Goal: Feedback & Contribution: Contribute content

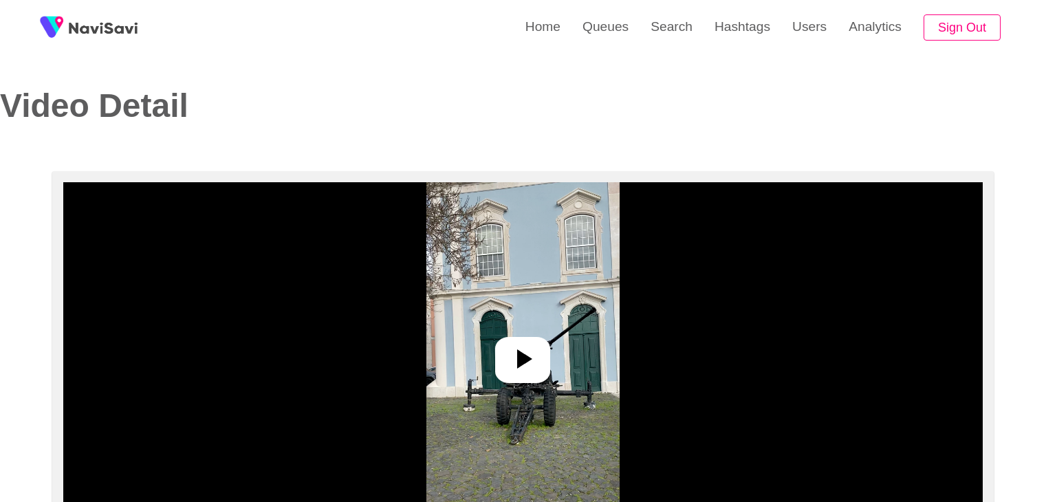
select select "**********"
select select "**"
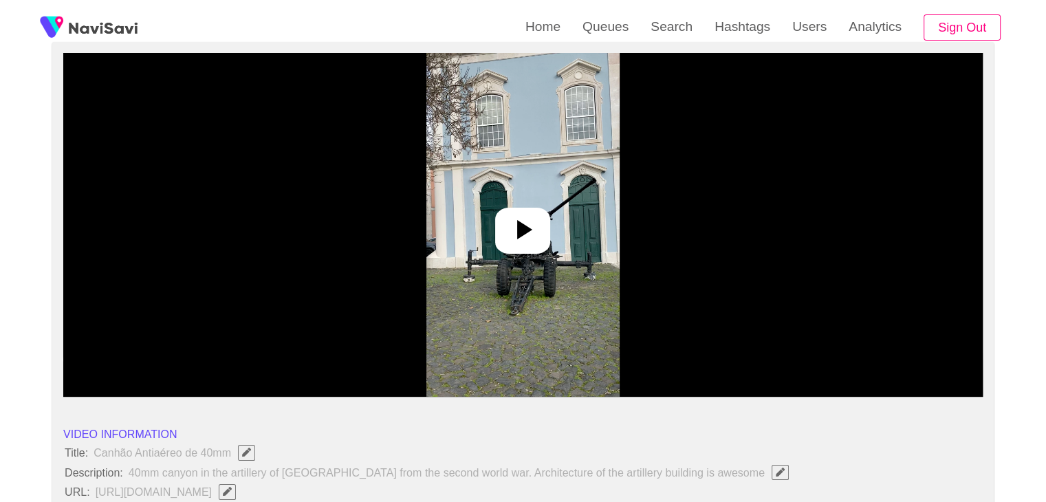
scroll to position [138, 0]
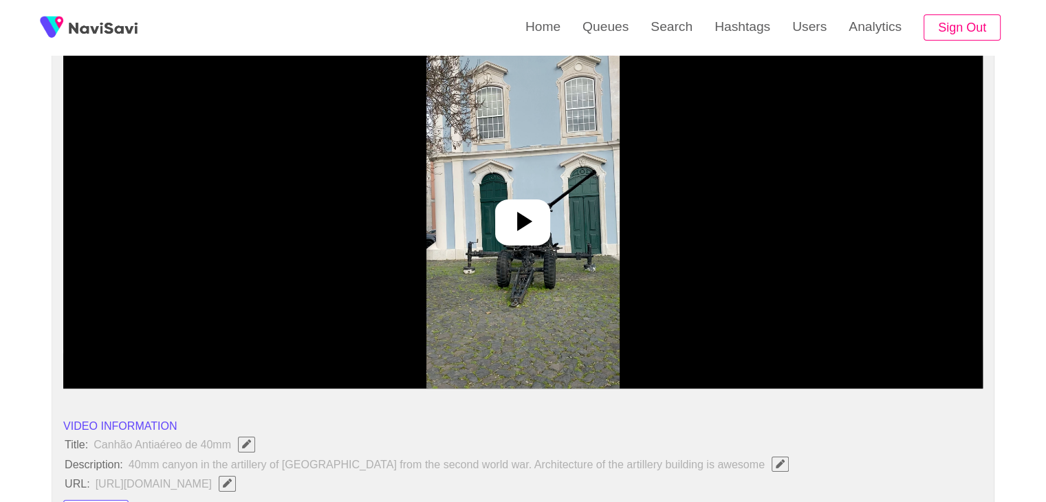
click at [521, 219] on icon at bounding box center [524, 221] width 15 height 19
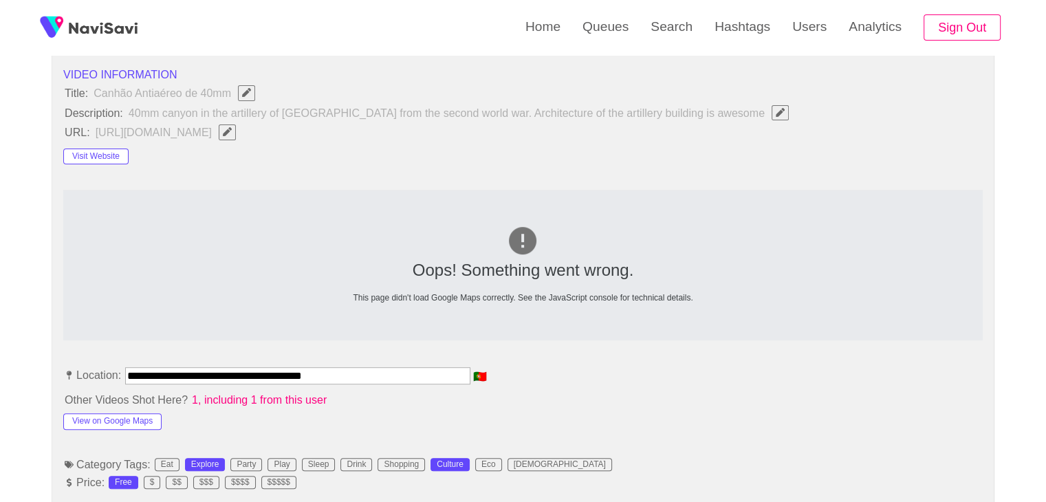
scroll to position [413, 0]
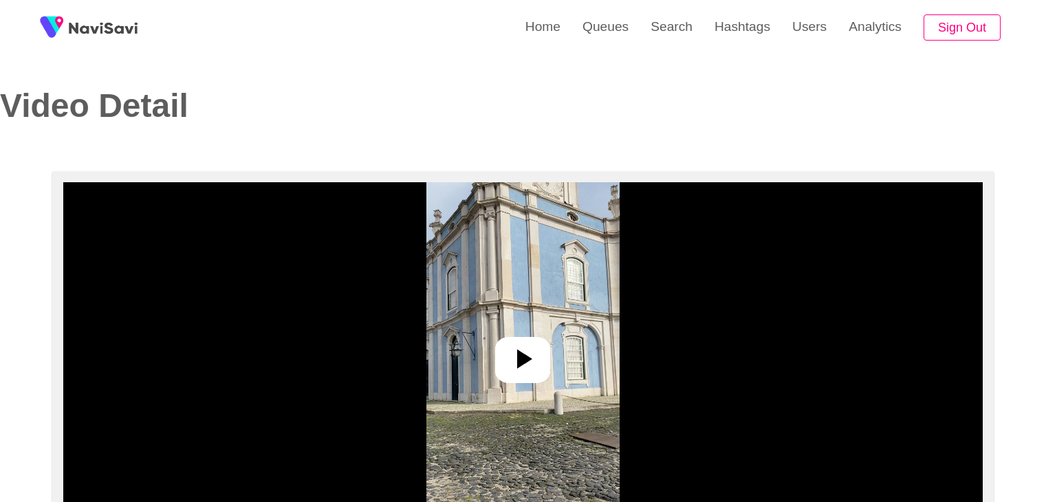
select select "**********"
select select "**"
click at [525, 355] on icon at bounding box center [524, 358] width 15 height 19
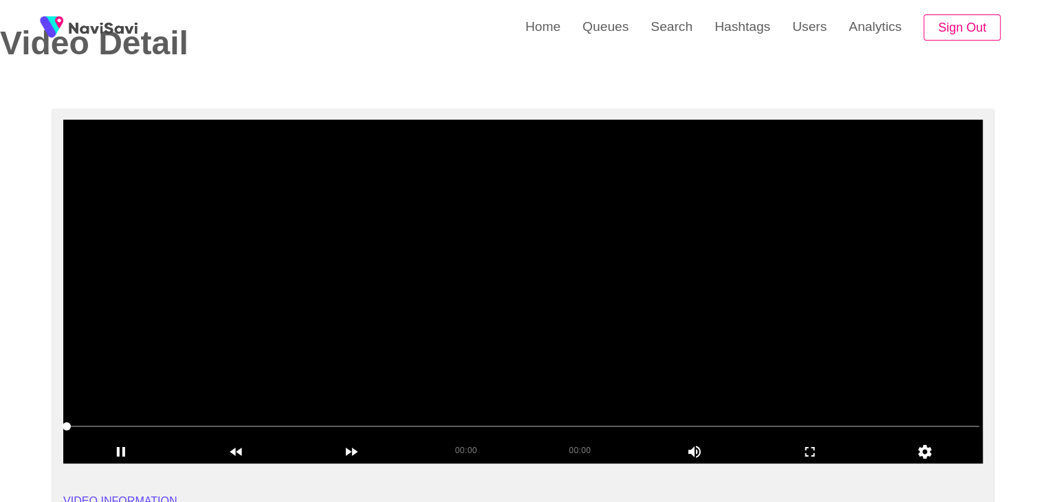
scroll to position [69, 0]
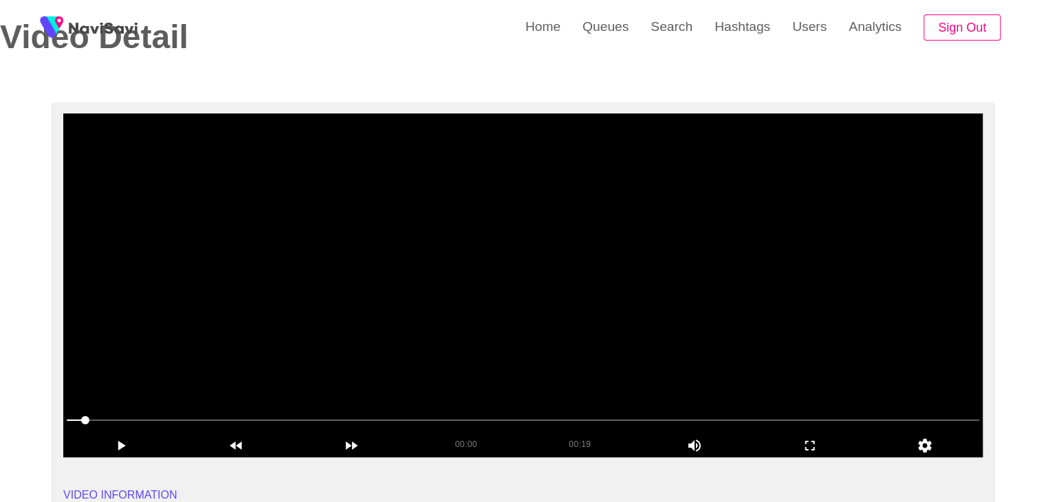
click at [66, 420] on div at bounding box center [523, 421] width 924 height 35
drag, startPoint x: 252, startPoint y: 342, endPoint x: 263, endPoint y: 337, distance: 12.0
click at [254, 340] on video at bounding box center [522, 285] width 919 height 344
click at [358, 283] on video at bounding box center [522, 285] width 919 height 344
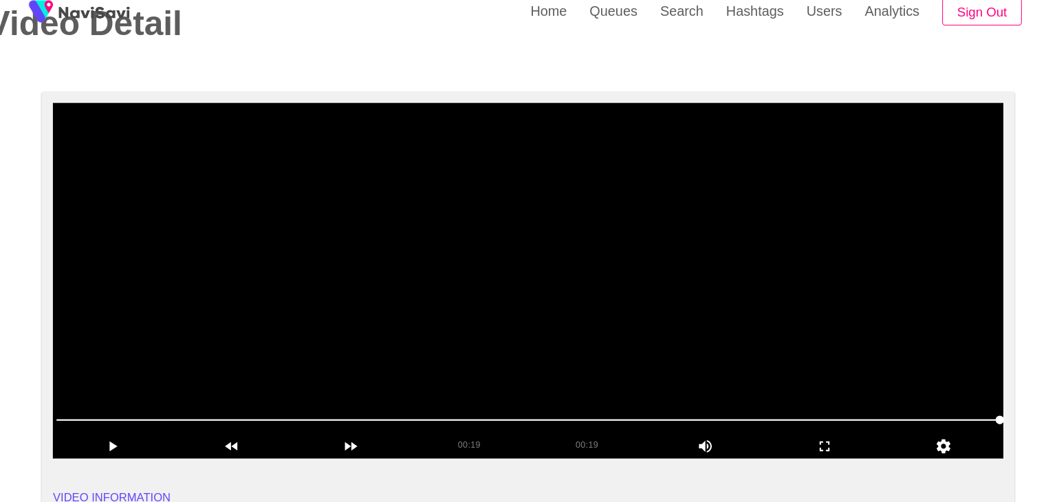
scroll to position [67, 0]
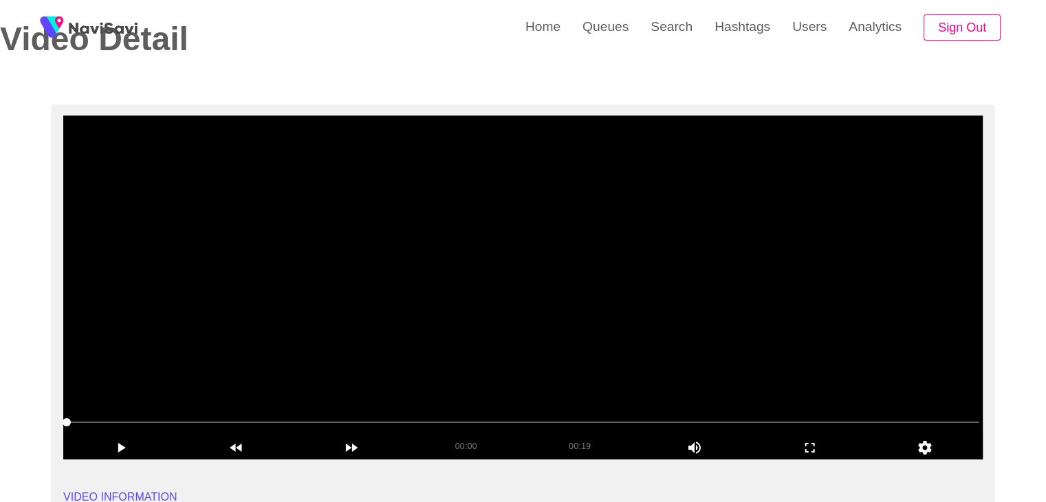
drag, startPoint x: 127, startPoint y: 422, endPoint x: 78, endPoint y: 373, distance: 68.6
click at [443, 290] on video at bounding box center [522, 288] width 919 height 344
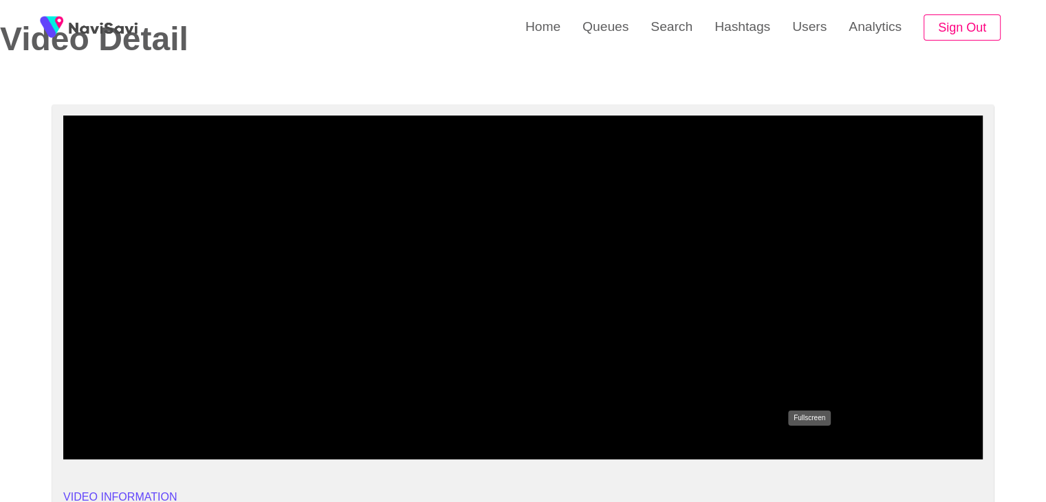
click at [821, 450] on icon "add" at bounding box center [810, 447] width 114 height 17
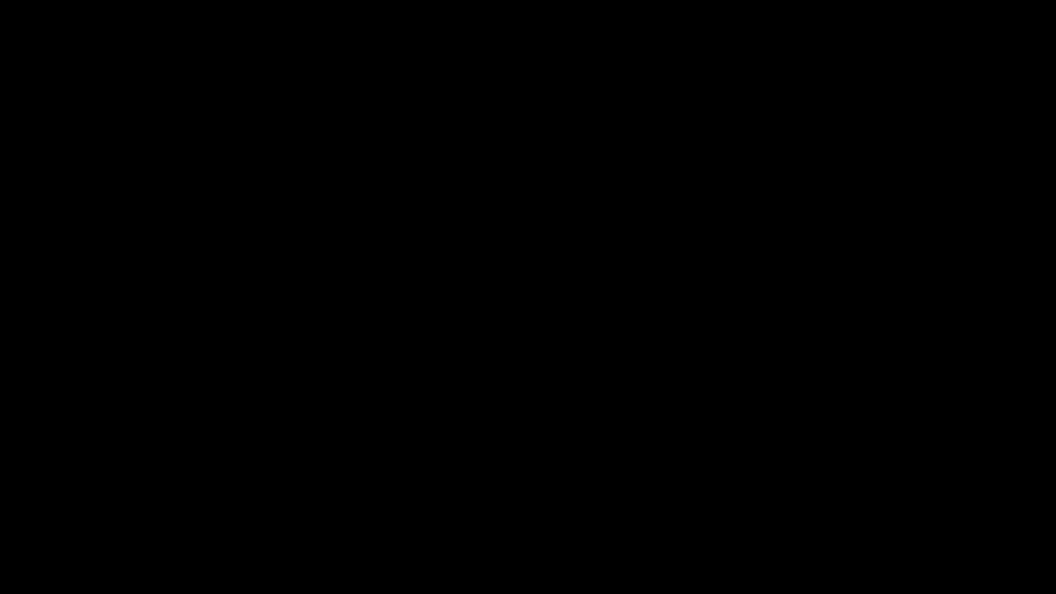
click at [867, 501] on icon "add" at bounding box center [857, 582] width 131 height 17
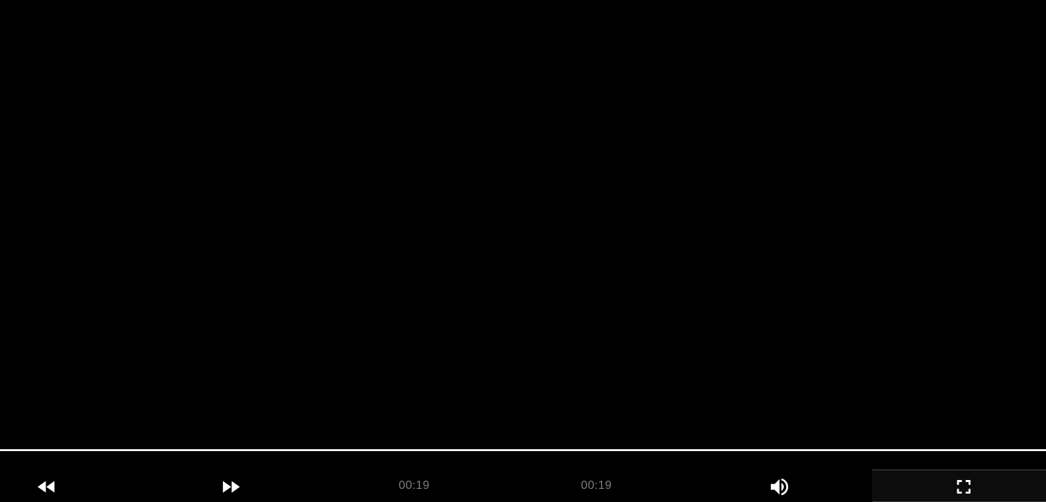
scroll to position [116, 0]
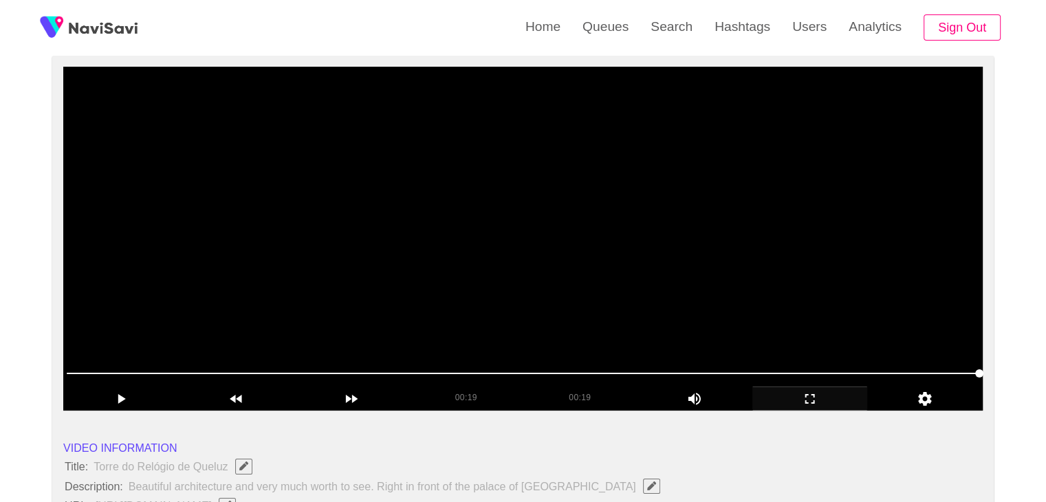
drag, startPoint x: 0, startPoint y: 329, endPoint x: 140, endPoint y: 272, distance: 151.1
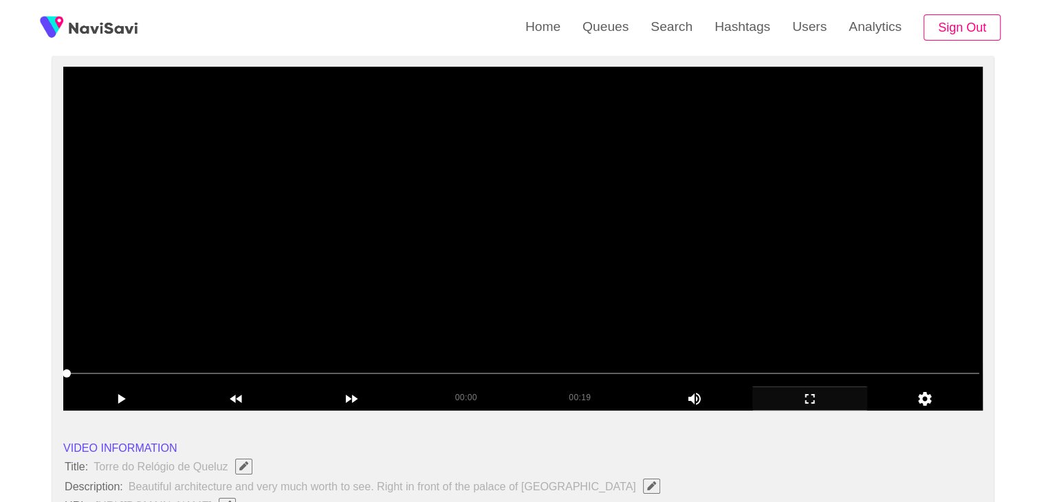
click at [654, 199] on video at bounding box center [522, 239] width 919 height 344
click at [146, 370] on span at bounding box center [523, 373] width 913 height 22
drag, startPoint x: 276, startPoint y: 362, endPoint x: 319, endPoint y: 356, distance: 43.1
drag, startPoint x: 484, startPoint y: 367, endPoint x: 530, endPoint y: 367, distance: 46.1
drag, startPoint x: 708, startPoint y: 369, endPoint x: 765, endPoint y: 371, distance: 57.1
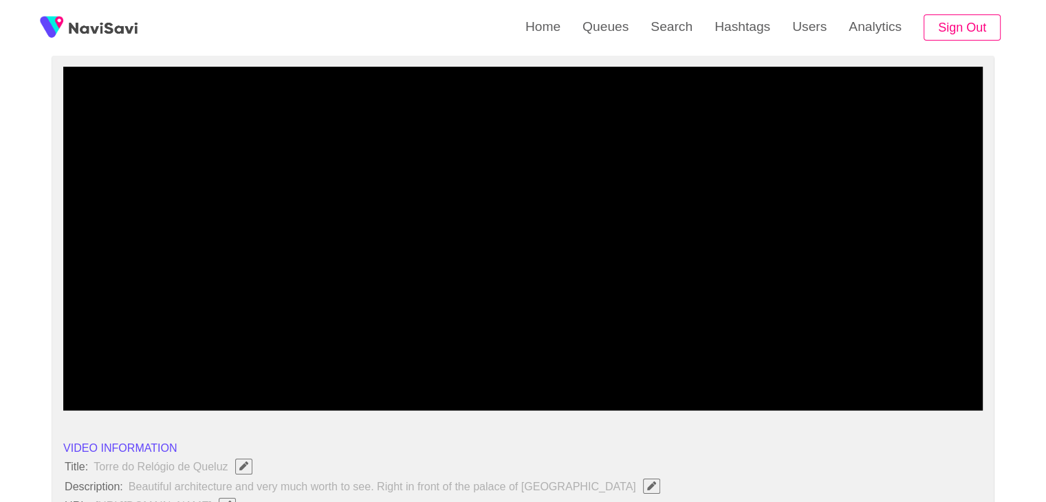
drag, startPoint x: 765, startPoint y: 371, endPoint x: 784, endPoint y: 372, distance: 19.3
drag, startPoint x: 814, startPoint y: 367, endPoint x: 828, endPoint y: 371, distance: 14.4
click at [828, 371] on span at bounding box center [523, 373] width 913 height 22
click at [883, 374] on span at bounding box center [879, 373] width 8 height 8
drag, startPoint x: 168, startPoint y: 375, endPoint x: 0, endPoint y: 345, distance: 170.5
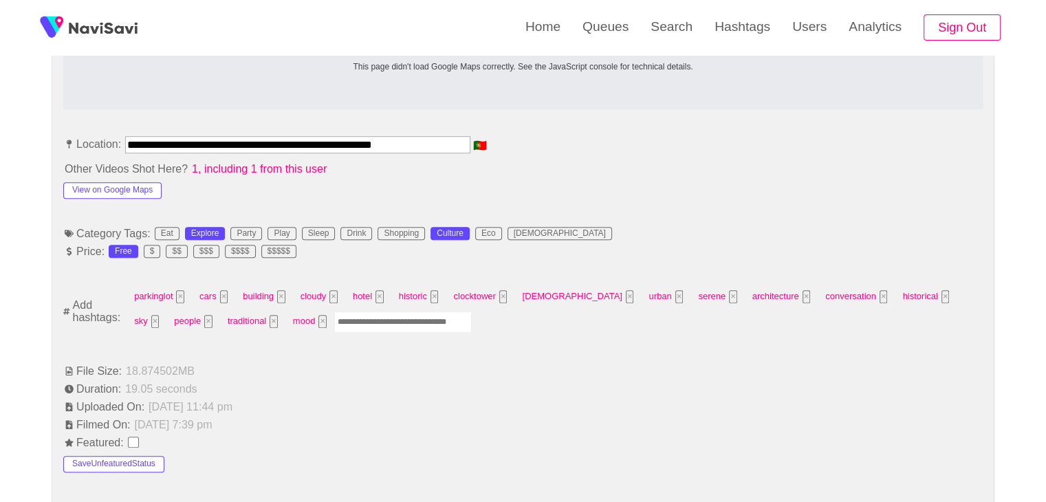
scroll to position [734, 0]
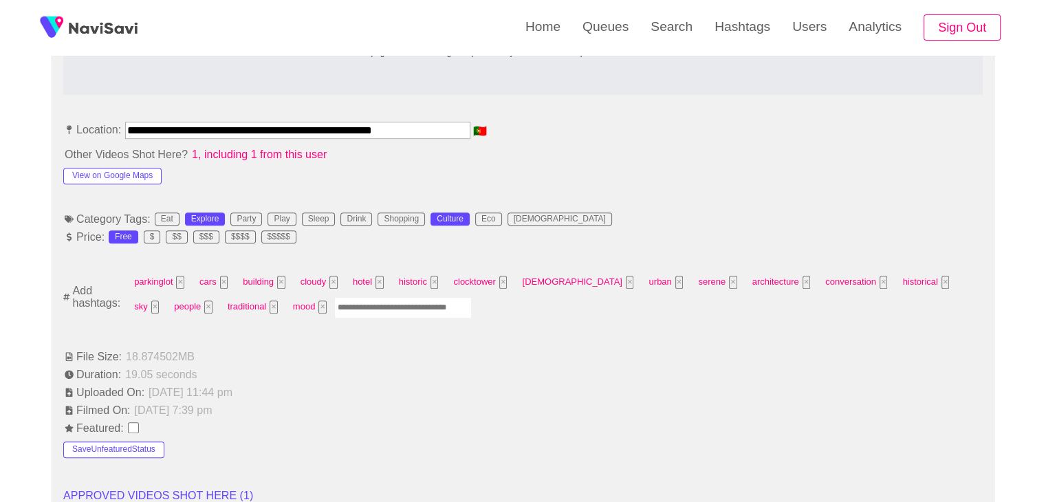
drag, startPoint x: 433, startPoint y: 124, endPoint x: 0, endPoint y: 83, distance: 434.5
click at [0, 83] on div "**********" at bounding box center [523, 450] width 1046 height 2026
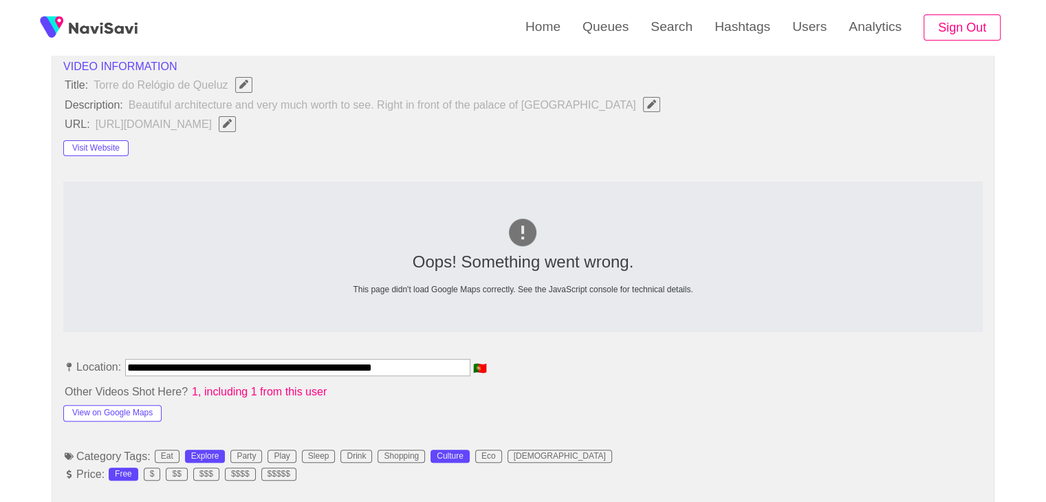
scroll to position [391, 0]
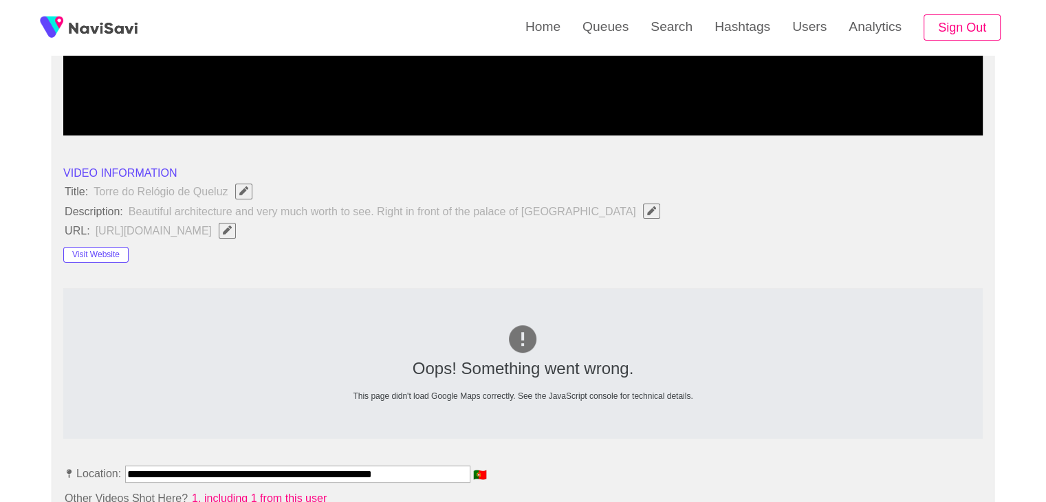
click at [233, 228] on span "Edit Field" at bounding box center [227, 230] width 12 height 9
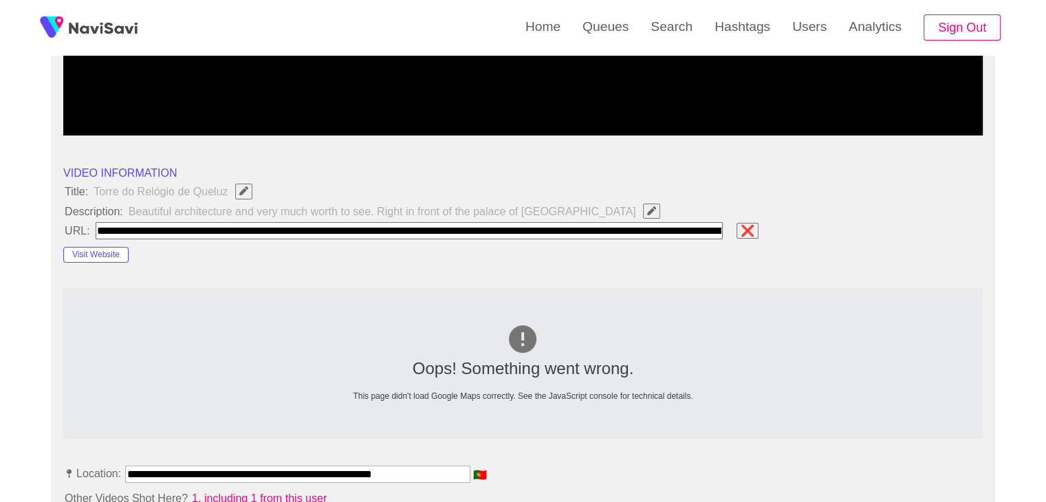
scroll to position [0, 209]
type input "**********"
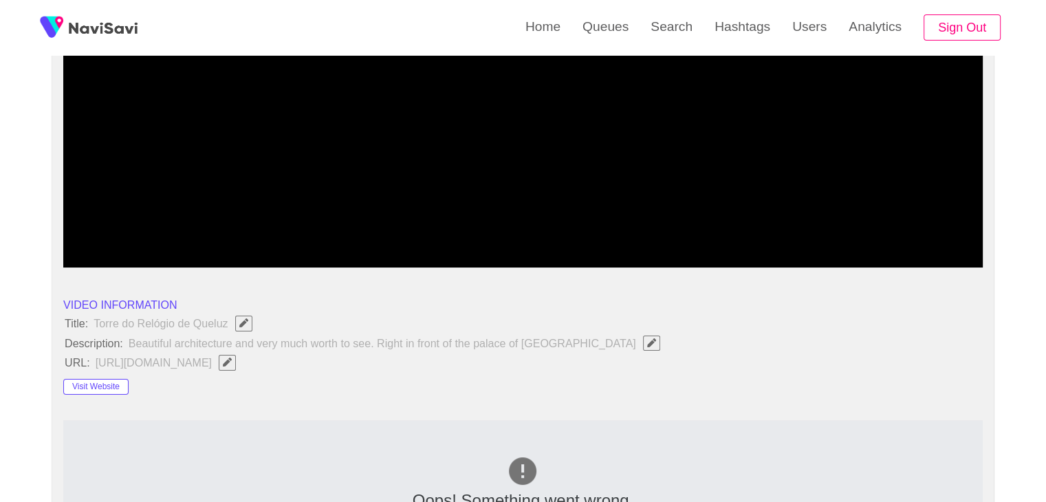
scroll to position [253, 0]
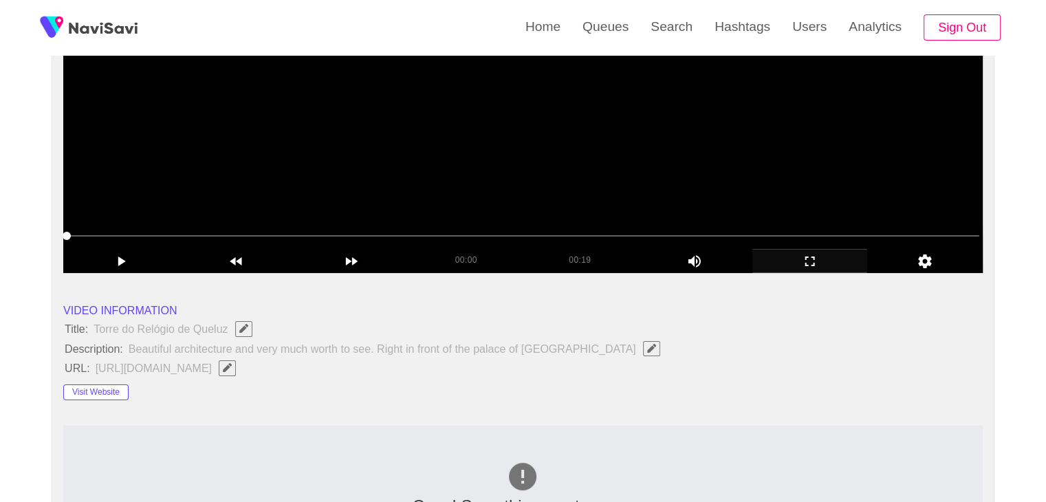
click at [557, 204] on video at bounding box center [522, 101] width 919 height 344
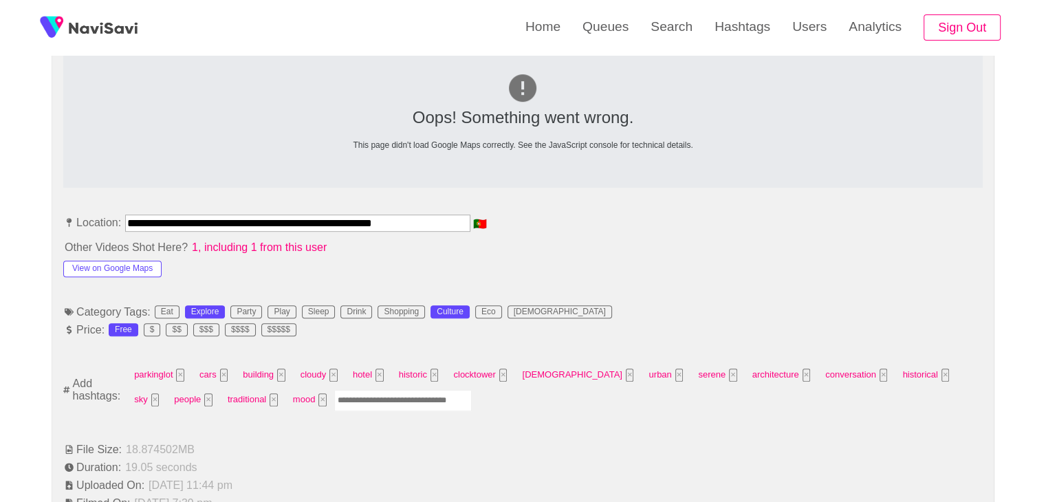
scroll to position [734, 0]
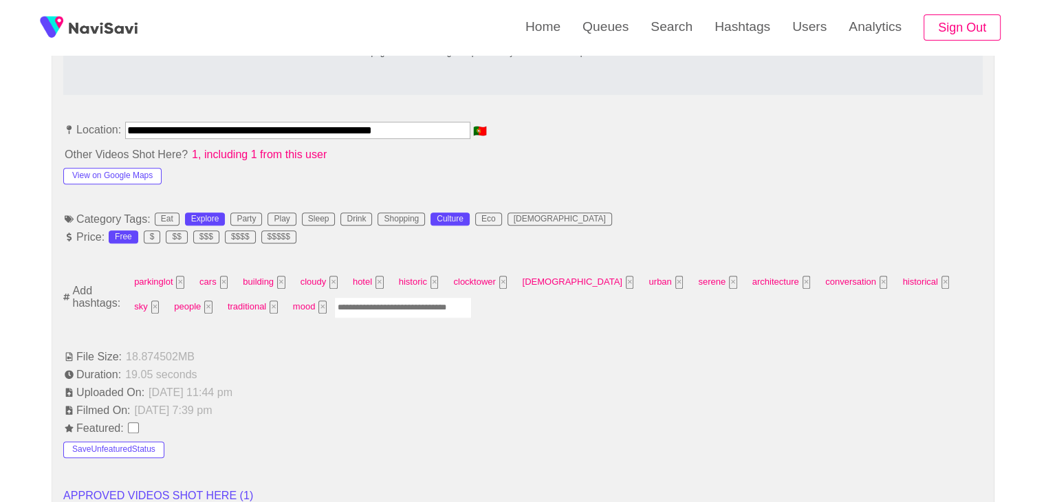
click at [334, 306] on input "Enter tag here and press return" at bounding box center [403, 307] width 138 height 21
type input "*********"
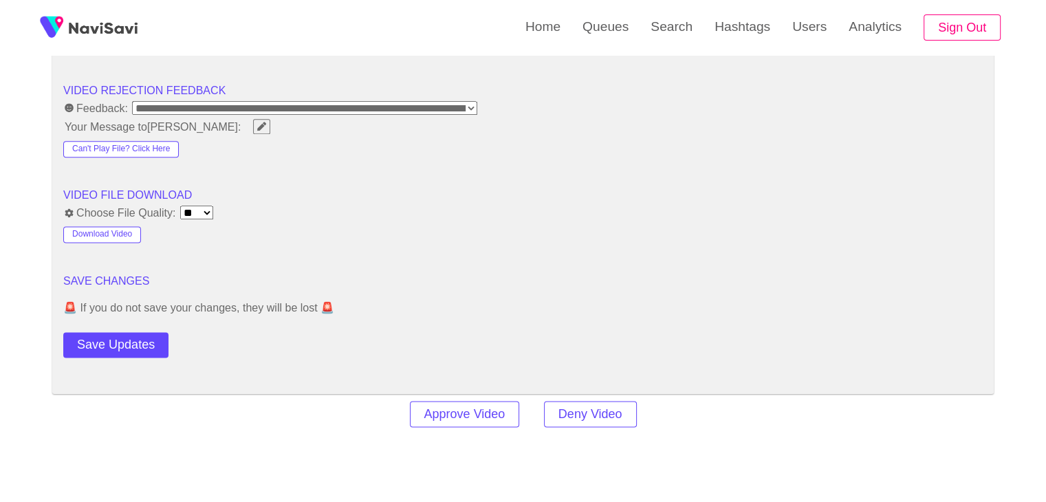
scroll to position [1766, 0]
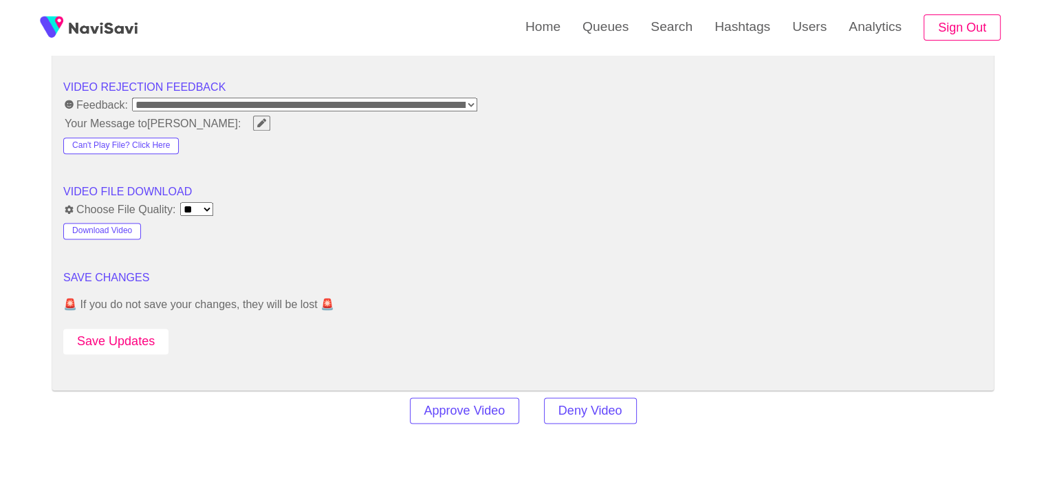
click at [133, 338] on button "Save Updates" at bounding box center [115, 341] width 105 height 25
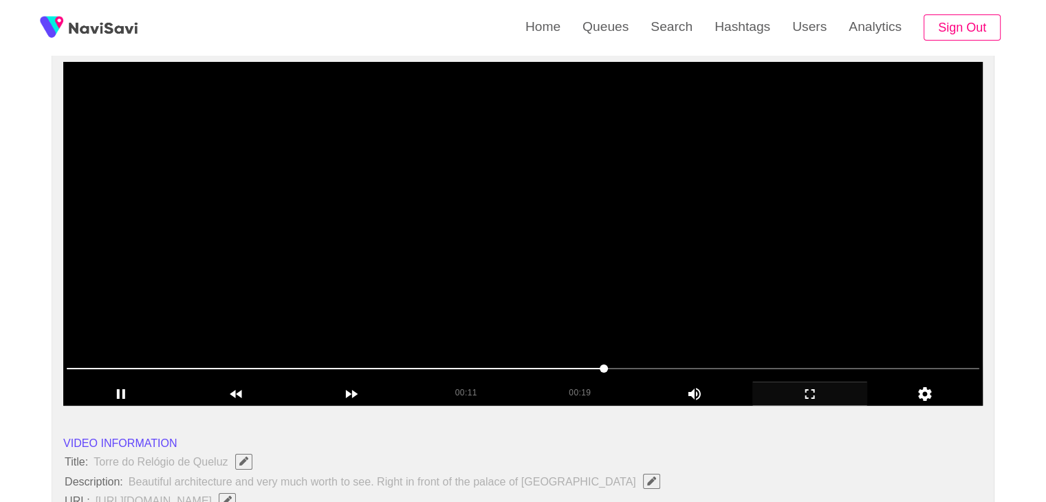
scroll to position [116, 0]
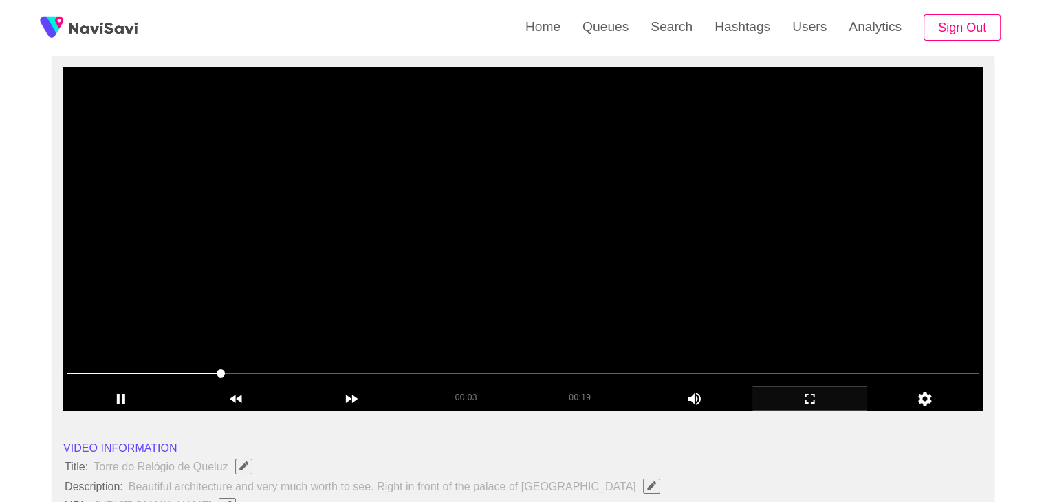
click at [448, 276] on video at bounding box center [522, 239] width 919 height 344
click at [498, 273] on video at bounding box center [522, 239] width 919 height 344
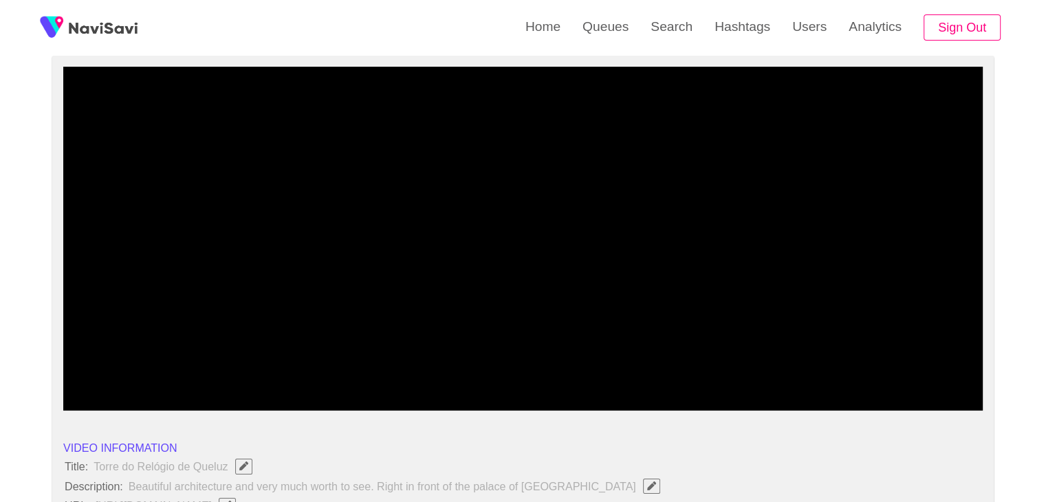
drag, startPoint x: 41, startPoint y: 374, endPoint x: 41, endPoint y: 357, distance: 17.2
click at [338, 248] on video at bounding box center [522, 239] width 919 height 344
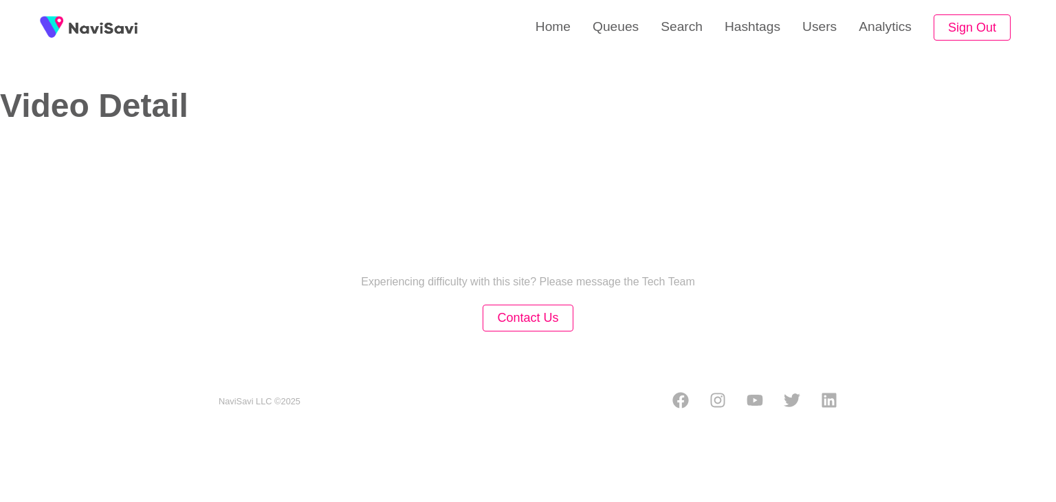
select select "**********"
select select "**"
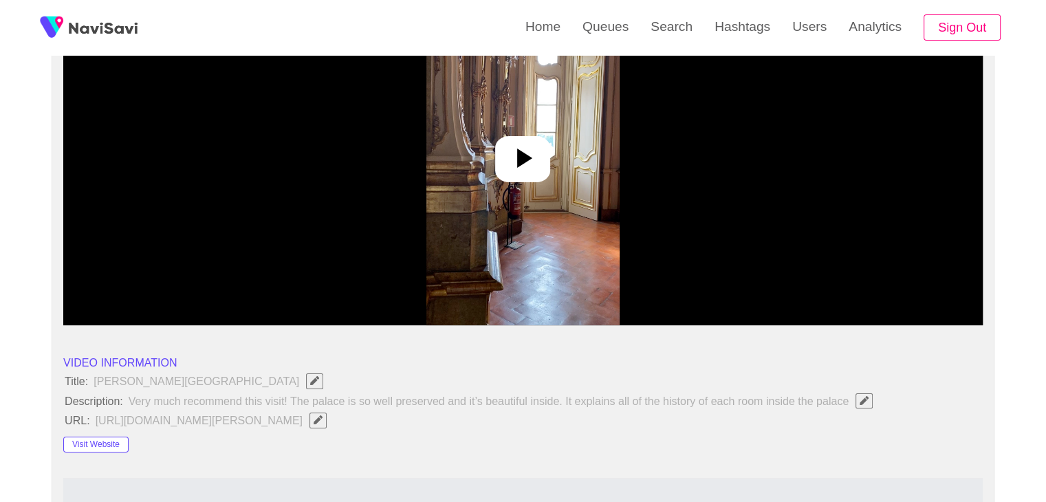
scroll to position [206, 0]
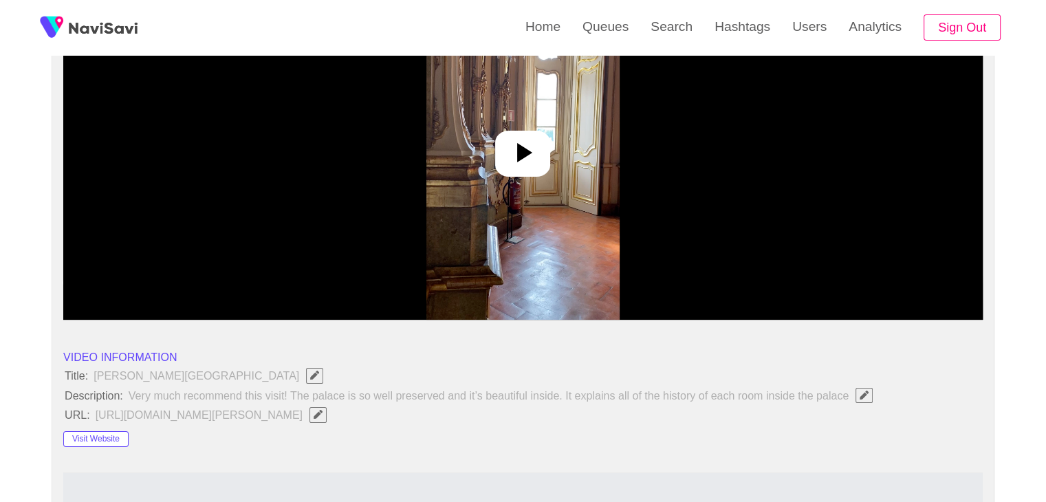
drag, startPoint x: 514, startPoint y: 160, endPoint x: 523, endPoint y: 161, distance: 9.7
click at [514, 160] on icon at bounding box center [522, 152] width 33 height 33
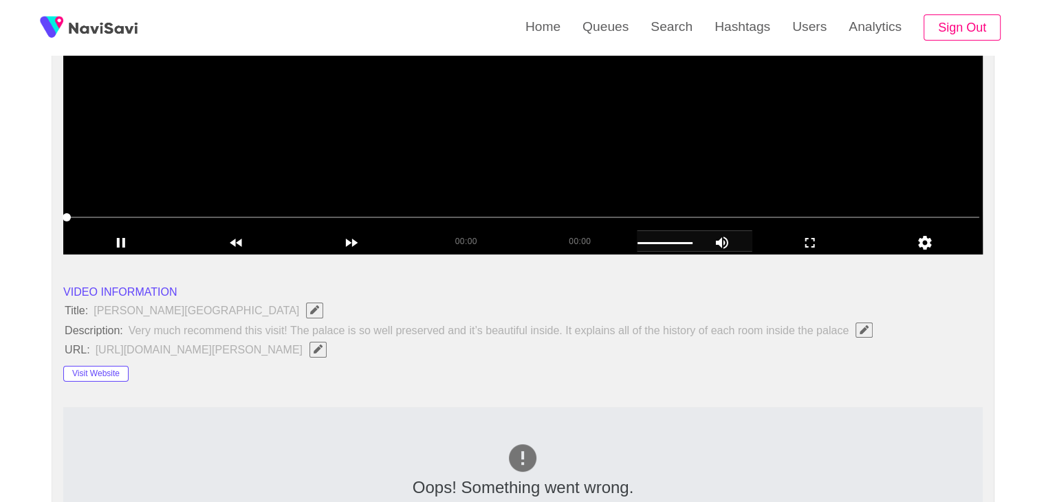
scroll to position [275, 0]
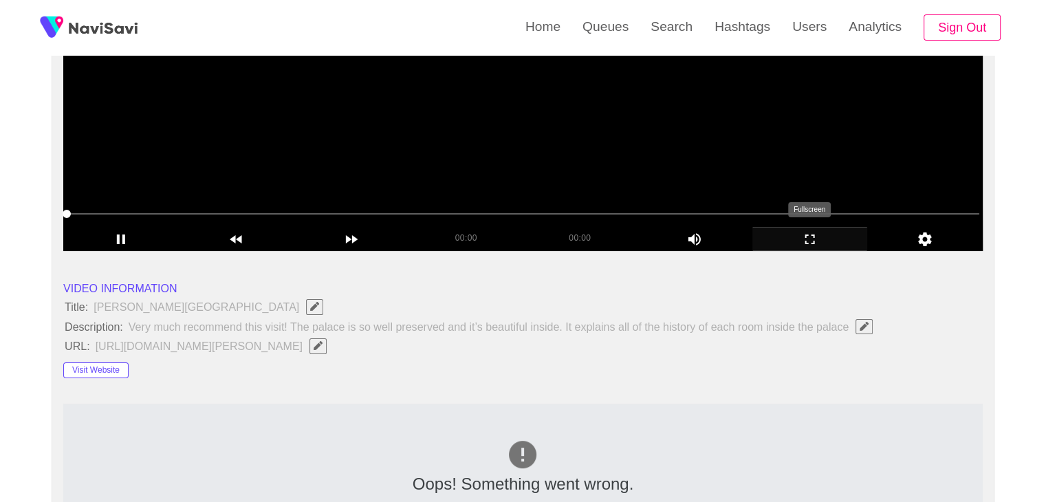
click at [775, 248] on div "add" at bounding box center [810, 238] width 116 height 23
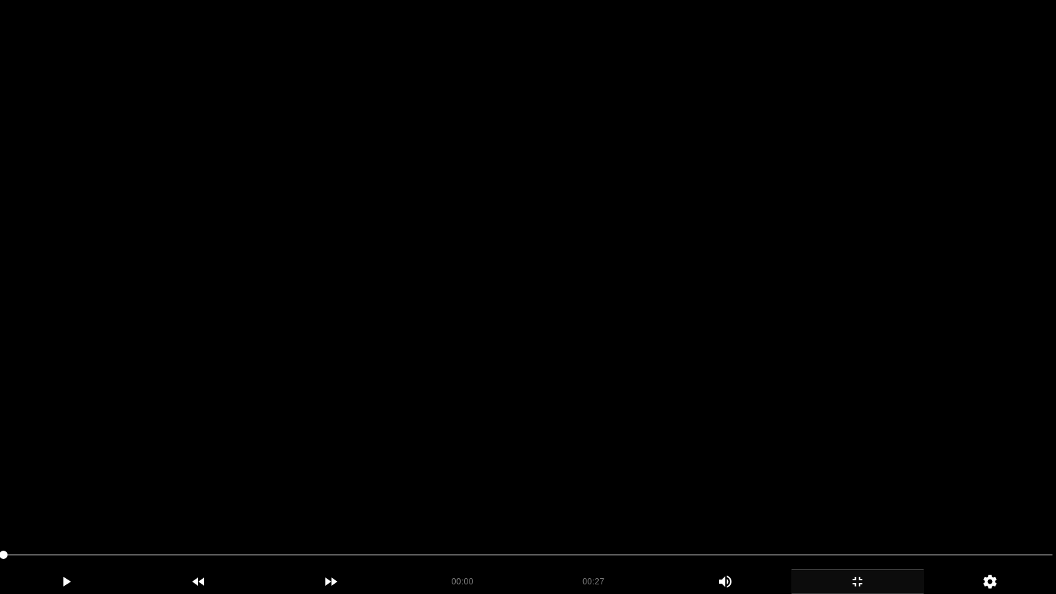
click at [853, 501] on icon "add" at bounding box center [857, 582] width 131 height 17
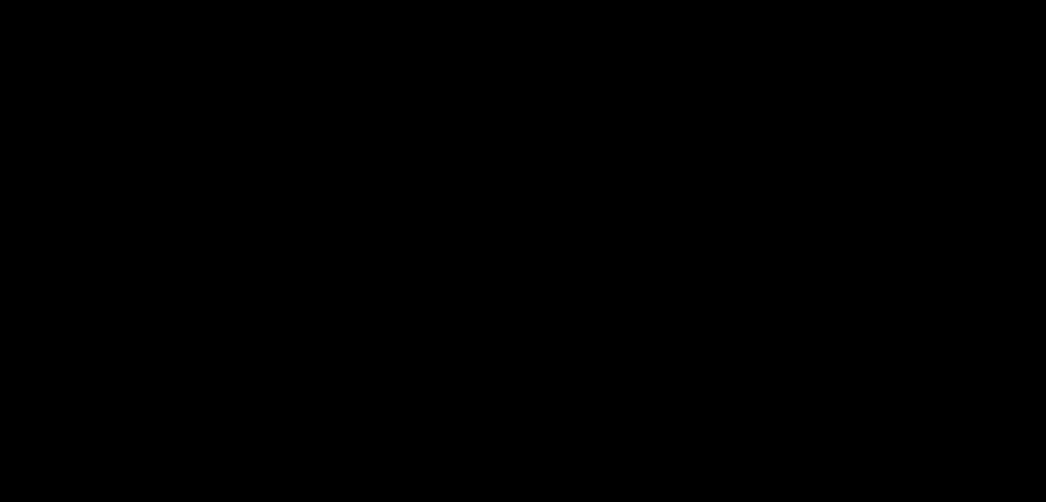
scroll to position [138, 0]
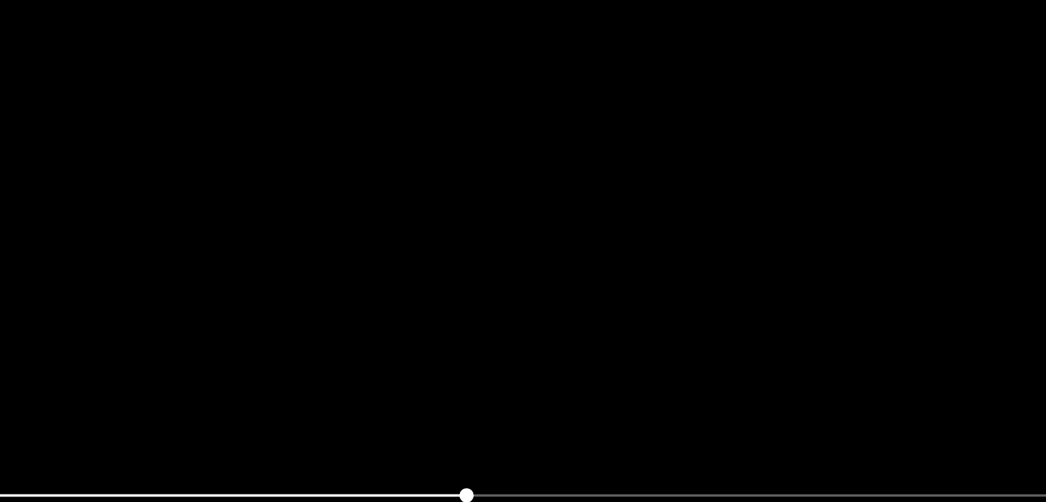
click at [602, 182] on video at bounding box center [522, 217] width 919 height 344
click at [639, 224] on video at bounding box center [522, 217] width 919 height 344
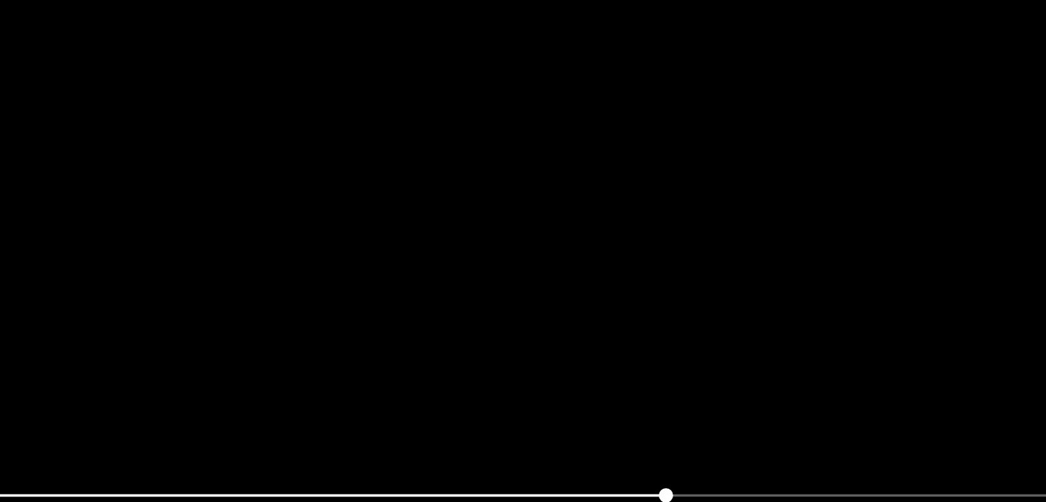
click at [639, 224] on video at bounding box center [522, 217] width 919 height 344
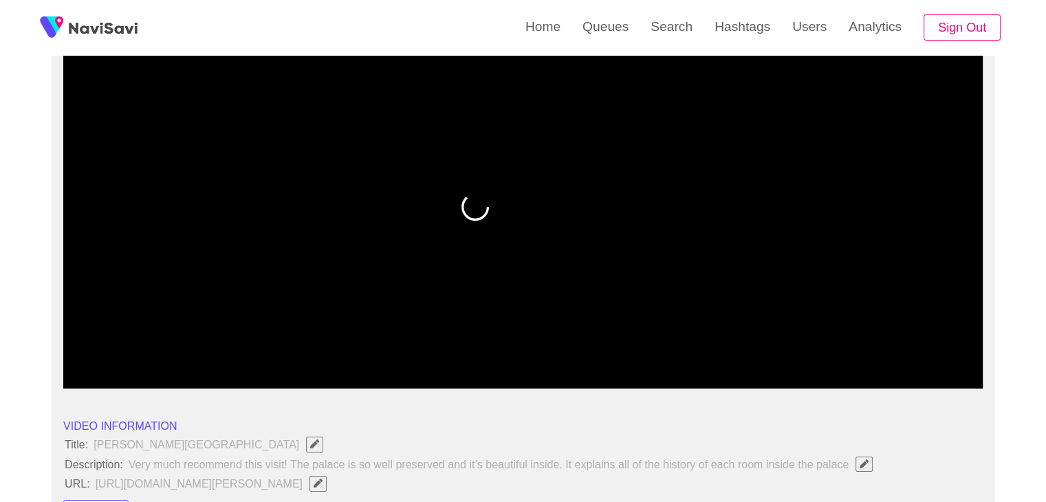
drag, startPoint x: 36, startPoint y: 362, endPoint x: 25, endPoint y: 355, distance: 13.0
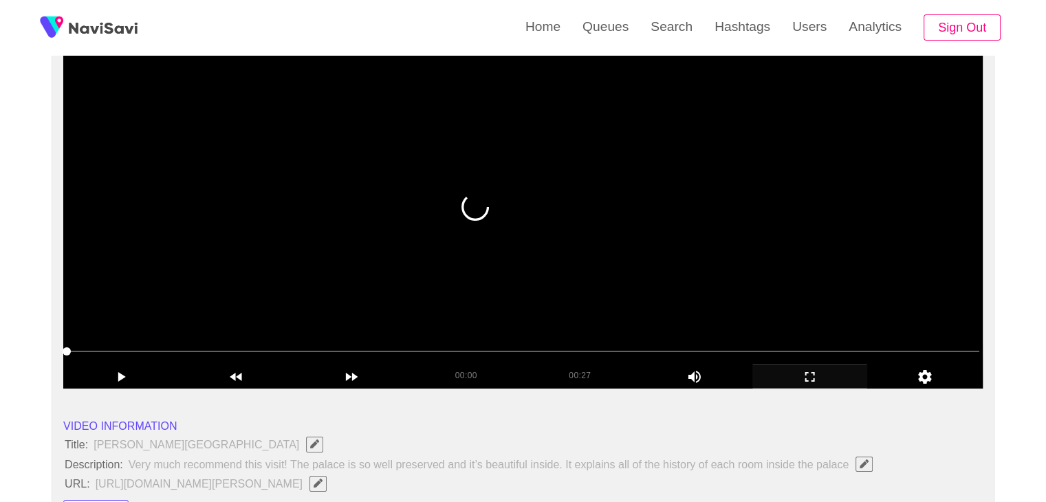
click at [248, 294] on video at bounding box center [522, 217] width 919 height 344
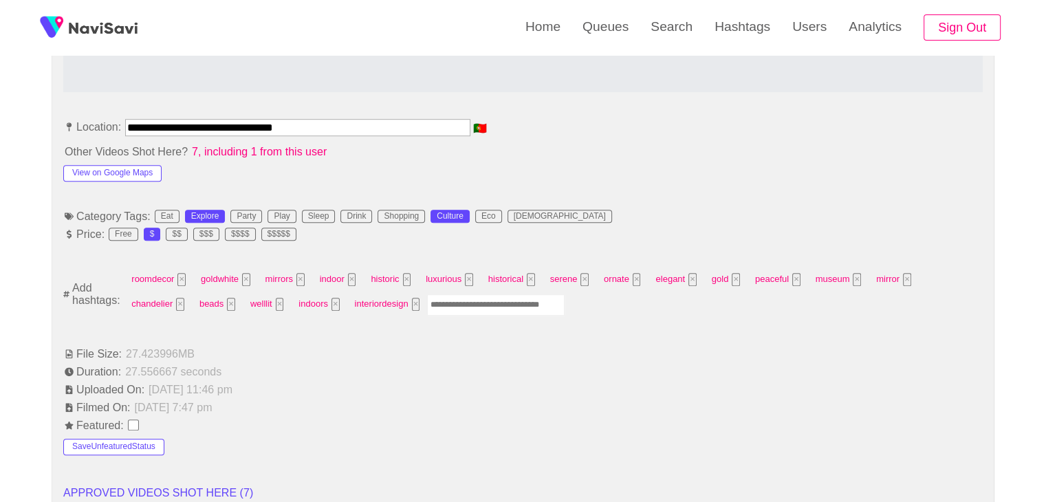
scroll to position [756, 0]
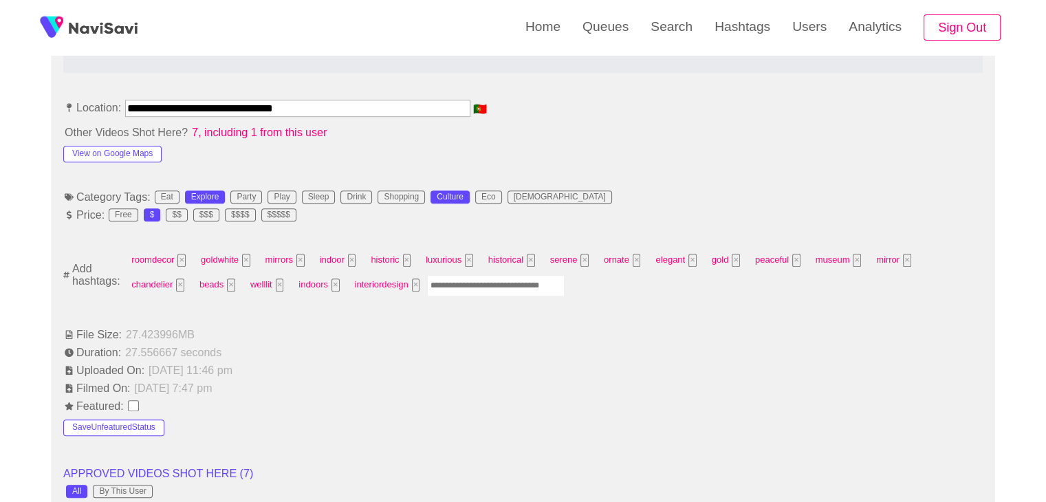
click at [427, 286] on input "Enter tag here and press return" at bounding box center [496, 285] width 138 height 21
type input "*********"
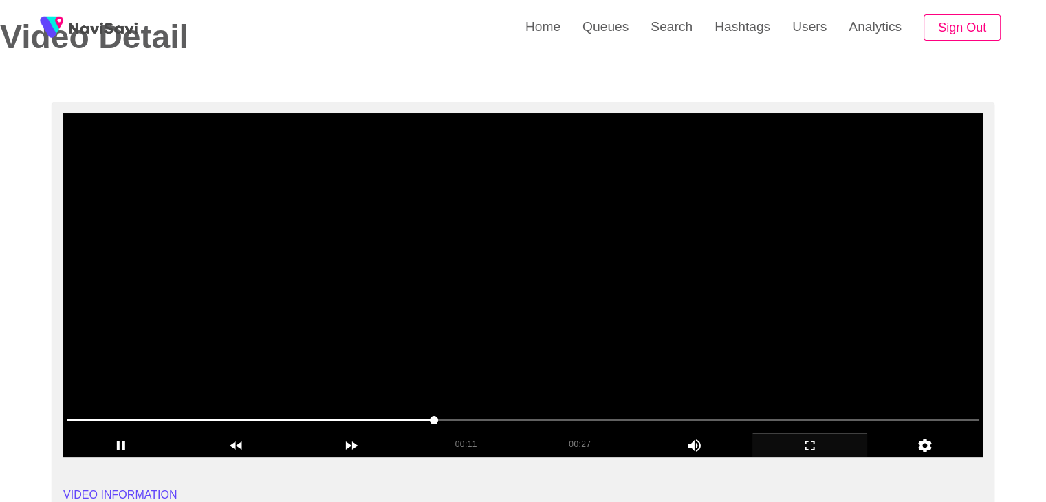
click at [468, 301] on video at bounding box center [522, 285] width 919 height 344
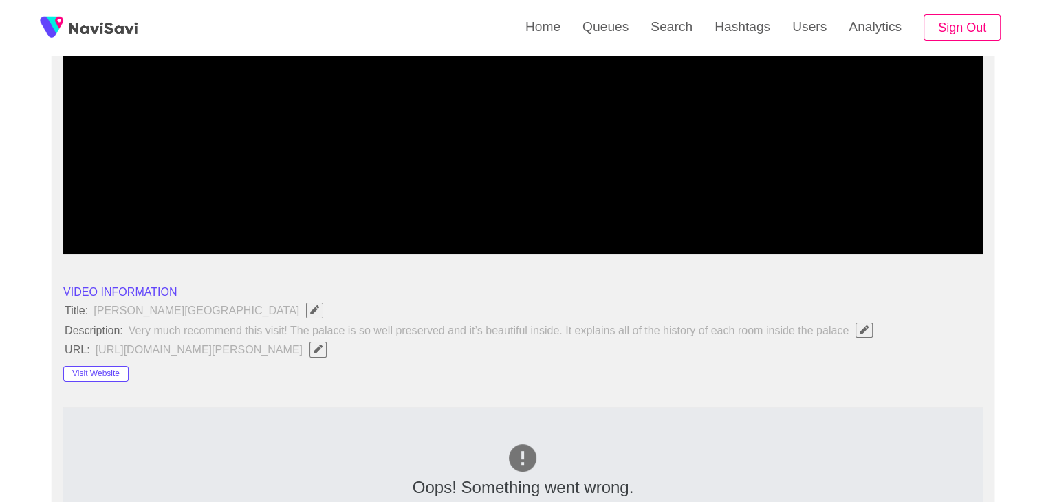
scroll to position [275, 0]
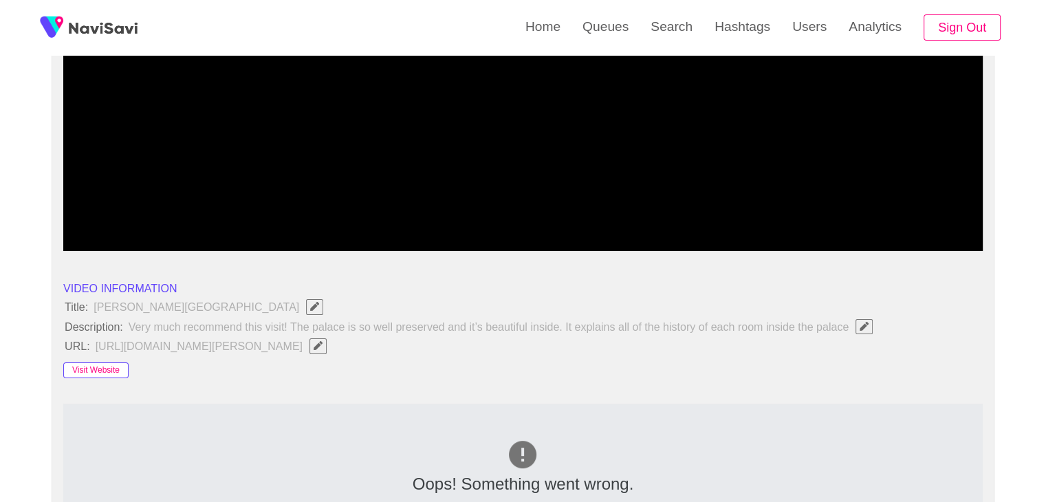
click at [99, 364] on button "Visit Website" at bounding box center [95, 370] width 65 height 17
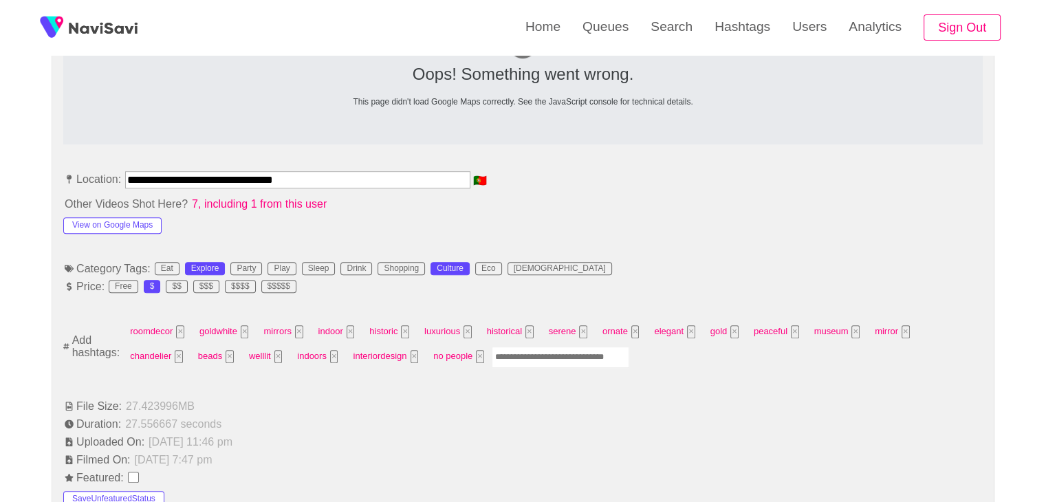
scroll to position [688, 0]
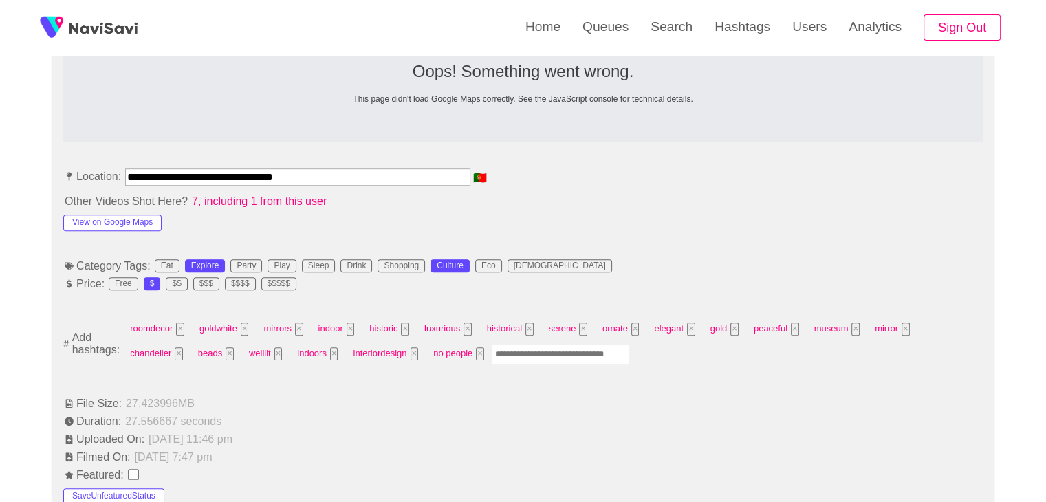
drag, startPoint x: 54, startPoint y: 177, endPoint x: 0, endPoint y: 173, distance: 54.5
click at [0, 177] on div "**********" at bounding box center [523, 497] width 1046 height 2026
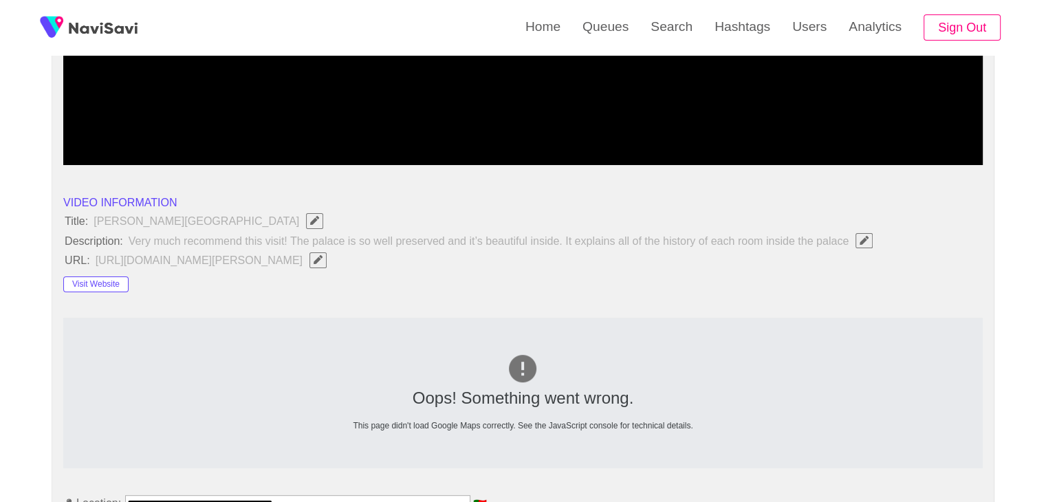
scroll to position [344, 0]
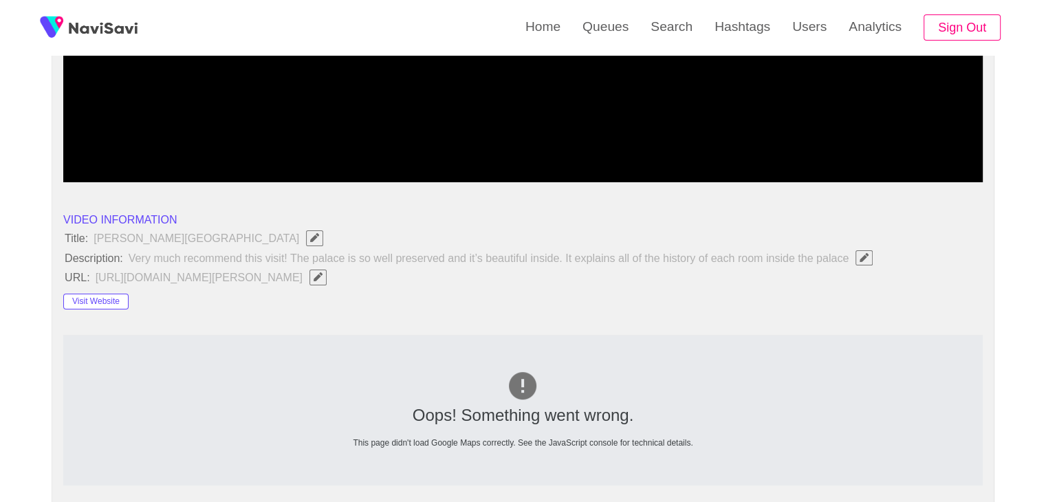
click at [325, 273] on span "button" at bounding box center [318, 276] width 14 height 9
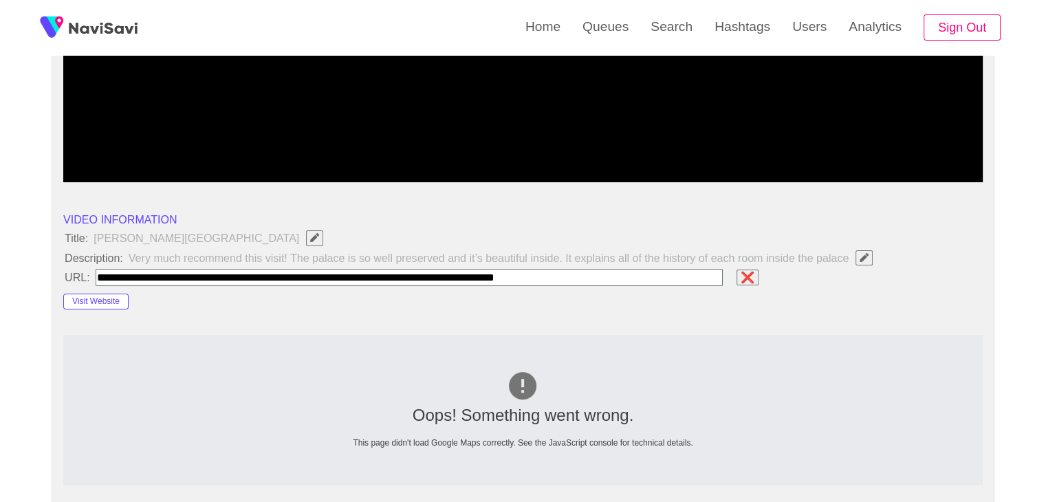
type input "**********"
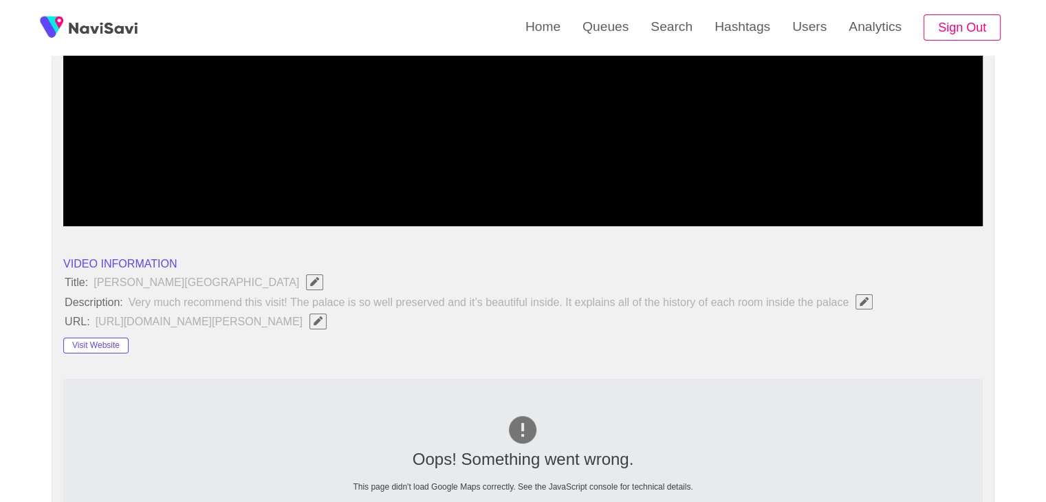
scroll to position [69, 0]
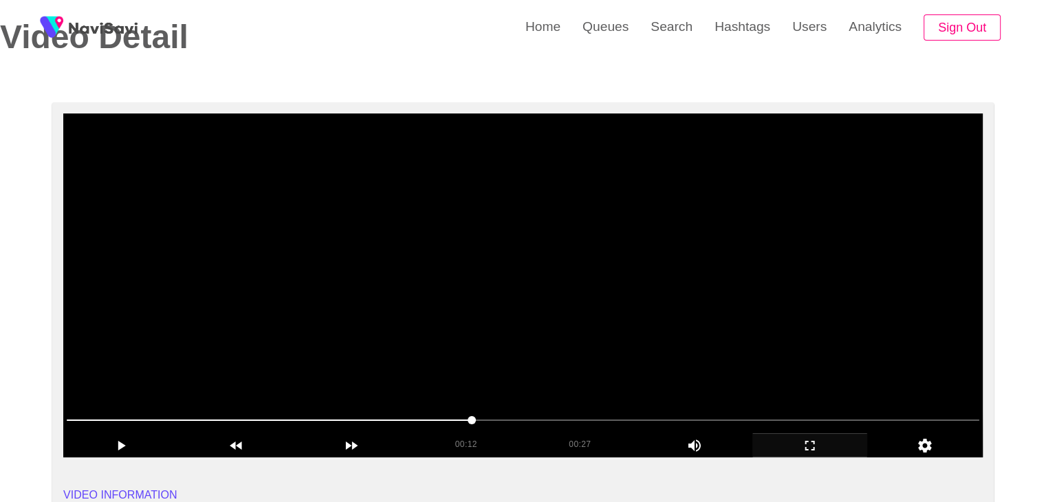
click at [641, 246] on video at bounding box center [522, 285] width 919 height 344
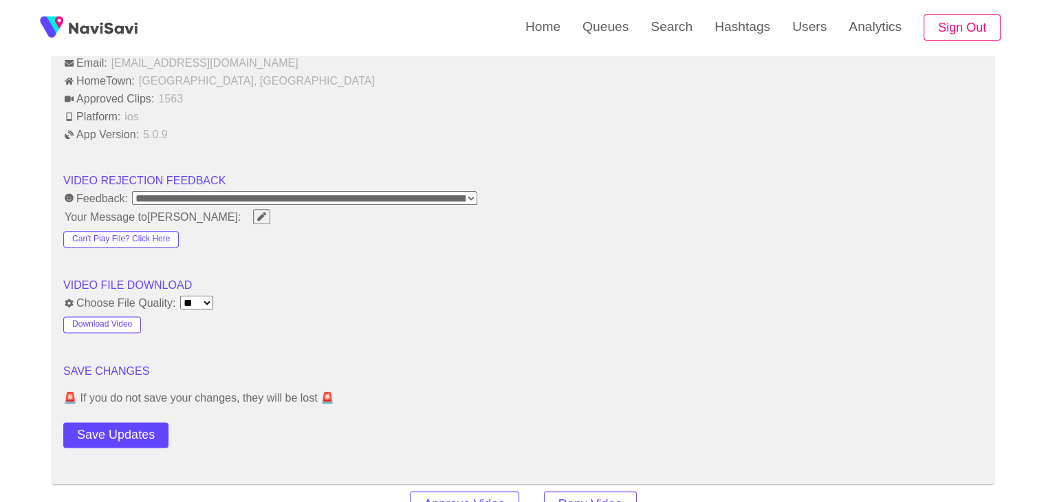
scroll to position [1788, 0]
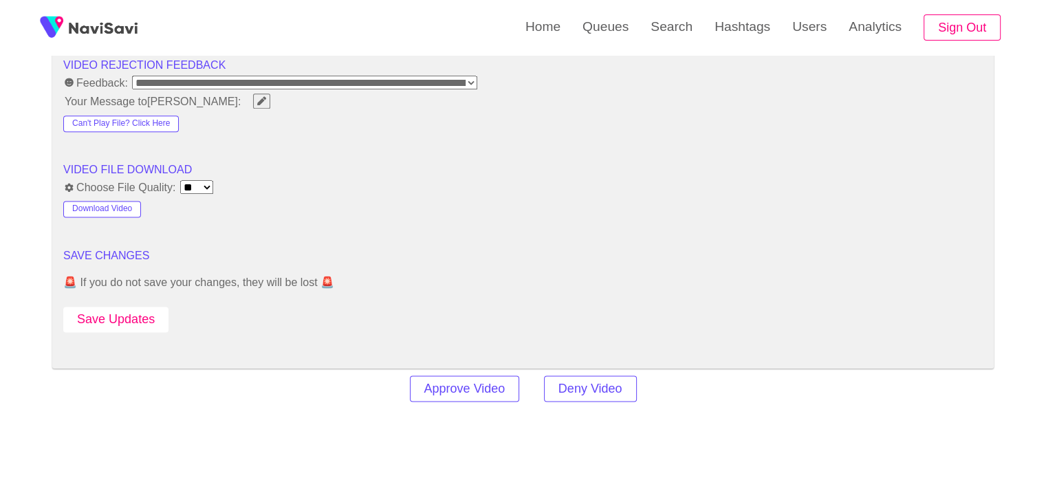
click at [131, 314] on button "Save Updates" at bounding box center [115, 319] width 105 height 25
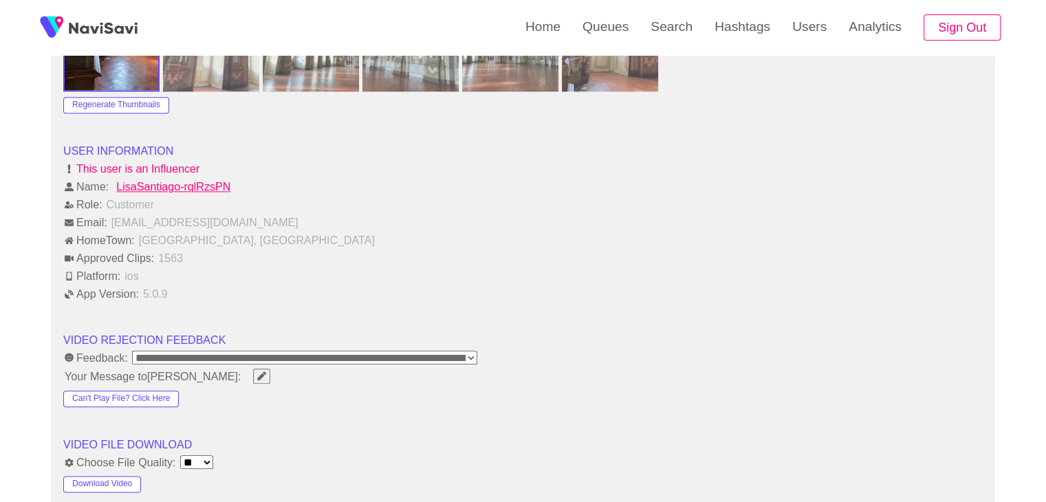
scroll to position [1857, 0]
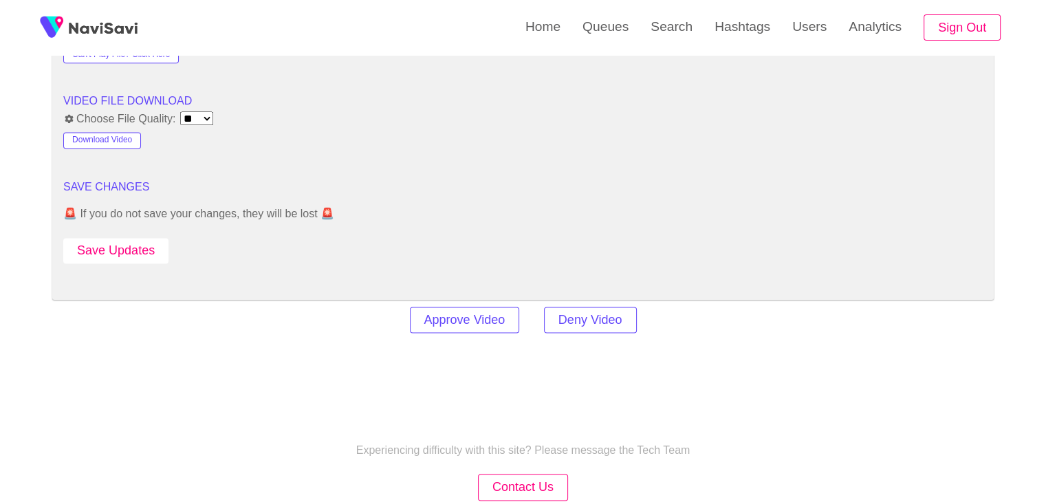
click at [149, 243] on button "Save Updates" at bounding box center [115, 250] width 105 height 25
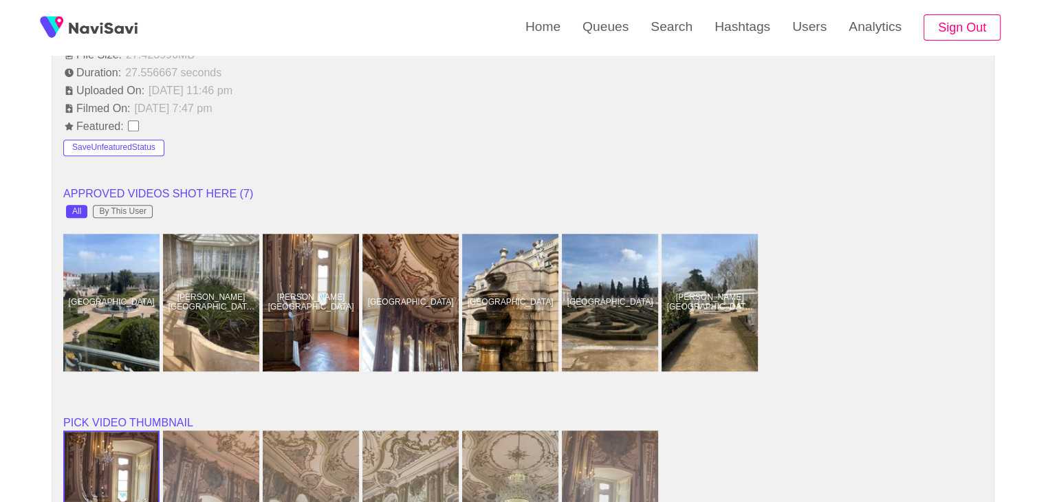
scroll to position [1032, 0]
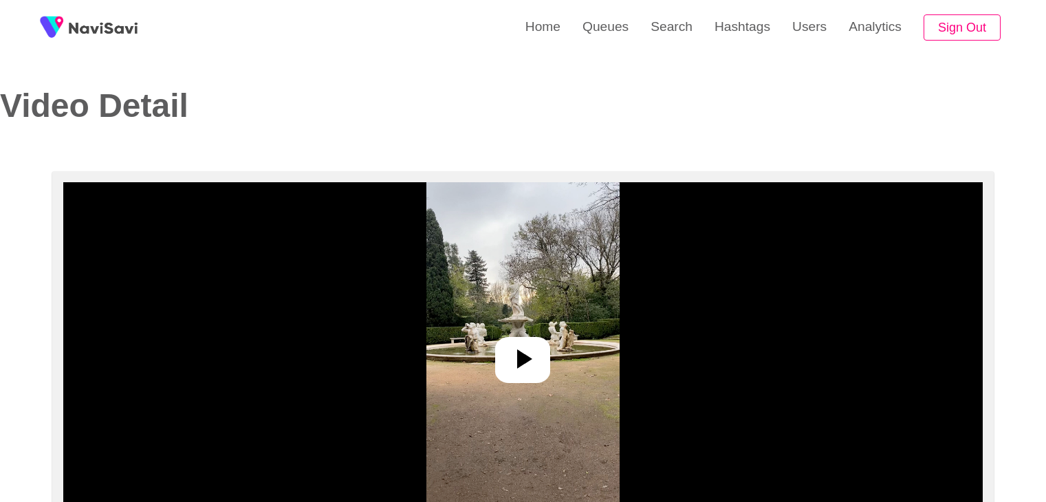
select select "**********"
select select "**"
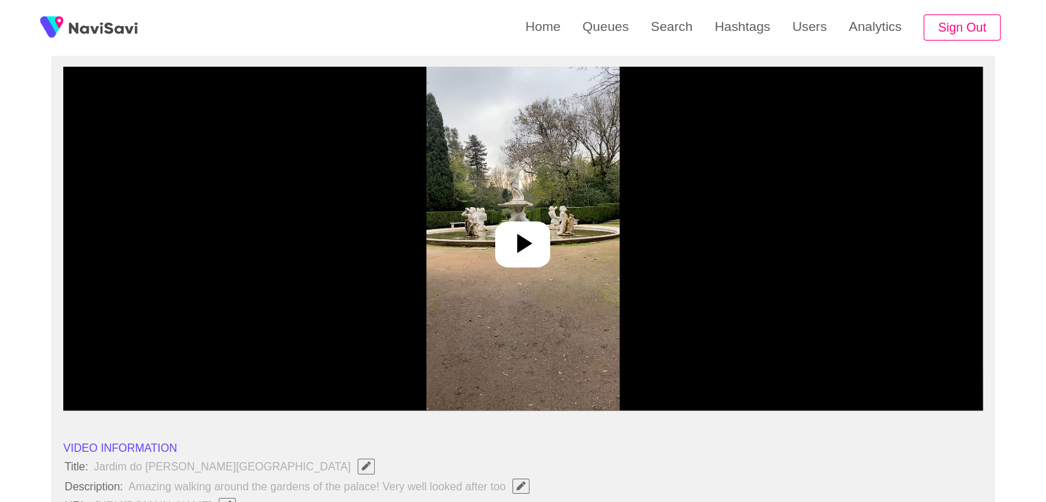
scroll to position [138, 0]
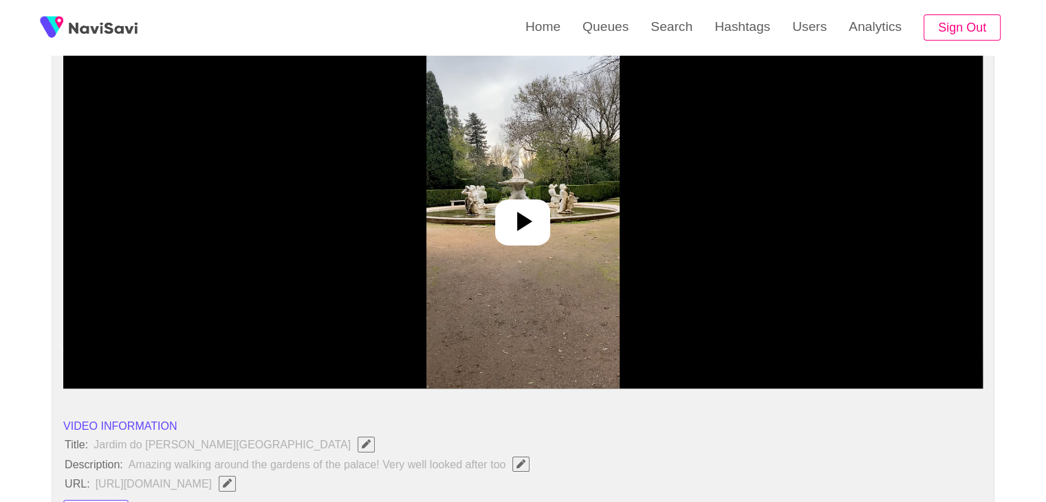
click at [550, 237] on img at bounding box center [522, 217] width 193 height 344
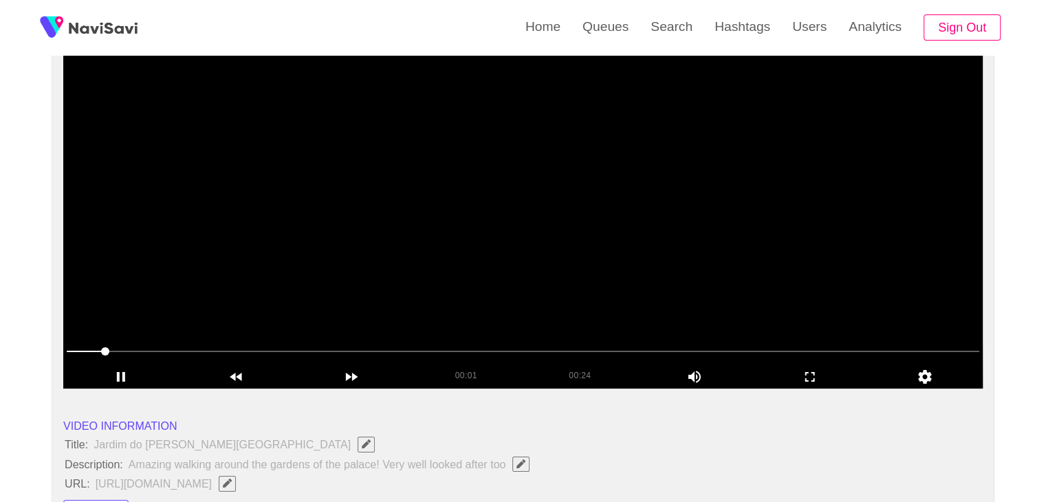
click at [600, 252] on video at bounding box center [522, 217] width 919 height 344
click at [600, 251] on video at bounding box center [522, 217] width 919 height 344
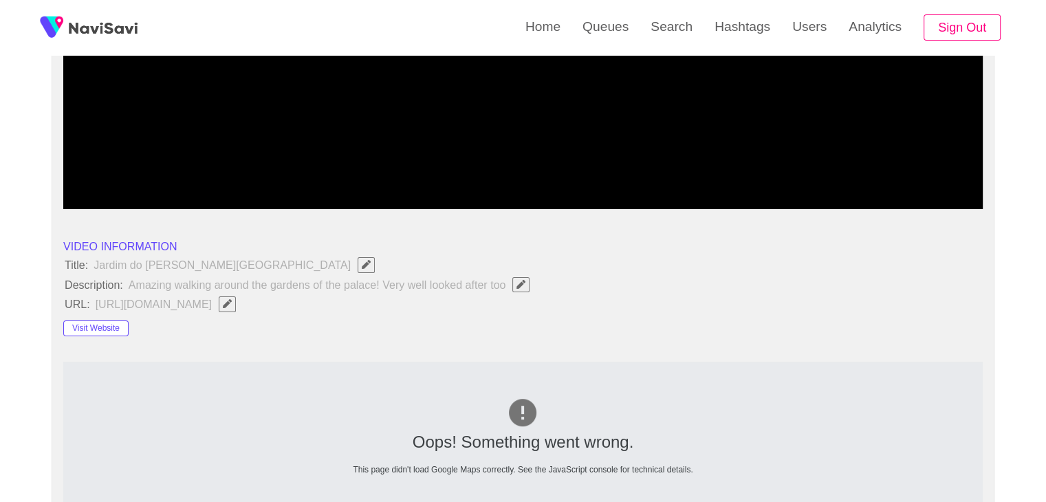
scroll to position [550, 0]
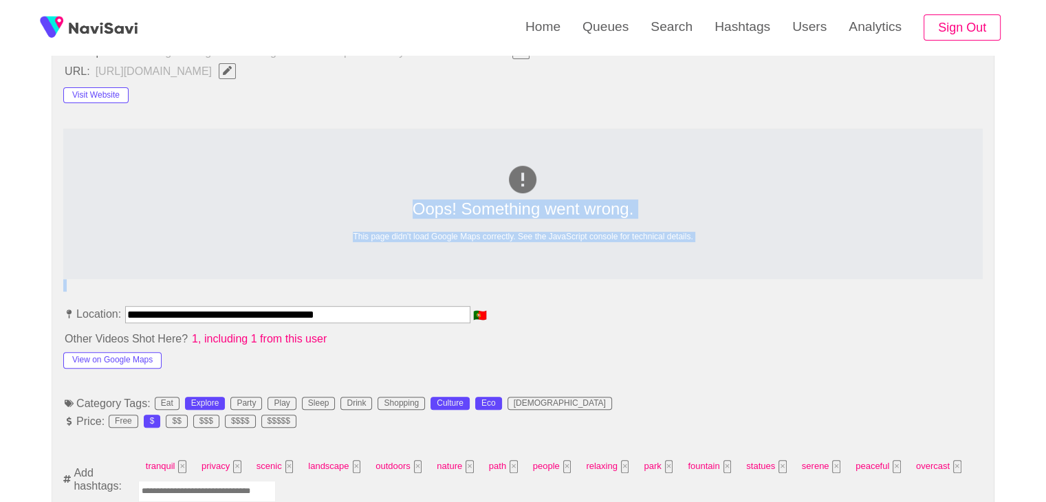
drag, startPoint x: 380, startPoint y: 300, endPoint x: 0, endPoint y: 240, distance: 384.3
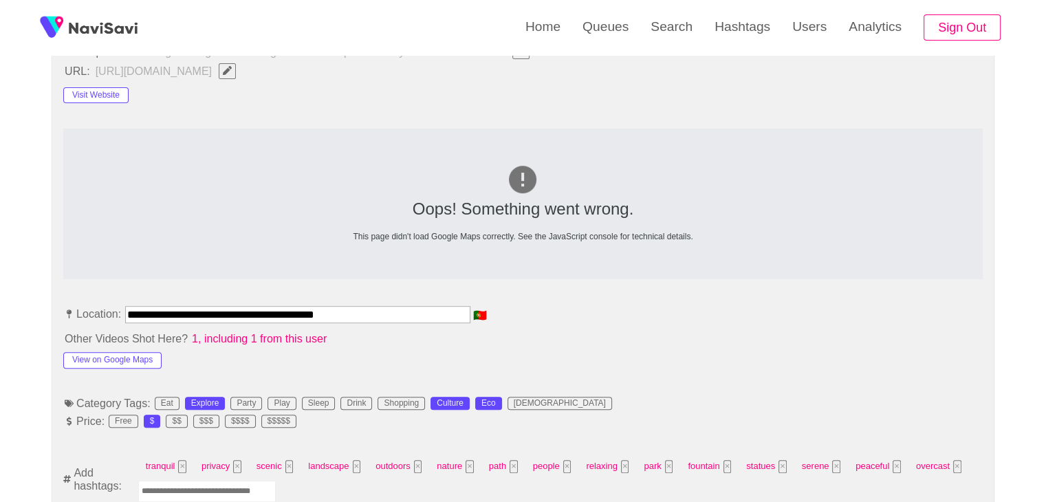
click at [374, 309] on input "**********" at bounding box center [297, 314] width 345 height 17
drag, startPoint x: 352, startPoint y: 309, endPoint x: 0, endPoint y: 292, distance: 352.5
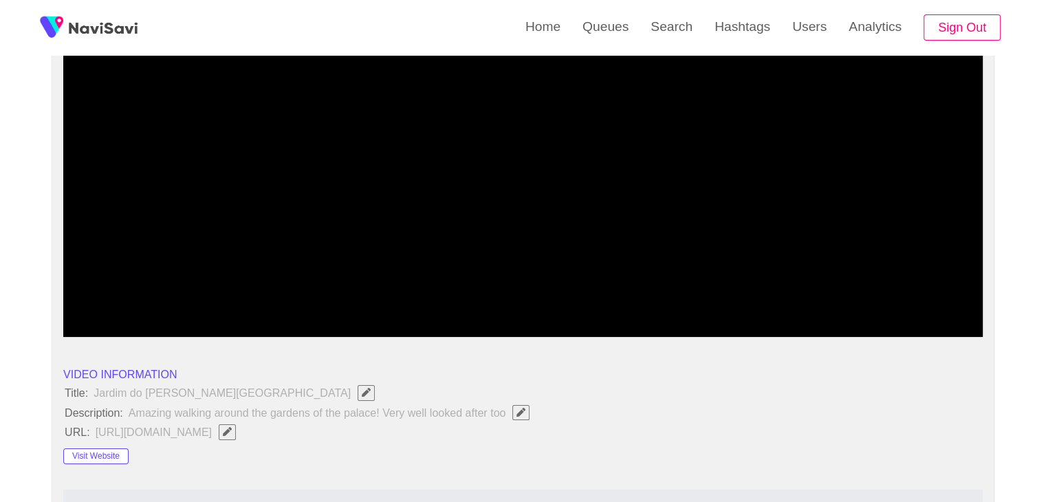
scroll to position [138, 0]
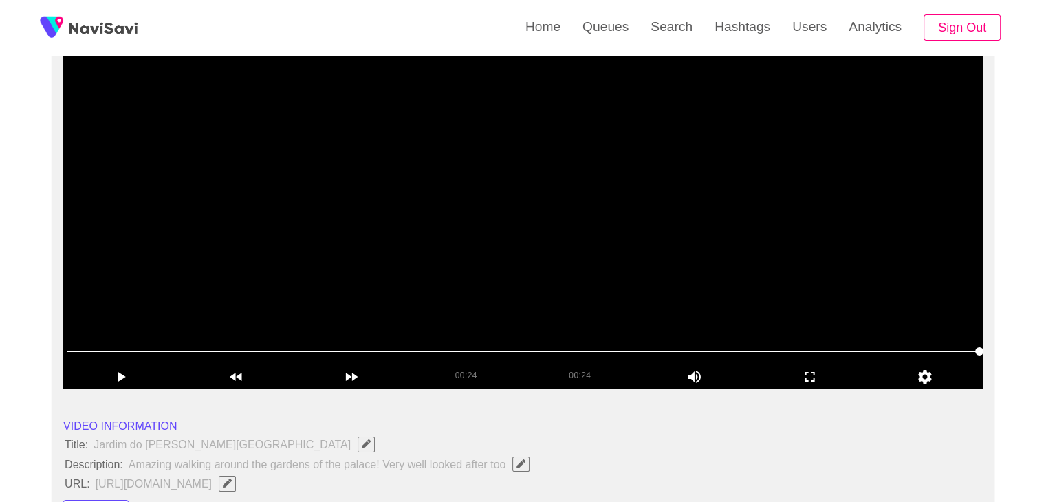
click at [486, 172] on video at bounding box center [522, 217] width 919 height 344
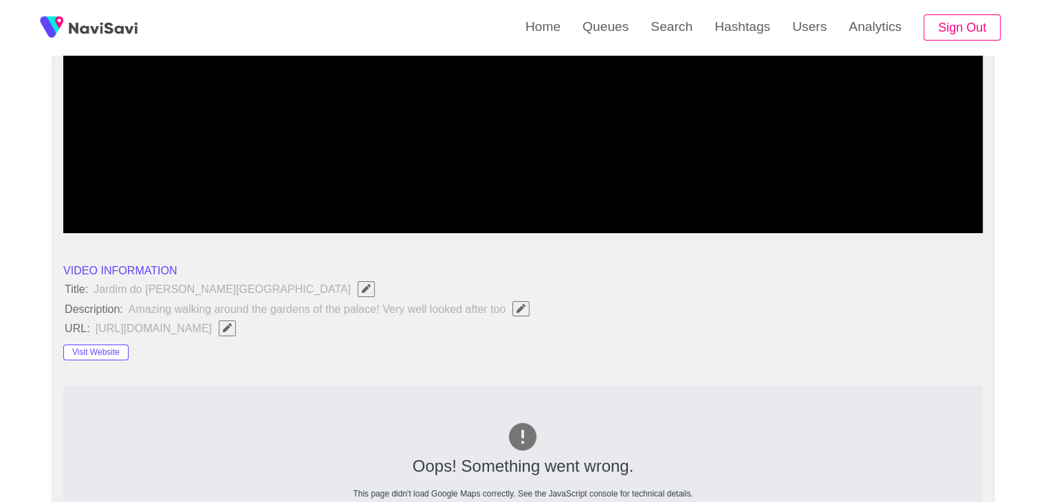
scroll to position [206, 0]
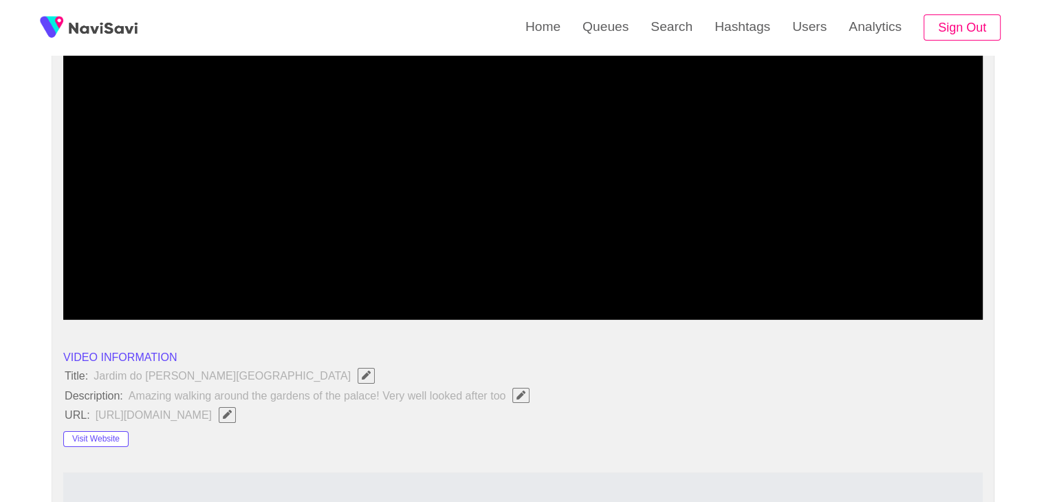
drag, startPoint x: 65, startPoint y: 281, endPoint x: 61, endPoint y: 232, distance: 49.0
click at [501, 208] on video at bounding box center [522, 148] width 919 height 344
click at [835, 312] on icon "add" at bounding box center [810, 308] width 114 height 17
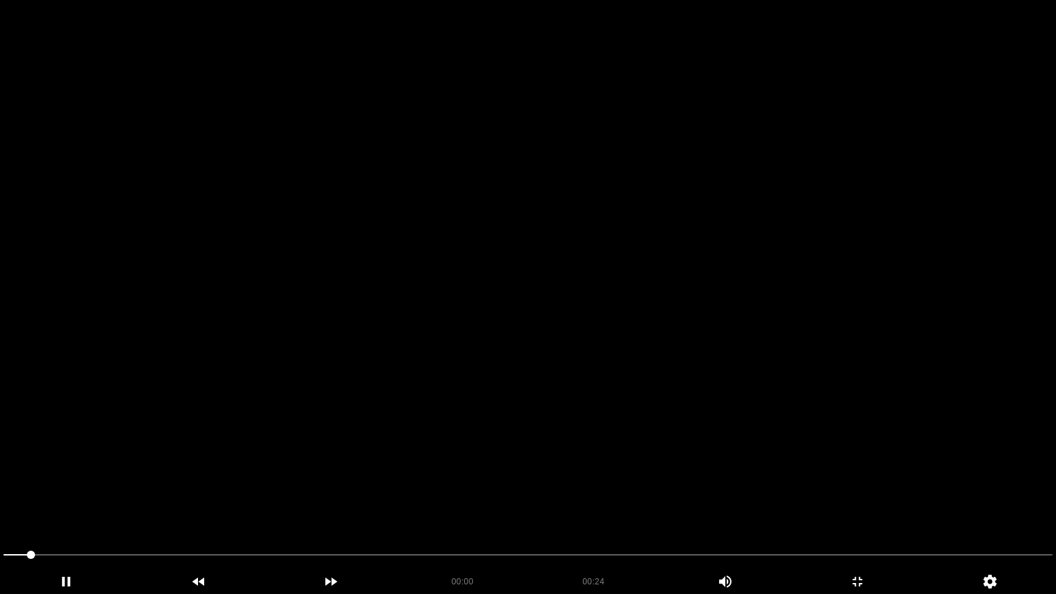
click at [740, 329] on video at bounding box center [528, 297] width 1056 height 594
click at [853, 501] on icon "add" at bounding box center [857, 582] width 131 height 17
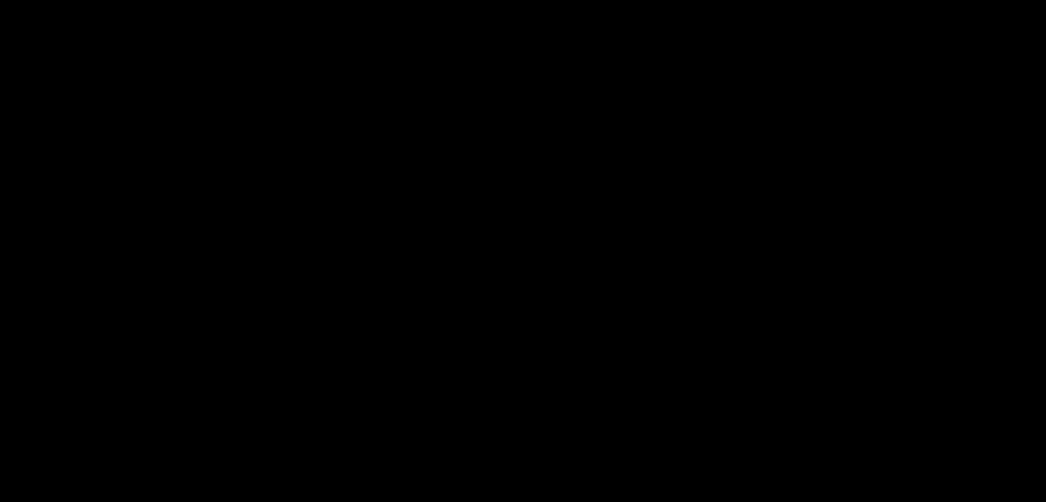
scroll to position [69, 0]
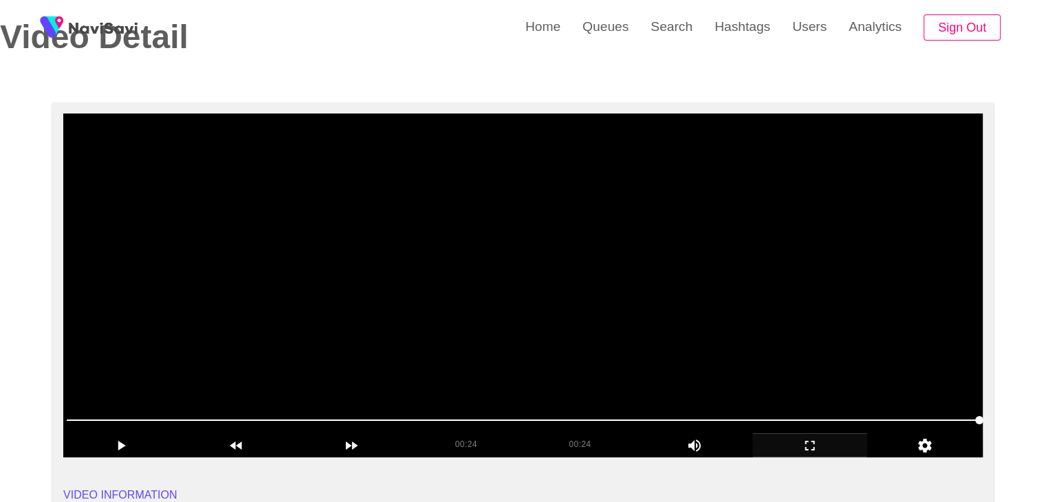
click at [663, 248] on video at bounding box center [522, 285] width 919 height 344
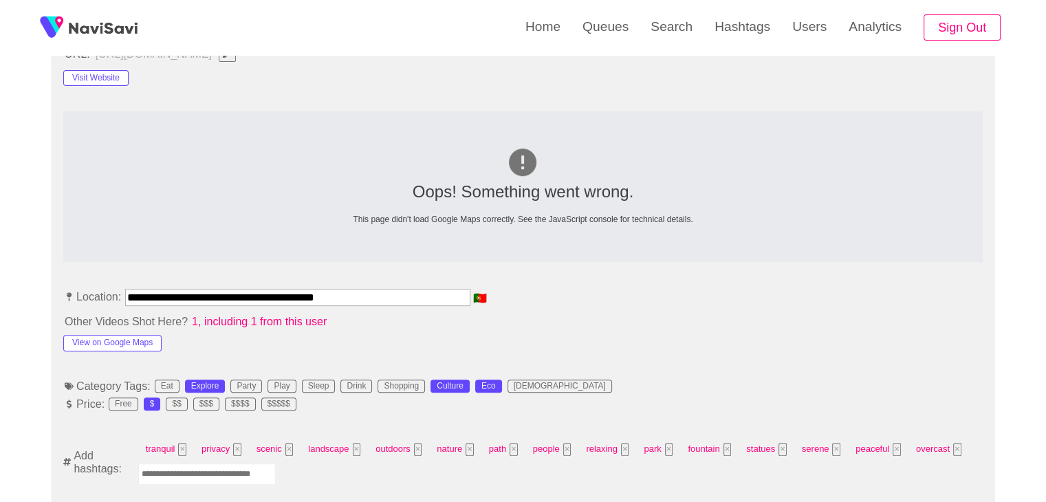
scroll to position [619, 0]
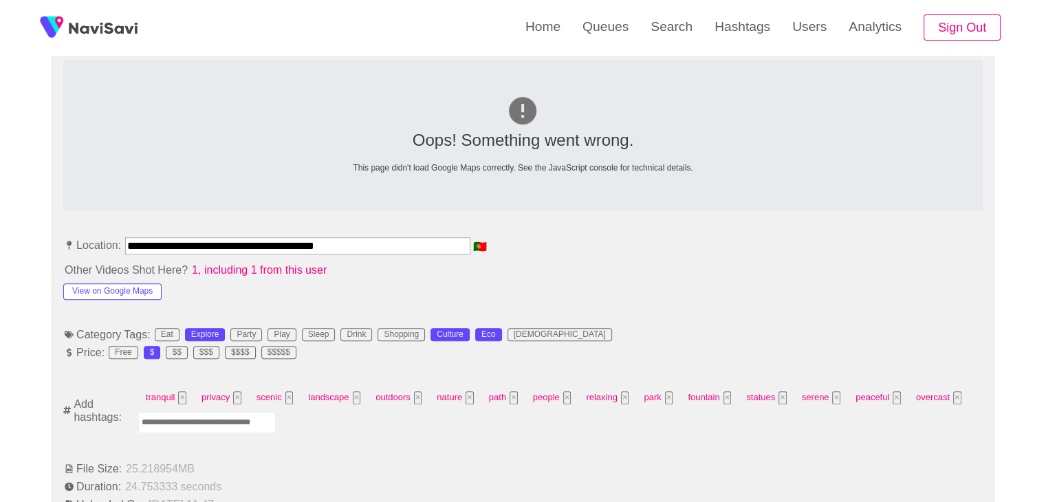
click at [204, 416] on input "Enter tag here and press return" at bounding box center [207, 422] width 138 height 21
type input "*********"
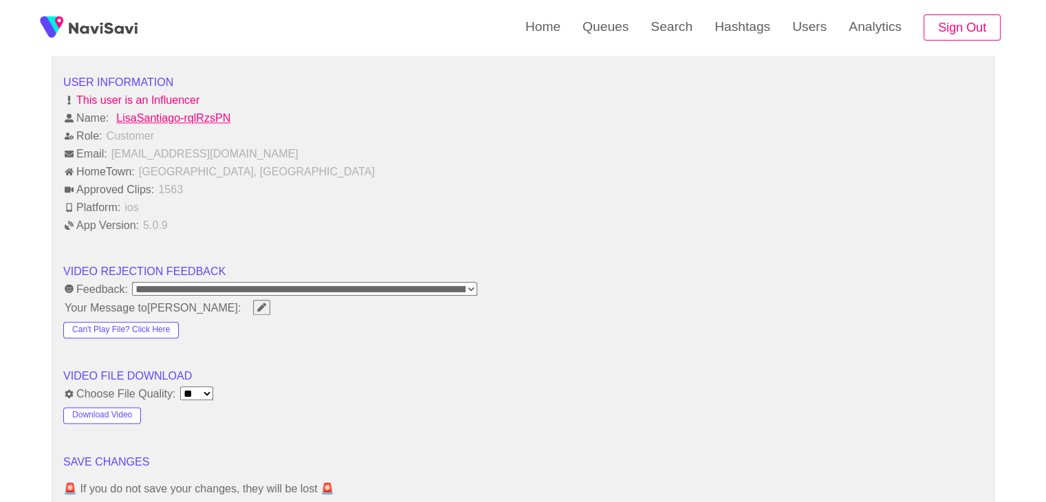
scroll to position [1719, 0]
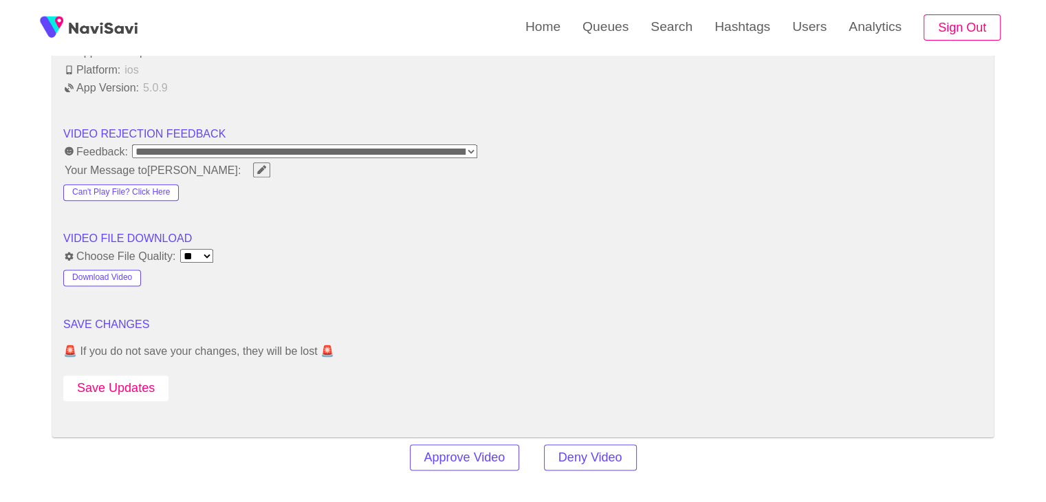
click at [133, 375] on button "Save Updates" at bounding box center [115, 387] width 105 height 25
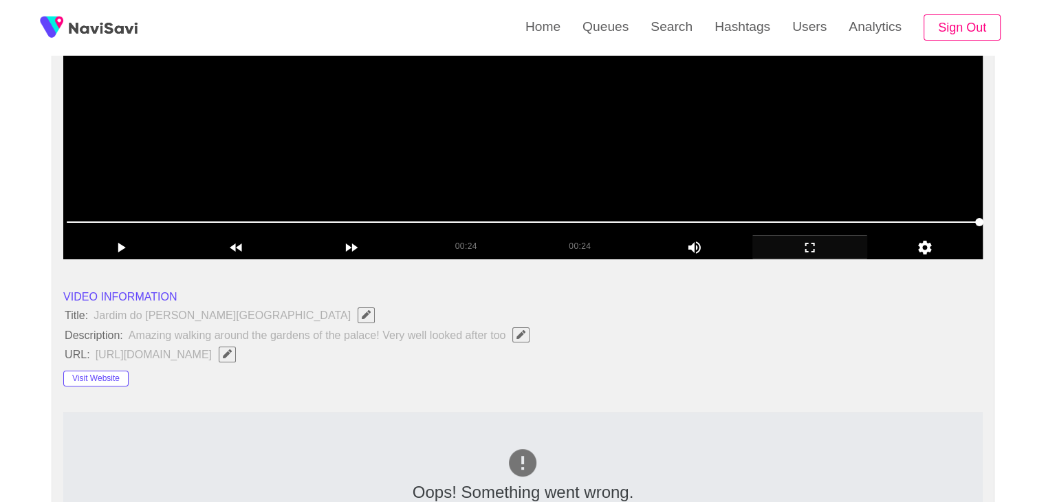
scroll to position [275, 0]
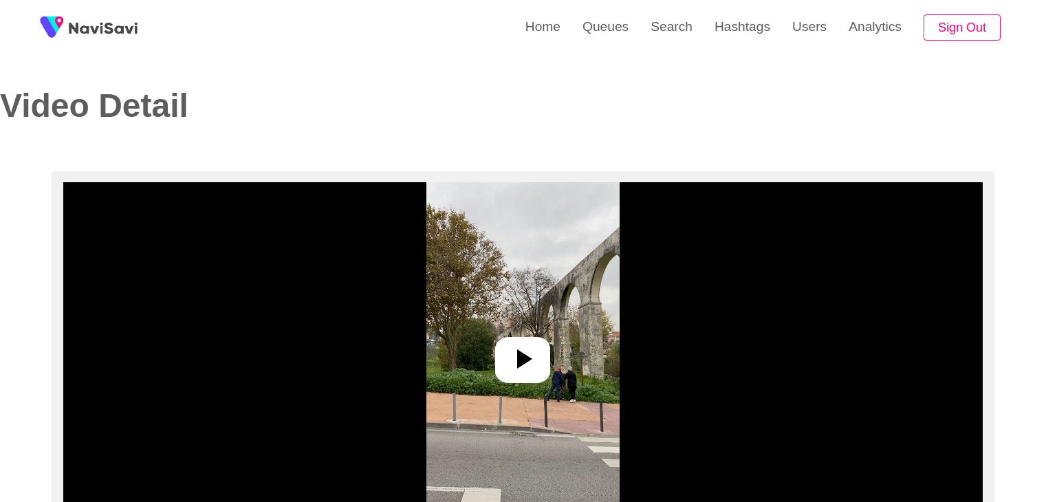
select select "**********"
select select "**"
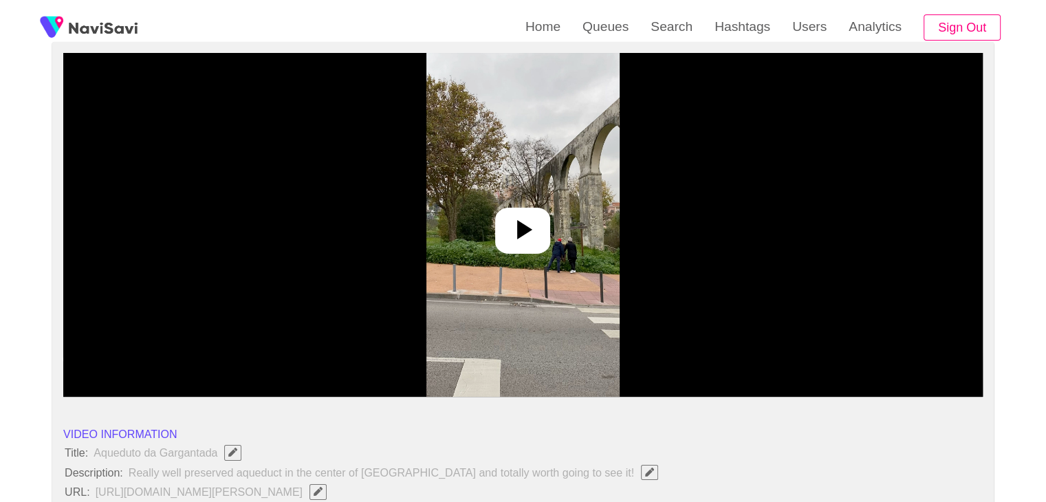
scroll to position [138, 0]
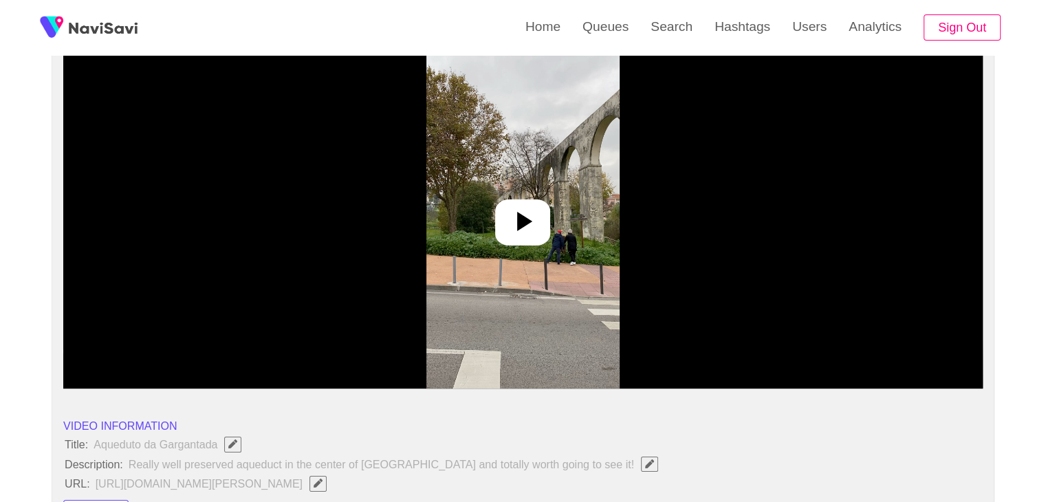
click at [537, 226] on icon at bounding box center [522, 221] width 33 height 33
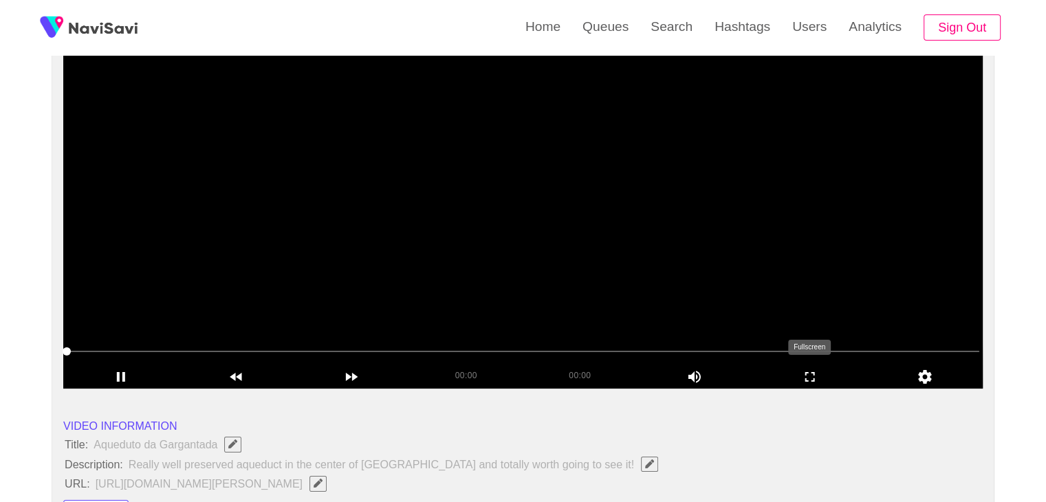
click at [815, 372] on icon "add" at bounding box center [810, 377] width 114 height 17
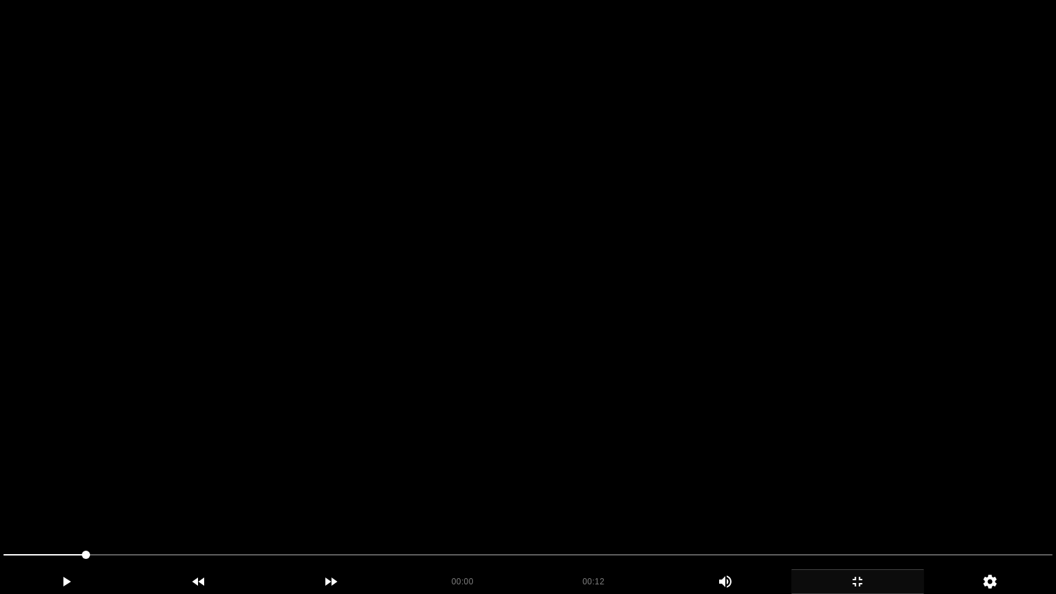
click at [861, 501] on icon "add" at bounding box center [857, 582] width 131 height 17
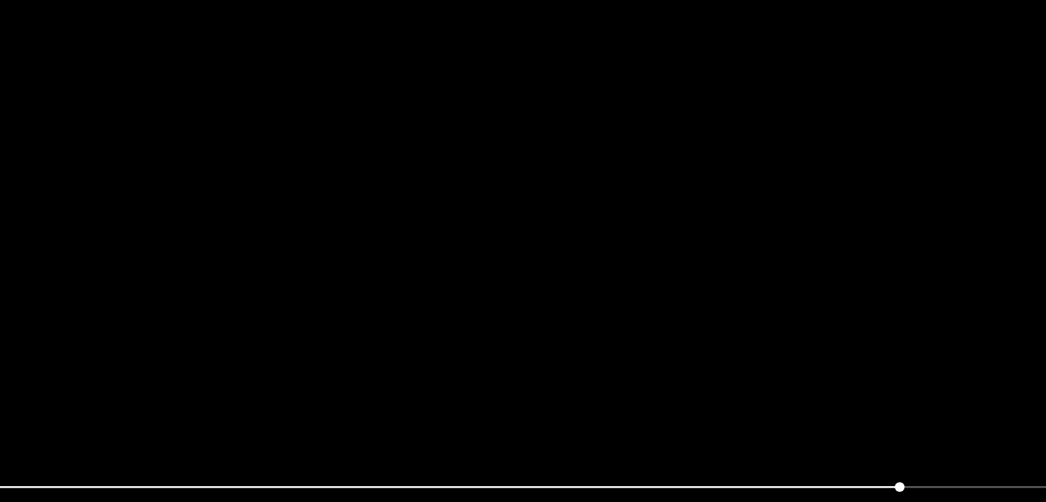
scroll to position [68, 0]
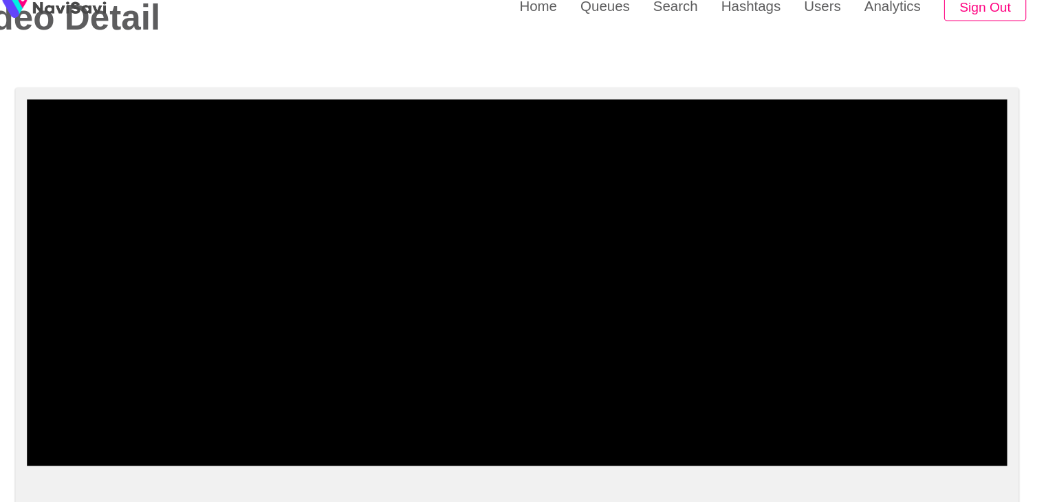
drag, startPoint x: 38, startPoint y: 424, endPoint x: 38, endPoint y: 411, distance: 13.1
click at [644, 297] on video at bounding box center [522, 286] width 919 height 344
drag, startPoint x: 156, startPoint y: 420, endPoint x: 38, endPoint y: 424, distance: 118.3
click at [365, 342] on video at bounding box center [522, 286] width 919 height 344
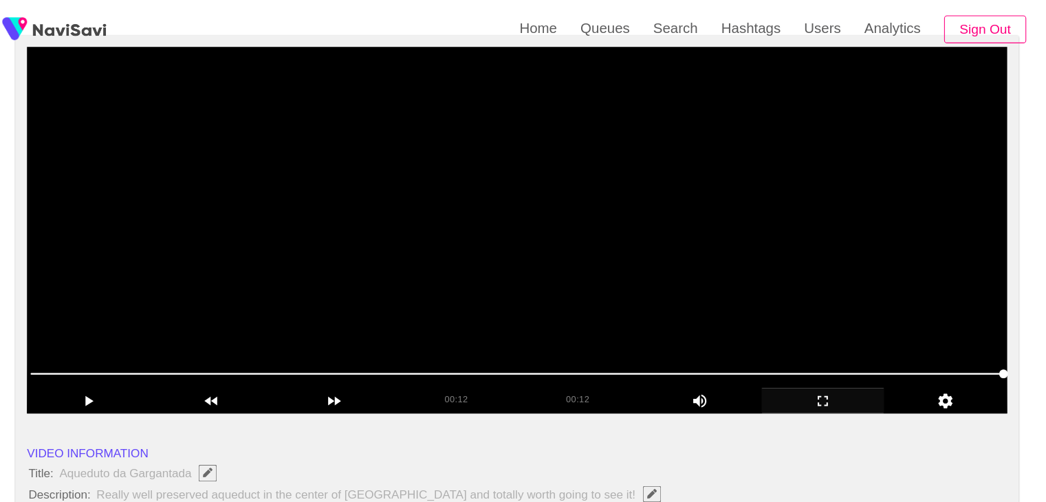
scroll to position [0, 0]
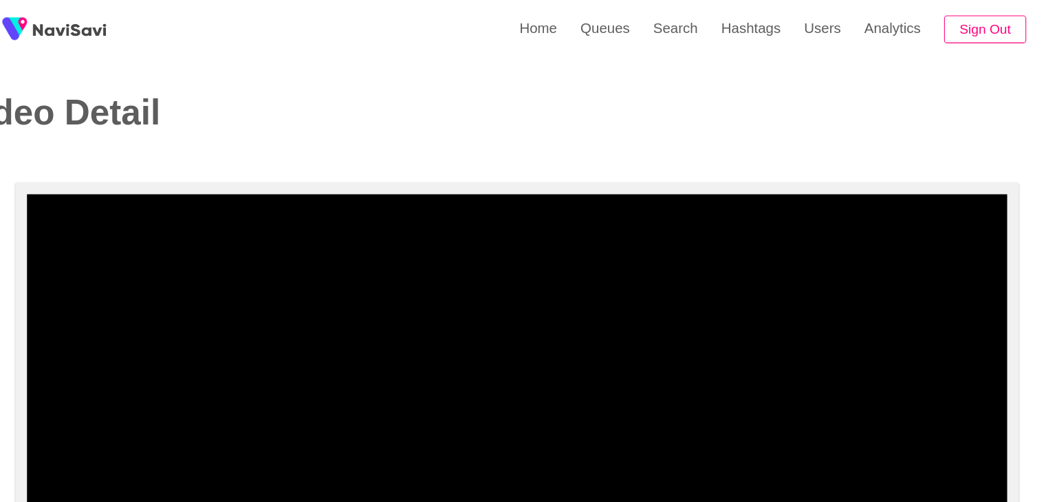
click at [663, 387] on video at bounding box center [522, 354] width 919 height 344
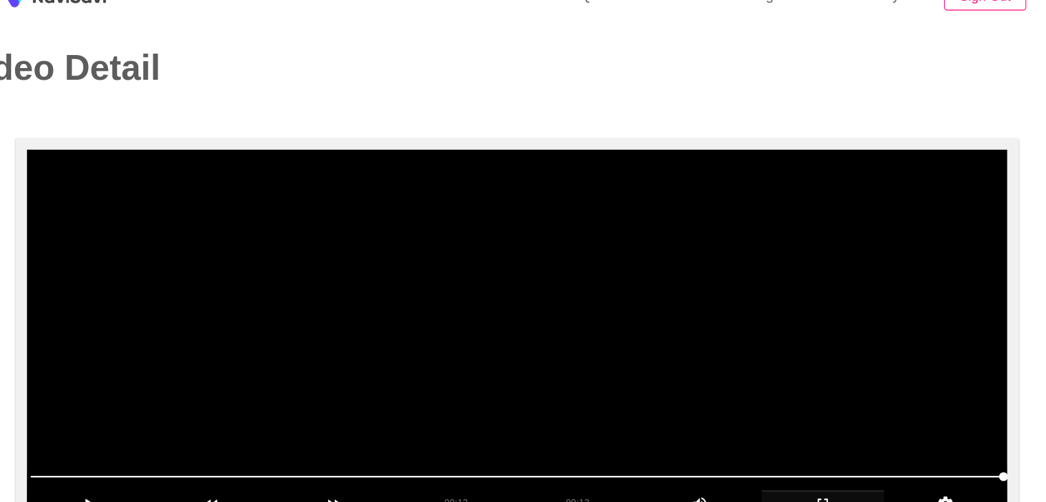
scroll to position [33, 0]
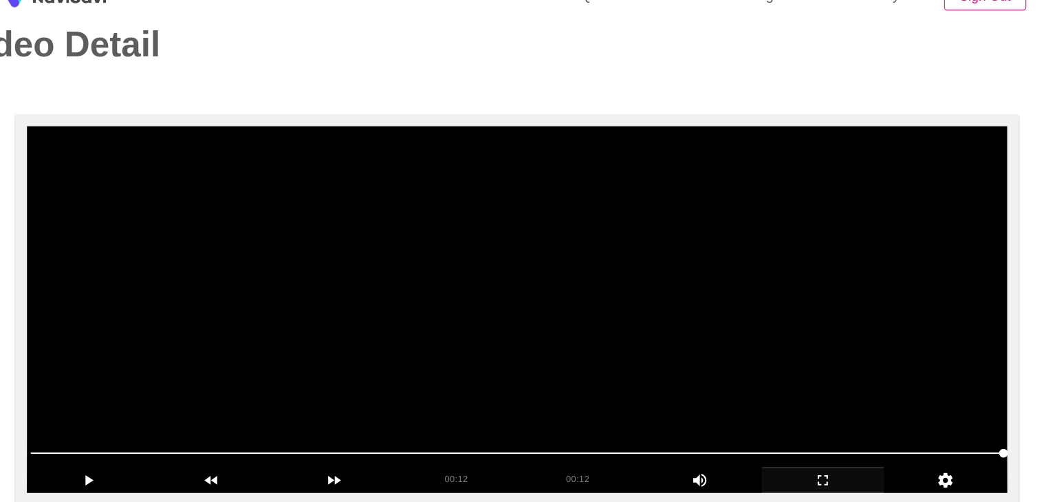
click at [640, 338] on video at bounding box center [522, 321] width 919 height 344
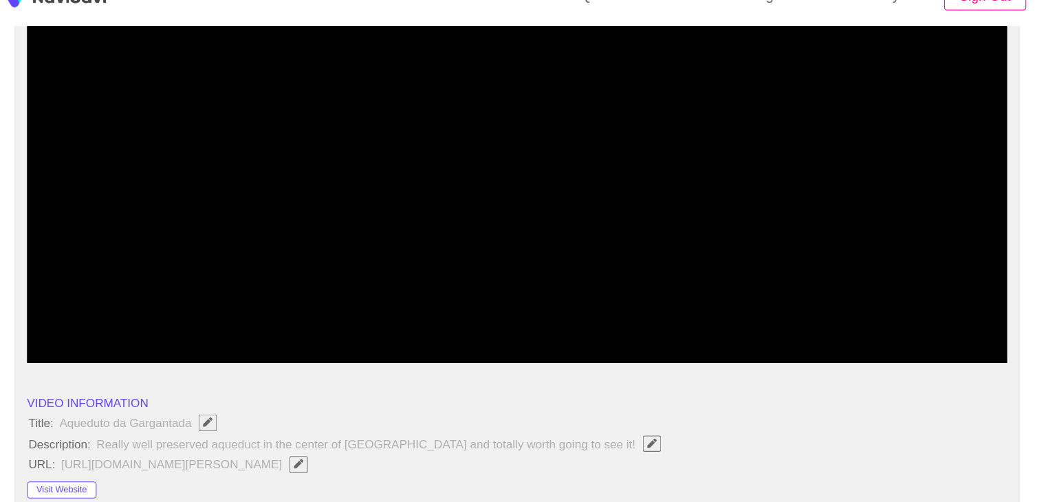
scroll to position [162, 0]
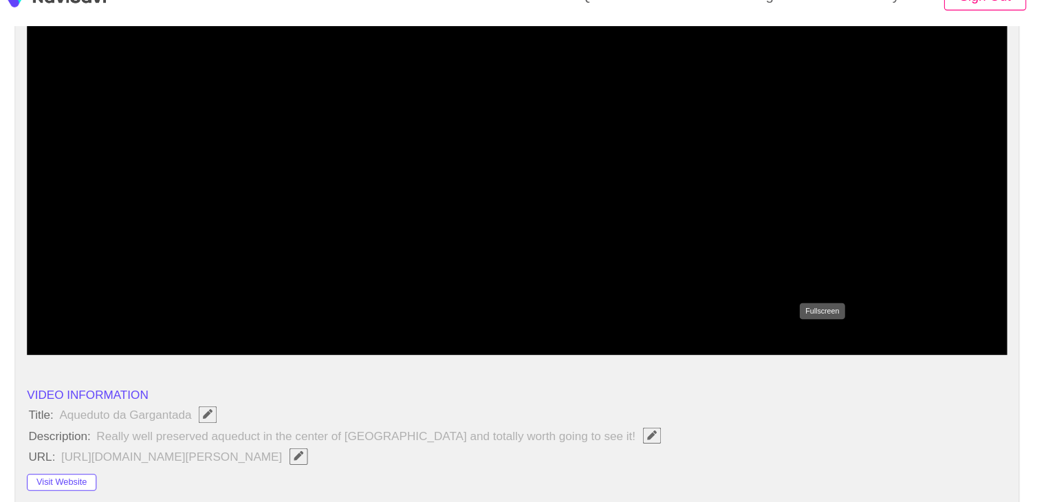
click at [822, 345] on icon "add" at bounding box center [810, 352] width 114 height 17
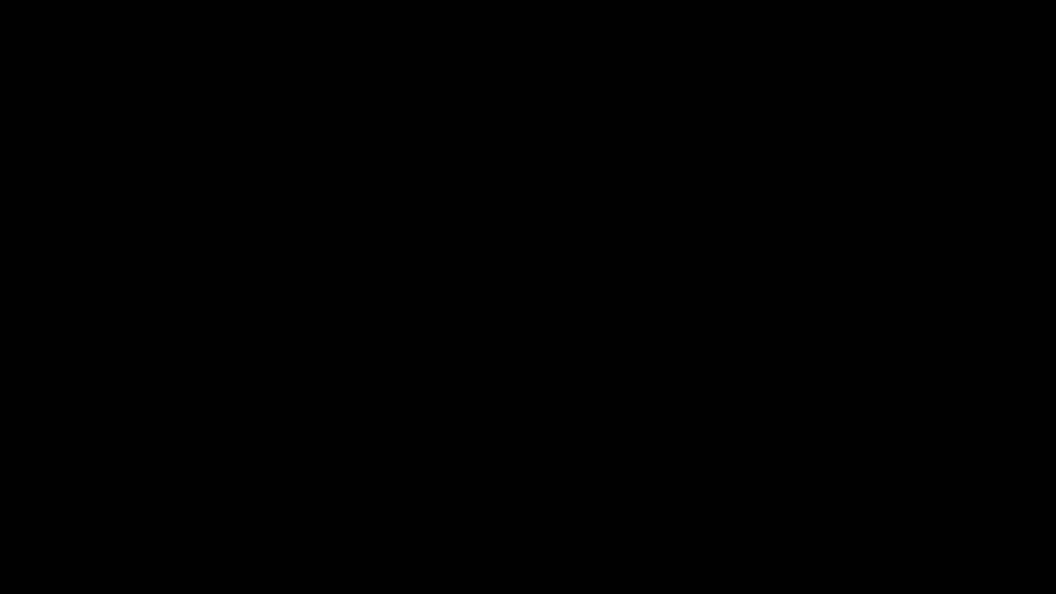
click at [766, 379] on video at bounding box center [528, 297] width 1056 height 594
click at [875, 501] on div "add" at bounding box center [858, 581] width 133 height 25
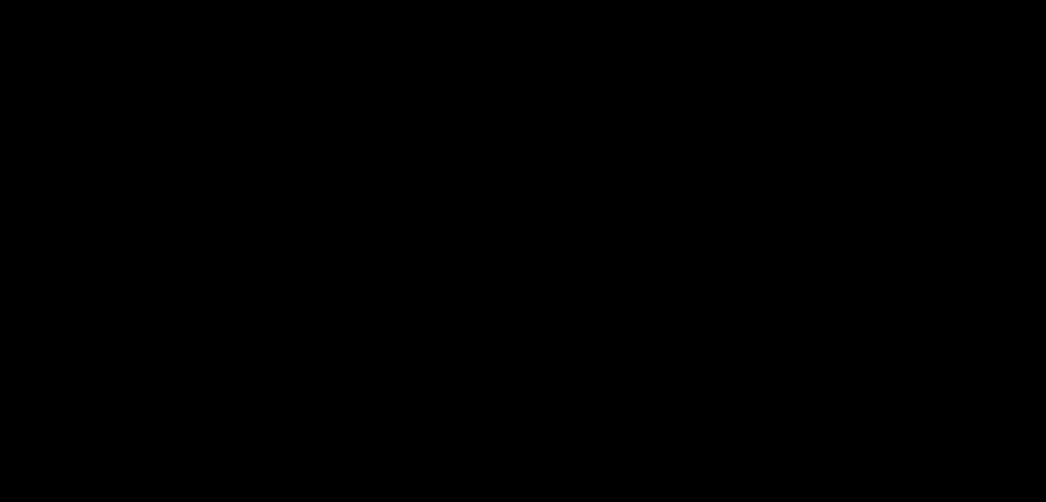
scroll to position [158, 0]
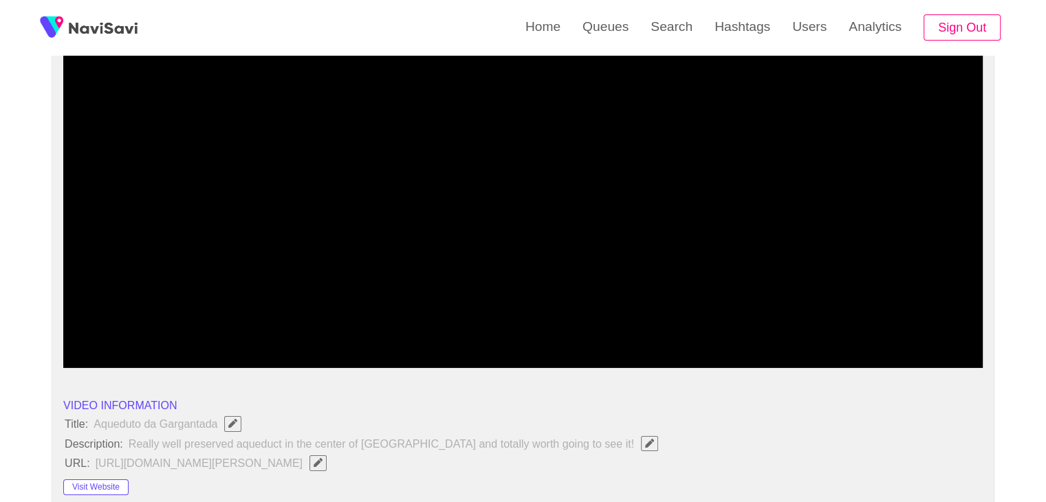
click at [629, 239] on video at bounding box center [522, 196] width 919 height 344
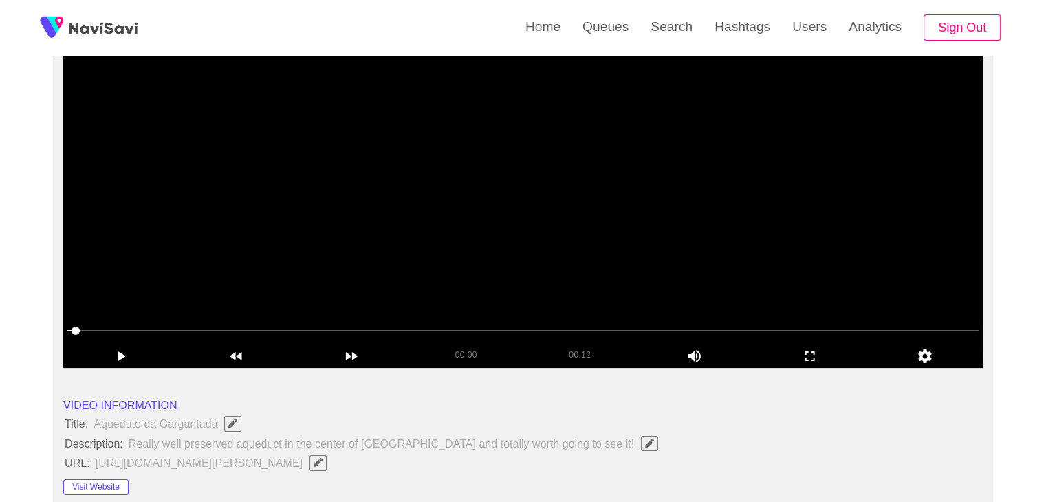
click at [462, 246] on video at bounding box center [522, 196] width 919 height 344
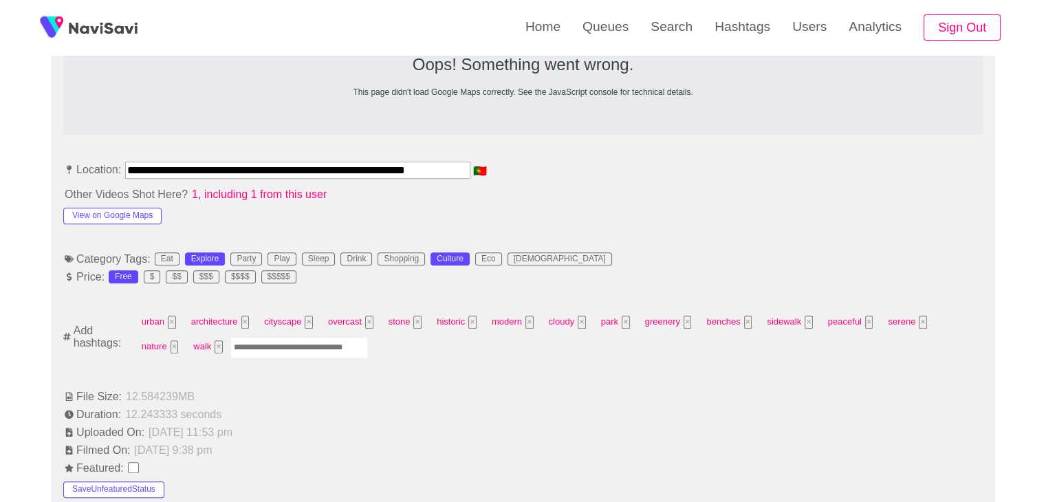
scroll to position [708, 0]
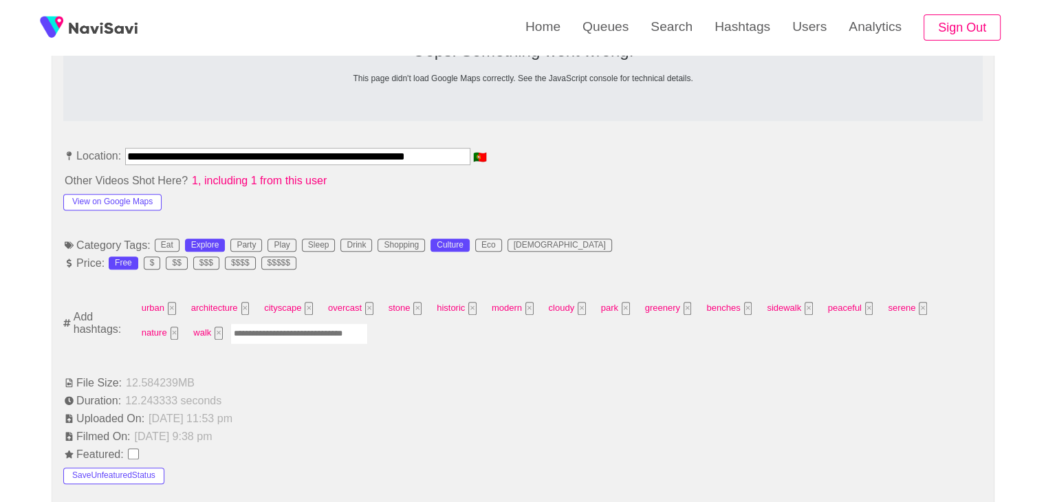
click at [234, 330] on input "Enter tag here and press return" at bounding box center [299, 333] width 138 height 21
type input "*********"
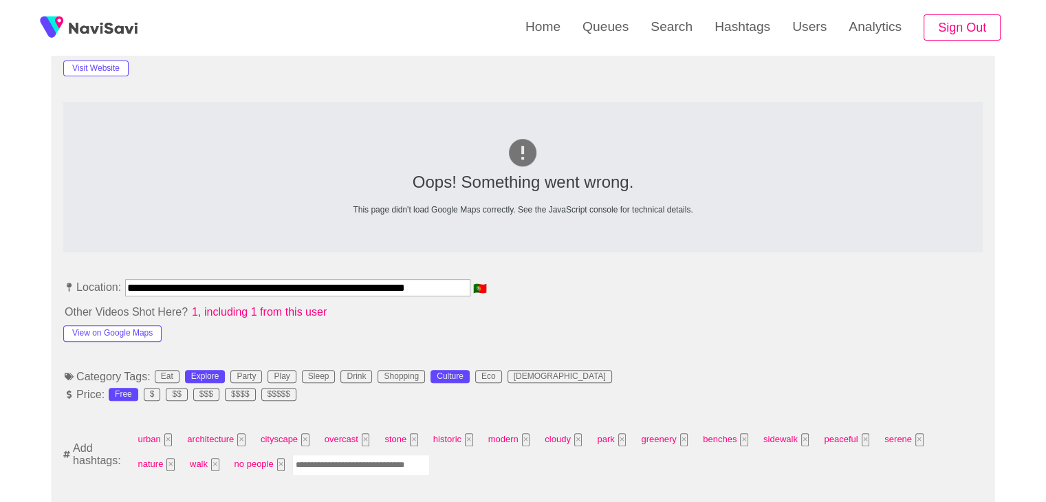
scroll to position [502, 0]
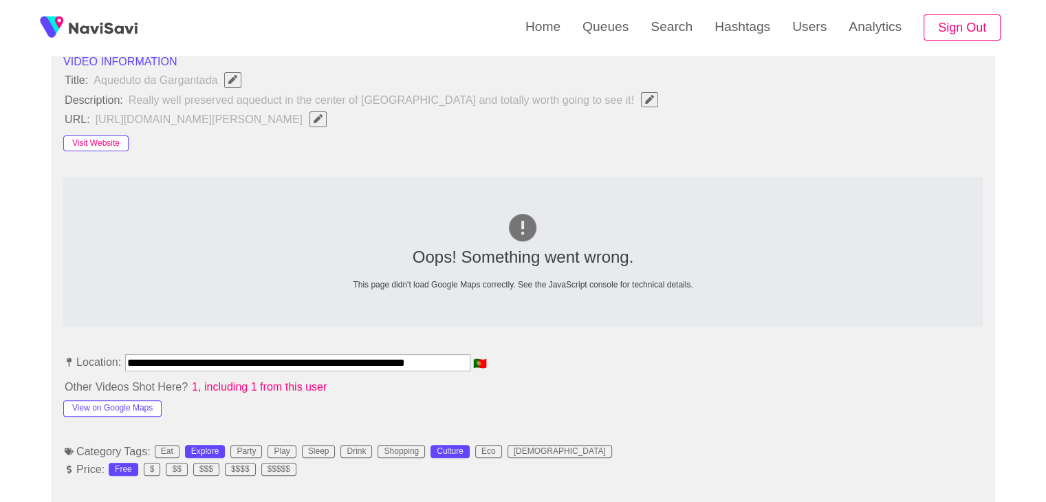
click at [91, 144] on button "Visit Website" at bounding box center [95, 143] width 65 height 17
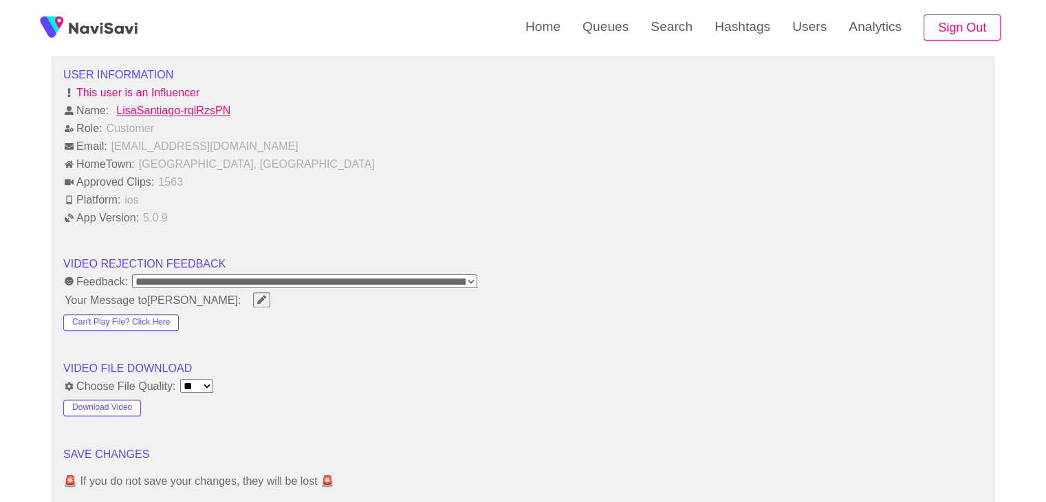
scroll to position [1740, 0]
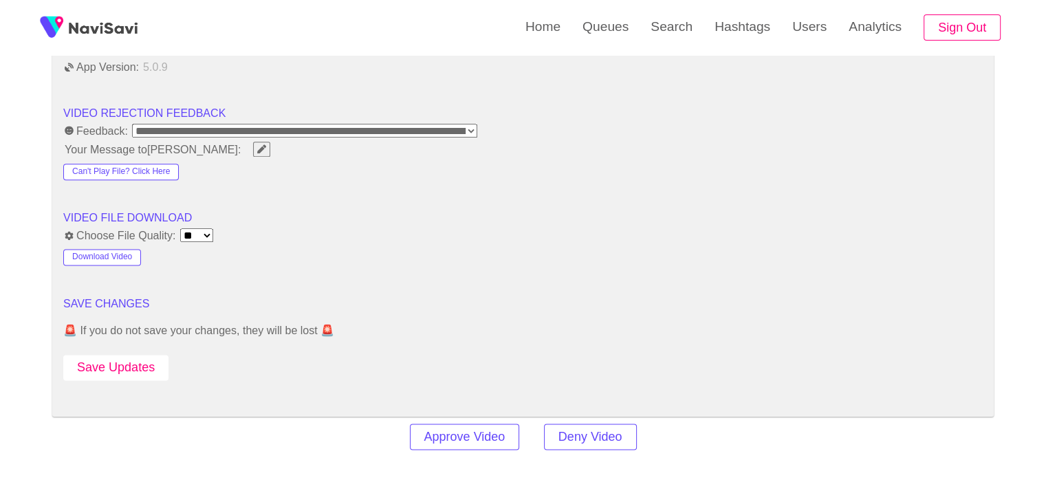
click at [155, 355] on button "Save Updates" at bounding box center [115, 367] width 105 height 25
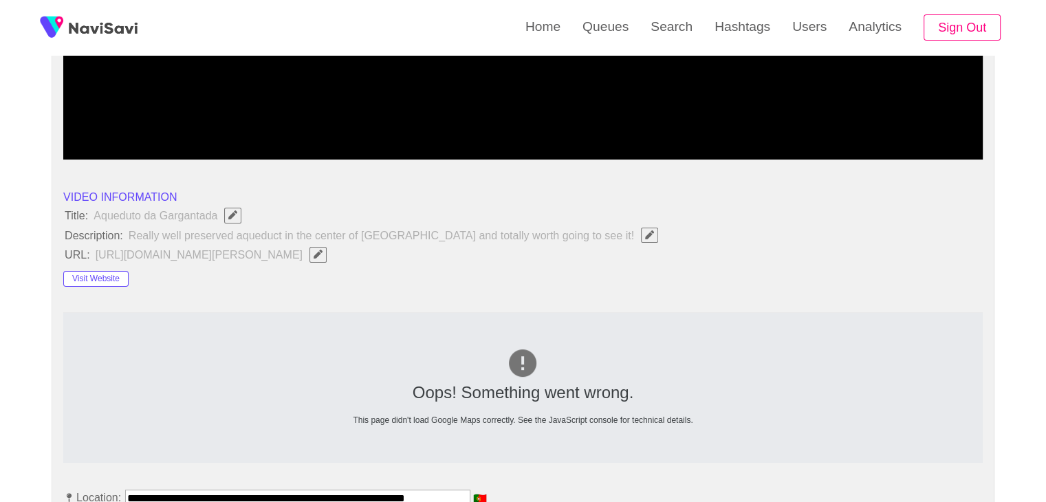
scroll to position [158, 0]
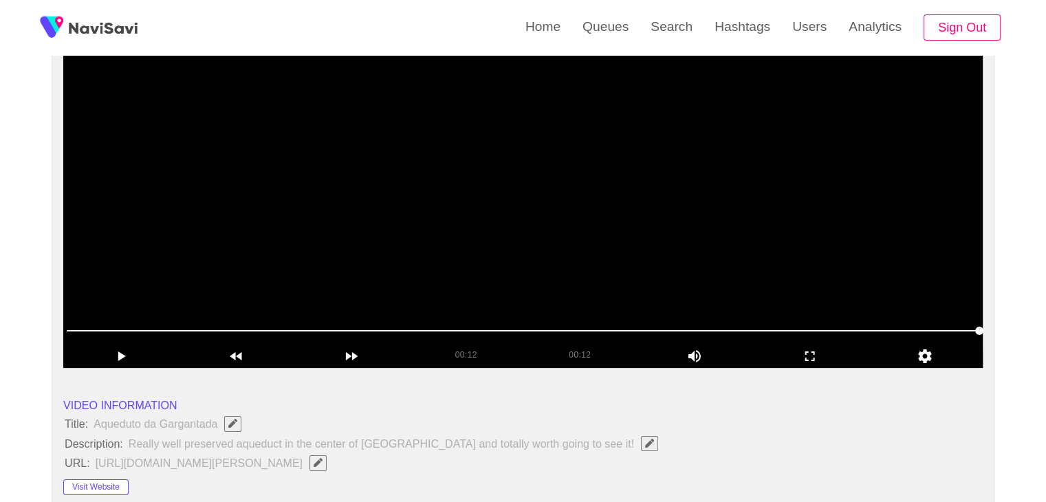
click at [526, 207] on video at bounding box center [522, 196] width 919 height 344
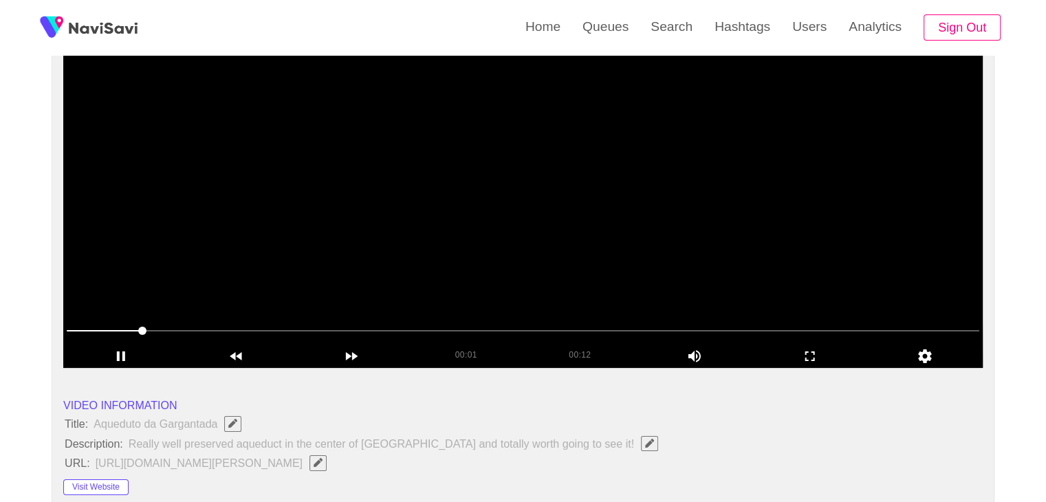
drag, startPoint x: 598, startPoint y: 246, endPoint x: 577, endPoint y: 210, distance: 41.3
click at [594, 244] on video at bounding box center [522, 196] width 919 height 344
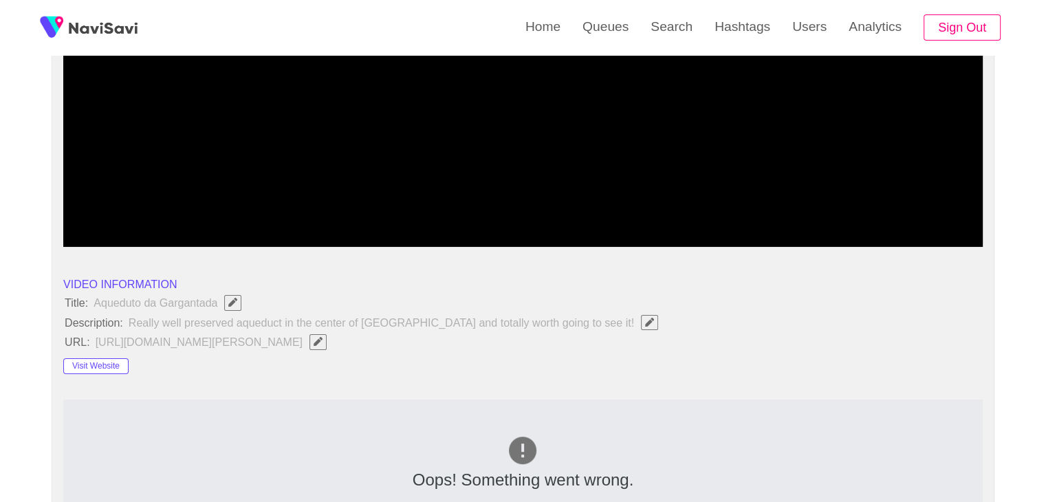
scroll to position [296, 0]
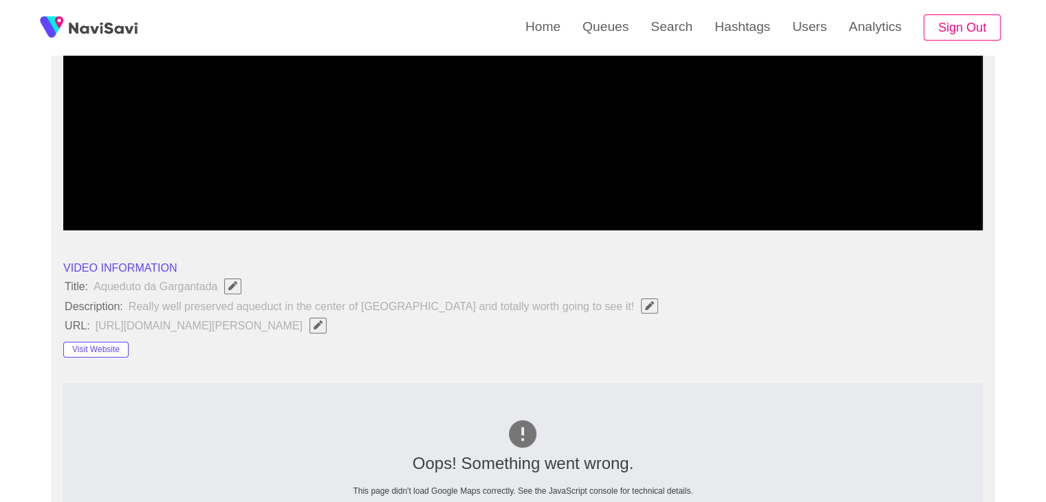
click at [323, 323] on icon "Edit Field" at bounding box center [318, 324] width 9 height 9
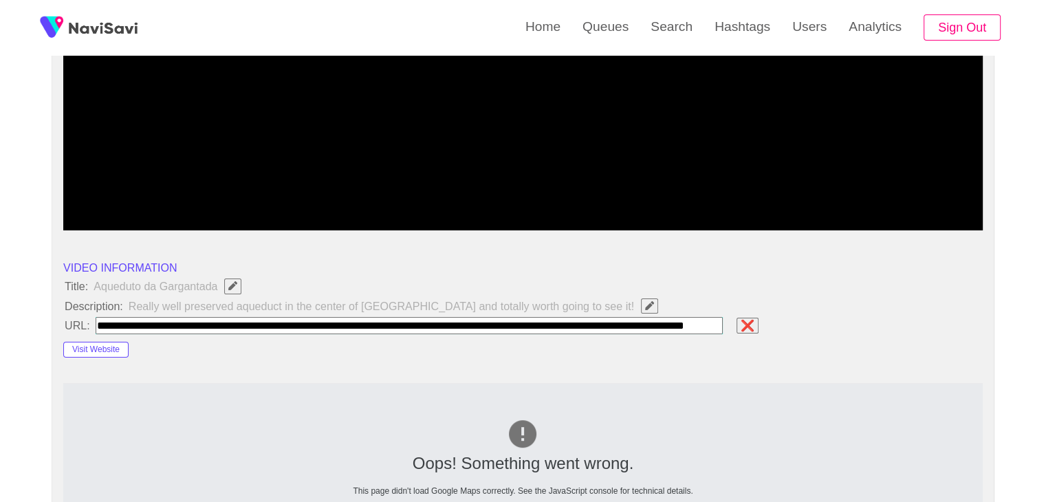
scroll to position [0, 83]
type input "**********"
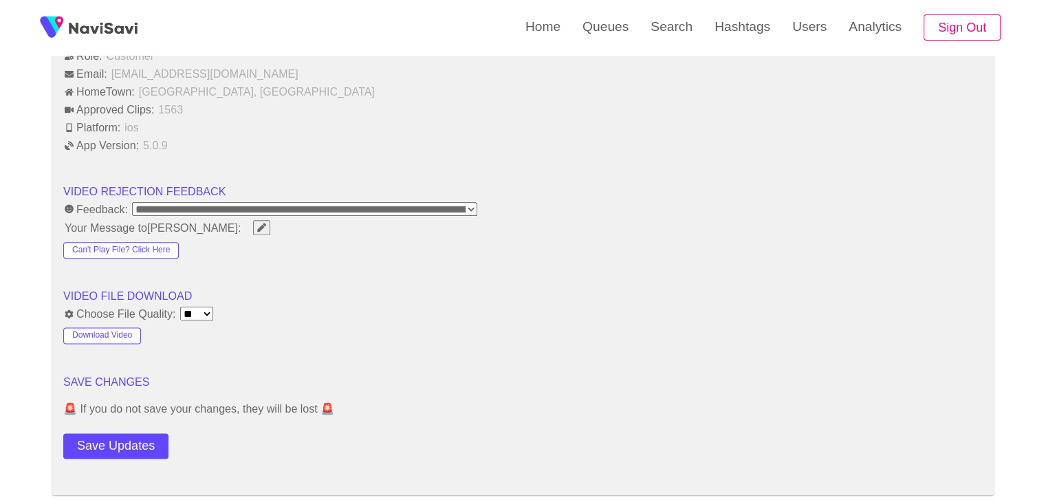
scroll to position [1671, 0]
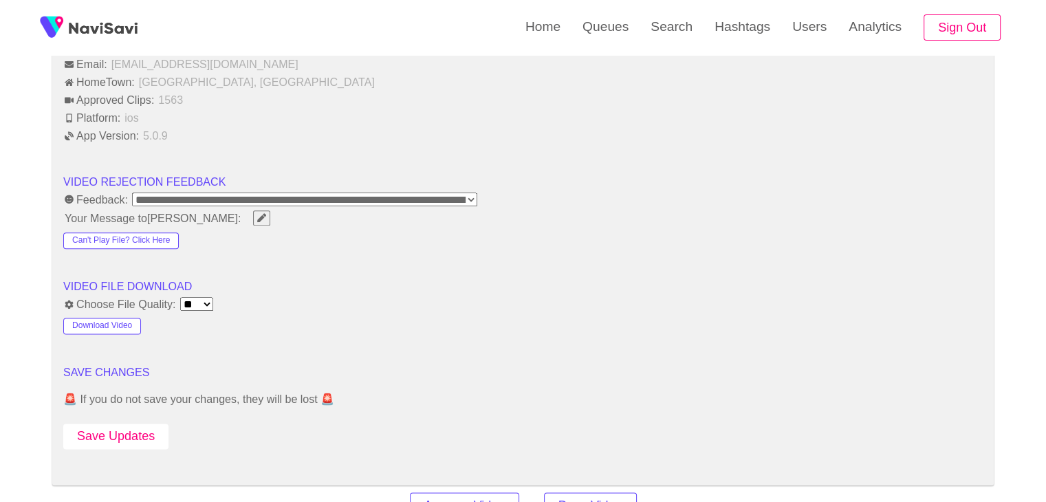
click at [128, 424] on button "Save Updates" at bounding box center [115, 436] width 105 height 25
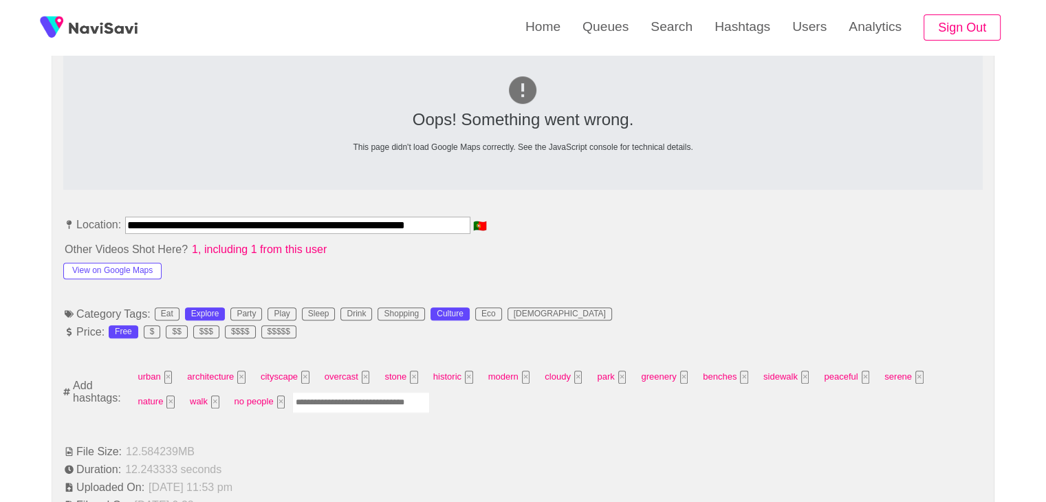
scroll to position [0, 1]
drag, startPoint x: 124, startPoint y: 224, endPoint x: 605, endPoint y: 210, distance: 480.9
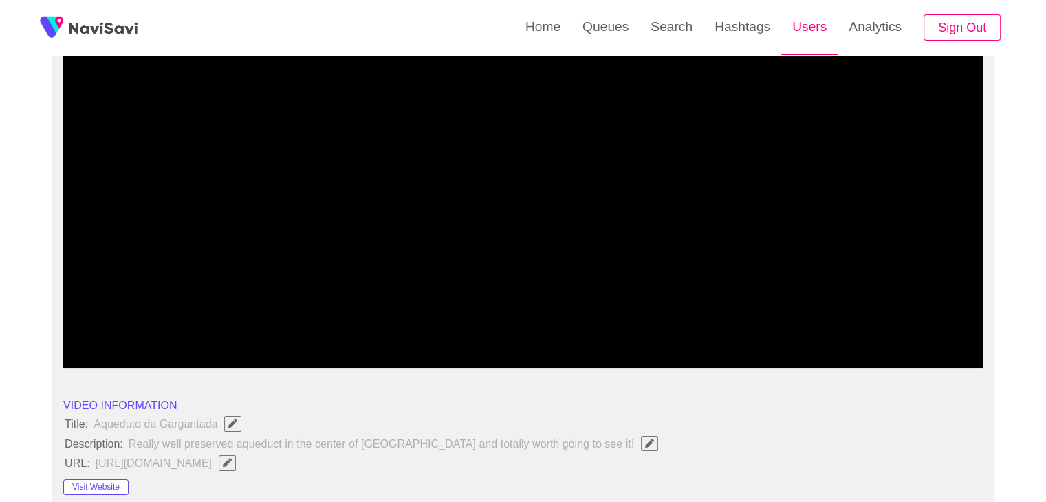
scroll to position [0, 0]
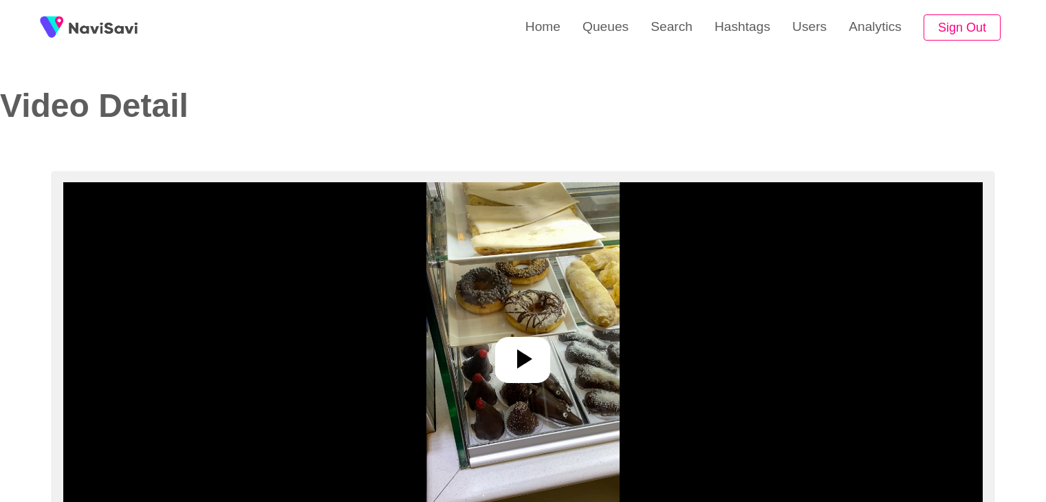
select select "**********"
select select "**"
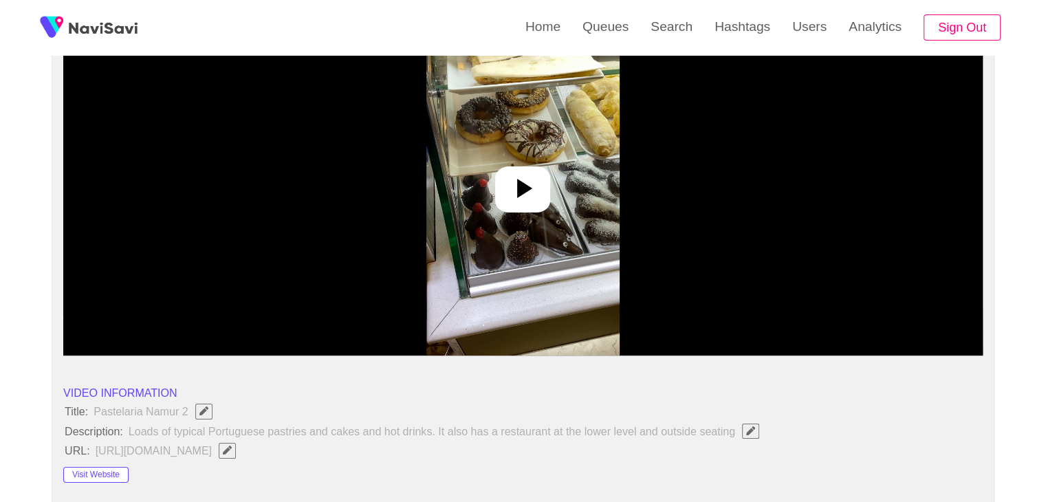
scroll to position [206, 0]
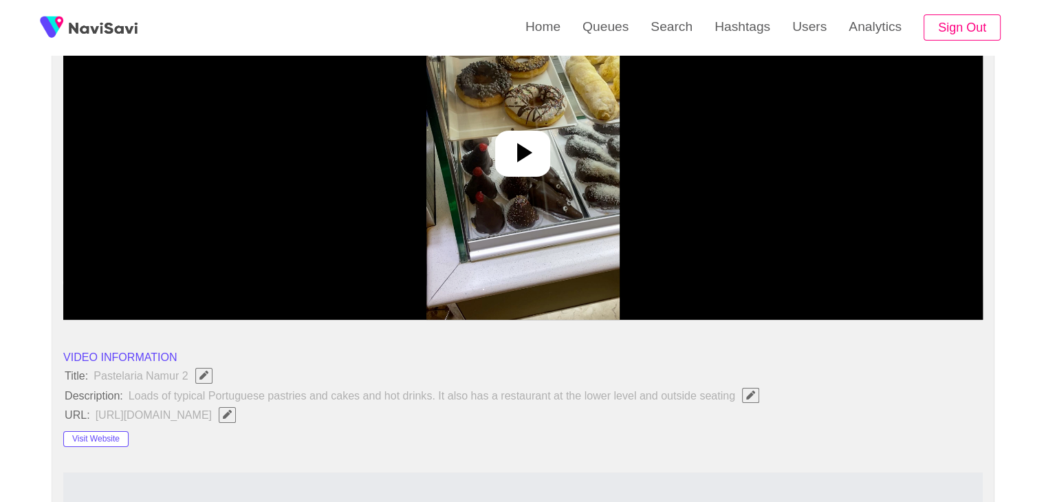
click at [516, 155] on icon at bounding box center [522, 152] width 33 height 33
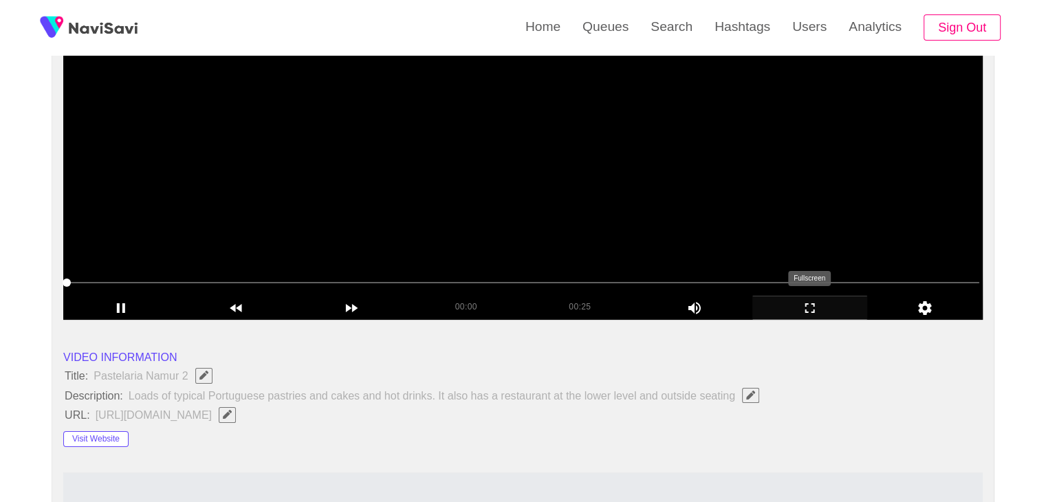
drag, startPoint x: 798, startPoint y: 306, endPoint x: 717, endPoint y: 326, distance: 83.6
click at [794, 304] on icon "add" at bounding box center [810, 308] width 114 height 17
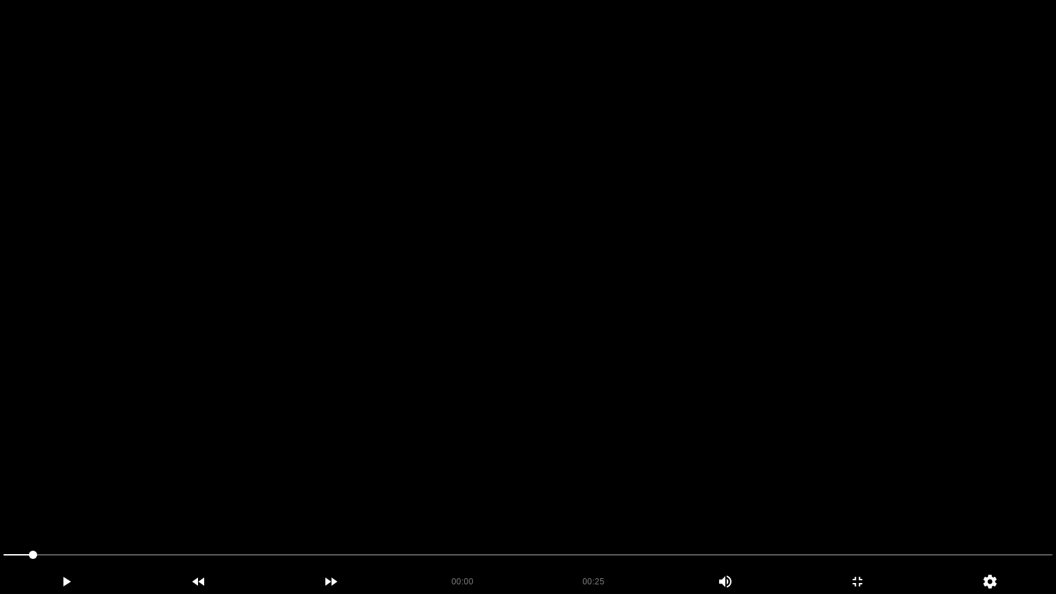
click at [715, 322] on video at bounding box center [528, 297] width 1056 height 594
click at [862, 501] on icon "add" at bounding box center [857, 582] width 131 height 17
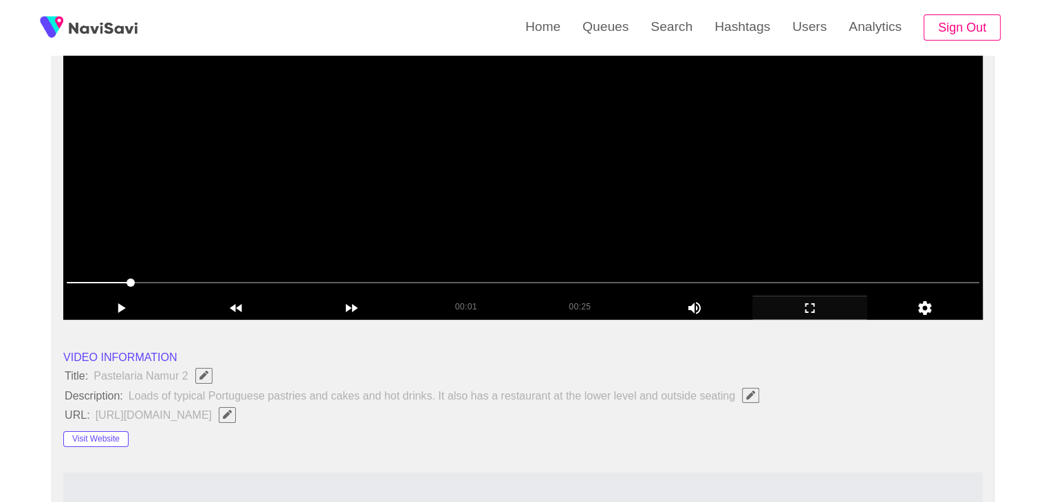
click at [609, 237] on video at bounding box center [522, 148] width 919 height 344
click at [609, 236] on video at bounding box center [522, 148] width 919 height 344
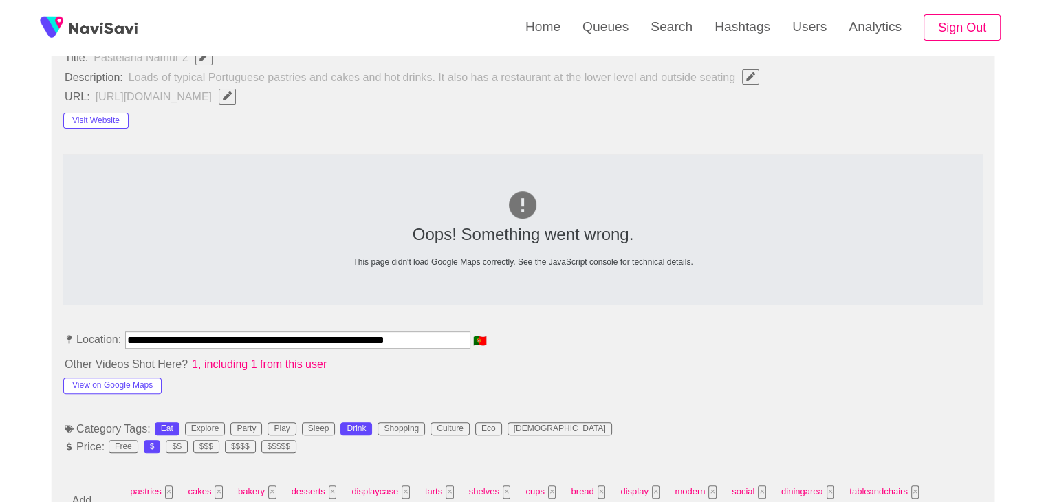
scroll to position [550, 0]
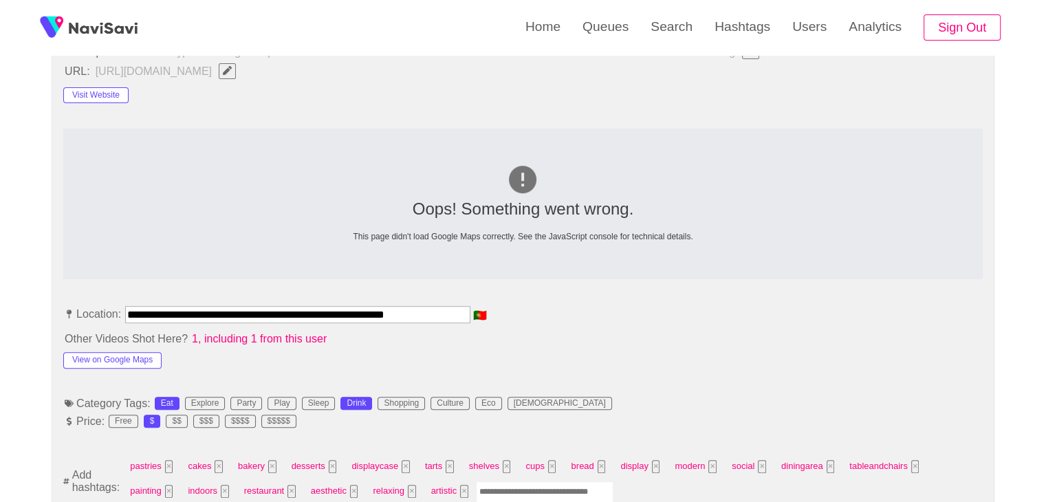
drag, startPoint x: 310, startPoint y: 312, endPoint x: 0, endPoint y: 292, distance: 310.8
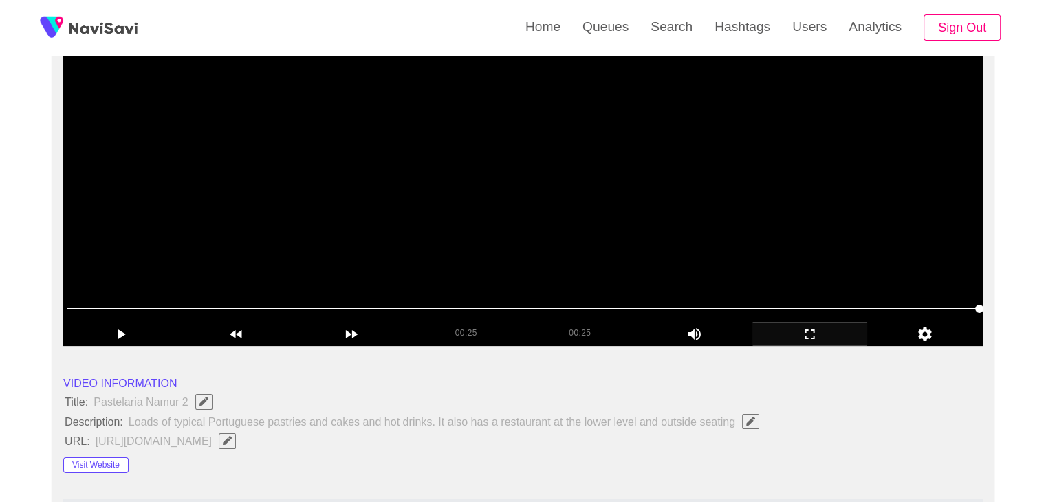
scroll to position [206, 0]
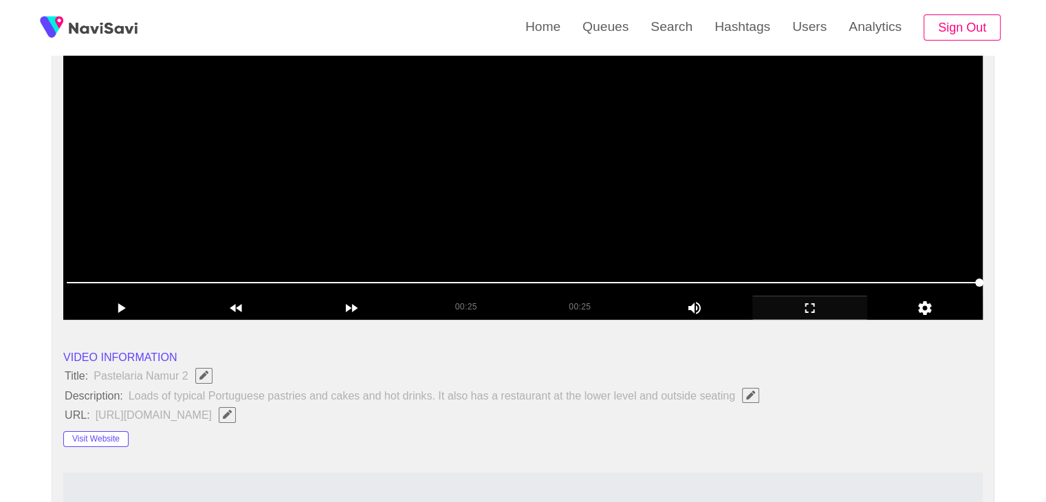
click at [421, 187] on video at bounding box center [522, 148] width 919 height 344
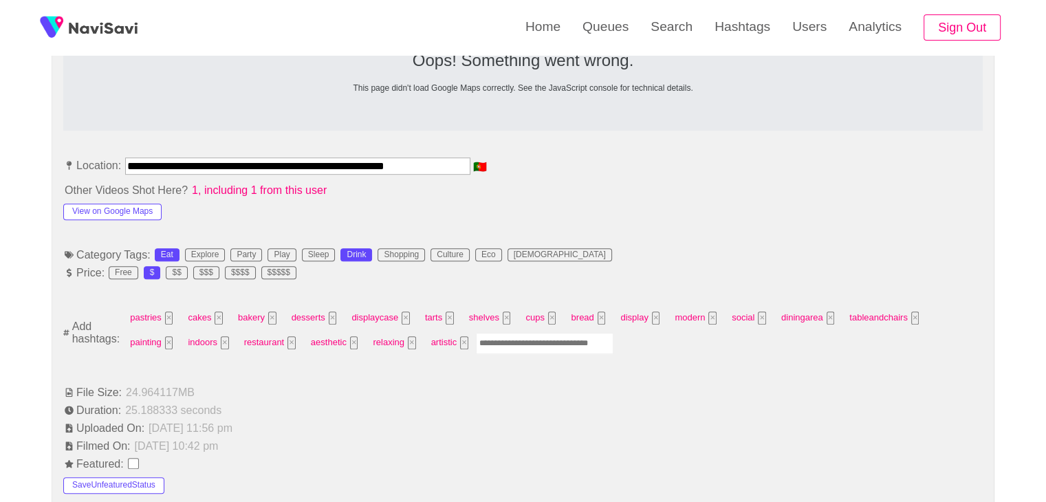
scroll to position [688, 0]
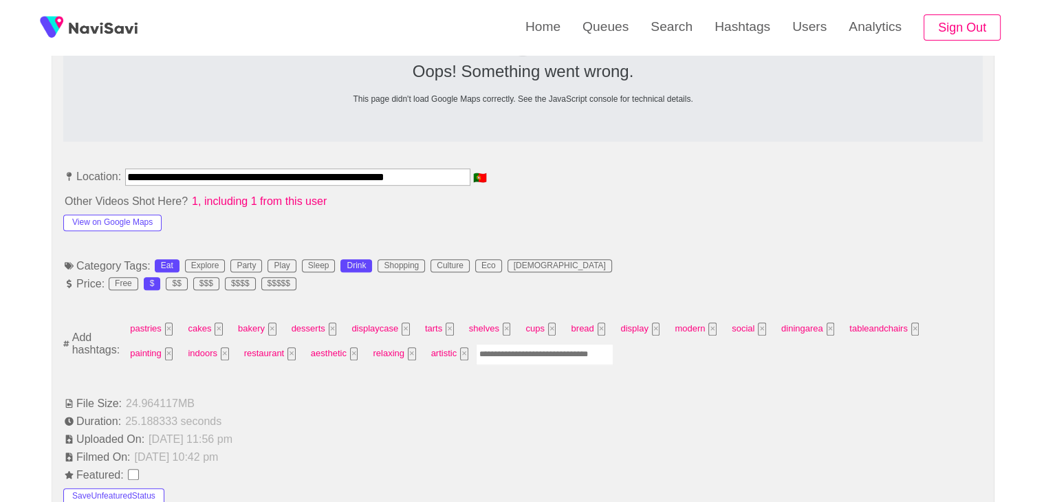
drag, startPoint x: 448, startPoint y: 174, endPoint x: 0, endPoint y: 168, distance: 448.4
click at [0, 168] on div "**********" at bounding box center [523, 497] width 1046 height 2026
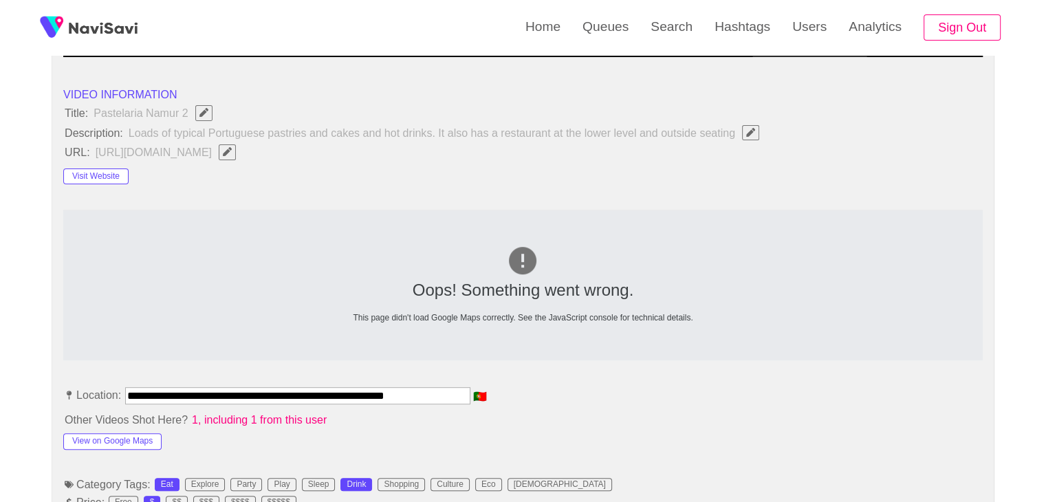
scroll to position [413, 0]
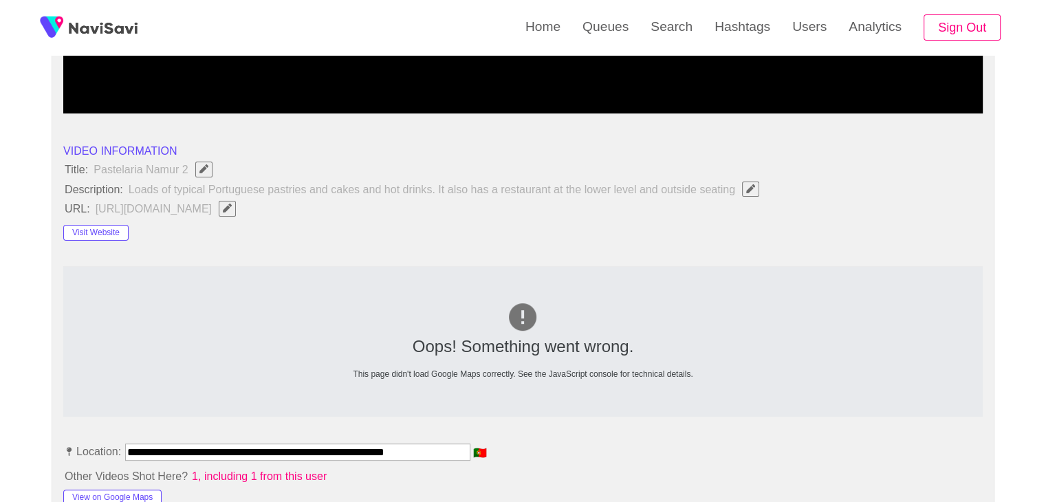
click at [232, 206] on icon "Edit Field" at bounding box center [227, 208] width 9 height 9
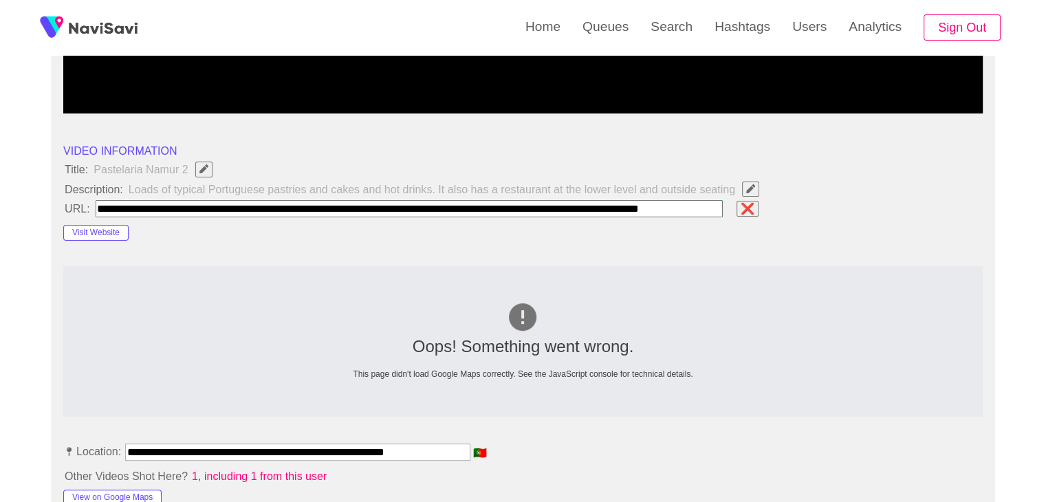
scroll to position [0, 53]
type input "**********"
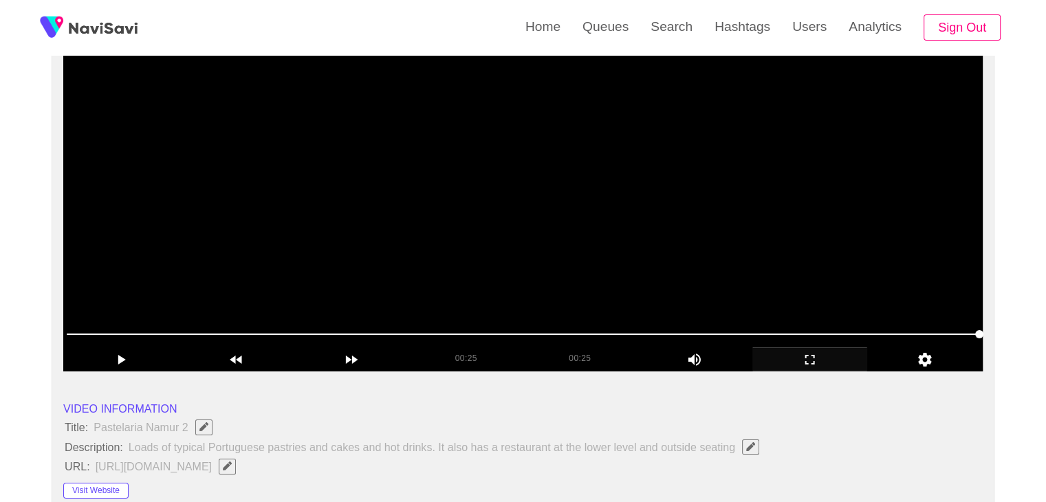
scroll to position [69, 0]
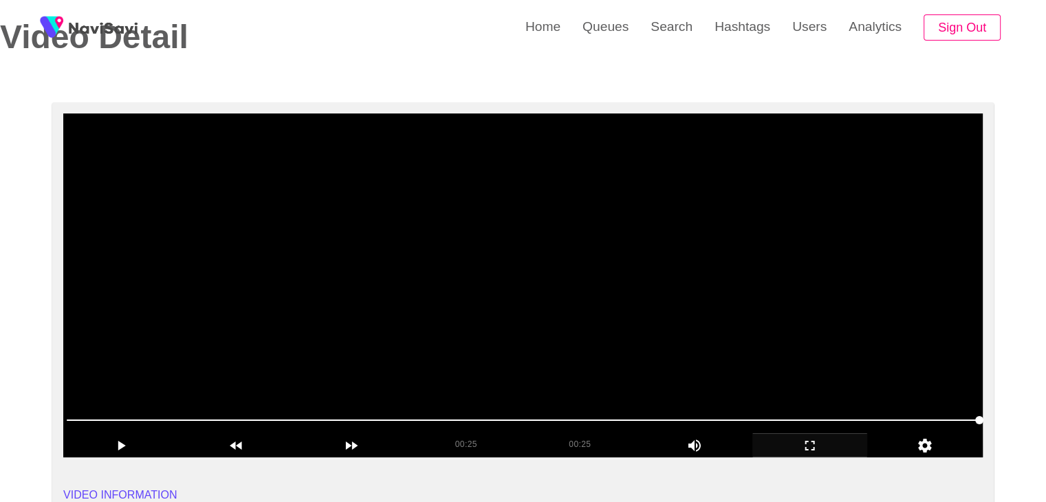
drag, startPoint x: 534, startPoint y: 251, endPoint x: 534, endPoint y: 259, distance: 7.6
click at [534, 254] on video at bounding box center [522, 285] width 919 height 344
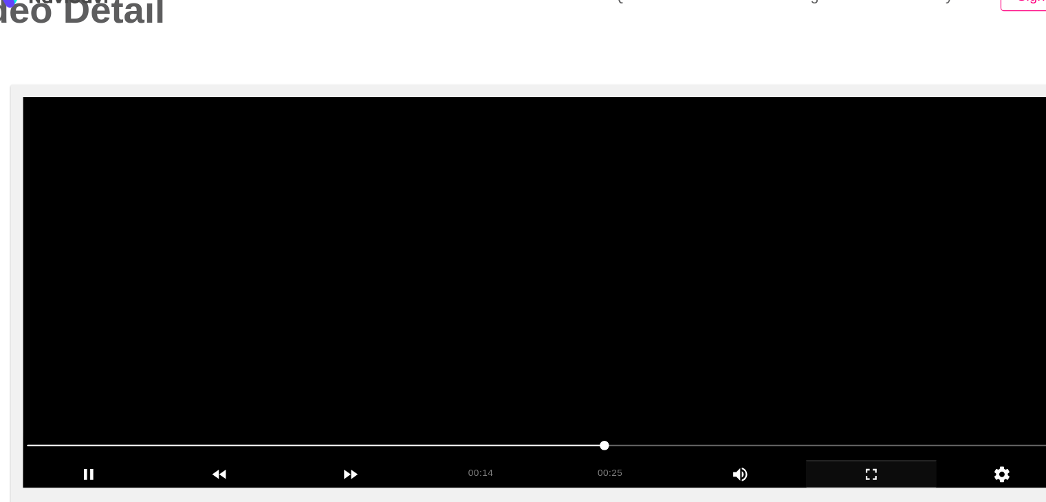
scroll to position [66, 0]
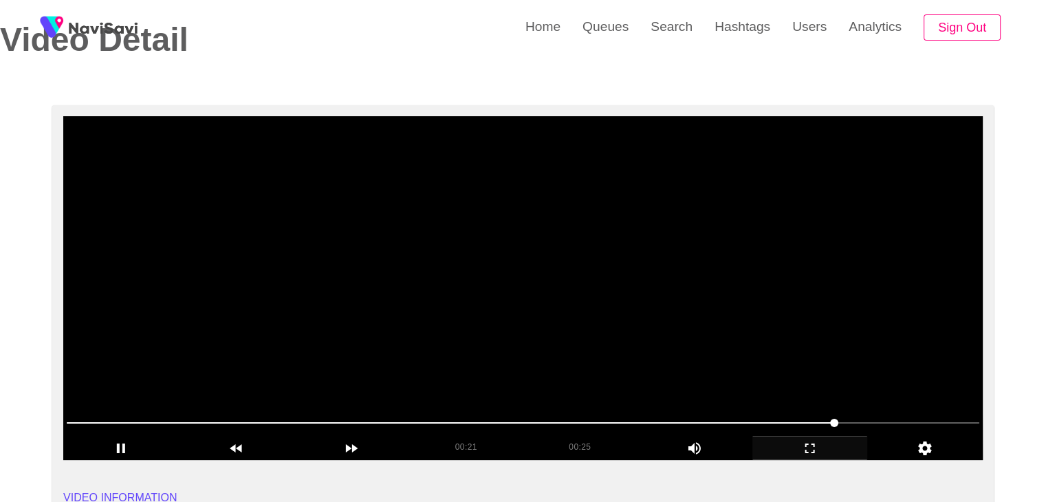
click at [669, 206] on video at bounding box center [522, 288] width 919 height 344
click at [669, 246] on video at bounding box center [522, 288] width 919 height 344
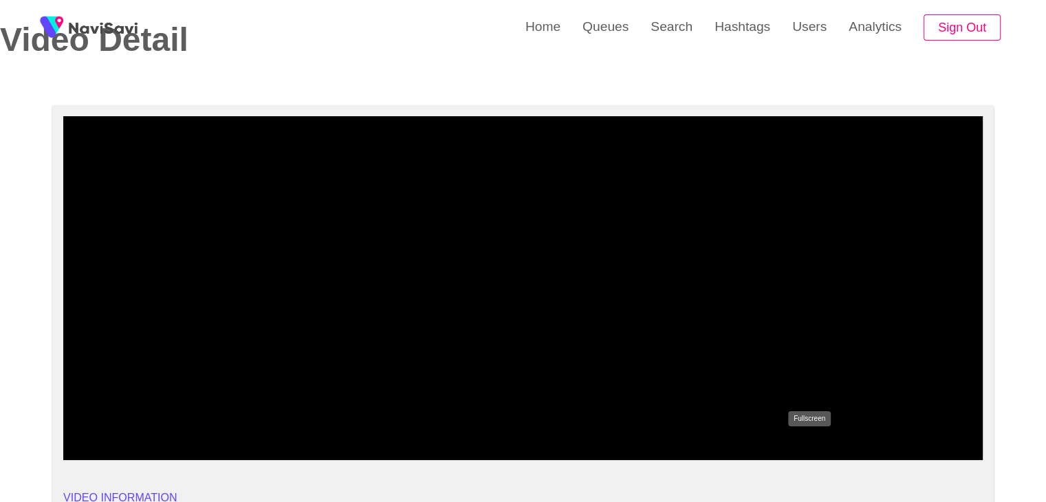
click at [801, 446] on icon "add" at bounding box center [810, 448] width 114 height 17
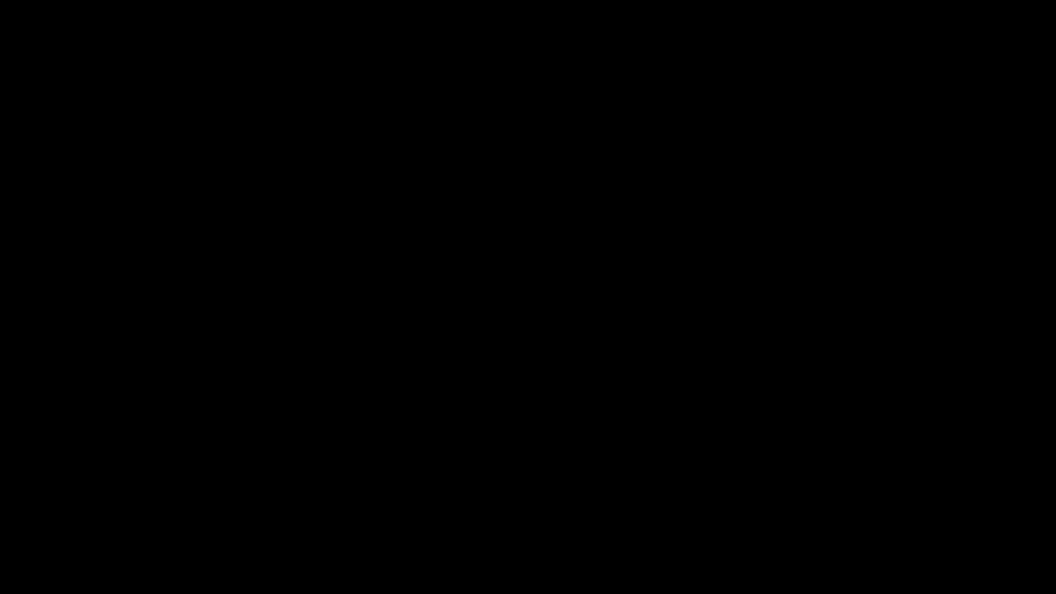
click at [858, 501] on icon "add" at bounding box center [857, 582] width 131 height 17
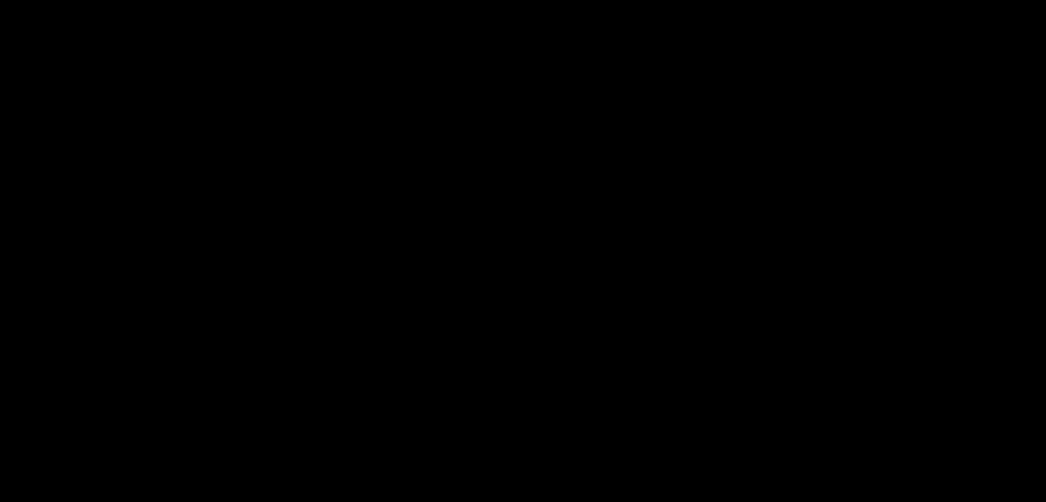
scroll to position [410, 0]
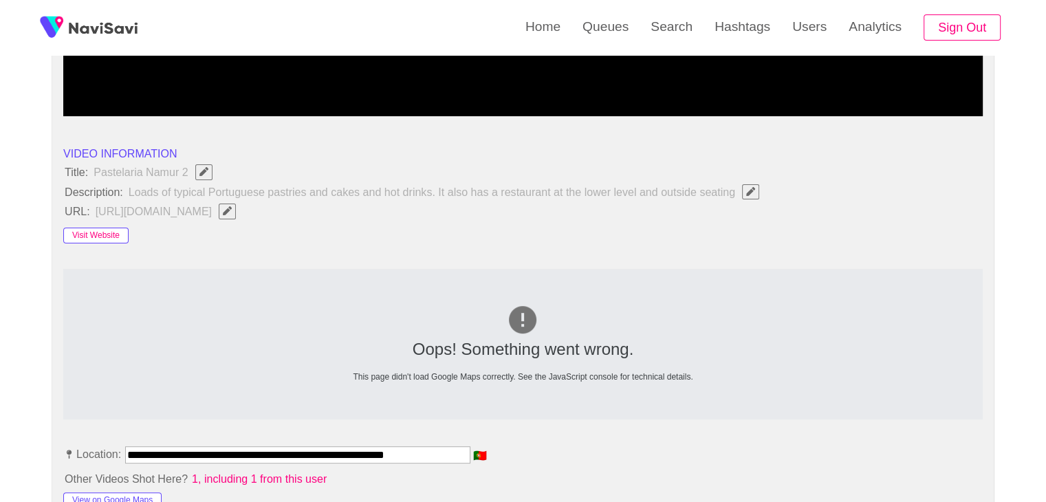
click at [97, 231] on button "Visit Website" at bounding box center [95, 236] width 65 height 17
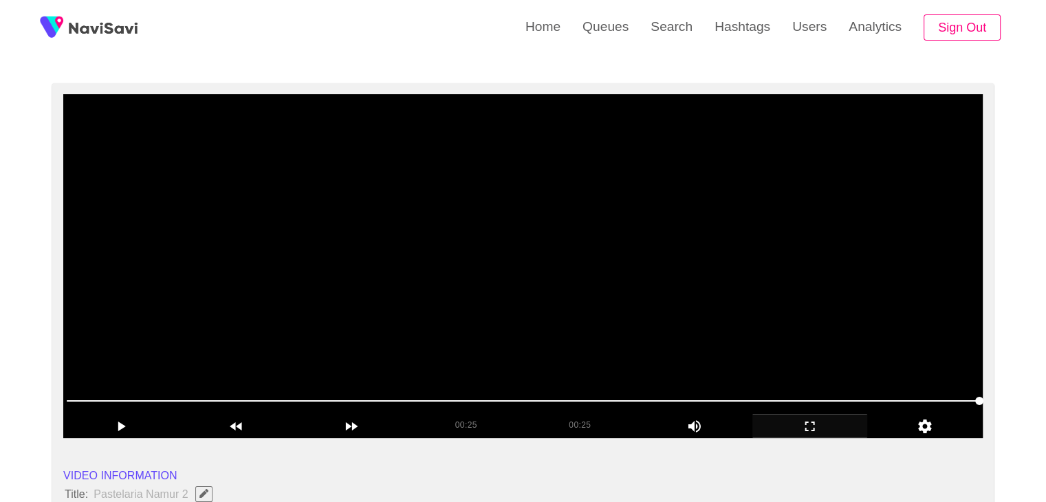
scroll to position [66, 0]
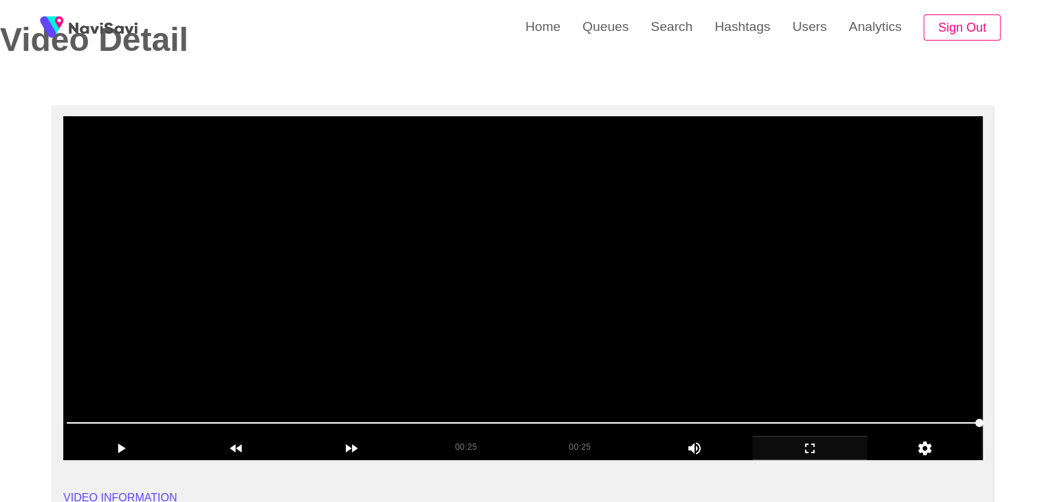
click at [481, 345] on video at bounding box center [522, 288] width 919 height 344
click at [845, 345] on video at bounding box center [522, 288] width 919 height 344
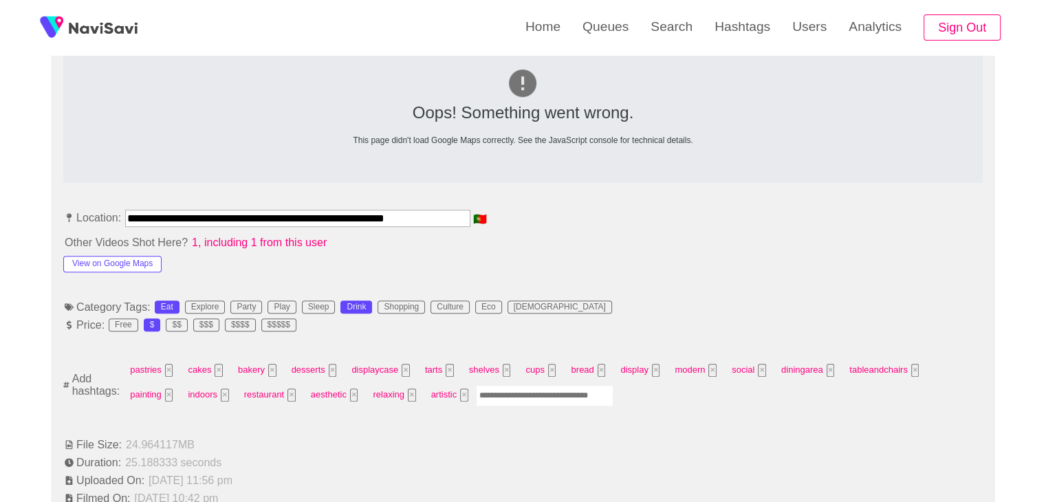
scroll to position [685, 0]
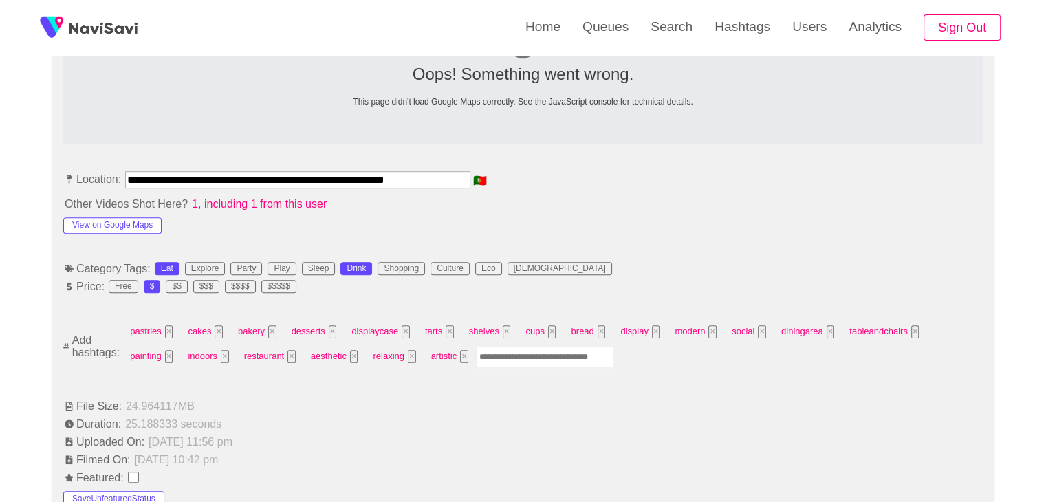
click at [479, 356] on input "Enter tag here and press return" at bounding box center [545, 357] width 138 height 21
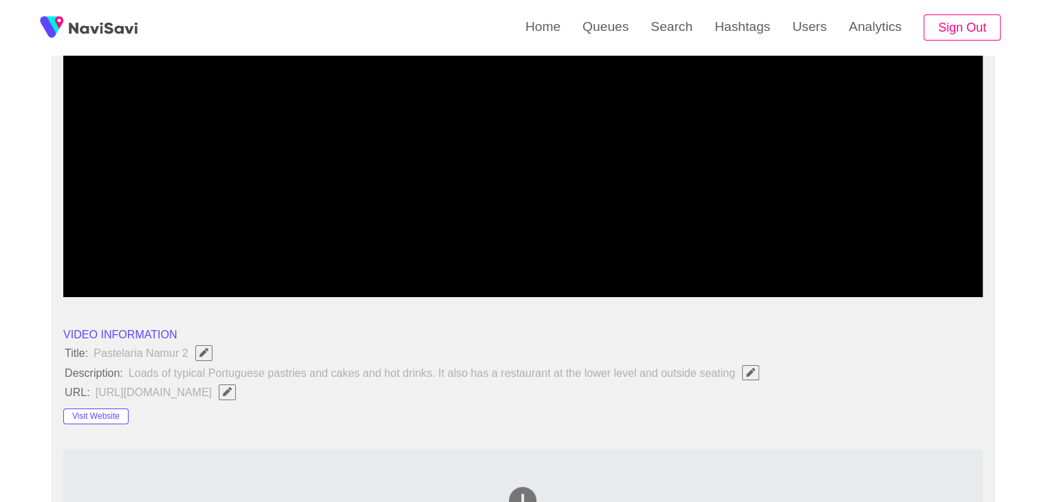
scroll to position [135, 0]
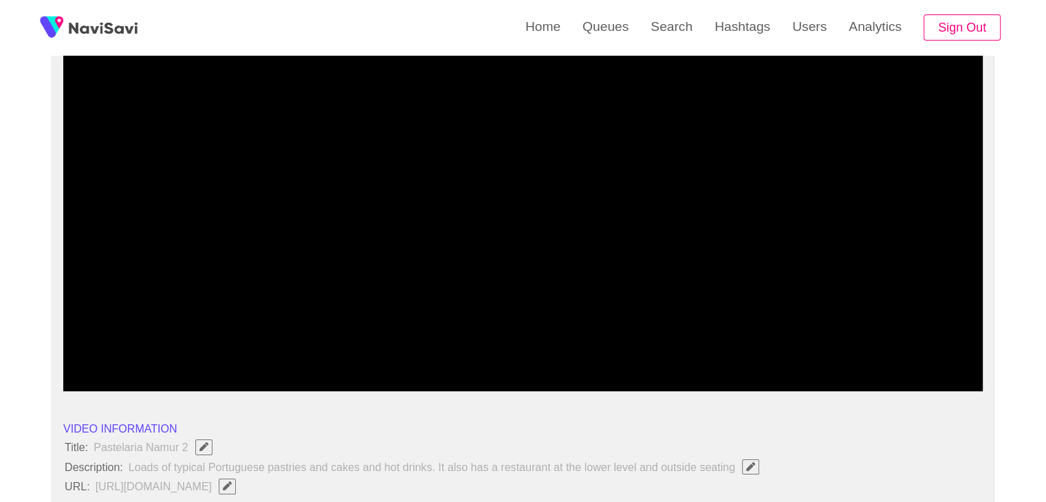
click at [501, 265] on video at bounding box center [522, 219] width 919 height 344
click at [505, 259] on video at bounding box center [522, 219] width 919 height 344
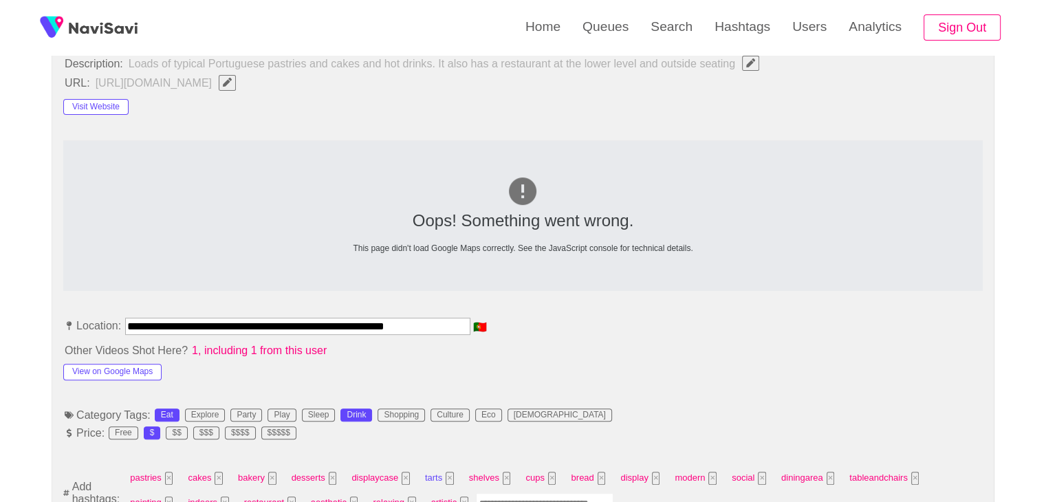
scroll to position [685, 0]
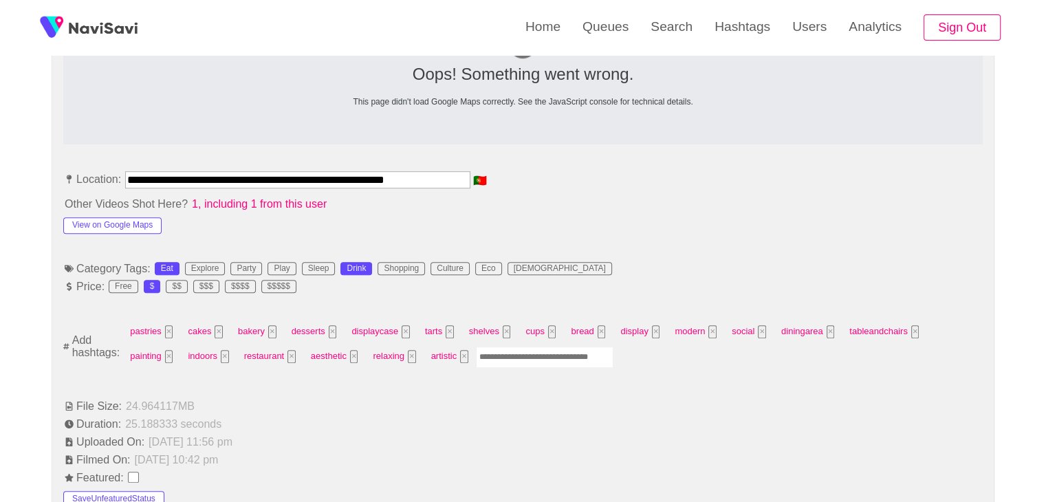
click at [476, 355] on input "Enter tag here and press return" at bounding box center [545, 357] width 138 height 21
type input "****"
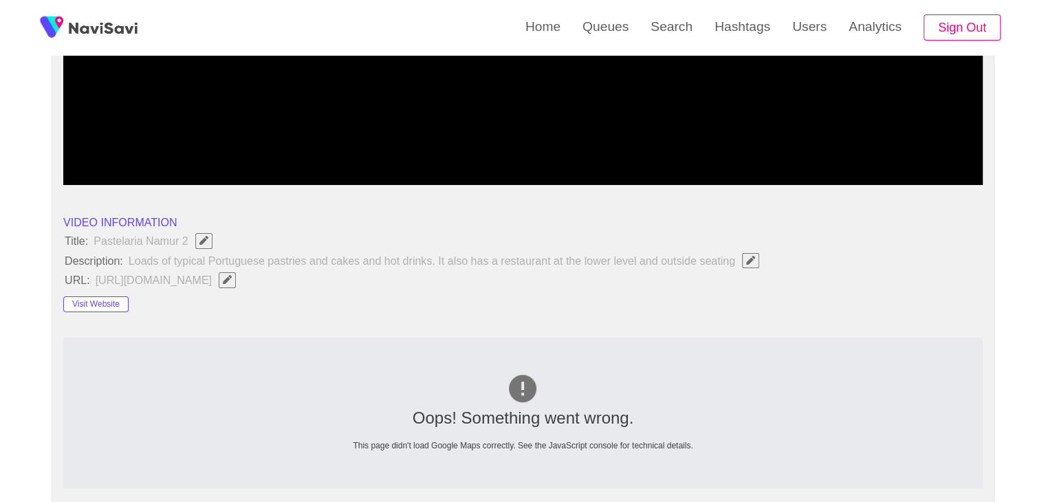
scroll to position [616, 0]
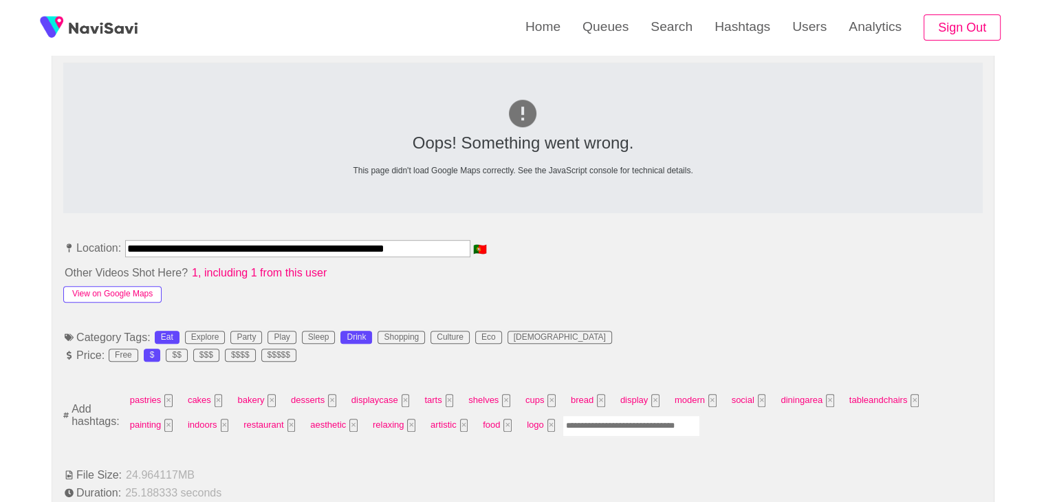
click at [138, 286] on button "View on Google Maps" at bounding box center [112, 294] width 98 height 17
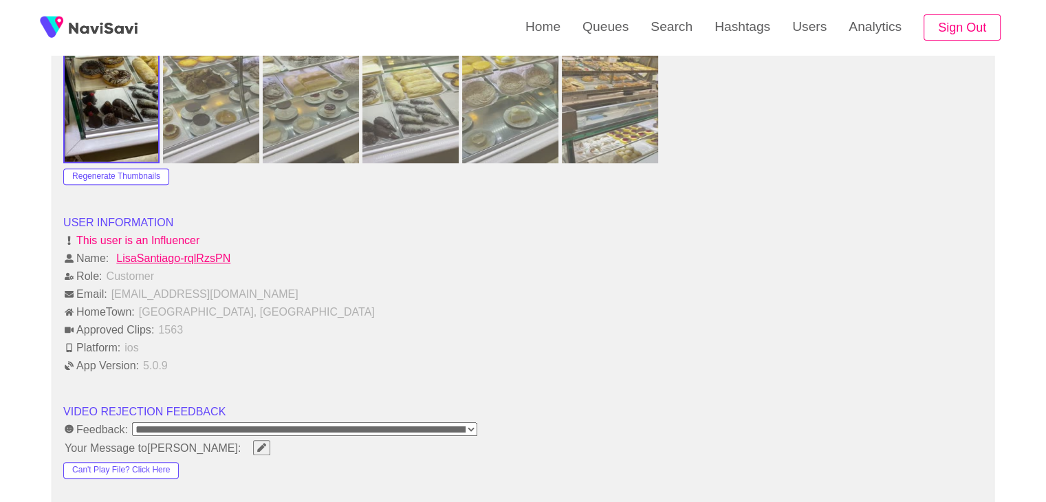
scroll to position [1785, 0]
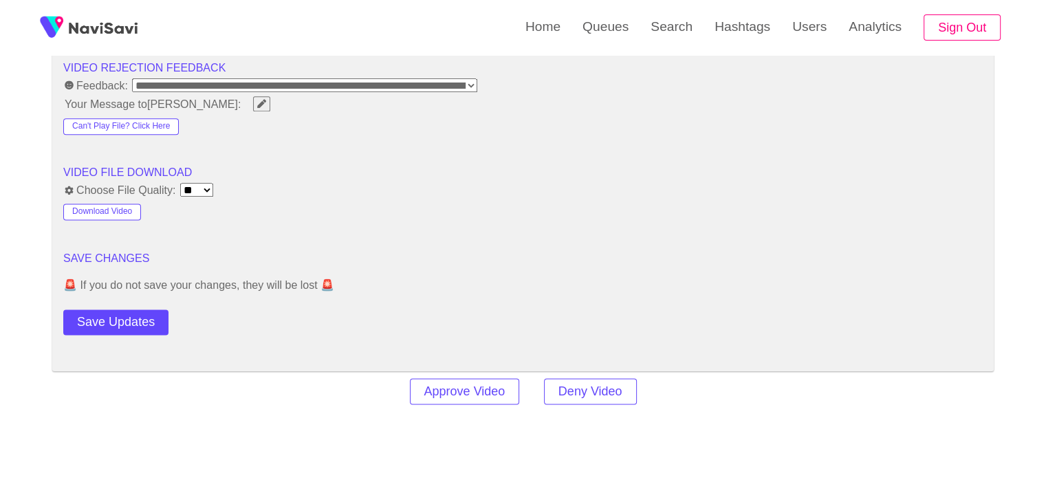
click at [142, 304] on div "Save Updates" at bounding box center [155, 319] width 184 height 31
click at [142, 319] on button "Save Updates" at bounding box center [115, 321] width 105 height 25
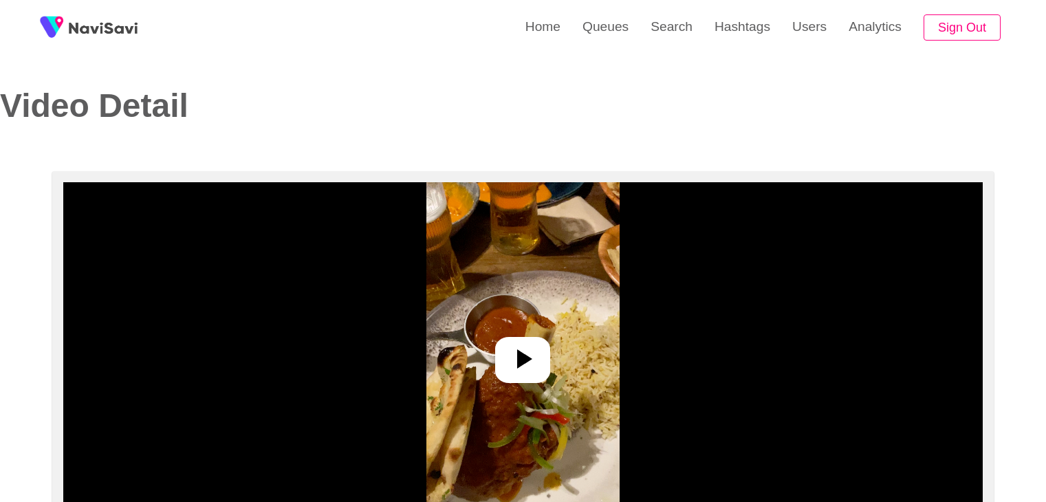
select select "**********"
select select "**"
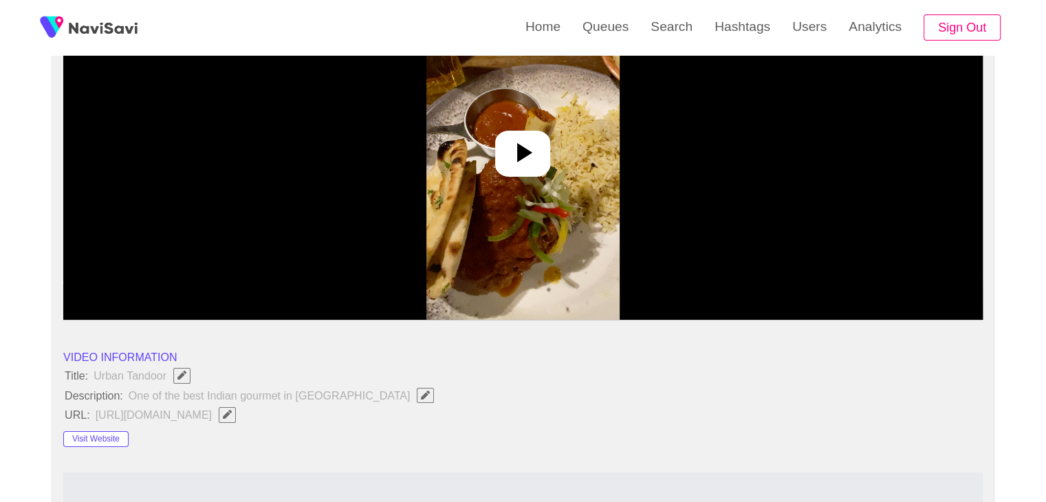
click at [525, 163] on icon at bounding box center [522, 152] width 33 height 33
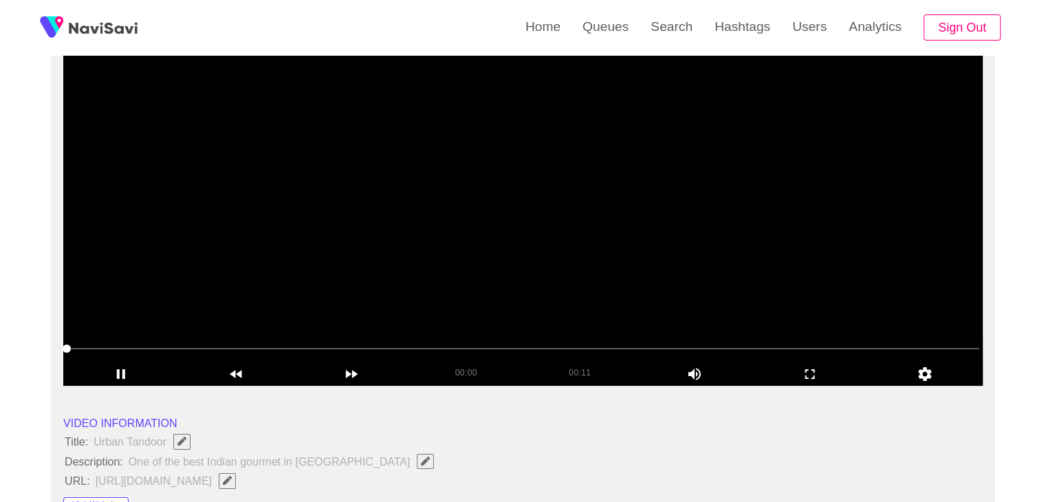
scroll to position [138, 0]
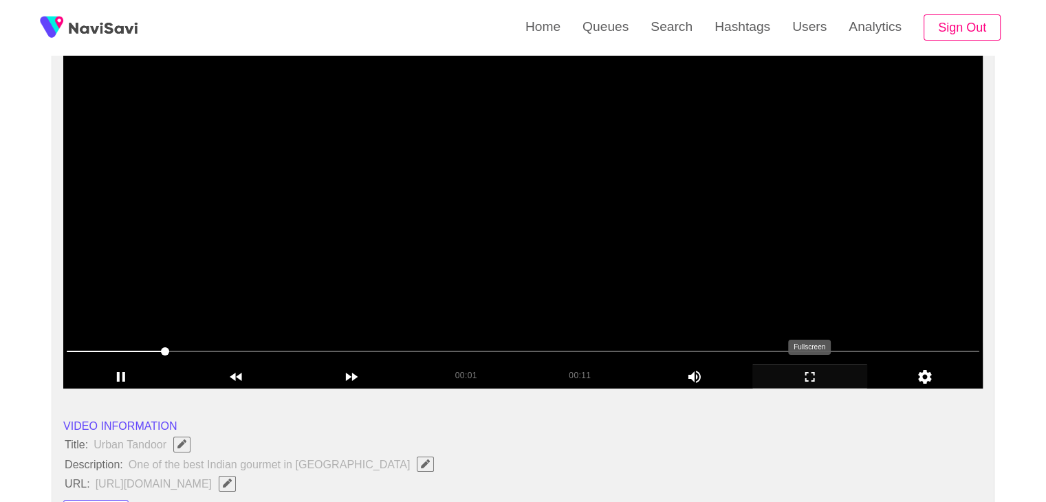
click at [822, 379] on icon "add" at bounding box center [810, 377] width 114 height 17
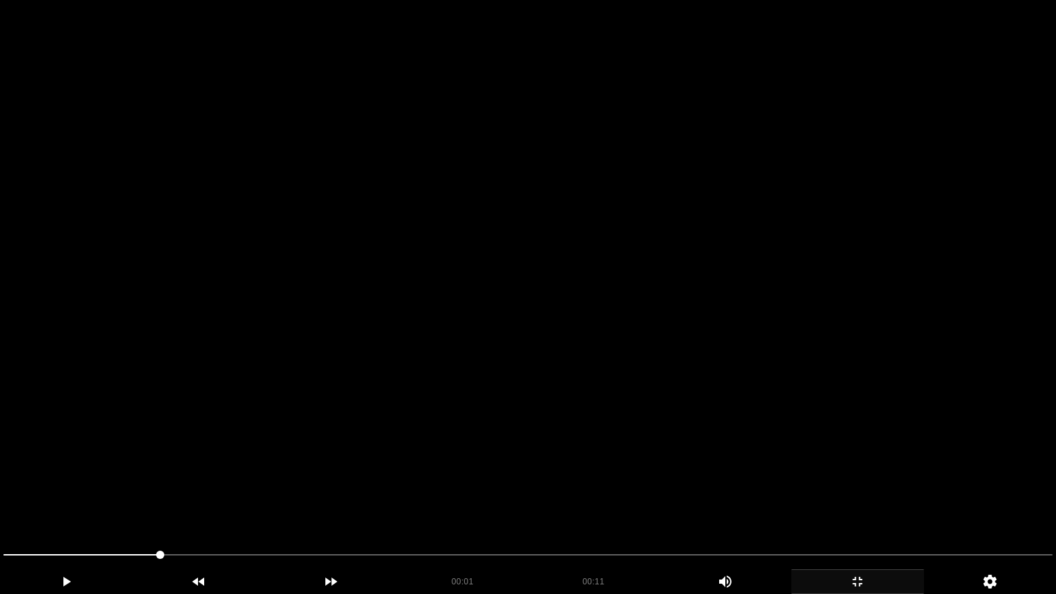
click at [793, 439] on video at bounding box center [528, 297] width 1056 height 594
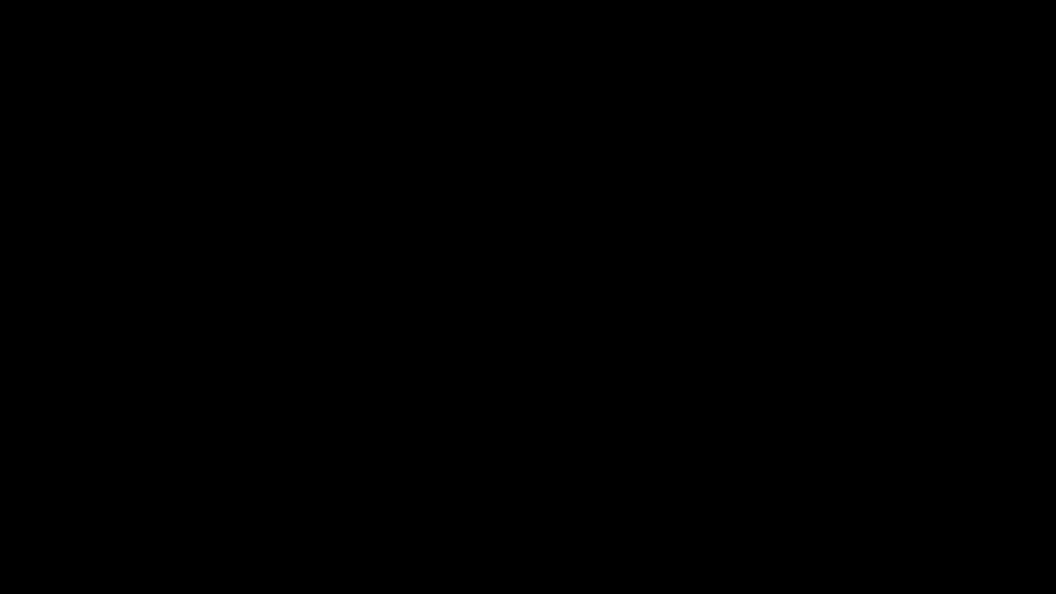
click at [867, 501] on icon "add" at bounding box center [857, 582] width 131 height 17
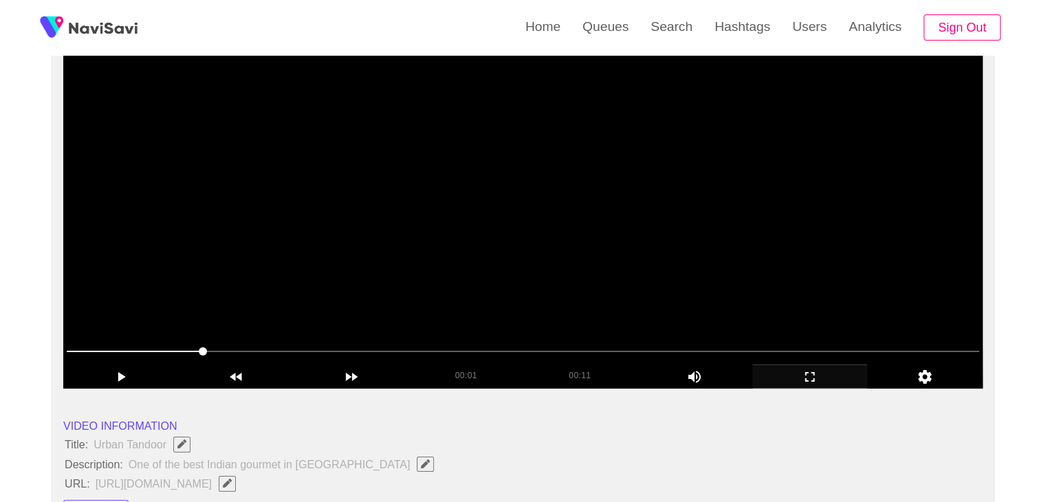
click at [576, 254] on video at bounding box center [522, 217] width 919 height 344
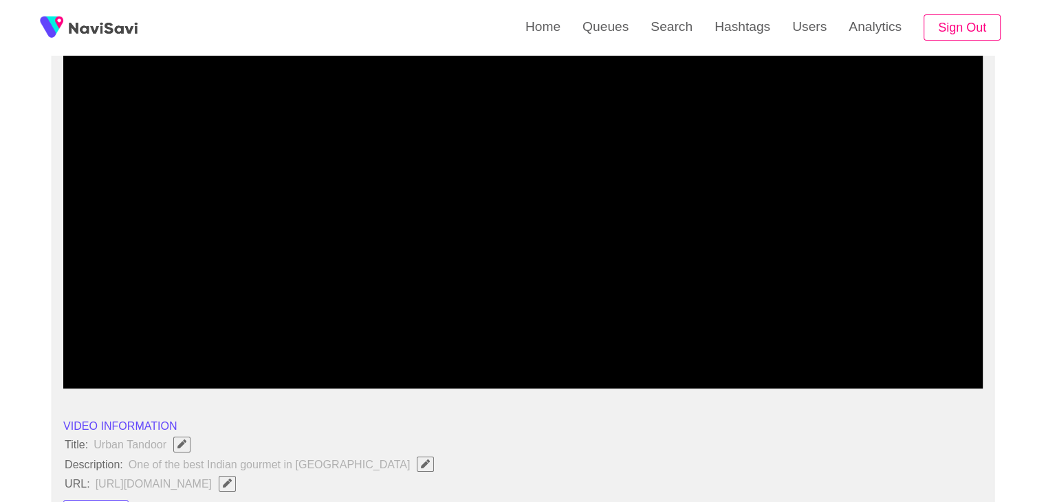
drag, startPoint x: 24, startPoint y: 353, endPoint x: 0, endPoint y: 345, distance: 25.2
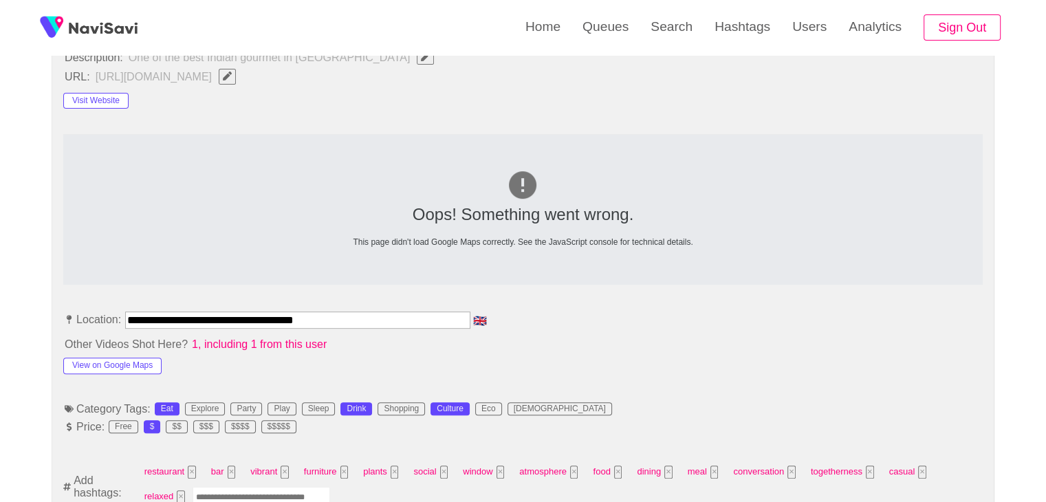
scroll to position [550, 0]
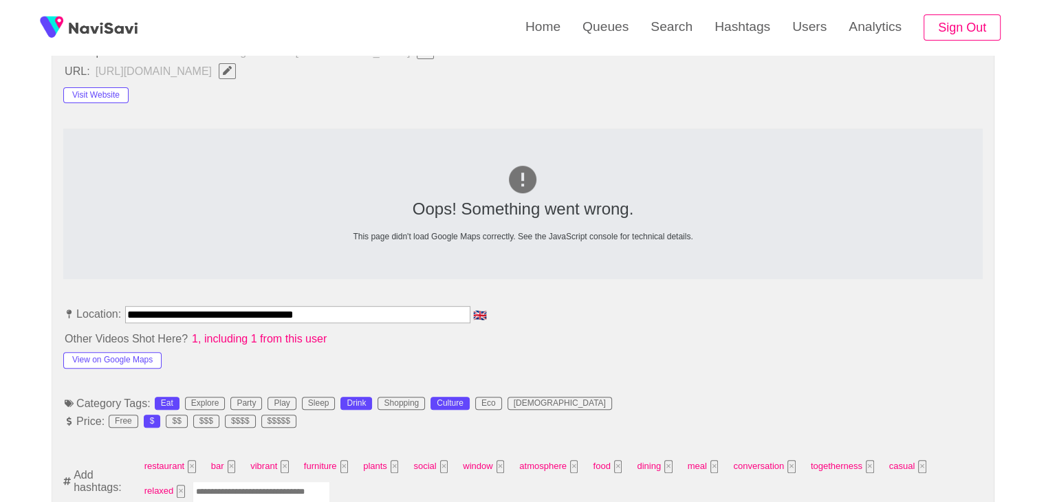
drag, startPoint x: 215, startPoint y: 312, endPoint x: 0, endPoint y: 276, distance: 217.4
click at [96, 92] on button "Visit Website" at bounding box center [95, 95] width 65 height 17
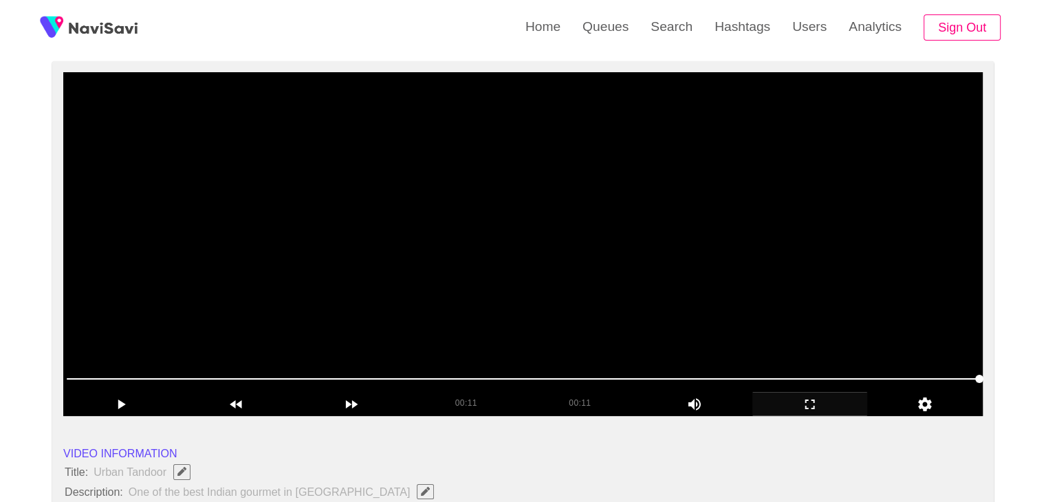
scroll to position [69, 0]
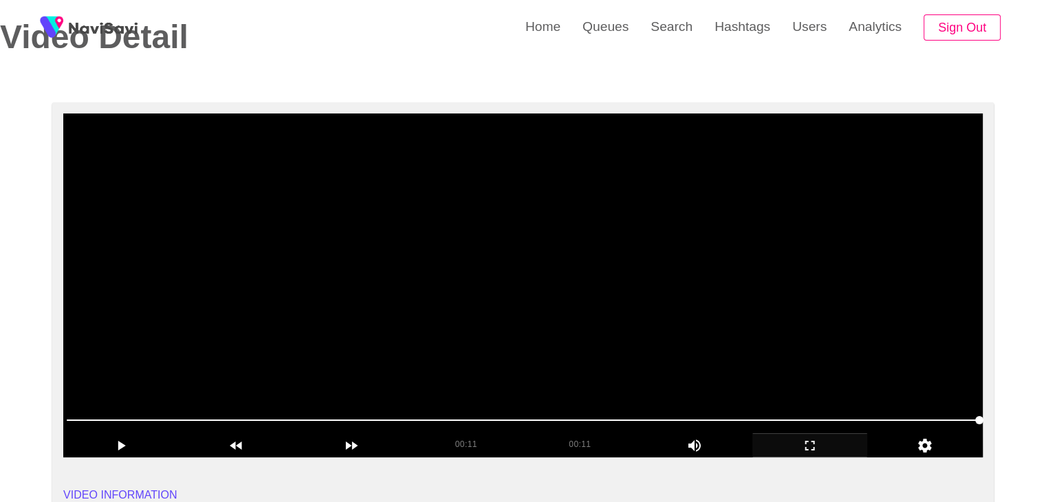
click at [407, 314] on video at bounding box center [522, 285] width 919 height 344
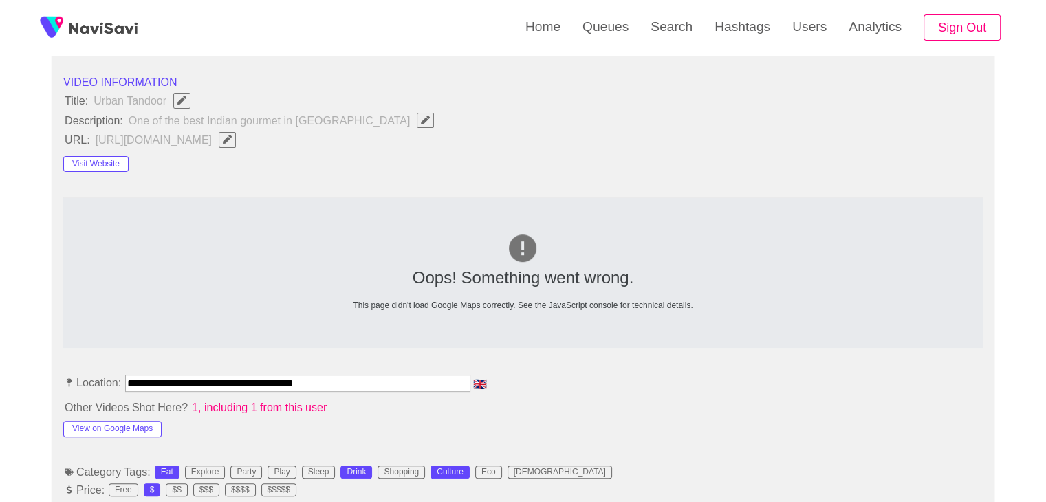
scroll to position [688, 0]
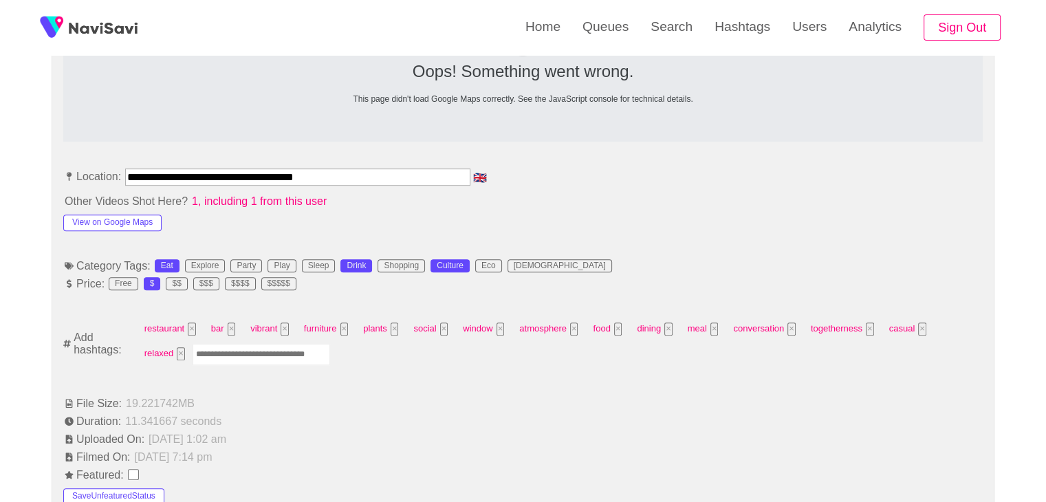
click at [221, 351] on input "Enter tag here and press return" at bounding box center [262, 354] width 138 height 21
type input "****"
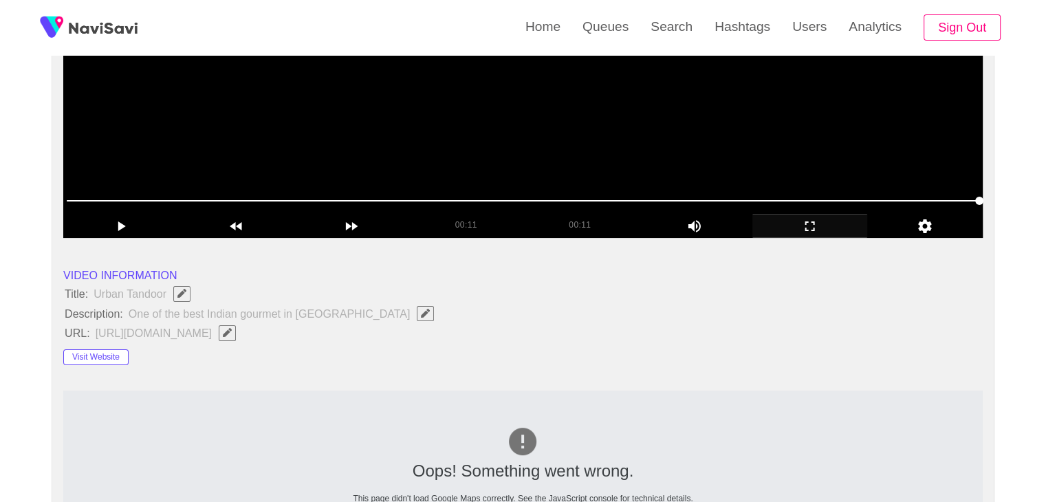
scroll to position [138, 0]
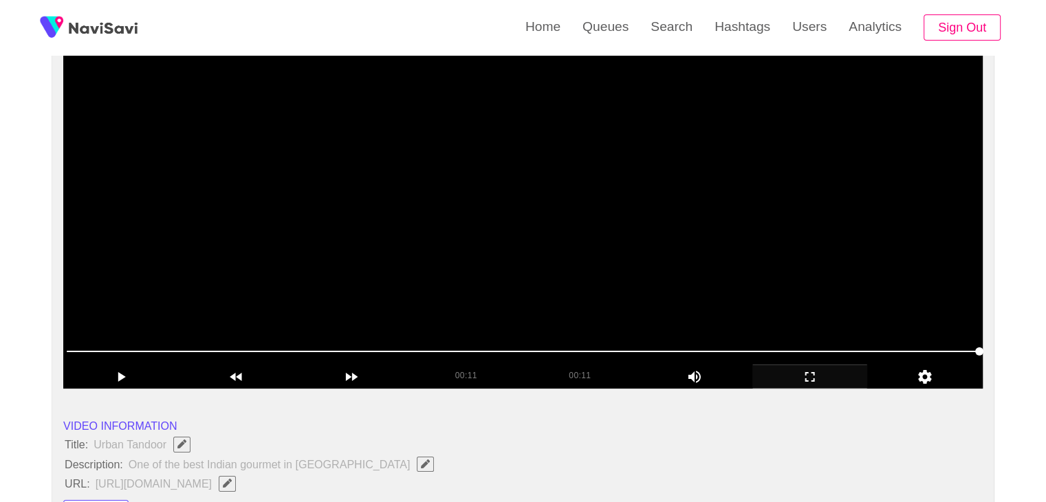
click at [319, 257] on video at bounding box center [522, 217] width 919 height 344
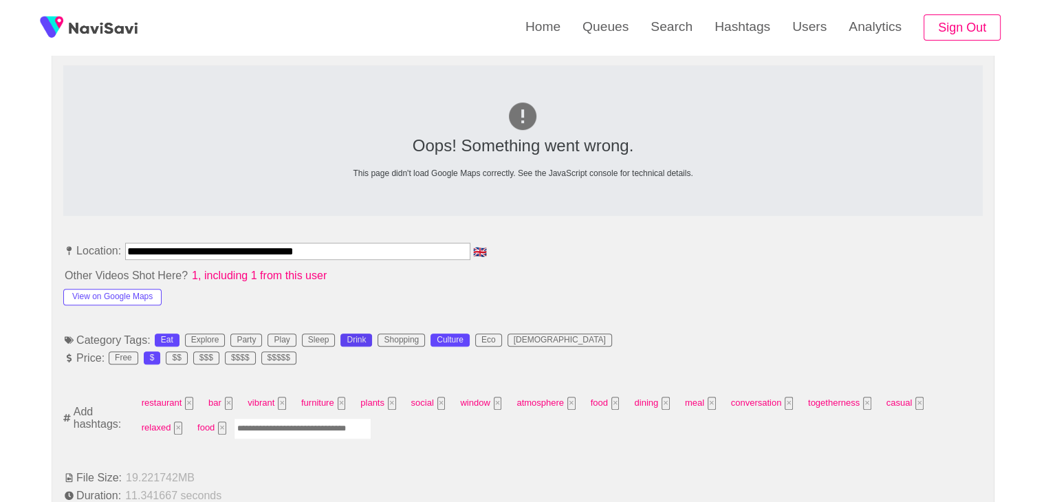
scroll to position [619, 0]
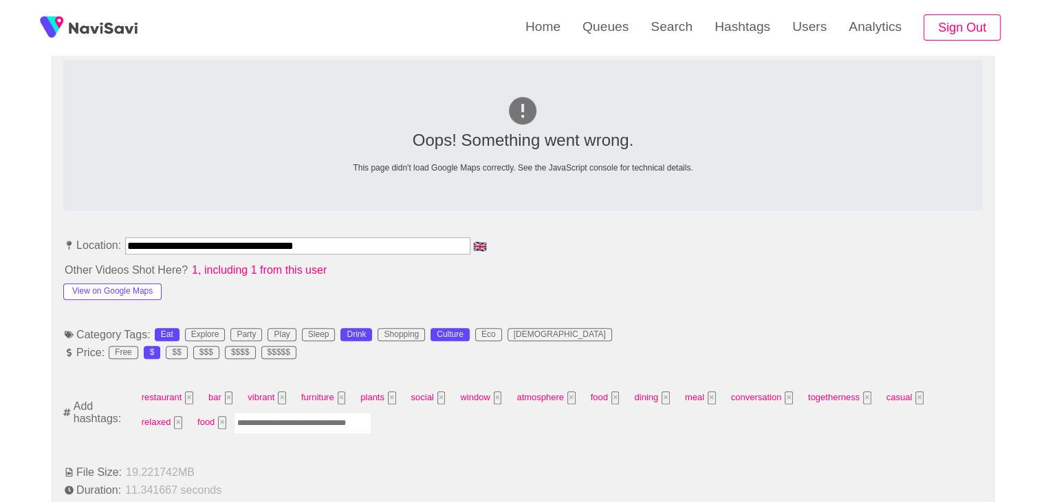
click at [238, 421] on input "Enter tag here and press return" at bounding box center [303, 423] width 138 height 21
click at [613, 400] on button "×" at bounding box center [615, 397] width 8 height 13
click at [261, 424] on input "Enter tag here and press return" at bounding box center [250, 423] width 138 height 21
type input "****"
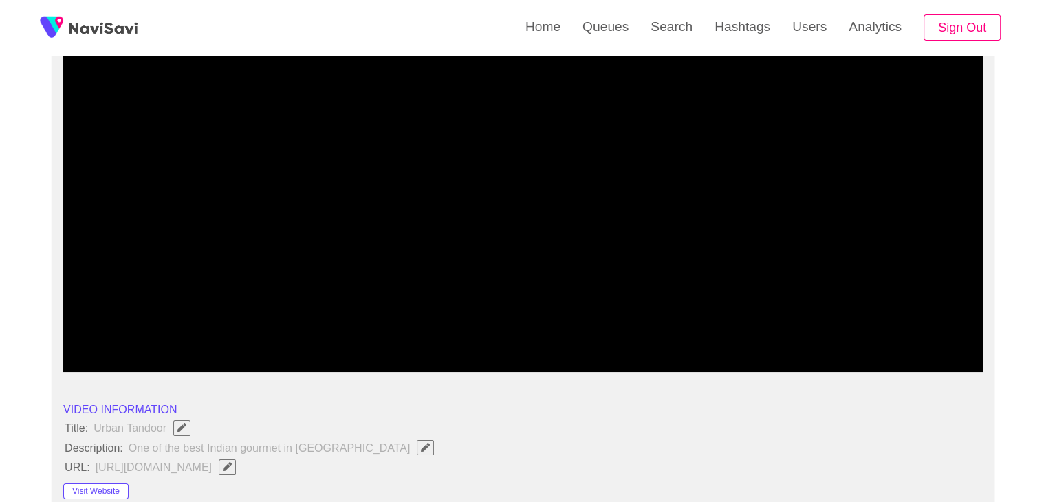
scroll to position [138, 0]
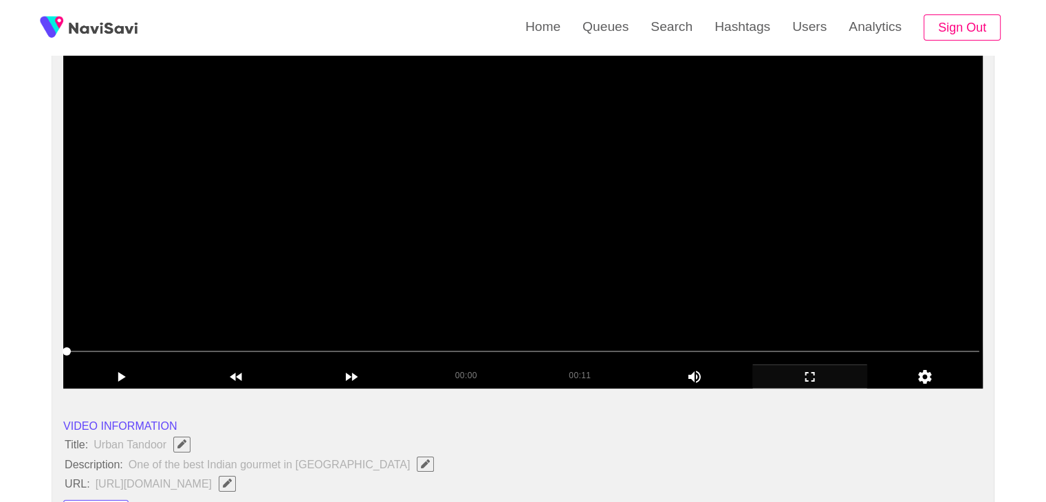
click at [480, 303] on video at bounding box center [522, 217] width 919 height 344
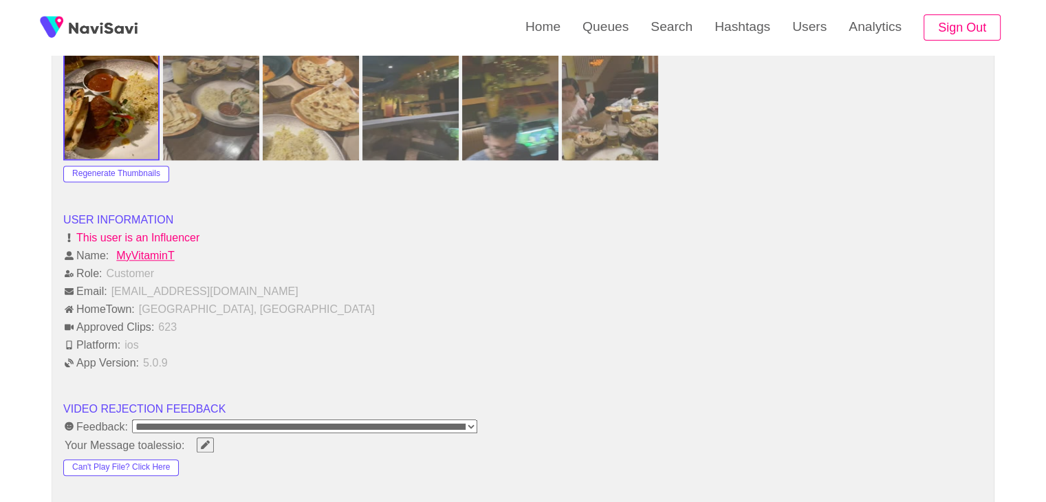
scroll to position [1788, 0]
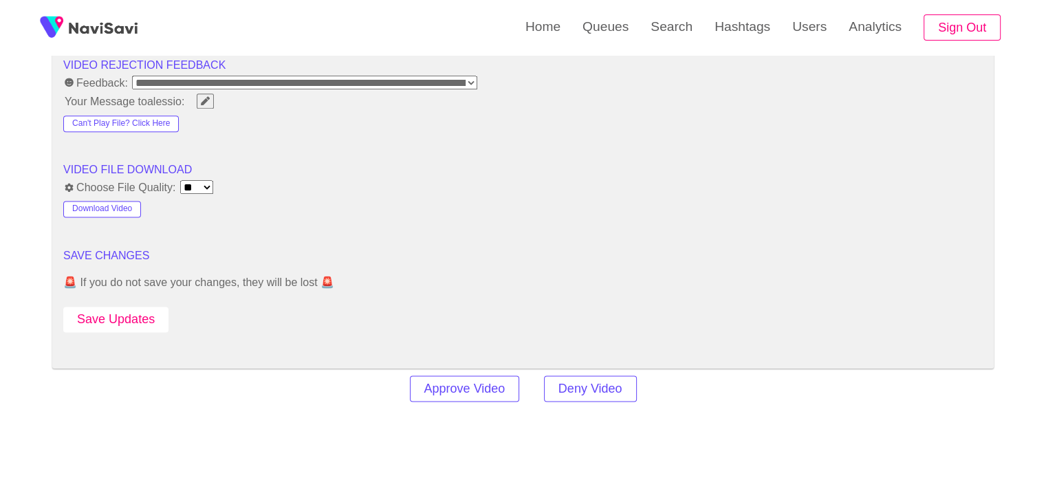
click at [122, 317] on button "Save Updates" at bounding box center [115, 319] width 105 height 25
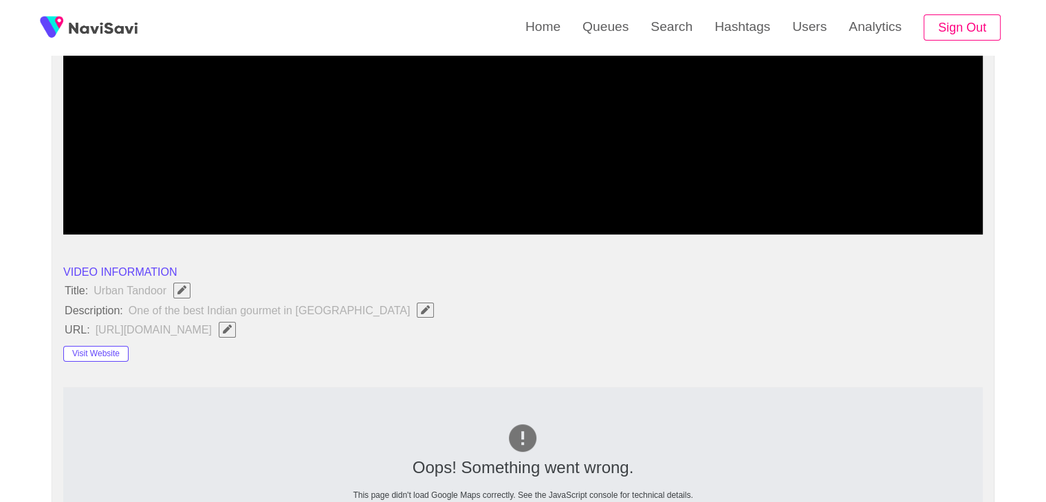
scroll to position [275, 0]
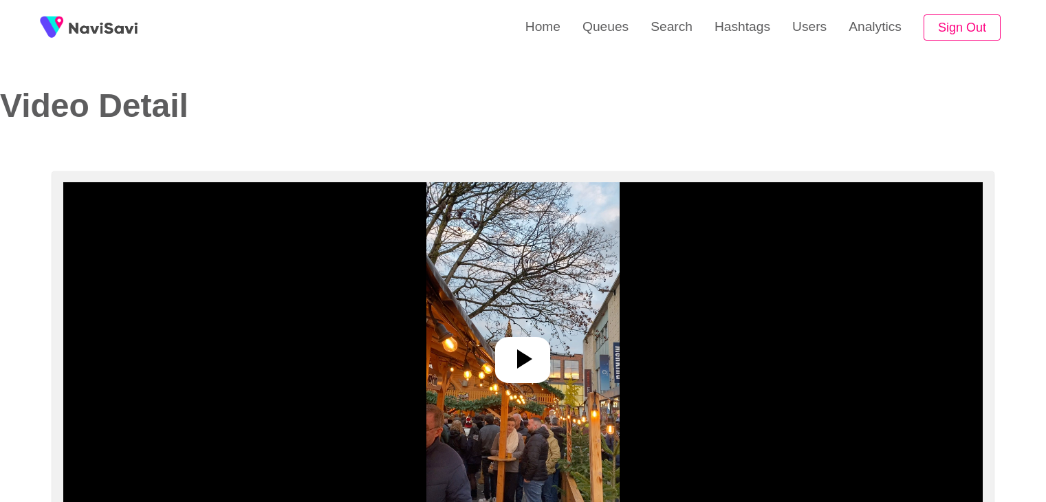
select select "**********"
select select "**"
click at [520, 360] on icon at bounding box center [524, 358] width 15 height 19
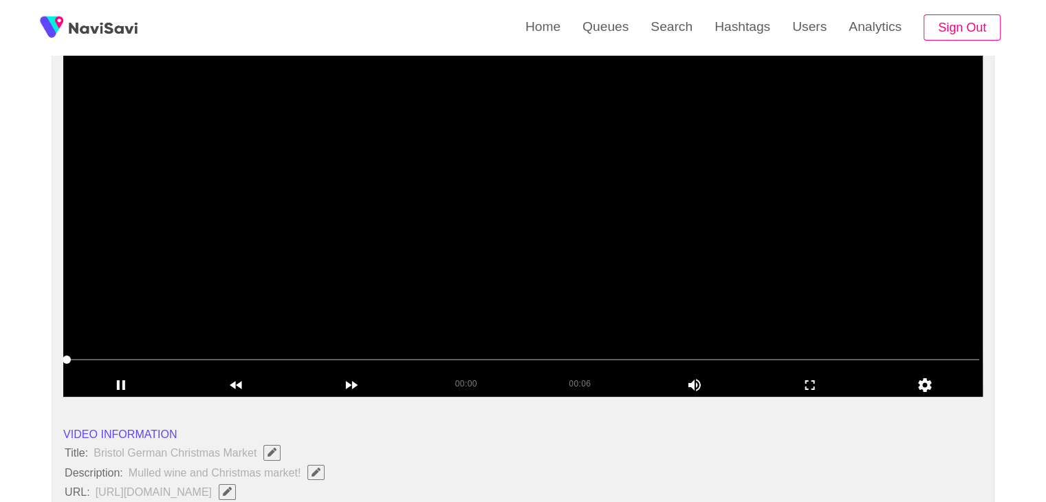
scroll to position [138, 0]
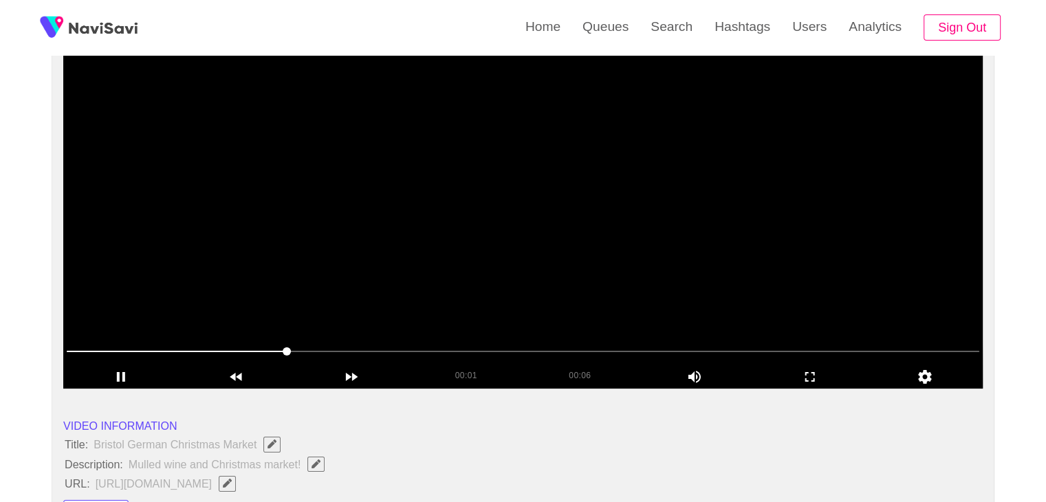
click at [523, 274] on video at bounding box center [522, 217] width 919 height 344
click at [578, 287] on video at bounding box center [522, 217] width 919 height 344
click at [581, 290] on video at bounding box center [522, 217] width 919 height 344
click at [580, 291] on video at bounding box center [522, 217] width 919 height 344
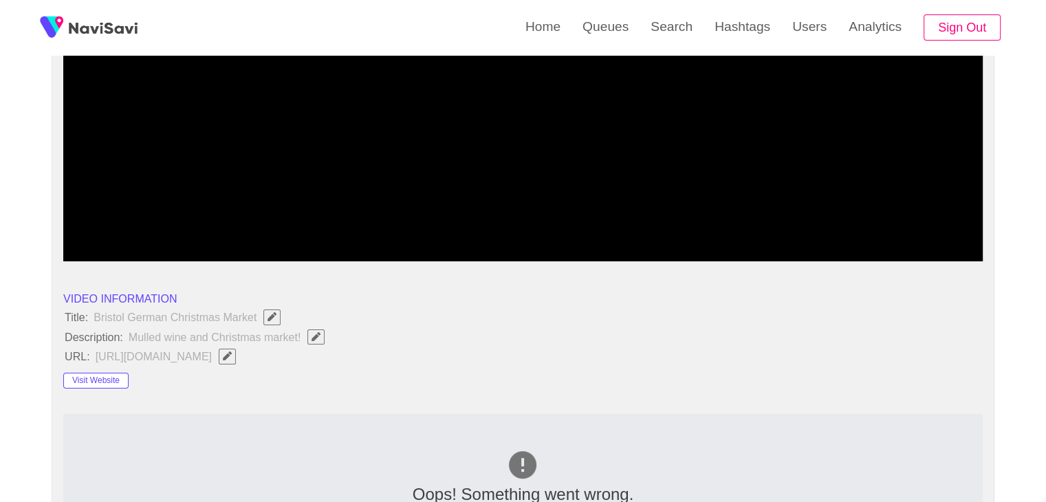
scroll to position [275, 0]
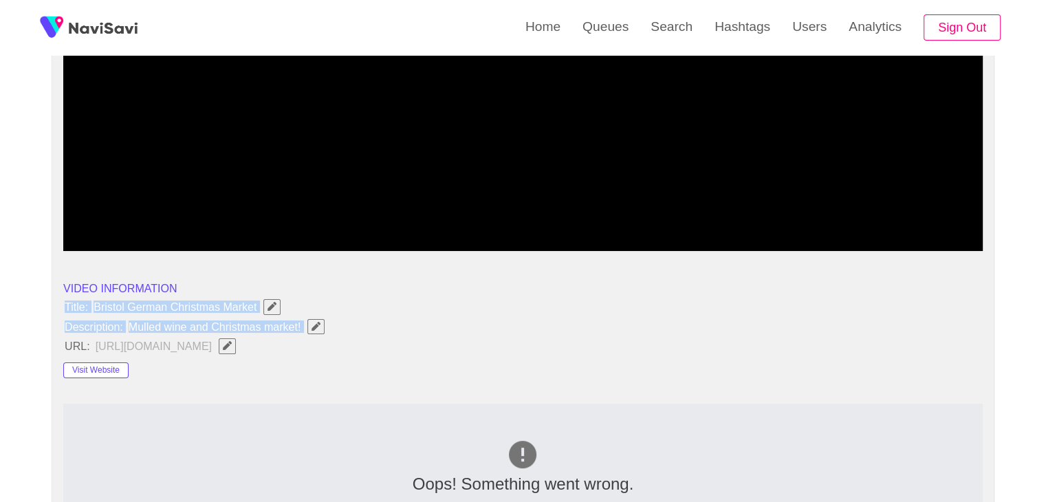
drag, startPoint x: 63, startPoint y: 306, endPoint x: 322, endPoint y: 329, distance: 259.6
copy ul "Title: Bristol German Christmas Market Description: Mulled wine and Christmas m…"
click at [314, 325] on icon "Edit Field" at bounding box center [316, 326] width 9 height 9
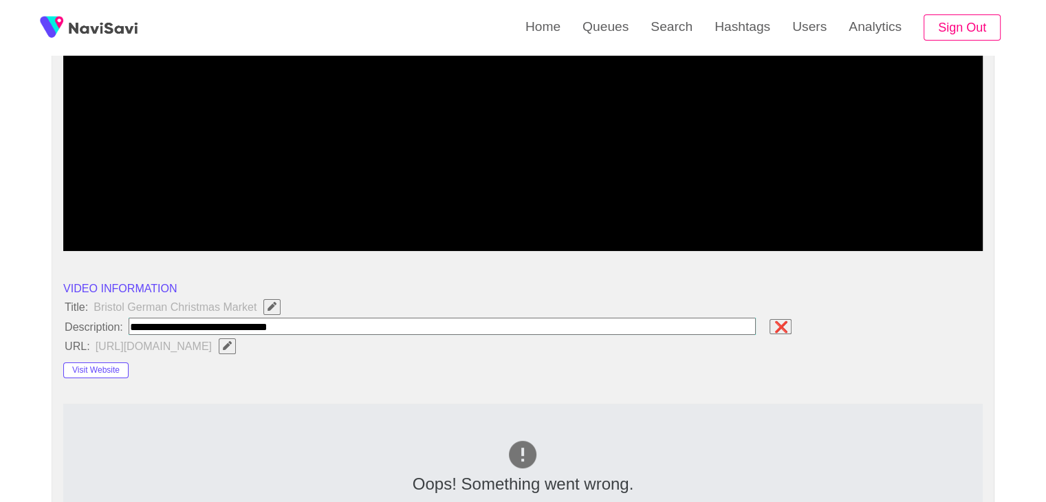
type input "**********"
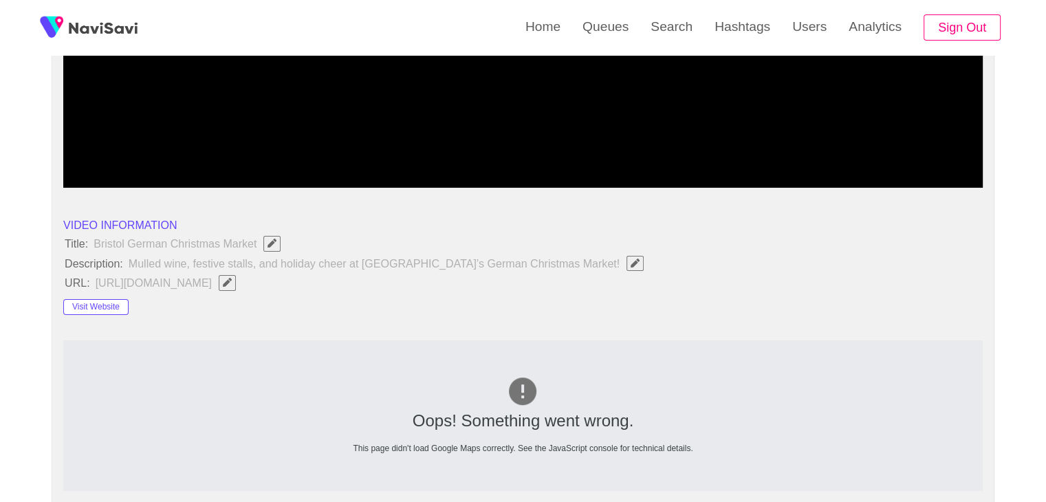
scroll to position [344, 0]
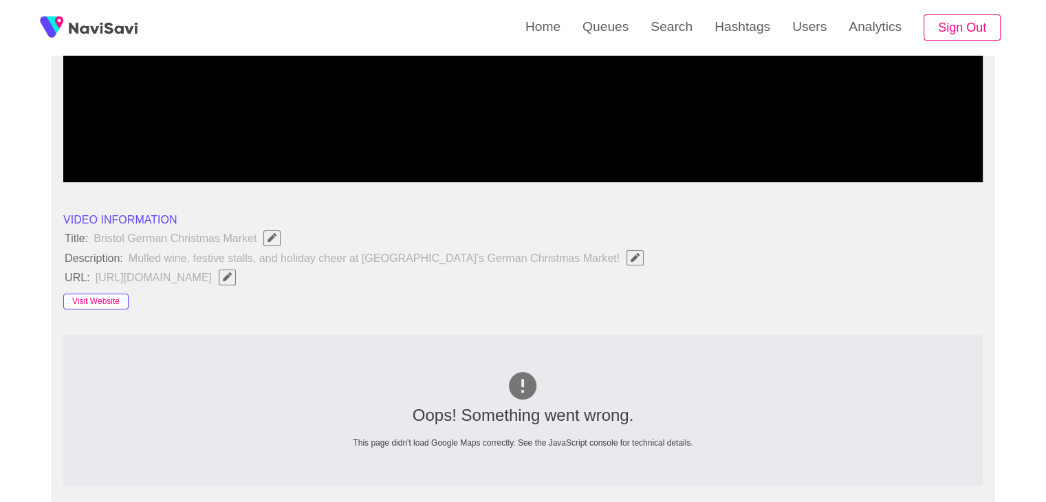
click at [118, 295] on button "Visit Website" at bounding box center [95, 302] width 65 height 17
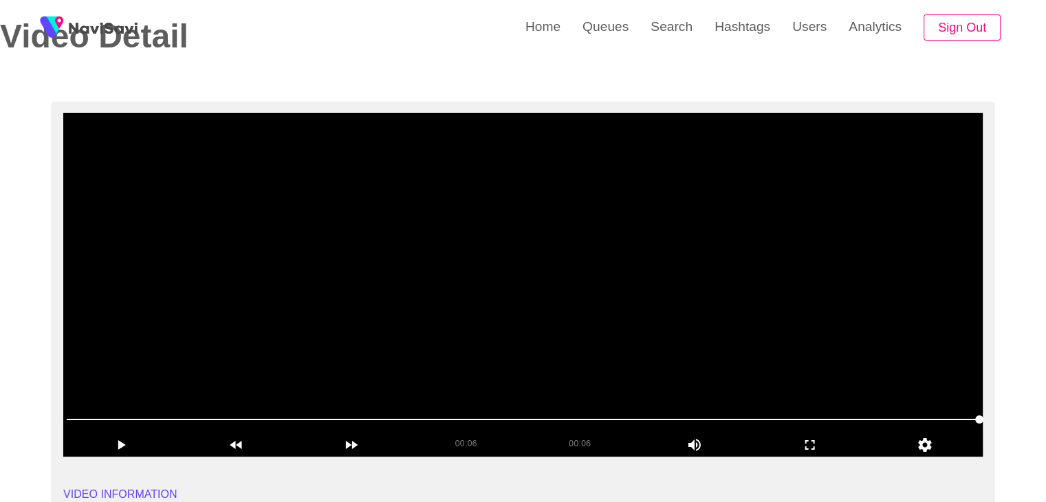
scroll to position [69, 0]
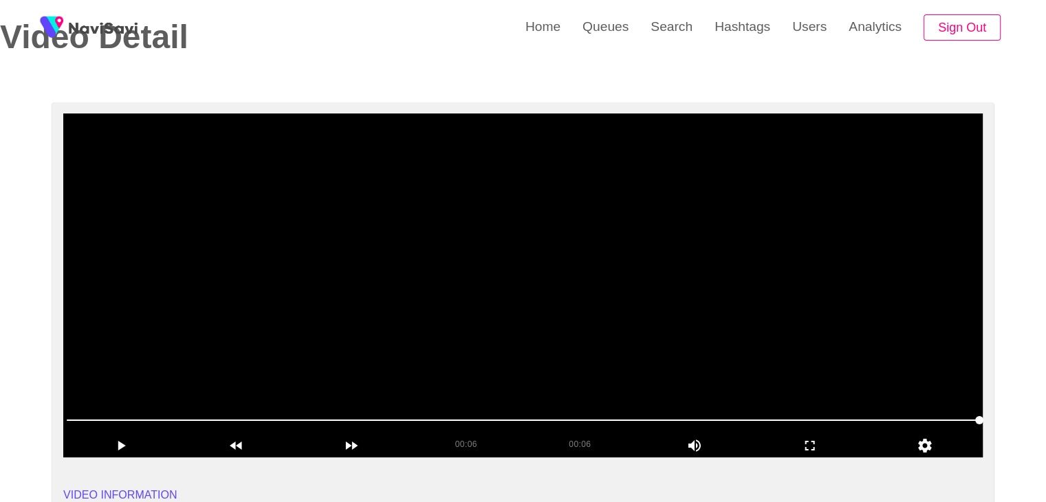
click at [575, 276] on video at bounding box center [522, 285] width 919 height 344
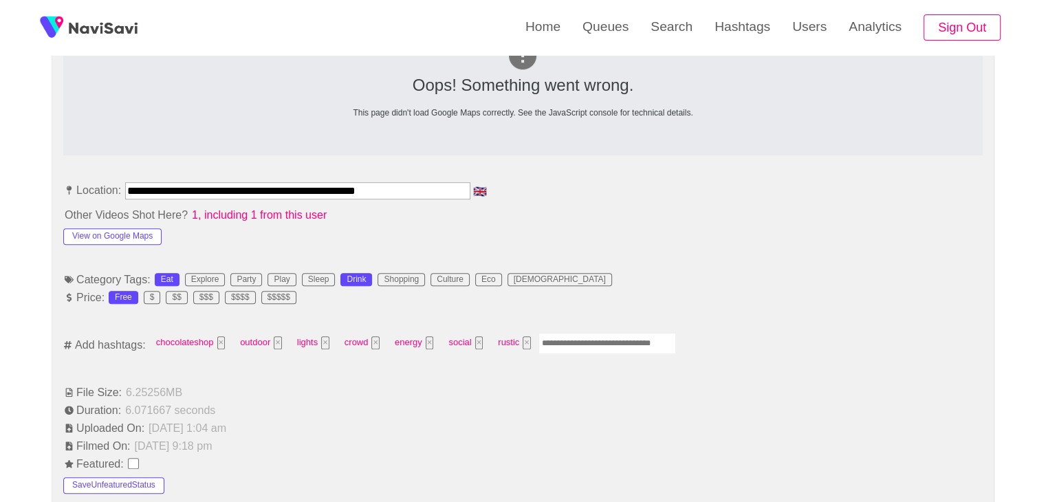
scroll to position [688, 0]
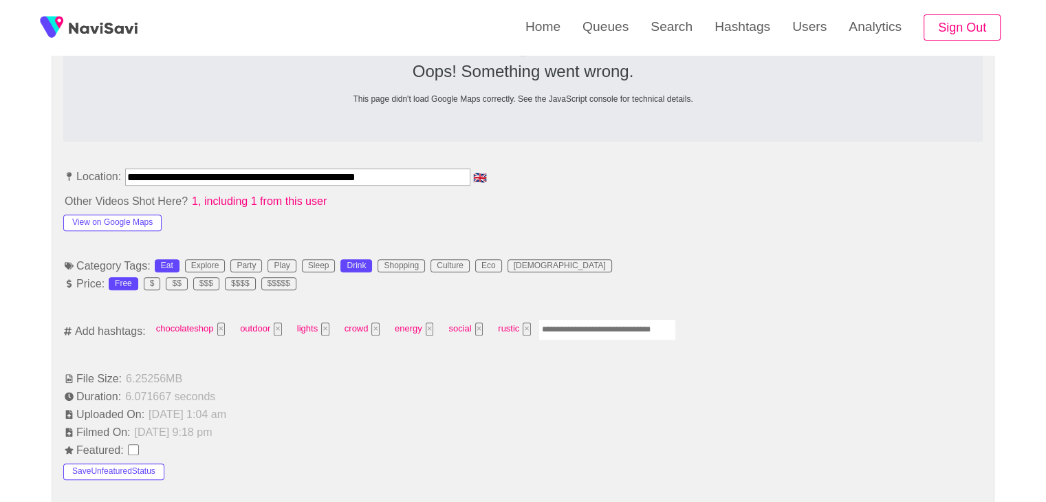
click at [577, 331] on input "Enter tag here and press return" at bounding box center [607, 329] width 138 height 21
type input "****"
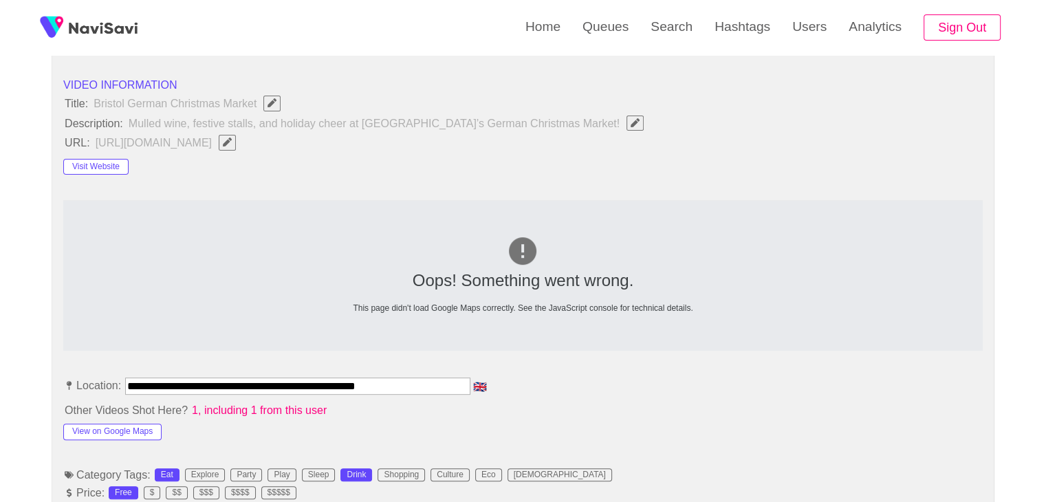
scroll to position [481, 0]
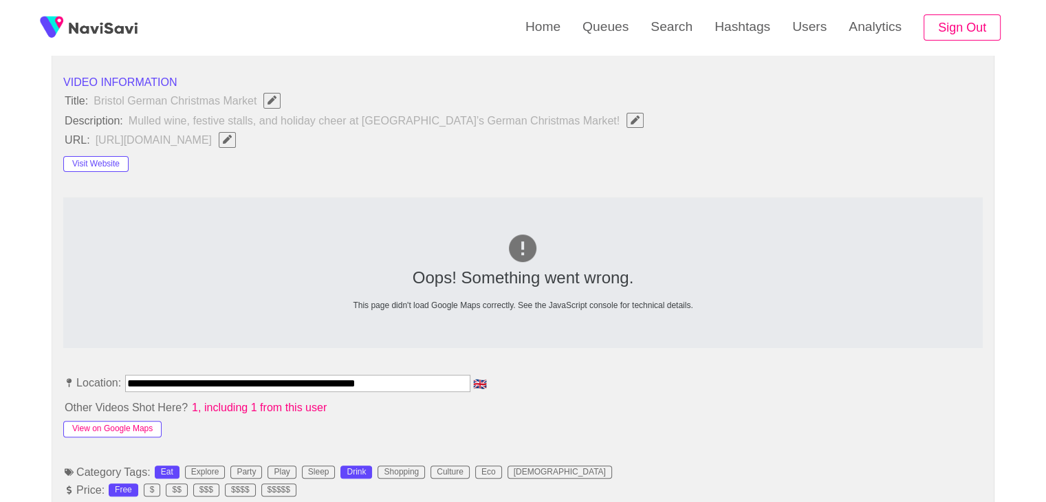
click at [111, 430] on button "View on Google Maps" at bounding box center [112, 429] width 98 height 17
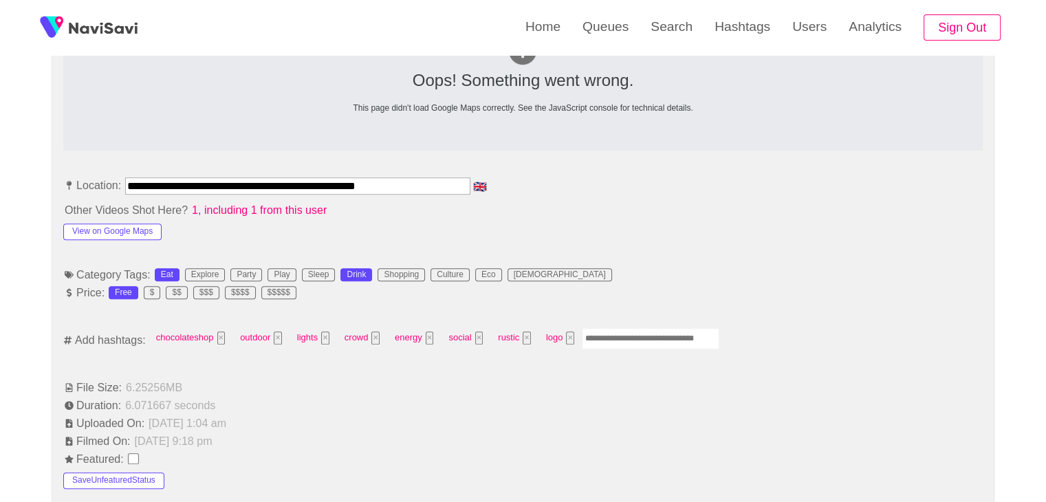
scroll to position [688, 0]
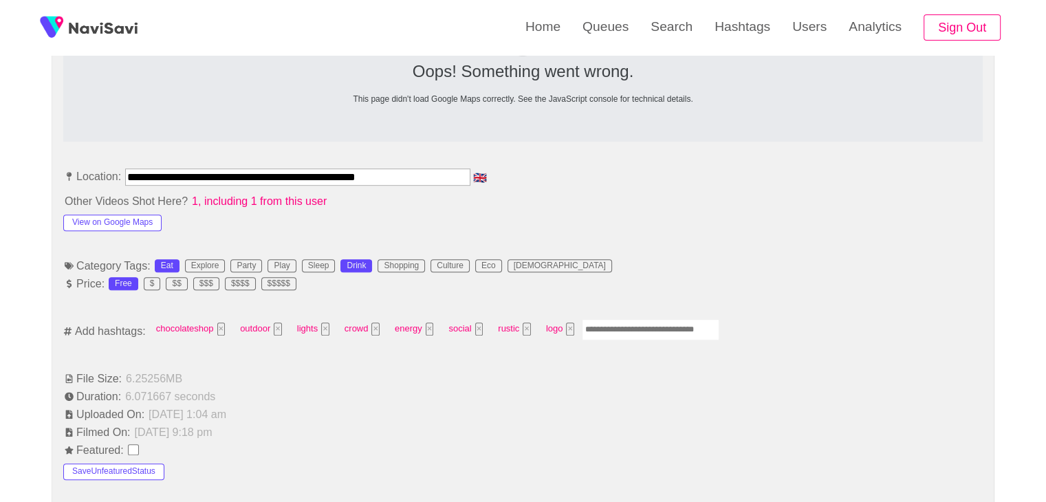
click at [622, 326] on input "Enter tag here and press return" at bounding box center [651, 329] width 138 height 21
type input "******"
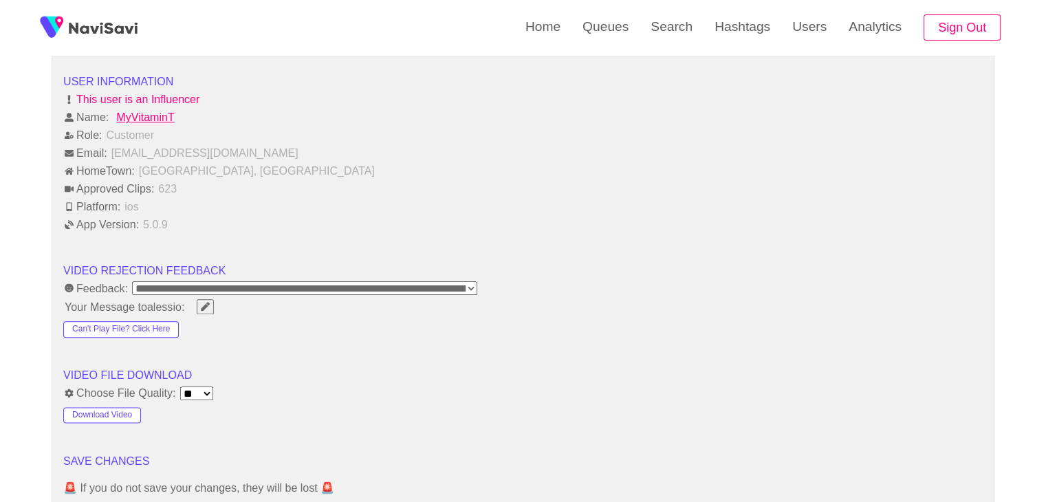
scroll to position [1719, 0]
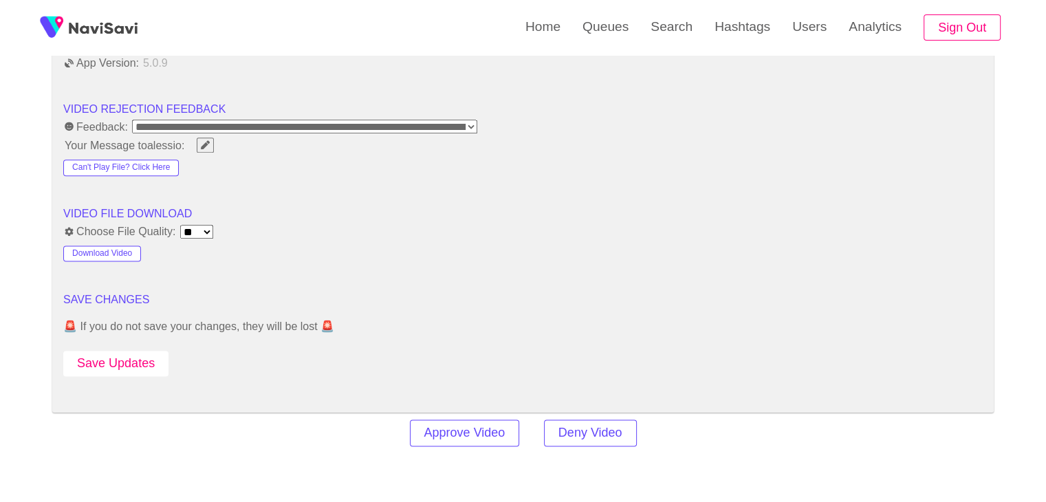
click at [145, 360] on button "Save Updates" at bounding box center [115, 363] width 105 height 25
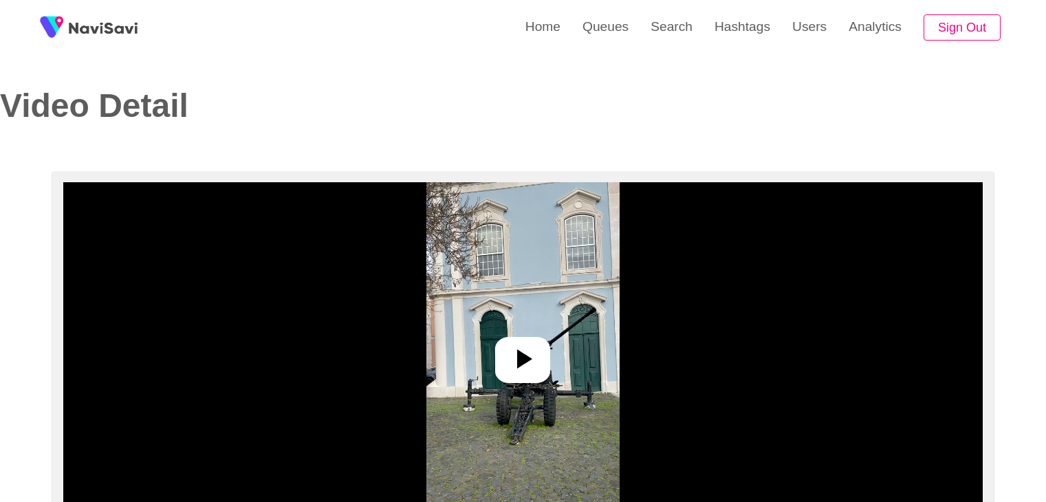
select select "**********"
select select "**"
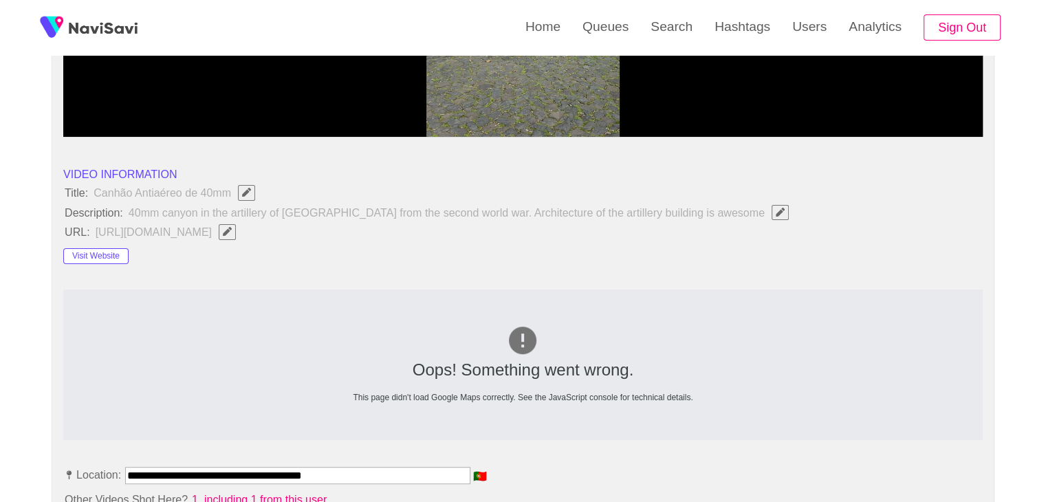
scroll to position [550, 0]
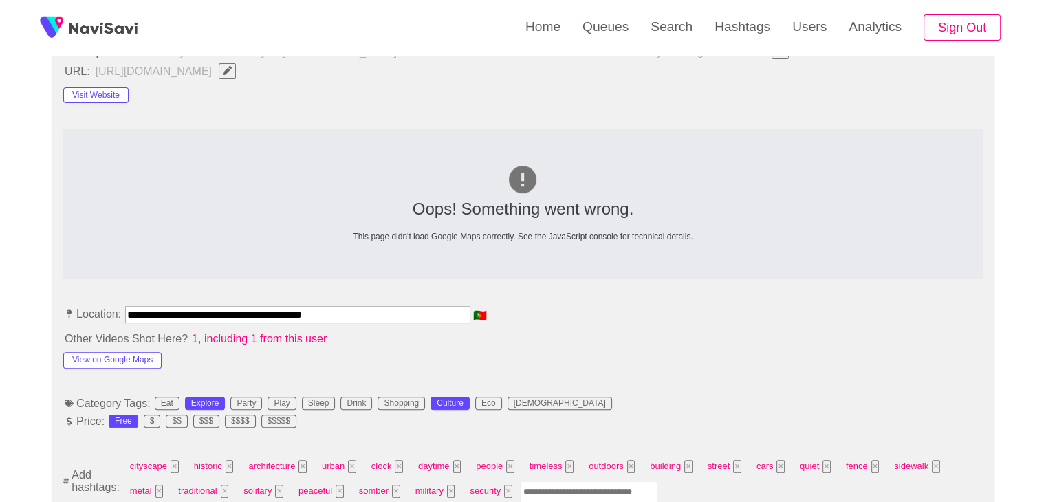
click at [518, 171] on img at bounding box center [522, 179] width 33 height 33
click at [577, 199] on div "Oops! Something went wrong." at bounding box center [523, 208] width 729 height 19
click at [108, 360] on button "View on Google Maps" at bounding box center [112, 360] width 98 height 17
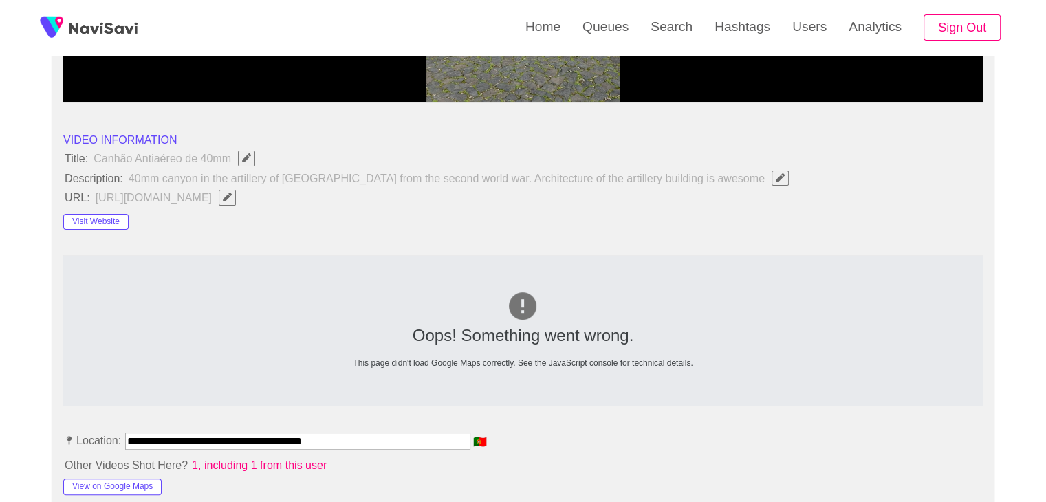
scroll to position [413, 0]
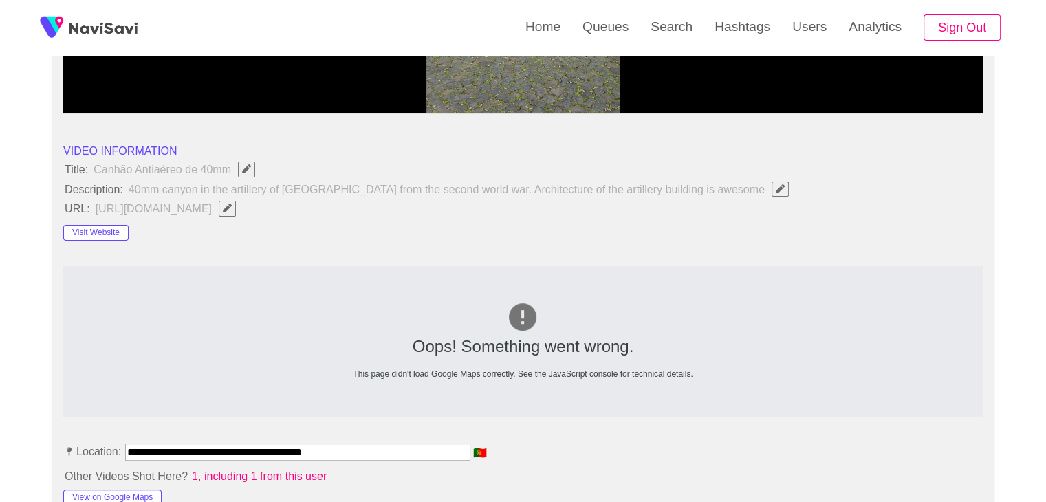
drag, startPoint x: 299, startPoint y: 433, endPoint x: 7, endPoint y: 400, distance: 294.1
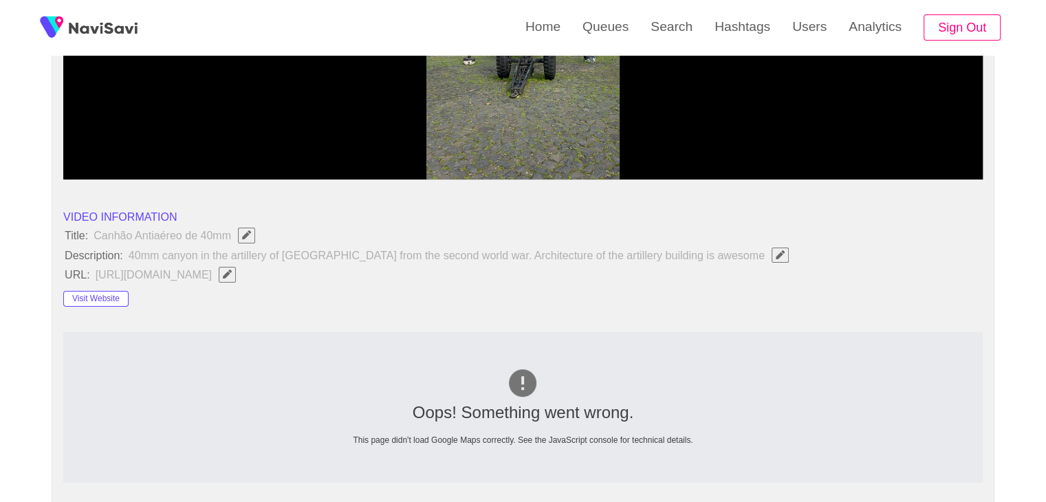
scroll to position [138, 0]
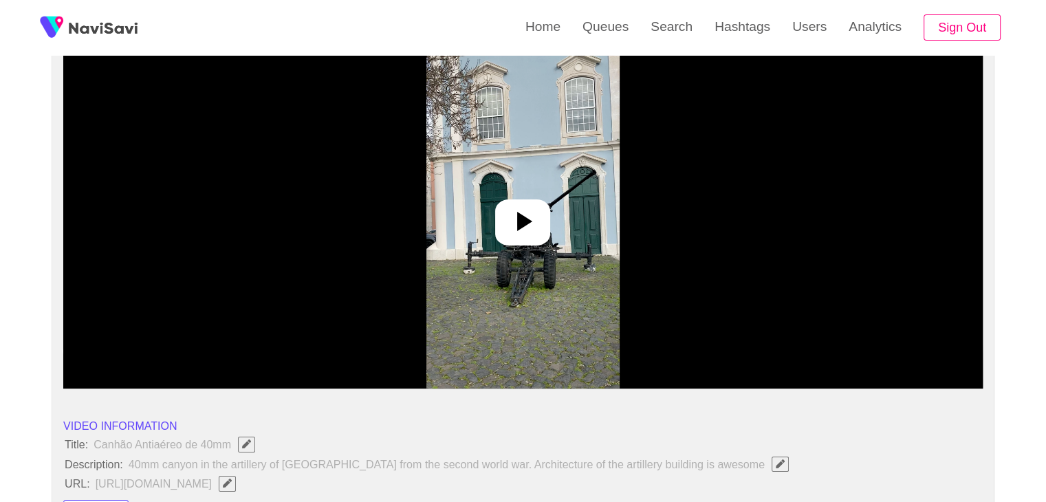
click at [602, 224] on img at bounding box center [522, 217] width 193 height 344
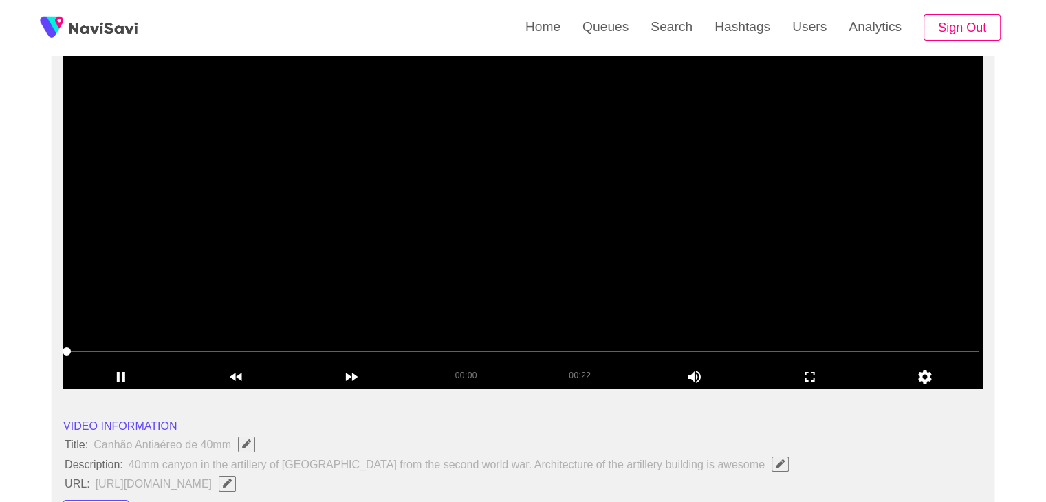
click at [584, 222] on video at bounding box center [522, 217] width 919 height 344
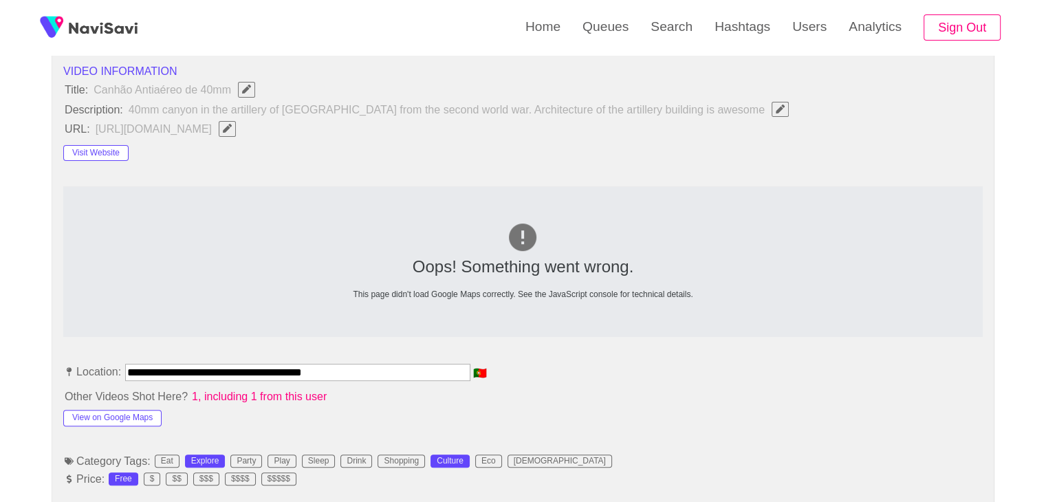
scroll to position [481, 0]
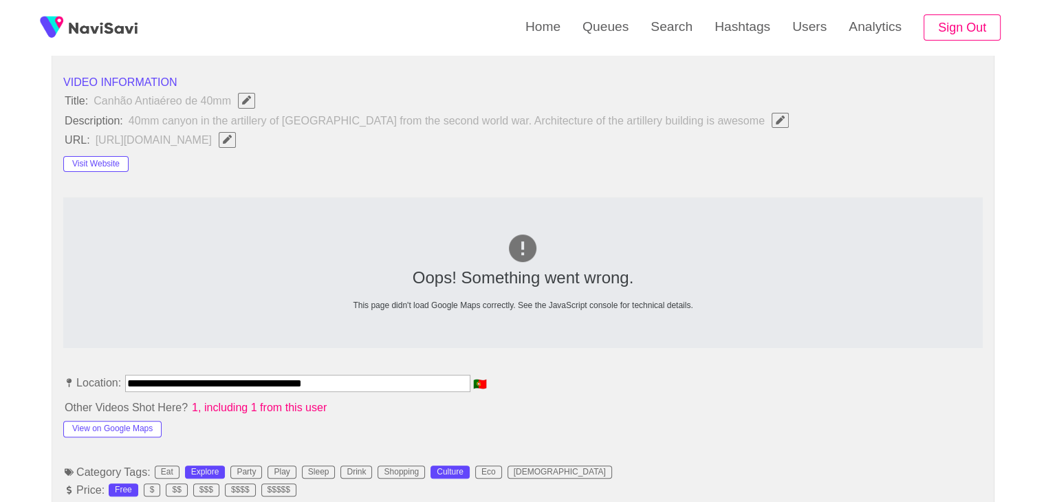
click at [232, 141] on icon "Edit Field" at bounding box center [227, 139] width 9 height 9
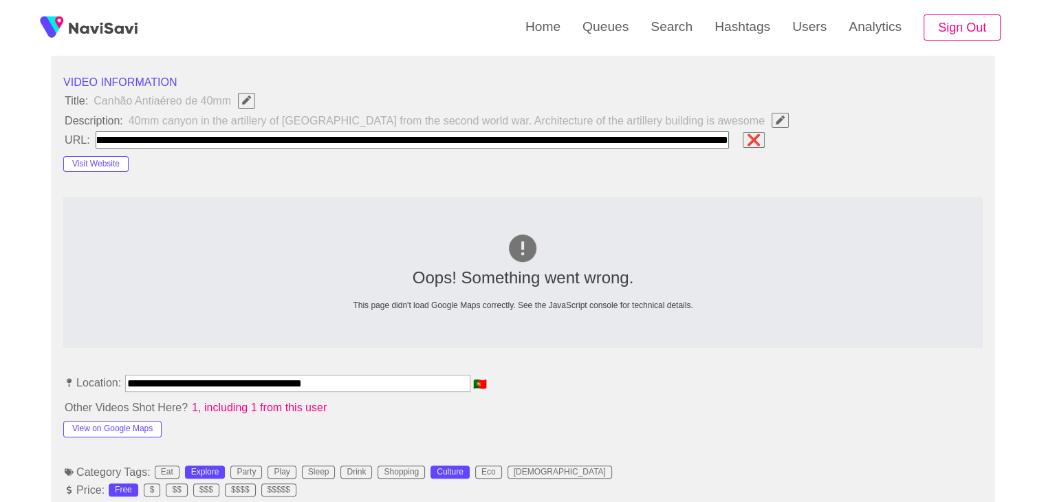
type input "**********"
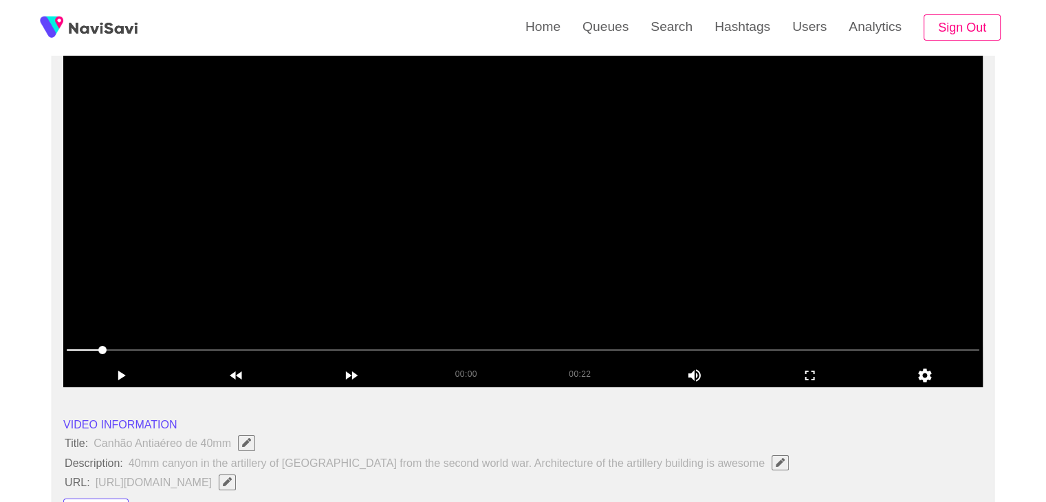
scroll to position [138, 0]
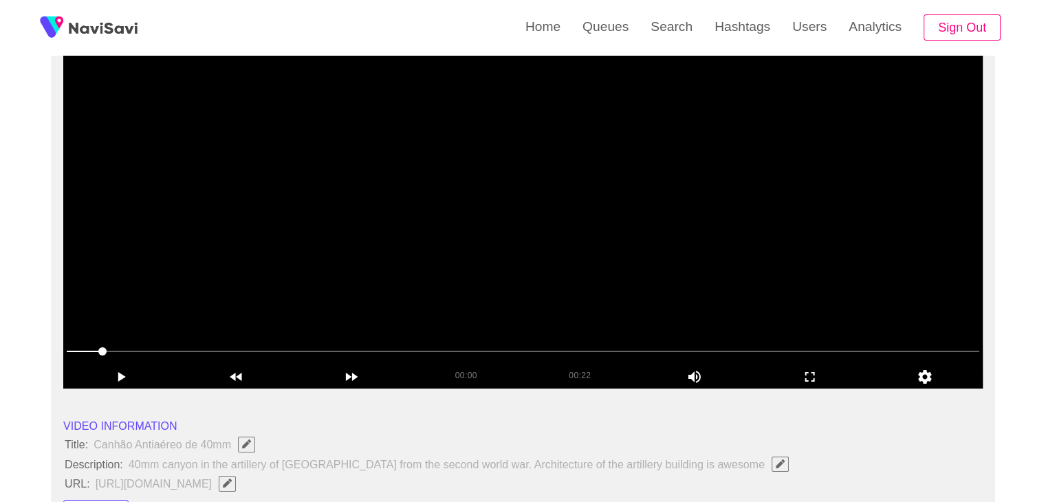
click at [745, 195] on video at bounding box center [522, 217] width 919 height 344
click at [809, 375] on icon "add" at bounding box center [810, 377] width 114 height 17
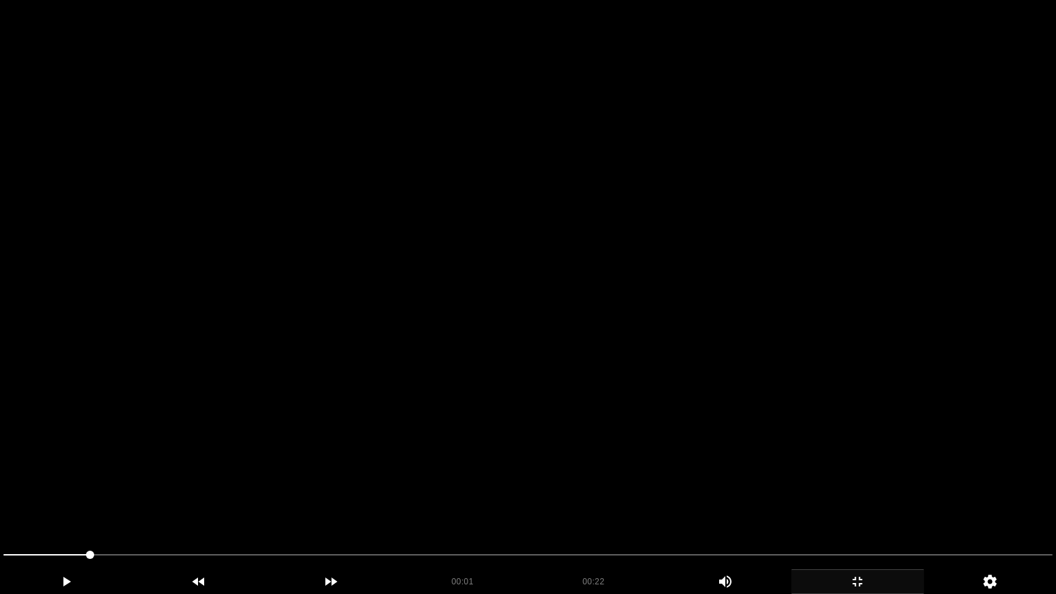
click at [737, 369] on video at bounding box center [528, 297] width 1056 height 594
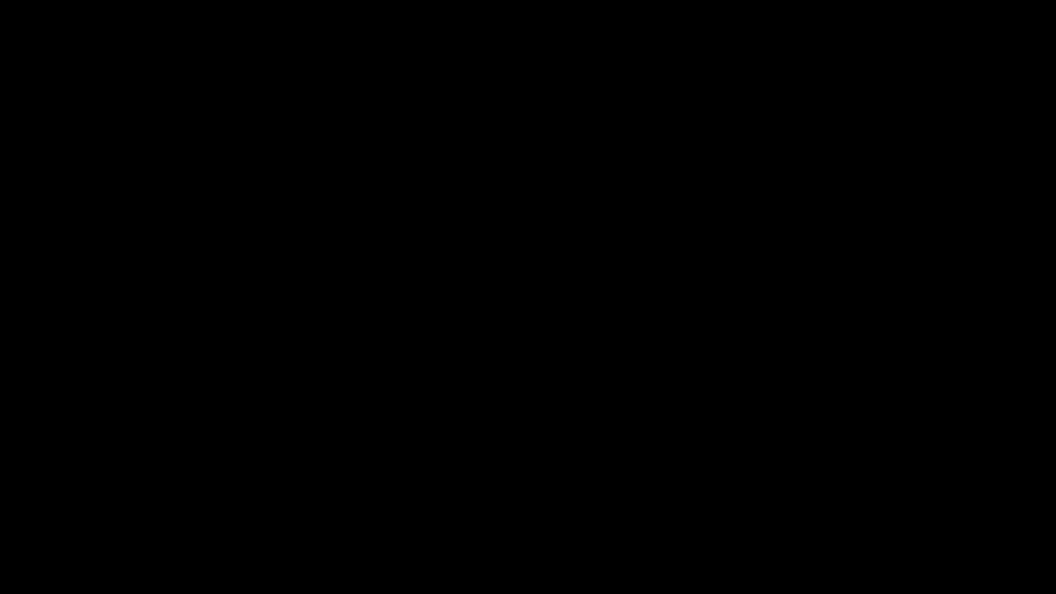
click at [840, 501] on icon "add" at bounding box center [857, 582] width 131 height 17
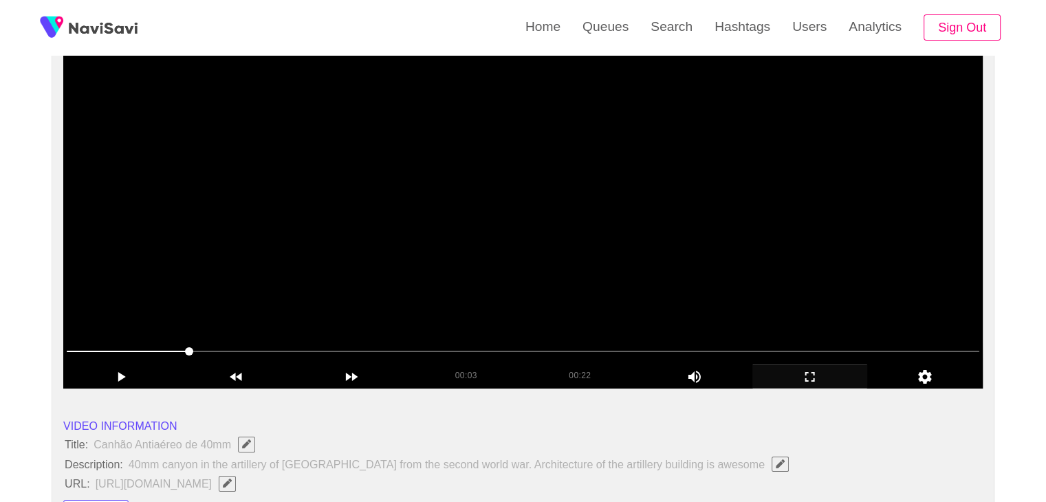
click at [678, 295] on video at bounding box center [522, 217] width 919 height 344
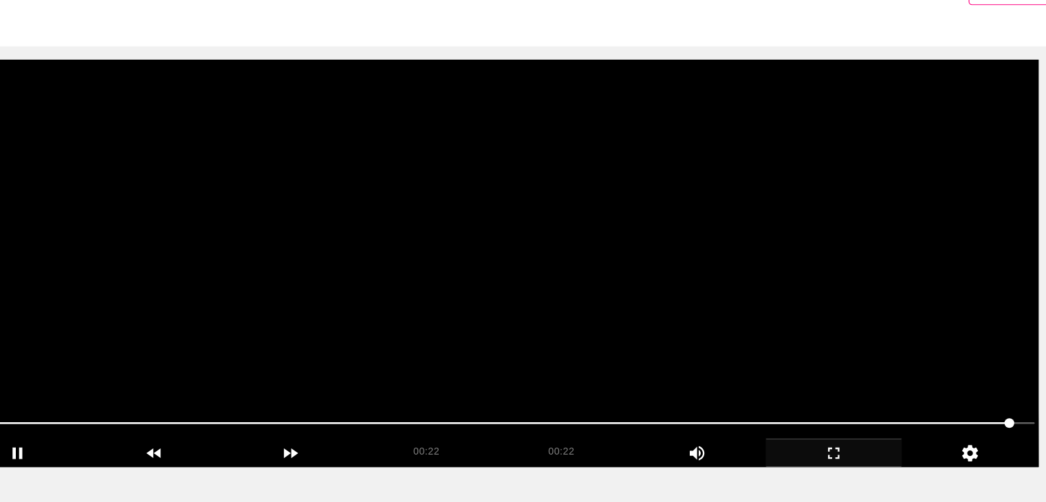
scroll to position [96, 0]
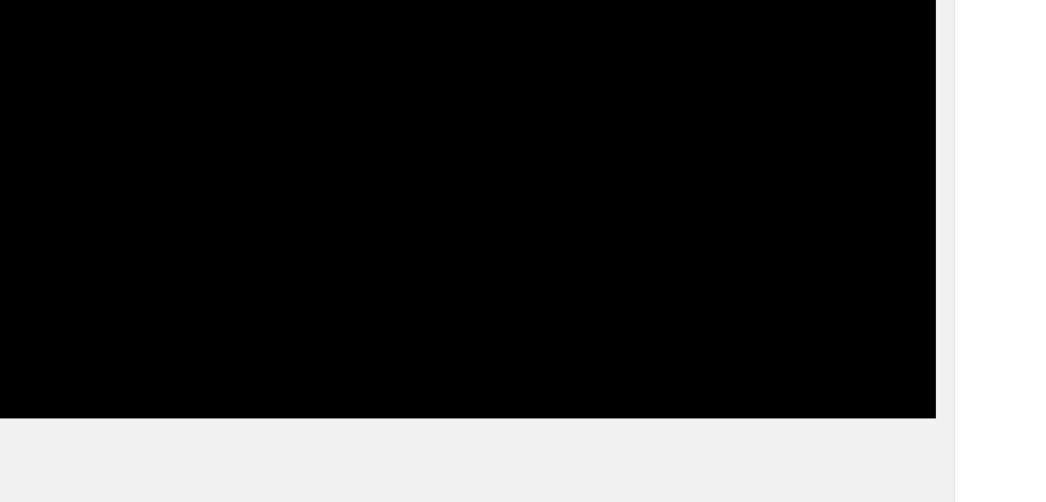
drag, startPoint x: 559, startPoint y: 382, endPoint x: 536, endPoint y: 375, distance: 23.7
click at [536, 377] on div at bounding box center [523, 394] width 924 height 35
click at [673, 319] on video at bounding box center [522, 259] width 919 height 344
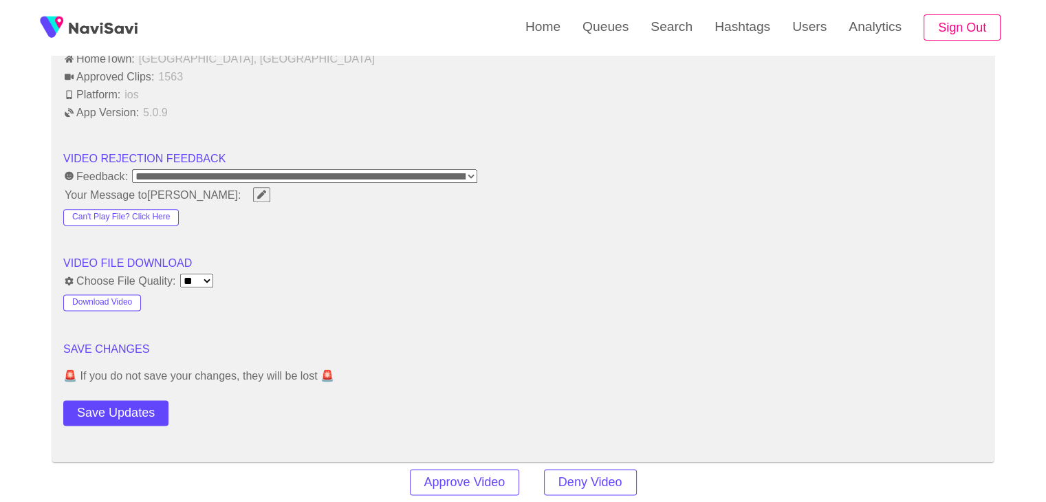
scroll to position [1695, 0]
click at [123, 301] on button "Download Video" at bounding box center [102, 302] width 78 height 17
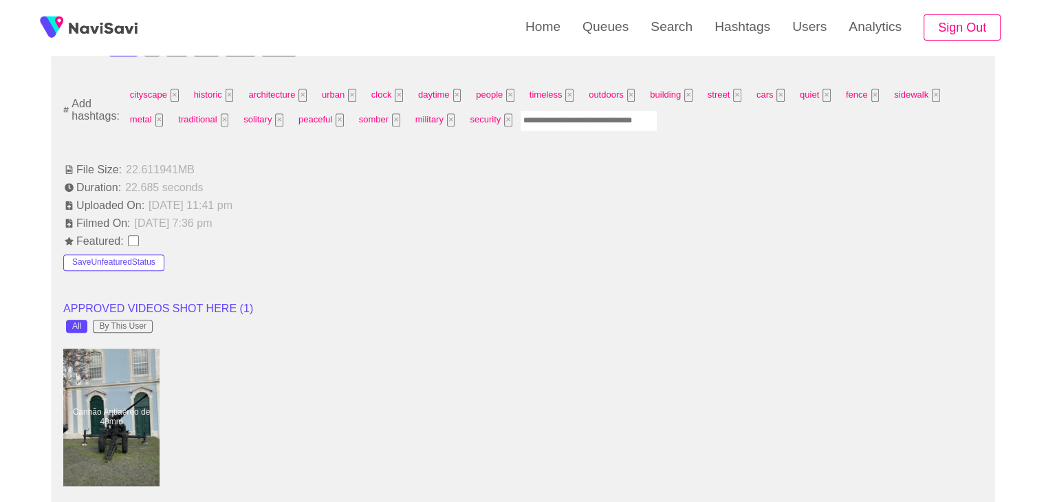
scroll to position [800, 0]
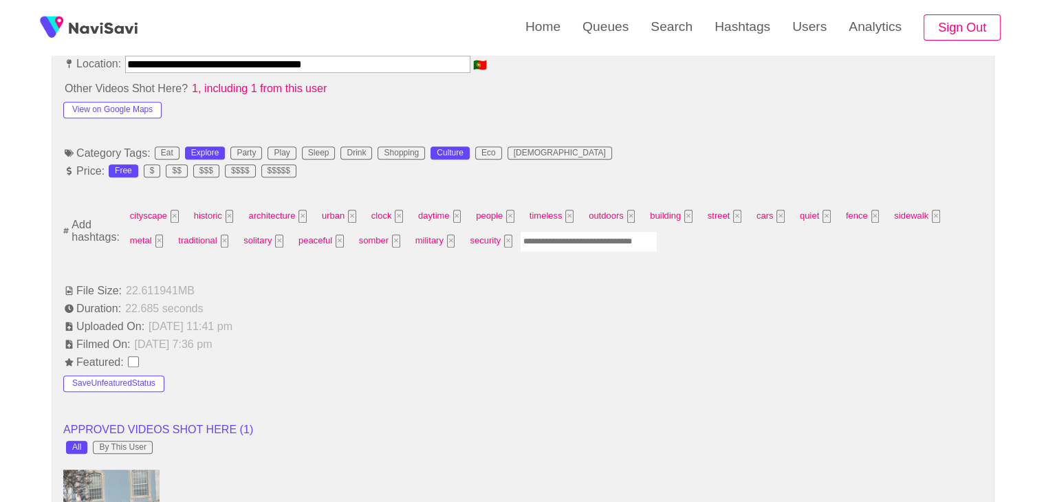
click at [556, 238] on input "Enter tag here and press return" at bounding box center [589, 241] width 138 height 21
type input "*********"
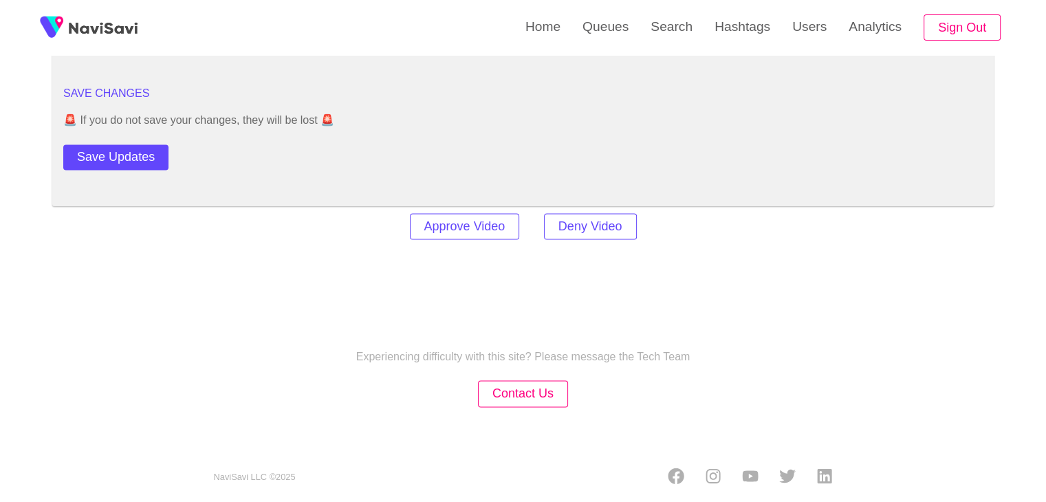
scroll to position [1952, 0]
click at [120, 153] on button "Save Updates" at bounding box center [115, 154] width 105 height 25
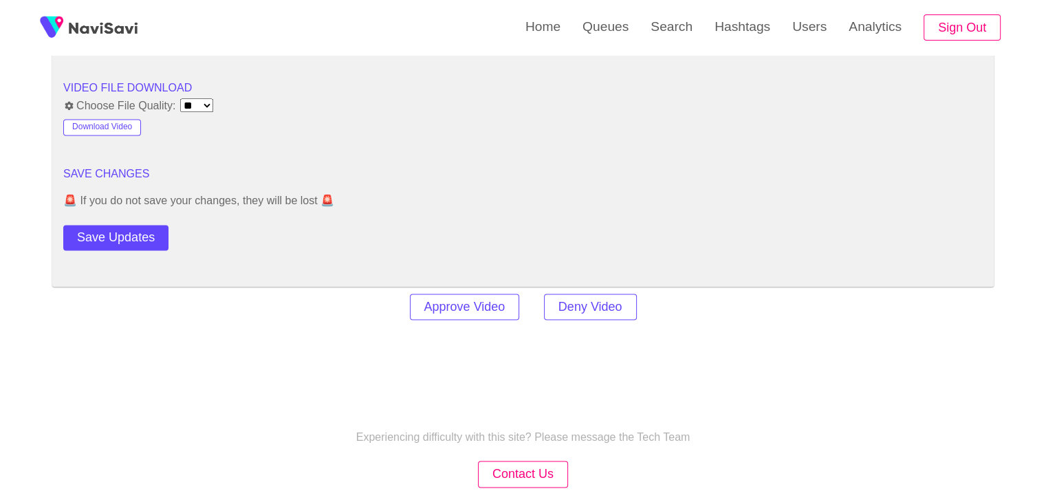
scroll to position [1677, 0]
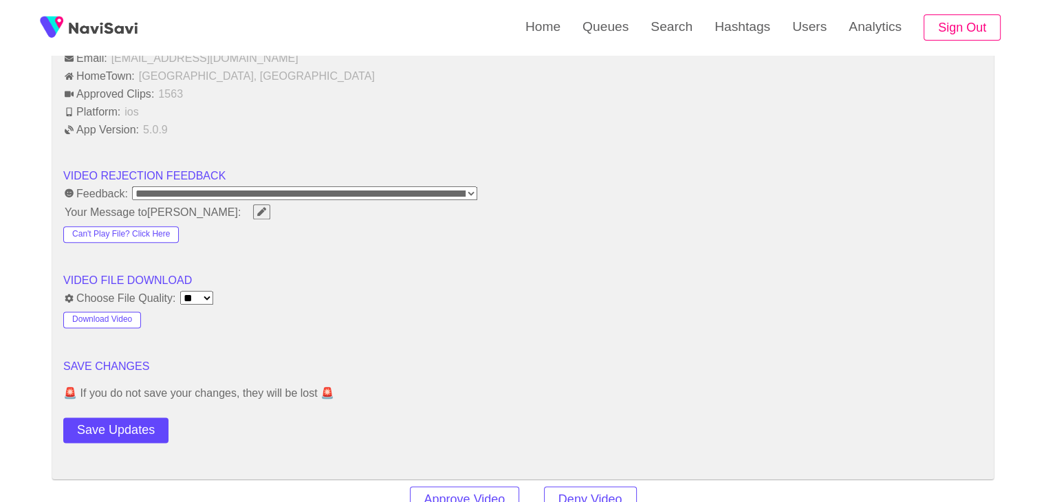
drag, startPoint x: 131, startPoint y: 422, endPoint x: 138, endPoint y: 413, distance: 10.3
click at [131, 422] on button "Save Updates" at bounding box center [115, 429] width 105 height 25
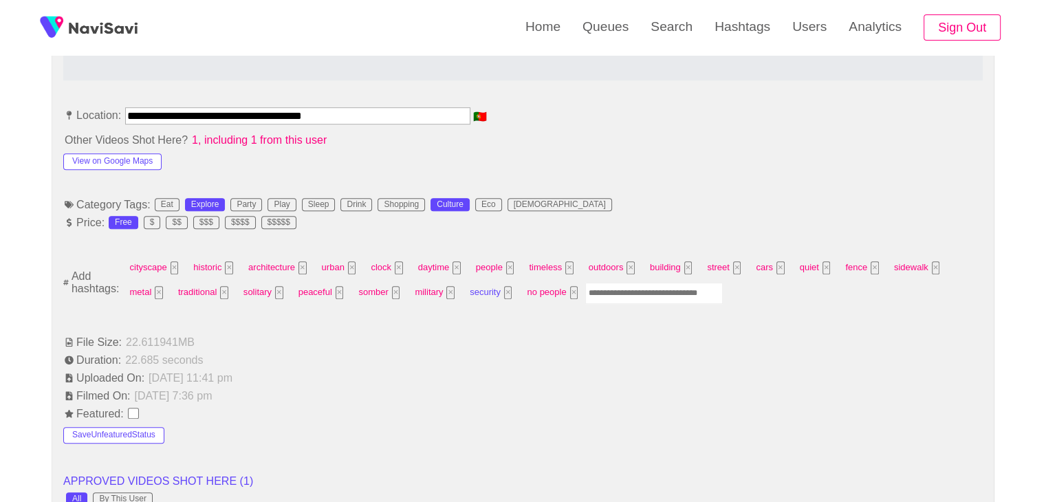
scroll to position [715, 0]
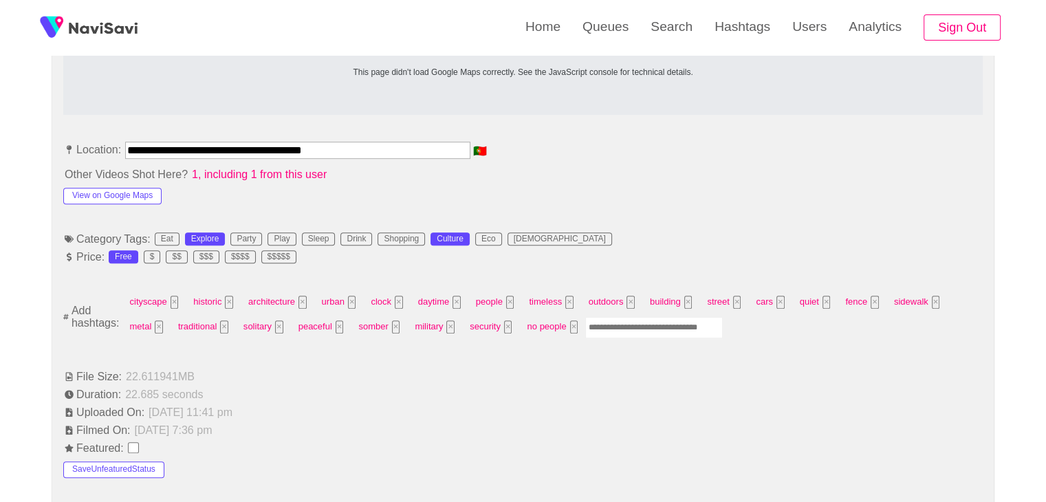
click at [624, 329] on input "Enter tag here and press return" at bounding box center [654, 327] width 138 height 21
type input "****"
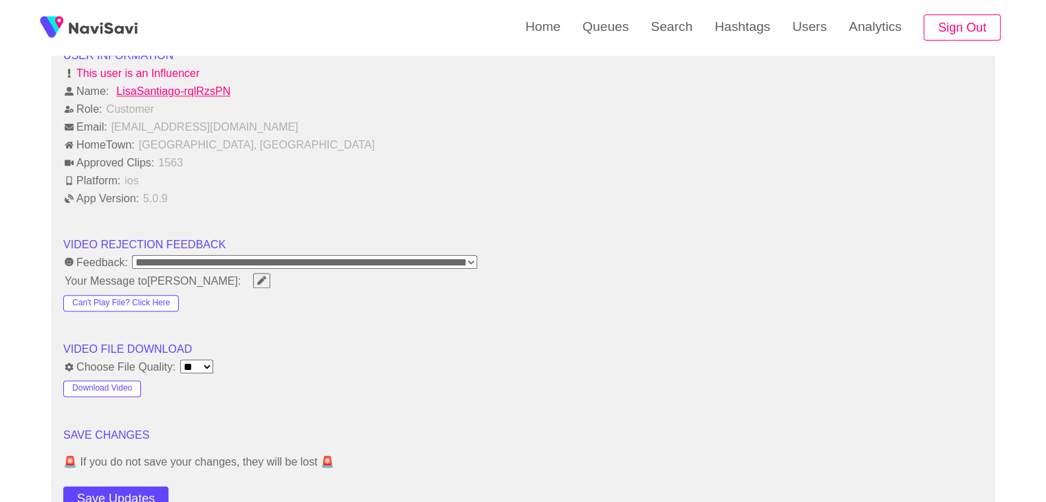
scroll to position [1815, 0]
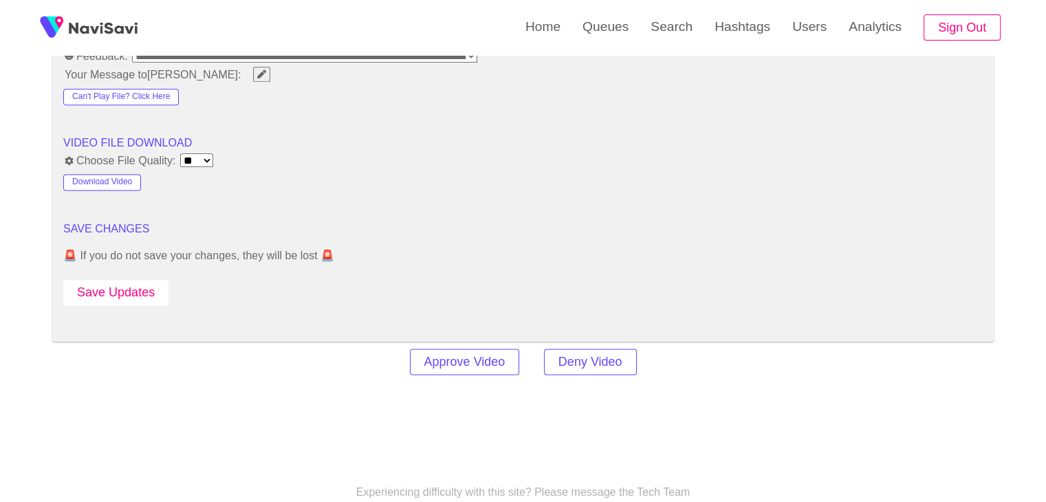
click at [125, 287] on button "Save Updates" at bounding box center [115, 292] width 105 height 25
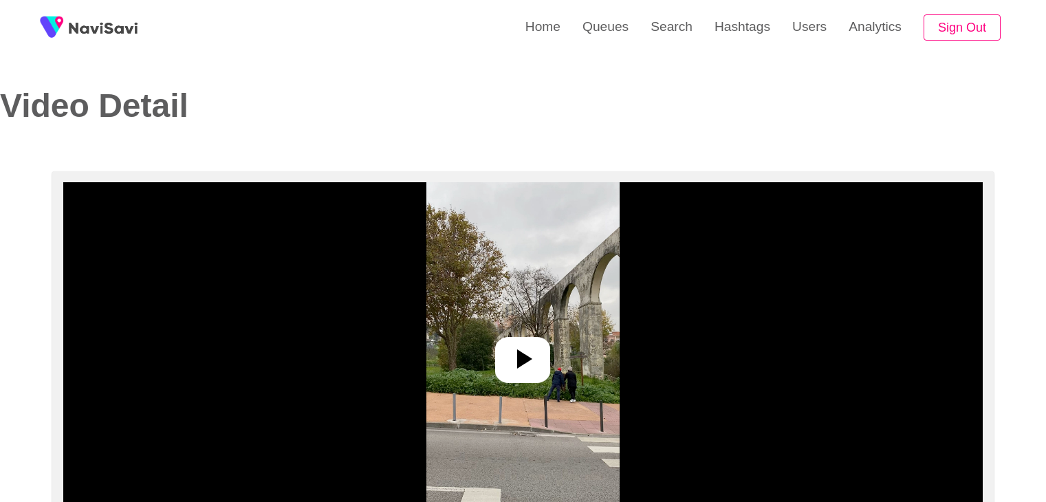
select select "**********"
select select "**"
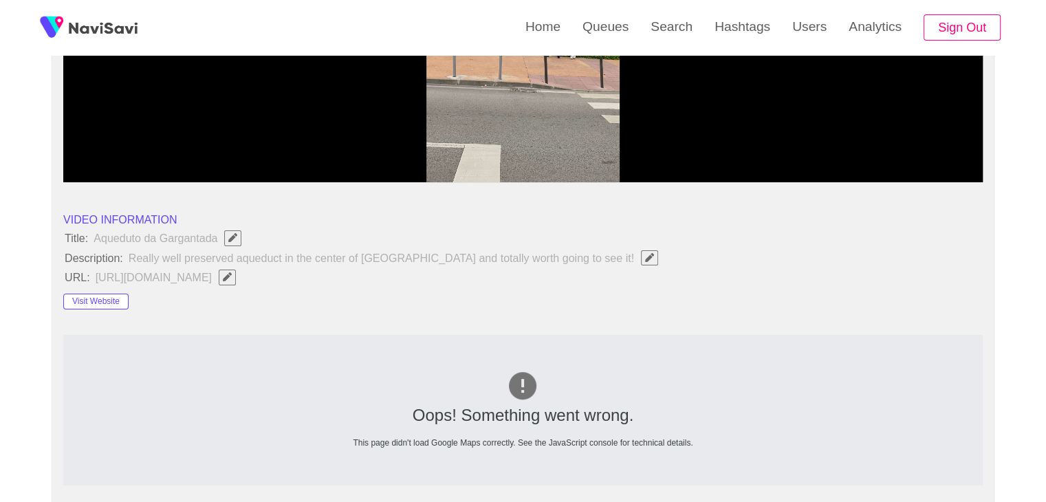
click at [232, 274] on icon "Edit Field" at bounding box center [227, 276] width 9 height 9
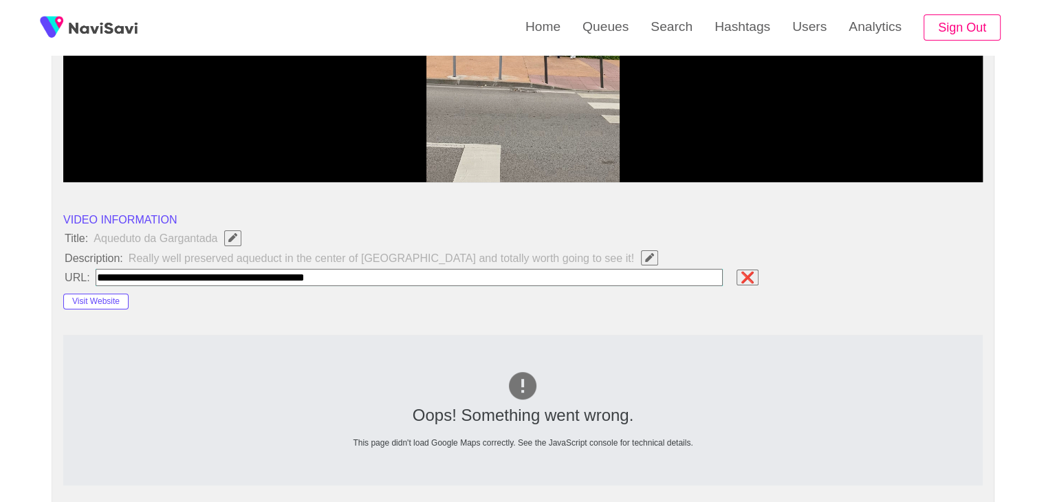
type input "**********"
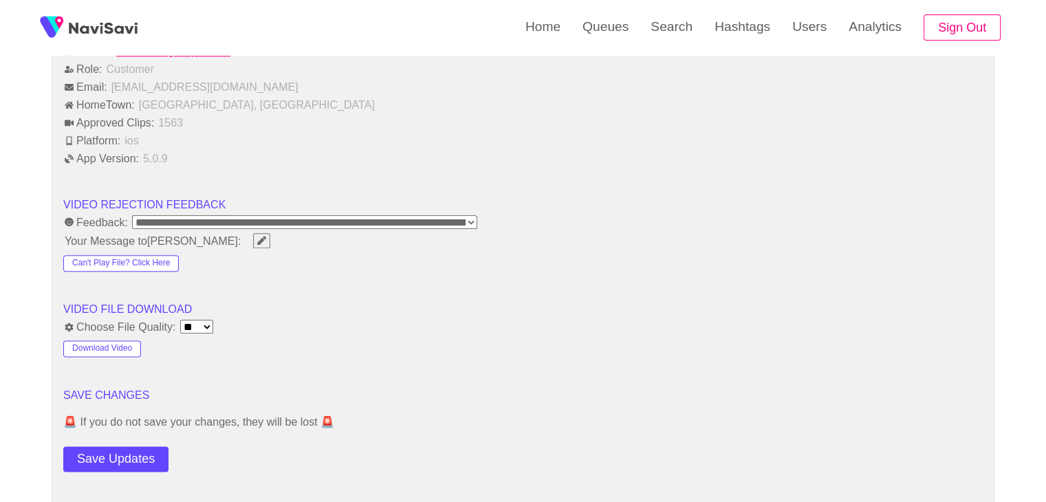
scroll to position [1651, 0]
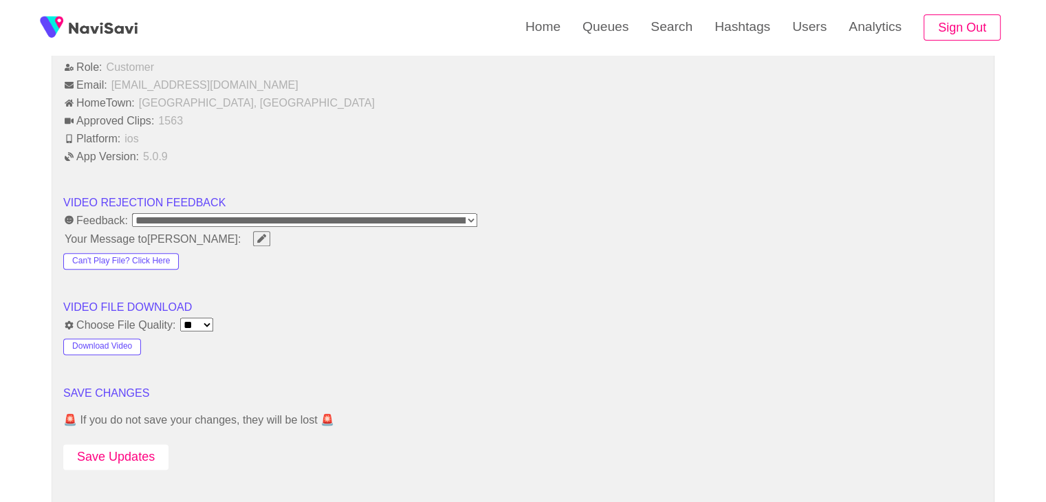
click at [131, 456] on button "Save Updates" at bounding box center [115, 456] width 105 height 25
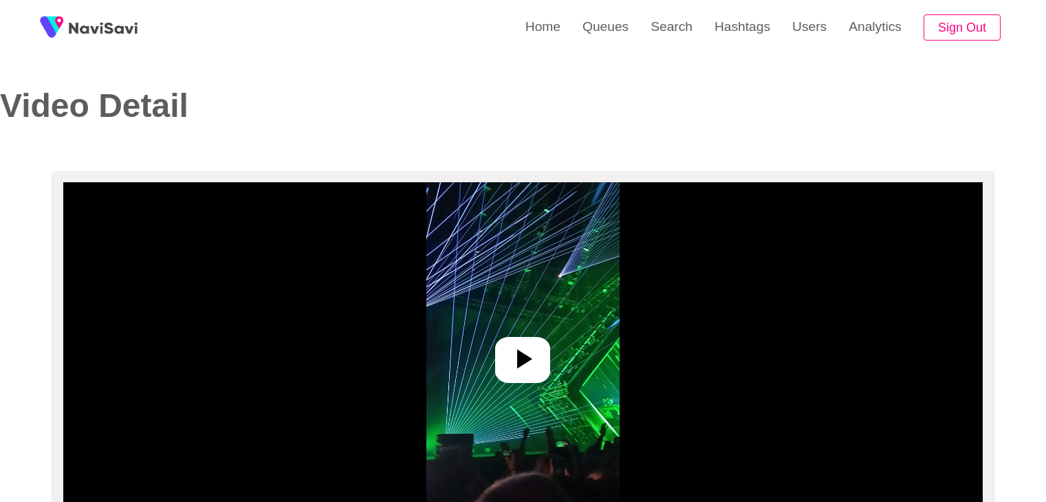
select select "**********"
select select "**"
click at [511, 343] on icon at bounding box center [522, 358] width 33 height 33
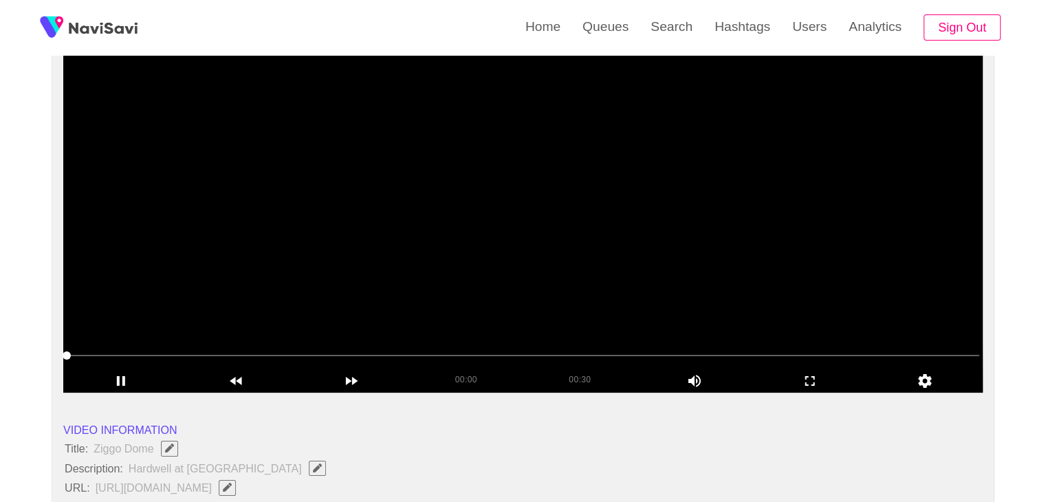
scroll to position [138, 0]
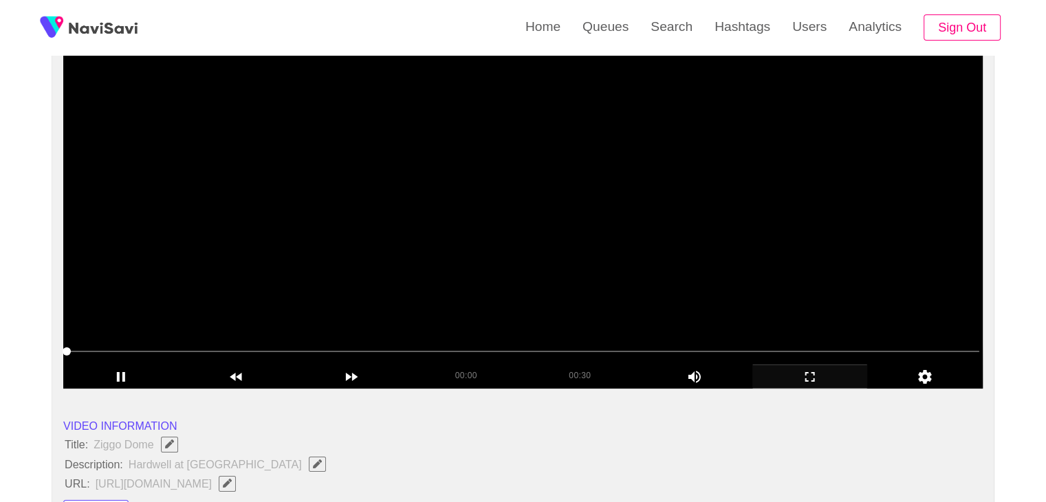
click at [825, 372] on icon "add" at bounding box center [810, 377] width 114 height 17
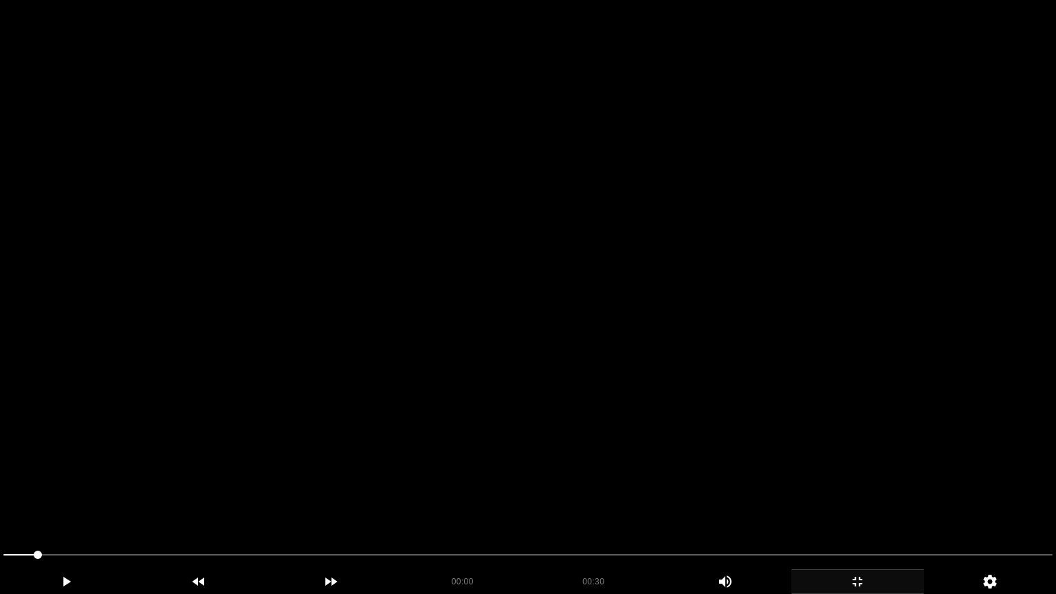
click at [743, 366] on video at bounding box center [528, 297] width 1056 height 594
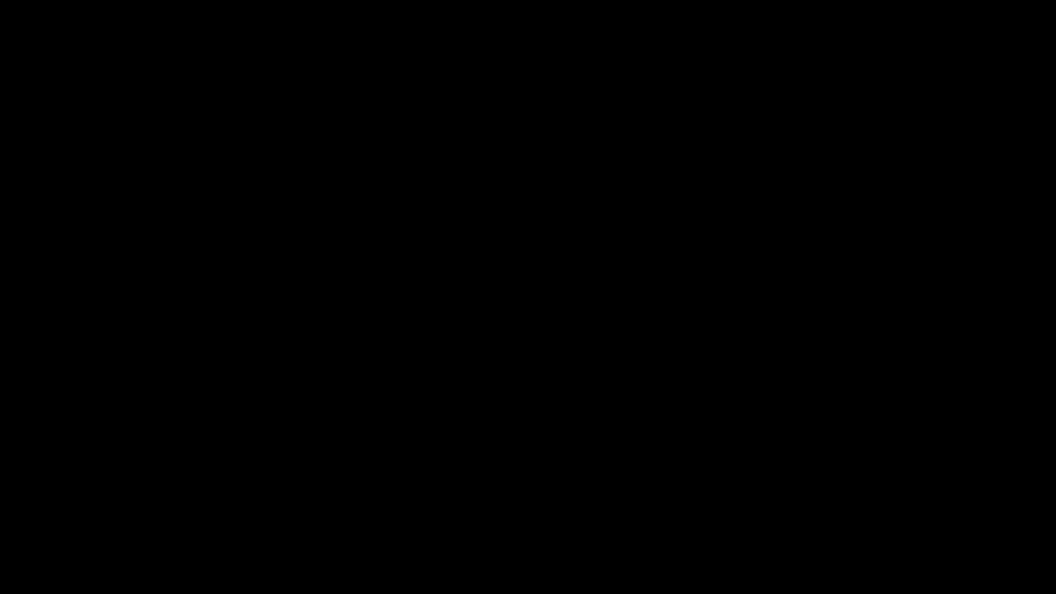
drag, startPoint x: 0, startPoint y: 562, endPoint x: 91, endPoint y: 521, distance: 99.7
click at [0, 501] on div at bounding box center [528, 556] width 1060 height 36
click at [364, 459] on video at bounding box center [528, 297] width 1056 height 594
click at [868, 501] on icon "add" at bounding box center [857, 582] width 131 height 17
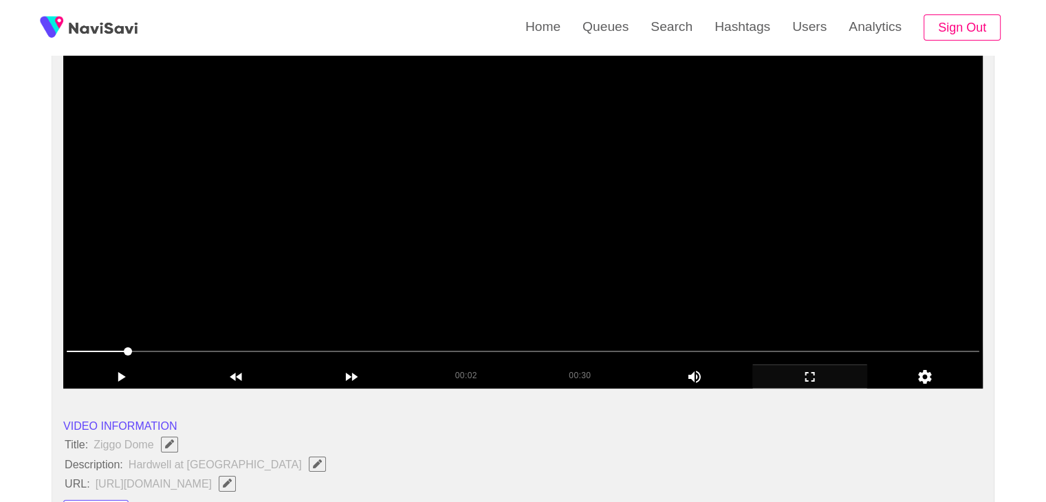
click at [594, 211] on video at bounding box center [522, 217] width 919 height 344
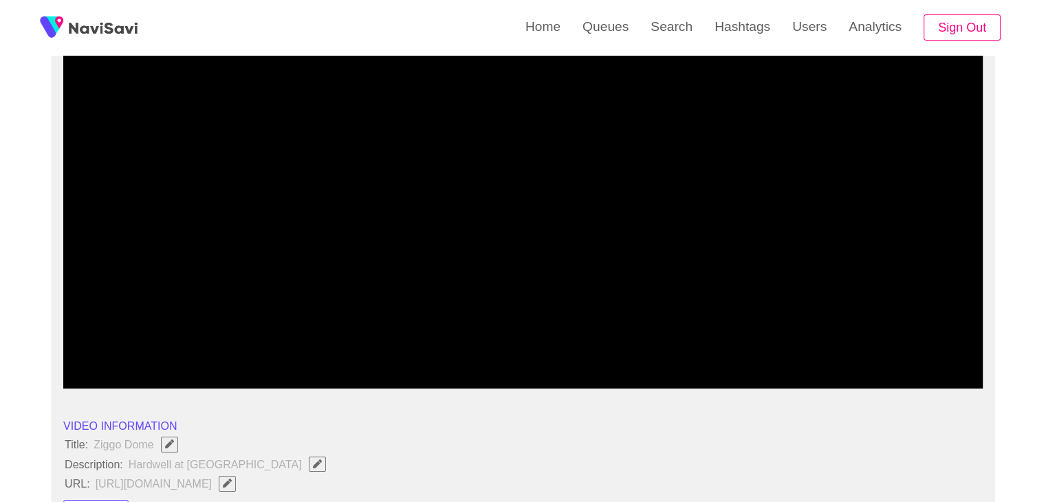
drag, startPoint x: 0, startPoint y: 342, endPoint x: 18, endPoint y: 317, distance: 30.5
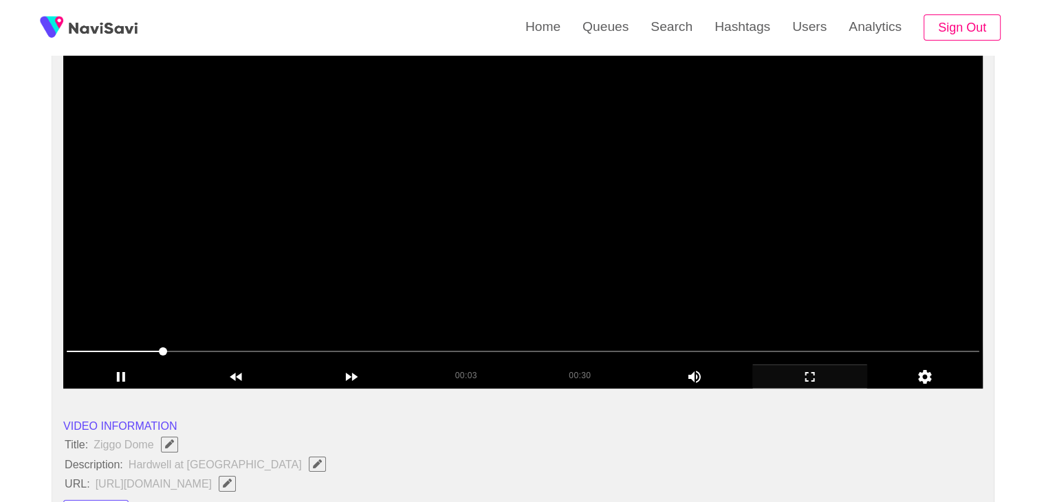
drag, startPoint x: 0, startPoint y: 334, endPoint x: 124, endPoint y: 314, distance: 125.4
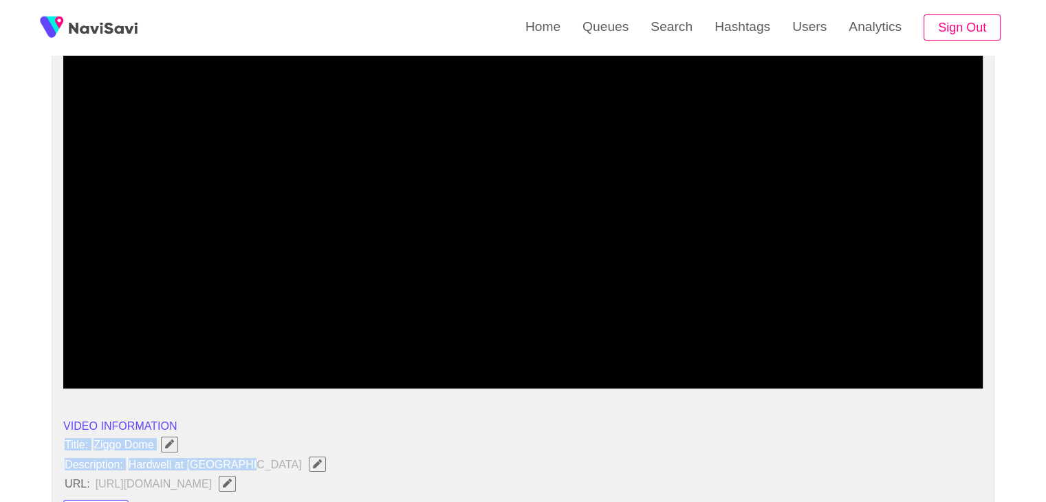
drag, startPoint x: 45, startPoint y: 440, endPoint x: 268, endPoint y: 467, distance: 224.4
copy ul "Title: Ziggo Dome Description: Hardwell at ziggo dome"
click at [313, 460] on icon "Edit Field" at bounding box center [317, 463] width 9 height 9
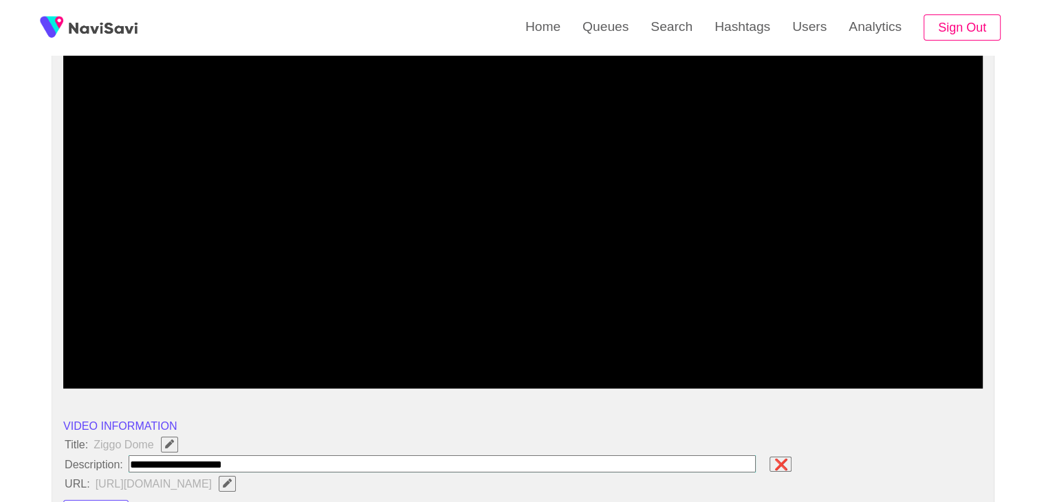
type input "**********"
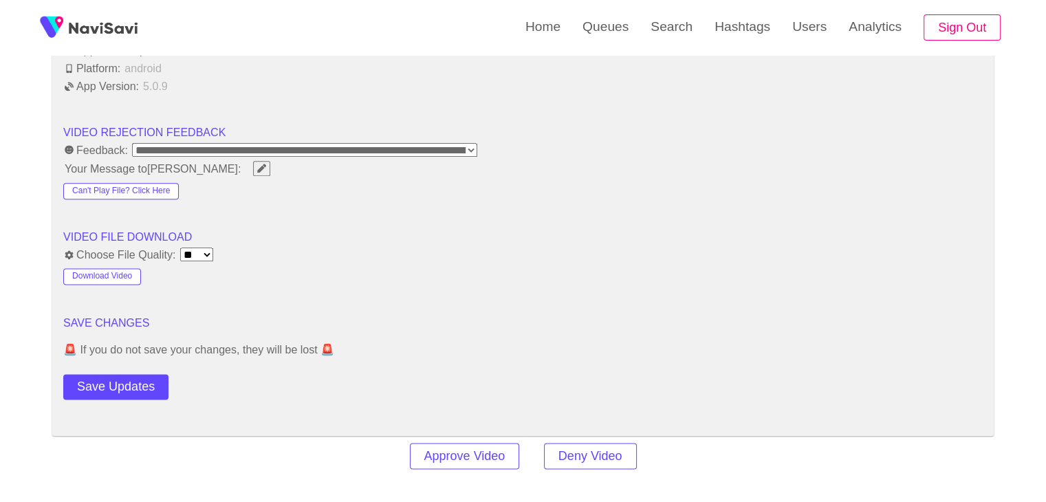
scroll to position [1721, 0]
click at [102, 374] on button "Save Updates" at bounding box center [115, 385] width 105 height 25
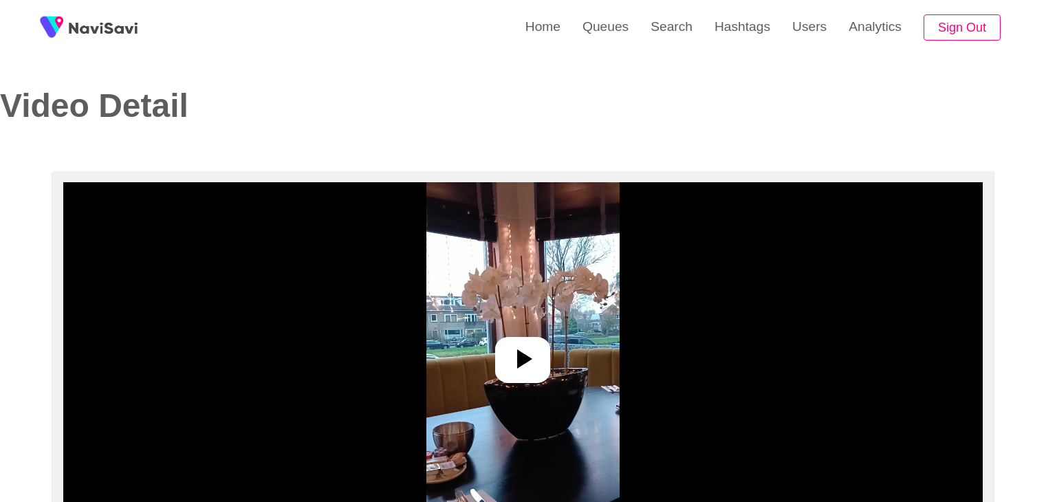
select select "**********"
select select "**"
click at [530, 367] on icon at bounding box center [522, 358] width 33 height 33
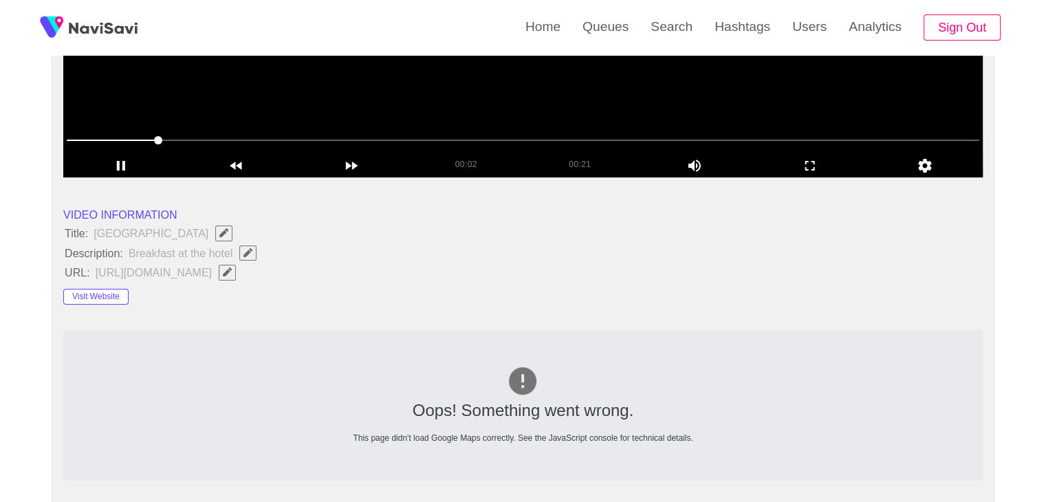
scroll to position [344, 0]
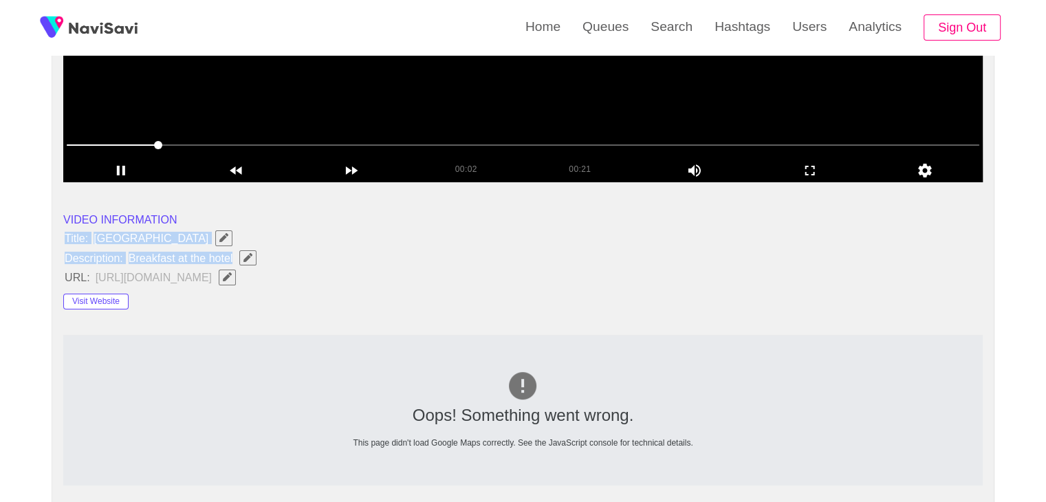
drag, startPoint x: 77, startPoint y: 235, endPoint x: 237, endPoint y: 261, distance: 161.7
copy ul "Title: [GEOGRAPHIC_DATA] Description: Breakfast at the hotel"
click at [256, 256] on button "button" at bounding box center [247, 257] width 17 height 15
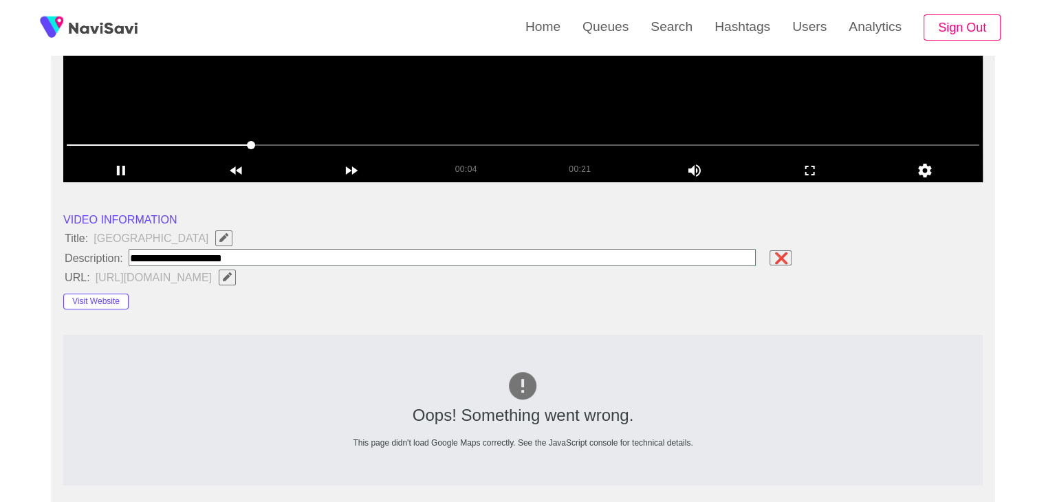
type input "**********"
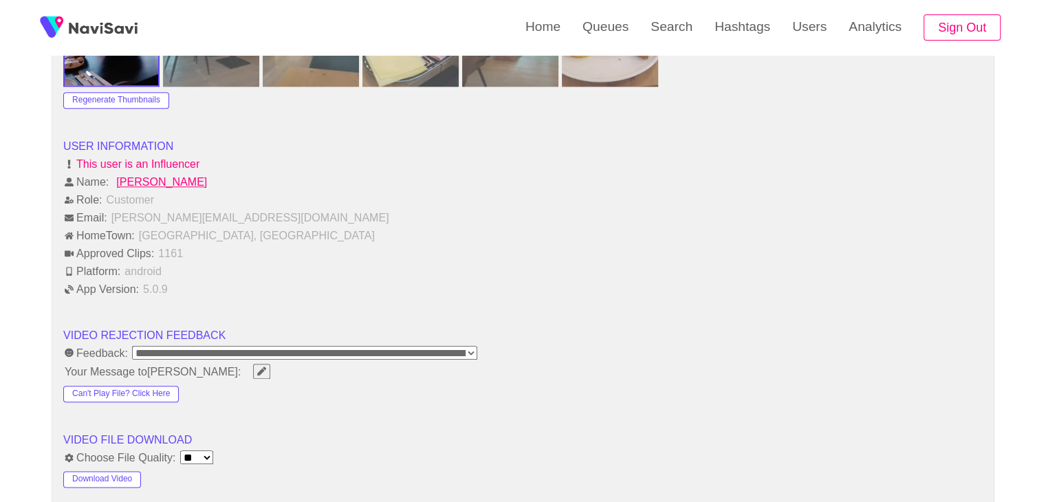
scroll to position [1651, 0]
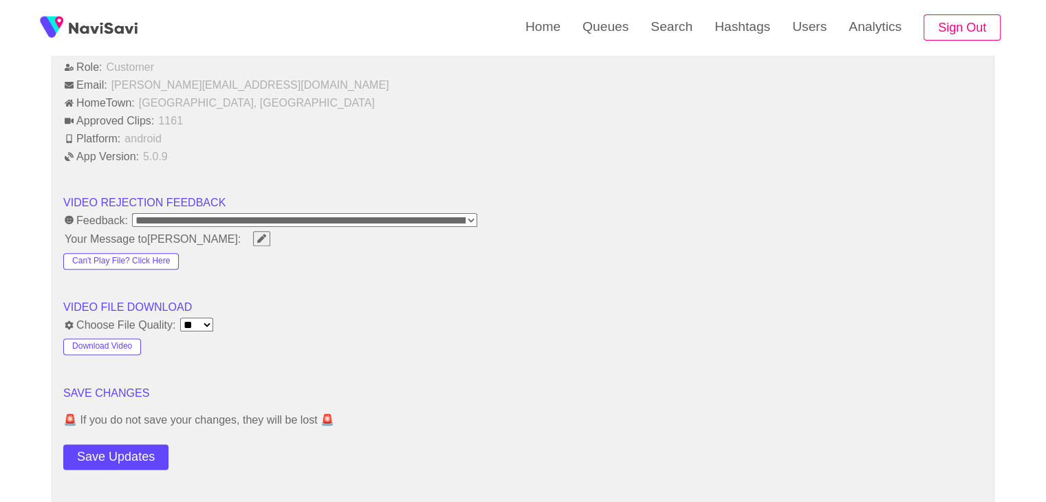
drag, startPoint x: 114, startPoint y: 456, endPoint x: 129, endPoint y: 433, distance: 26.9
click at [115, 454] on button "Save Updates" at bounding box center [115, 456] width 105 height 25
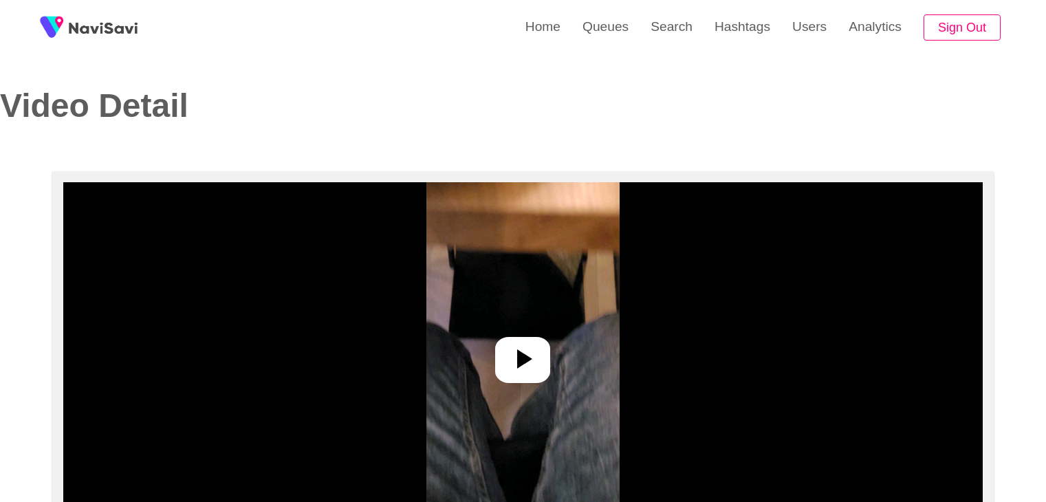
select select "**********"
select select "**"
click at [524, 359] on icon at bounding box center [524, 358] width 15 height 19
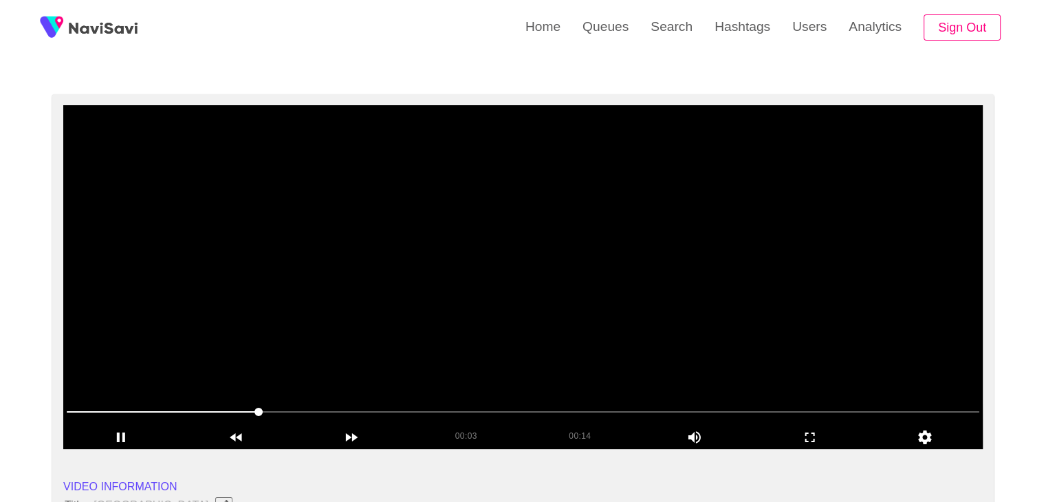
scroll to position [69, 0]
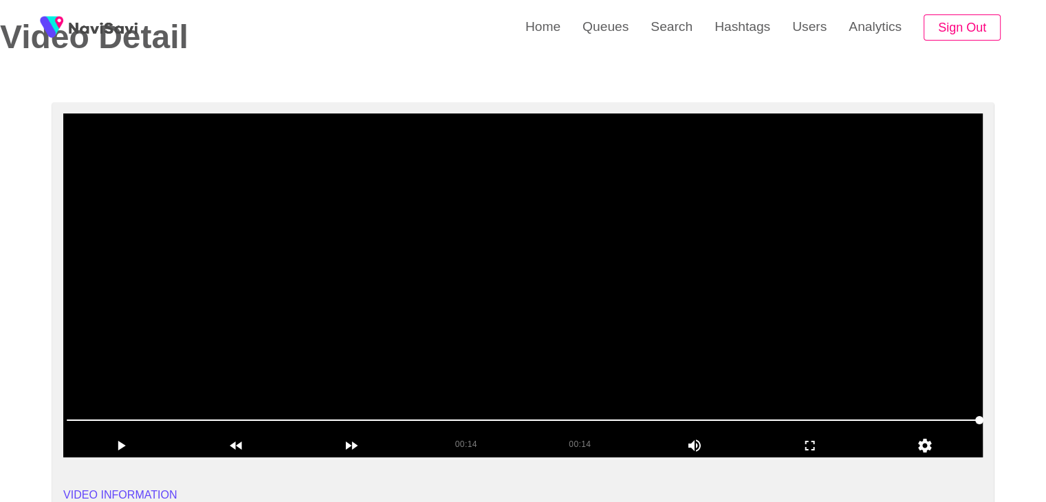
click at [254, 330] on video at bounding box center [522, 285] width 919 height 344
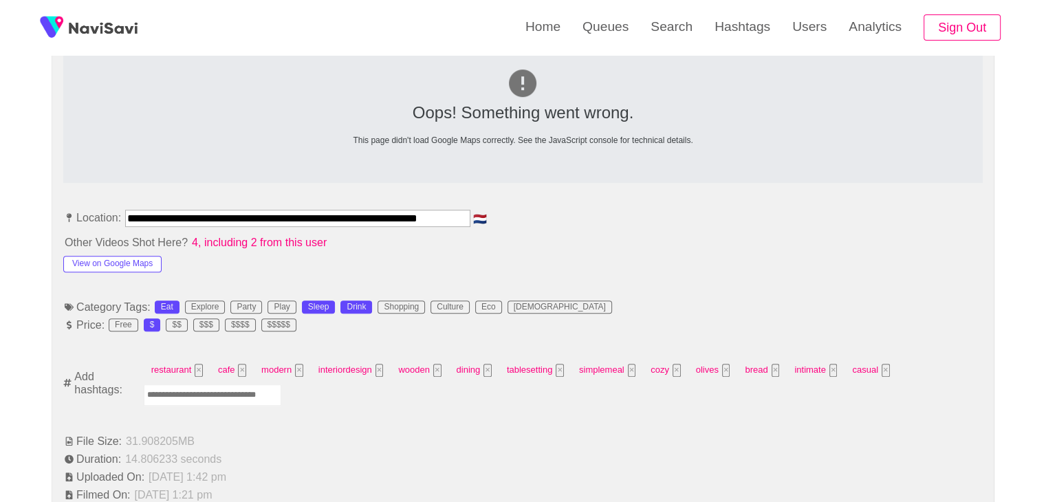
scroll to position [688, 0]
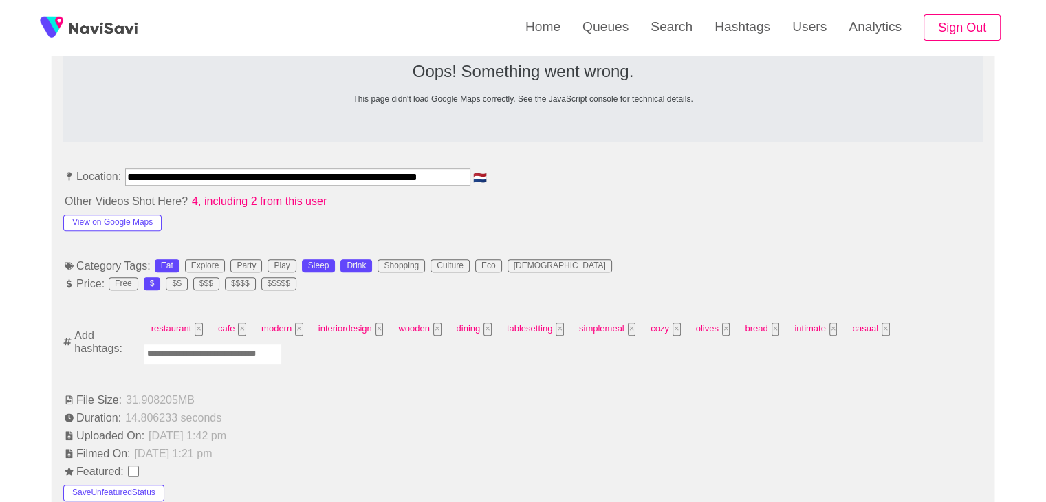
click at [204, 353] on input "Enter tag here and press return" at bounding box center [213, 353] width 138 height 21
type input "*********"
type input "****"
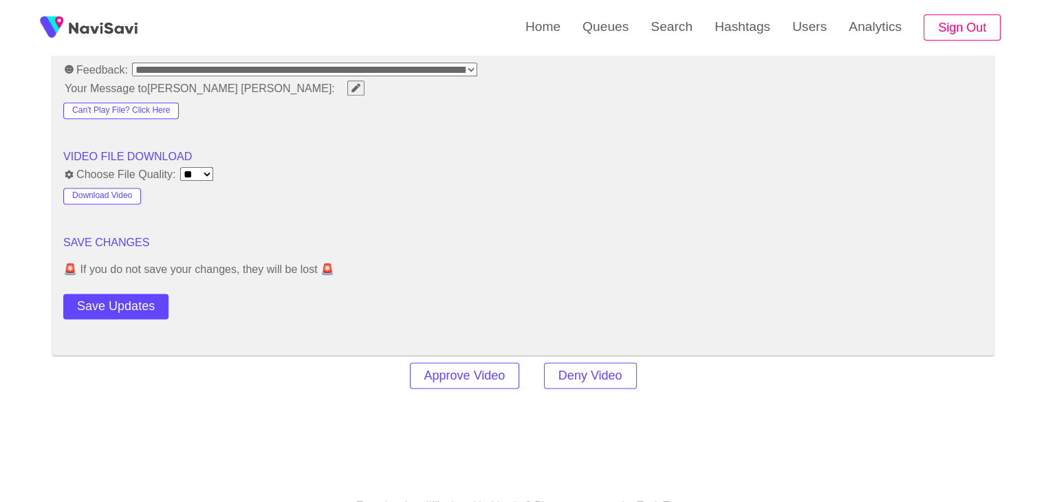
scroll to position [1788, 0]
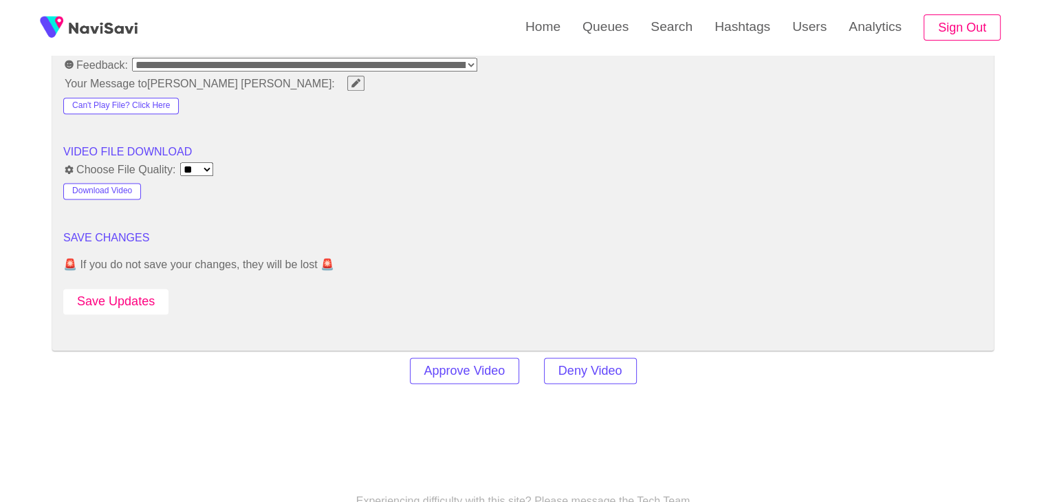
click at [146, 301] on button "Save Updates" at bounding box center [115, 301] width 105 height 25
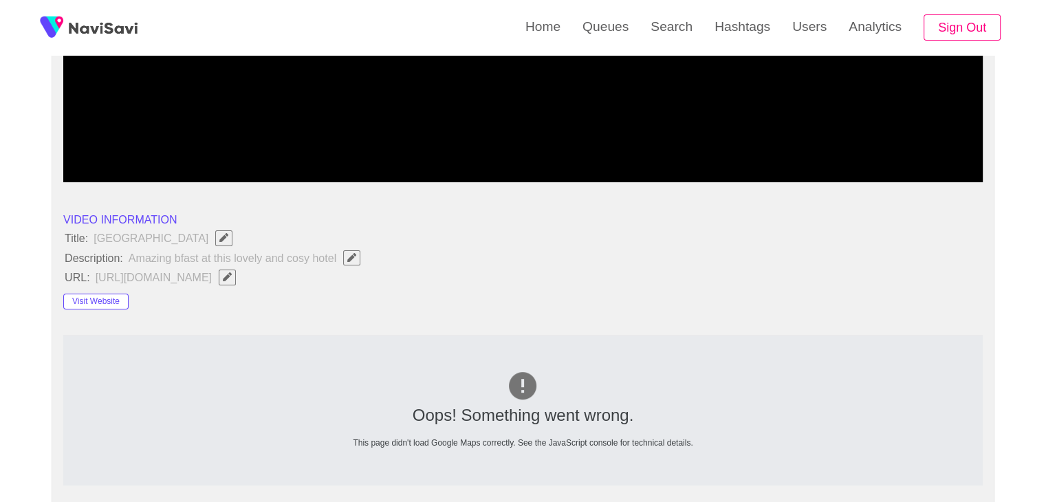
scroll to position [344, 0]
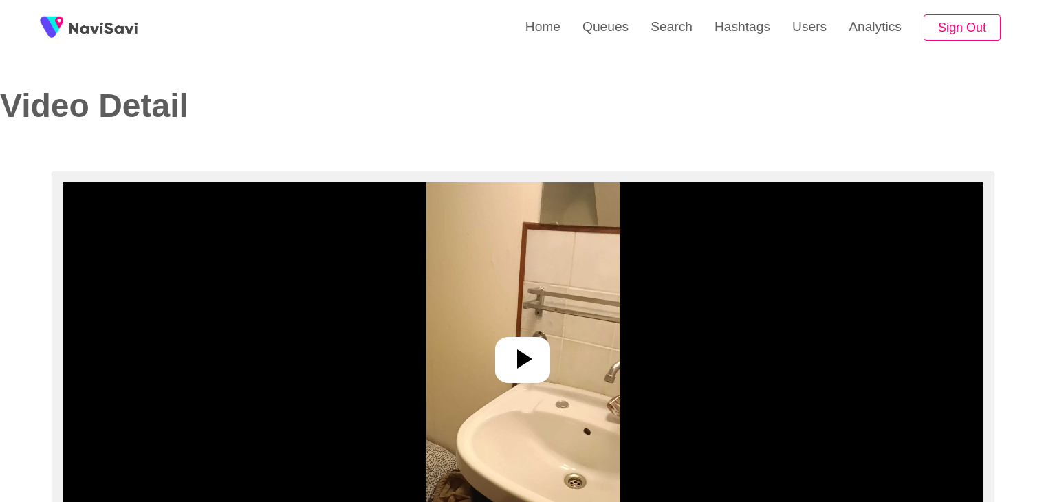
select select "**********"
select select "**"
click at [535, 358] on icon at bounding box center [522, 358] width 33 height 33
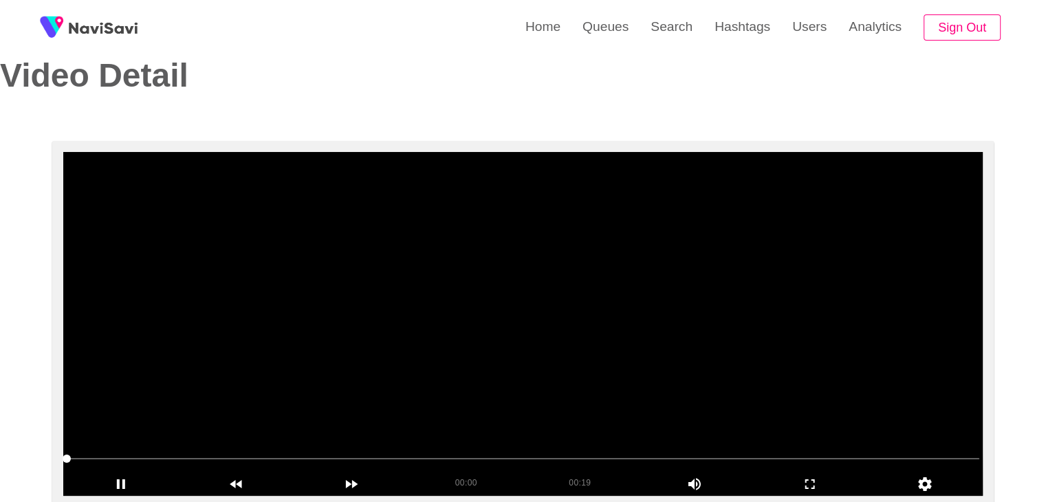
scroll to position [69, 0]
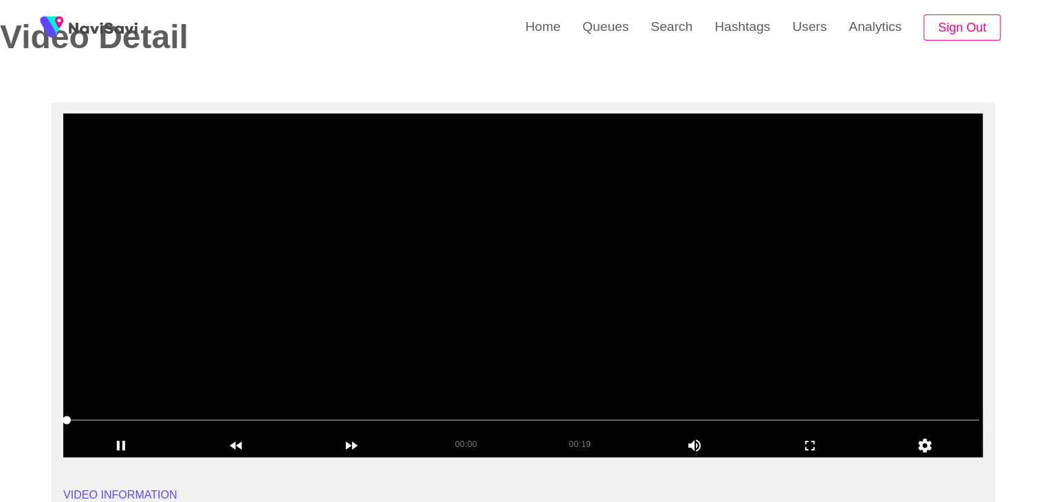
click at [633, 366] on video at bounding box center [522, 285] width 919 height 344
click at [633, 361] on video at bounding box center [522, 285] width 919 height 344
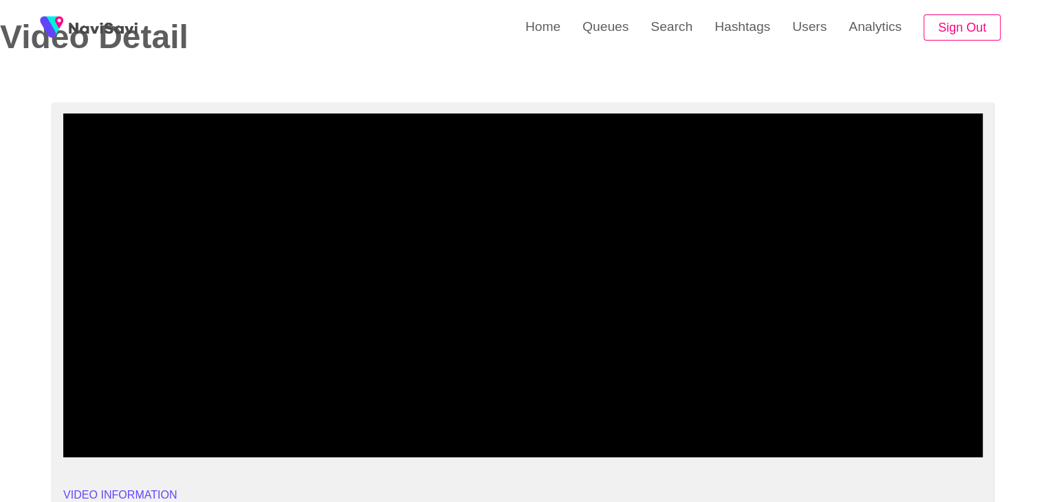
drag, startPoint x: 96, startPoint y: 418, endPoint x: 3, endPoint y: 417, distance: 93.5
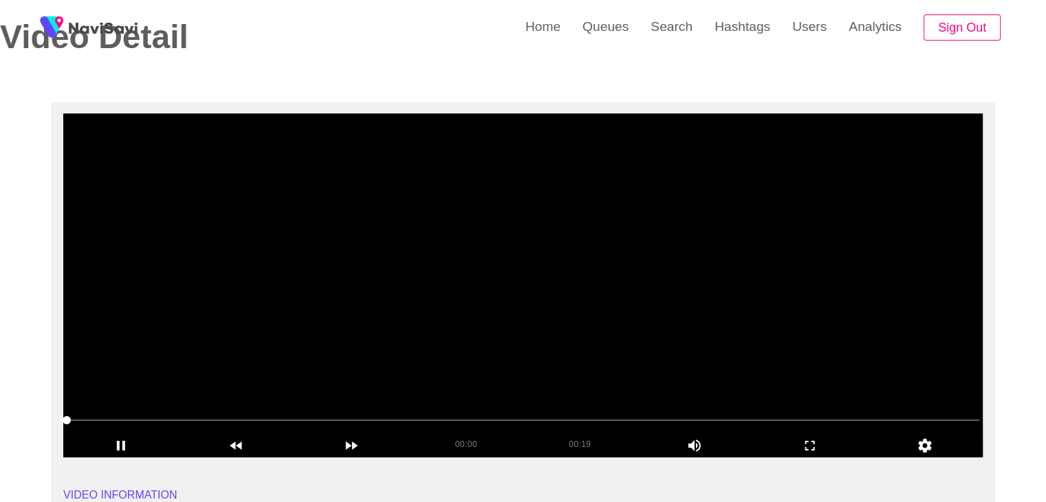
drag, startPoint x: 0, startPoint y: 414, endPoint x: 87, endPoint y: 402, distance: 88.1
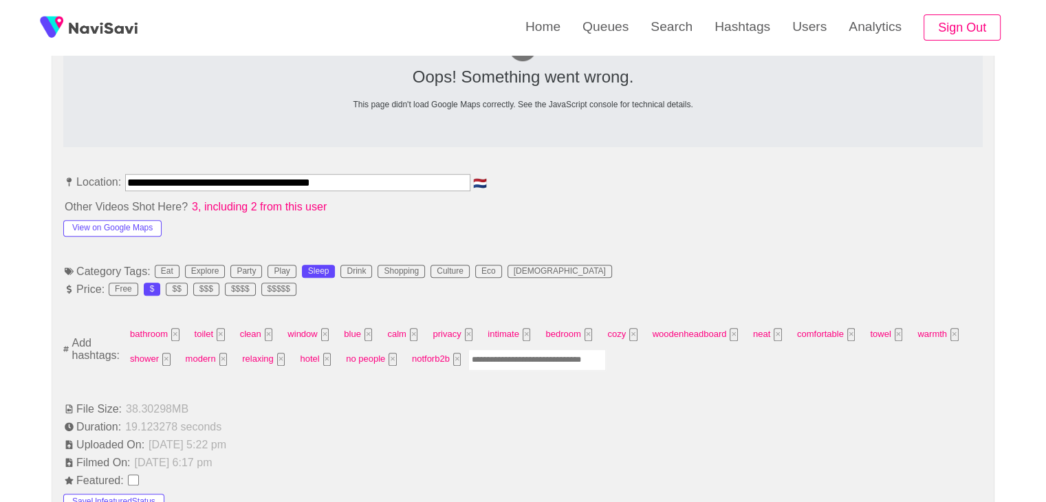
scroll to position [688, 0]
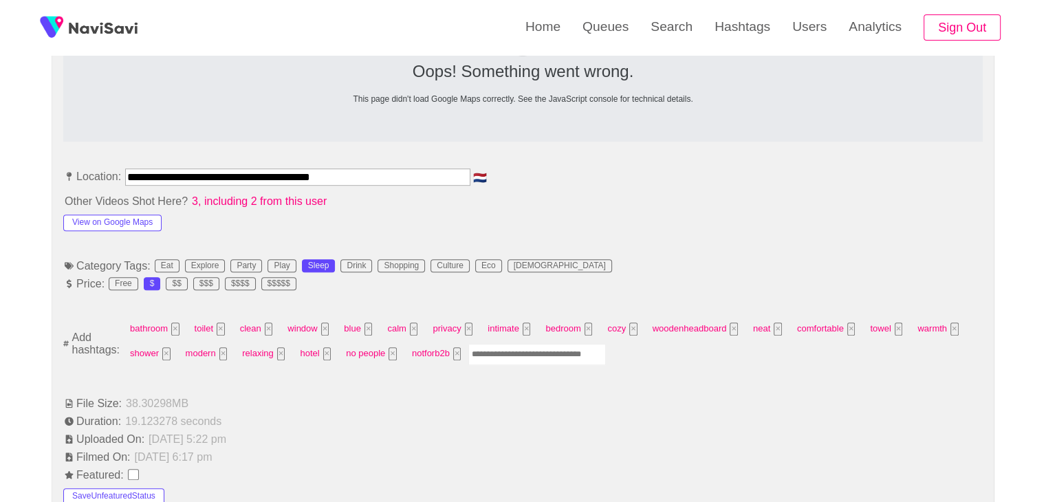
click at [525, 347] on input "Enter tag here and press return" at bounding box center [537, 354] width 138 height 21
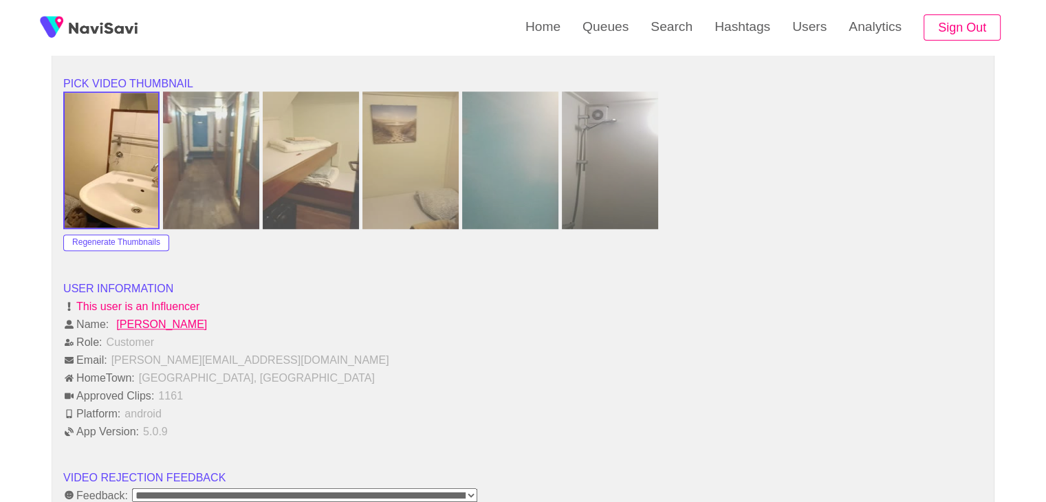
scroll to position [1651, 0]
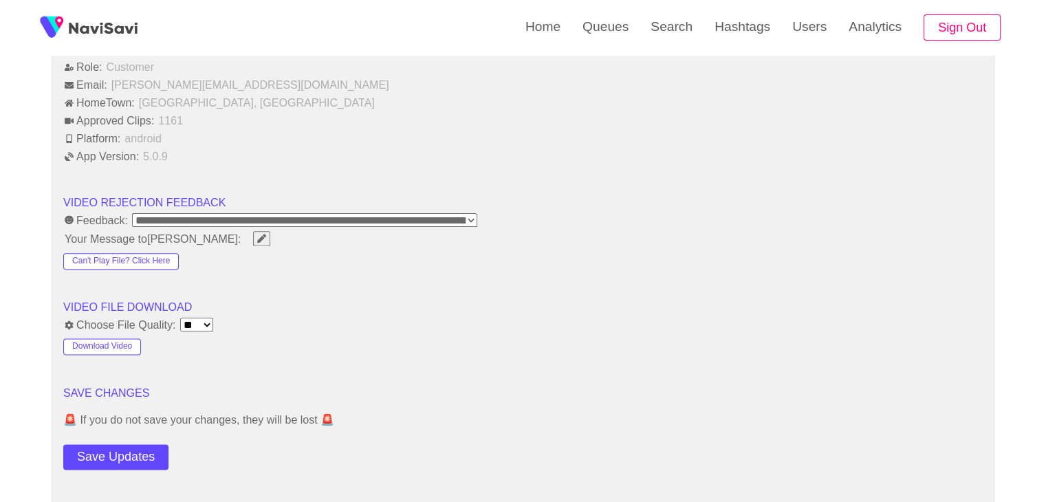
click at [131, 444] on button "Save Updates" at bounding box center [115, 456] width 105 height 25
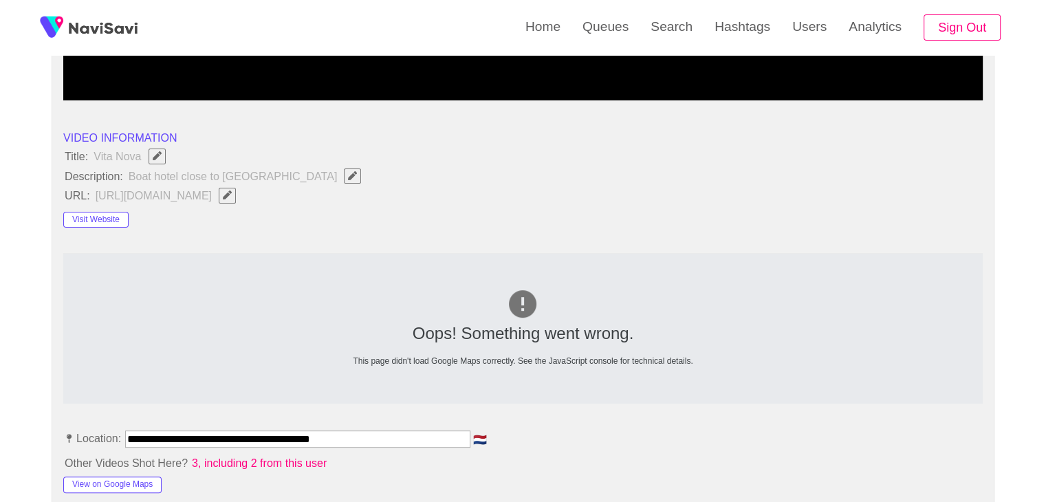
scroll to position [413, 0]
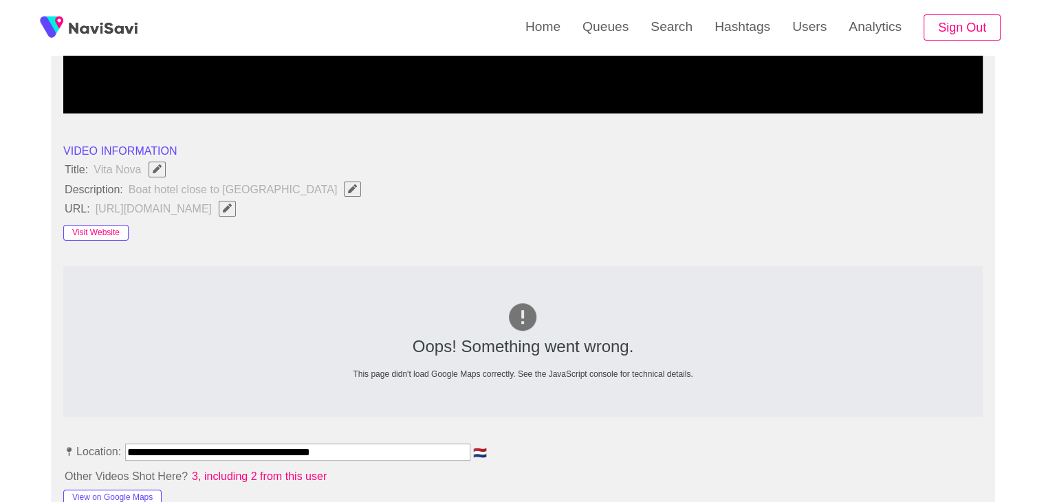
click at [105, 238] on button "Visit Website" at bounding box center [95, 233] width 65 height 17
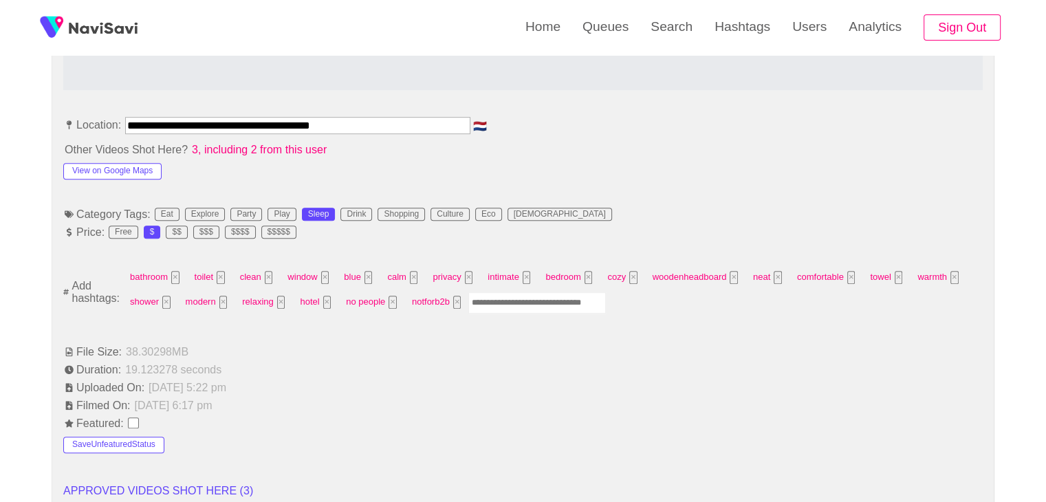
scroll to position [756, 0]
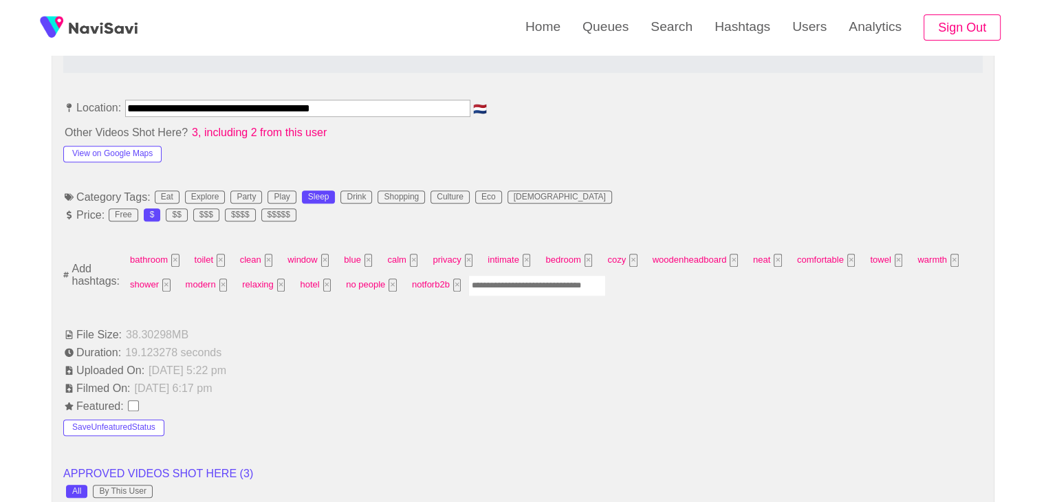
click at [504, 283] on input "Enter tag here and press return" at bounding box center [537, 285] width 138 height 21
type input "******"
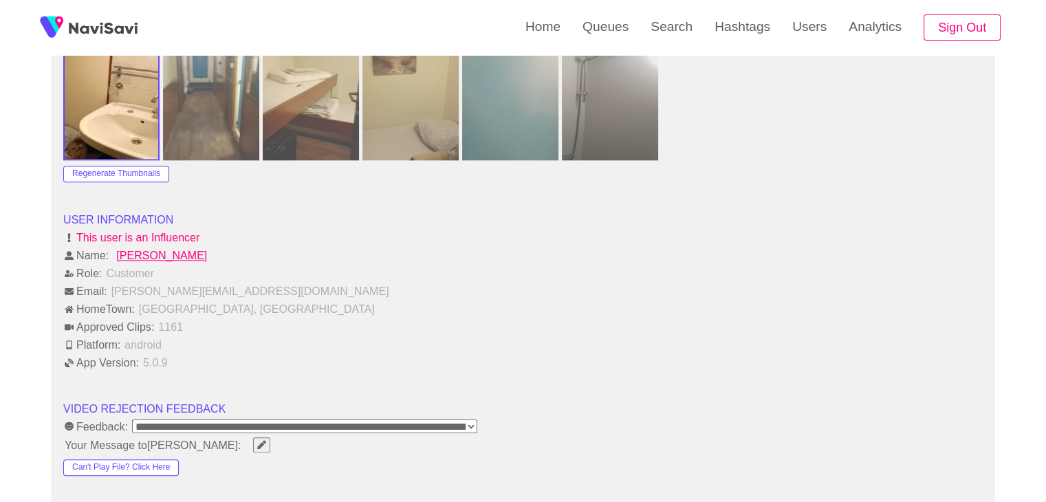
scroll to position [1719, 0]
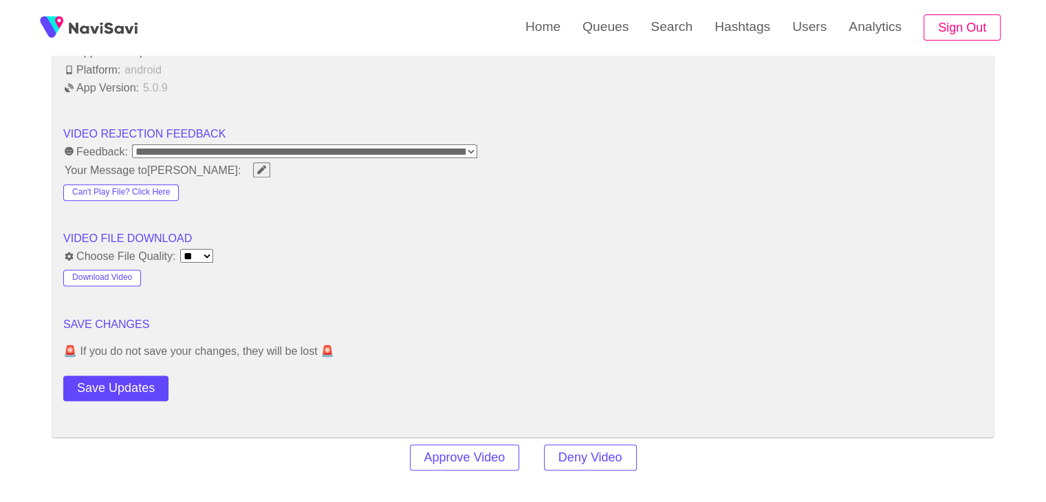
click at [118, 383] on button "Save Updates" at bounding box center [115, 387] width 105 height 25
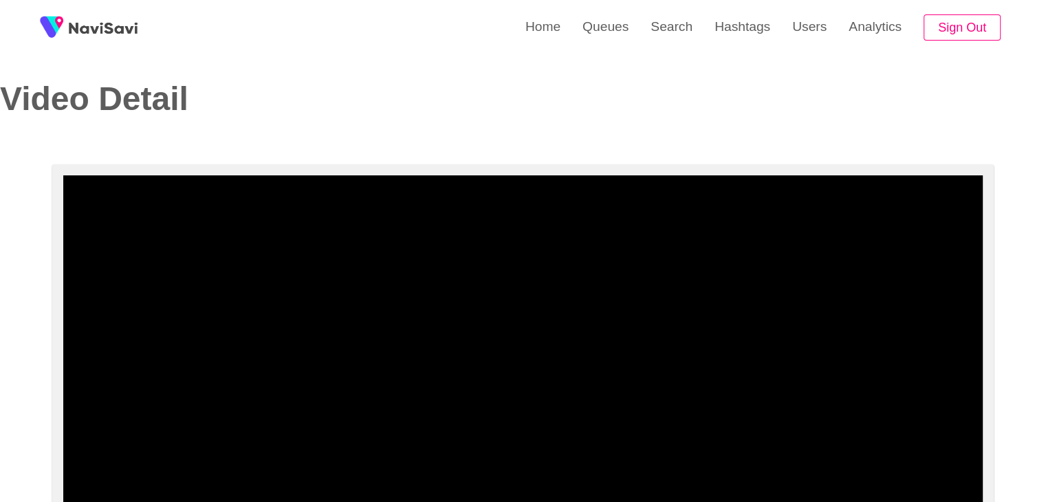
scroll to position [0, 0]
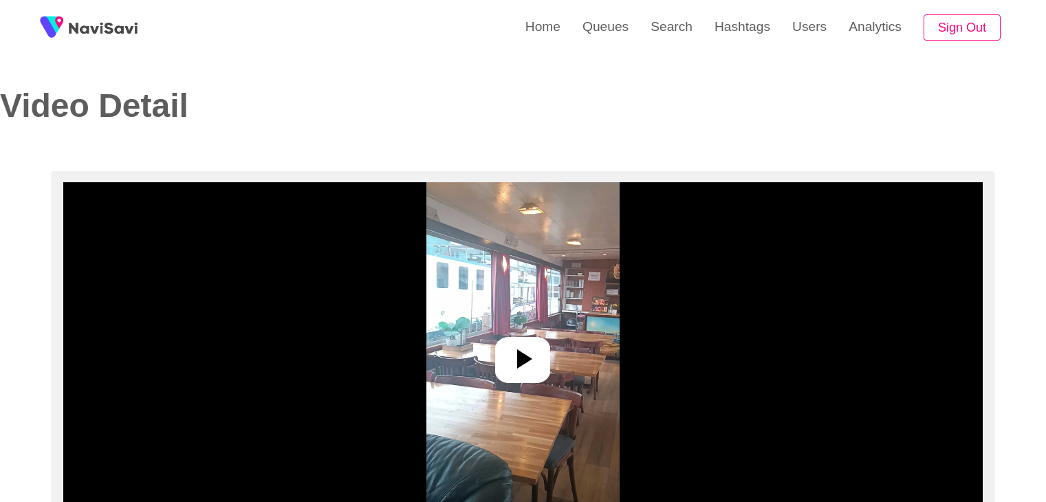
select select "**********"
select select "**"
click at [509, 364] on icon at bounding box center [522, 358] width 33 height 33
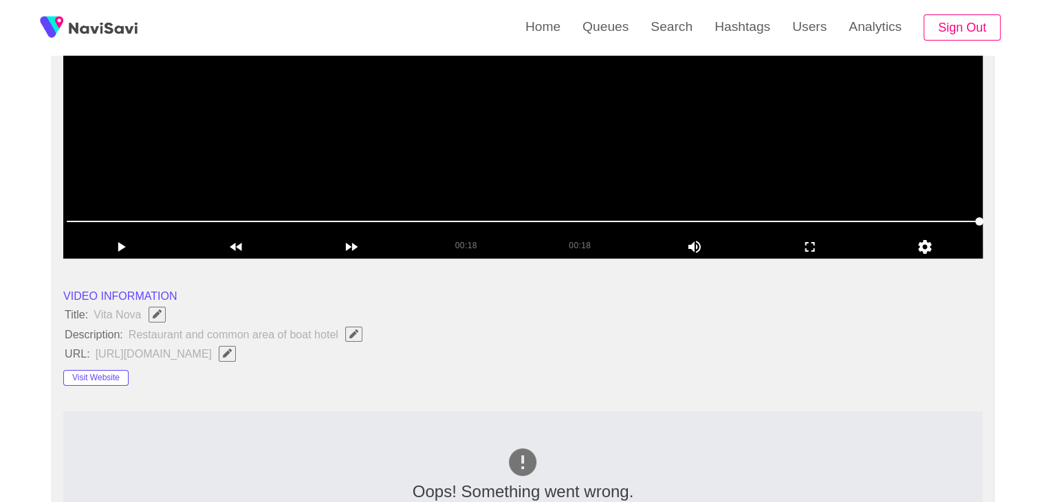
scroll to position [275, 0]
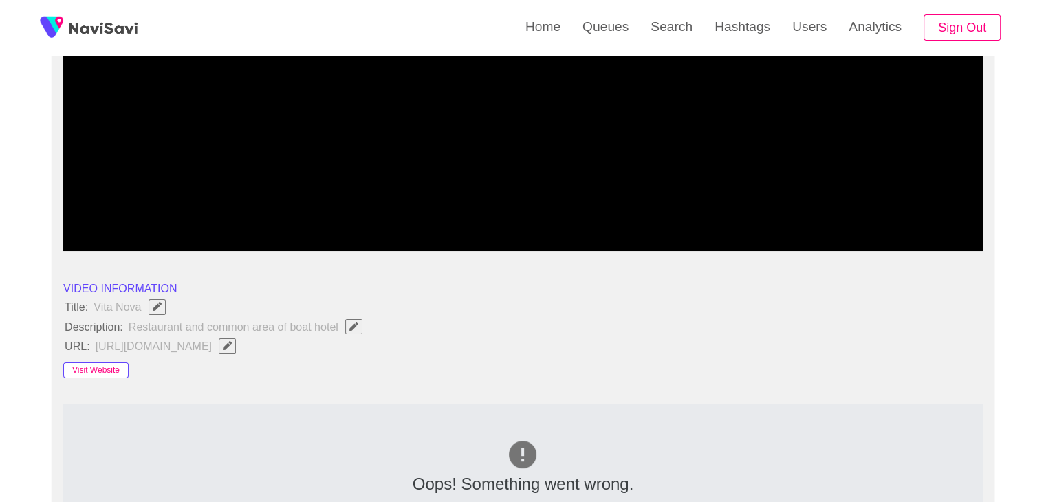
click at [109, 362] on button "Visit Website" at bounding box center [95, 370] width 65 height 17
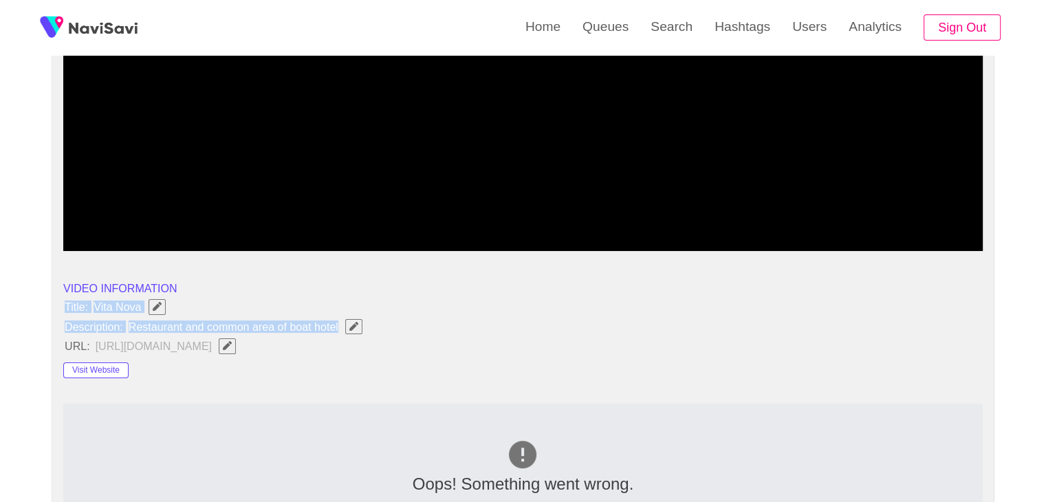
drag, startPoint x: 66, startPoint y: 305, endPoint x: 375, endPoint y: 323, distance: 309.9
copy ul "Title: Vita Nova Description: Restaurant and common area of boat hotel"
click at [352, 329] on icon "Edit Field" at bounding box center [353, 326] width 9 height 9
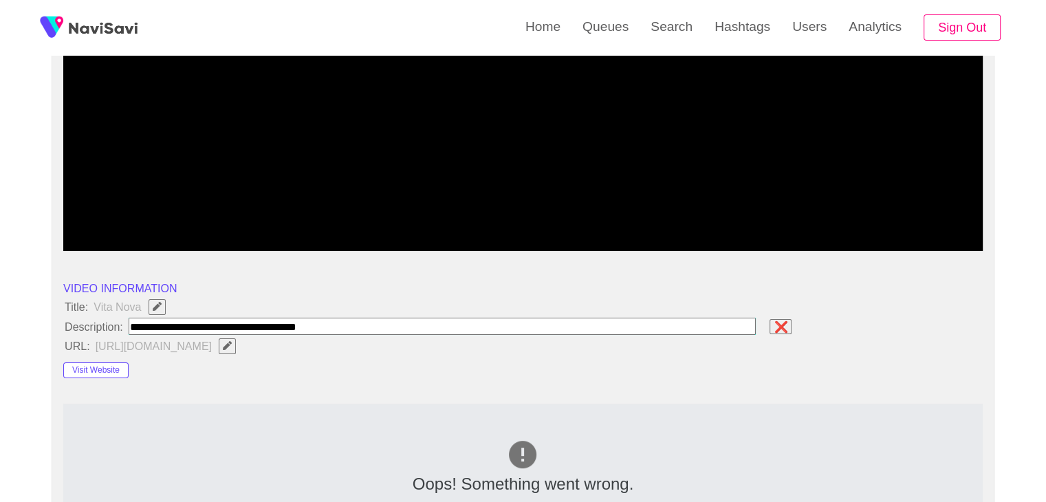
type input "**********"
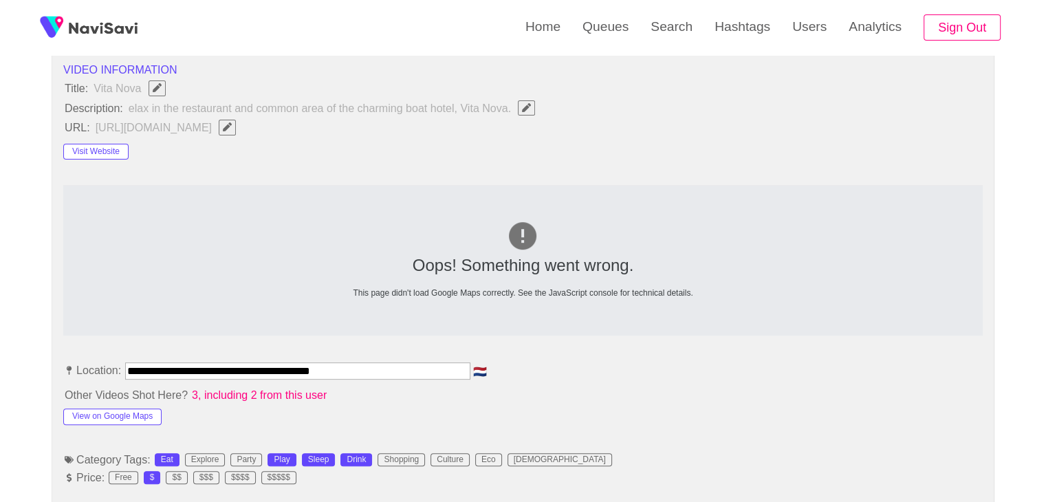
scroll to position [481, 0]
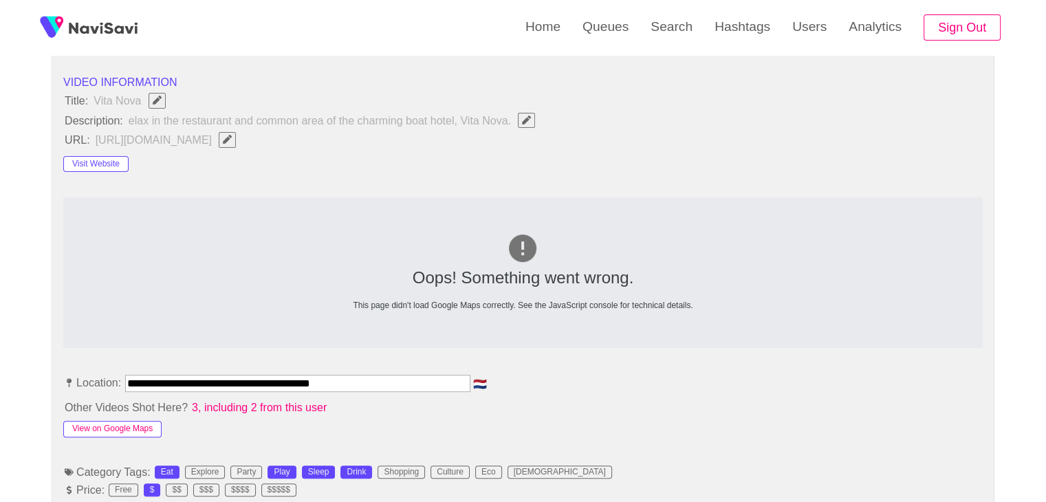
click at [107, 429] on button "View on Google Maps" at bounding box center [112, 429] width 98 height 17
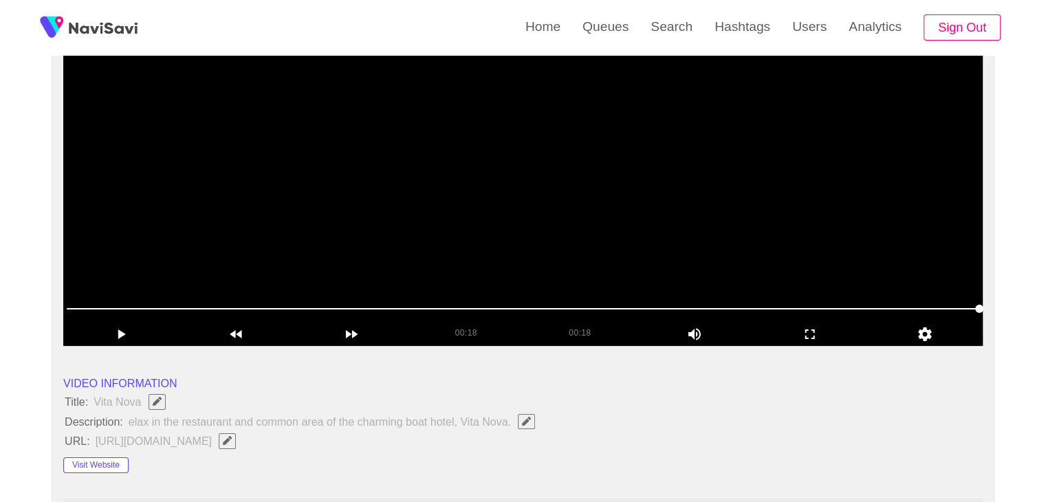
scroll to position [138, 0]
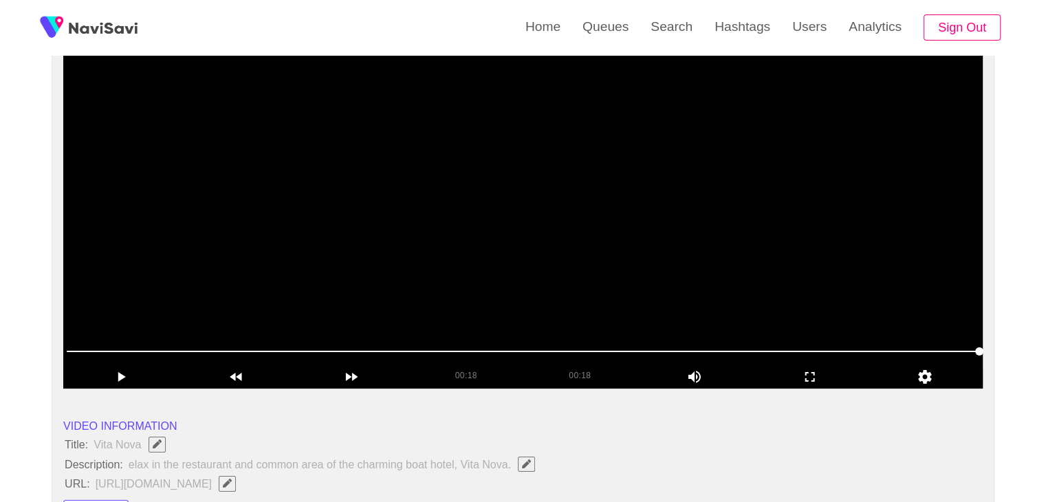
click at [320, 208] on video at bounding box center [522, 217] width 919 height 344
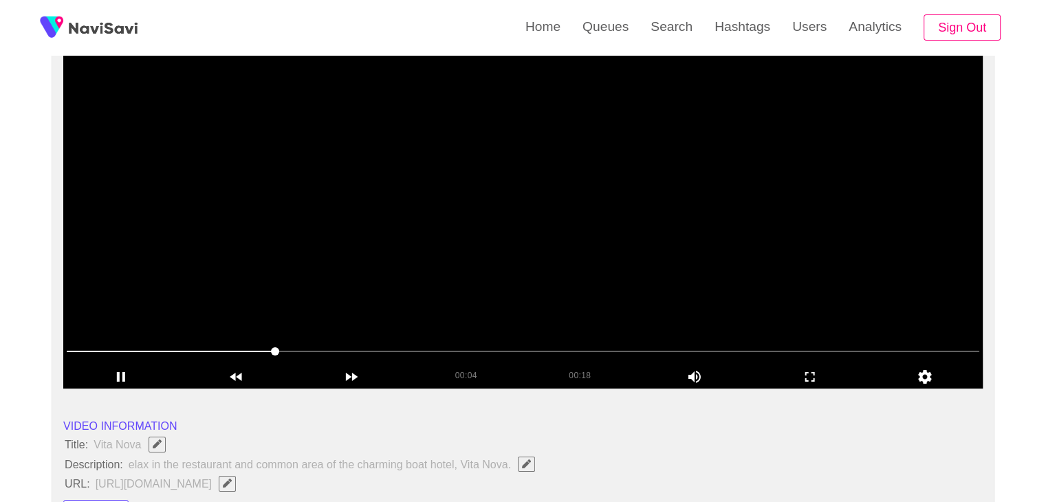
drag, startPoint x: 585, startPoint y: 276, endPoint x: 506, endPoint y: 225, distance: 94.0
click at [583, 276] on video at bounding box center [522, 217] width 919 height 344
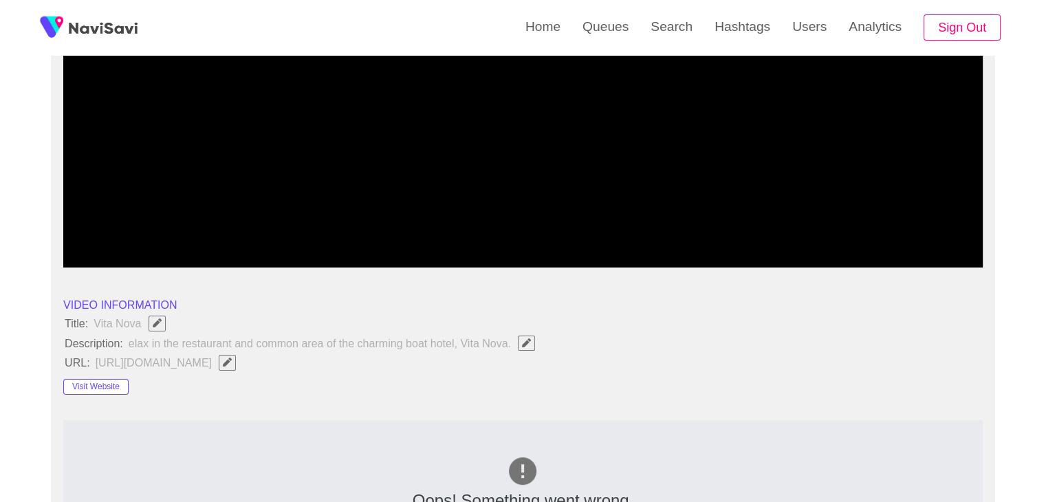
scroll to position [275, 0]
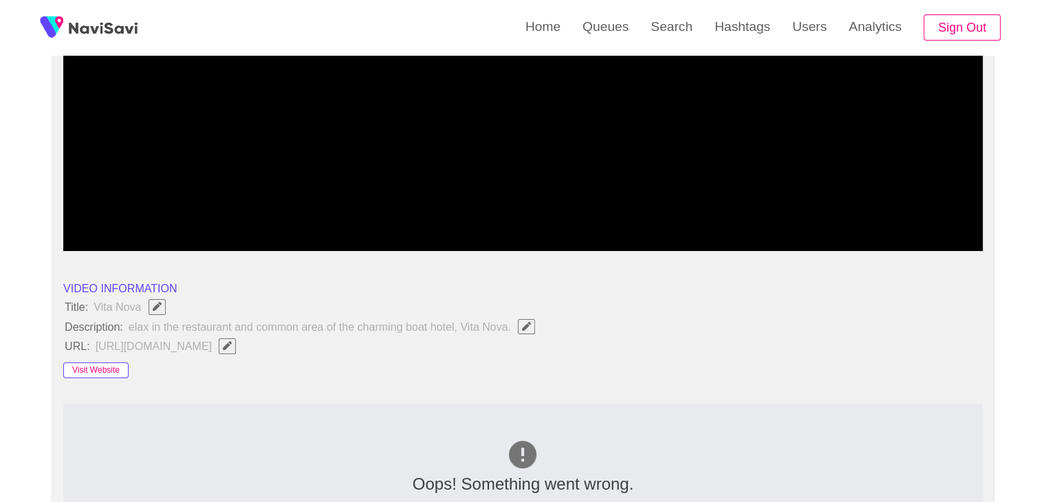
click at [113, 369] on button "Visit Website" at bounding box center [95, 370] width 65 height 17
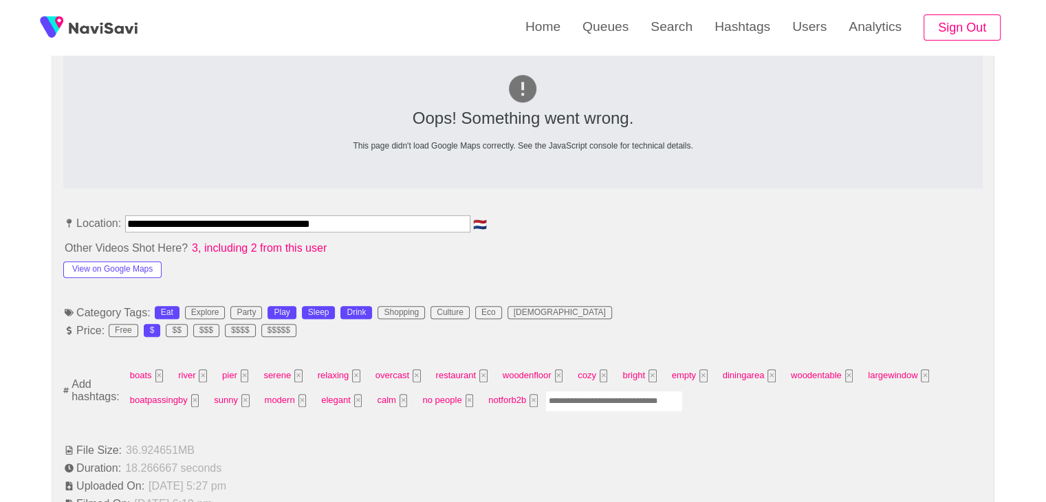
scroll to position [688, 0]
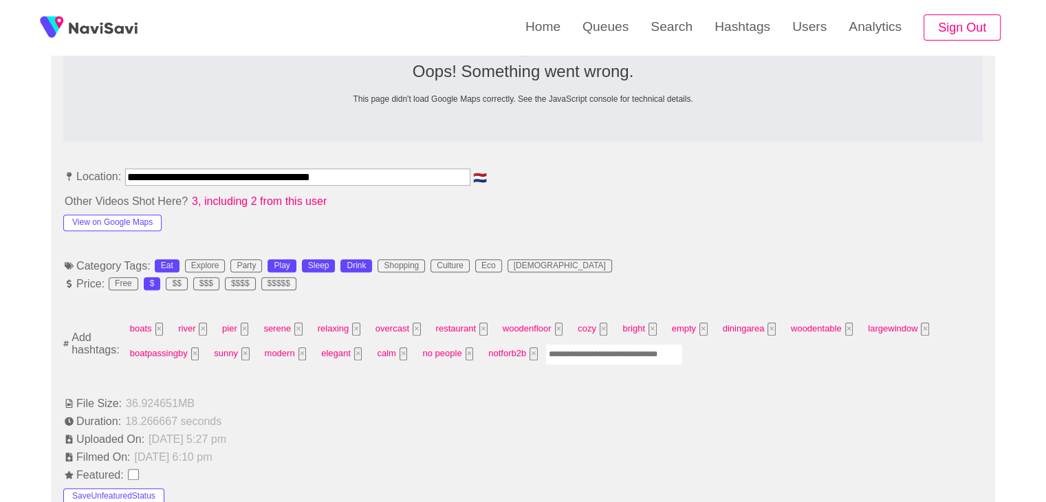
click at [581, 350] on input "Enter tag here and press return" at bounding box center [614, 354] width 138 height 21
type input "******"
type input "*********"
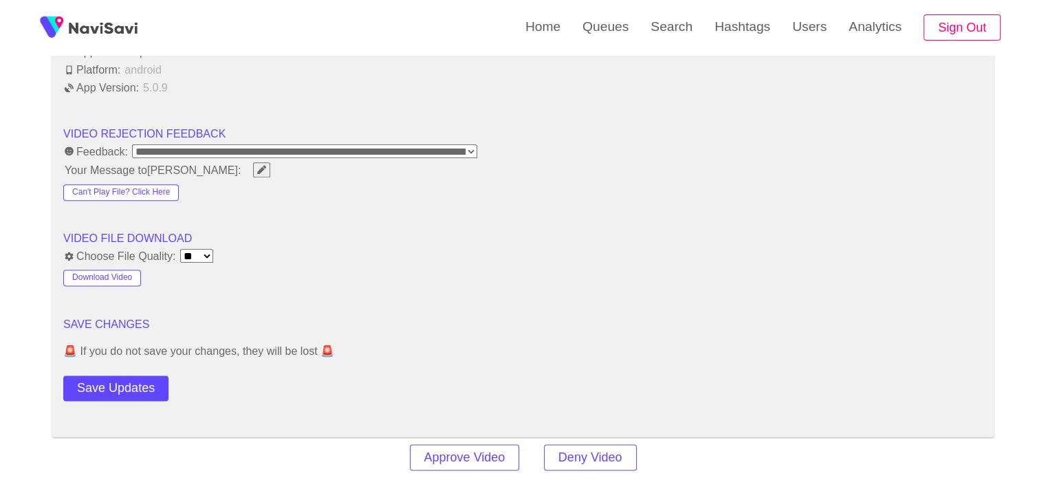
scroll to position [1952, 0]
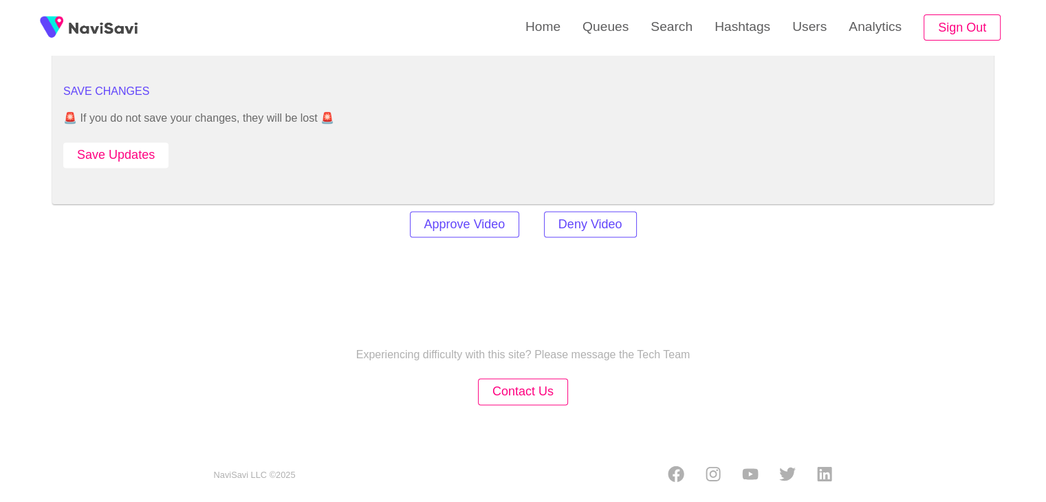
click at [143, 152] on button "Save Updates" at bounding box center [115, 154] width 105 height 25
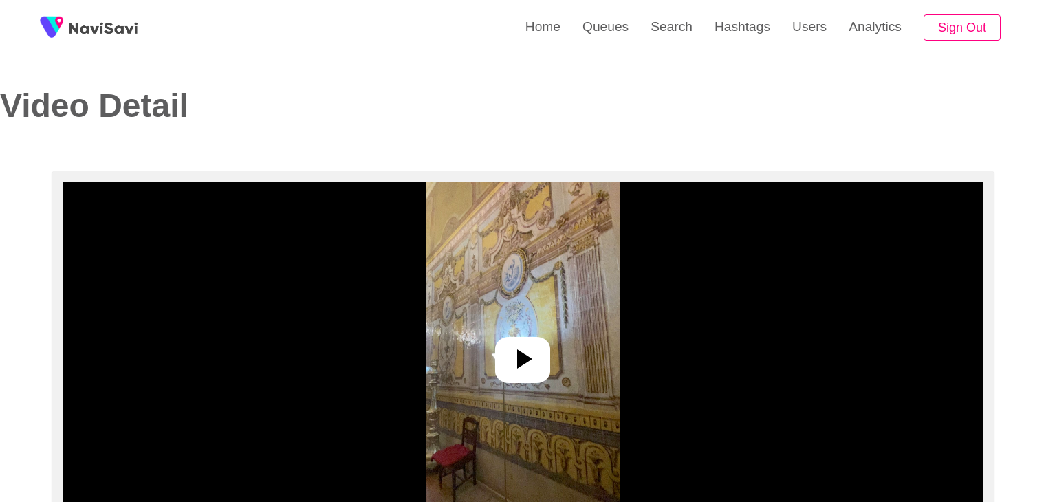
select select "**********"
select select "**"
click at [530, 360] on icon at bounding box center [522, 358] width 33 height 33
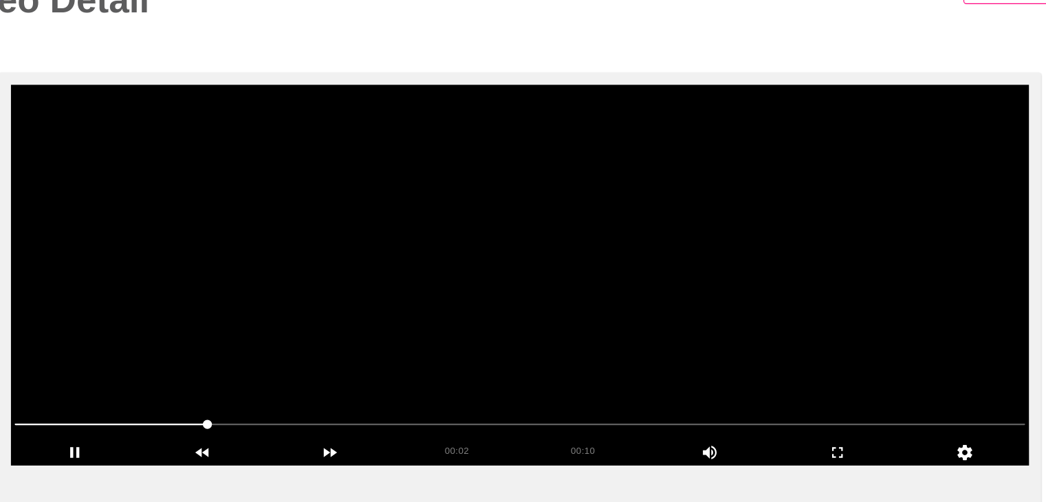
scroll to position [68, 0]
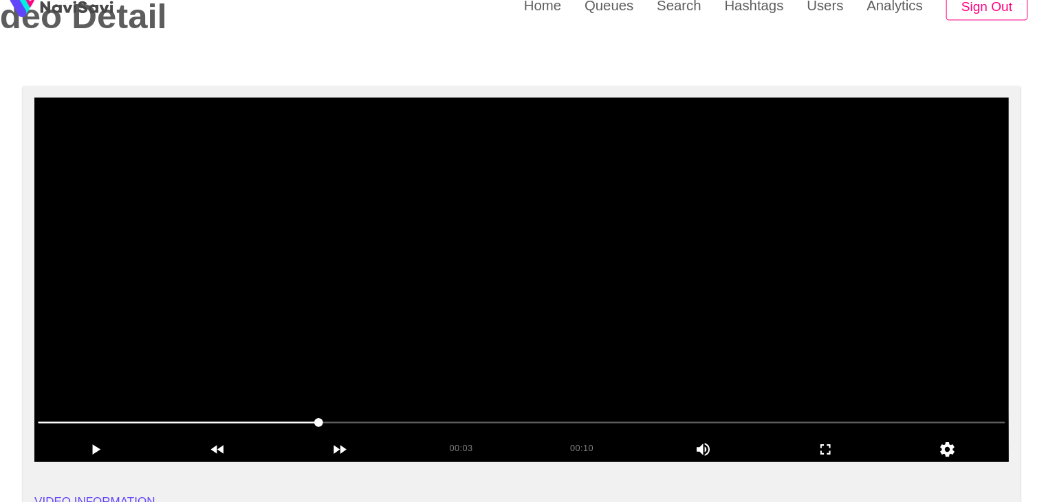
drag, startPoint x: 37, startPoint y: 403, endPoint x: 119, endPoint y: 378, distance: 85.5
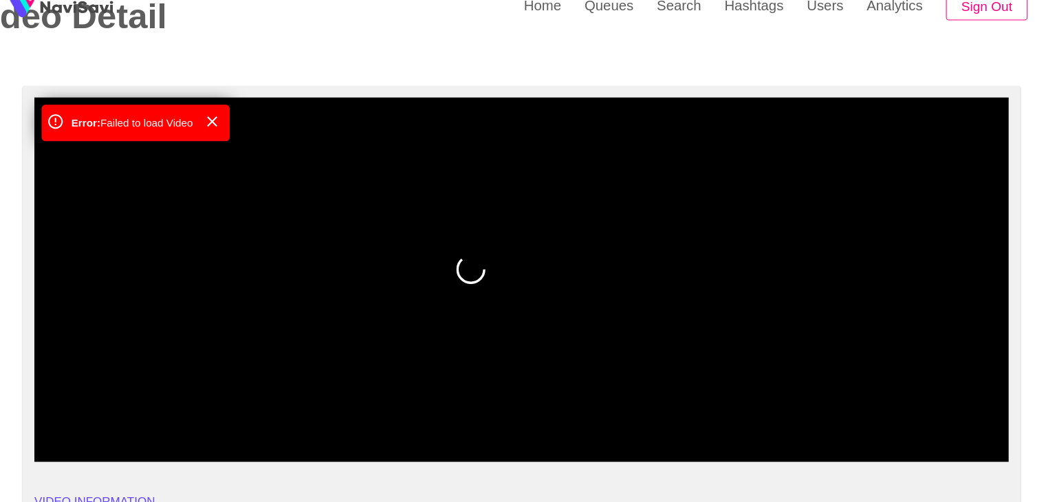
drag, startPoint x: 111, startPoint y: 415, endPoint x: 41, endPoint y: 408, distance: 70.6
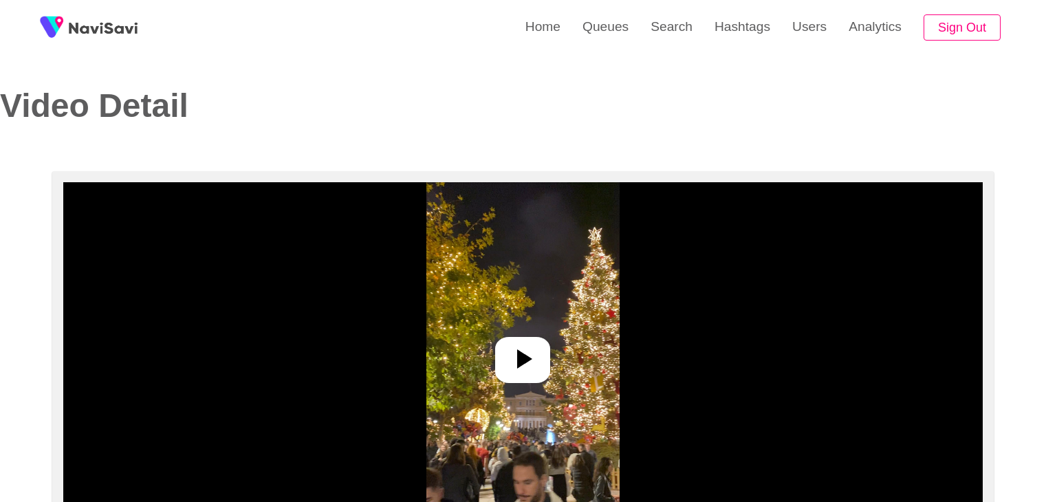
select select "**********"
select select "**"
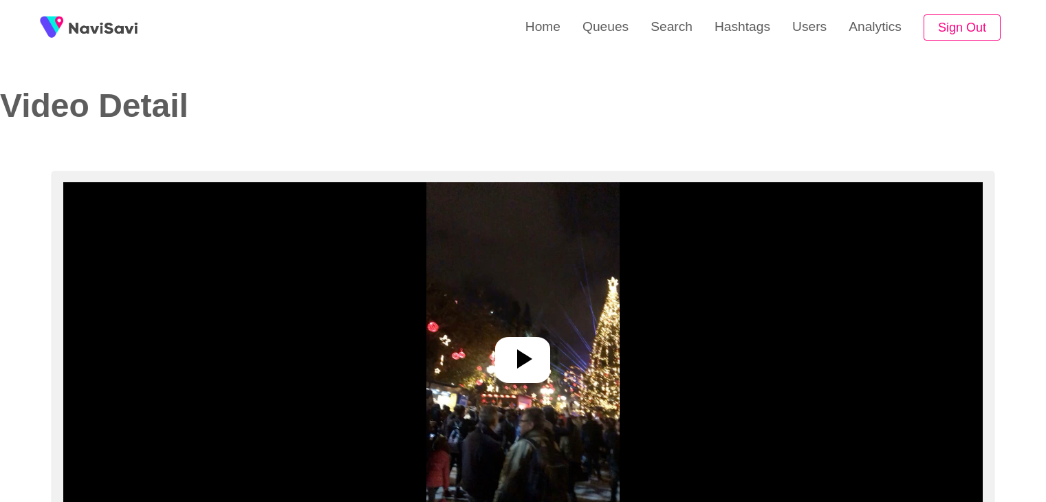
select select "**********"
select select "**"
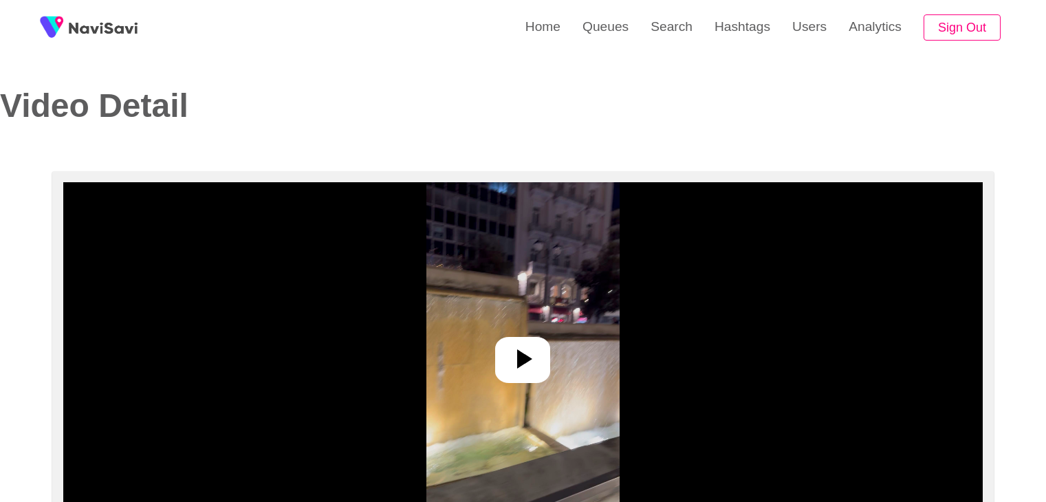
select select "**********"
select select "**"
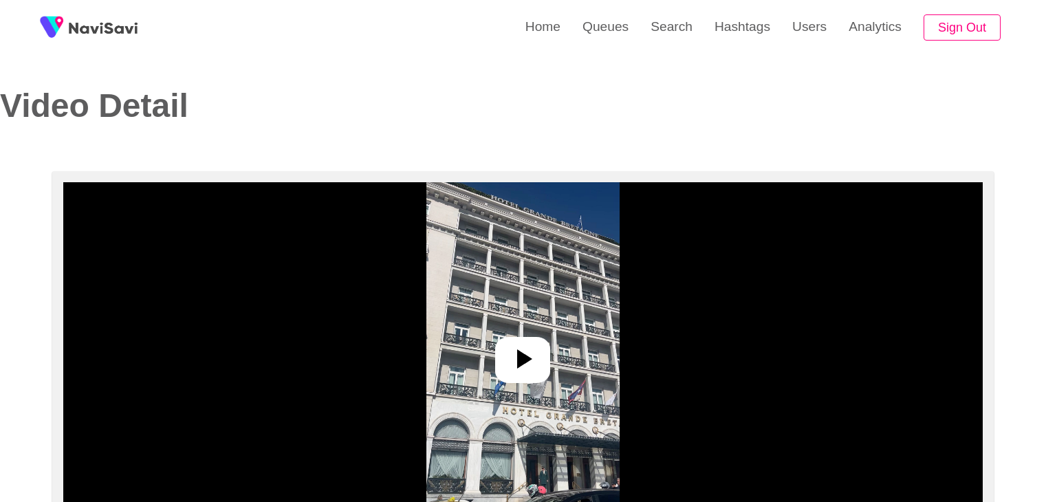
select select "**********"
select select "**"
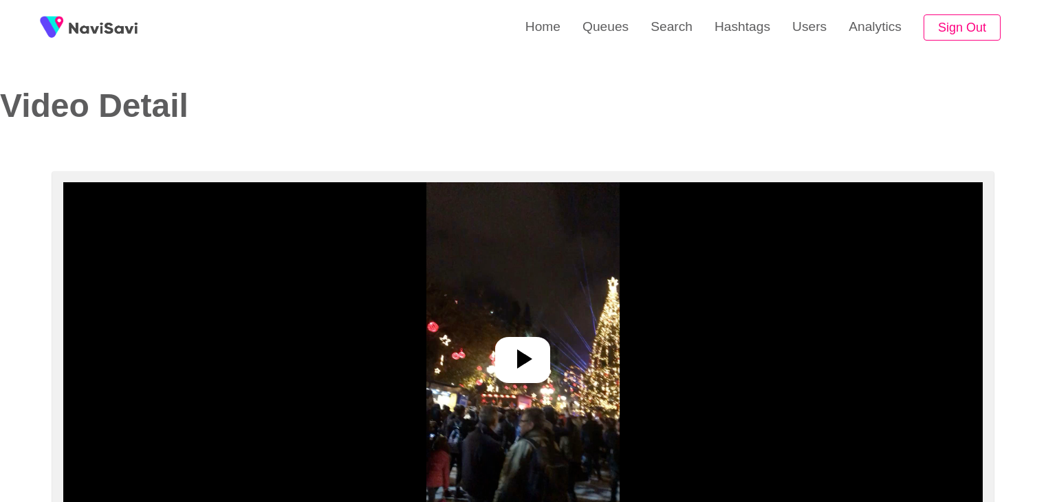
select select "**********"
select select "**"
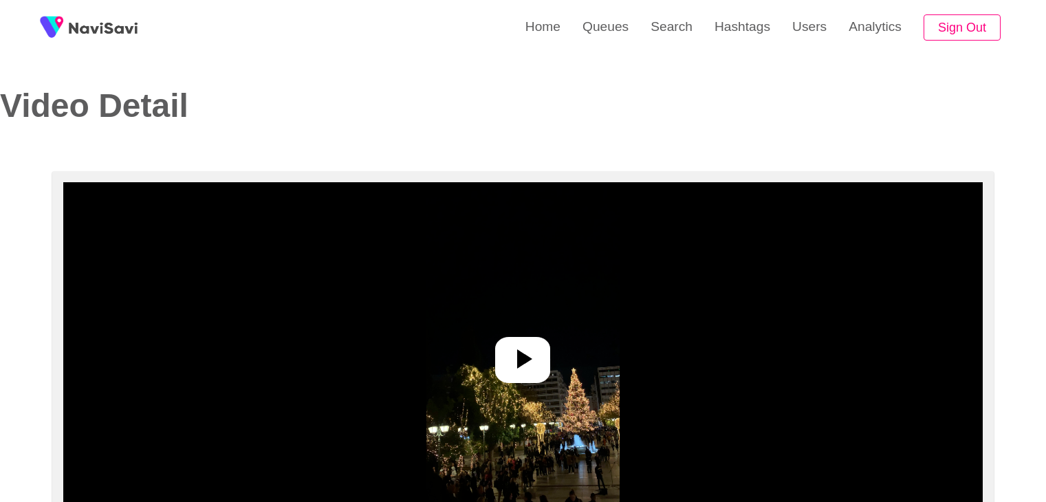
select select "**********"
select select "**"
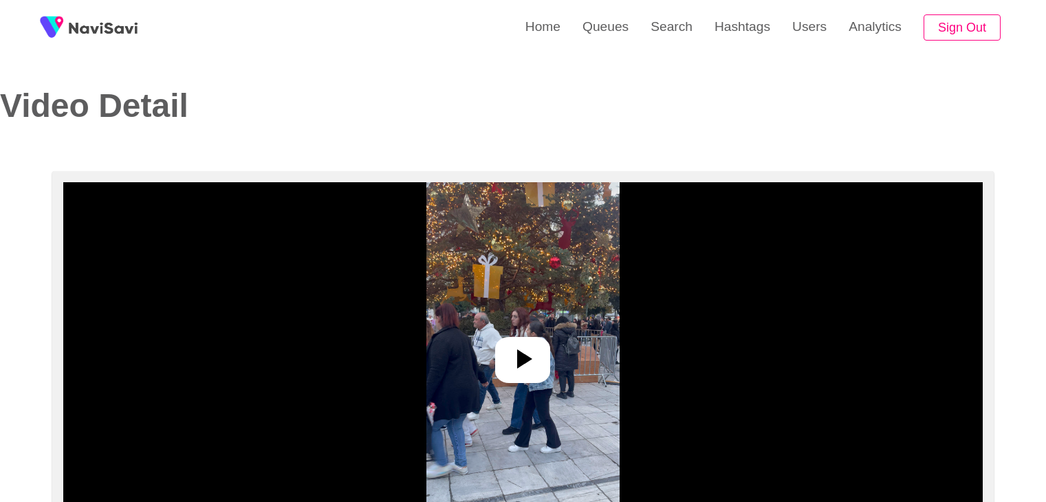
select select "**********"
select select "**"
drag, startPoint x: 521, startPoint y: 374, endPoint x: 528, endPoint y: 362, distance: 14.5
click at [521, 372] on icon at bounding box center [522, 358] width 33 height 33
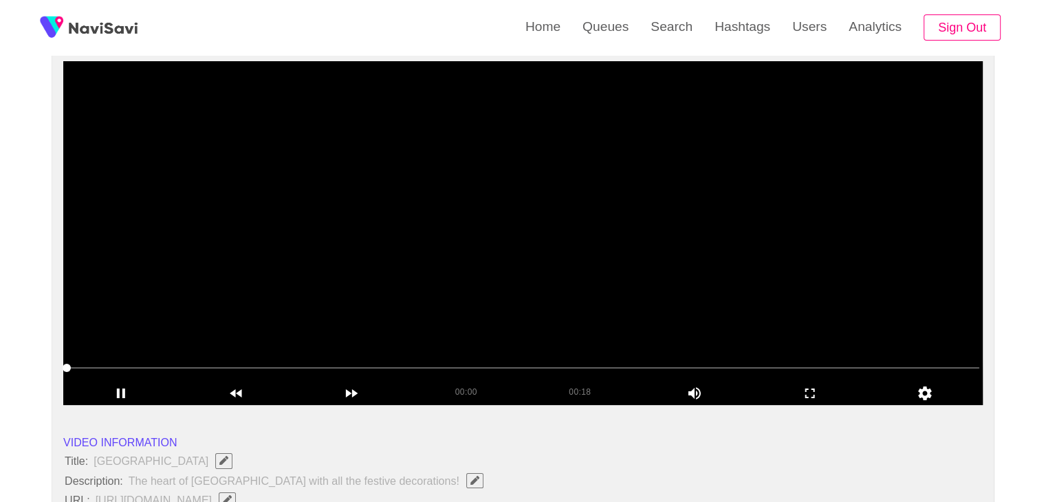
scroll to position [138, 0]
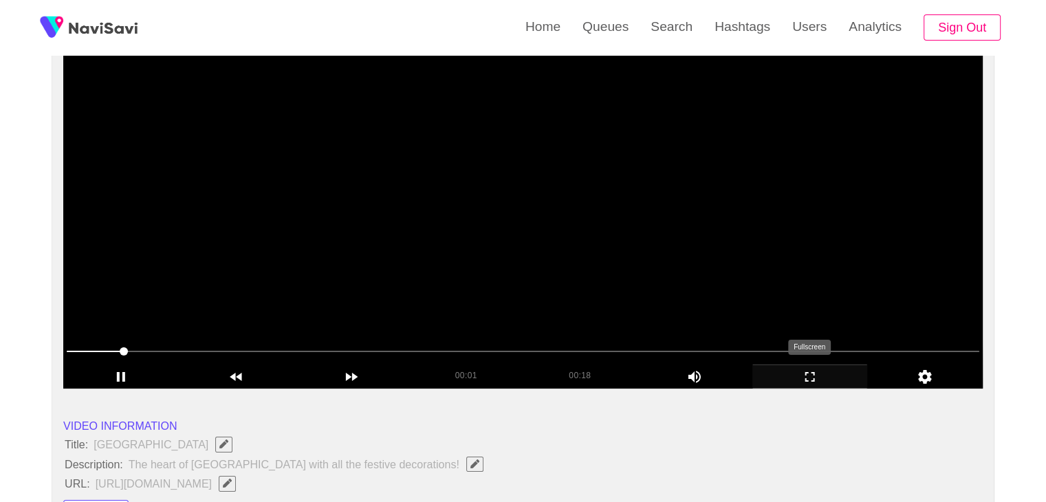
click at [824, 378] on icon "add" at bounding box center [810, 377] width 114 height 17
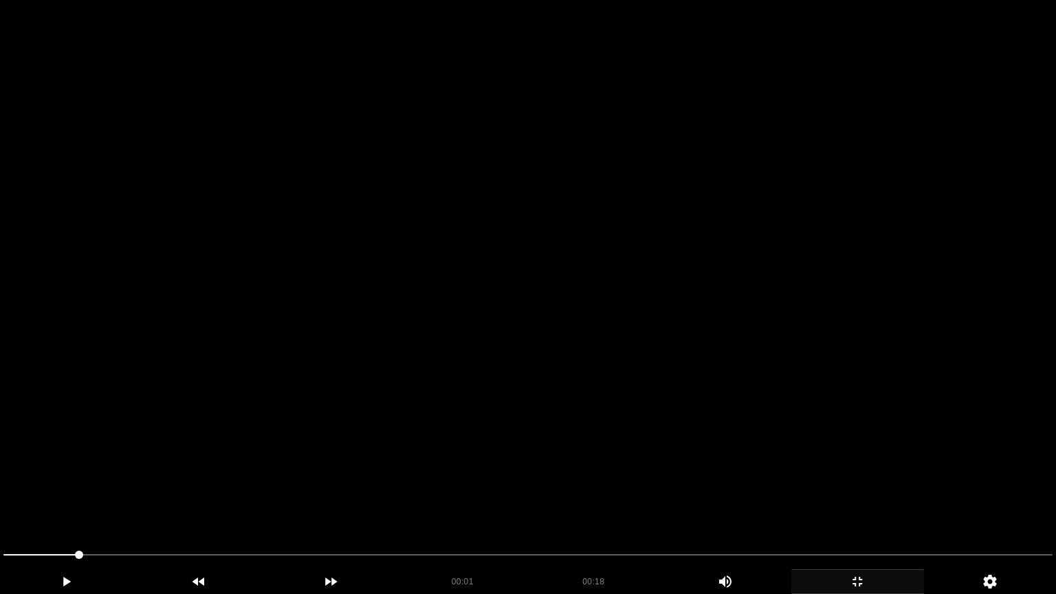
drag, startPoint x: 686, startPoint y: 443, endPoint x: 417, endPoint y: 493, distance: 273.5
click at [685, 443] on video at bounding box center [528, 297] width 1056 height 594
drag, startPoint x: 0, startPoint y: 527, endPoint x: 8, endPoint y: 538, distance: 13.8
click at [0, 501] on section "00:01 00:18 Picture In Picture 1 Error: Failed to load Video" at bounding box center [528, 297] width 1056 height 594
click at [353, 432] on video at bounding box center [528, 297] width 1056 height 594
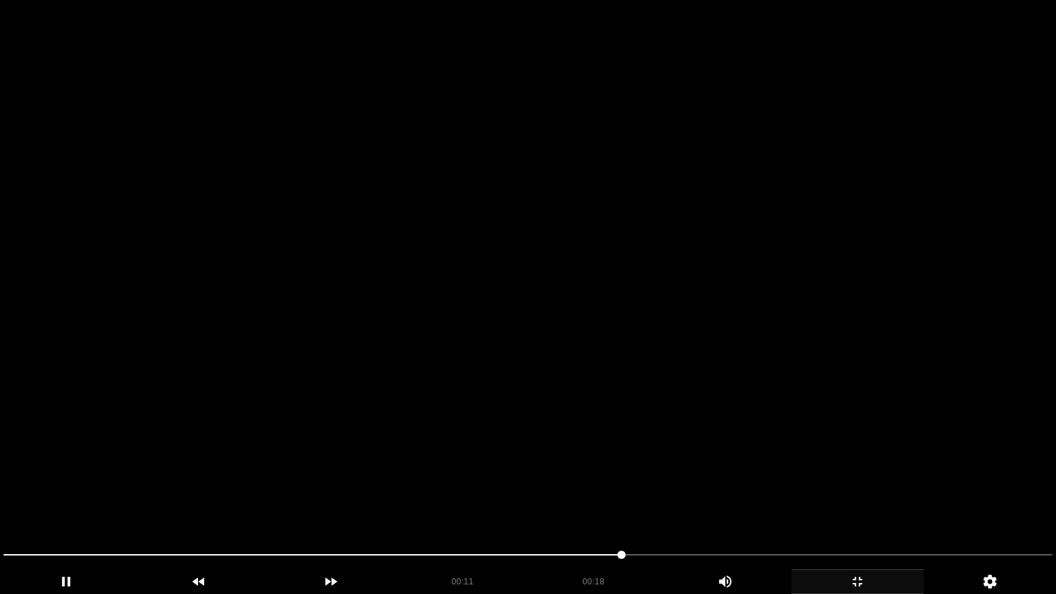
click at [465, 354] on video at bounding box center [528, 297] width 1056 height 594
click at [465, 353] on video at bounding box center [528, 297] width 1056 height 594
click at [0, 501] on section "00:18 00:18 Picture In Picture 1 Error: Failed to load Video" at bounding box center [528, 297] width 1056 height 594
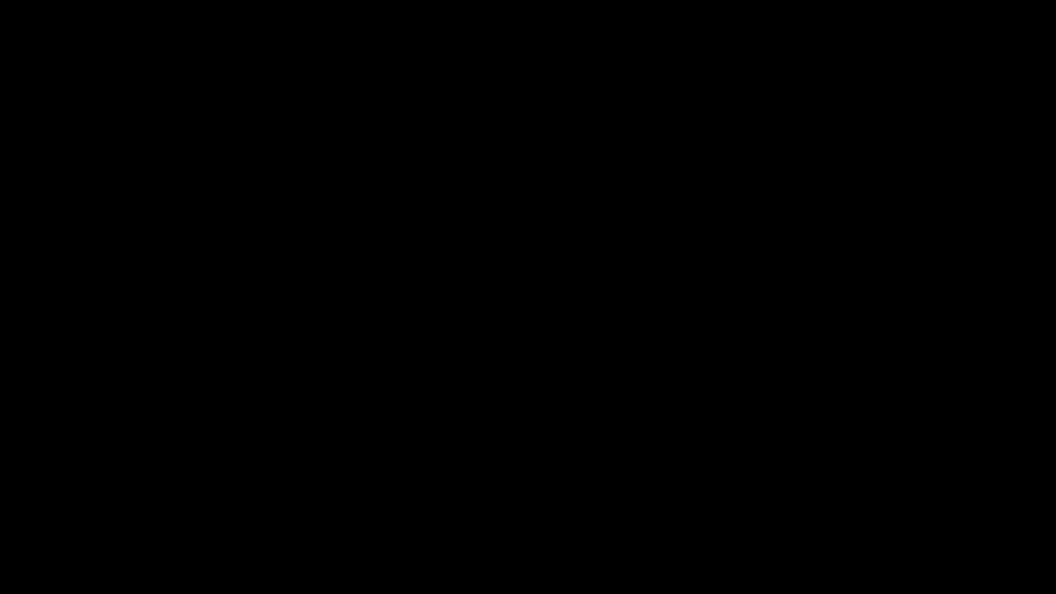
drag, startPoint x: 0, startPoint y: 554, endPoint x: 193, endPoint y: 457, distance: 215.9
click at [541, 406] on video at bounding box center [528, 297] width 1056 height 594
click at [881, 501] on div "add" at bounding box center [858, 581] width 133 height 25
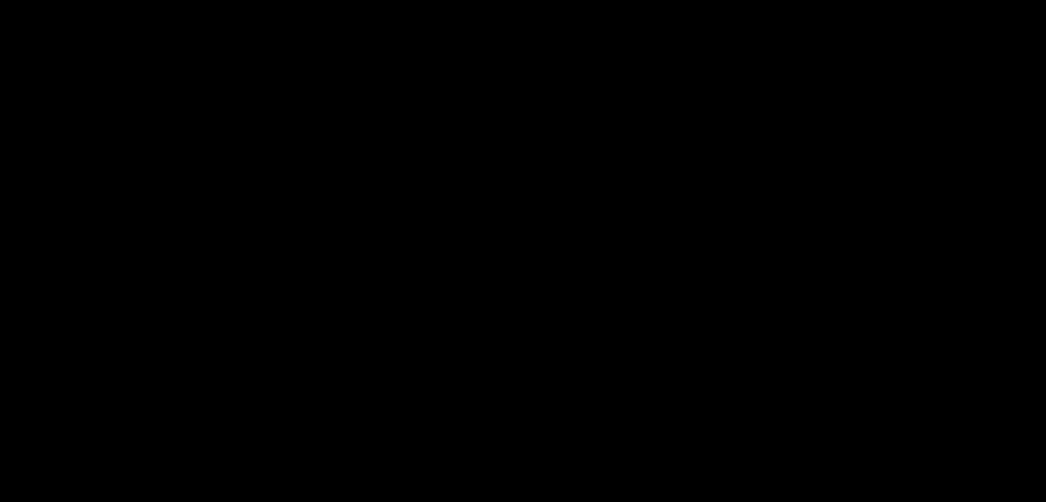
scroll to position [413, 0]
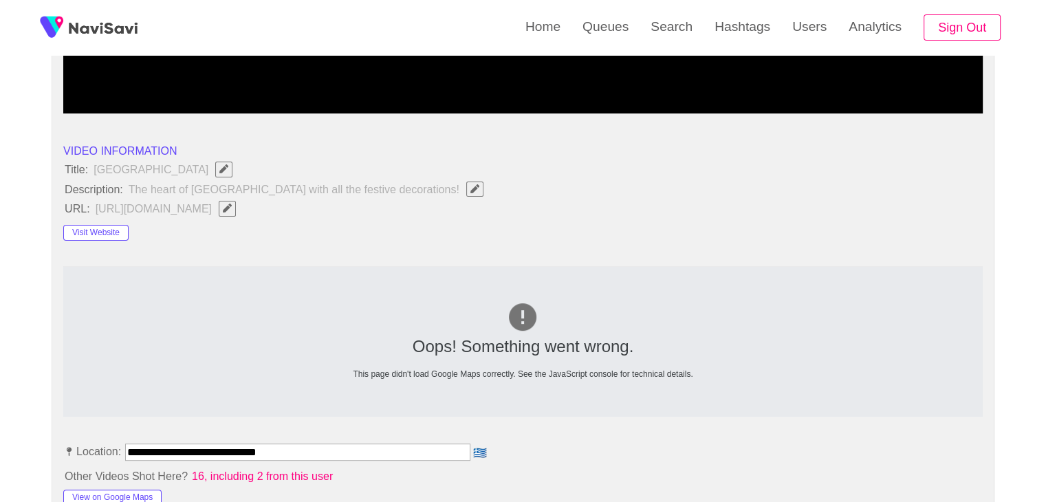
click at [111, 231] on button "Visit Website" at bounding box center [95, 233] width 65 height 17
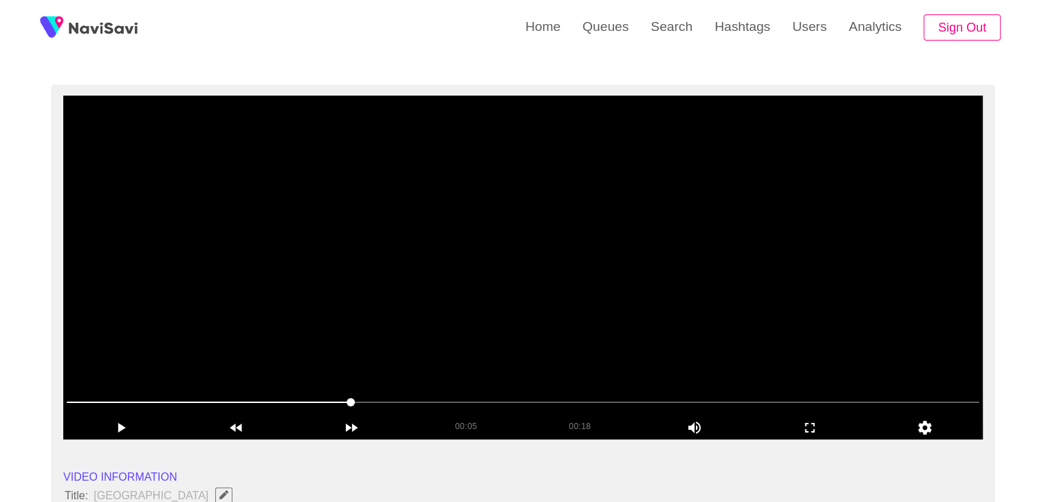
scroll to position [69, 0]
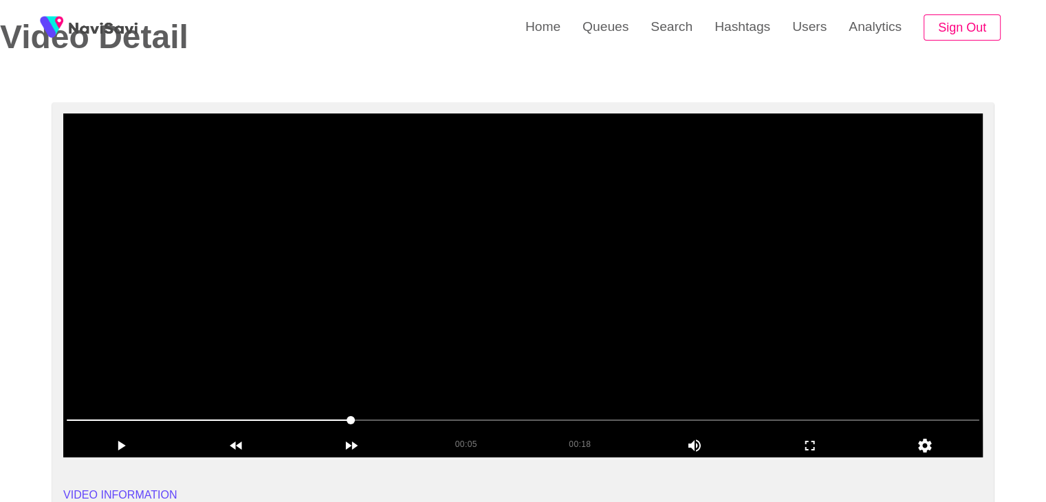
click at [387, 350] on video at bounding box center [522, 285] width 919 height 344
click at [823, 453] on icon "add" at bounding box center [810, 445] width 114 height 17
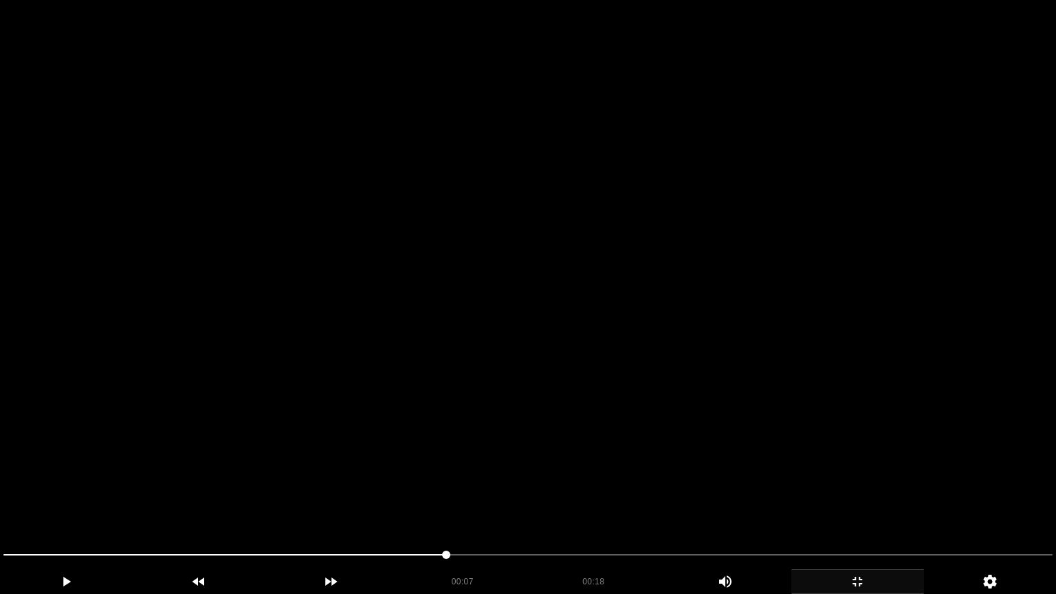
click at [797, 466] on video at bounding box center [528, 297] width 1056 height 594
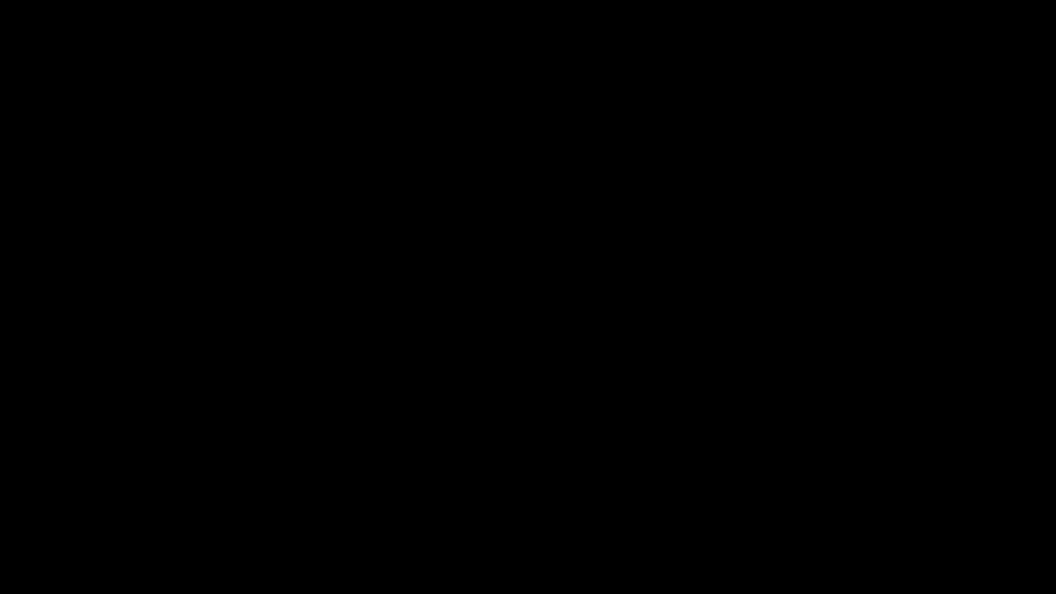
click at [861, 501] on icon "add" at bounding box center [857, 582] width 131 height 17
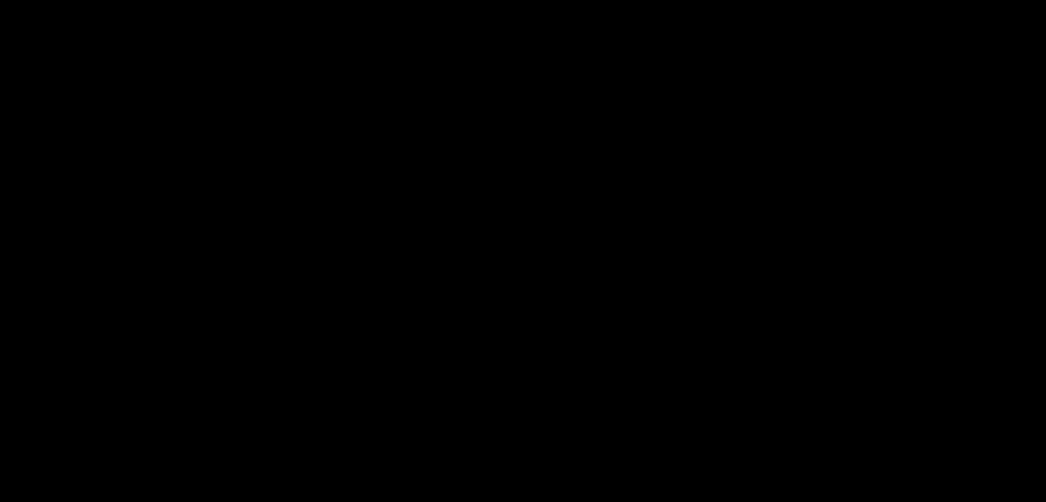
scroll to position [756, 0]
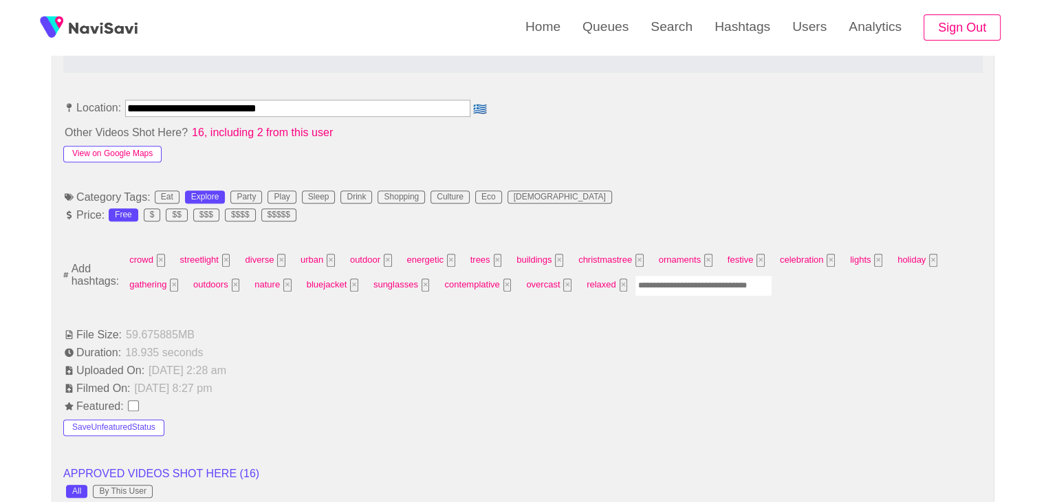
click at [123, 149] on button "View on Google Maps" at bounding box center [112, 154] width 98 height 17
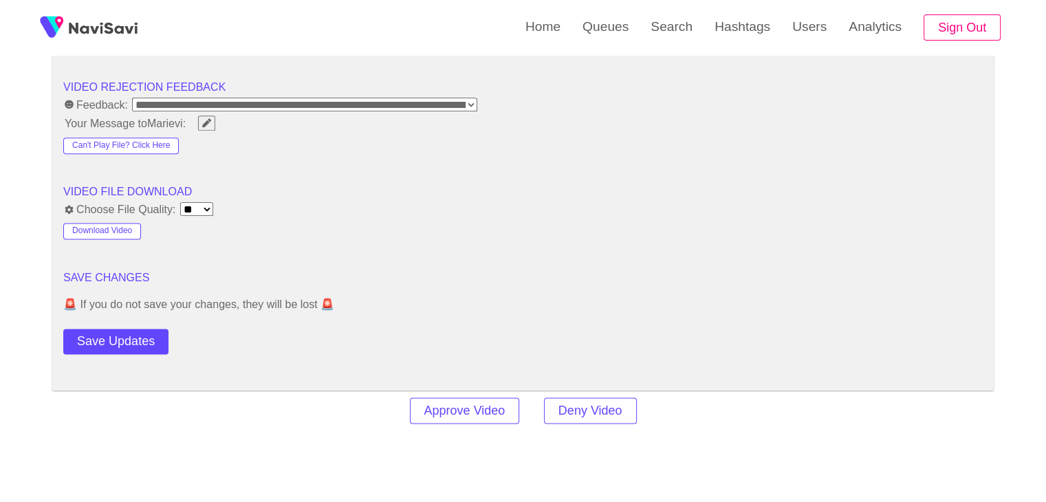
scroll to position [1788, 0]
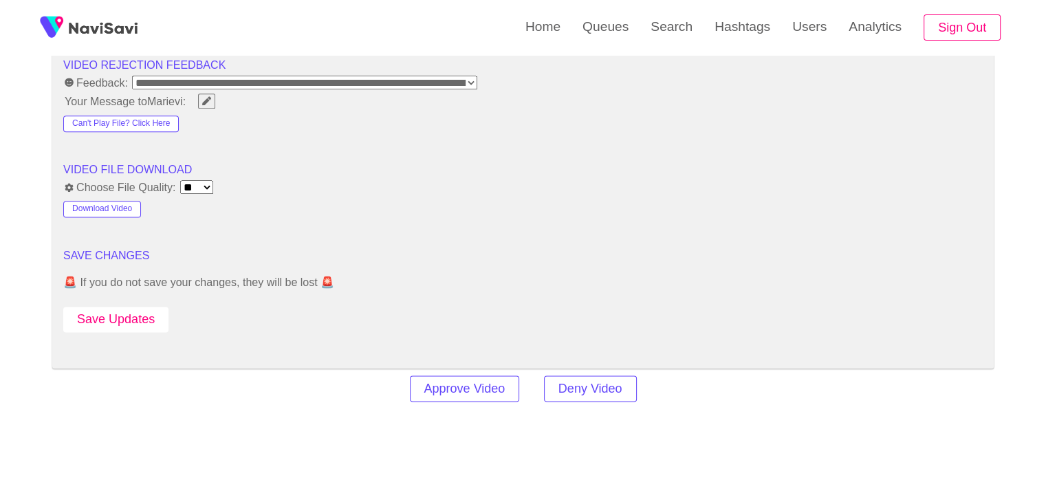
click at [152, 322] on button "Save Updates" at bounding box center [115, 319] width 105 height 25
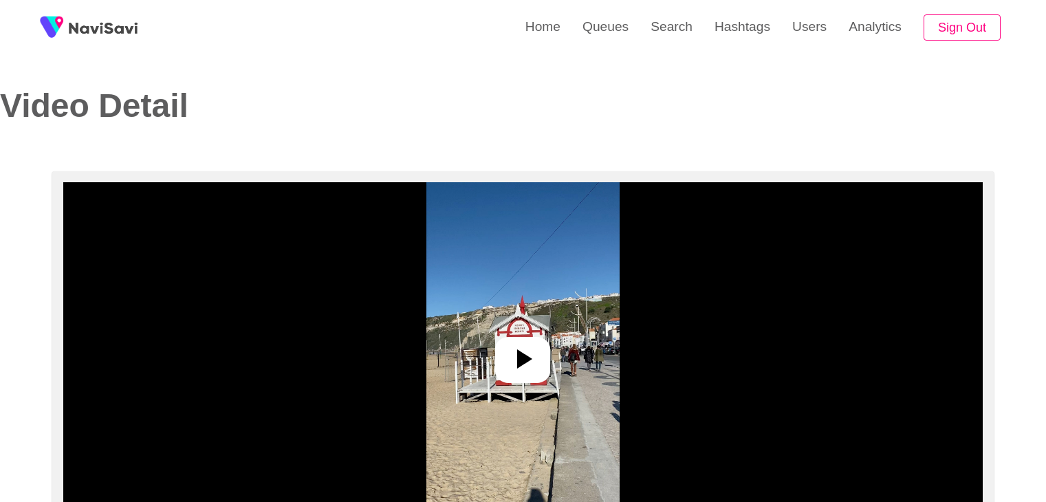
select select "**********"
select select "**"
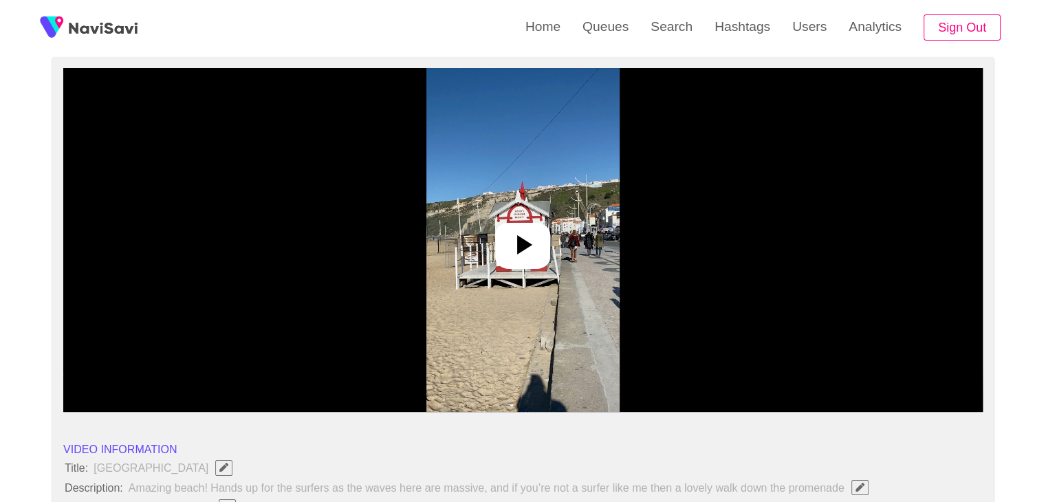
scroll to position [138, 0]
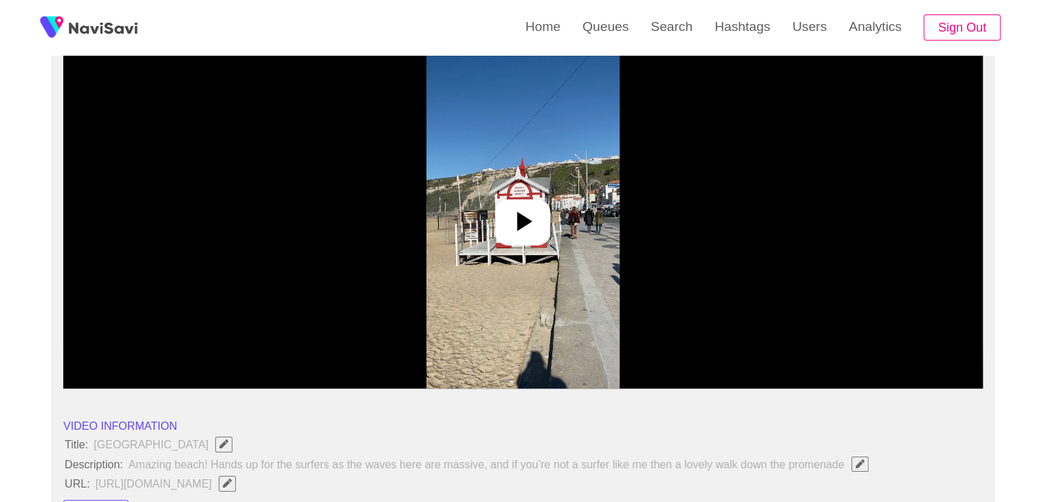
click at [523, 229] on icon at bounding box center [522, 221] width 33 height 33
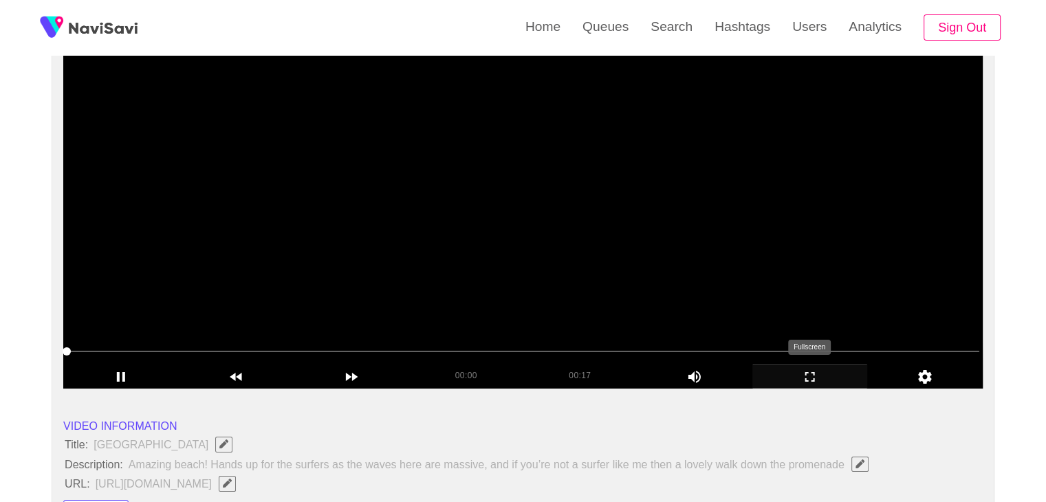
click at [812, 374] on icon "add" at bounding box center [810, 377] width 114 height 17
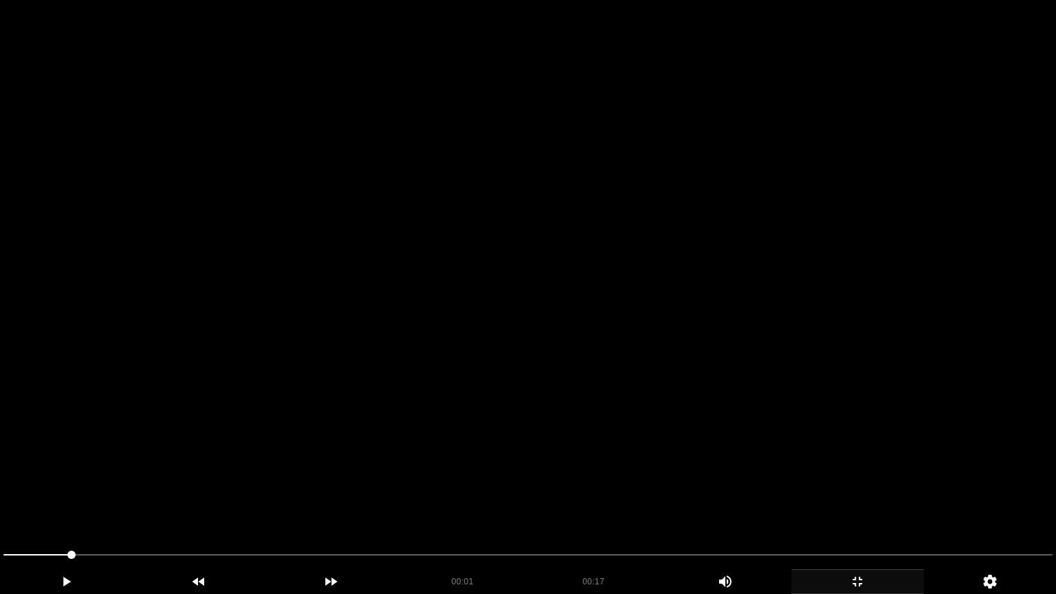
click at [759, 389] on video at bounding box center [528, 297] width 1056 height 594
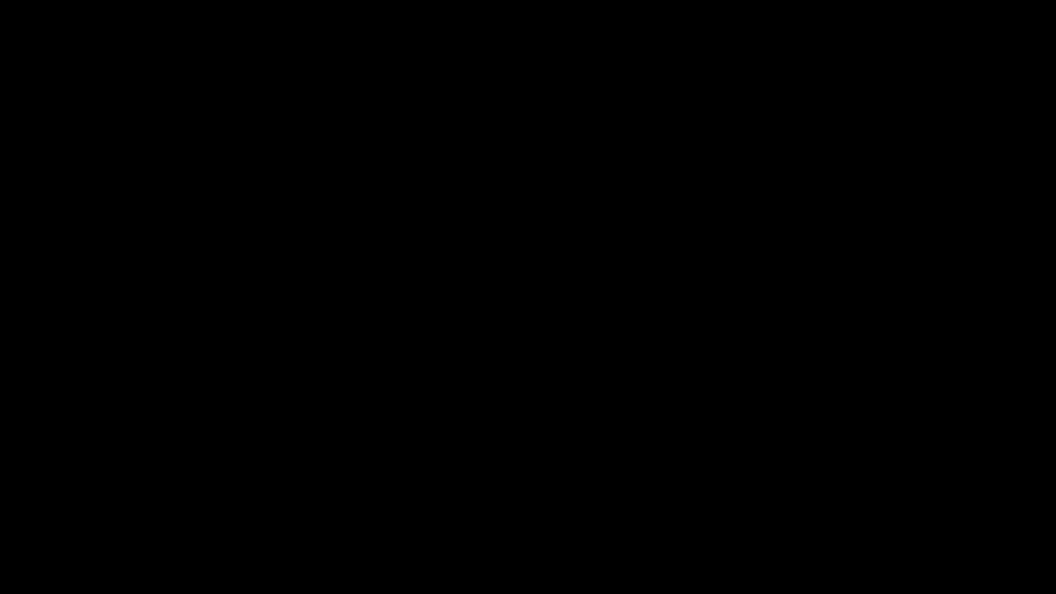
click at [866, 501] on div "add" at bounding box center [858, 581] width 133 height 25
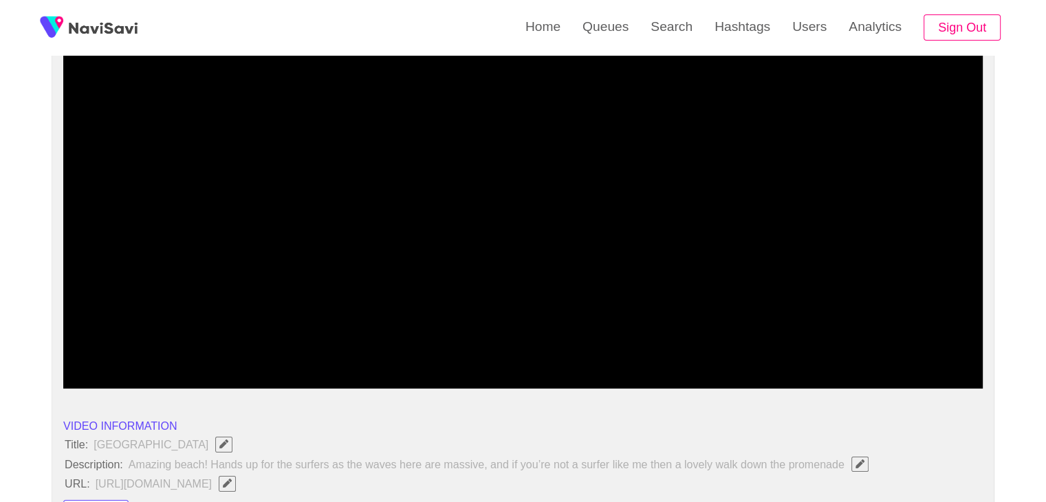
drag, startPoint x: 561, startPoint y: 273, endPoint x: 303, endPoint y: 273, distance: 258.6
click at [560, 273] on video at bounding box center [522, 217] width 919 height 344
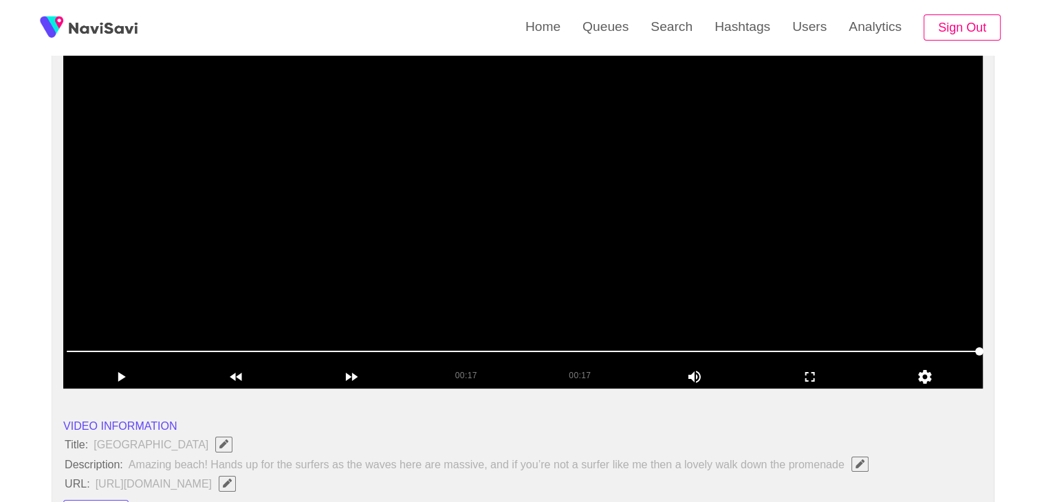
click at [484, 164] on video at bounding box center [522, 217] width 919 height 344
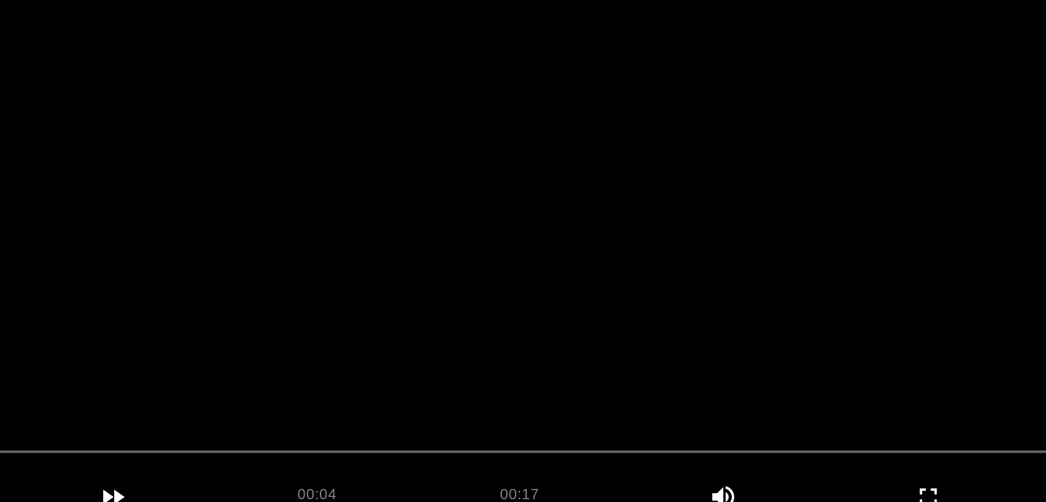
scroll to position [137, 0]
drag, startPoint x: 327, startPoint y: 353, endPoint x: 293, endPoint y: 341, distance: 36.3
click at [293, 341] on span at bounding box center [523, 352] width 913 height 22
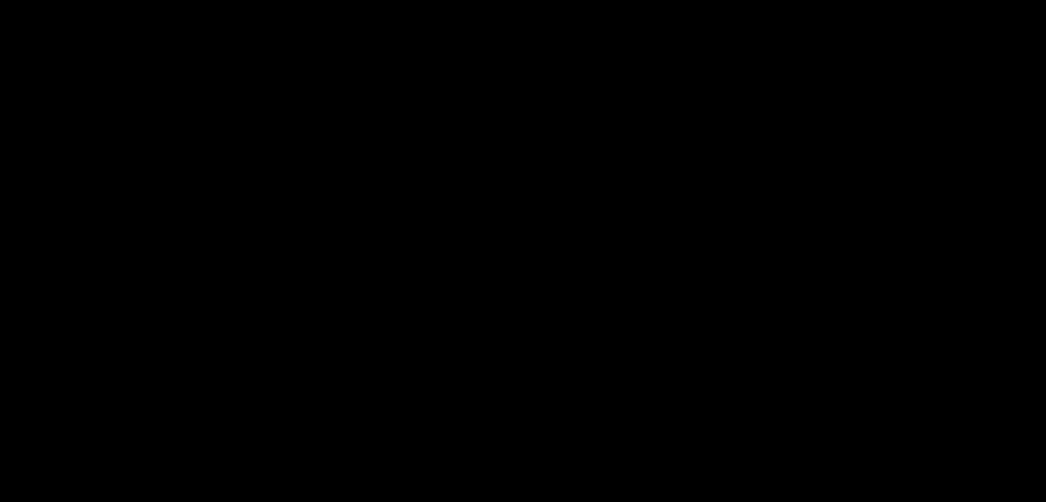
drag, startPoint x: 101, startPoint y: 344, endPoint x: 105, endPoint y: 335, distance: 9.8
click at [101, 338] on div at bounding box center [523, 353] width 924 height 35
click at [461, 303] on video at bounding box center [522, 217] width 919 height 344
click at [662, 186] on video at bounding box center [522, 217] width 919 height 344
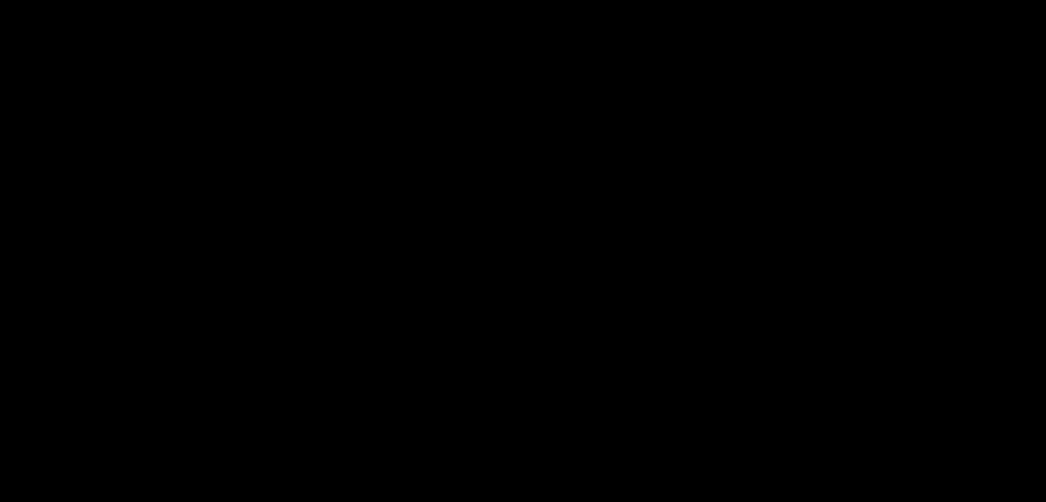
click at [660, 186] on video at bounding box center [522, 217] width 919 height 344
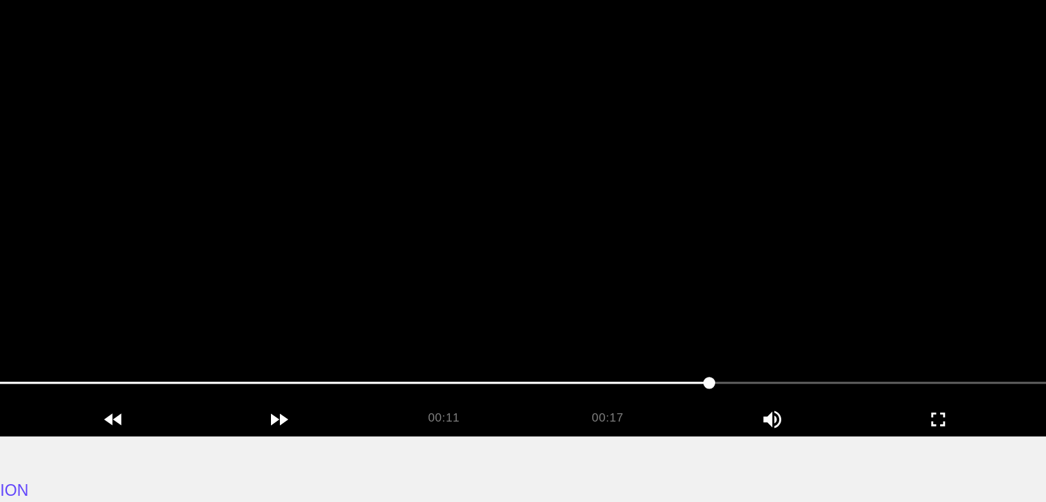
click at [485, 166] on video at bounding box center [522, 217] width 919 height 344
click at [574, 224] on video at bounding box center [522, 217] width 919 height 344
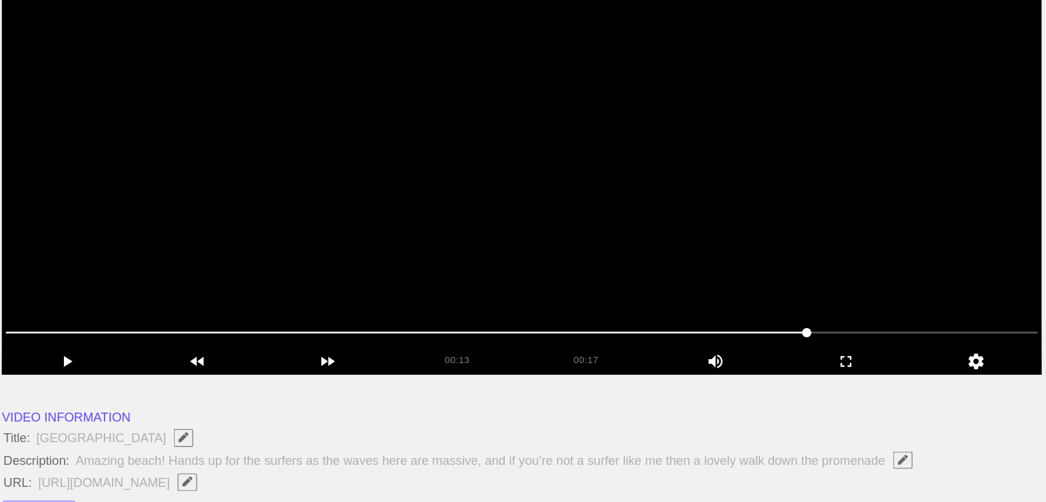
scroll to position [138, 0]
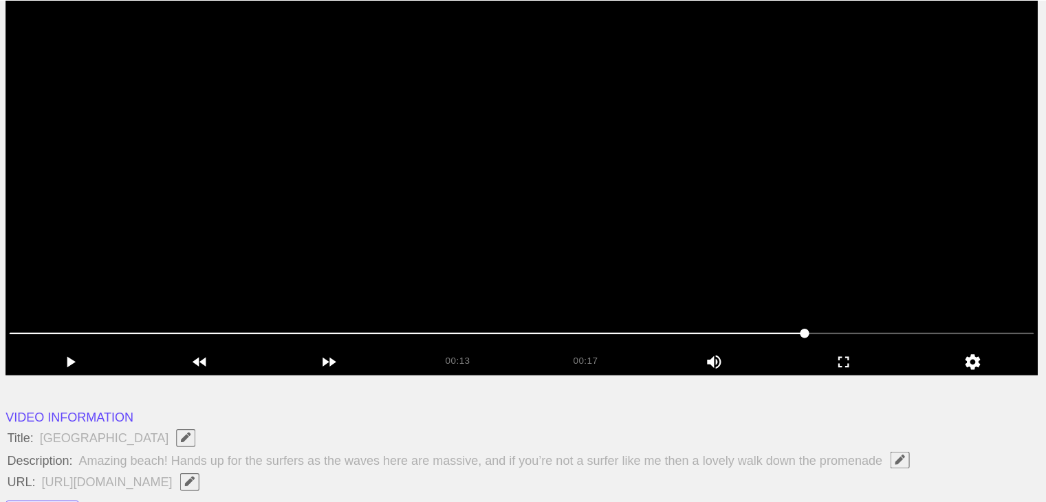
click at [574, 206] on video at bounding box center [522, 217] width 919 height 344
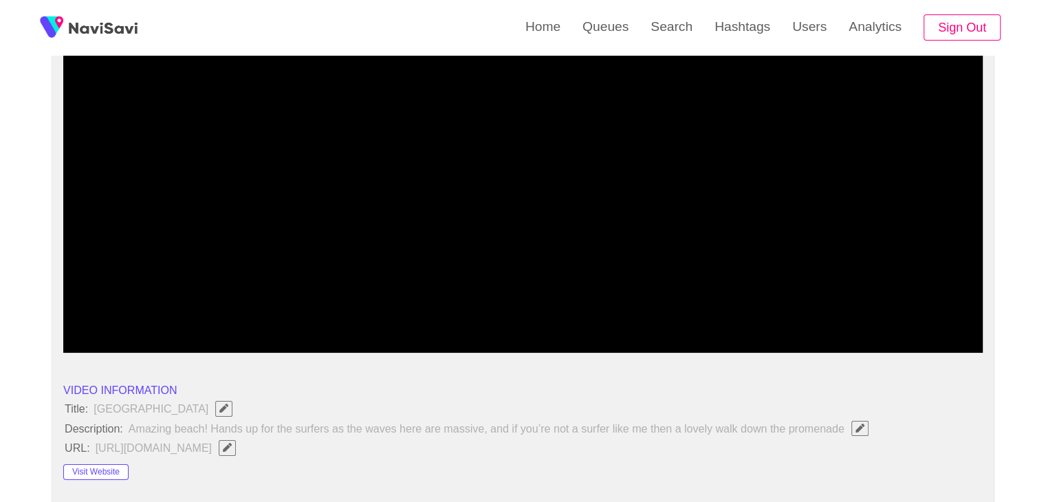
scroll to position [206, 0]
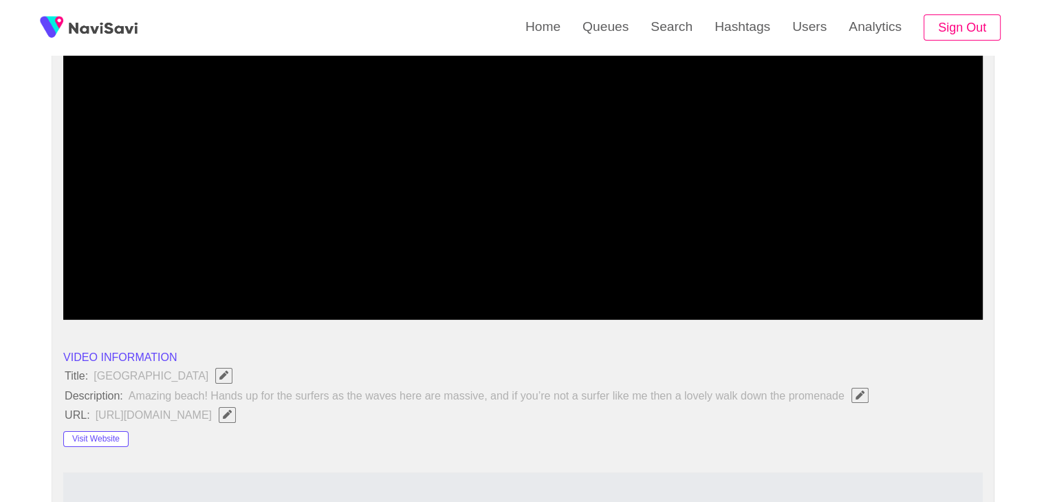
drag, startPoint x: 551, startPoint y: 279, endPoint x: 431, endPoint y: 287, distance: 120.6
click at [431, 287] on span at bounding box center [523, 283] width 913 height 22
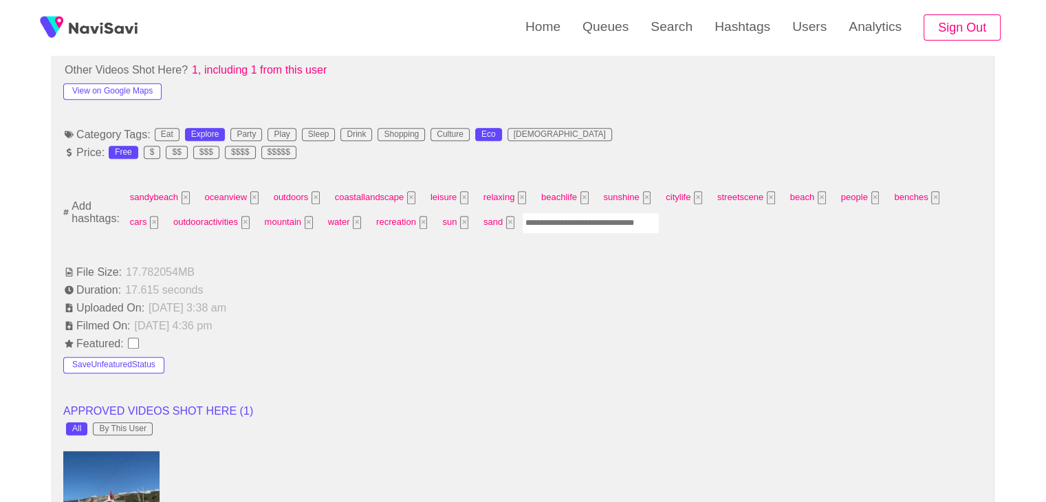
scroll to position [894, 0]
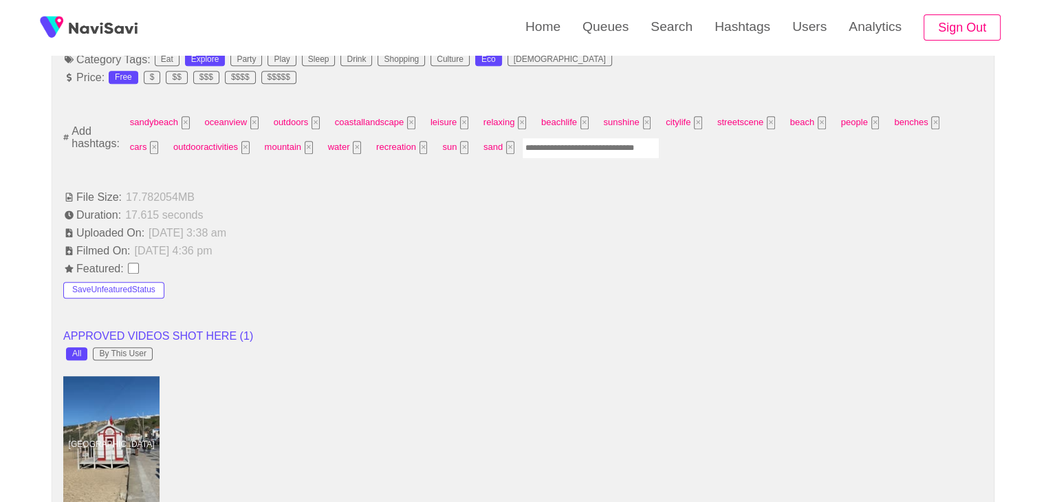
click at [578, 155] on input "Enter tag here and press return" at bounding box center [591, 148] width 138 height 21
type input "*********"
type input "****"
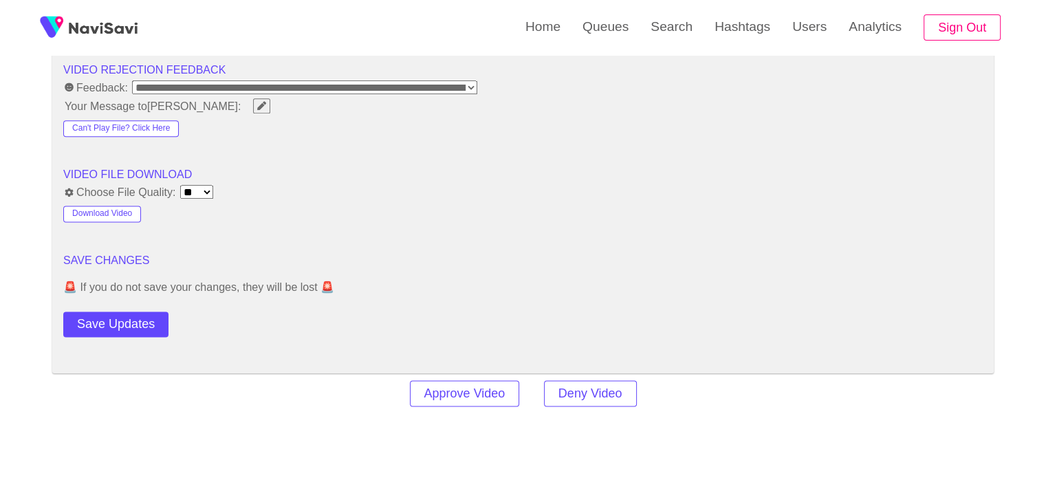
scroll to position [1788, 0]
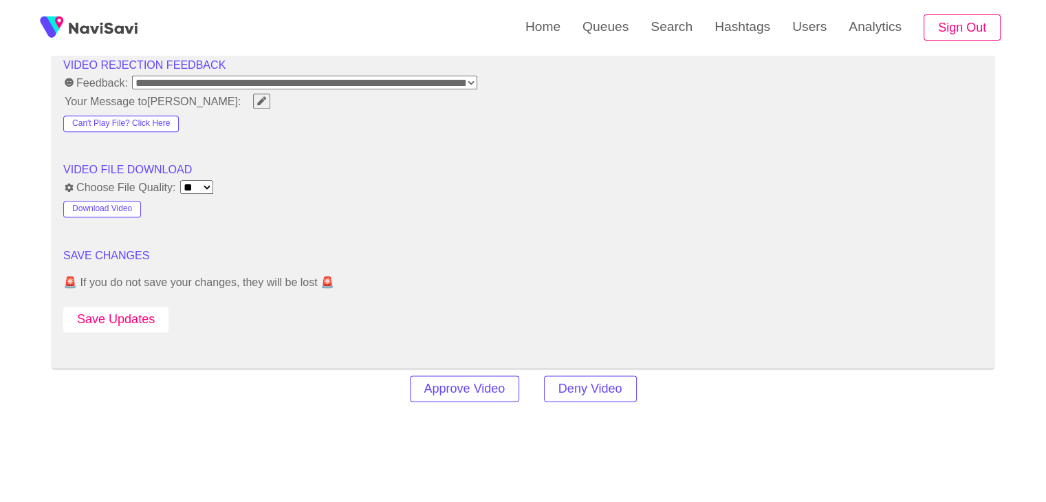
click at [138, 317] on button "Save Updates" at bounding box center [115, 319] width 105 height 25
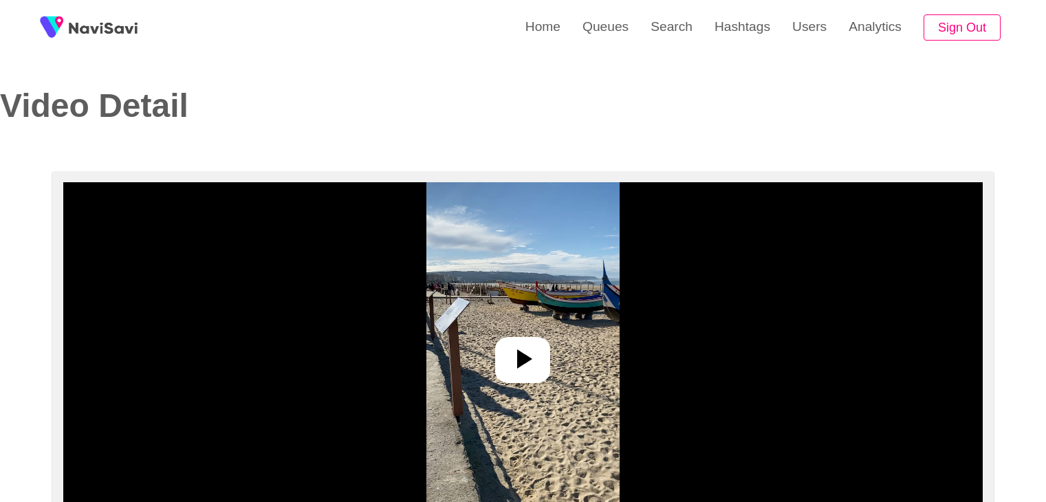
select select "**********"
select select "**"
click at [517, 336] on img at bounding box center [522, 354] width 193 height 344
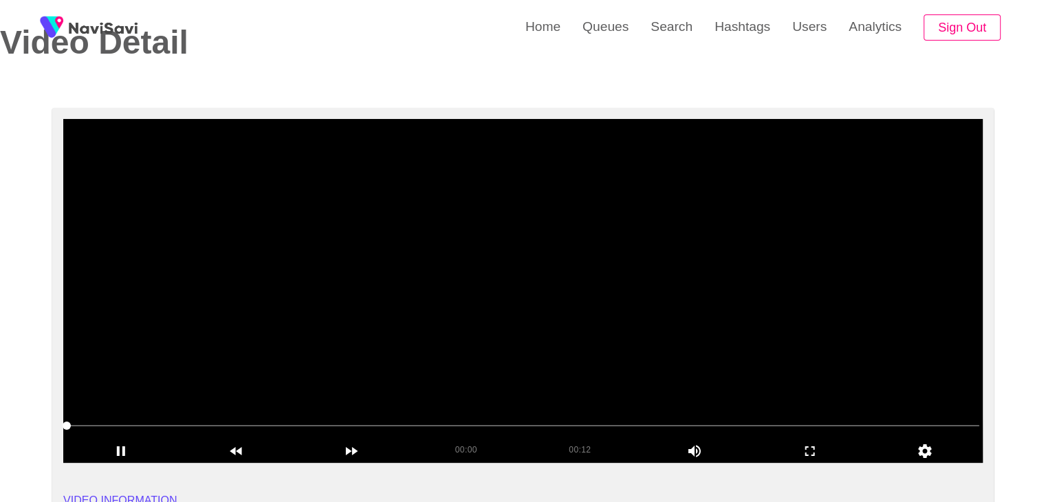
scroll to position [69, 0]
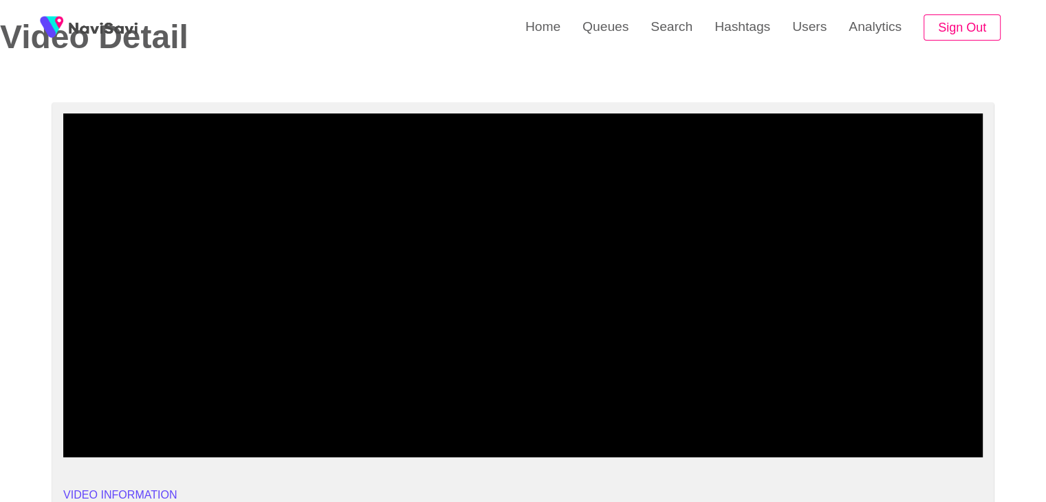
drag, startPoint x: 111, startPoint y: 422, endPoint x: 0, endPoint y: 422, distance: 110.7
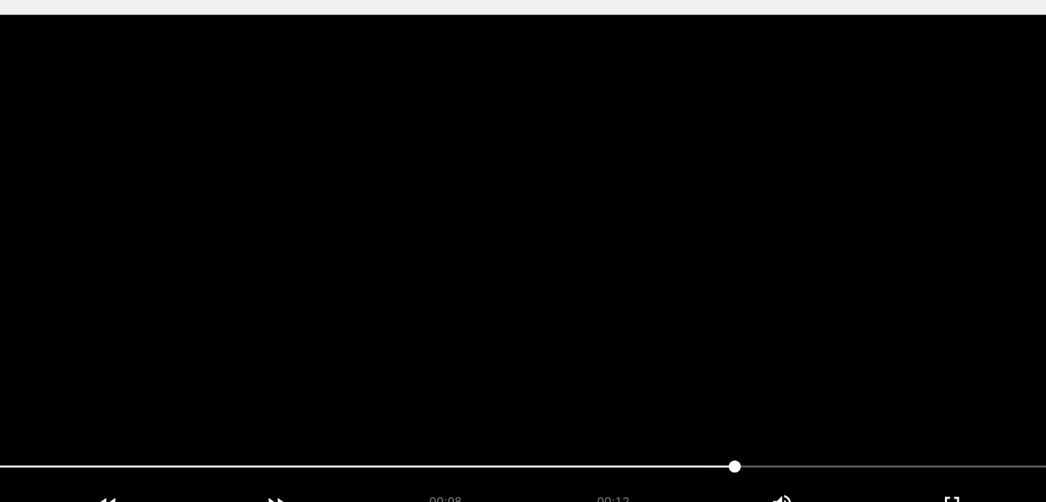
click at [658, 345] on video at bounding box center [522, 285] width 919 height 344
click at [657, 345] on video at bounding box center [522, 285] width 919 height 344
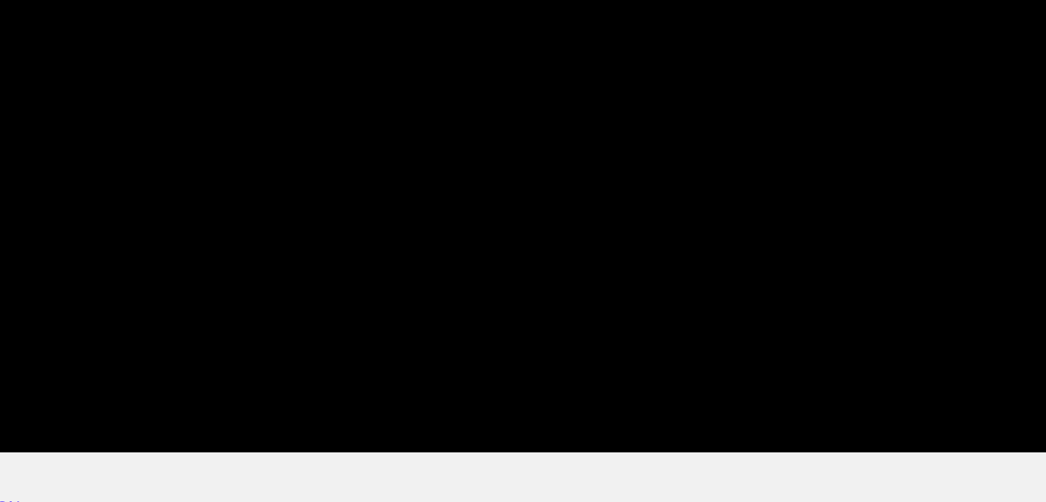
click at [677, 418] on span at bounding box center [681, 420] width 8 height 8
click at [690, 415] on span at bounding box center [523, 420] width 913 height 22
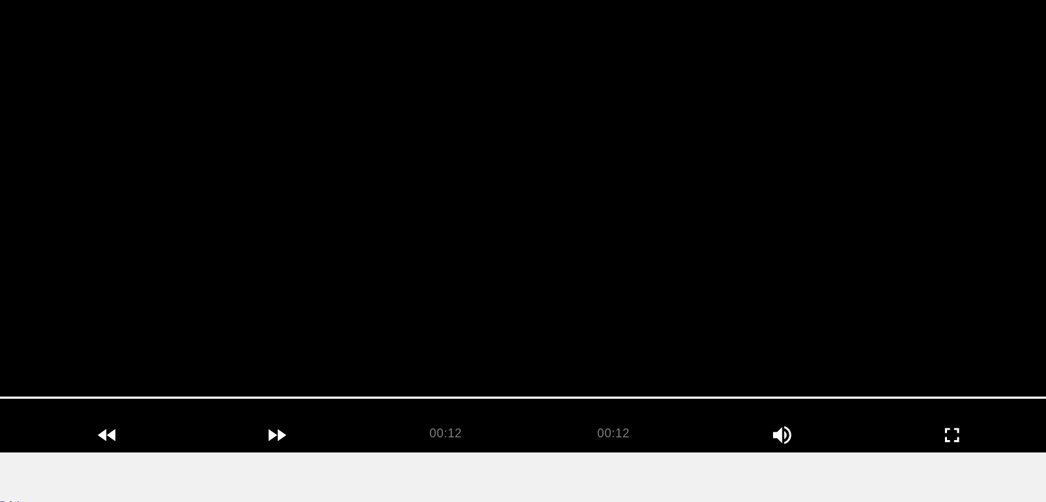
click at [631, 337] on video at bounding box center [522, 285] width 919 height 344
click at [627, 294] on video at bounding box center [522, 285] width 919 height 344
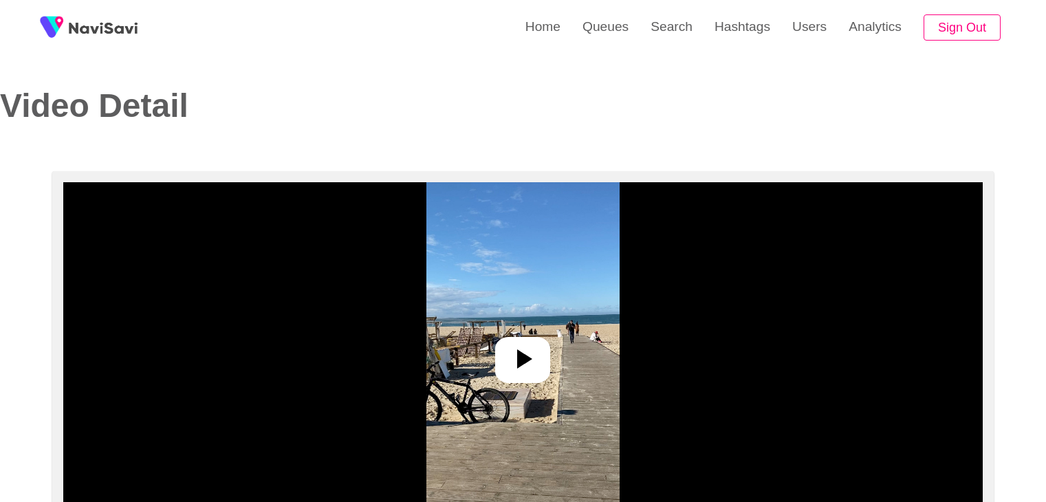
select select "**********"
select select "**"
click at [514, 349] on icon at bounding box center [522, 358] width 33 height 33
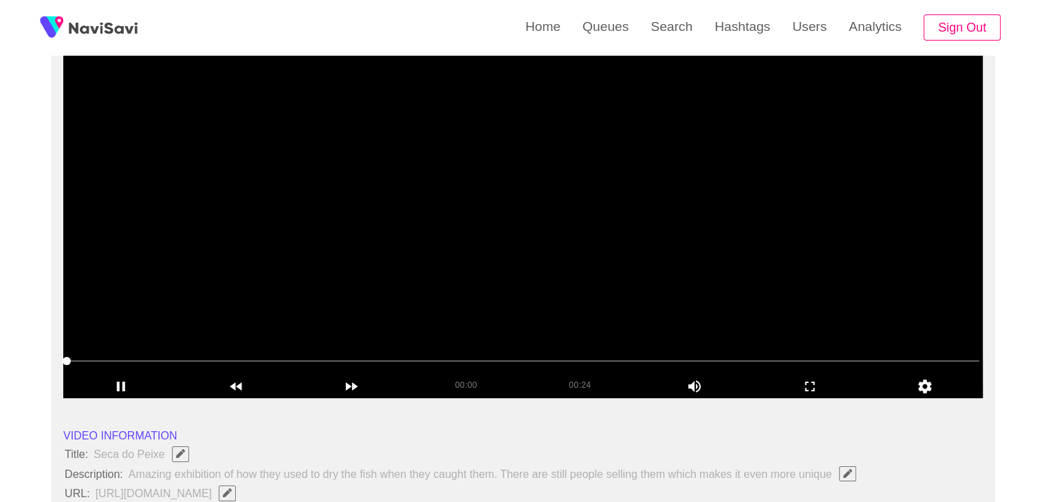
scroll to position [138, 0]
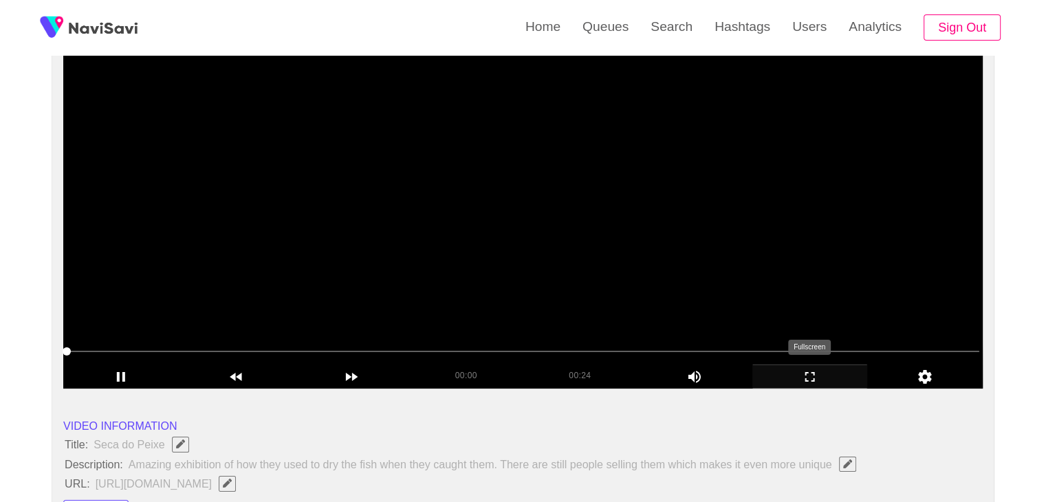
click at [810, 375] on icon "add" at bounding box center [810, 377] width 114 height 17
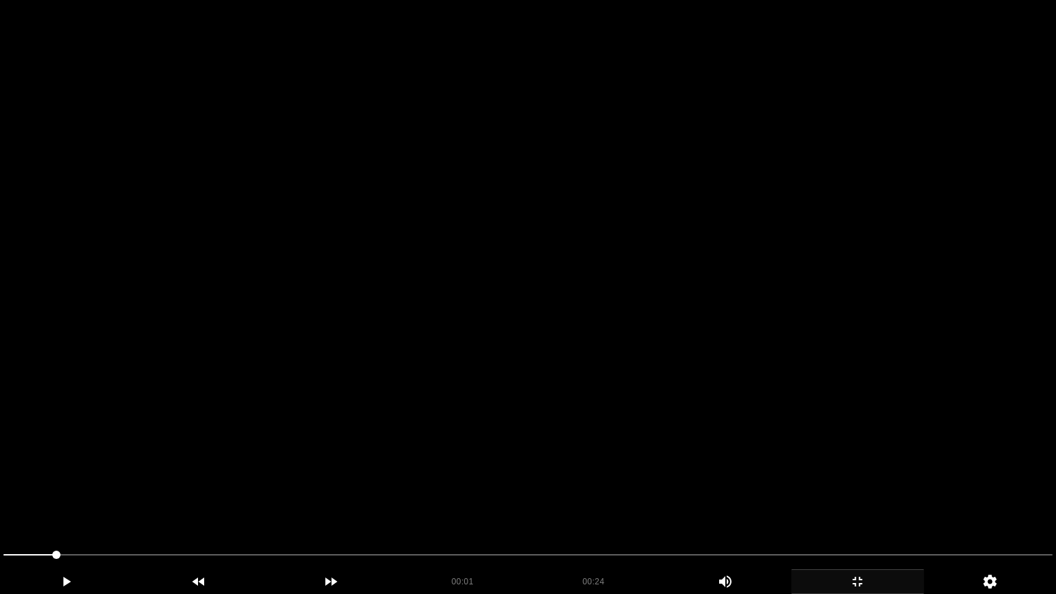
click at [859, 501] on icon "add" at bounding box center [857, 582] width 131 height 17
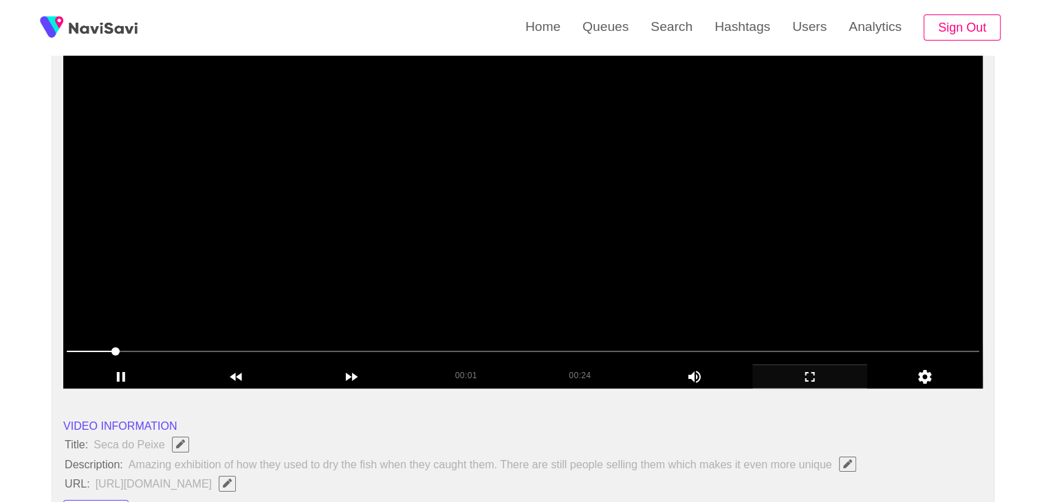
click at [613, 269] on video at bounding box center [522, 217] width 919 height 344
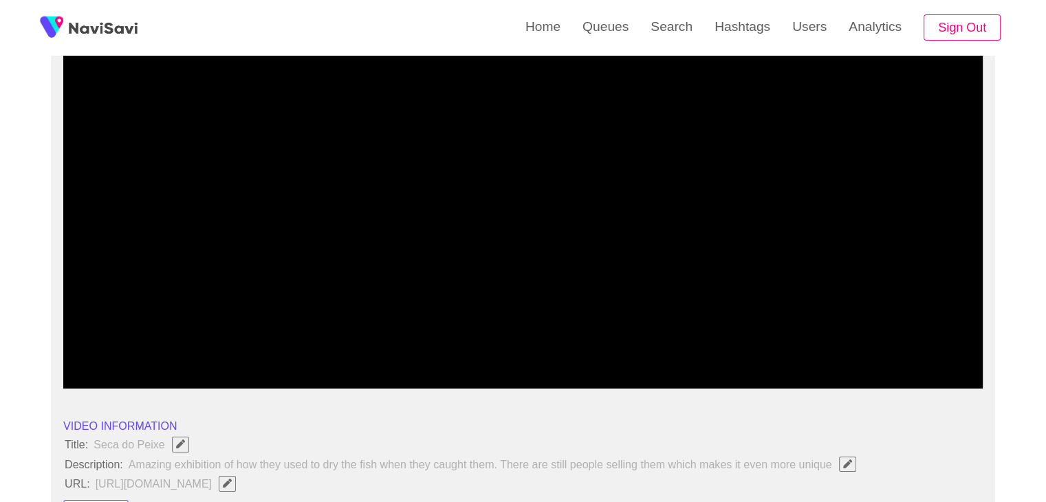
drag, startPoint x: 129, startPoint y: 346, endPoint x: 41, endPoint y: 289, distance: 105.5
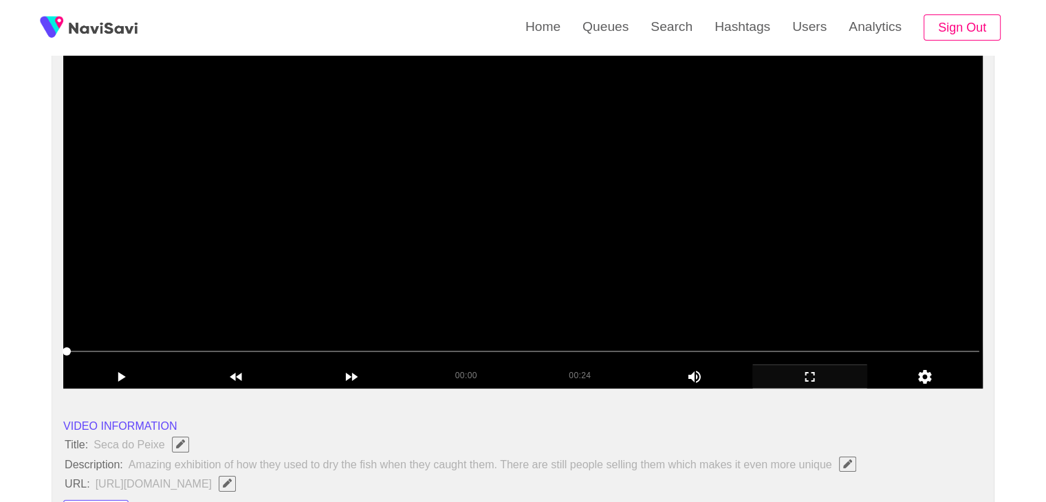
click at [531, 233] on video at bounding box center [522, 217] width 919 height 344
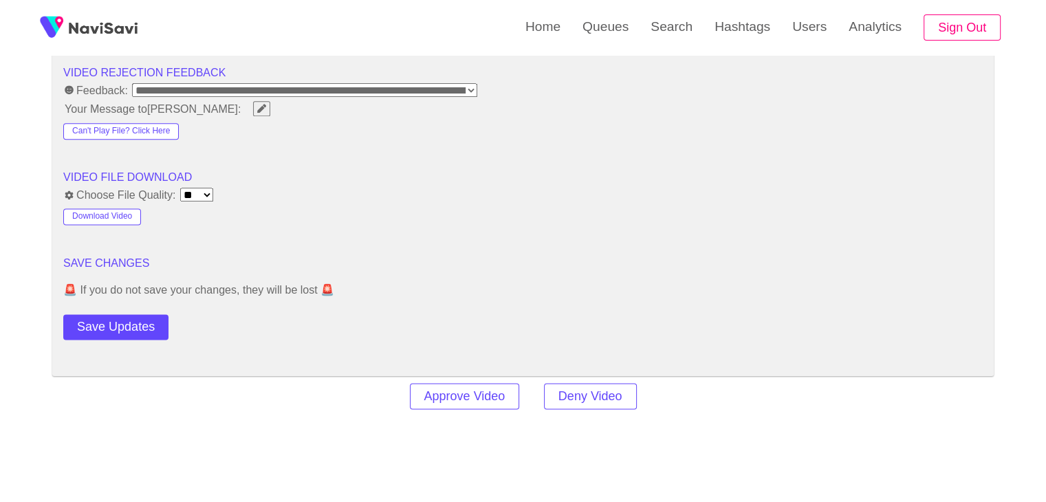
scroll to position [1788, 0]
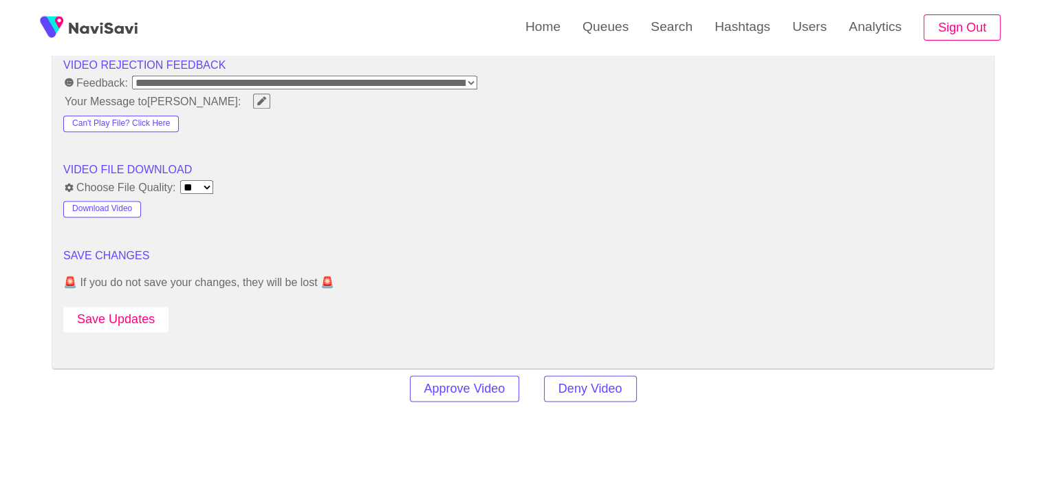
click at [122, 307] on button "Save Updates" at bounding box center [115, 319] width 105 height 25
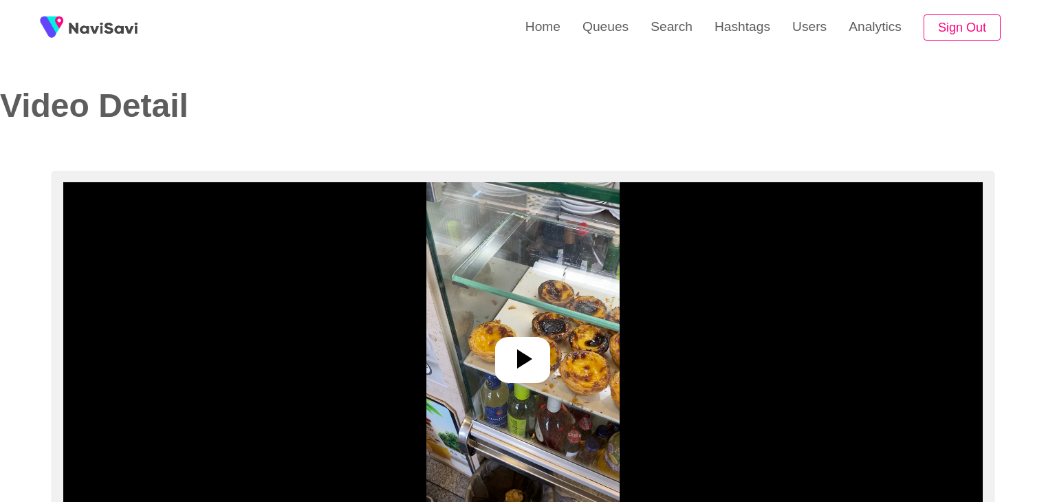
select select "**********"
select select "**"
click at [521, 347] on icon at bounding box center [522, 358] width 33 height 33
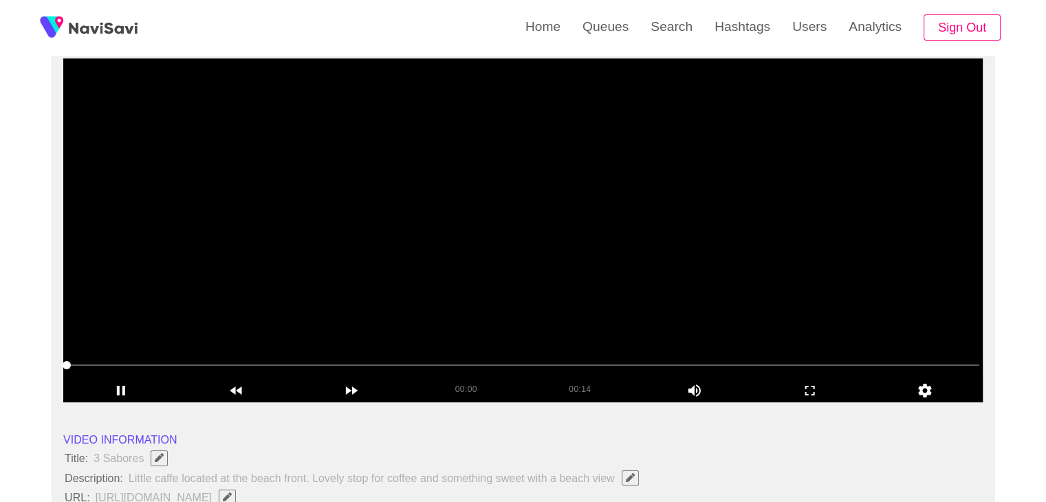
scroll to position [138, 0]
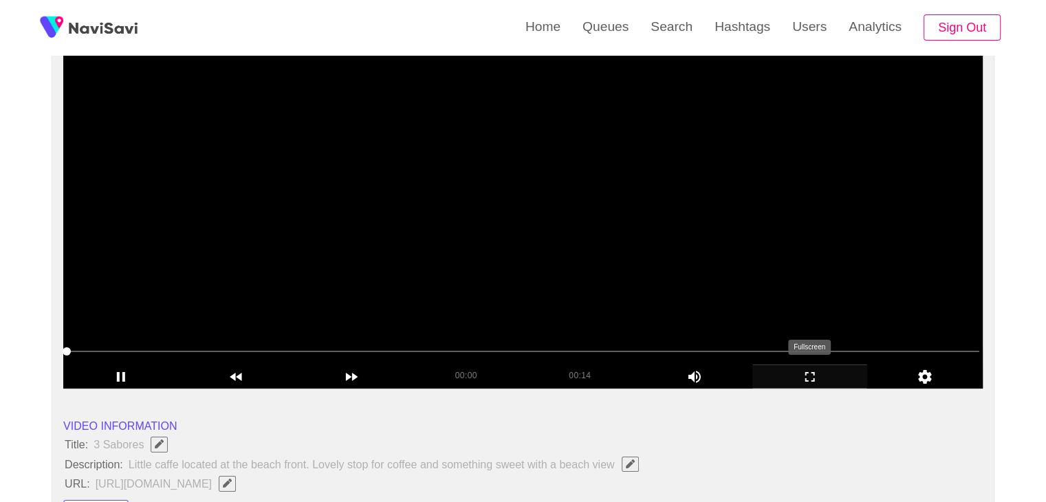
click at [816, 375] on icon "add" at bounding box center [810, 377] width 114 height 17
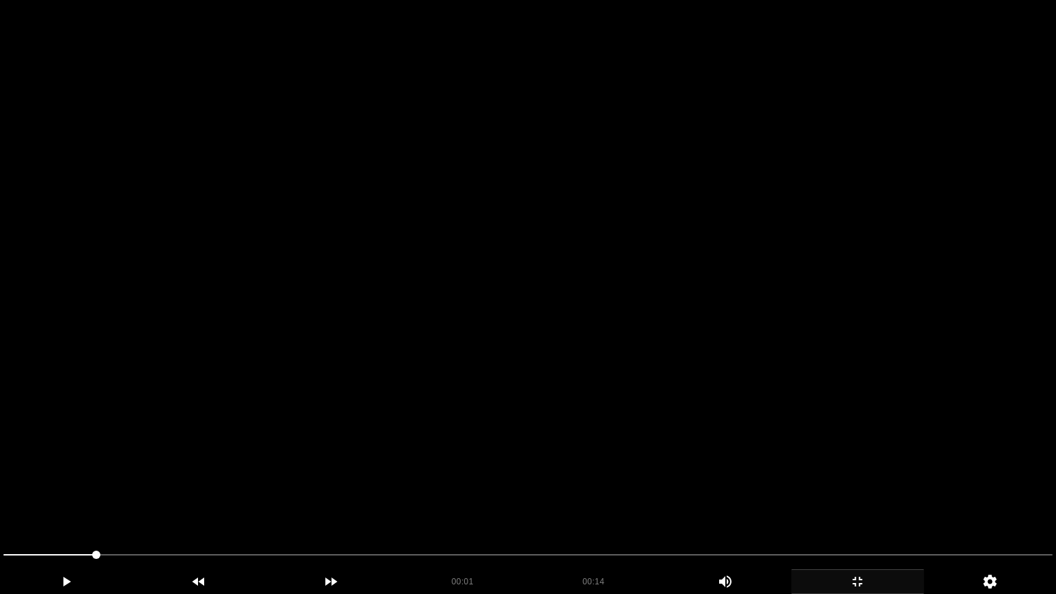
click at [765, 404] on video at bounding box center [528, 297] width 1056 height 594
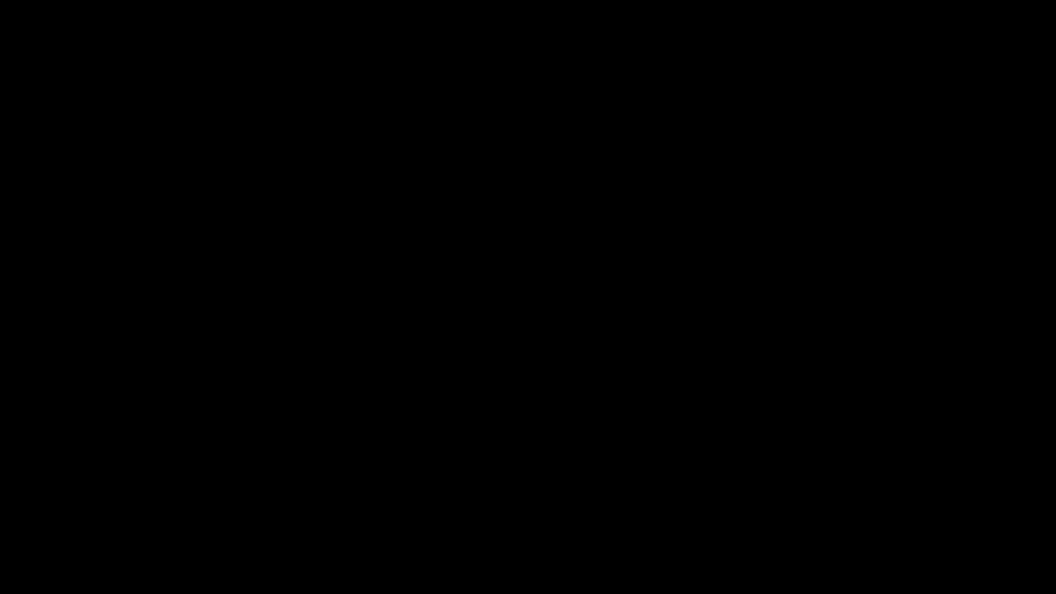
click at [858, 501] on icon "add" at bounding box center [857, 582] width 131 height 17
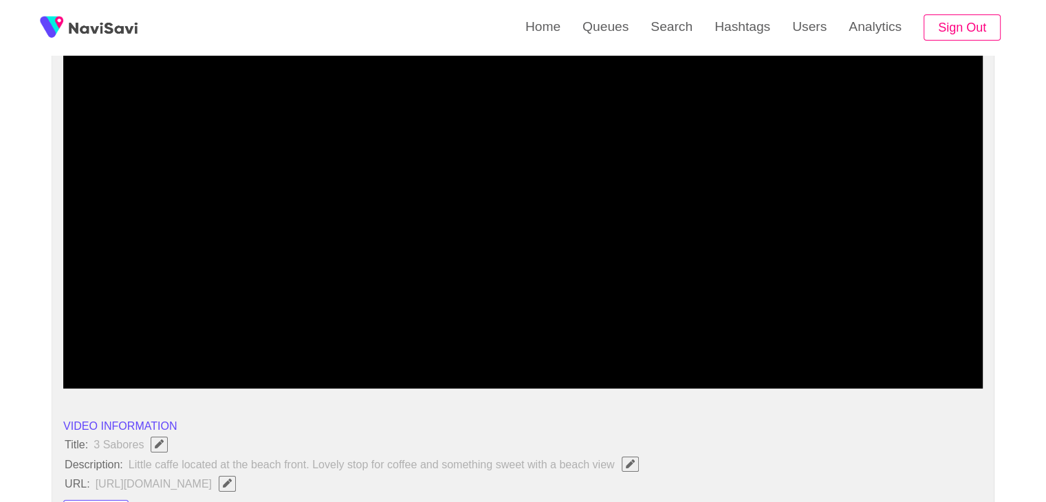
drag, startPoint x: 86, startPoint y: 349, endPoint x: 0, endPoint y: 325, distance: 89.3
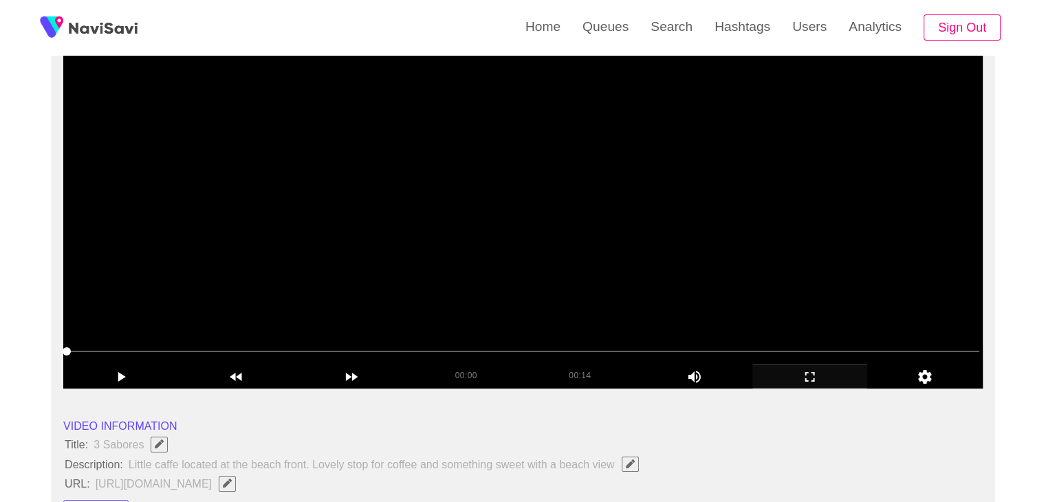
click at [538, 296] on video at bounding box center [522, 217] width 919 height 344
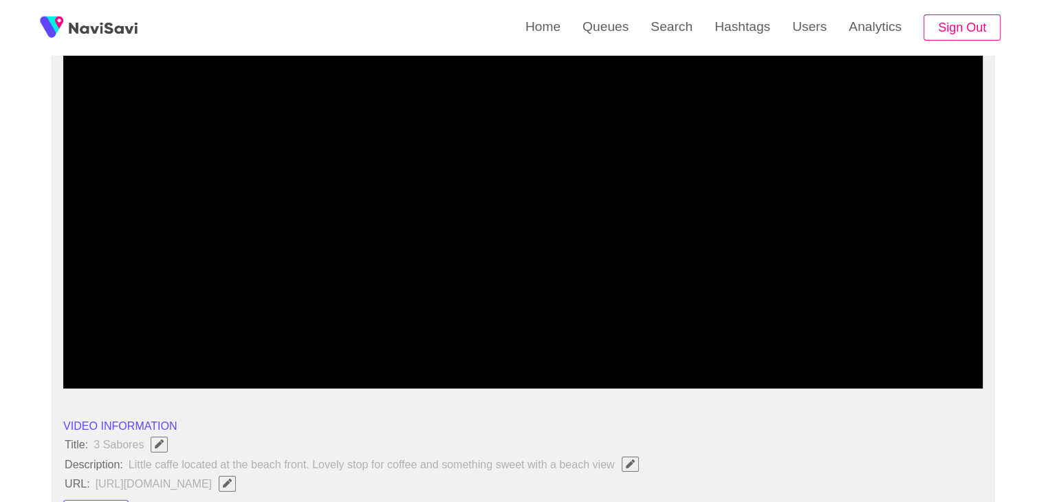
drag, startPoint x: 113, startPoint y: 354, endPoint x: 52, endPoint y: 339, distance: 62.4
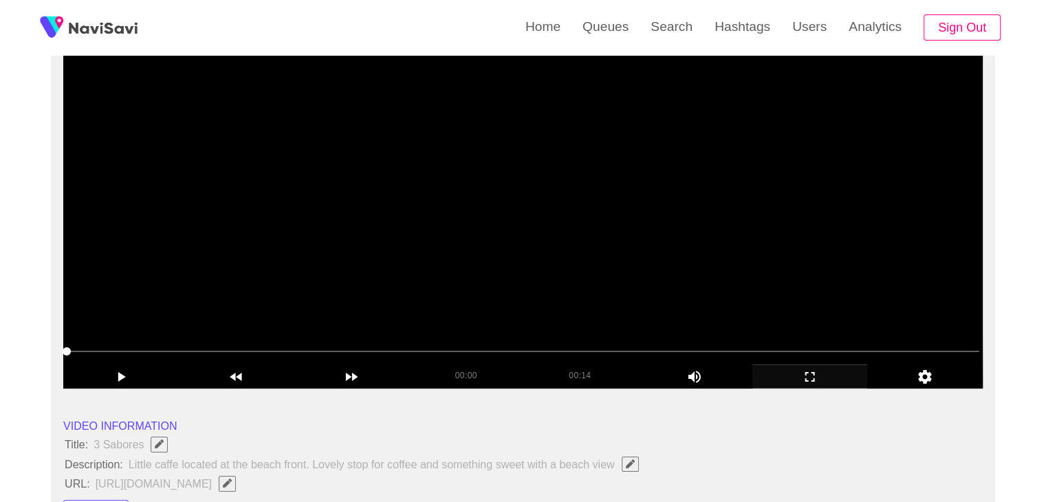
click at [425, 285] on video at bounding box center [522, 217] width 919 height 344
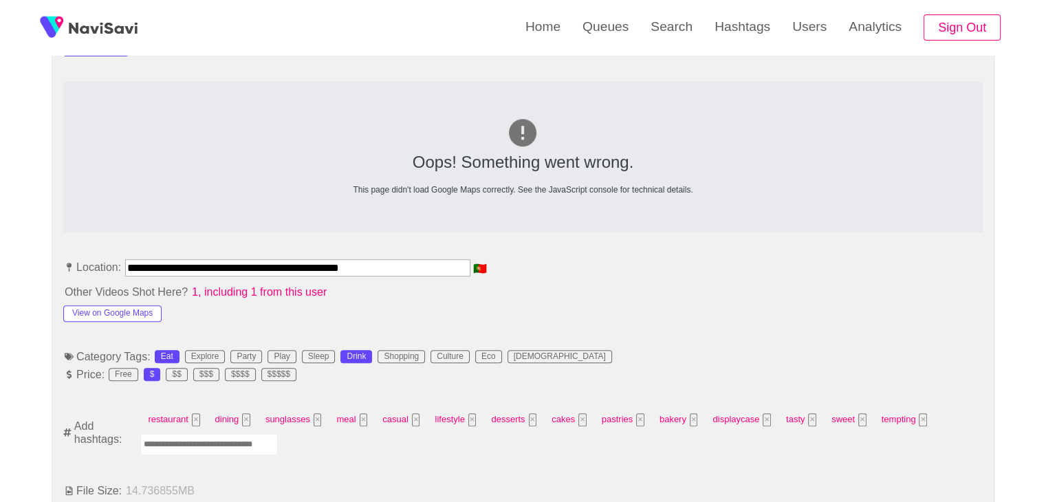
scroll to position [616, 0]
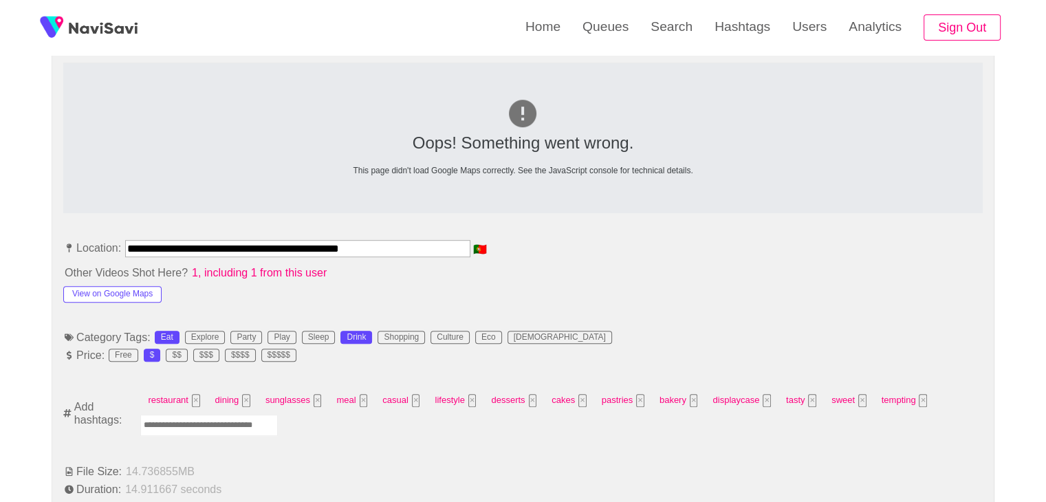
click at [199, 421] on input "Enter tag here and press return" at bounding box center [209, 425] width 138 height 21
type input "****"
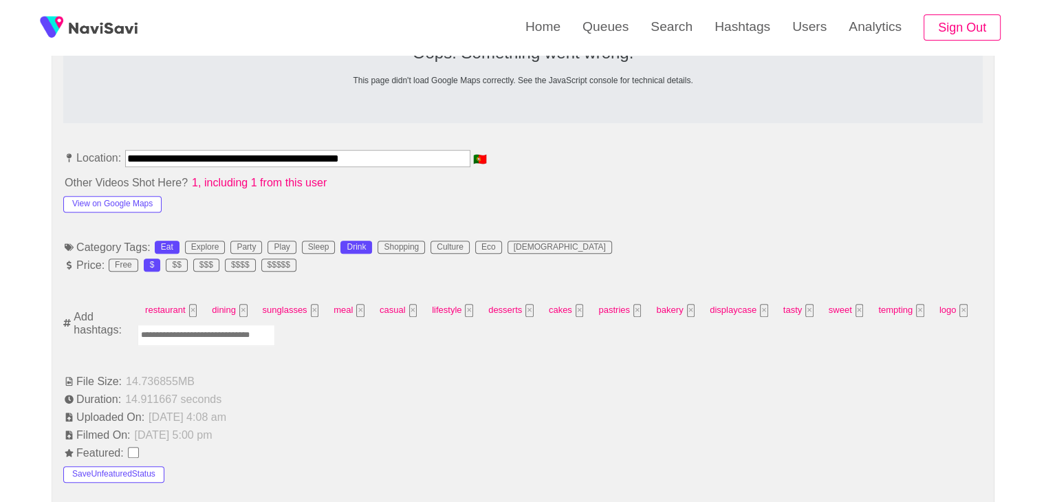
scroll to position [754, 0]
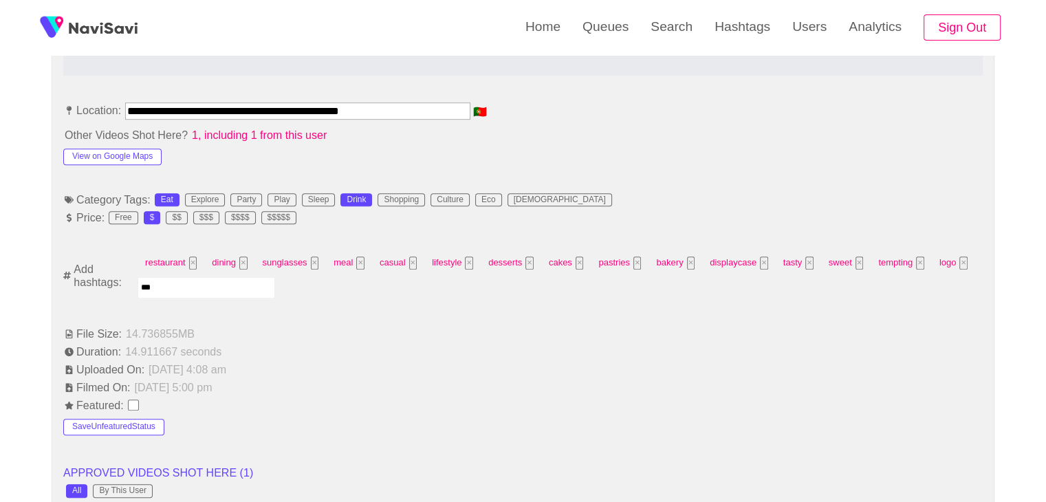
type input "****"
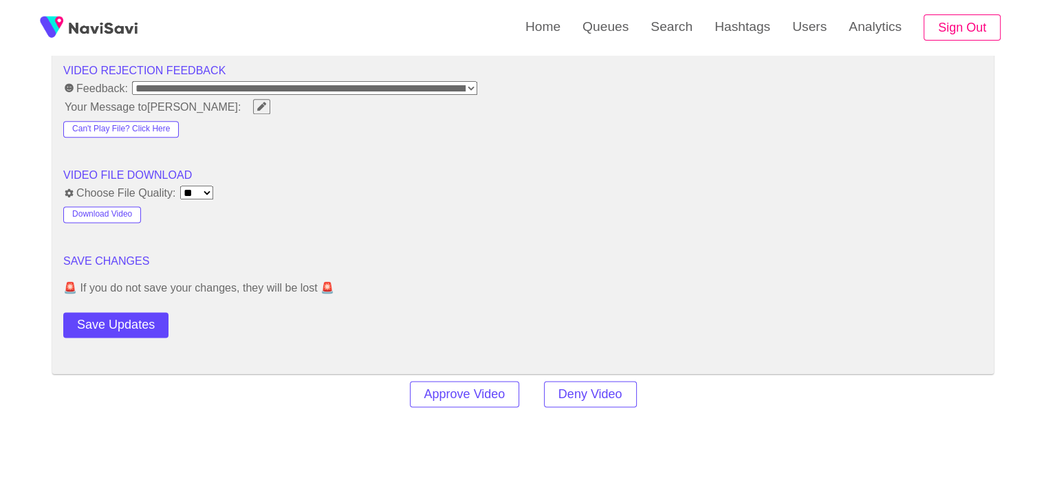
scroll to position [1785, 0]
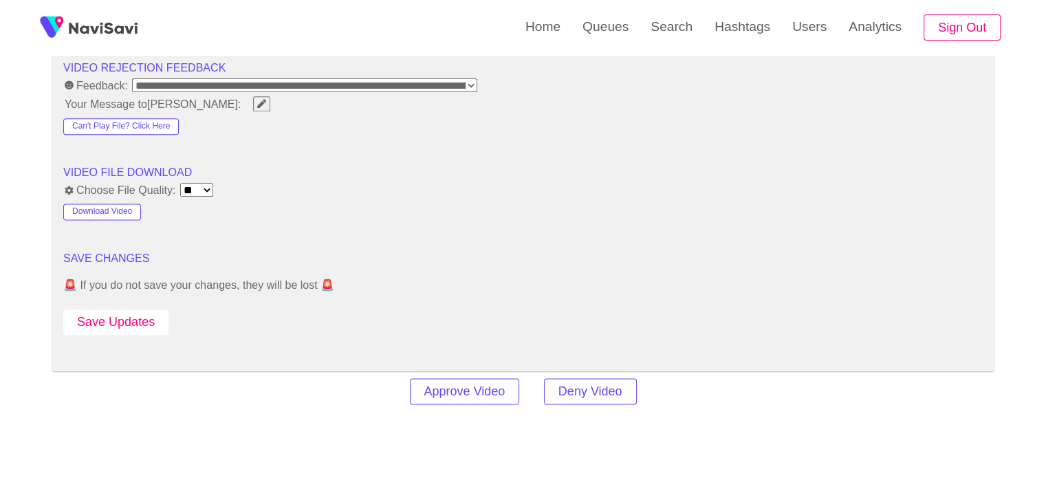
click at [138, 327] on button "Save Updates" at bounding box center [115, 321] width 105 height 25
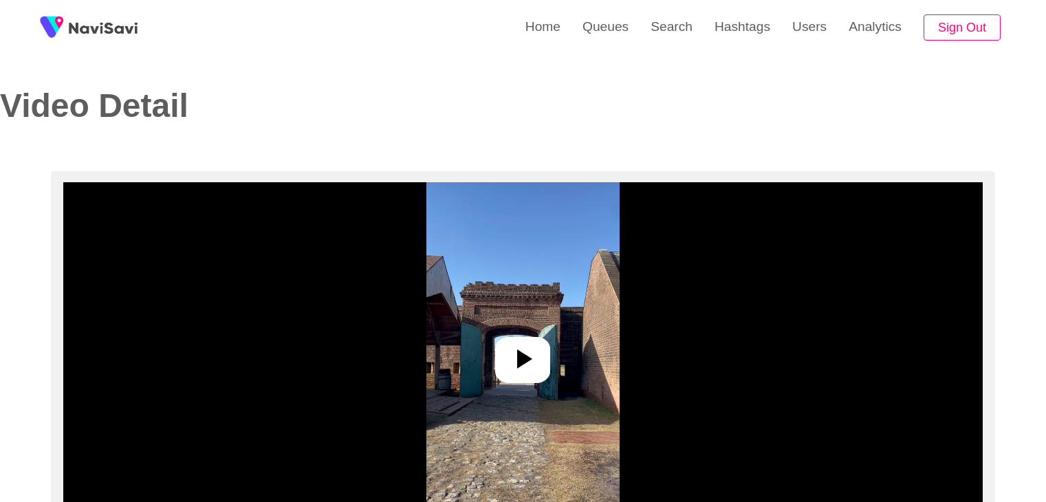
select select "**********"
select select "**"
click at [521, 346] on icon at bounding box center [522, 358] width 33 height 33
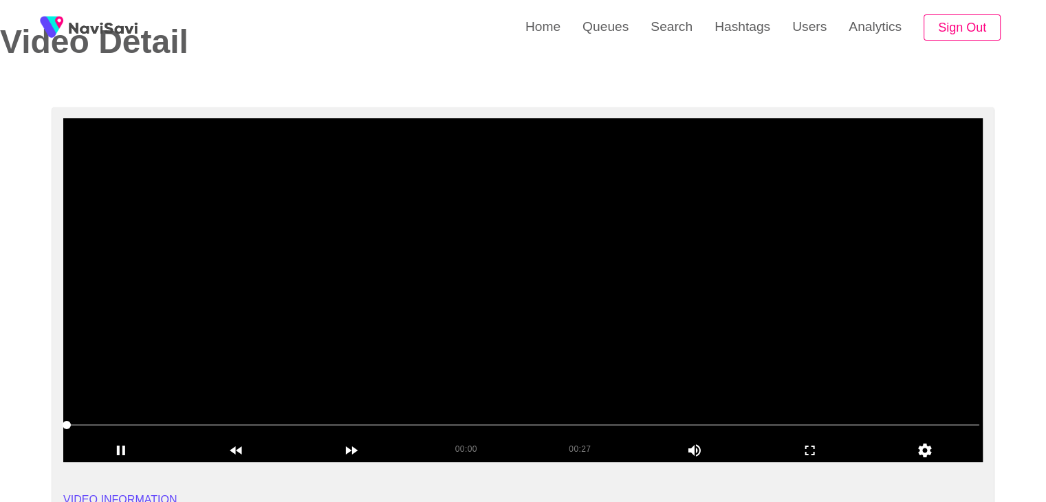
scroll to position [69, 0]
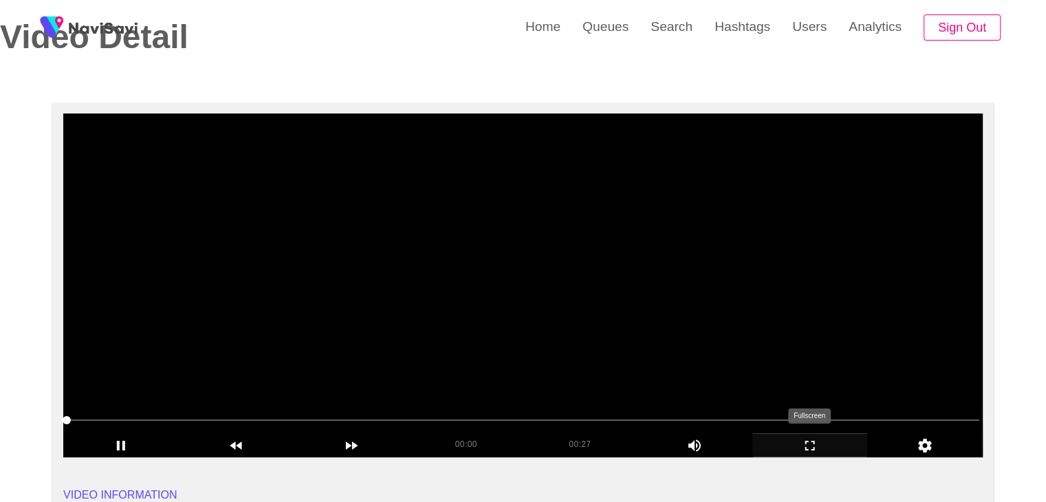
drag, startPoint x: 814, startPoint y: 457, endPoint x: 799, endPoint y: 516, distance: 61.7
click at [813, 457] on div "add" at bounding box center [810, 444] width 116 height 23
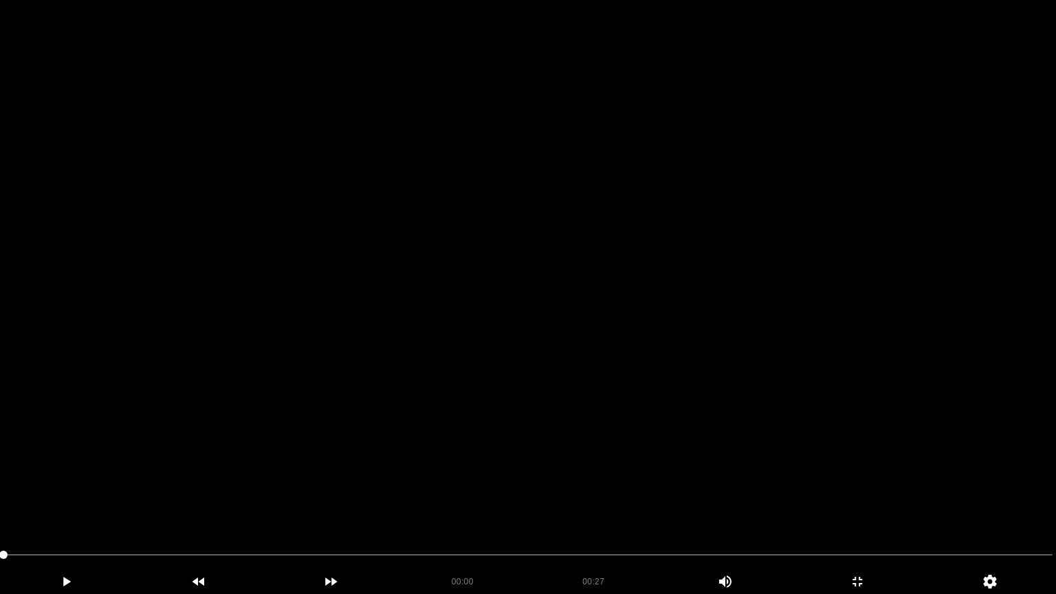
click at [319, 490] on video at bounding box center [528, 297] width 1056 height 594
click at [296, 464] on video at bounding box center [528, 297] width 1056 height 594
click at [312, 458] on video at bounding box center [528, 297] width 1056 height 594
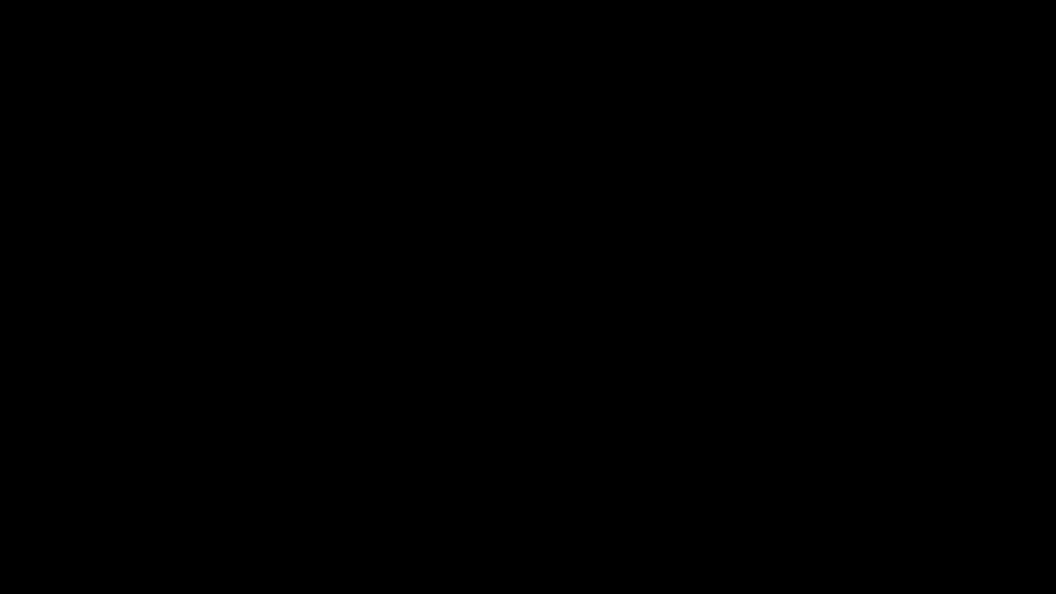
drag, startPoint x: 6, startPoint y: 542, endPoint x: 0, endPoint y: 531, distance: 12.3
click at [498, 441] on video at bounding box center [528, 297] width 1056 height 594
click at [509, 404] on video at bounding box center [528, 297] width 1056 height 594
click at [891, 501] on icon "add" at bounding box center [857, 582] width 131 height 17
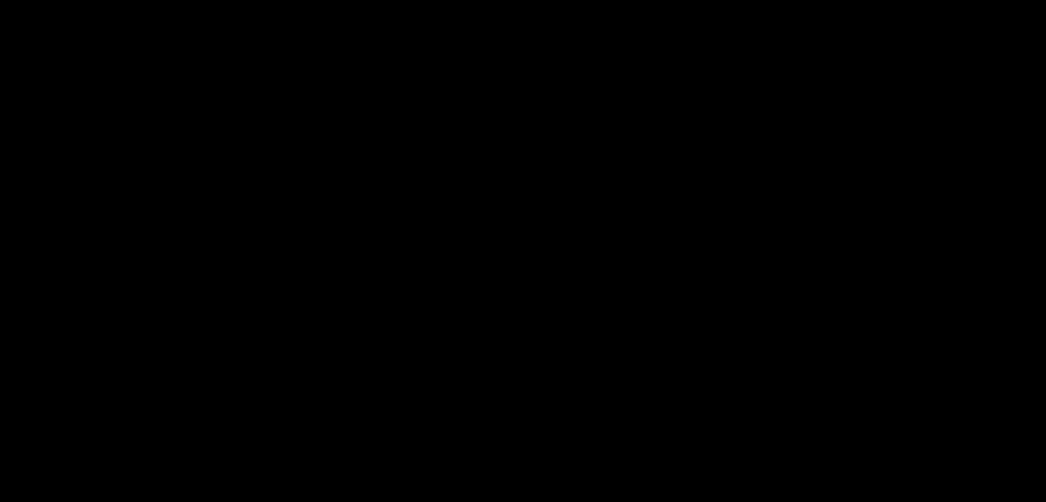
scroll to position [413, 0]
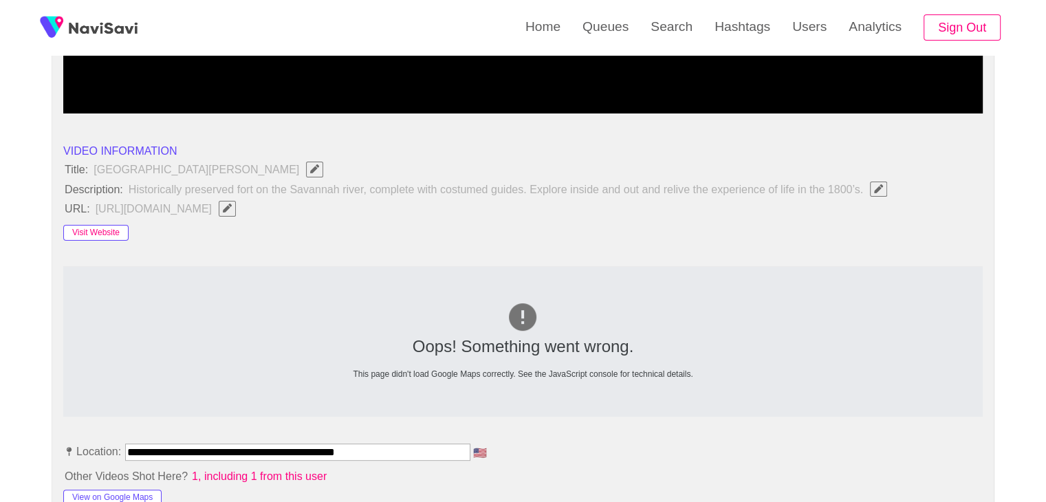
click at [97, 226] on button "Visit Website" at bounding box center [95, 233] width 65 height 17
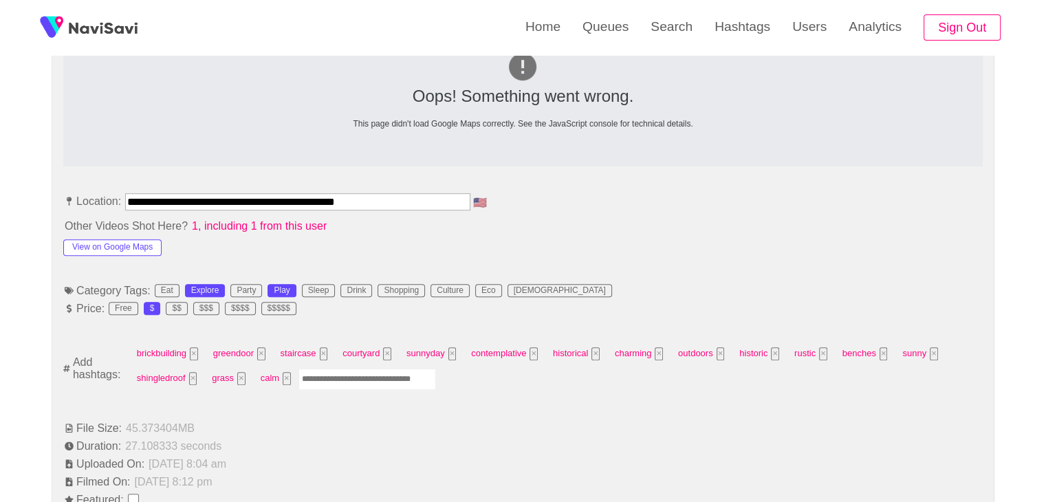
scroll to position [688, 0]
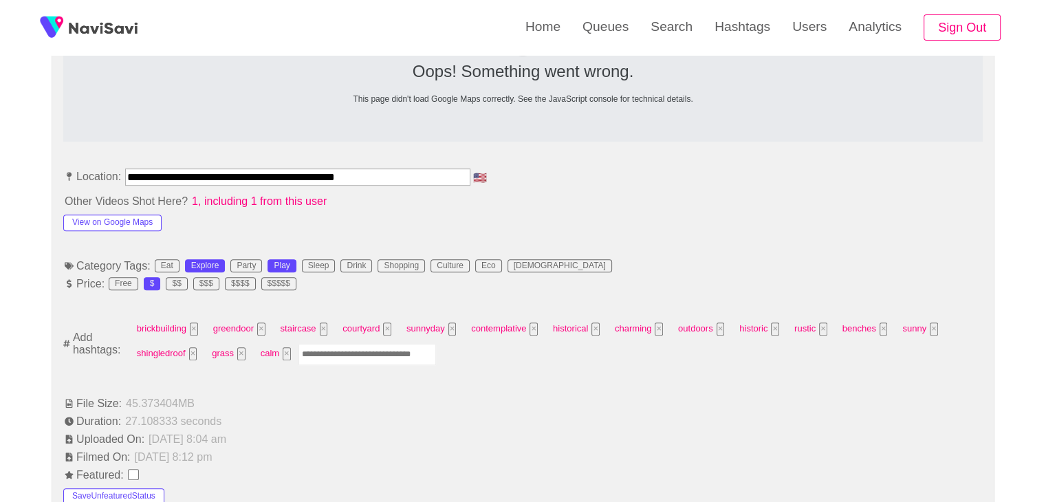
click at [374, 349] on input "Enter tag here and press return" at bounding box center [367, 354] width 138 height 21
type input "*********"
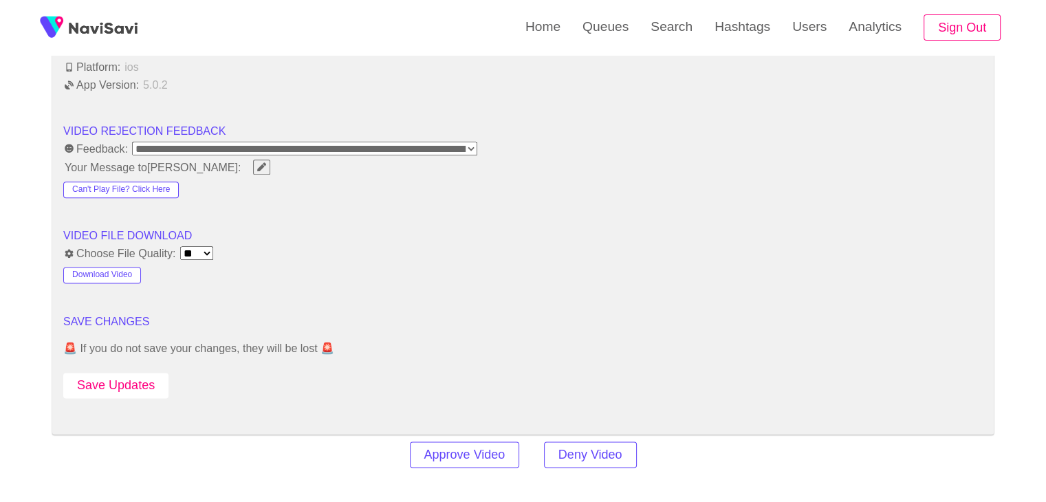
scroll to position [1719, 0]
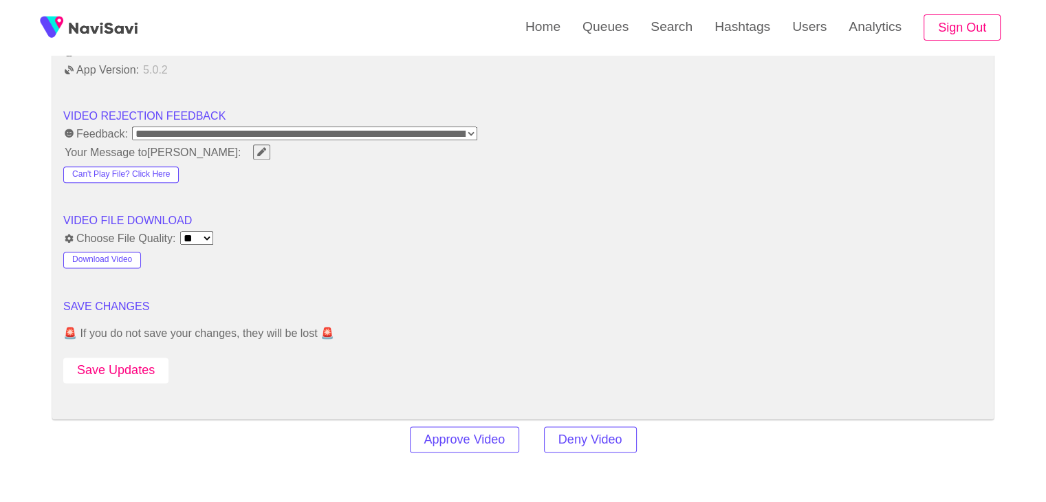
click at [157, 365] on button "Save Updates" at bounding box center [115, 370] width 105 height 25
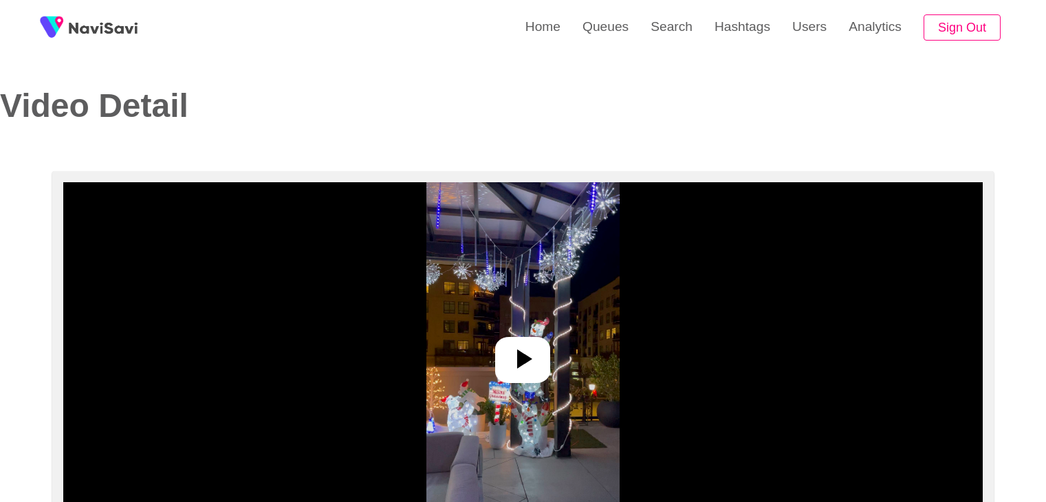
select select "**********"
select select "**"
click at [526, 358] on icon at bounding box center [524, 358] width 15 height 19
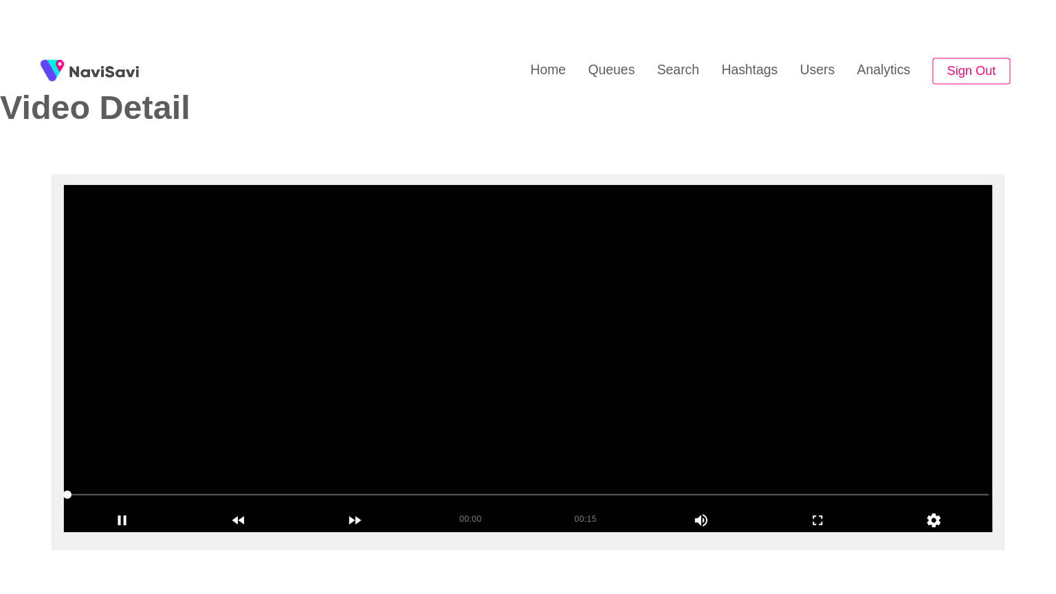
scroll to position [206, 0]
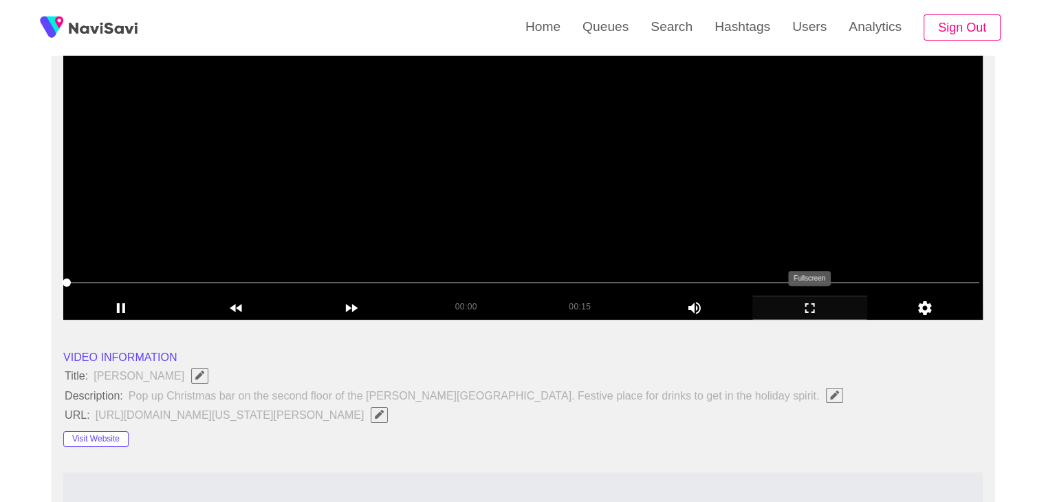
click at [818, 307] on icon "add" at bounding box center [810, 308] width 114 height 17
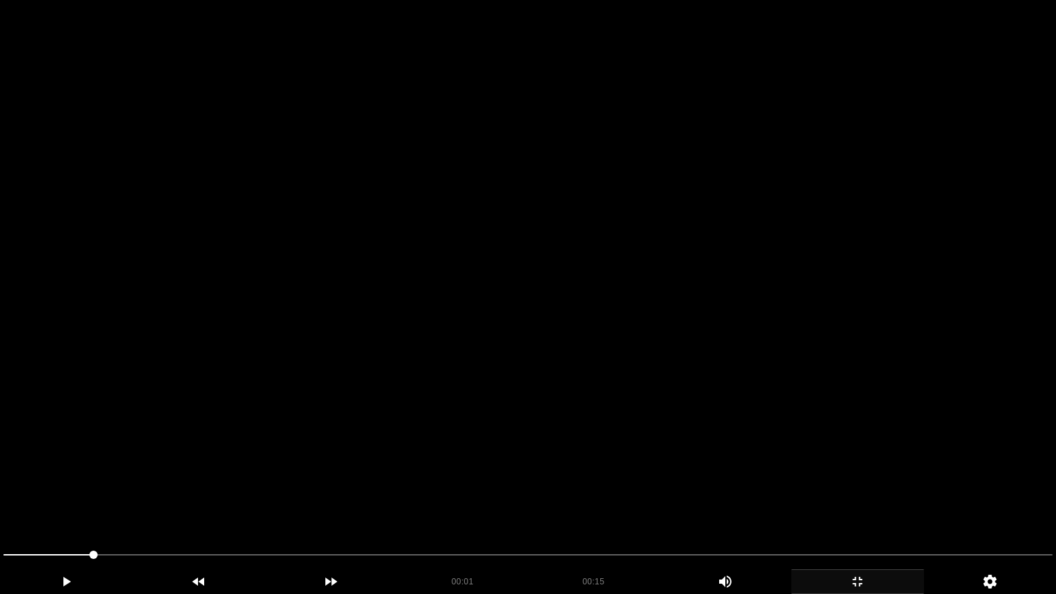
click at [697, 360] on video at bounding box center [528, 297] width 1056 height 594
click at [353, 460] on video at bounding box center [528, 297] width 1056 height 594
click at [503, 397] on video at bounding box center [528, 297] width 1056 height 594
click at [503, 399] on video at bounding box center [528, 297] width 1056 height 594
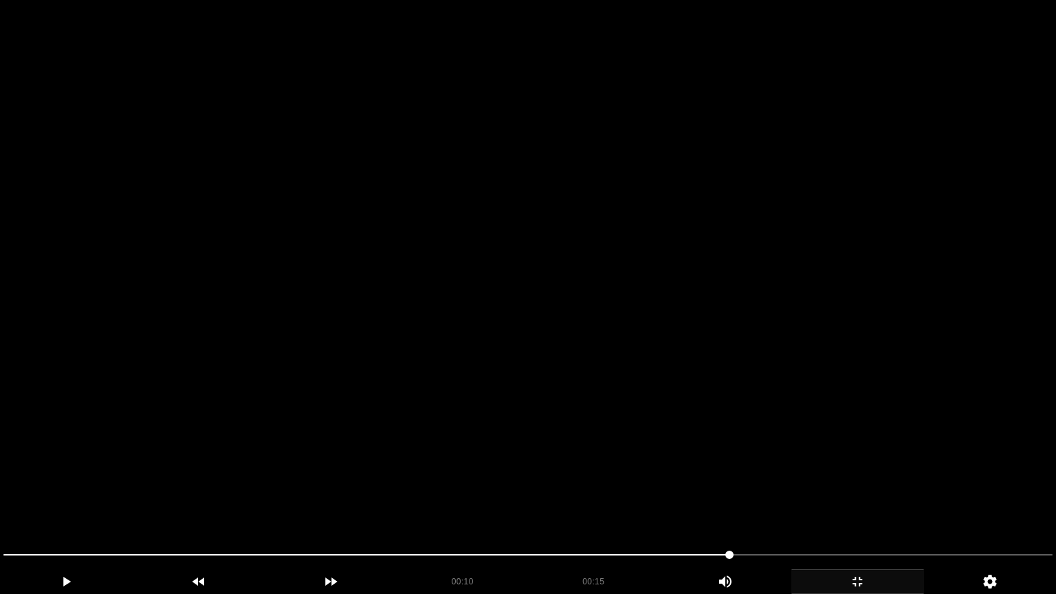
click at [503, 399] on video at bounding box center [528, 297] width 1056 height 594
click at [753, 491] on video at bounding box center [528, 297] width 1056 height 594
click at [679, 459] on video at bounding box center [528, 297] width 1056 height 594
click at [677, 448] on video at bounding box center [528, 297] width 1056 height 594
click at [330, 429] on video at bounding box center [528, 297] width 1056 height 594
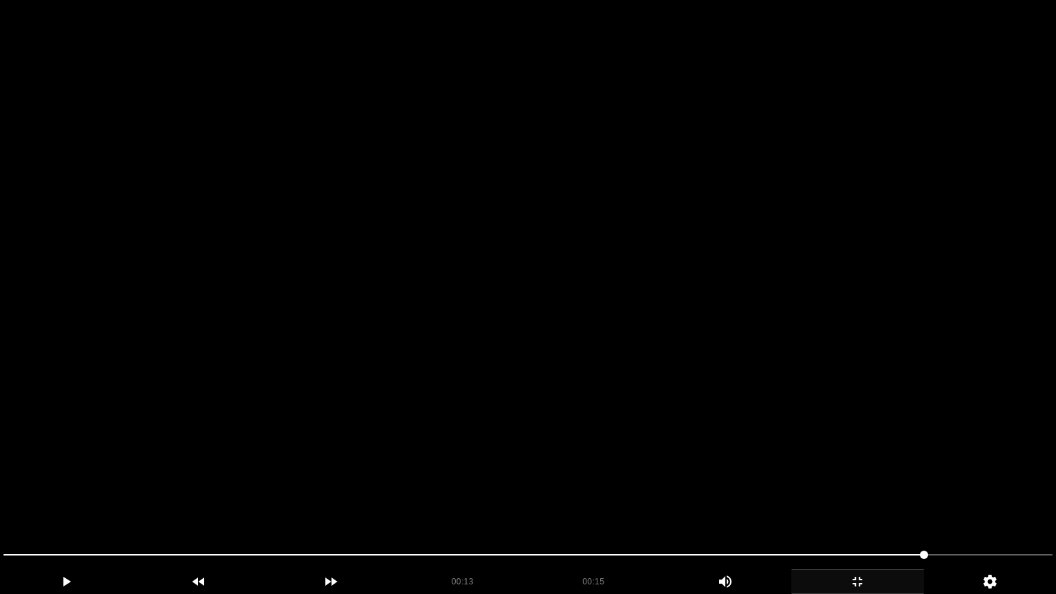
click at [330, 429] on video at bounding box center [528, 297] width 1056 height 594
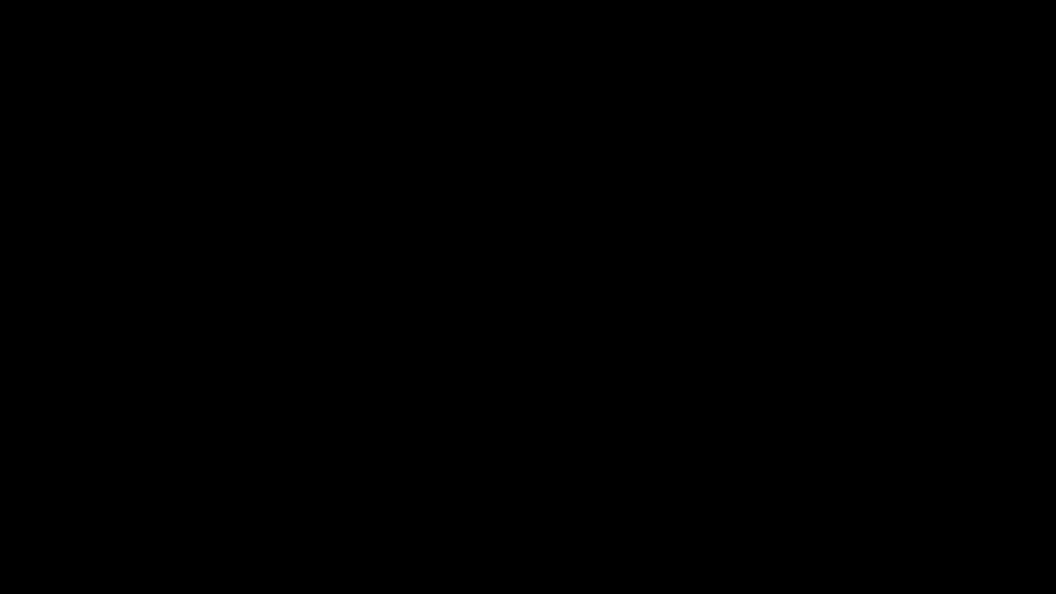
click at [839, 501] on icon "add" at bounding box center [857, 582] width 131 height 17
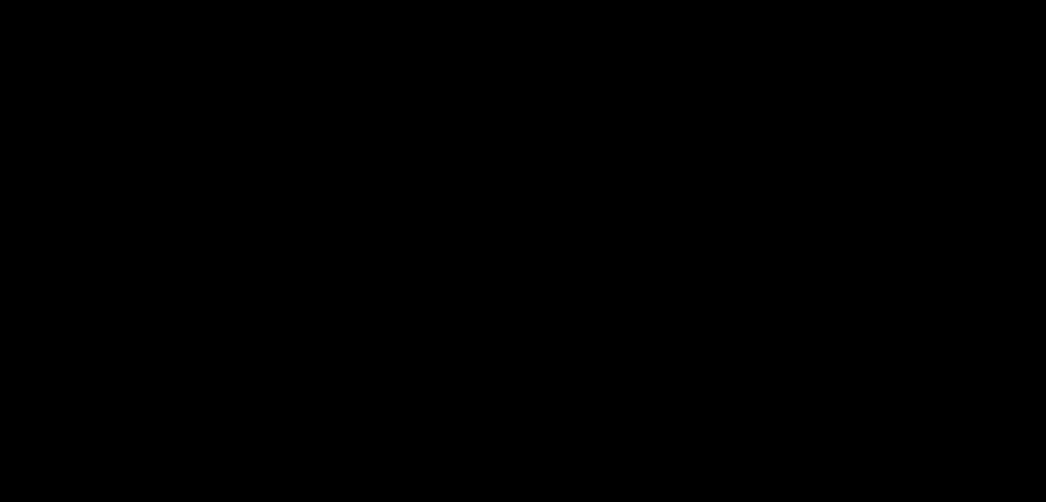
scroll to position [616, 0]
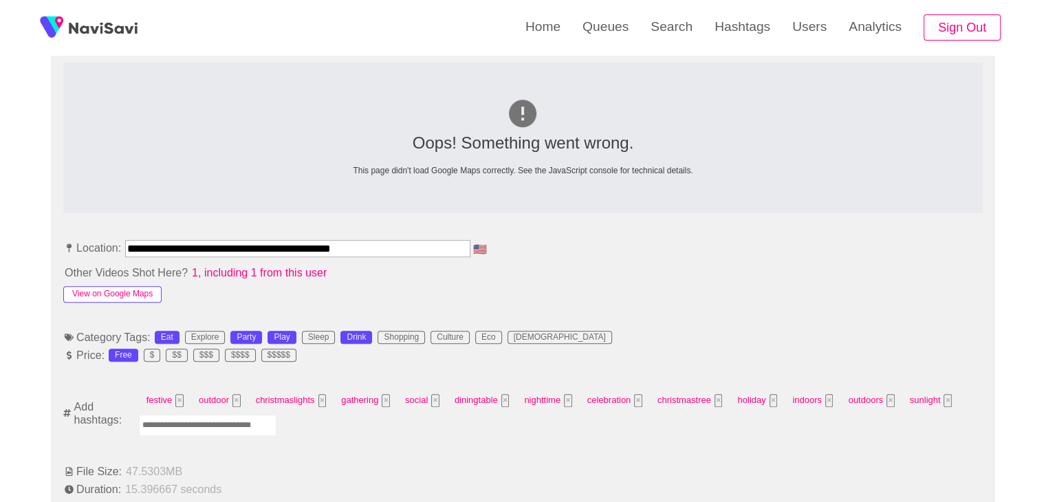
click at [114, 290] on button "View on Google Maps" at bounding box center [112, 294] width 98 height 17
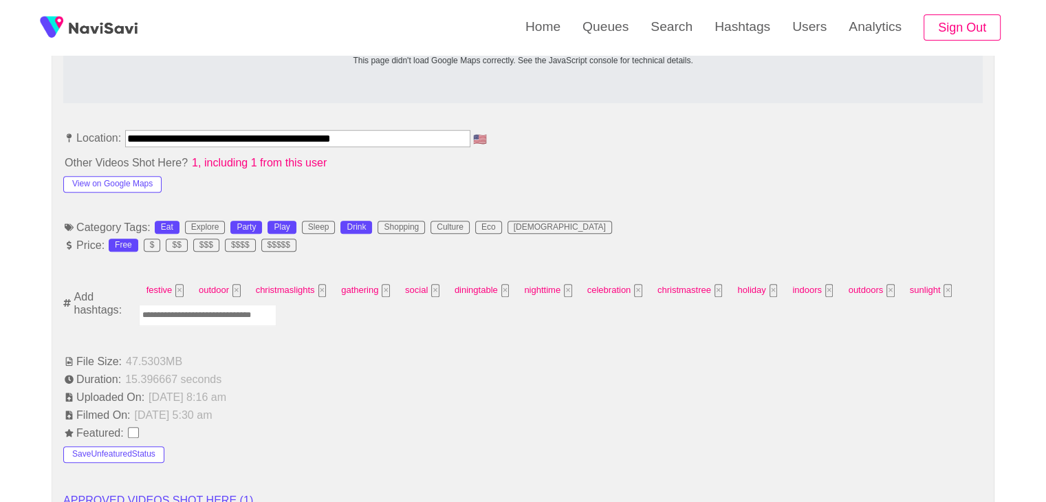
scroll to position [754, 0]
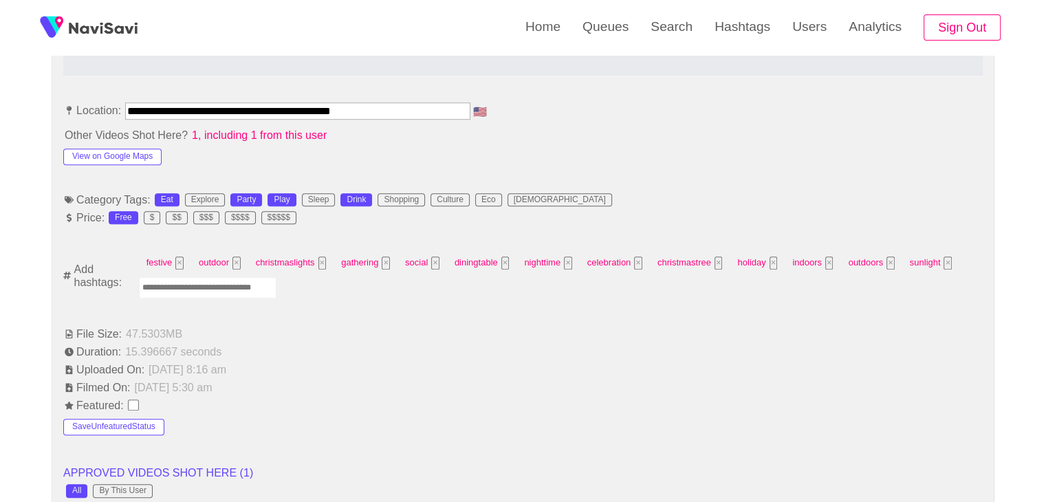
click at [245, 281] on input "Enter tag here and press return" at bounding box center [208, 287] width 138 height 21
type input "*****"
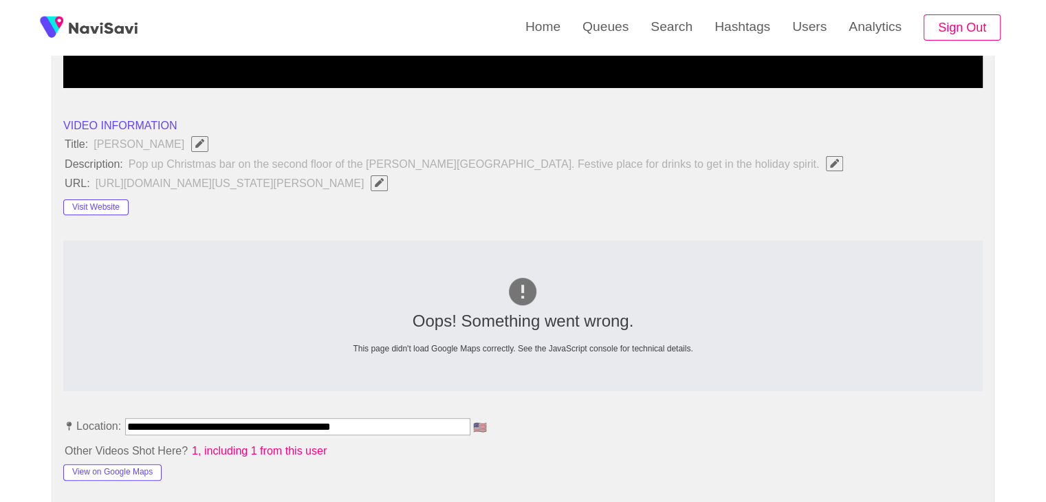
scroll to position [410, 0]
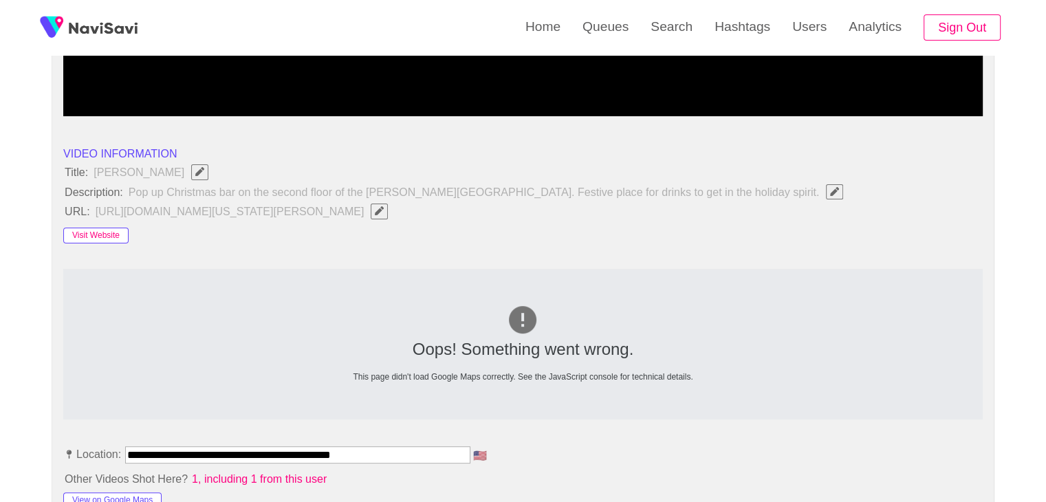
click at [80, 235] on button "Visit Website" at bounding box center [95, 236] width 65 height 17
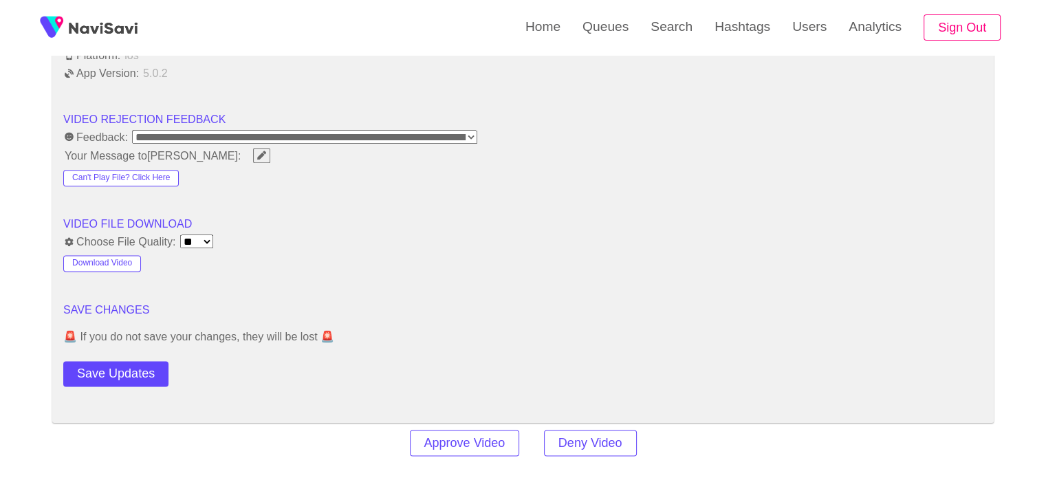
scroll to position [1717, 0]
click at [142, 371] on button "Save Updates" at bounding box center [115, 372] width 105 height 25
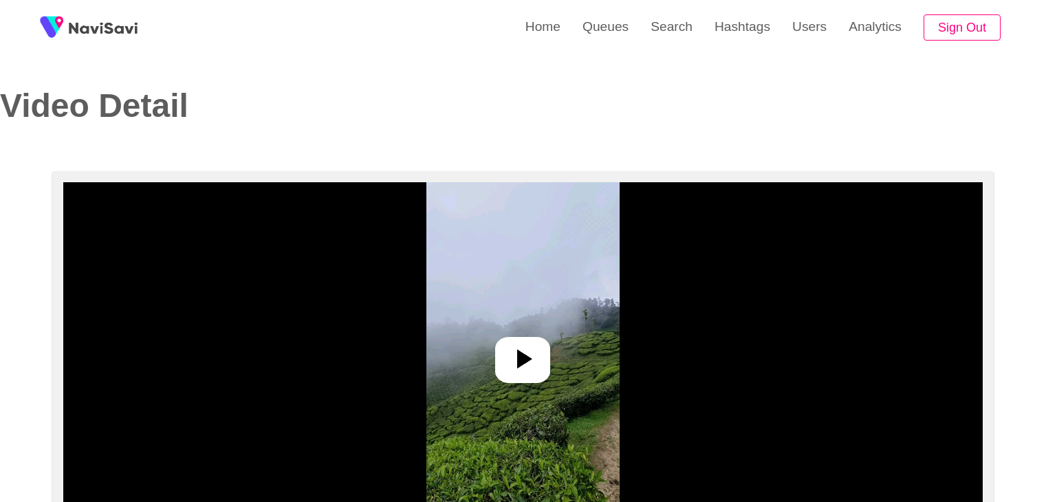
select select "**********"
select select "**"
click at [534, 382] on div at bounding box center [522, 360] width 55 height 46
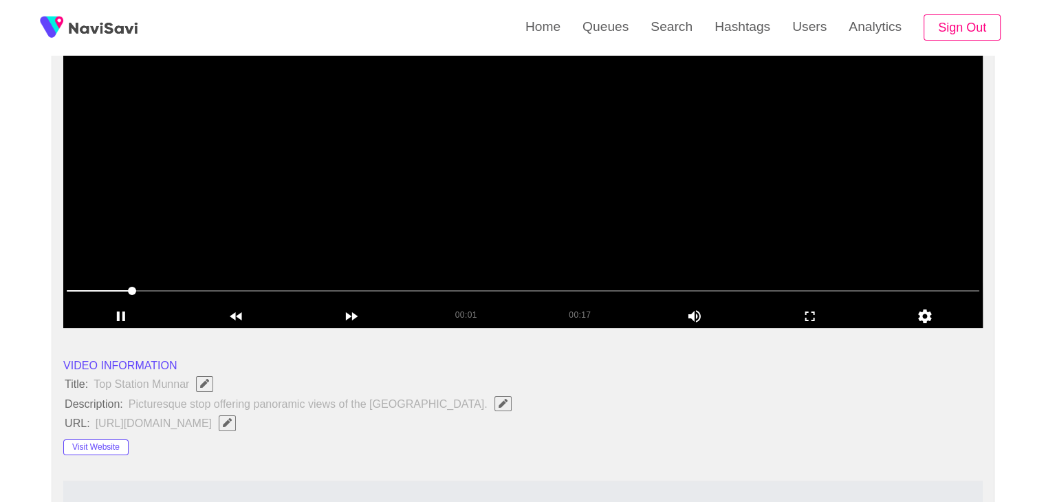
scroll to position [206, 0]
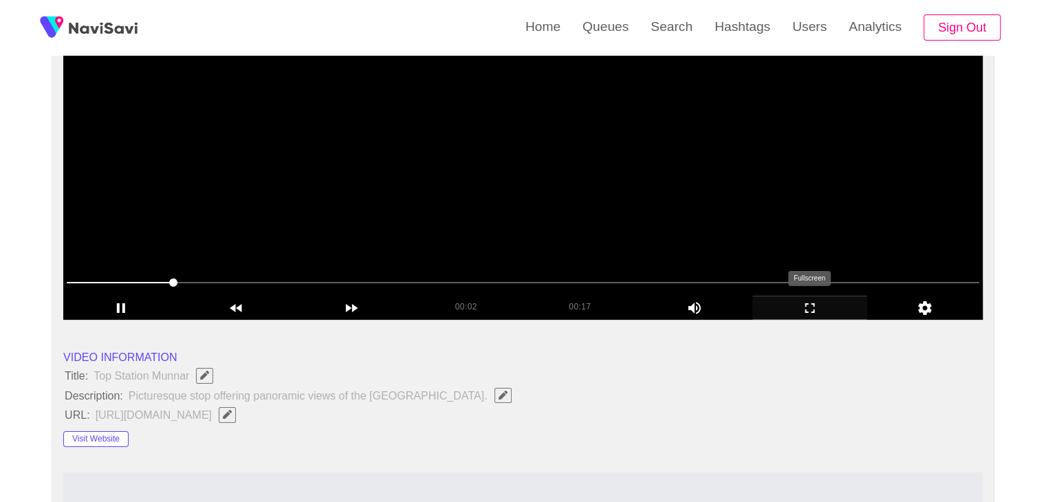
click at [825, 307] on icon "add" at bounding box center [810, 308] width 114 height 17
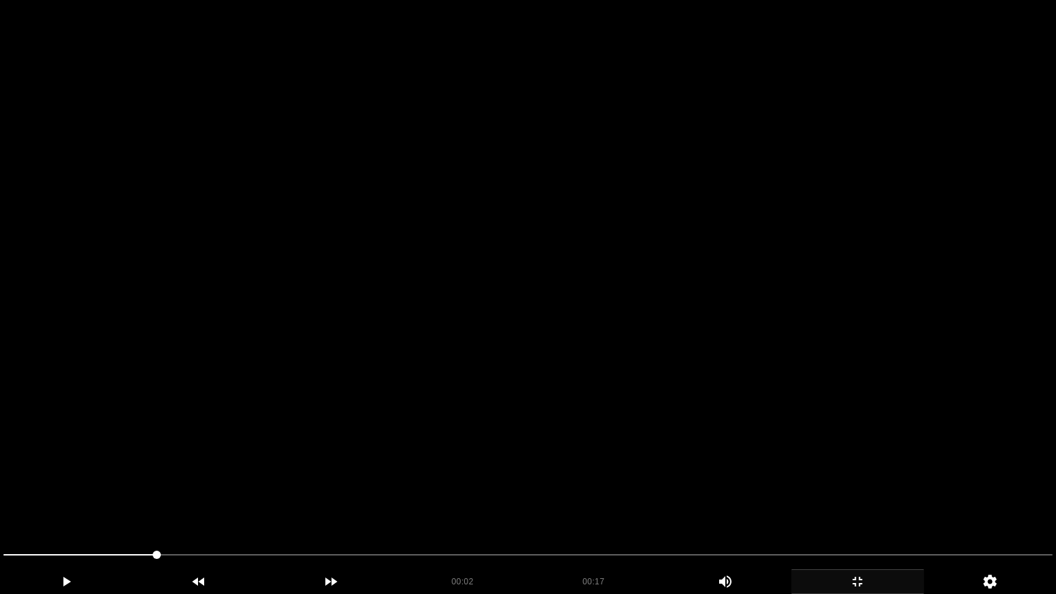
click at [580, 365] on video at bounding box center [528, 297] width 1056 height 594
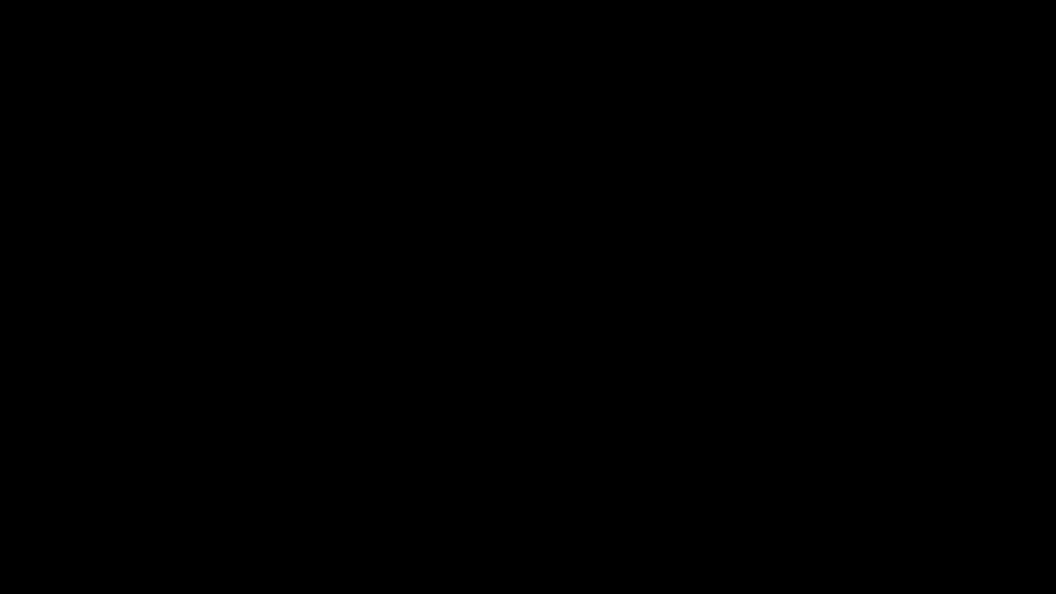
click at [869, 501] on icon "add" at bounding box center [857, 582] width 131 height 17
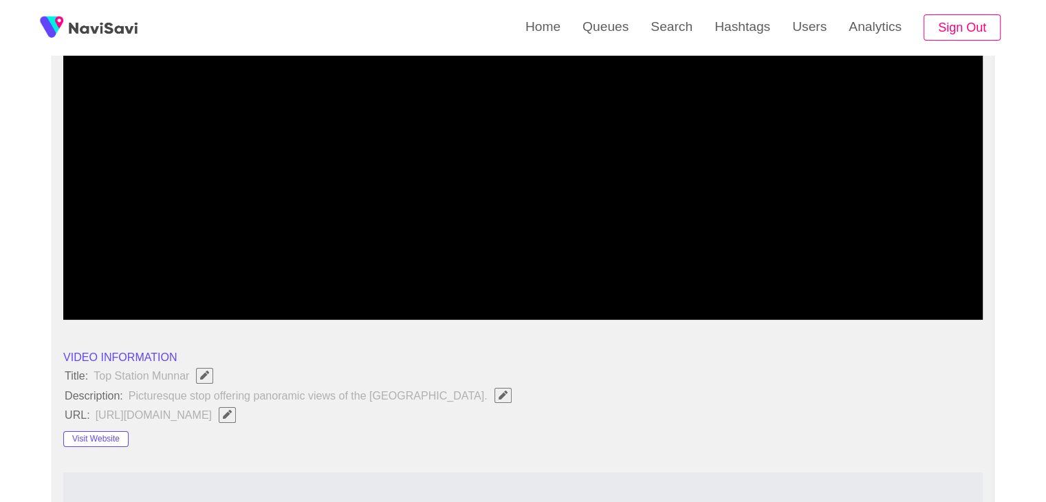
drag, startPoint x: 0, startPoint y: 276, endPoint x: 39, endPoint y: 258, distance: 42.5
click at [466, 199] on video at bounding box center [522, 148] width 919 height 344
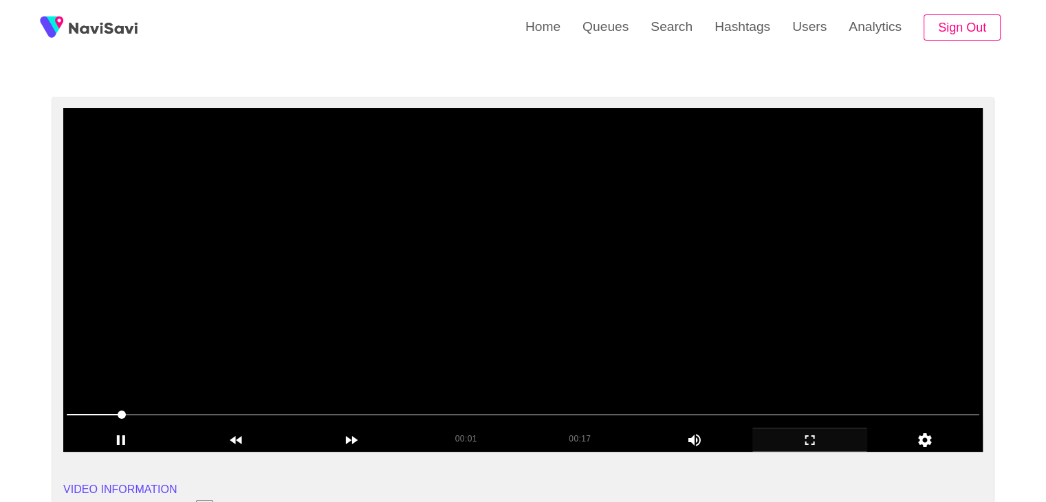
scroll to position [69, 0]
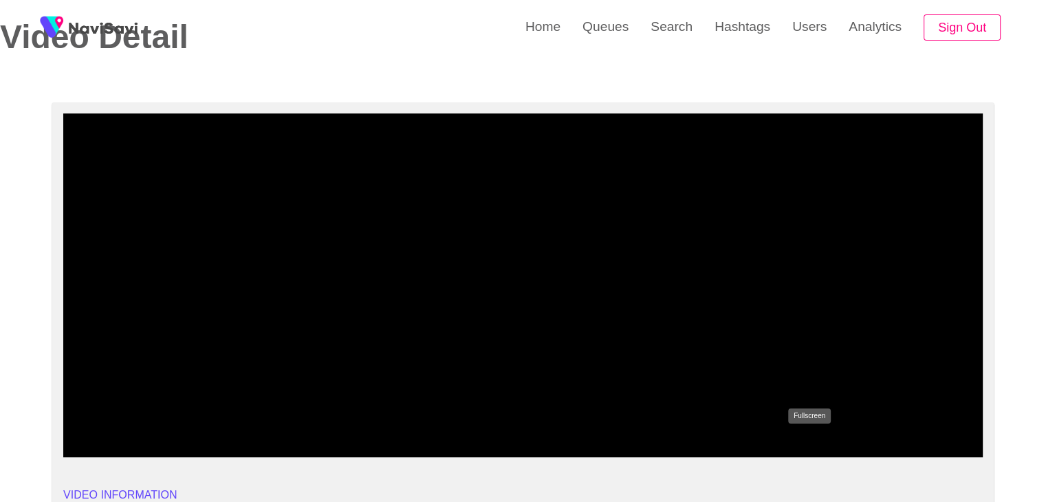
click at [816, 443] on icon "add" at bounding box center [810, 445] width 114 height 17
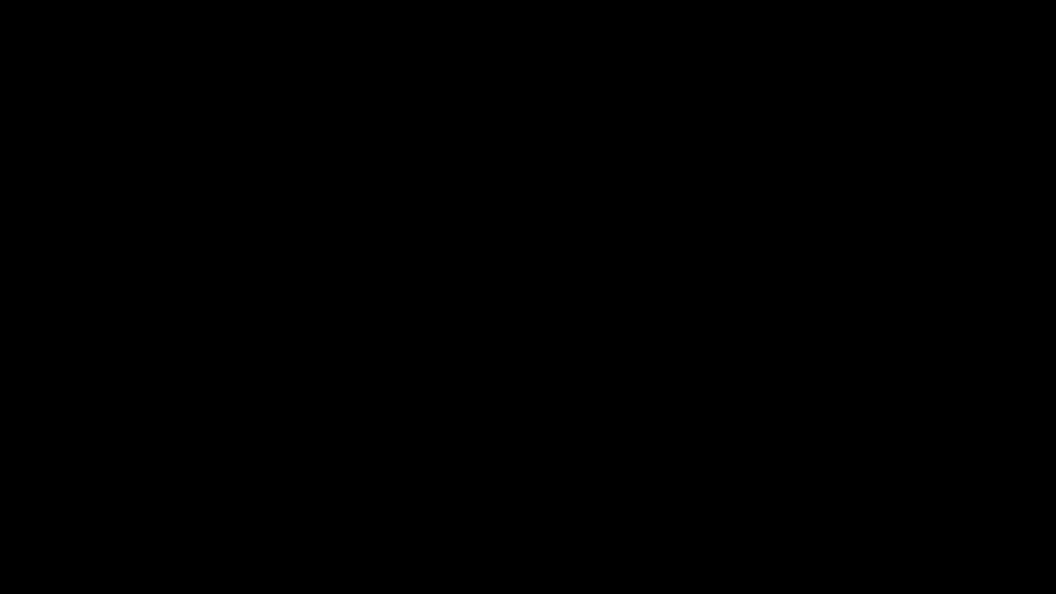
click at [848, 501] on icon "add" at bounding box center [857, 582] width 131 height 17
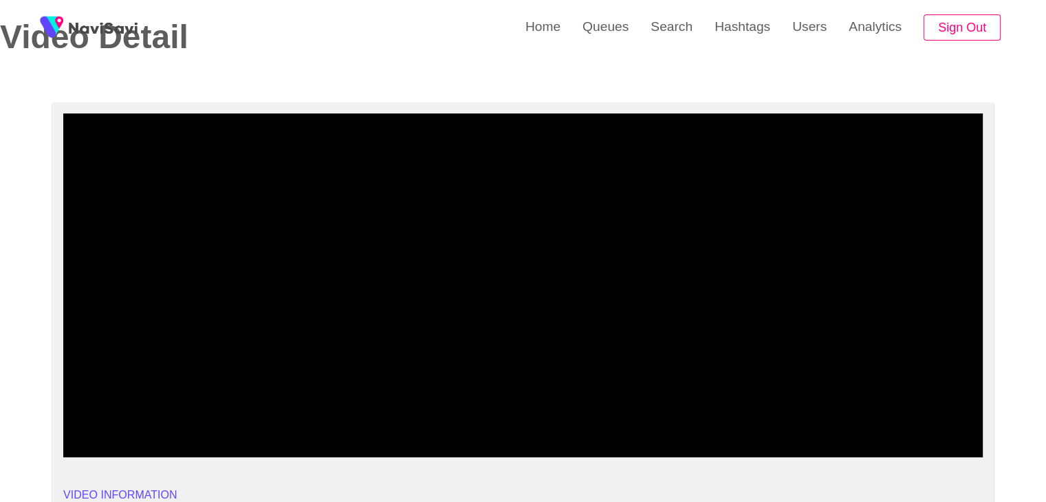
drag, startPoint x: 70, startPoint y: 418, endPoint x: 0, endPoint y: 407, distance: 71.0
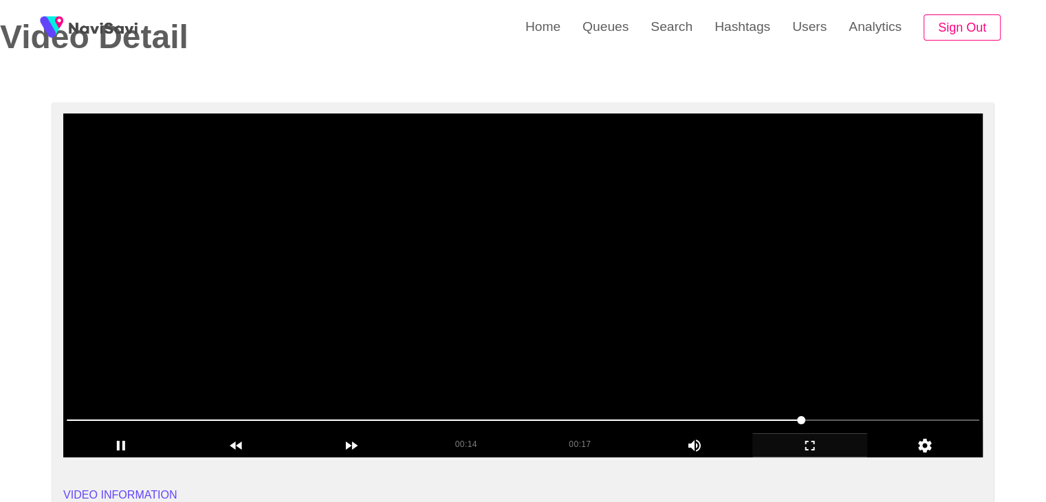
click at [534, 329] on video at bounding box center [522, 285] width 919 height 344
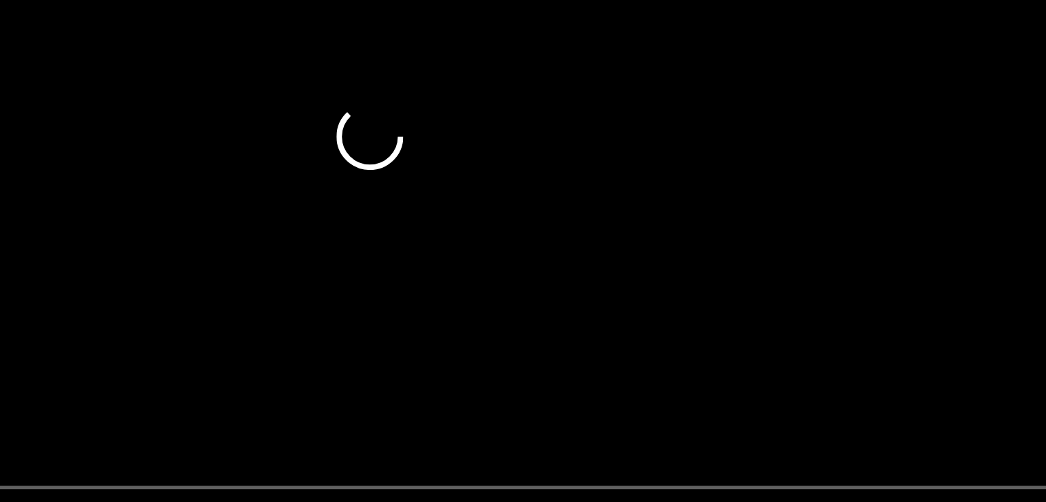
click at [564, 351] on video at bounding box center [522, 285] width 919 height 344
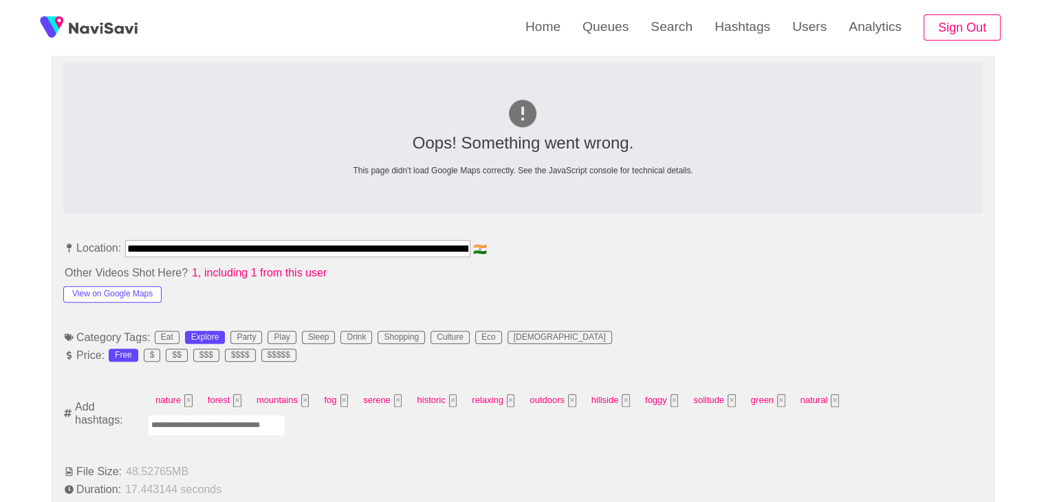
scroll to position [0, 105]
drag, startPoint x: 130, startPoint y: 244, endPoint x: 684, endPoint y: 257, distance: 553.7
click at [684, 257] on li "**********" at bounding box center [522, 251] width 919 height 22
click at [285, 415] on input "Enter tag here and press return" at bounding box center [217, 425] width 138 height 21
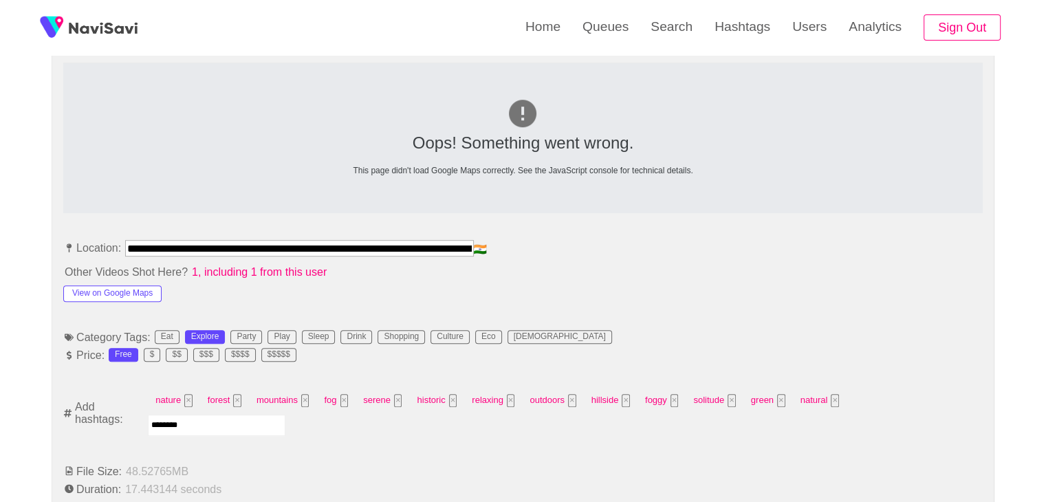
type input "*********"
click at [140, 294] on button "View on Google Maps" at bounding box center [112, 293] width 98 height 17
drag, startPoint x: 126, startPoint y: 241, endPoint x: 656, endPoint y: 243, distance: 530.2
click at [656, 243] on li "**********" at bounding box center [522, 251] width 919 height 22
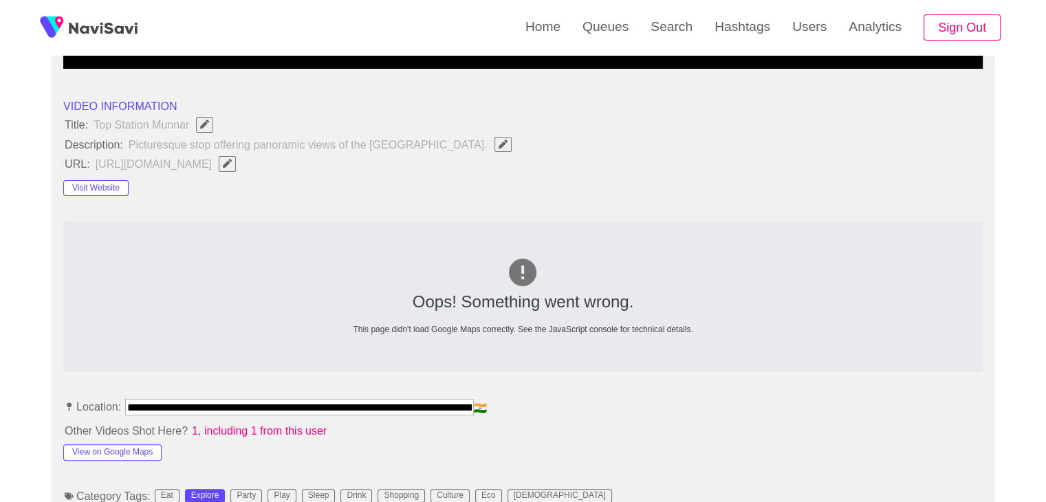
scroll to position [410, 0]
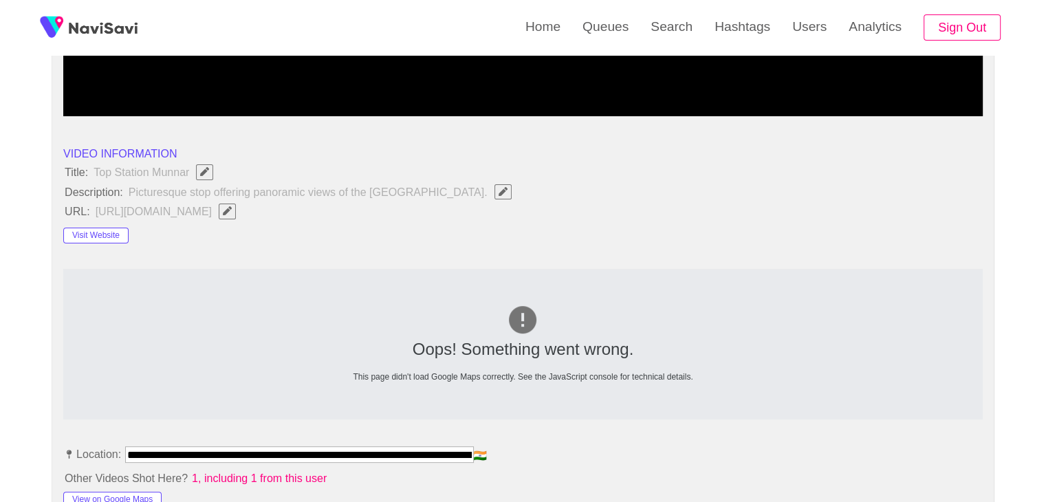
click at [232, 212] on icon "Edit Field" at bounding box center [227, 210] width 9 height 9
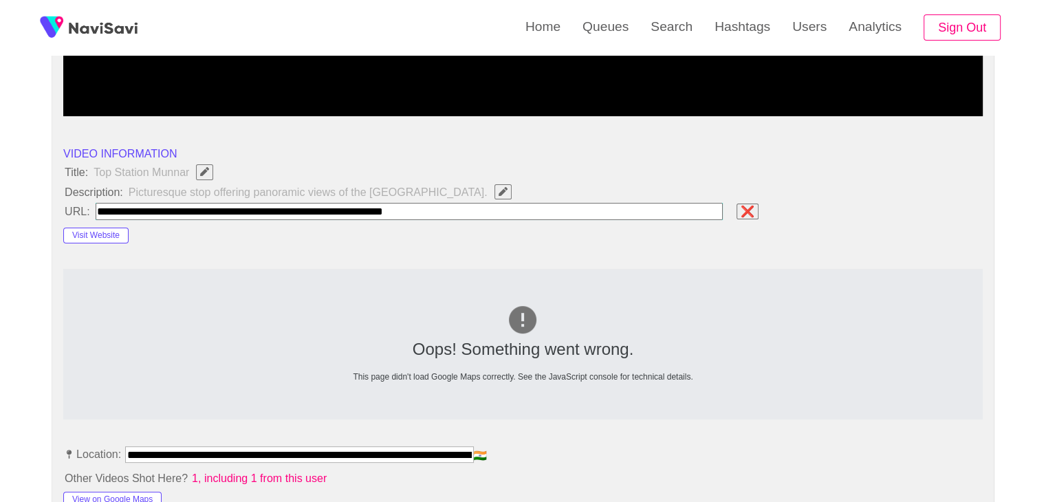
type input "**********"
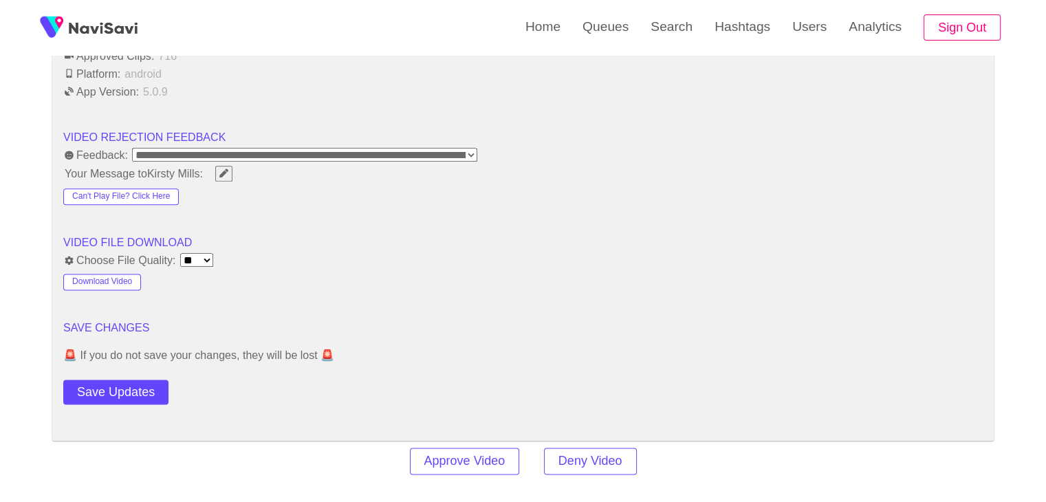
scroll to position [1717, 0]
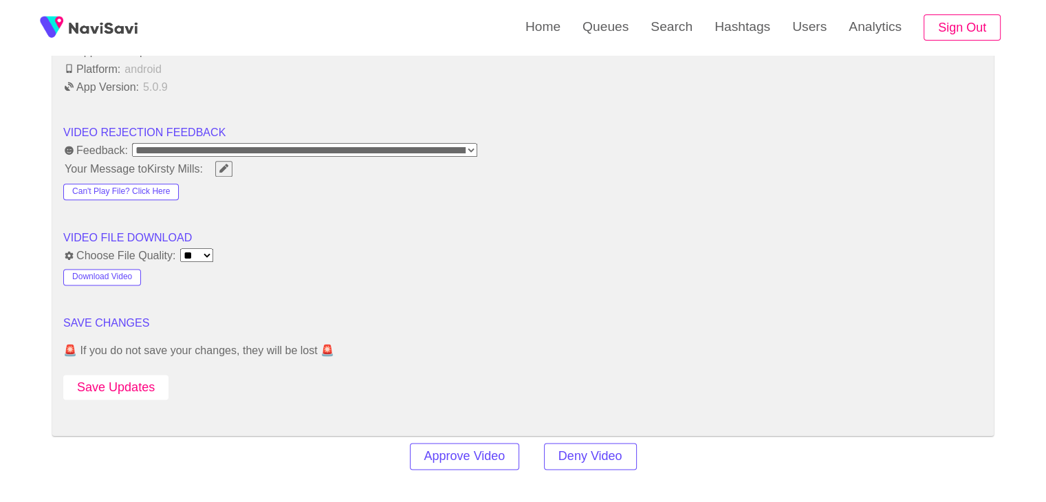
click at [133, 382] on button "Save Updates" at bounding box center [115, 387] width 105 height 25
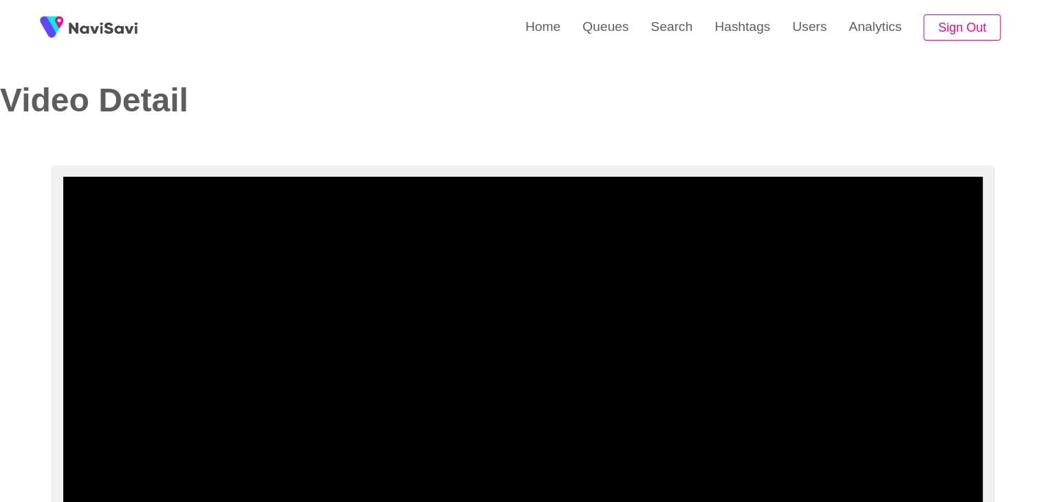
scroll to position [0, 0]
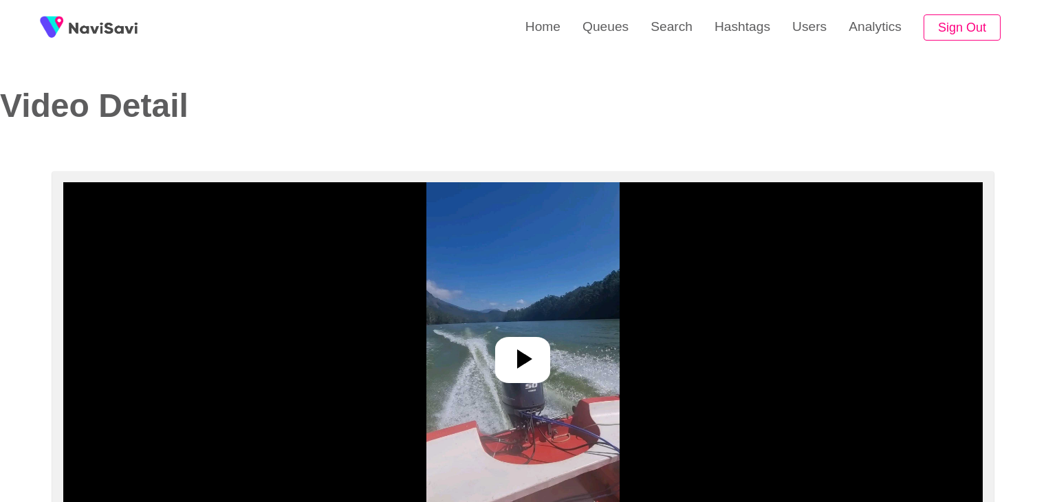
select select "**********"
select select "**"
click at [536, 364] on icon at bounding box center [522, 358] width 33 height 33
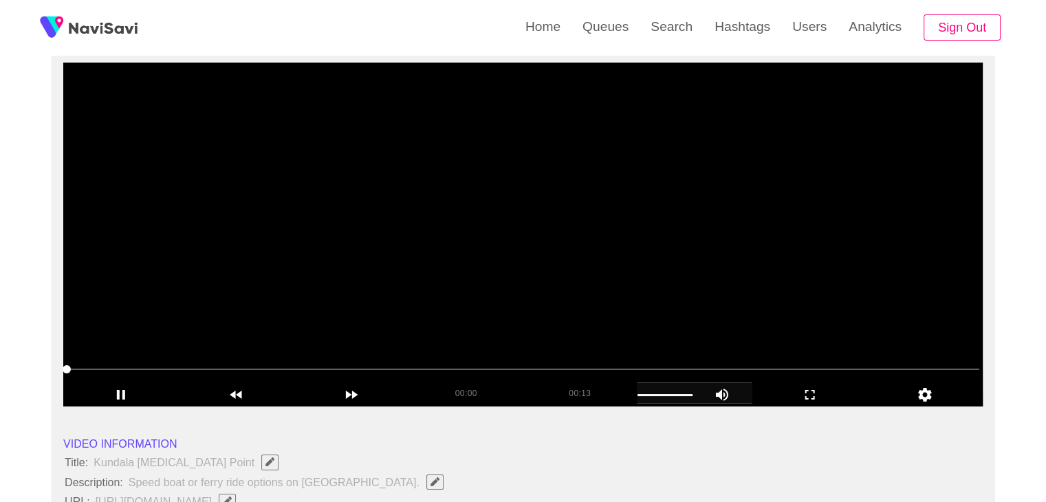
scroll to position [138, 0]
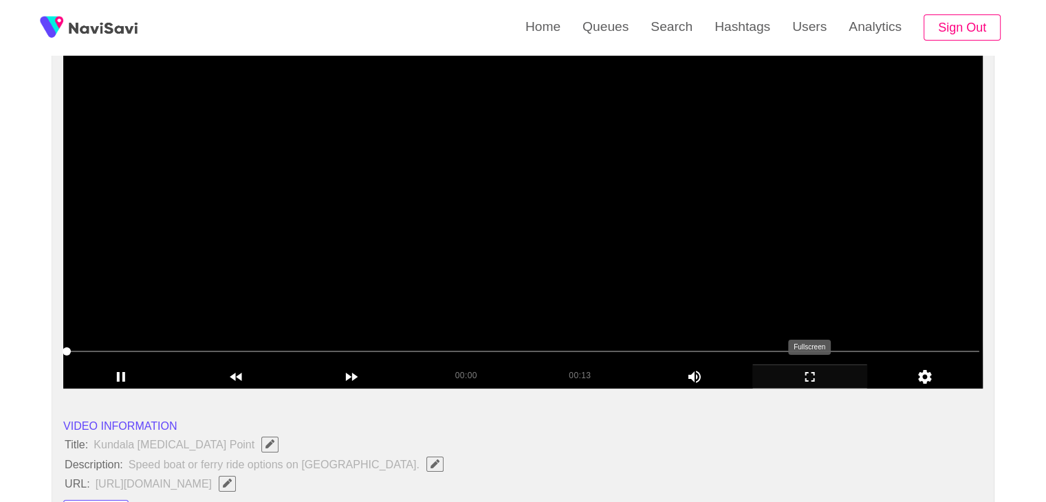
click at [811, 378] on icon "add" at bounding box center [810, 377] width 114 height 17
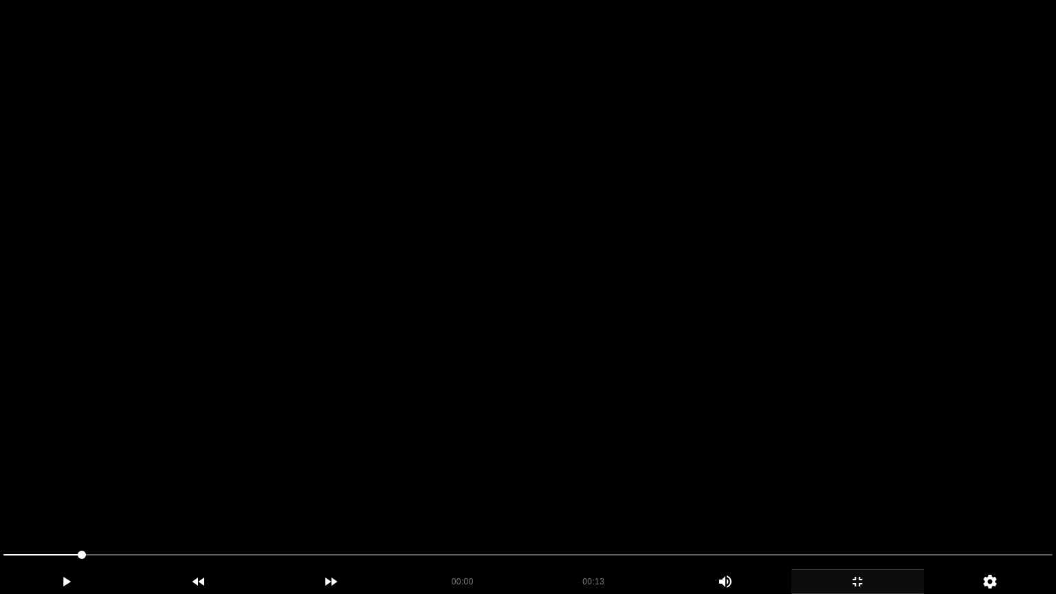
drag, startPoint x: 748, startPoint y: 428, endPoint x: 732, endPoint y: 437, distance: 17.8
click at [743, 434] on video at bounding box center [528, 297] width 1056 height 594
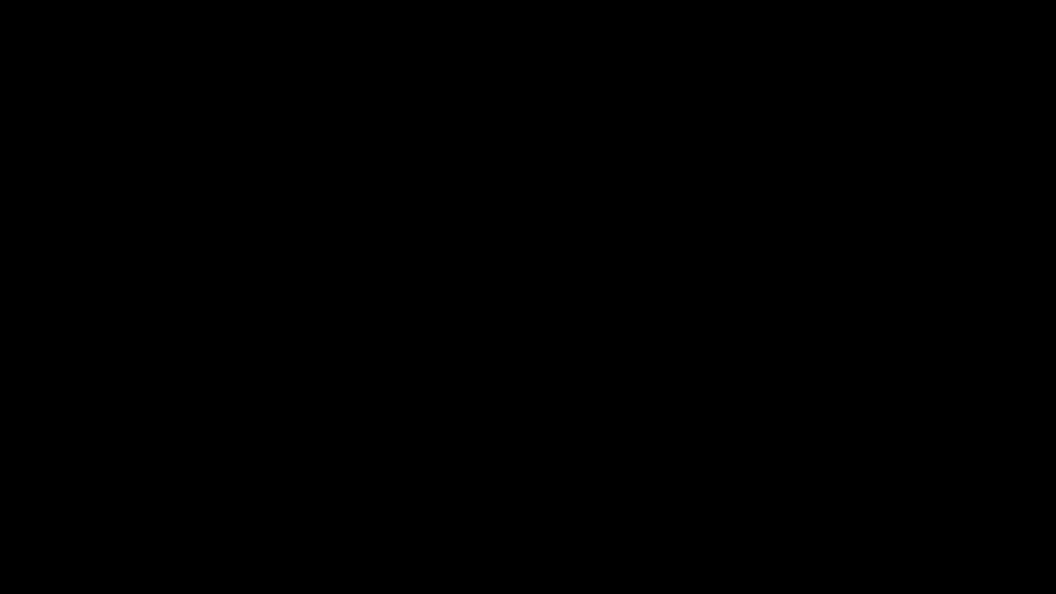
click at [843, 501] on icon "add" at bounding box center [857, 582] width 131 height 17
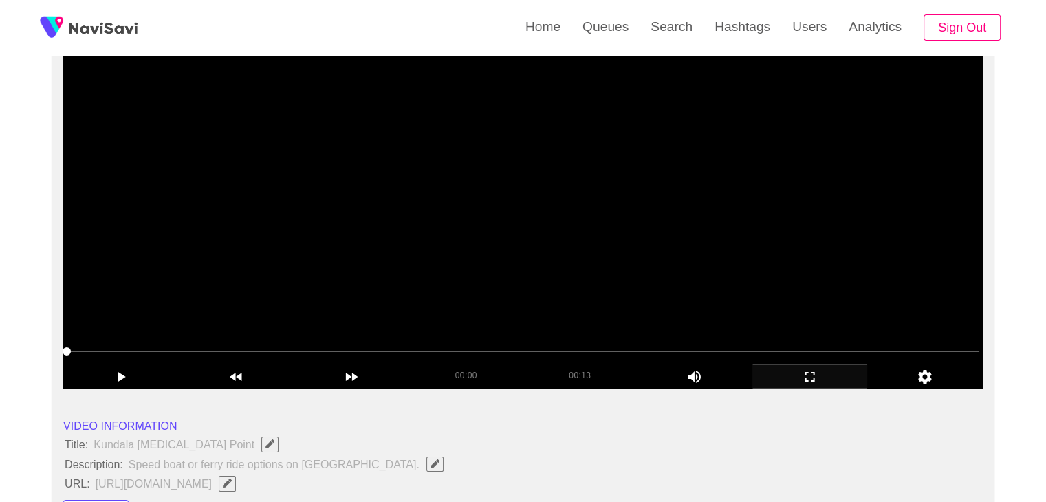
click at [341, 294] on video at bounding box center [522, 217] width 919 height 344
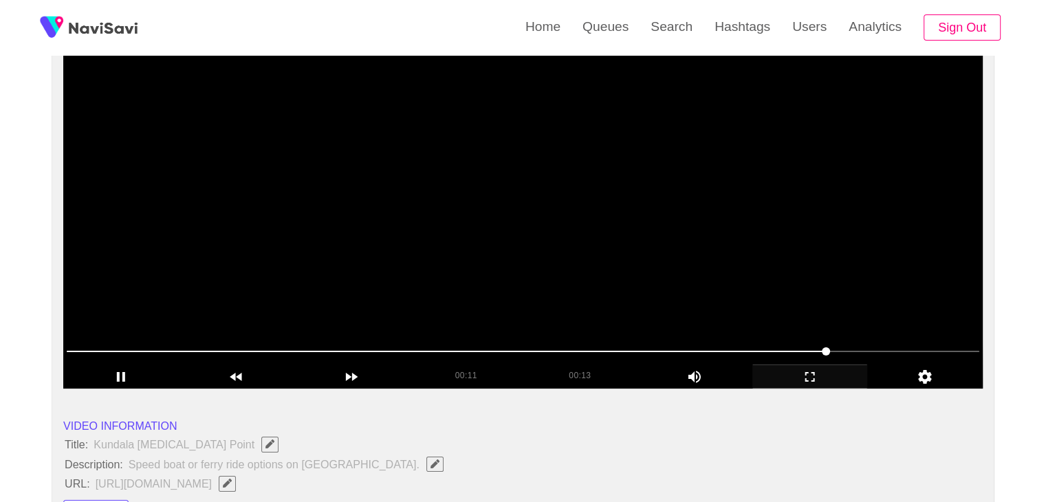
click at [450, 287] on video at bounding box center [522, 217] width 919 height 344
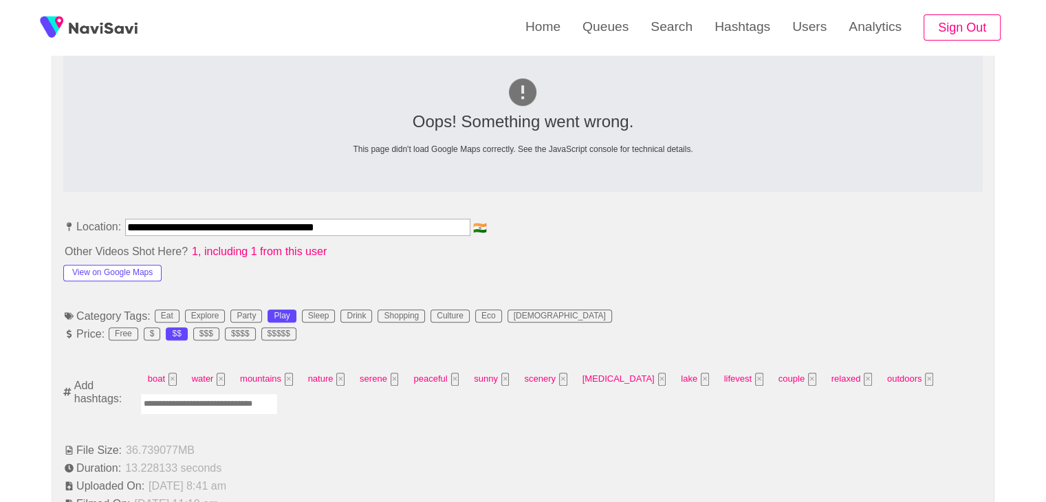
scroll to position [688, 0]
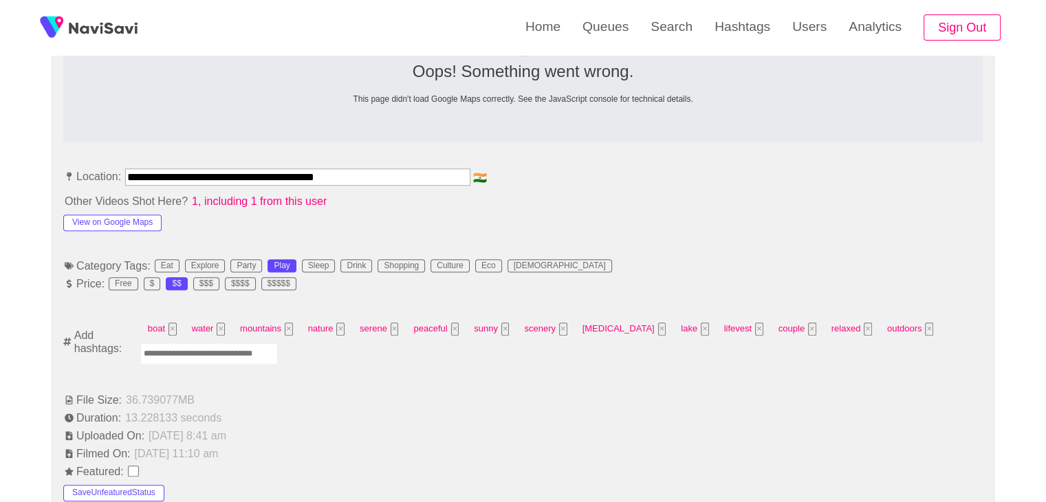
click at [215, 346] on input "Enter tag here and press return" at bounding box center [209, 353] width 138 height 21
type input "*********"
type input "**********"
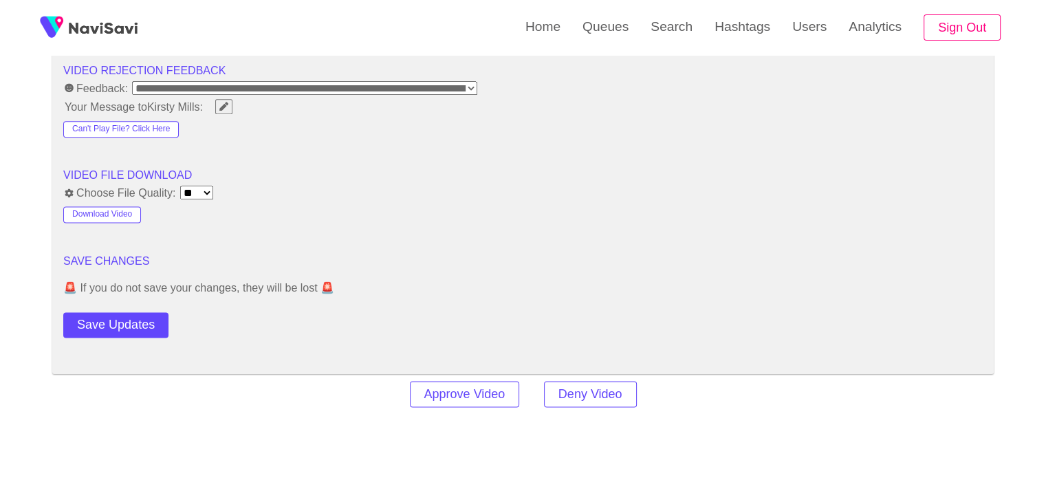
scroll to position [1788, 0]
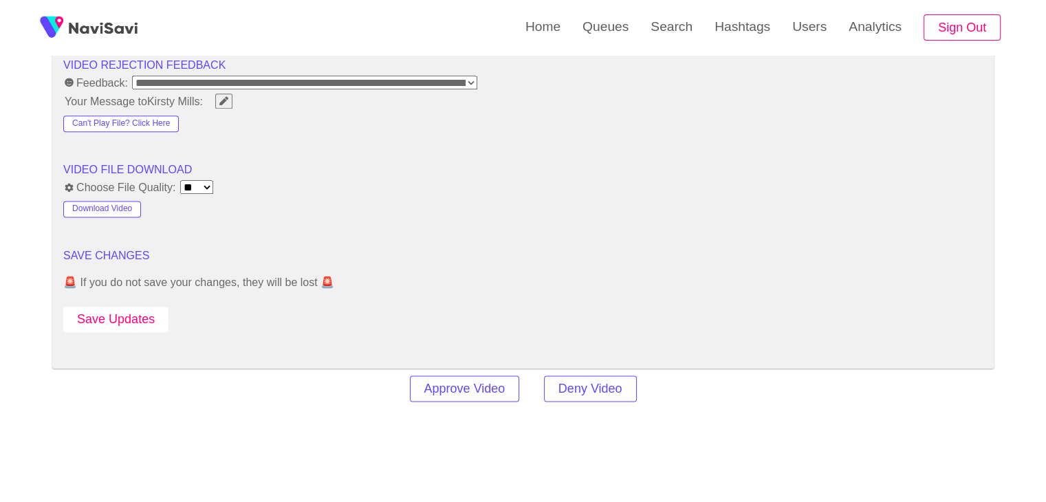
click at [143, 314] on button "Save Updates" at bounding box center [115, 319] width 105 height 25
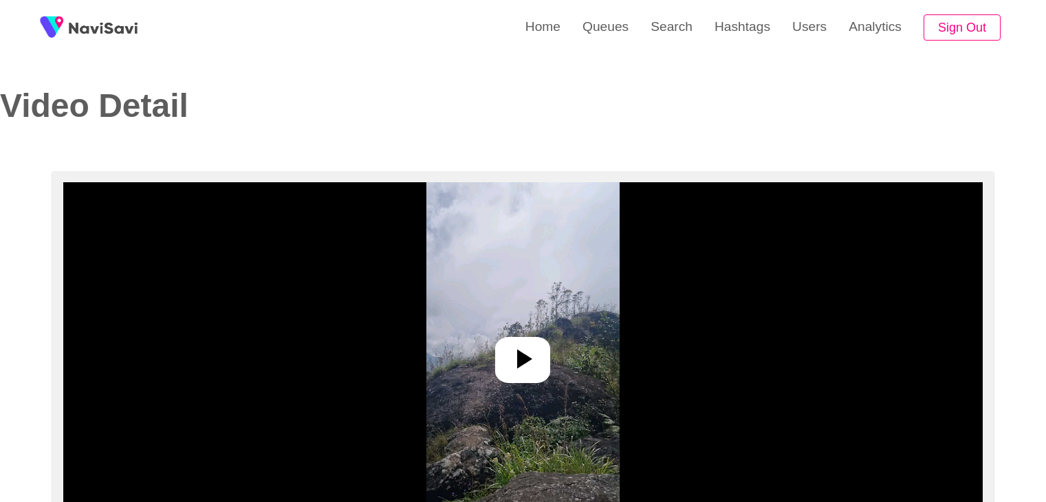
select select "**********"
select select "**"
click at [516, 366] on icon at bounding box center [522, 358] width 33 height 33
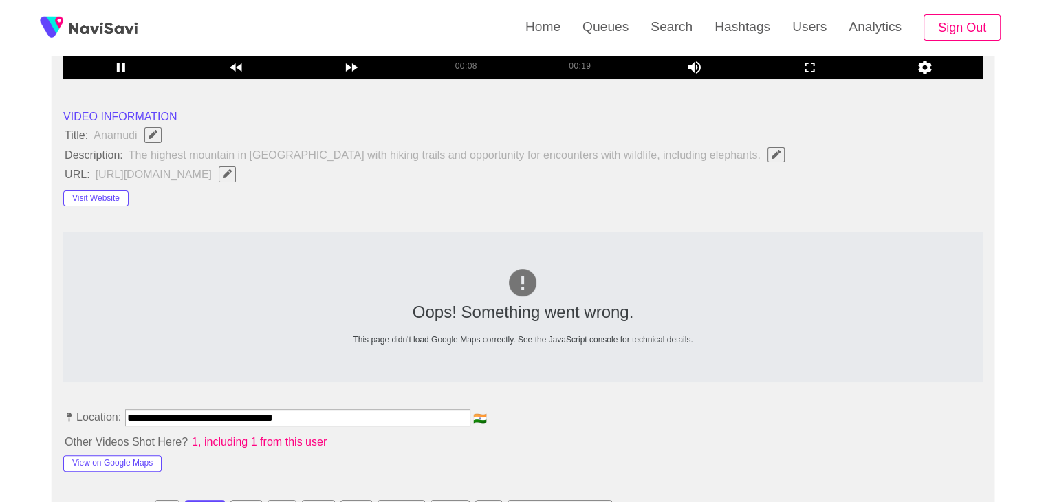
scroll to position [615, 0]
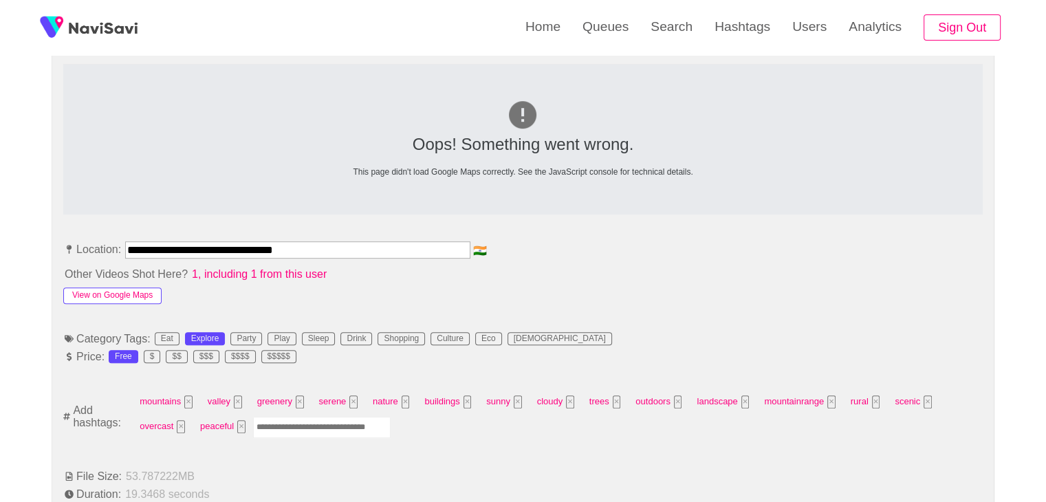
click at [133, 292] on button "View on Google Maps" at bounding box center [112, 295] width 98 height 17
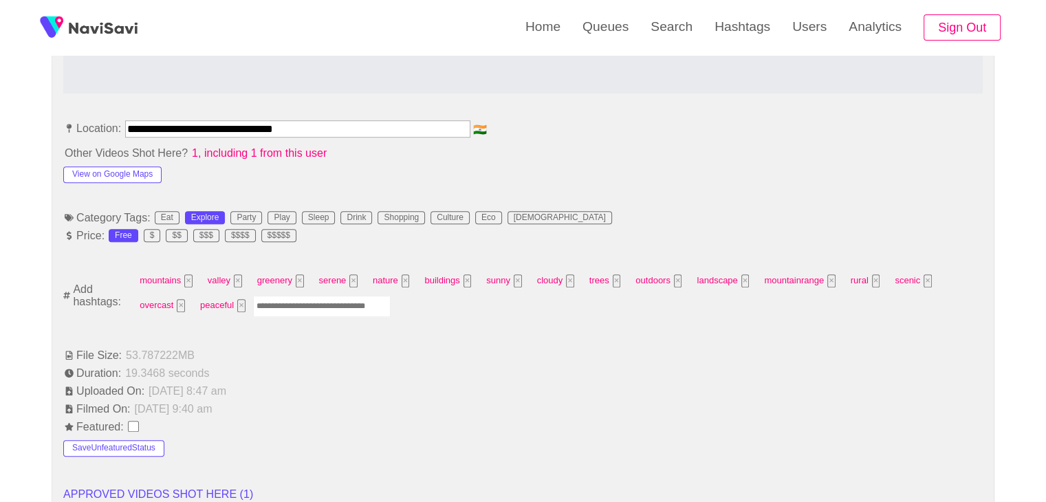
scroll to position [752, 0]
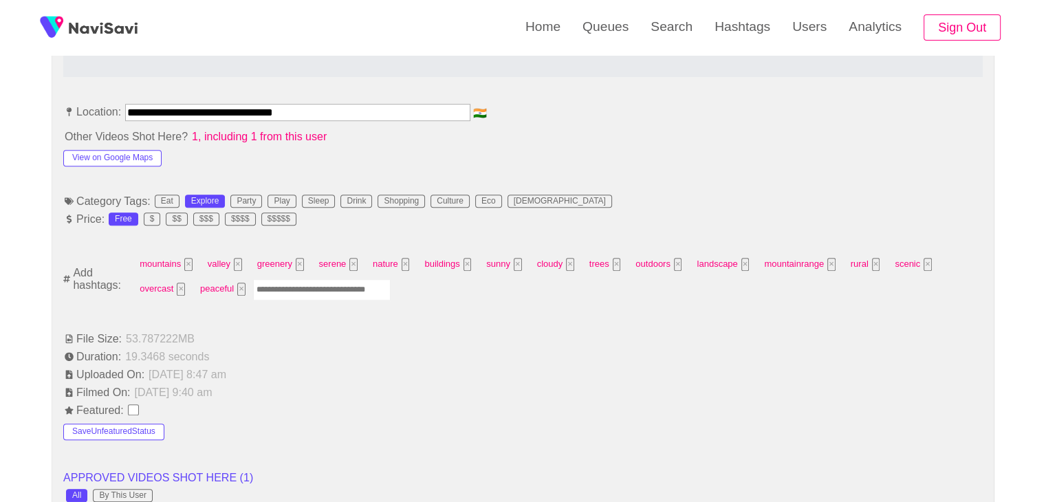
click at [301, 290] on input "Enter tag here and press return" at bounding box center [322, 289] width 138 height 21
type input "*********"
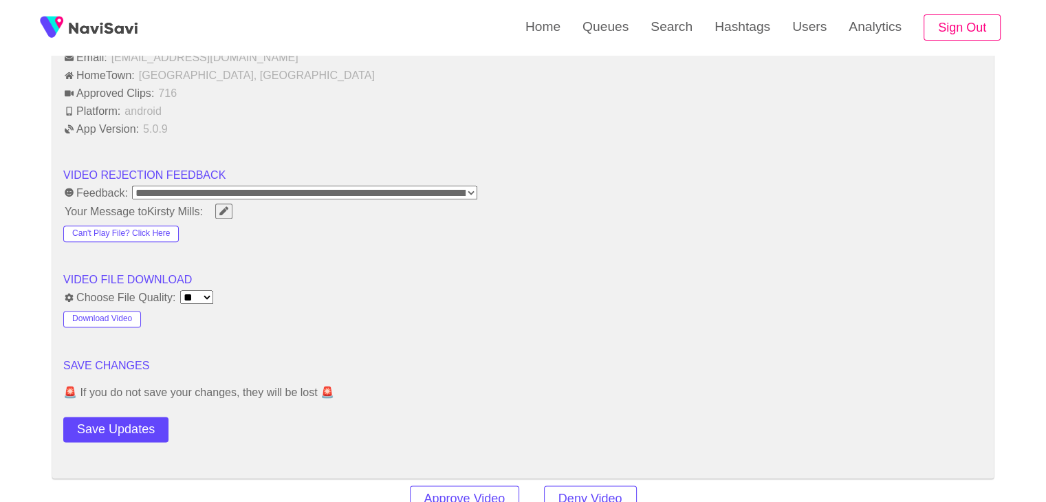
scroll to position [1715, 0]
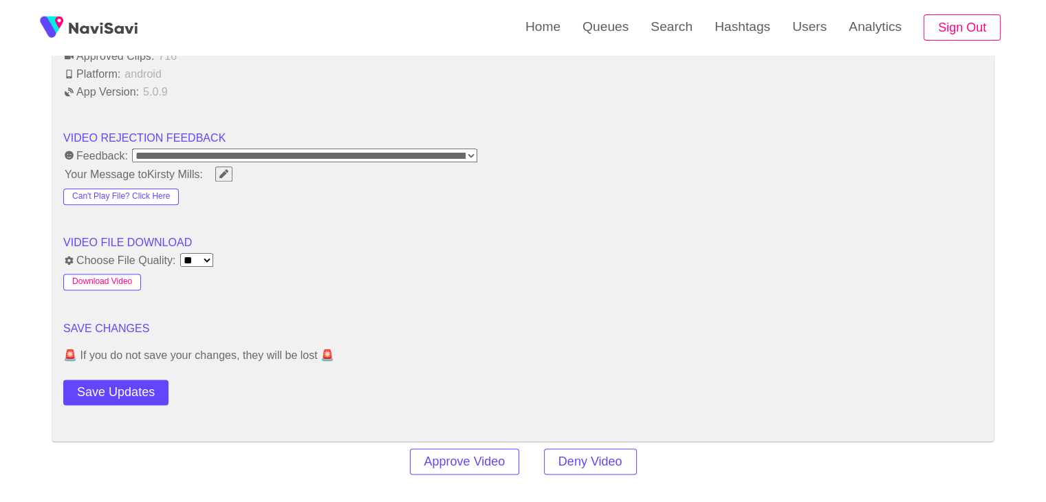
click at [120, 278] on button "Download Video" at bounding box center [102, 282] width 78 height 17
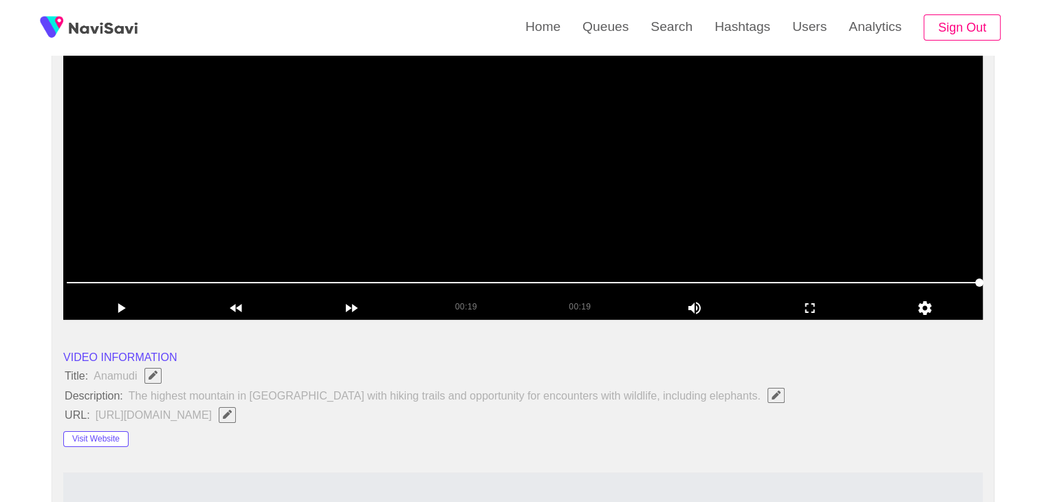
scroll to position [202, 0]
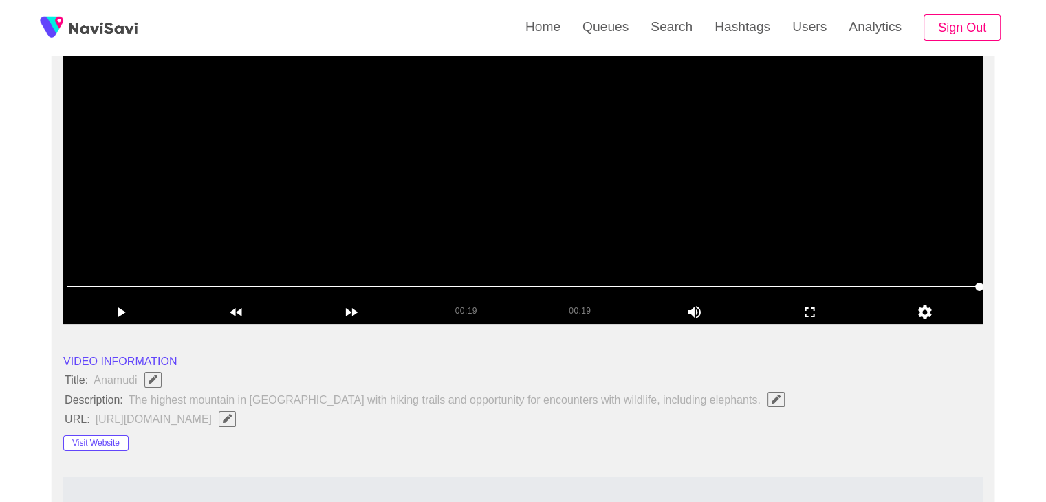
click at [564, 237] on video at bounding box center [522, 152] width 919 height 344
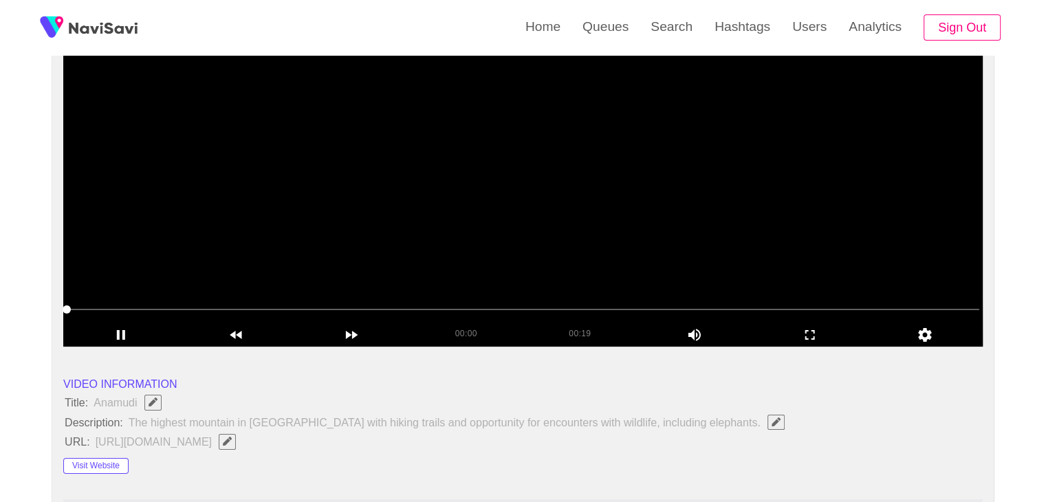
scroll to position [133, 0]
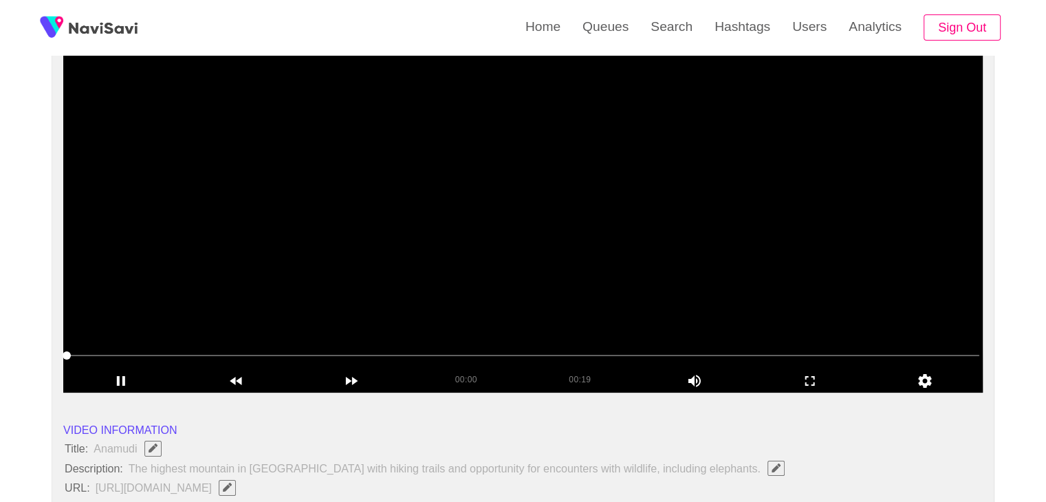
click at [599, 301] on video at bounding box center [522, 221] width 919 height 344
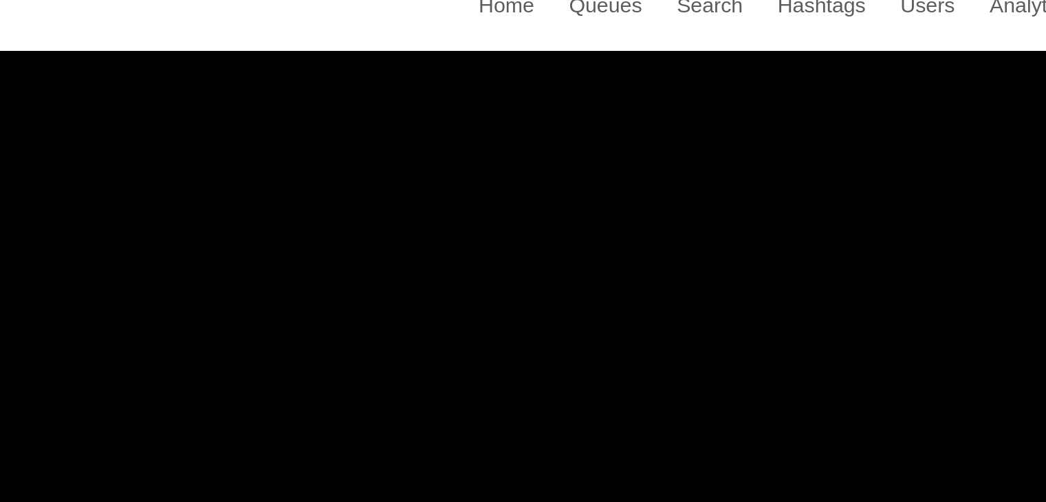
click at [555, 206] on video at bounding box center [522, 221] width 919 height 344
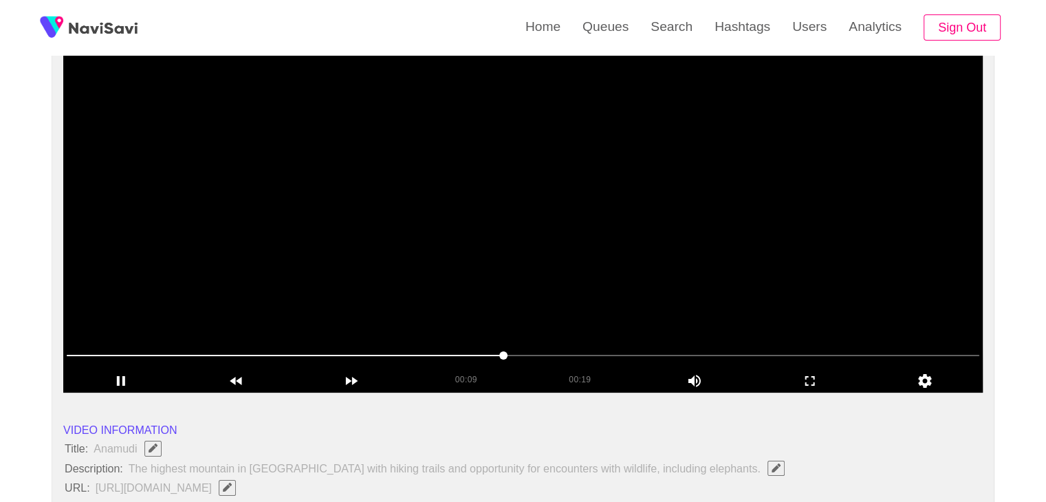
click at [565, 233] on video at bounding box center [522, 221] width 919 height 344
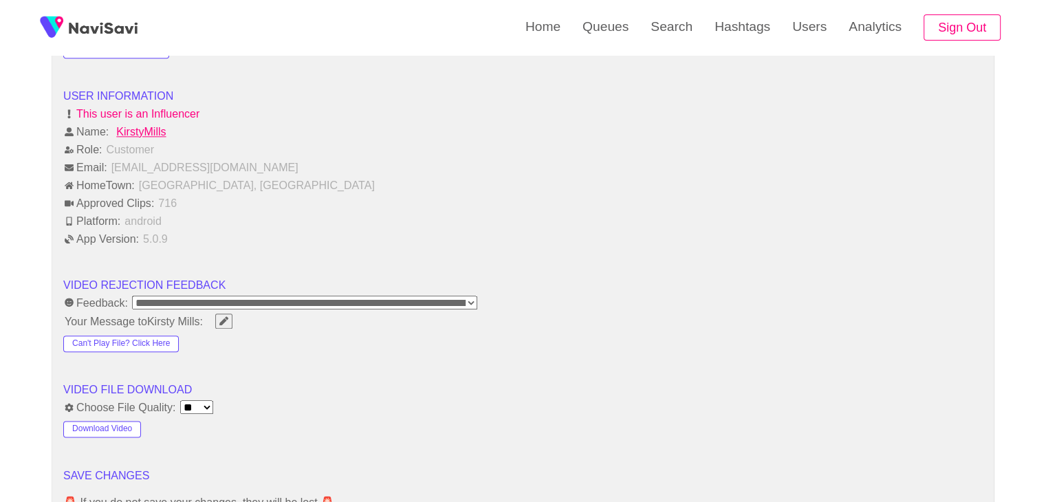
scroll to position [1715, 0]
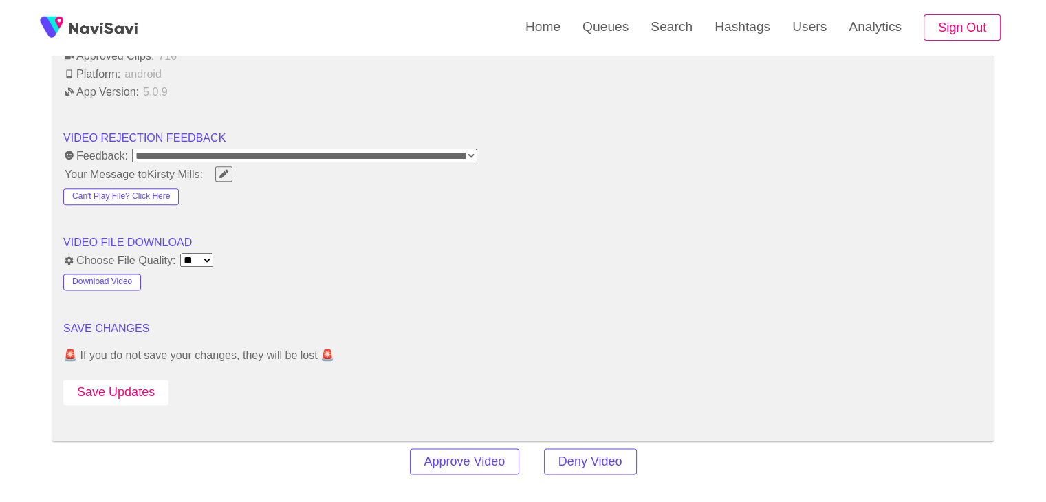
click at [121, 397] on button "Save Updates" at bounding box center [115, 392] width 105 height 25
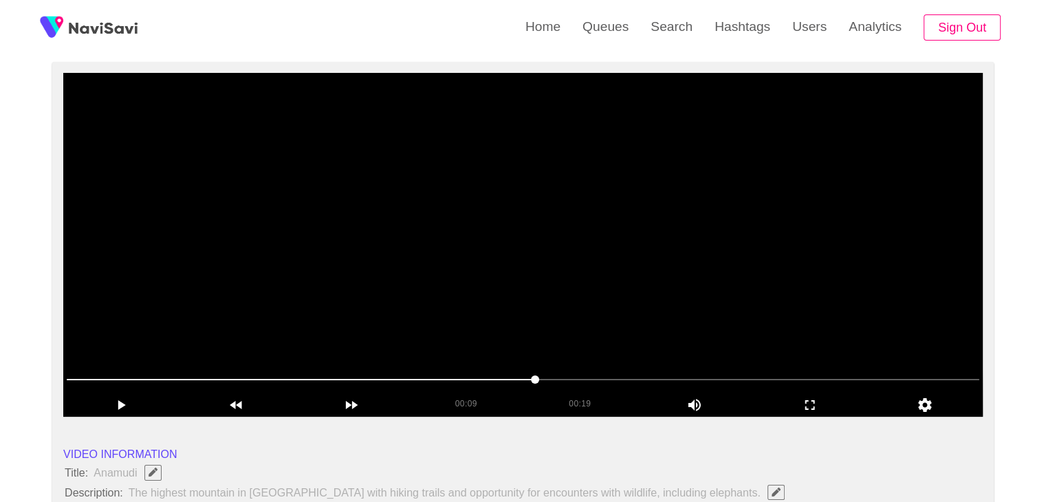
scroll to position [65, 0]
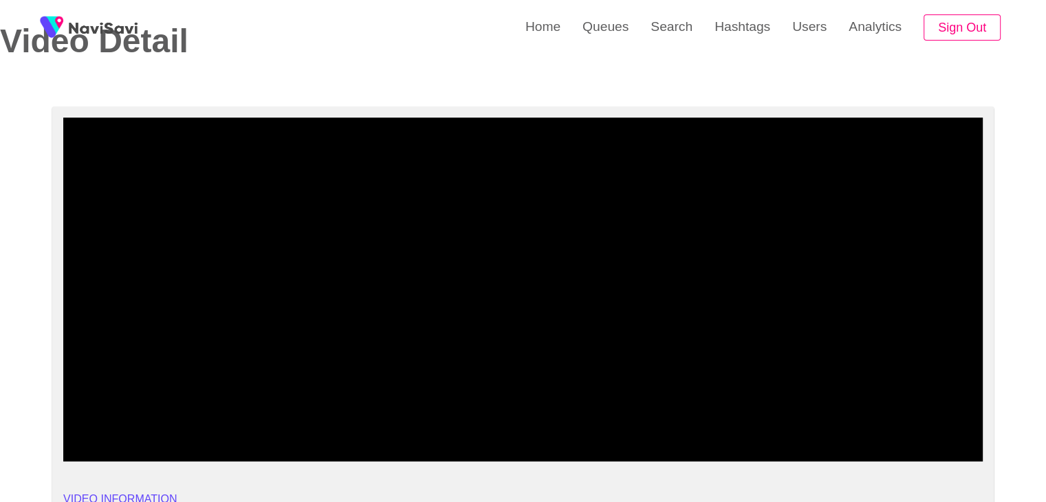
drag, startPoint x: 395, startPoint y: 424, endPoint x: 14, endPoint y: 393, distance: 382.9
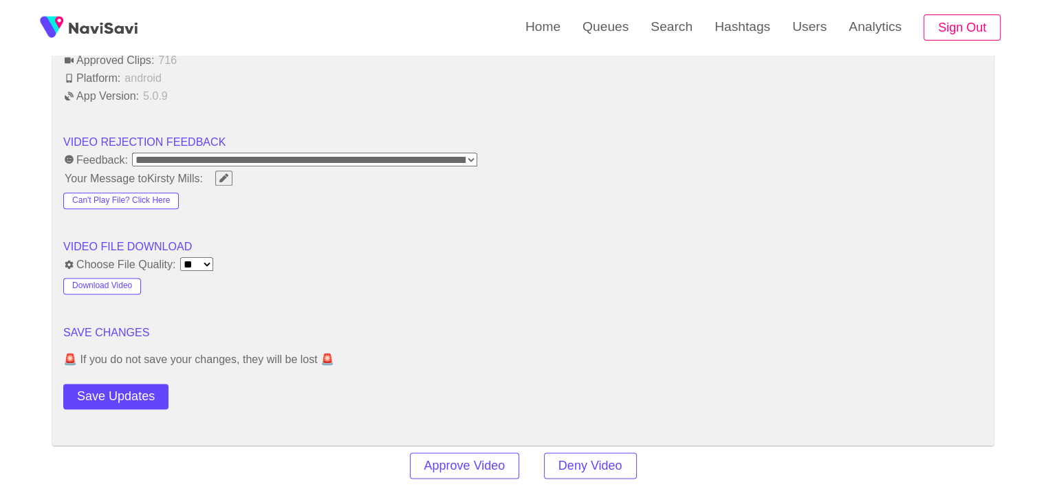
scroll to position [1715, 0]
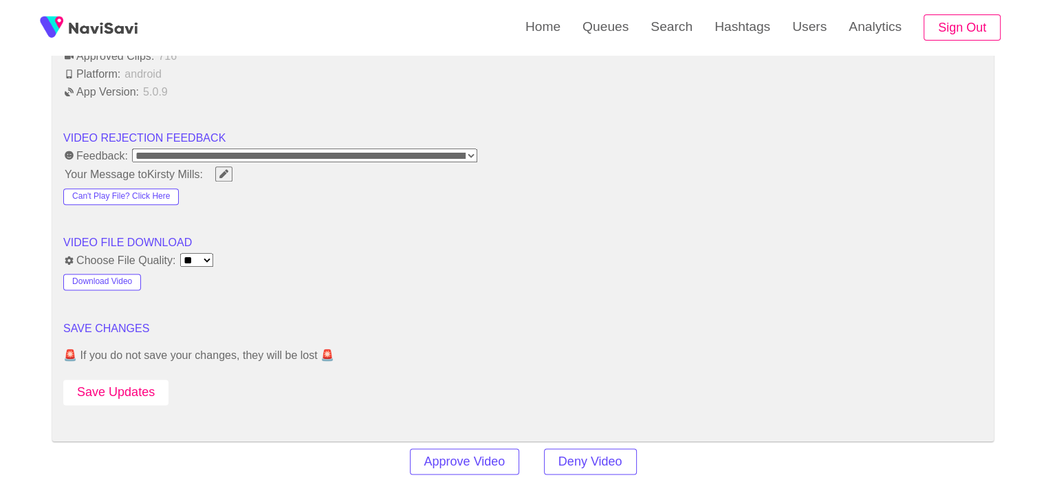
click at [157, 380] on button "Save Updates" at bounding box center [115, 392] width 105 height 25
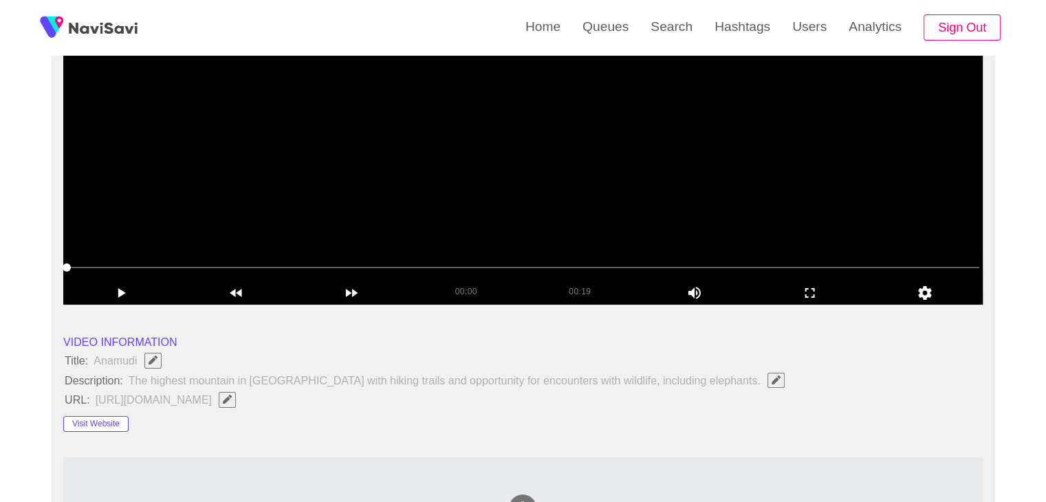
scroll to position [65, 0]
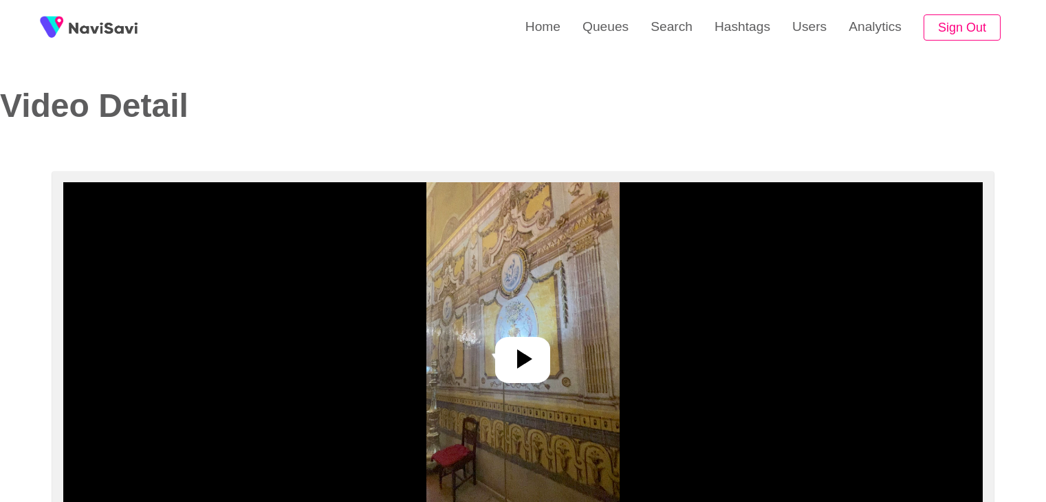
select select "**********"
select select "**"
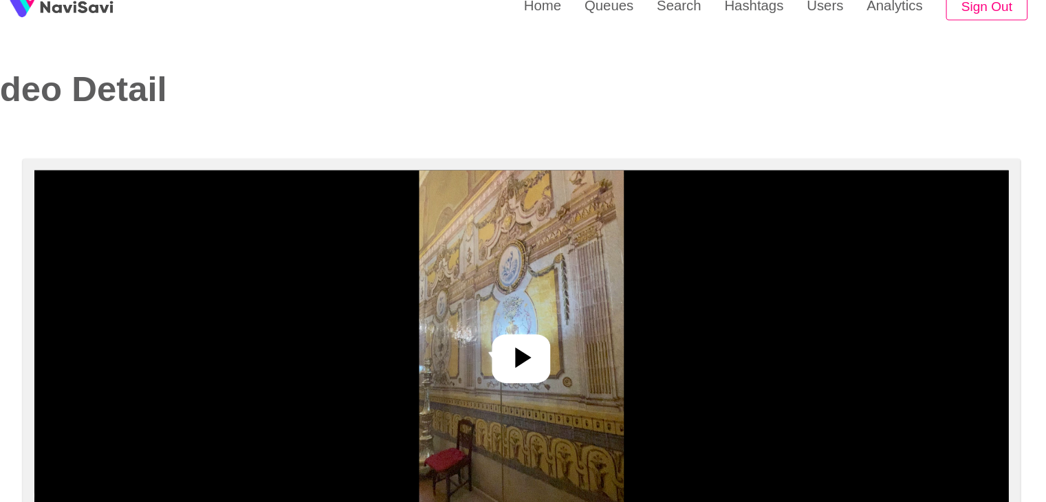
click at [579, 351] on img at bounding box center [522, 354] width 193 height 344
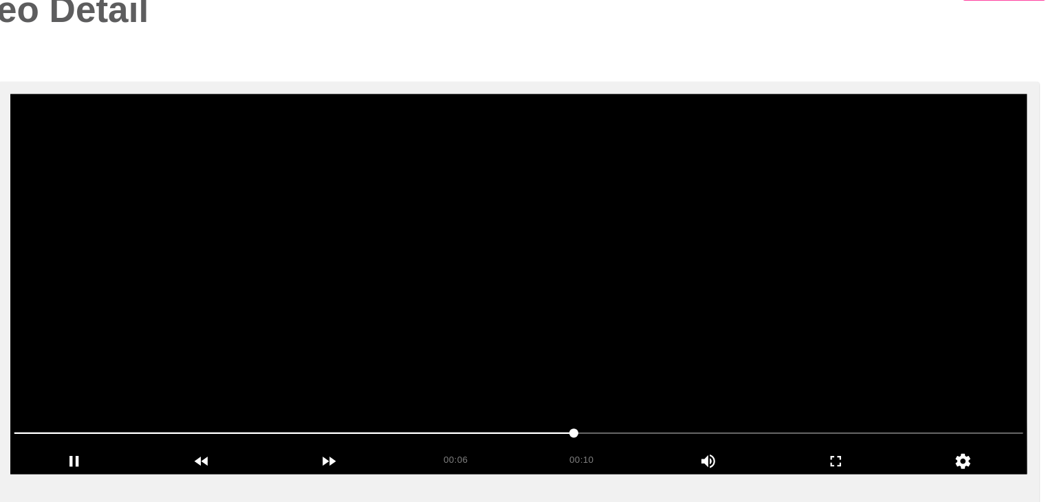
scroll to position [57, 0]
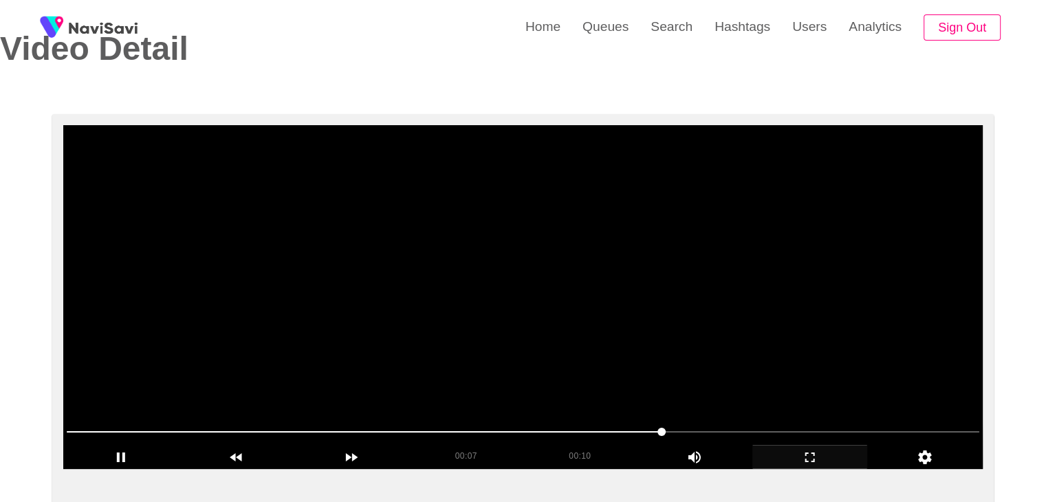
click at [809, 450] on icon "add" at bounding box center [810, 457] width 114 height 17
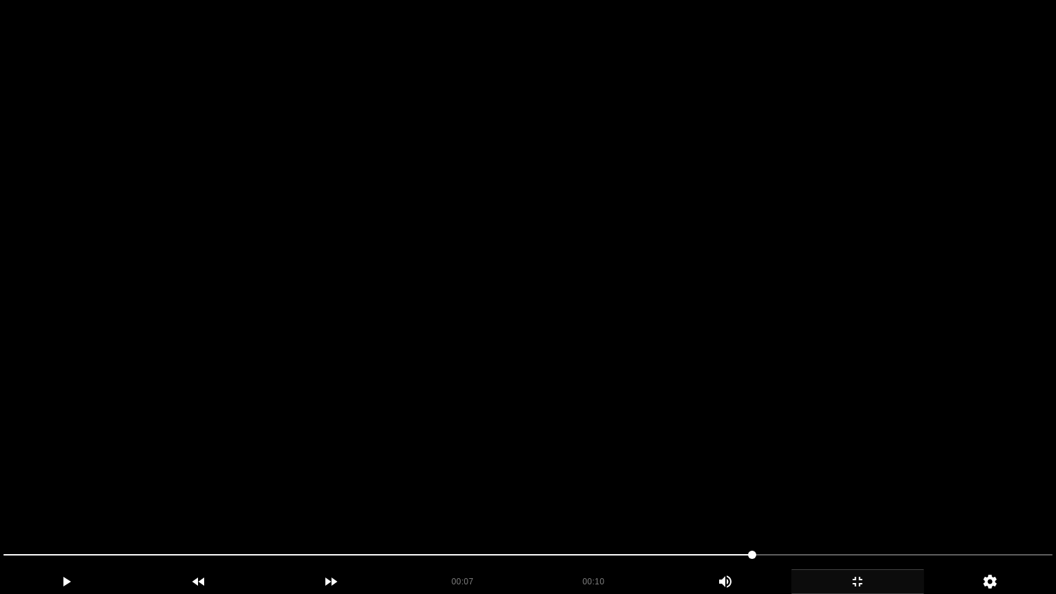
click at [802, 446] on video at bounding box center [528, 297] width 1056 height 594
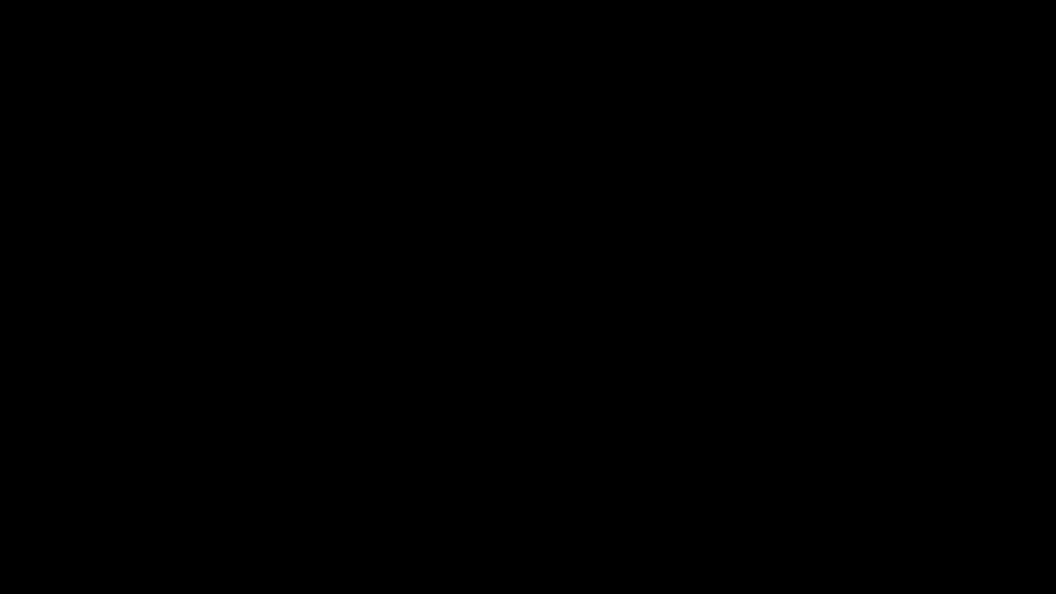
click at [867, 501] on icon "add" at bounding box center [857, 582] width 131 height 17
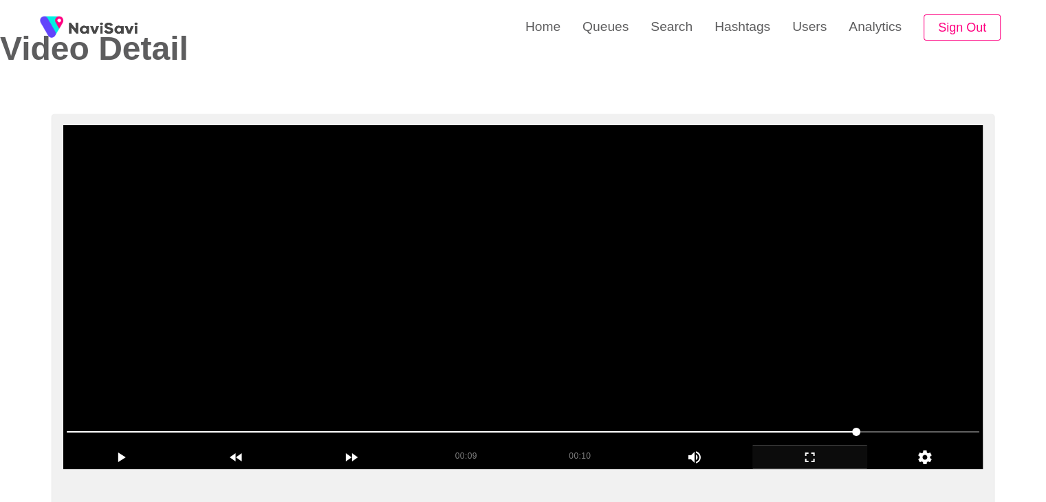
click at [715, 365] on video at bounding box center [522, 297] width 919 height 344
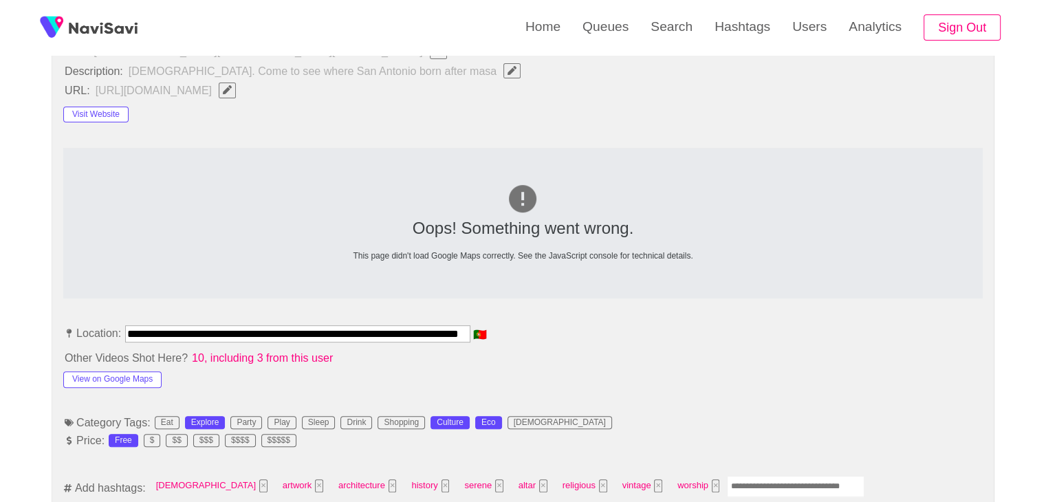
scroll to position [538, 0]
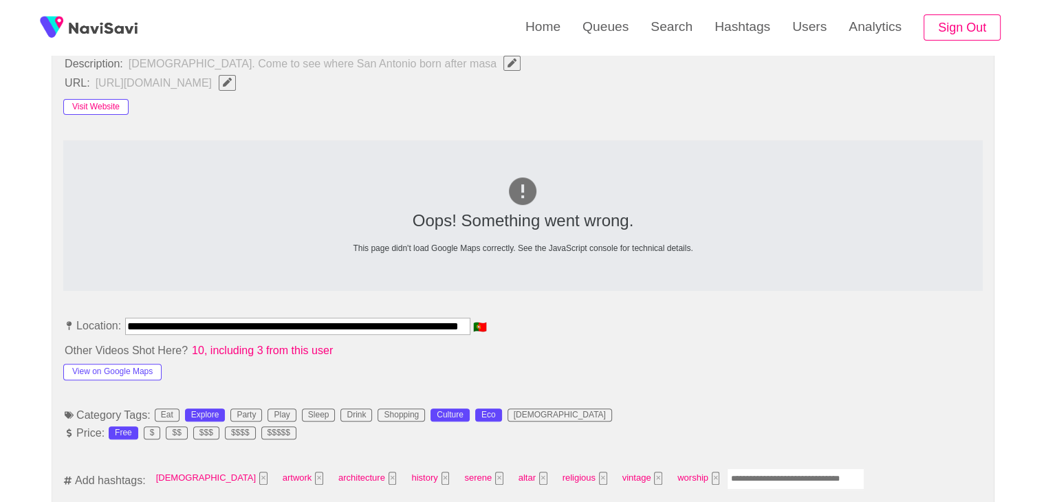
click at [103, 105] on button "Visit Website" at bounding box center [95, 107] width 65 height 17
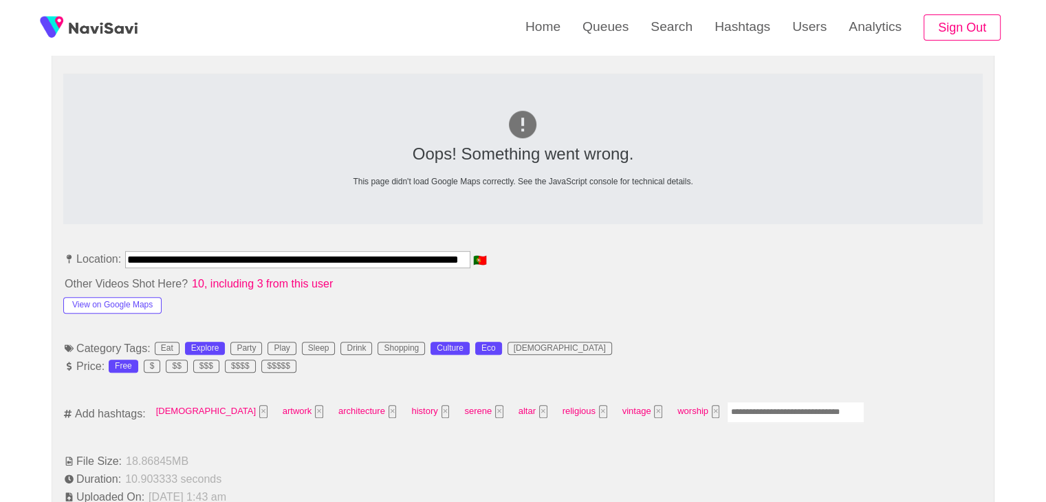
scroll to position [607, 0]
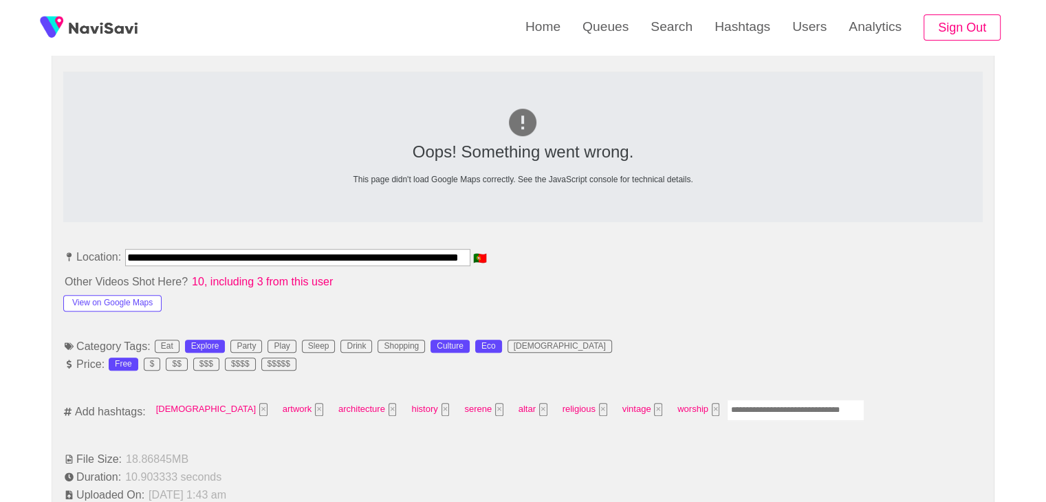
click at [727, 405] on input "Enter tag here and press return" at bounding box center [796, 410] width 138 height 21
type input "*********"
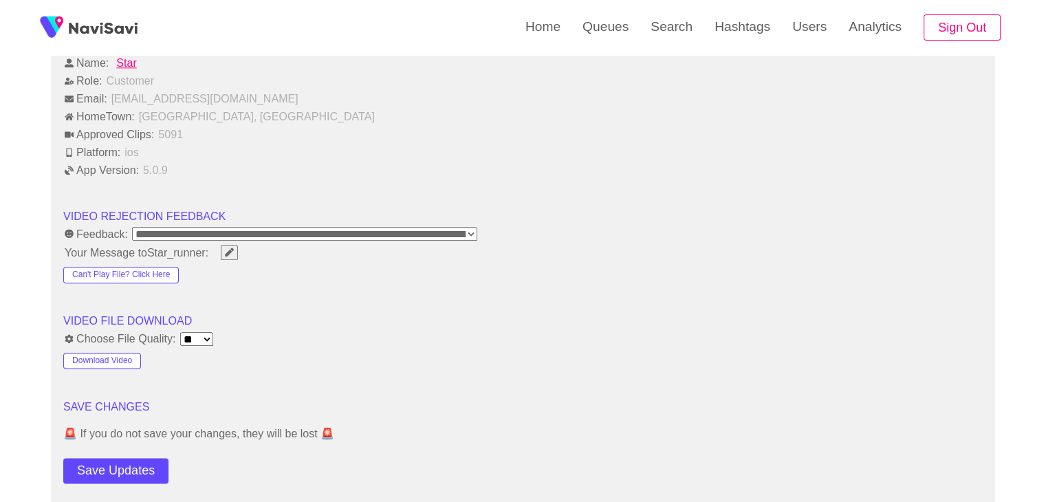
scroll to position [1639, 0]
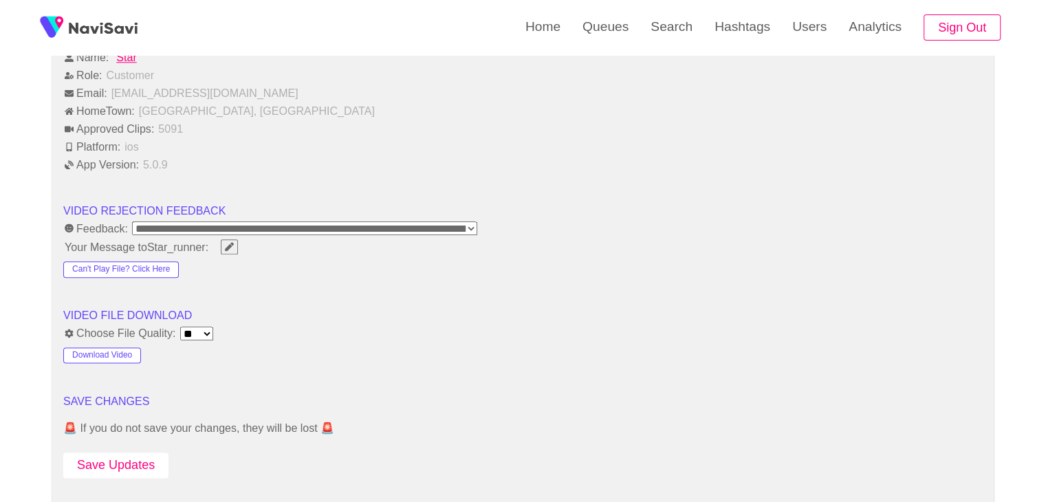
click at [93, 453] on button "Save Updates" at bounding box center [115, 465] width 105 height 25
click at [111, 453] on button "Save Updates" at bounding box center [115, 465] width 105 height 25
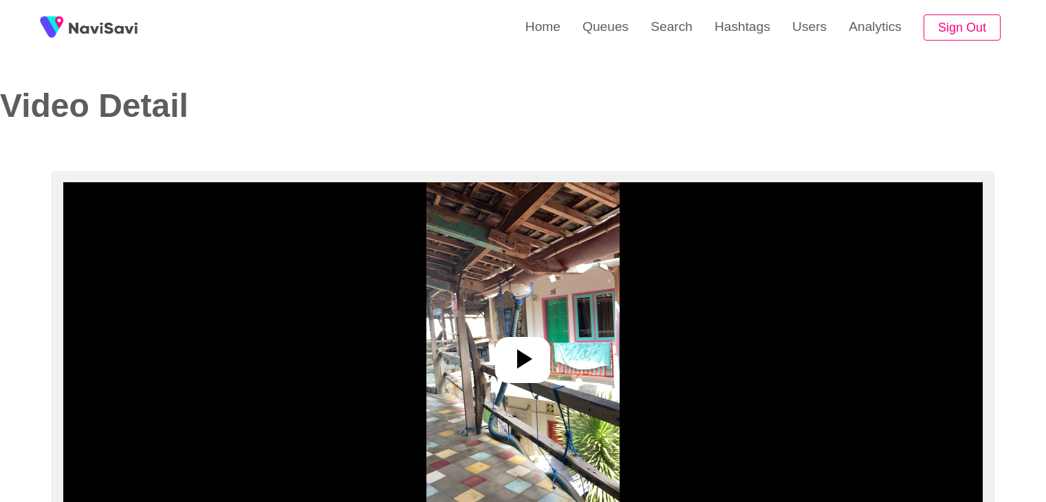
select select "**********"
select select "**"
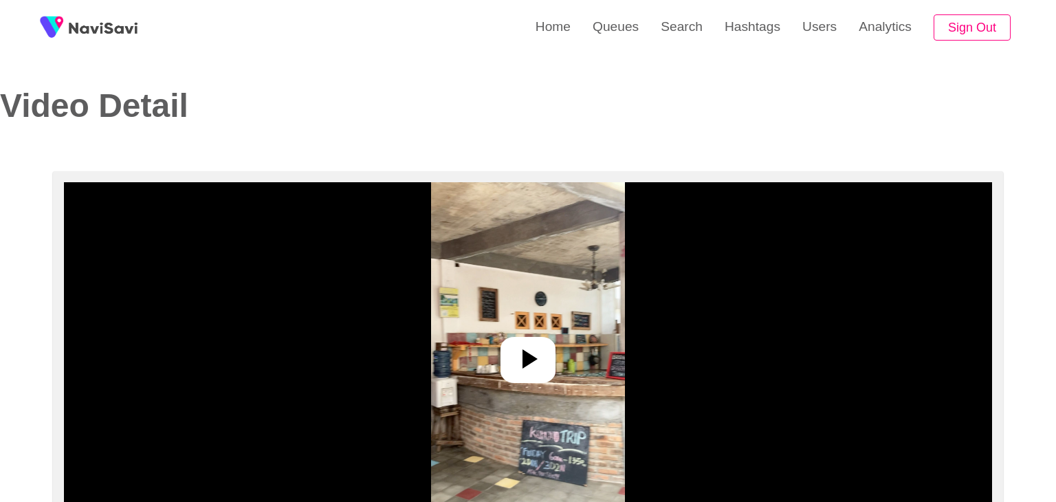
select select "**********"
select select "**"
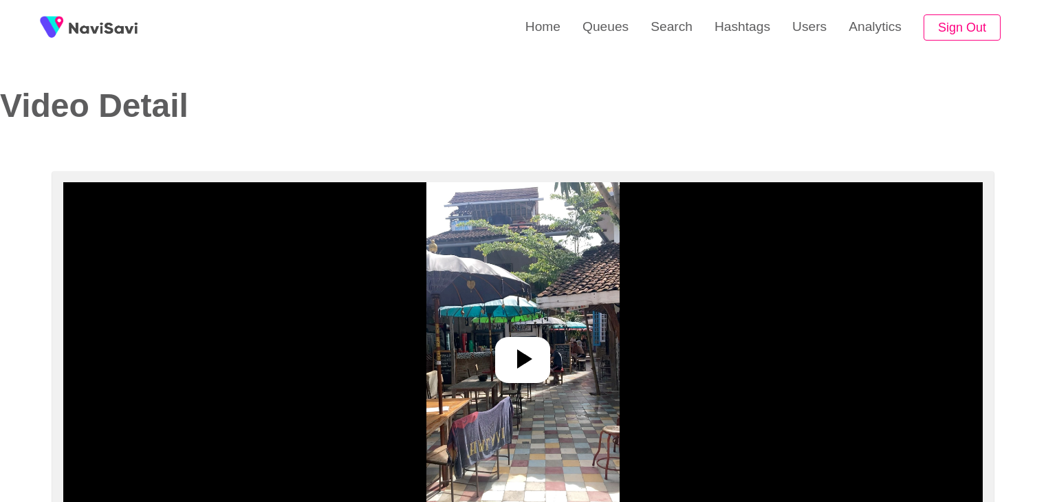
select select "**********"
select select "**"
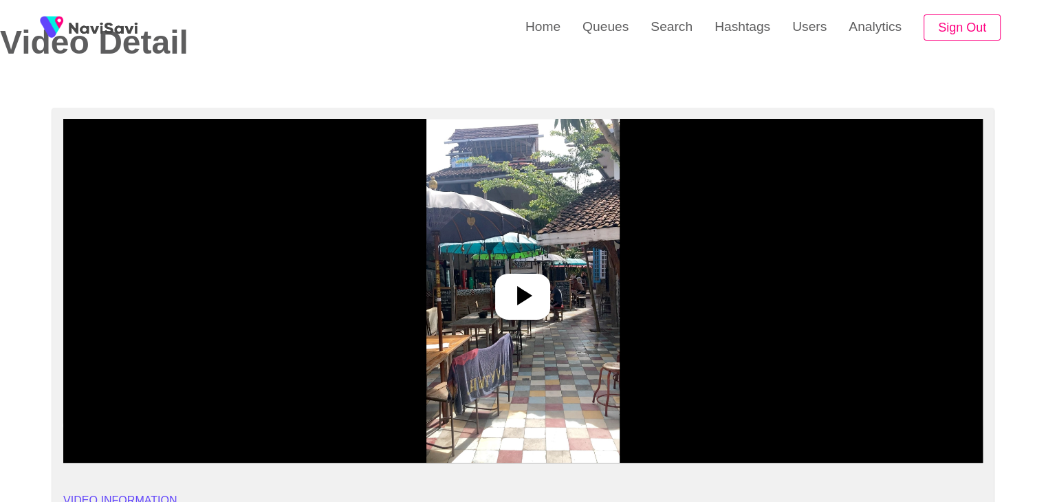
scroll to position [69, 0]
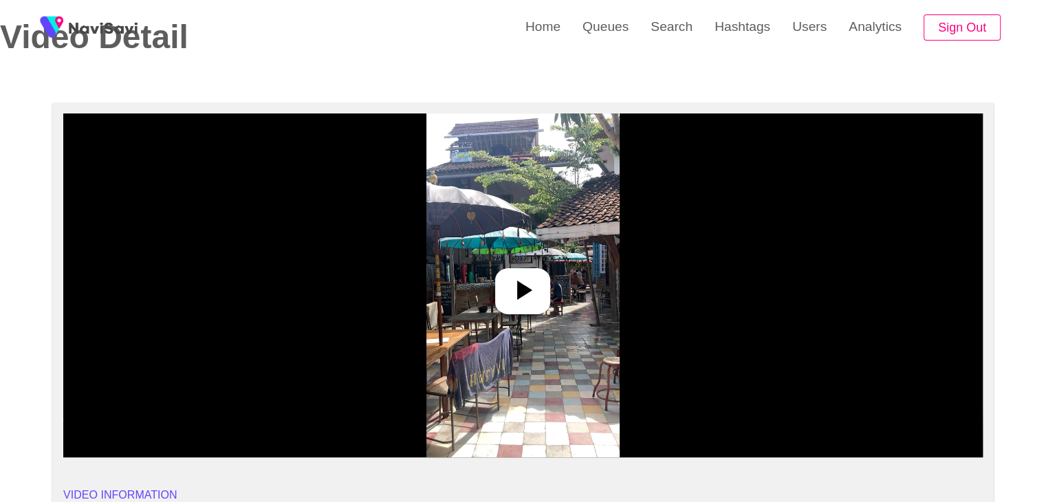
click at [531, 265] on img at bounding box center [522, 285] width 193 height 344
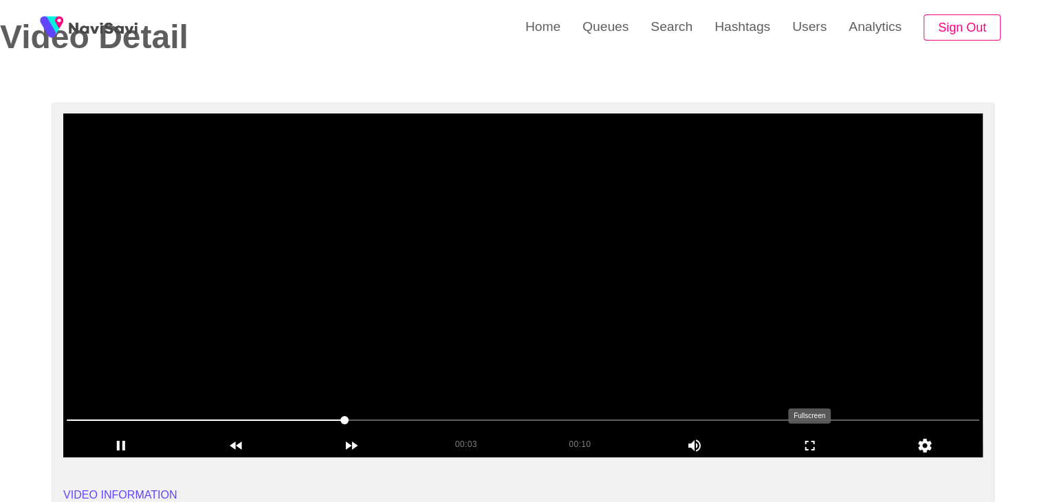
drag, startPoint x: 803, startPoint y: 448, endPoint x: 803, endPoint y: 508, distance: 59.8
click at [803, 448] on icon "add" at bounding box center [810, 445] width 114 height 17
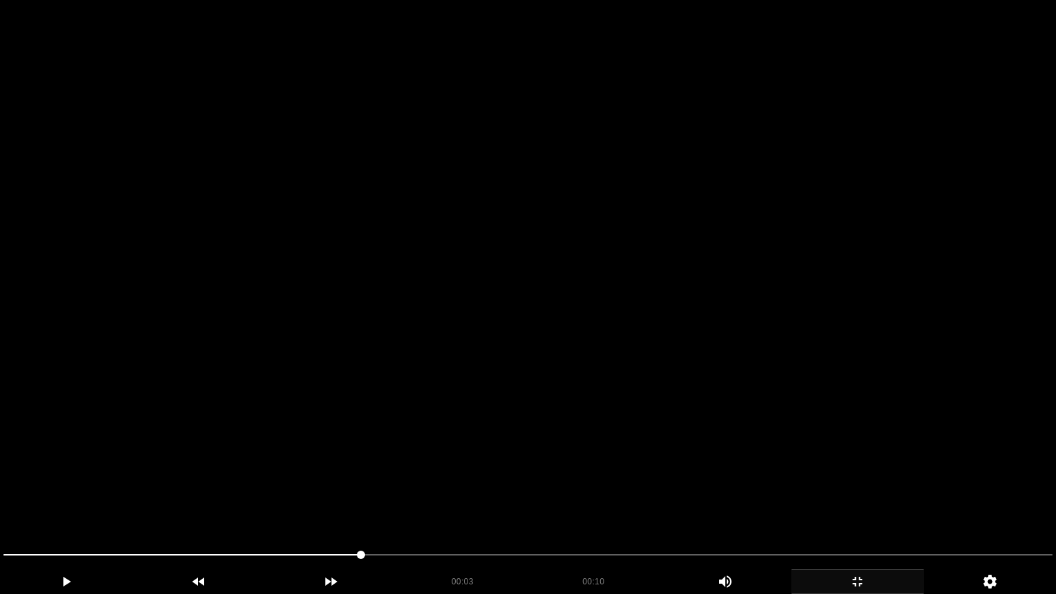
click at [870, 501] on icon "add" at bounding box center [857, 582] width 131 height 17
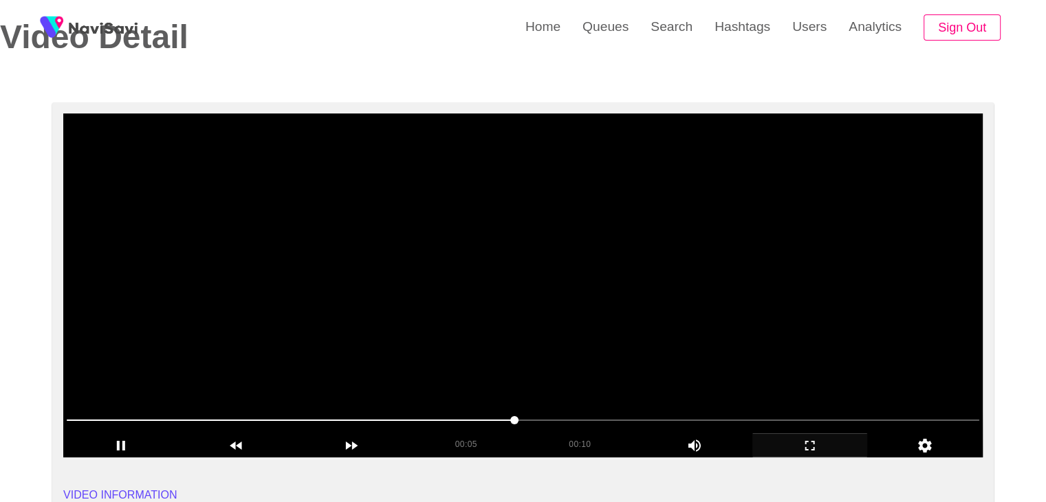
drag, startPoint x: 41, startPoint y: 411, endPoint x: 67, endPoint y: 389, distance: 33.6
click at [499, 300] on video at bounding box center [522, 285] width 919 height 344
click at [500, 299] on video at bounding box center [522, 285] width 919 height 344
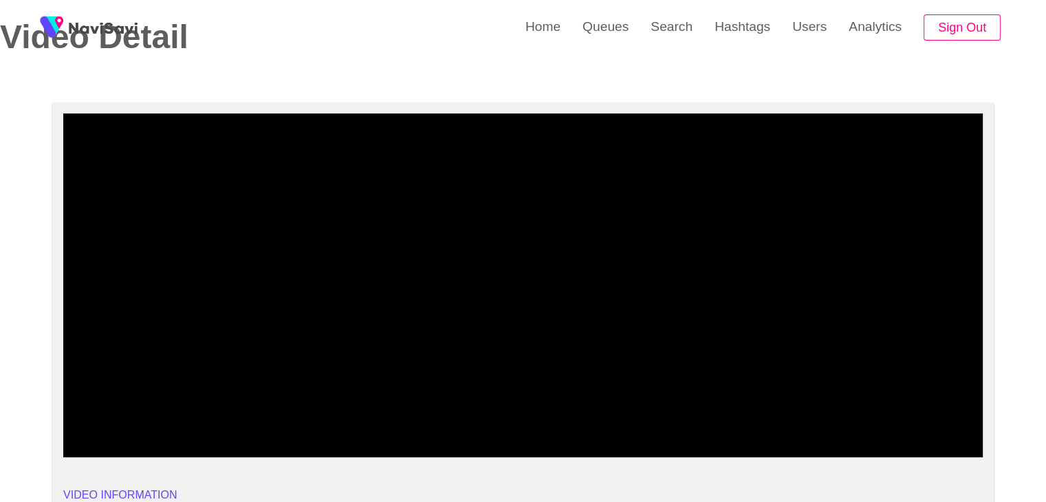
drag, startPoint x: 100, startPoint y: 420, endPoint x: 0, endPoint y: 400, distance: 101.6
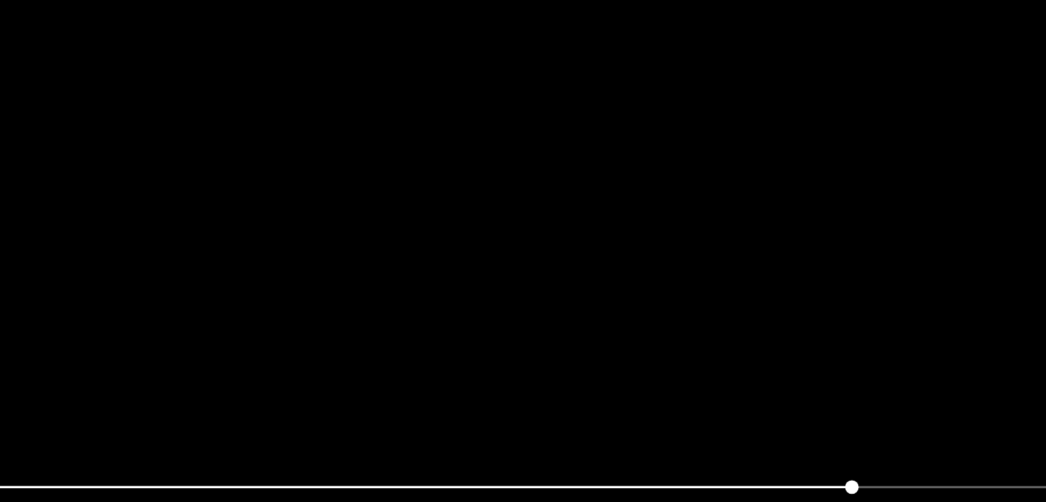
scroll to position [73, 0]
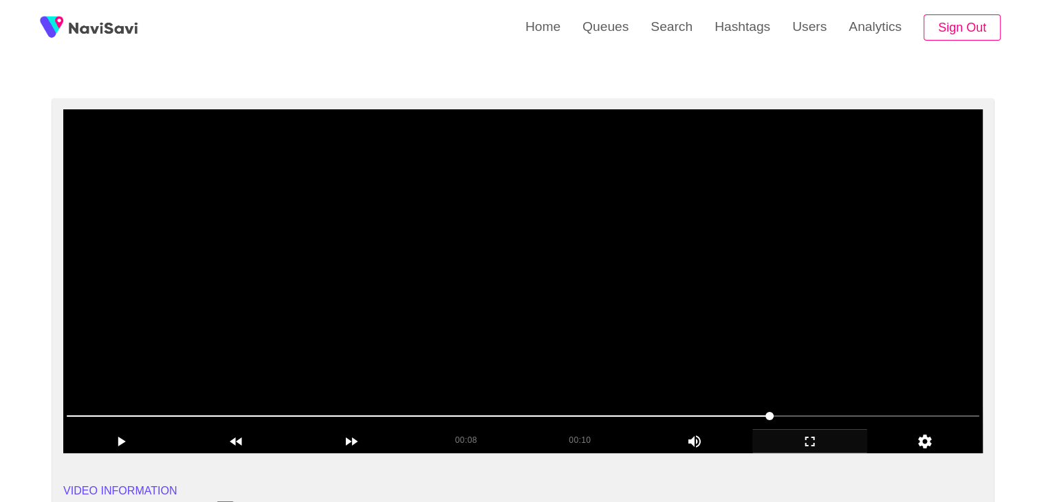
click at [638, 263] on video at bounding box center [522, 281] width 919 height 344
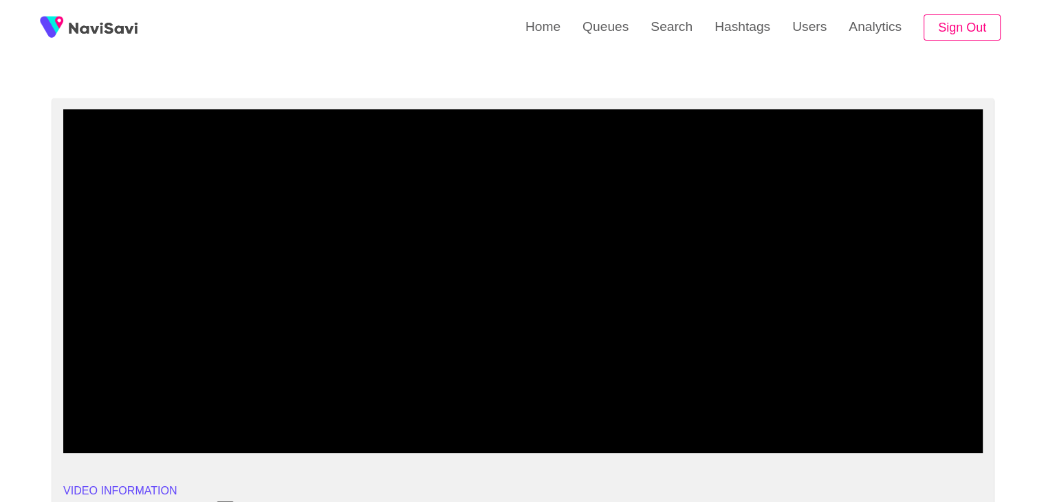
drag, startPoint x: 117, startPoint y: 408, endPoint x: 0, endPoint y: 409, distance: 116.9
click at [525, 314] on video at bounding box center [522, 281] width 919 height 344
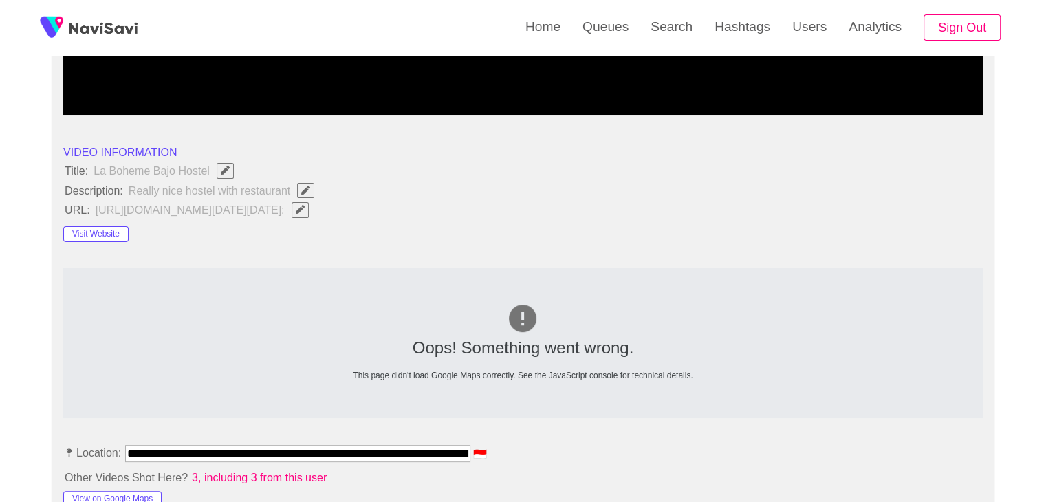
scroll to position [417, 0]
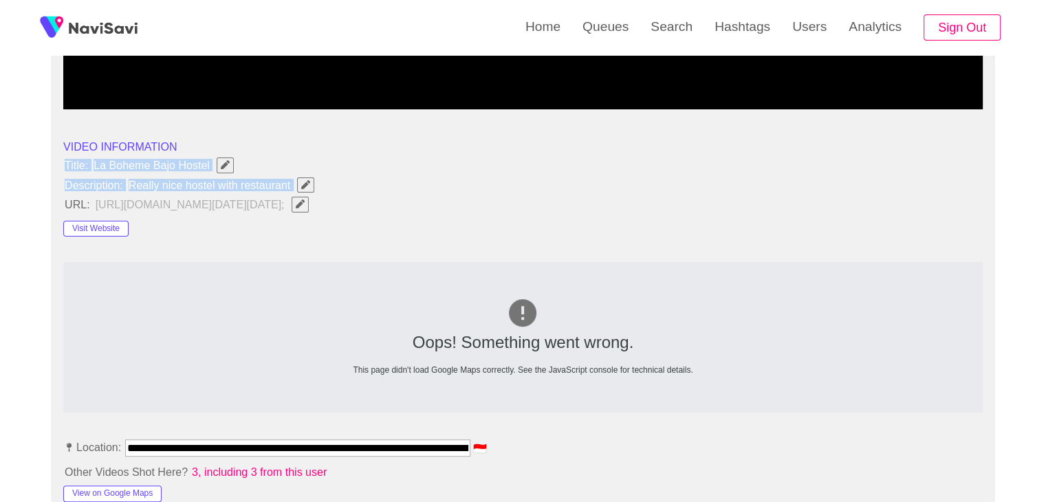
drag, startPoint x: 185, startPoint y: 182, endPoint x: 302, endPoint y: 185, distance: 116.9
copy ul "Title: La Boheme Bajo Hostel Description: Really nice hostel with restaurant"
click at [307, 184] on icon "Edit Field" at bounding box center [305, 184] width 9 height 9
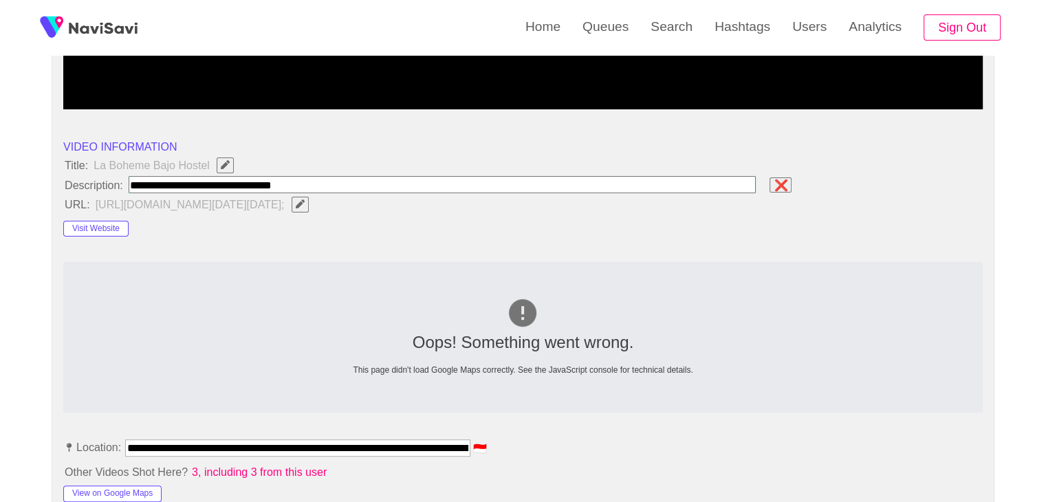
type input "**********"
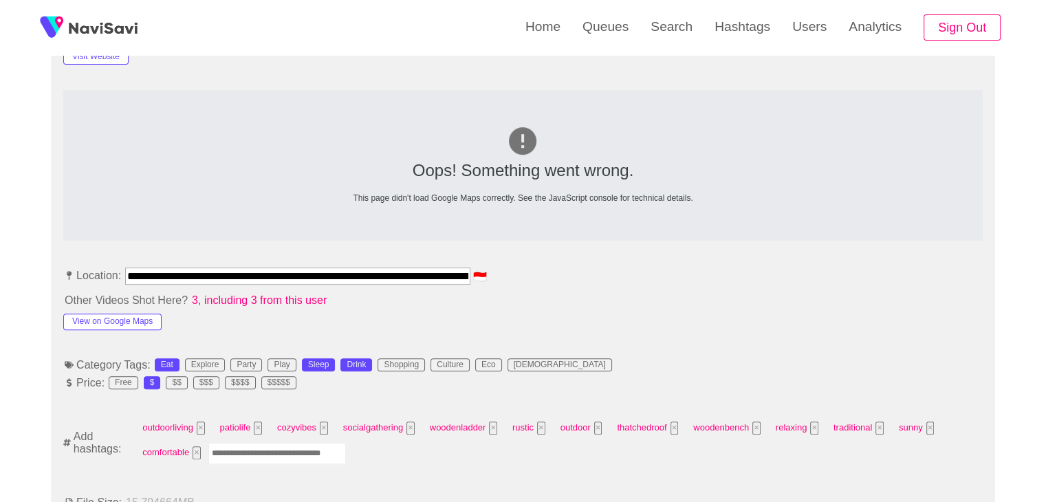
scroll to position [623, 0]
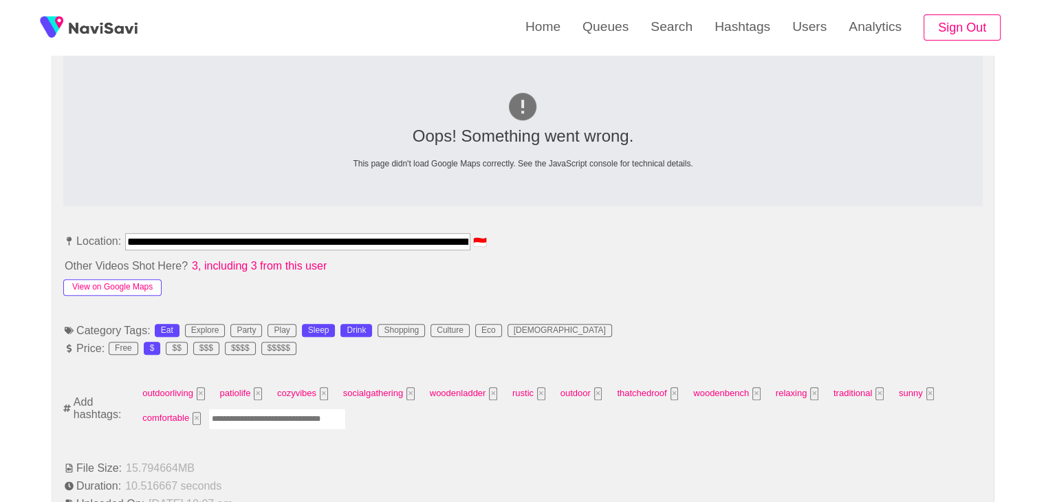
click at [123, 296] on button "View on Google Maps" at bounding box center [112, 287] width 98 height 17
drag, startPoint x: 127, startPoint y: 297, endPoint x: 646, endPoint y: 295, distance: 518.5
click at [646, 255] on li "**********" at bounding box center [522, 244] width 919 height 22
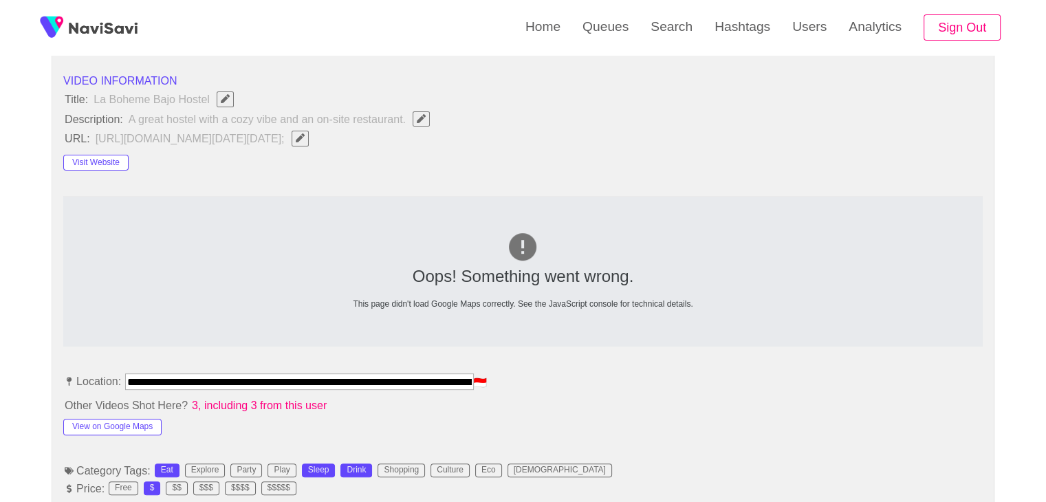
scroll to position [417, 0]
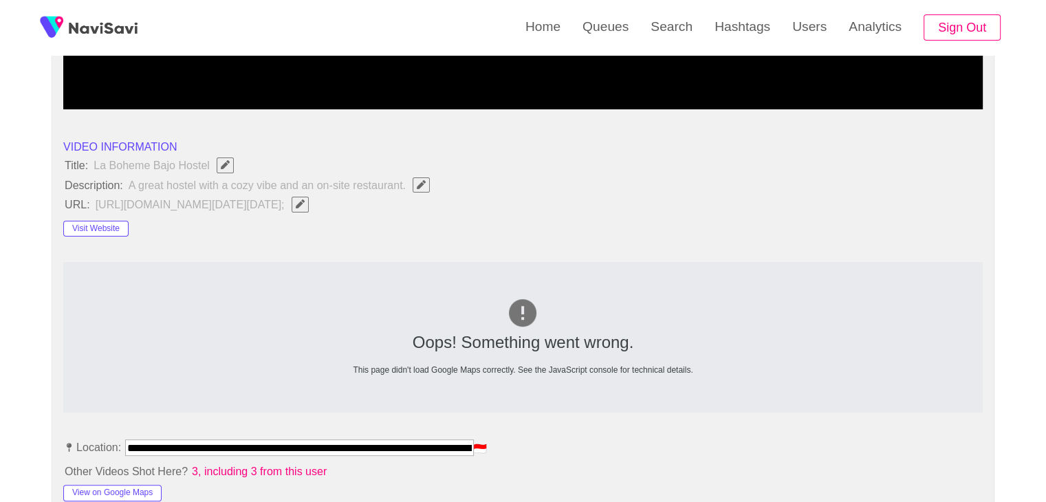
click at [305, 208] on icon "Edit Field" at bounding box center [300, 203] width 9 height 9
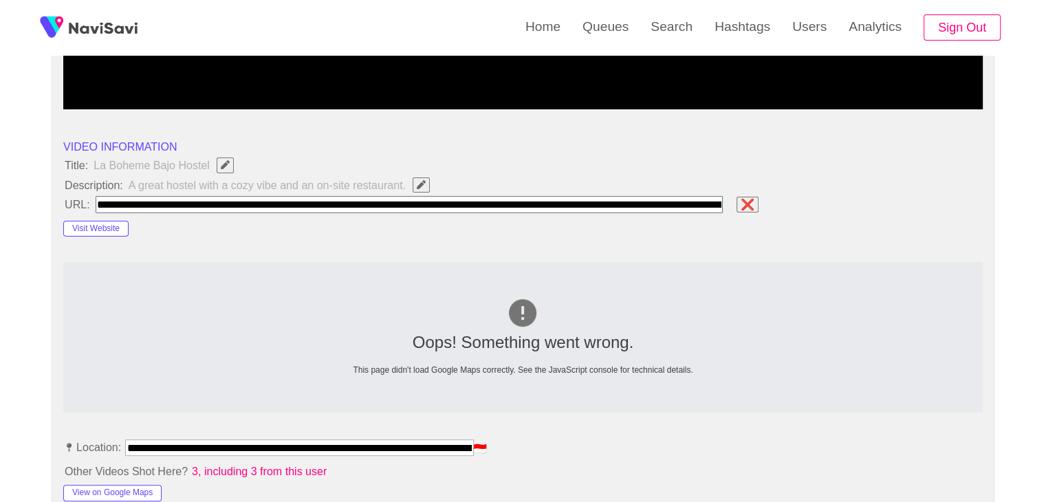
scroll to position [0, 3047]
type input "**********"
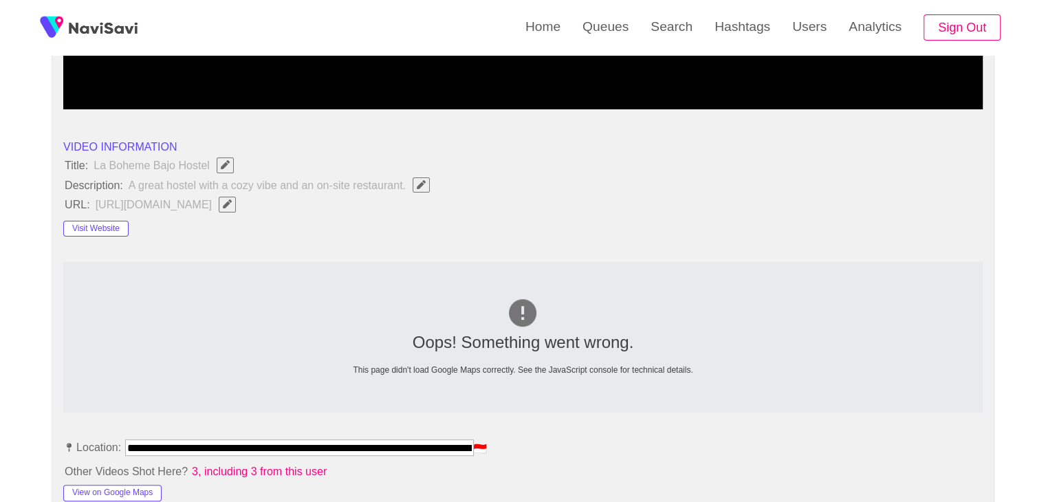
scroll to position [761, 0]
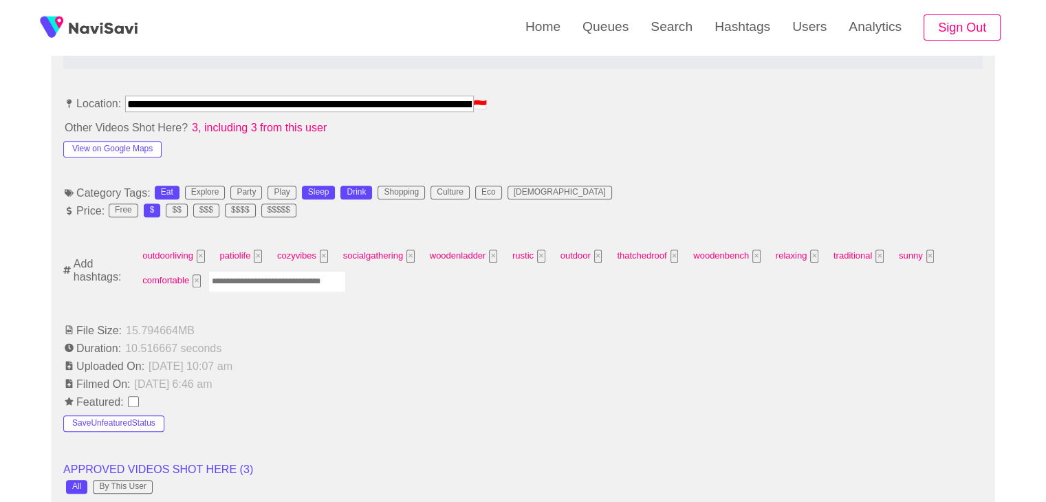
click at [277, 277] on input "Enter tag here and press return" at bounding box center [277, 281] width 138 height 21
type input "*********"
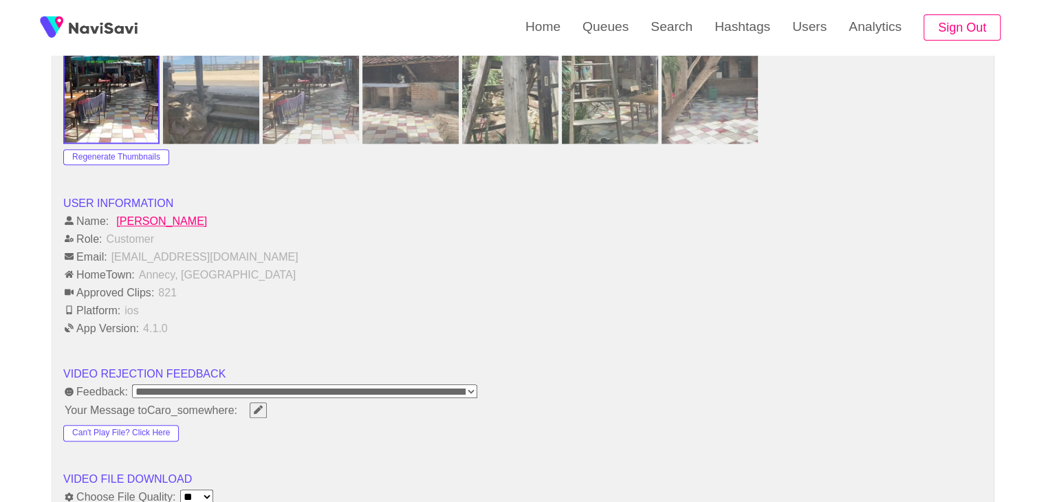
scroll to position [1655, 0]
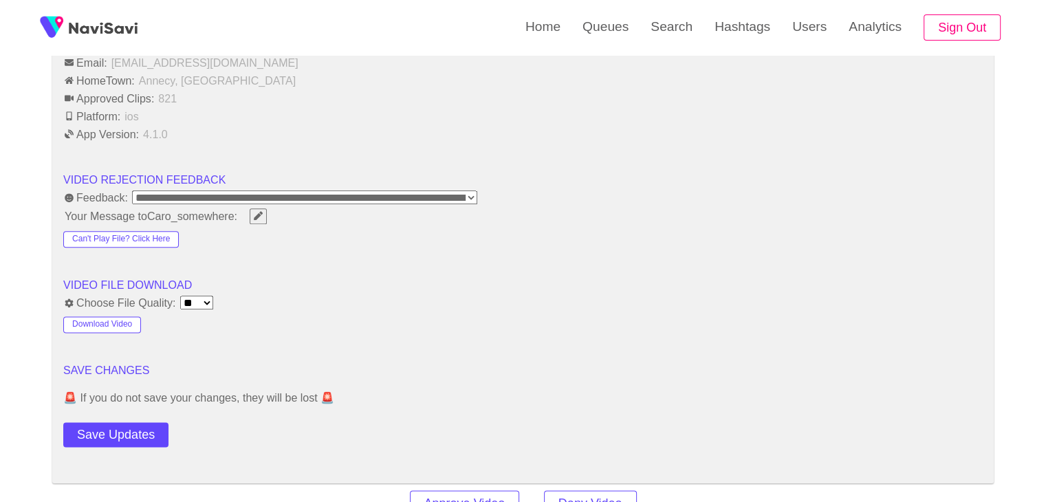
click at [142, 435] on button "Save Updates" at bounding box center [115, 434] width 105 height 25
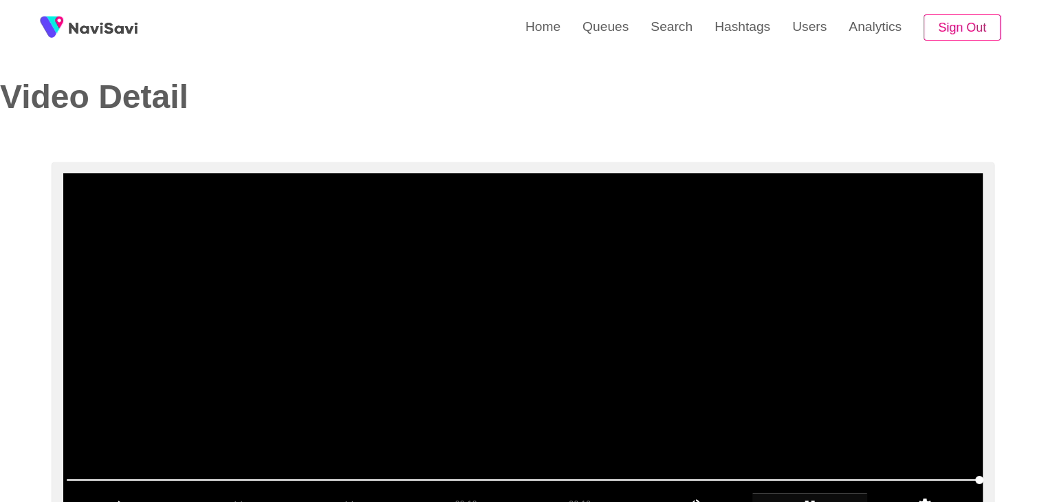
scroll to position [4, 0]
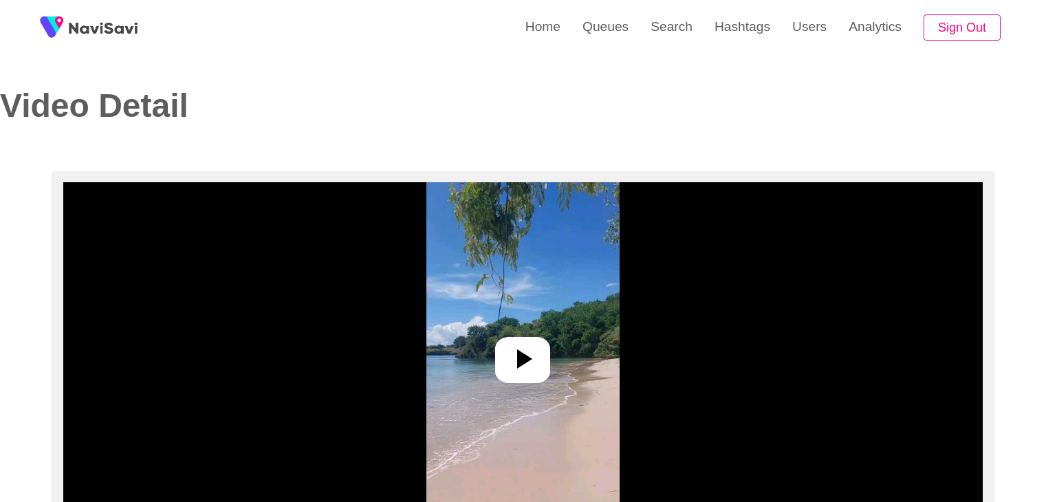
select select "**********"
select select "**"
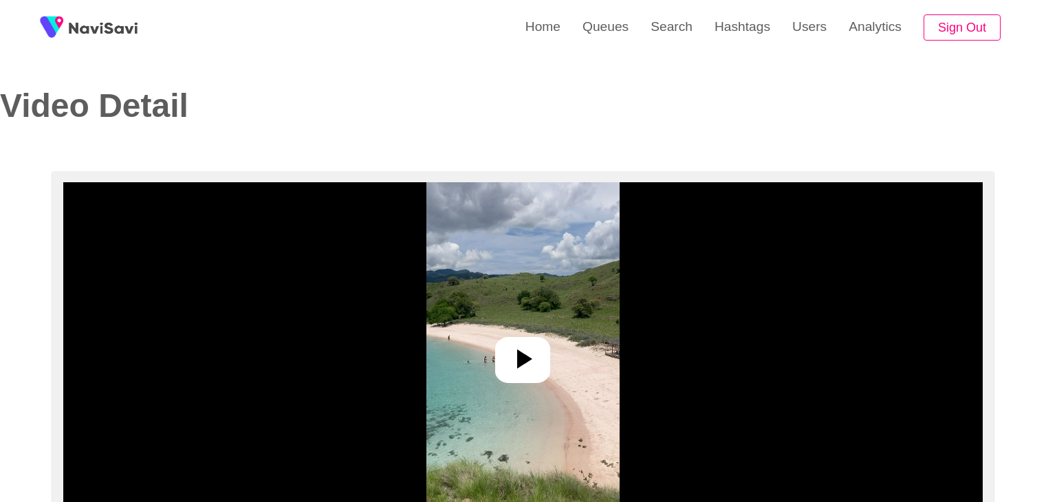
select select "**********"
select select "**"
click at [522, 345] on icon at bounding box center [522, 358] width 33 height 33
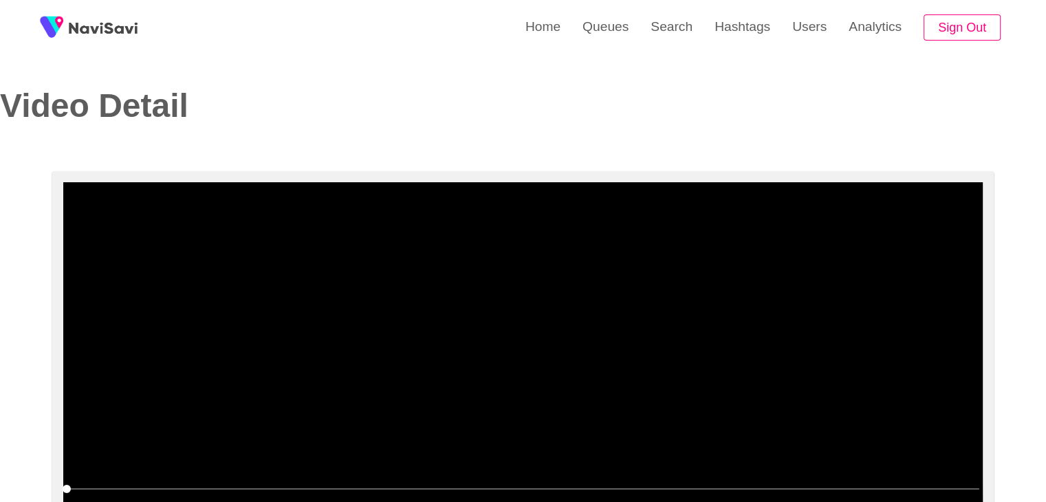
click at [536, 313] on video at bounding box center [522, 354] width 919 height 344
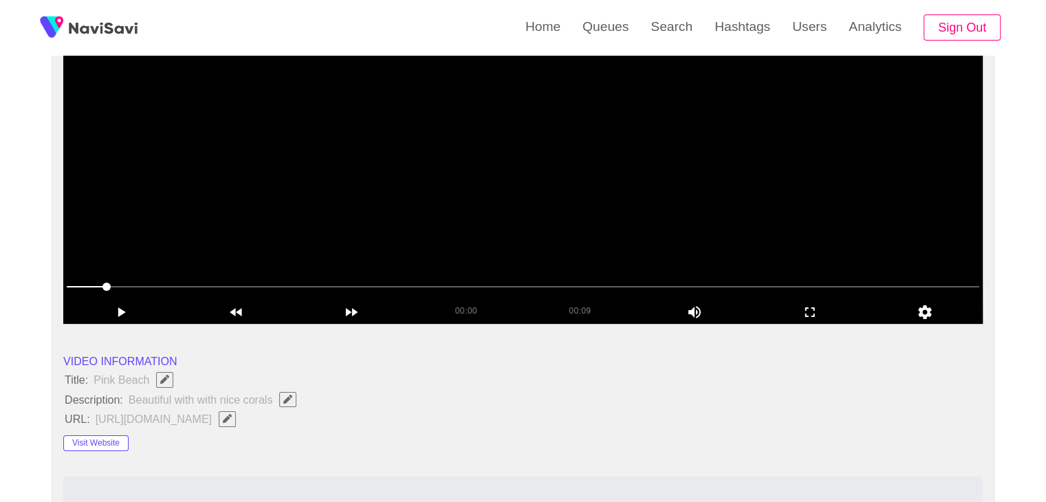
scroll to position [206, 0]
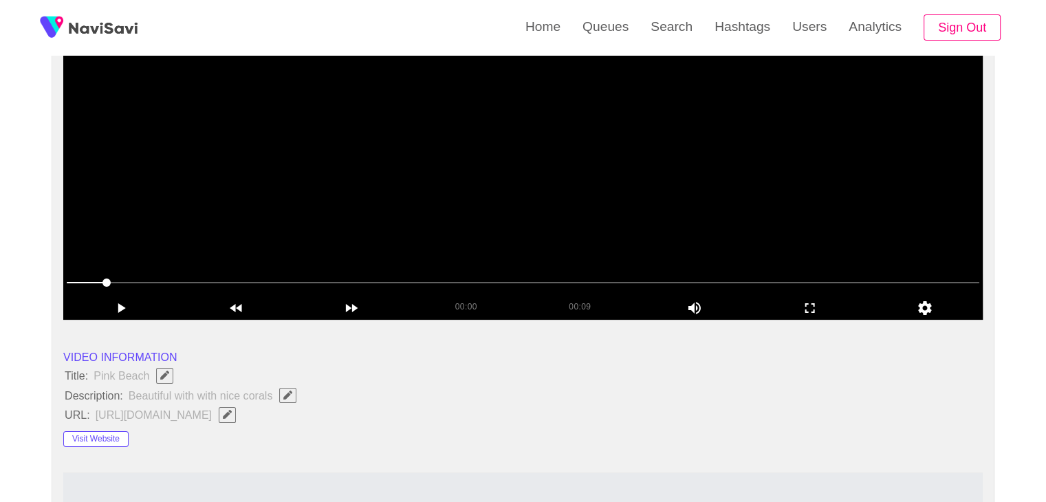
click at [561, 151] on video at bounding box center [522, 148] width 919 height 344
click at [232, 412] on icon "Edit Field" at bounding box center [227, 414] width 9 height 9
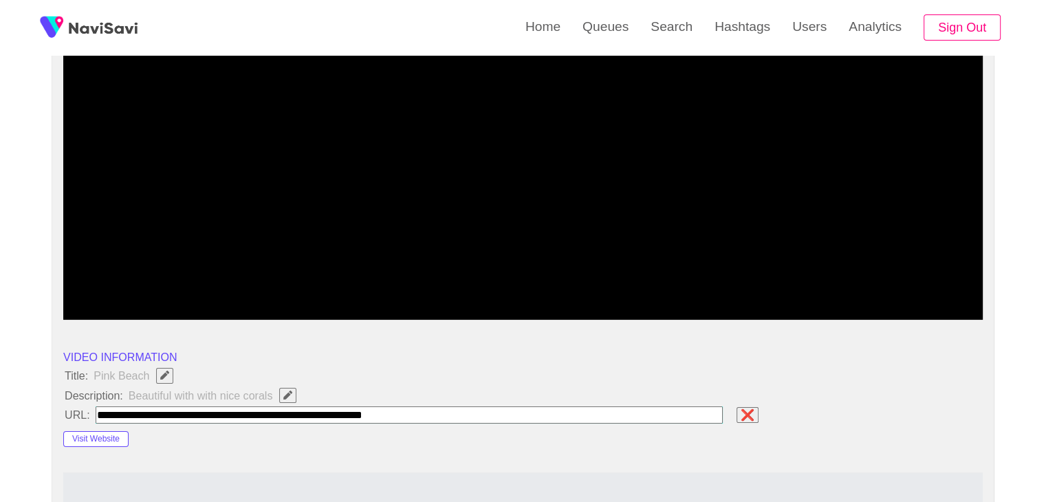
paste input "**********"
type input "**********"
click at [288, 394] on icon "Edit Field" at bounding box center [287, 395] width 9 height 9
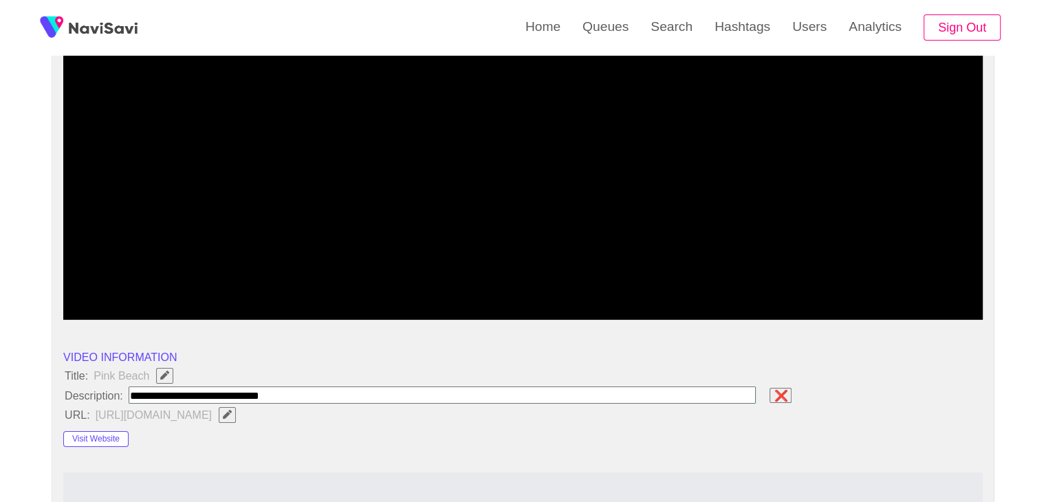
type input "**********"
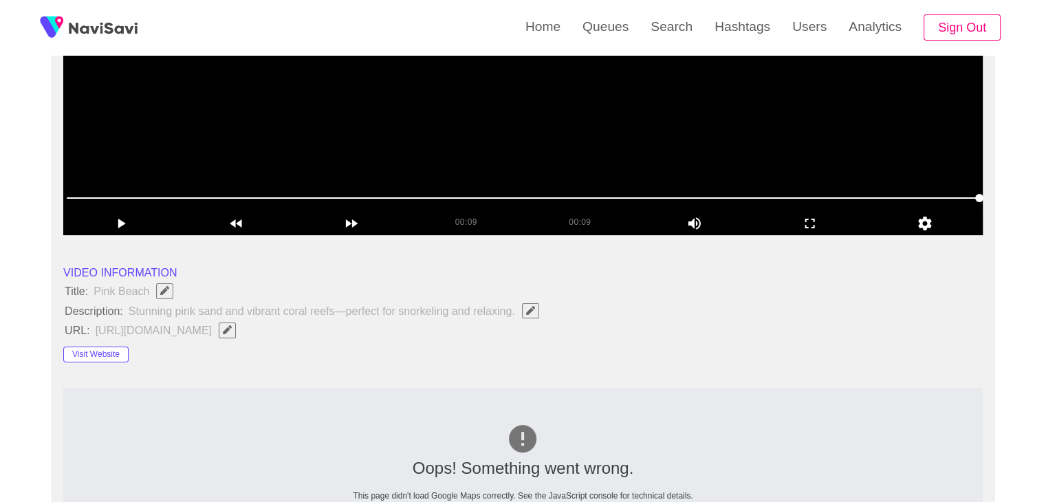
scroll to position [138, 0]
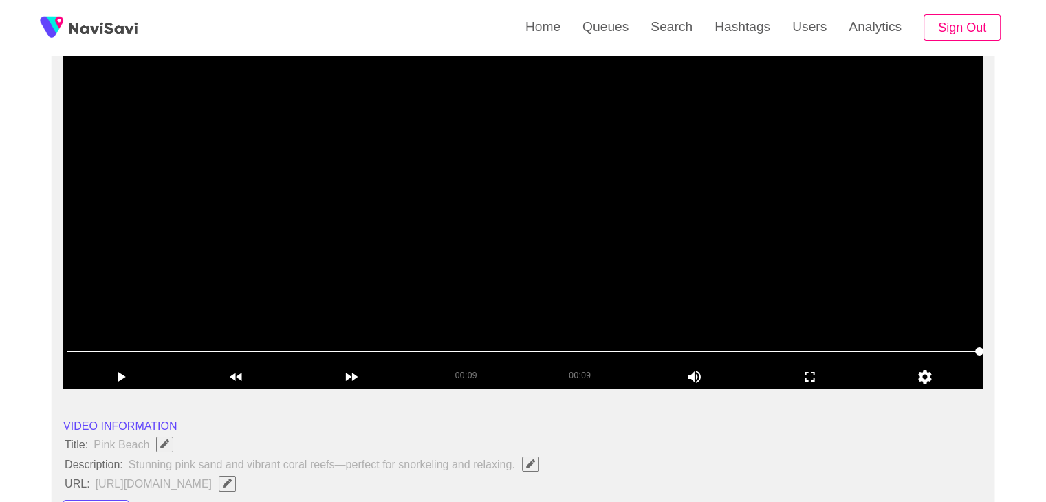
click at [554, 280] on video at bounding box center [522, 217] width 919 height 344
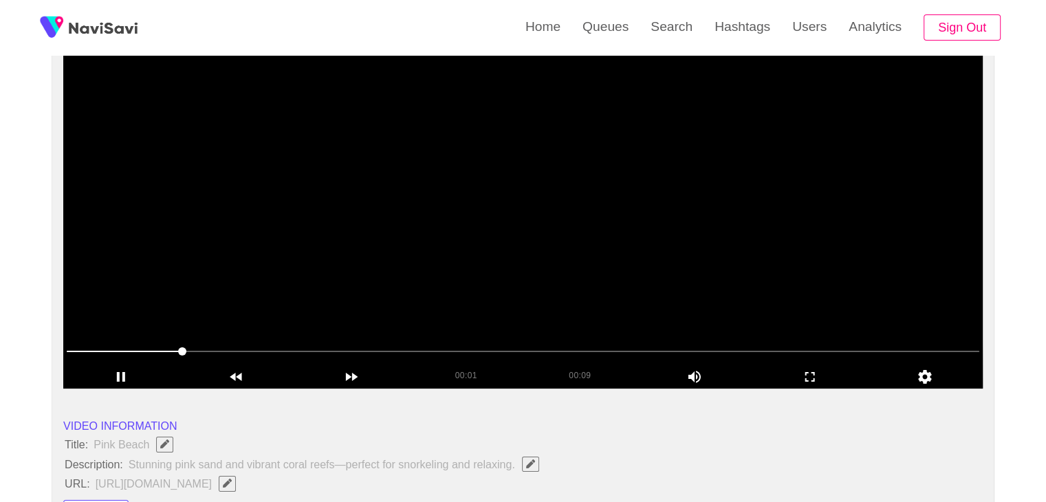
click at [516, 276] on video at bounding box center [522, 217] width 919 height 344
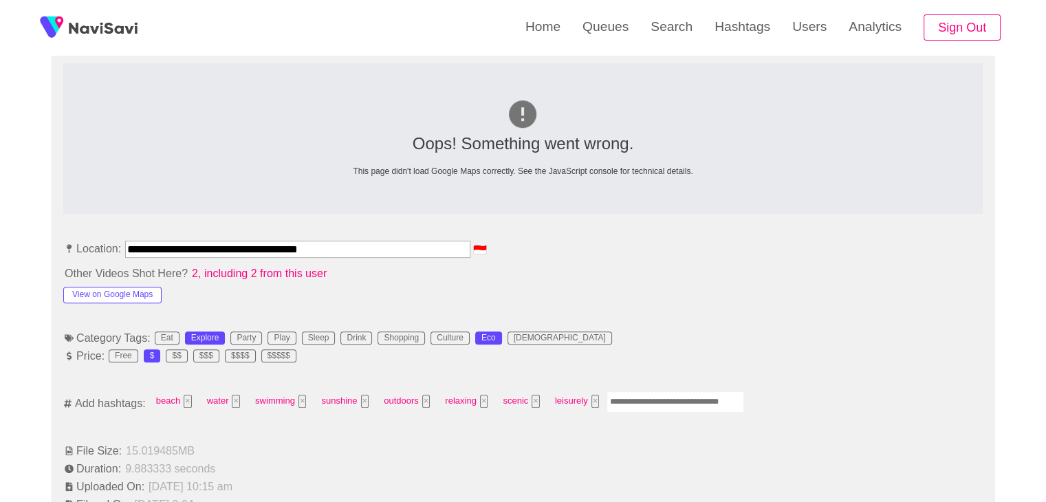
scroll to position [619, 0]
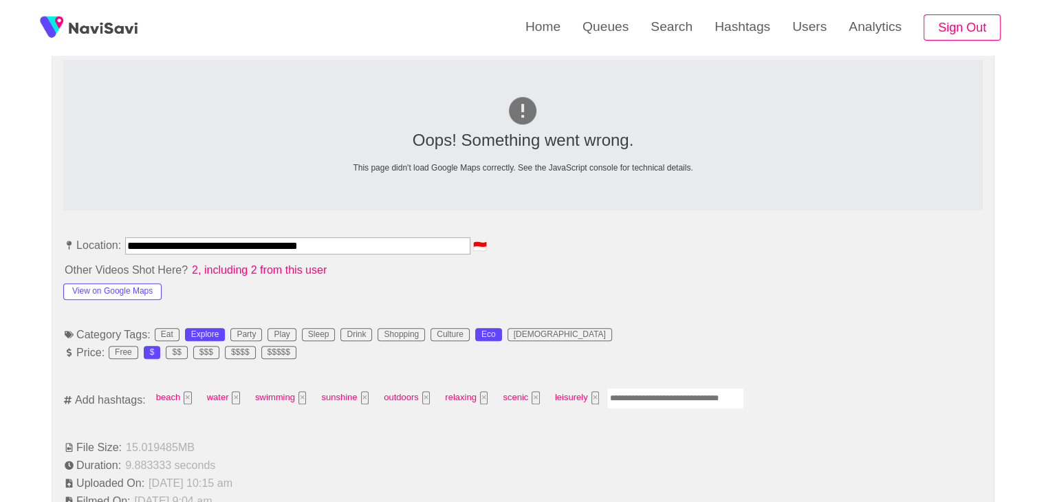
click at [630, 389] on input "Enter tag here and press return" at bounding box center [676, 398] width 138 height 21
type input "*********"
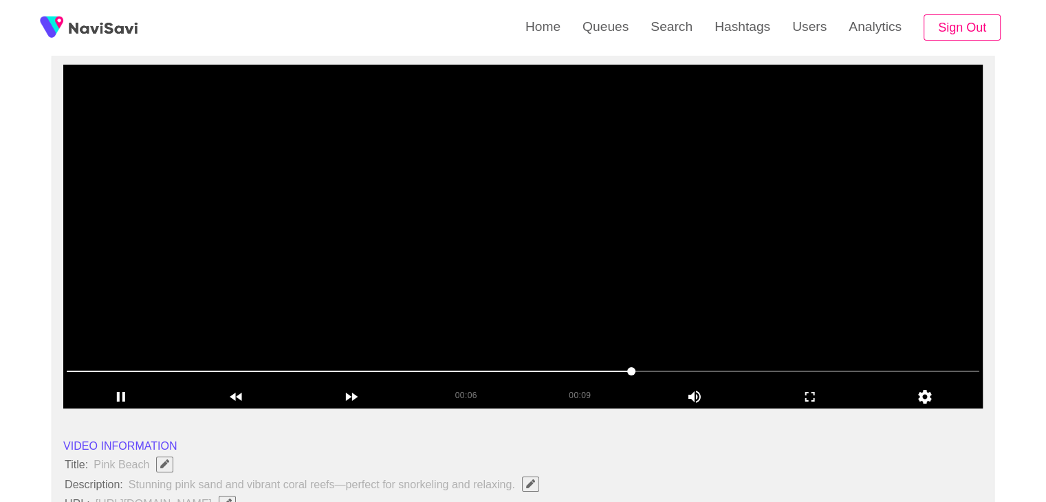
scroll to position [138, 0]
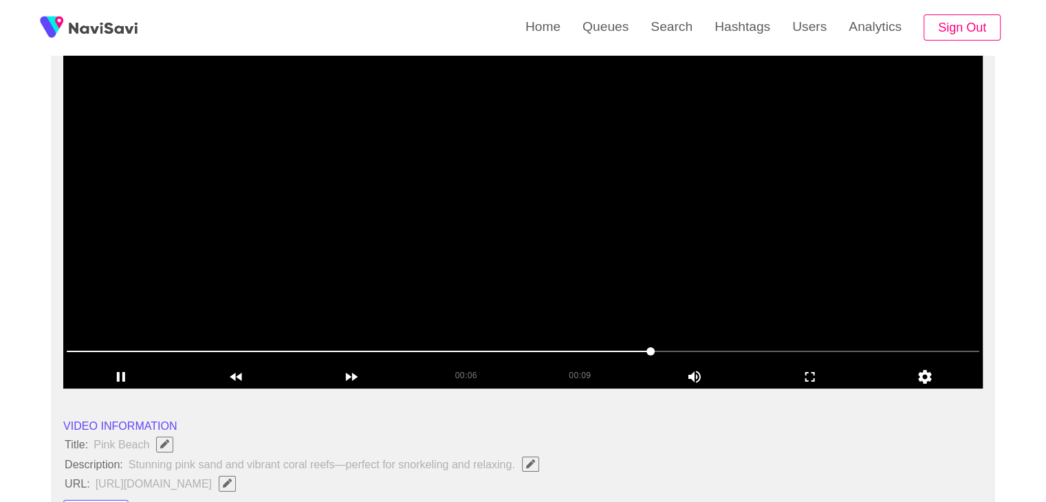
click at [698, 307] on video at bounding box center [522, 217] width 919 height 344
click at [699, 306] on video at bounding box center [522, 217] width 919 height 344
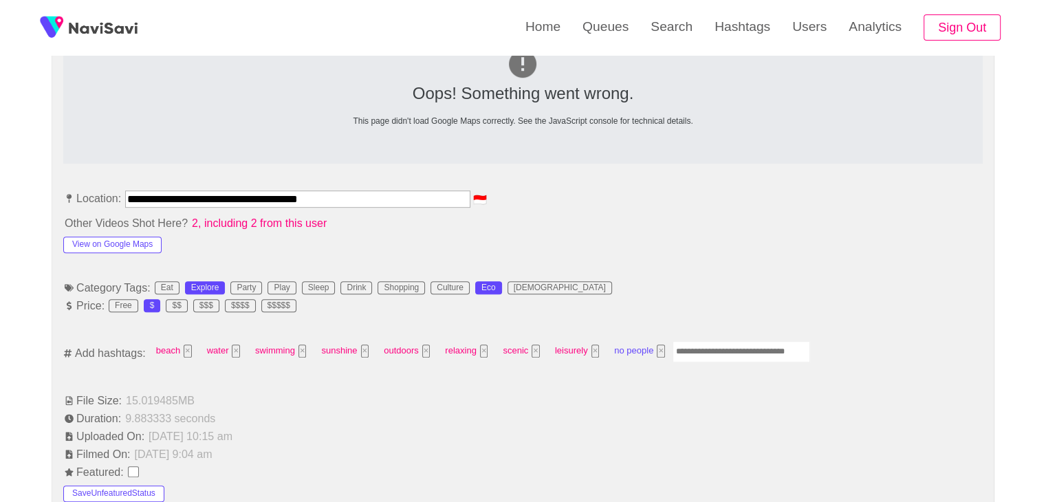
scroll to position [825, 0]
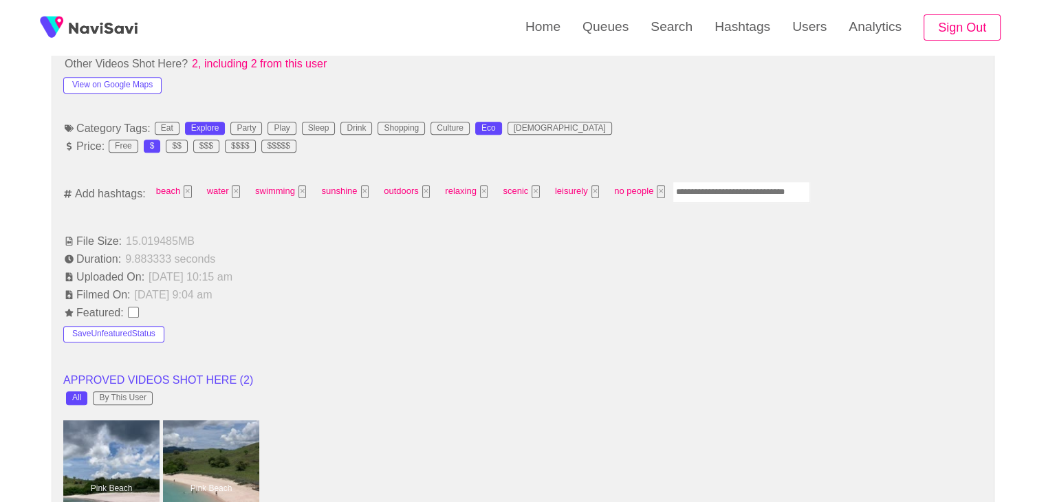
click at [715, 188] on input "Enter tag here and press return" at bounding box center [742, 192] width 138 height 21
type input "**********"
type input "*****"
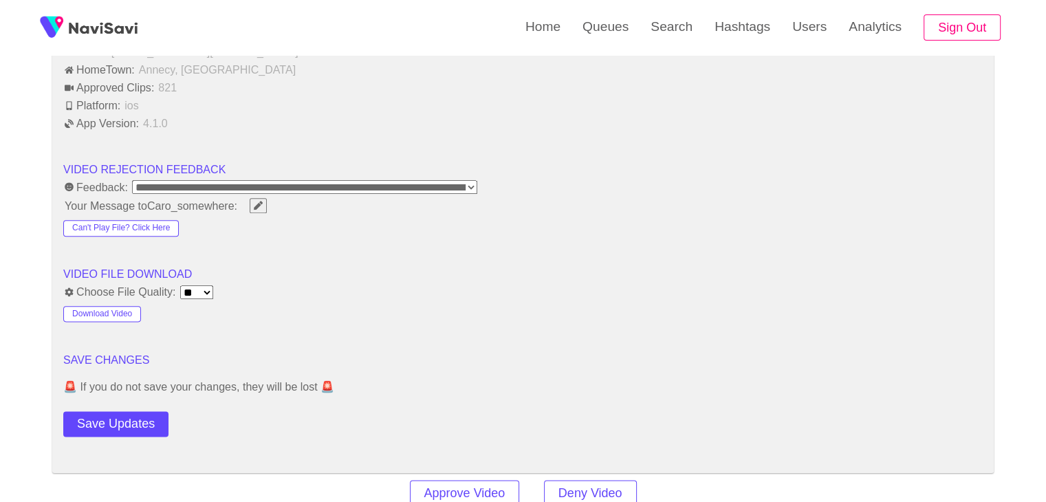
scroll to position [1857, 0]
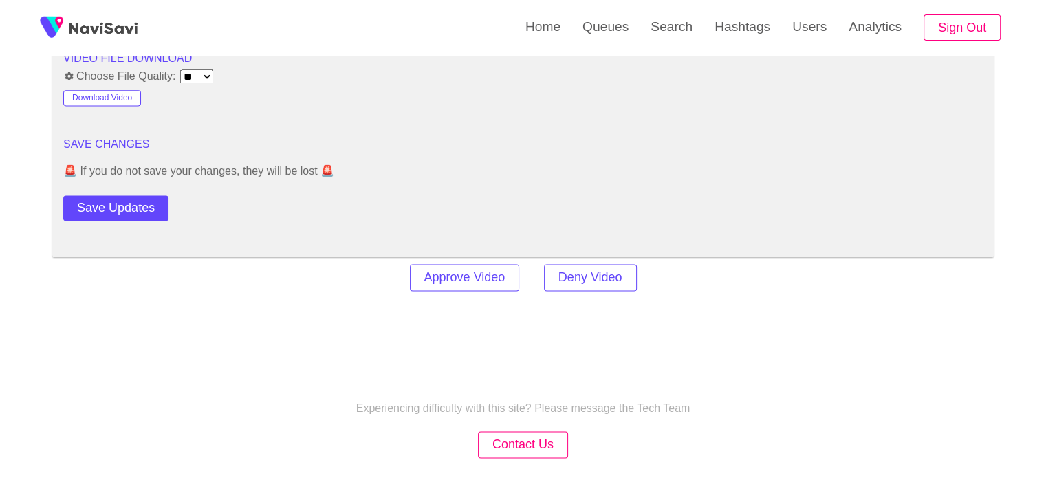
click at [126, 207] on button "Save Updates" at bounding box center [115, 207] width 105 height 25
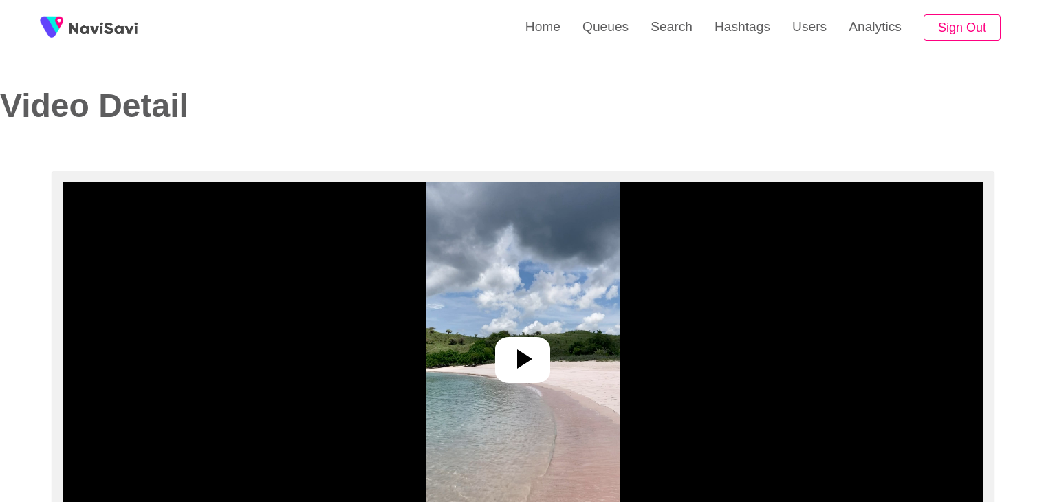
select select "**********"
select select "**"
click at [514, 363] on icon at bounding box center [522, 358] width 33 height 33
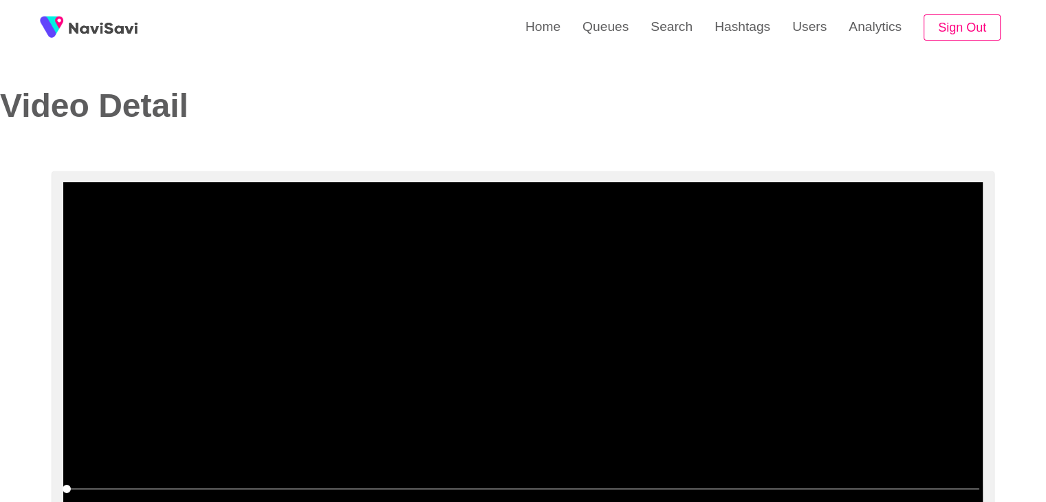
click at [539, 341] on video at bounding box center [522, 354] width 919 height 344
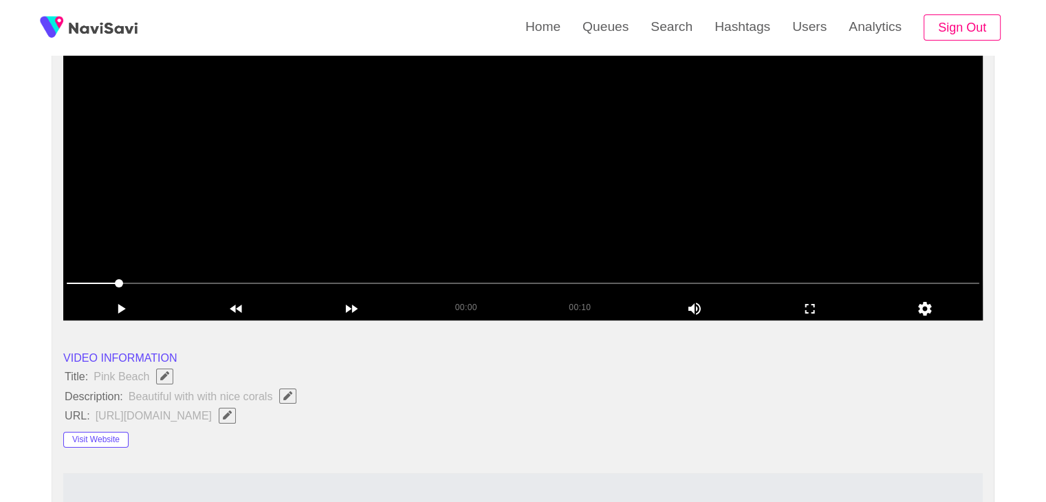
scroll to position [206, 0]
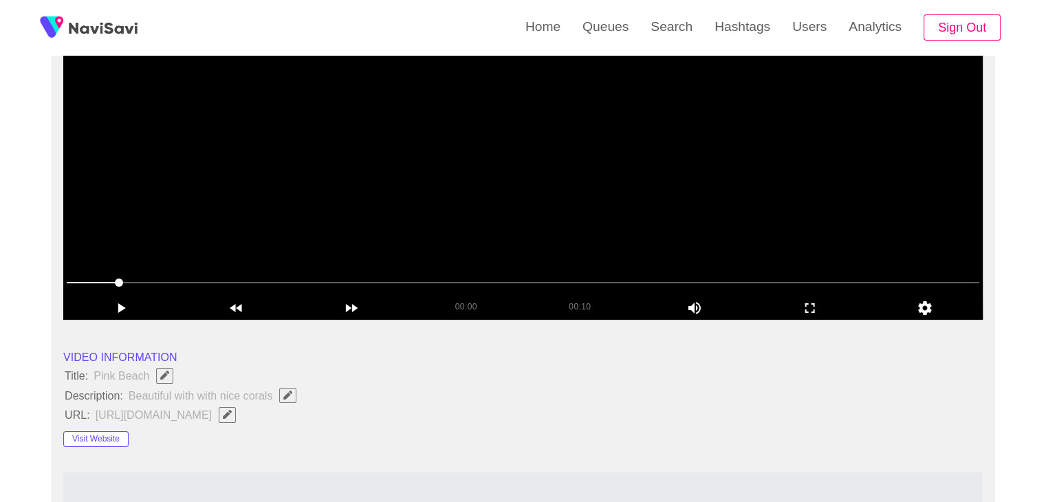
click at [608, 160] on video at bounding box center [522, 148] width 919 height 344
click at [804, 303] on icon "add" at bounding box center [810, 308] width 114 height 17
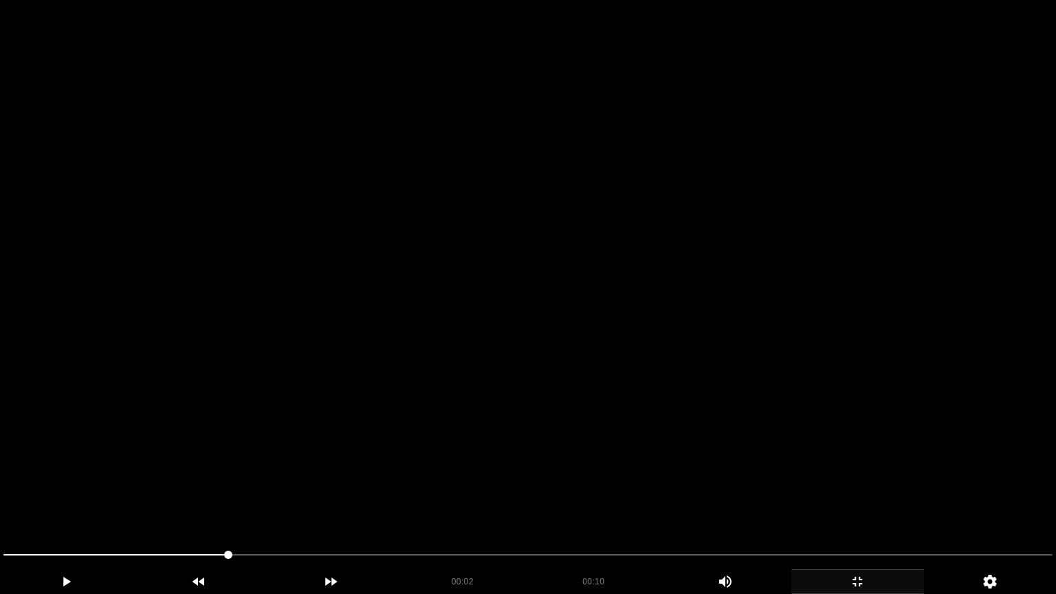
click at [779, 424] on video at bounding box center [528, 297] width 1056 height 594
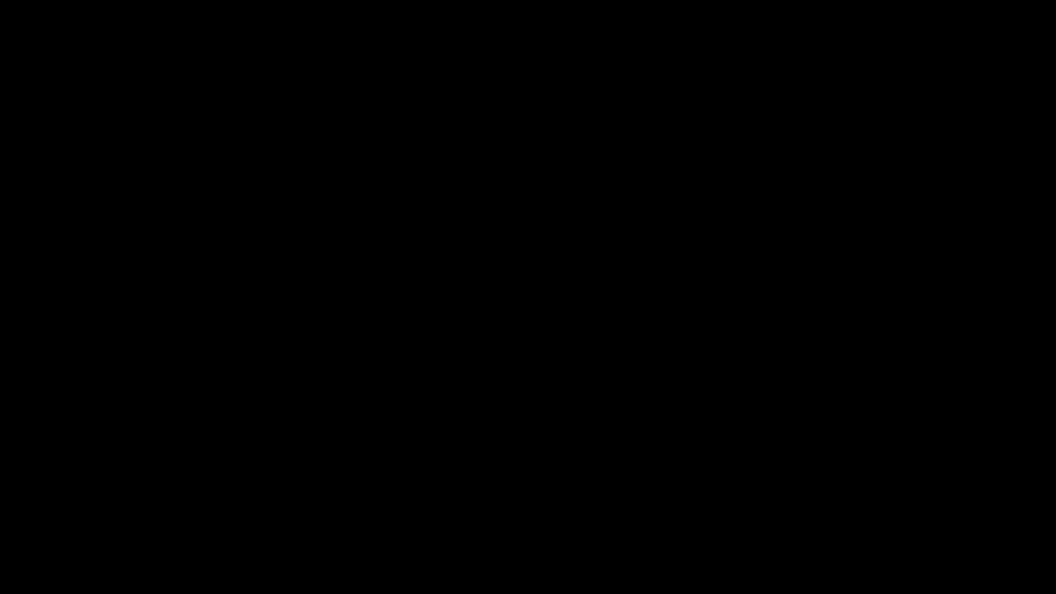
click at [898, 501] on icon "add" at bounding box center [857, 582] width 131 height 17
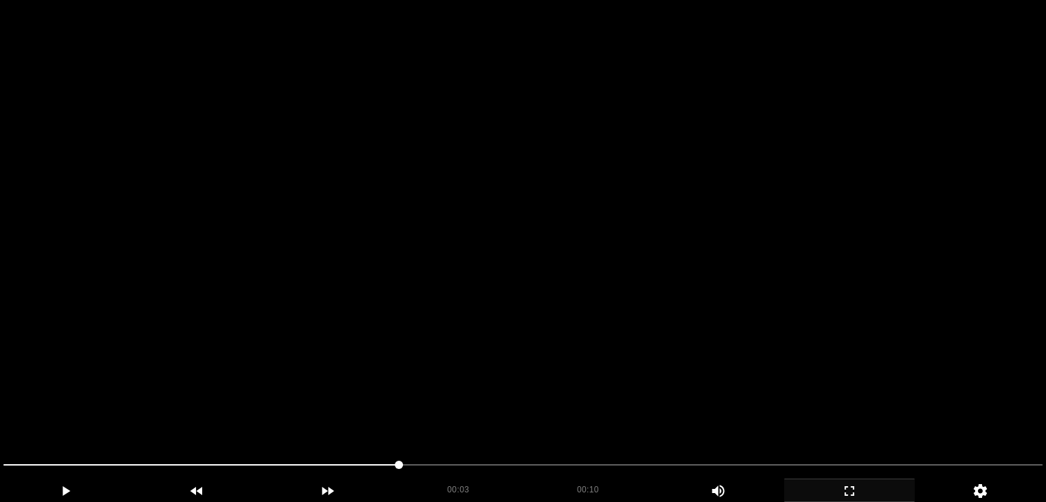
scroll to position [69, 0]
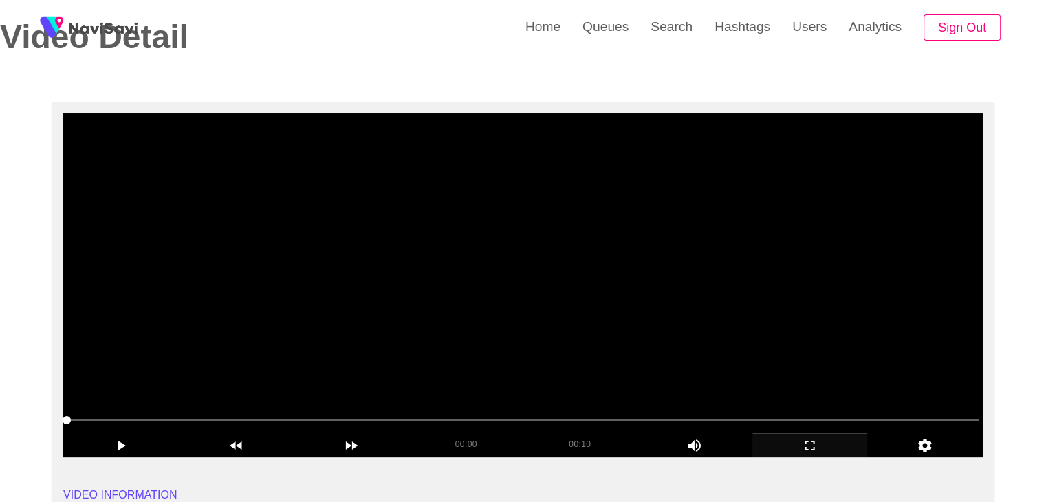
click at [263, 359] on video at bounding box center [522, 285] width 919 height 344
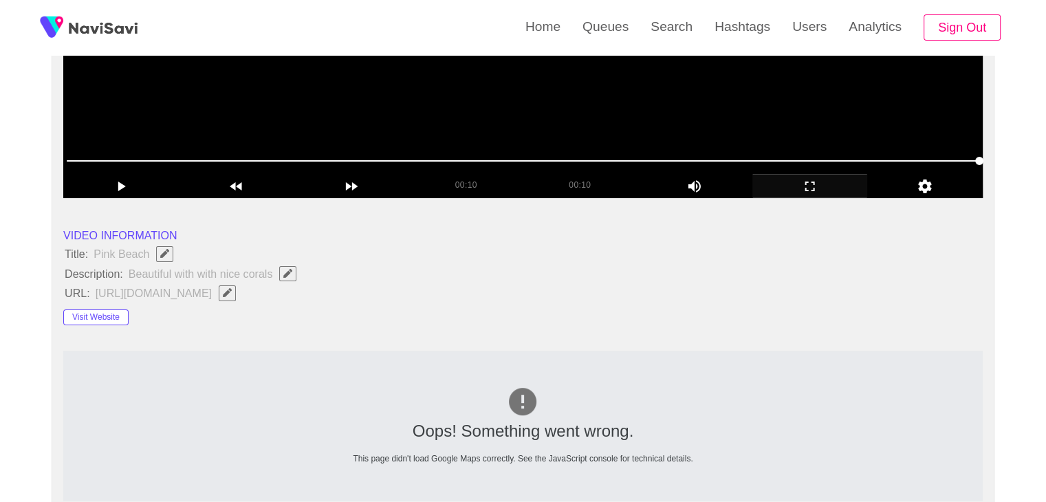
scroll to position [344, 0]
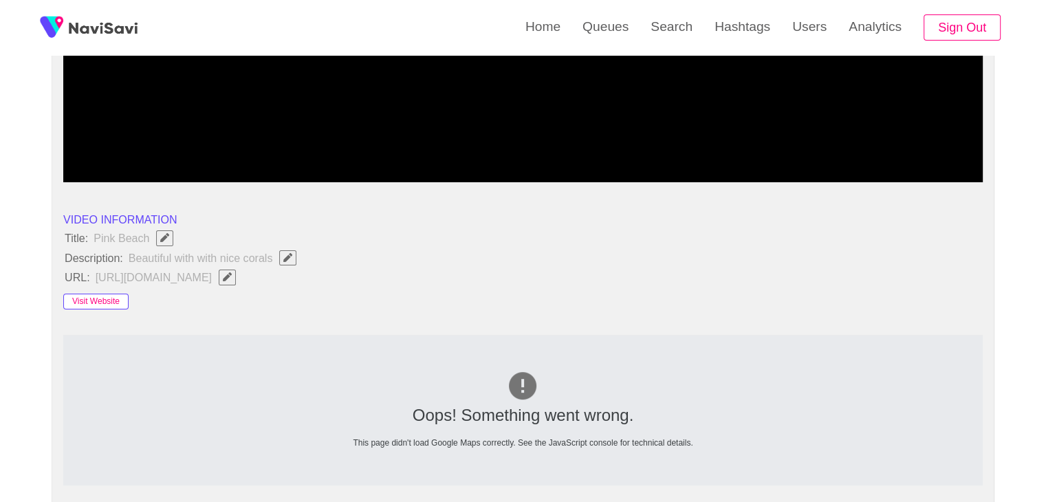
click at [102, 294] on button "Visit Website" at bounding box center [95, 302] width 65 height 17
drag, startPoint x: 63, startPoint y: 239, endPoint x: 294, endPoint y: 260, distance: 231.4
copy ul "Title: Pink Beach Description: Beautiful with with nice corals"
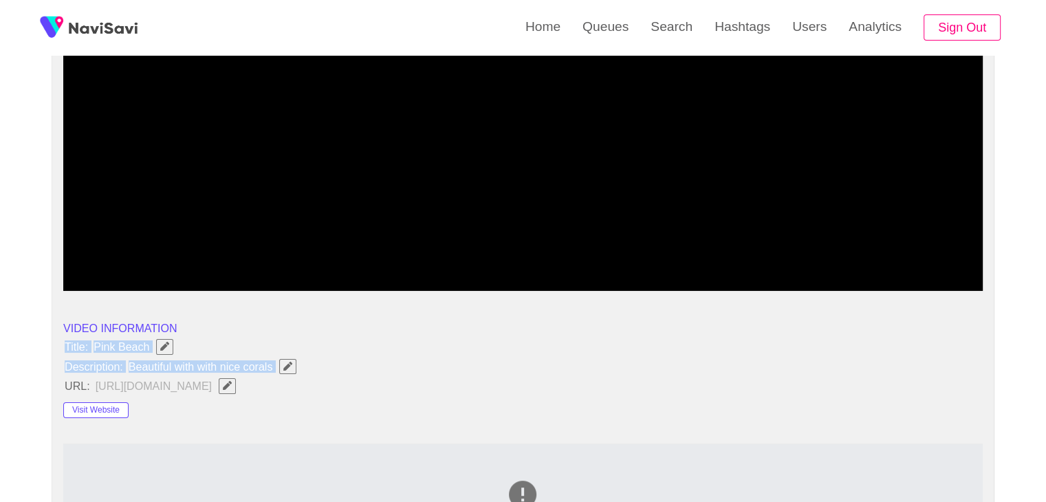
scroll to position [275, 0]
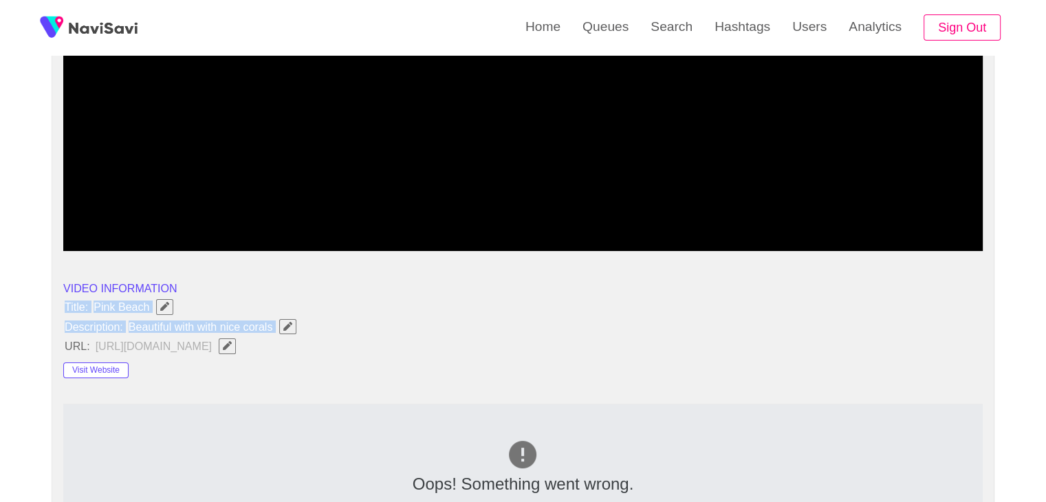
click at [282, 322] on span "Edit Field" at bounding box center [288, 326] width 12 height 9
type input "**********"
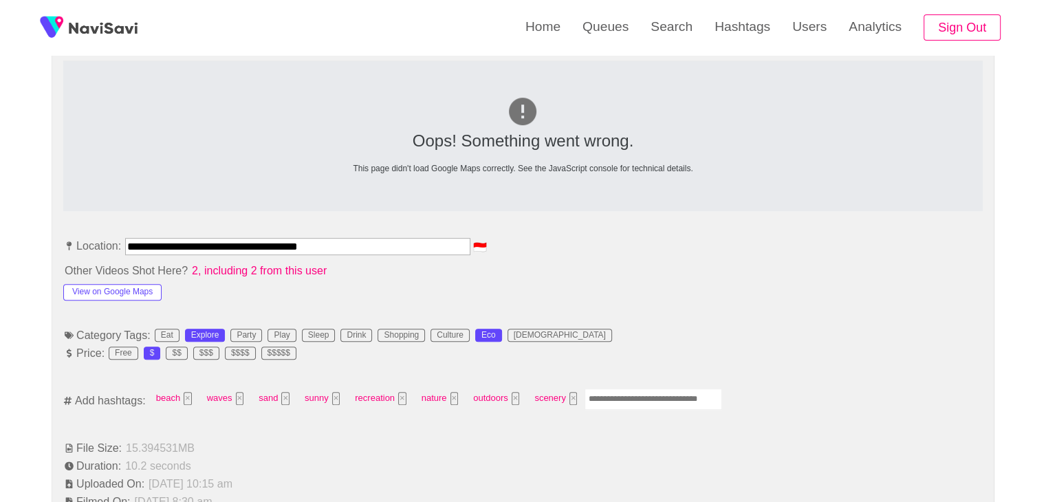
scroll to position [619, 0]
drag, startPoint x: 362, startPoint y: 248, endPoint x: 53, endPoint y: 246, distance: 308.8
click at [102, 287] on button "View on Google Maps" at bounding box center [112, 291] width 98 height 17
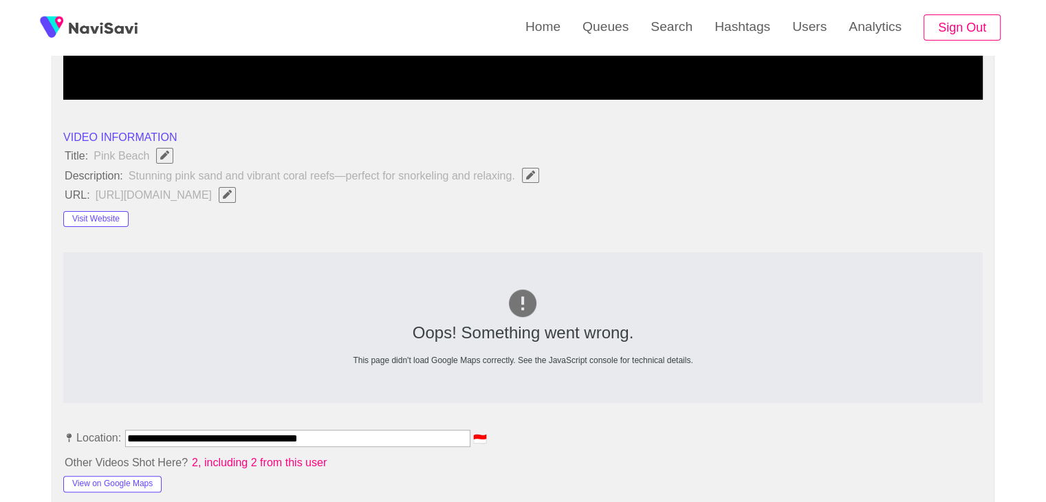
scroll to position [413, 0]
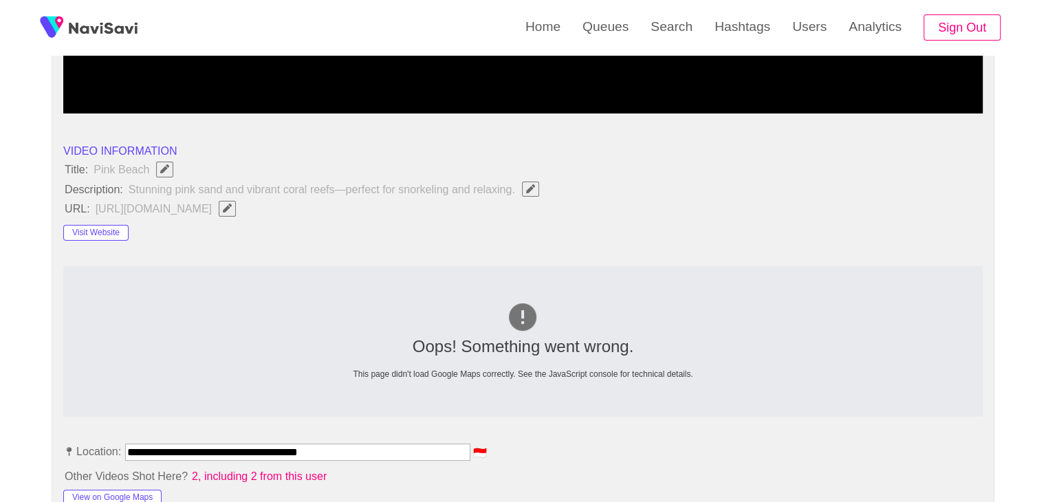
click at [232, 205] on icon "Edit Field" at bounding box center [227, 208] width 9 height 9
type input "**********"
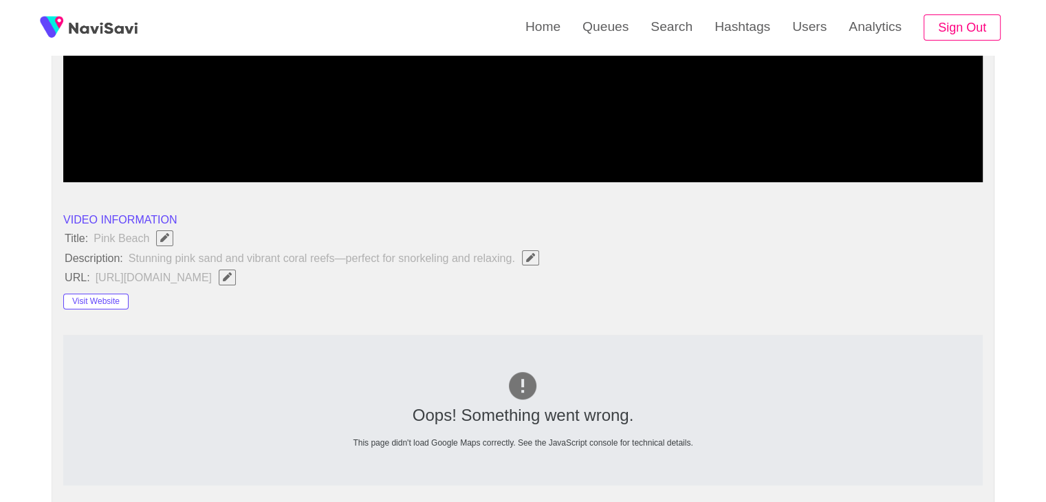
scroll to position [619, 0]
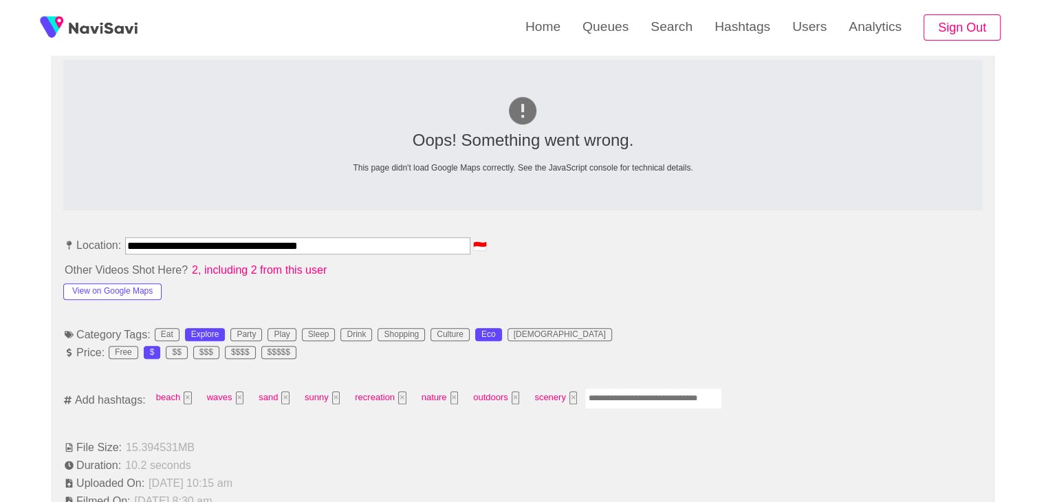
click at [611, 388] on input "Enter tag here and press return" at bounding box center [654, 398] width 138 height 21
type input "*"
type input "*********"
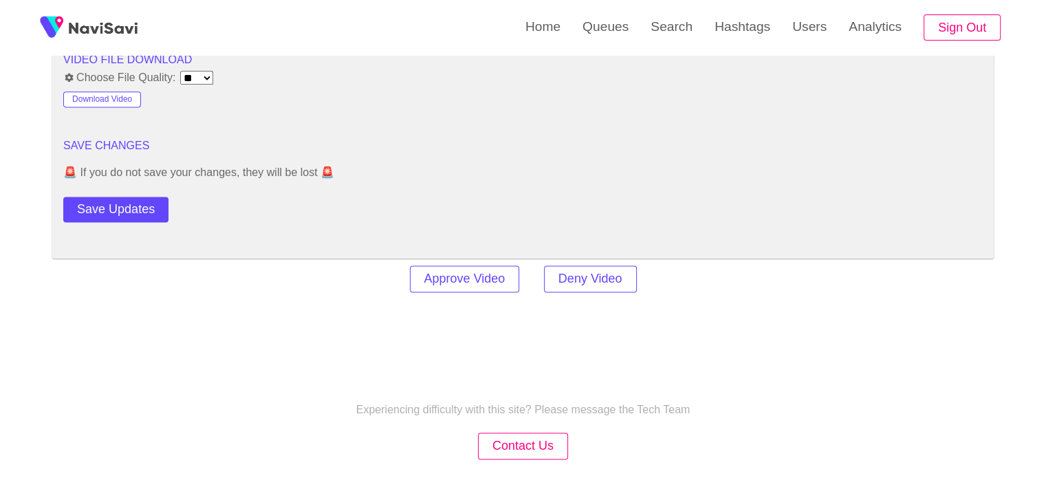
scroll to position [1857, 0]
drag, startPoint x: 129, startPoint y: 215, endPoint x: 159, endPoint y: 210, distance: 29.9
click at [129, 214] on button "Save Updates" at bounding box center [115, 207] width 105 height 25
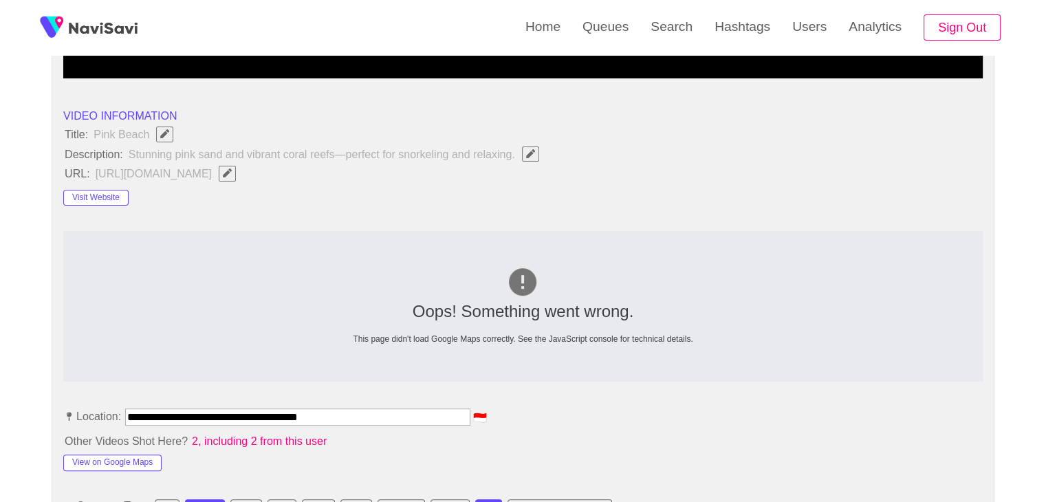
scroll to position [413, 0]
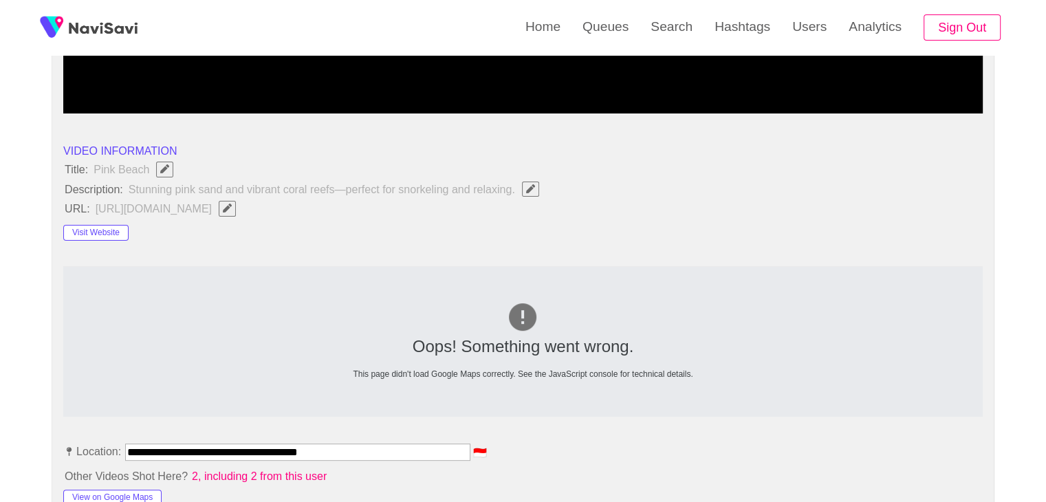
click at [531, 190] on icon "Edit Field" at bounding box center [530, 188] width 9 height 9
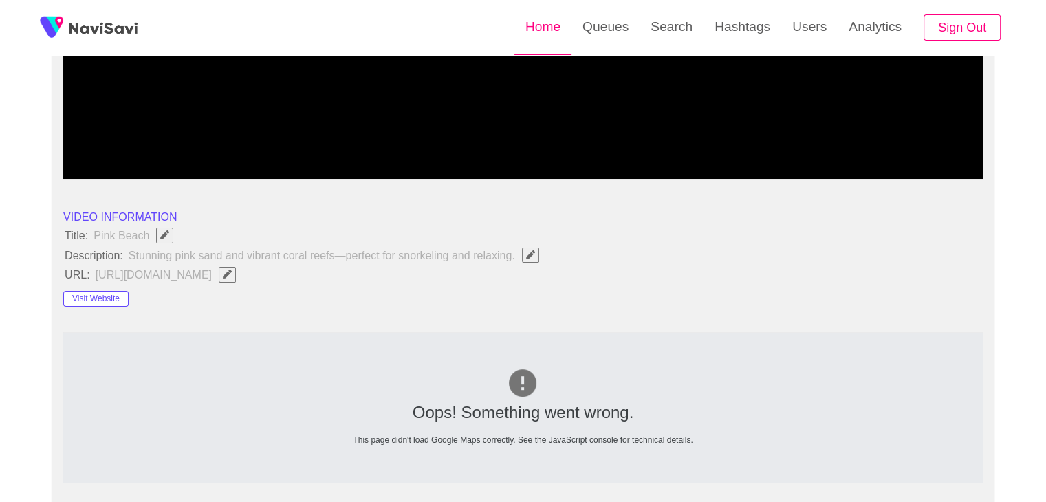
scroll to position [344, 0]
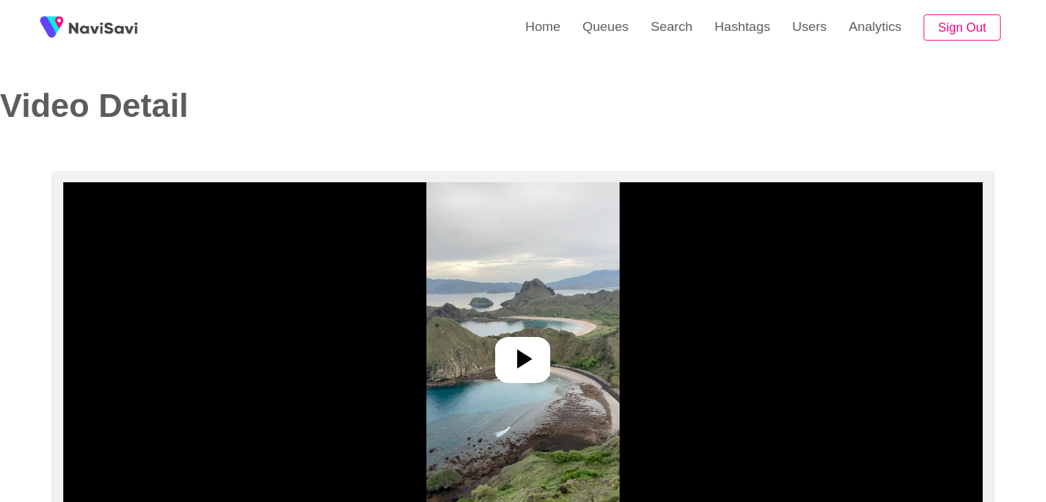
select select "**********"
select select "**"
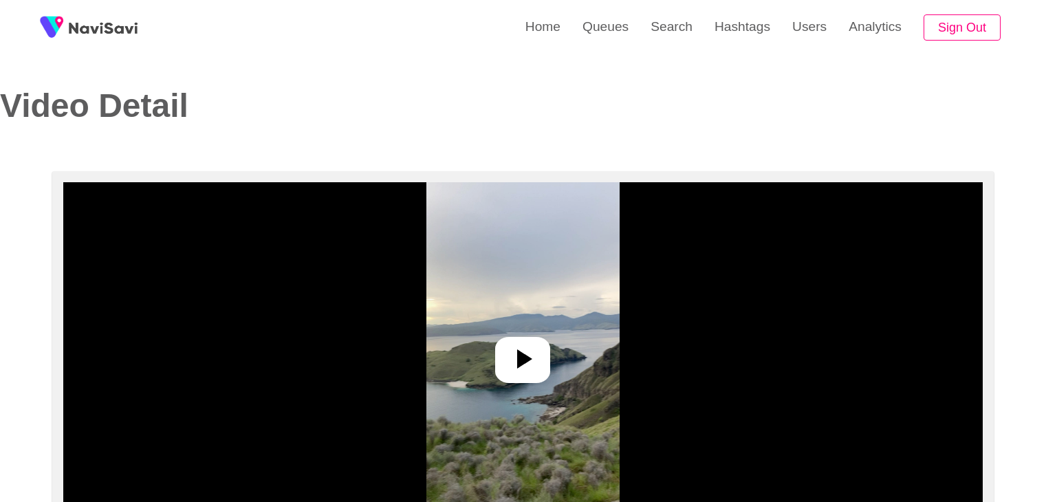
select select "**********"
select select "**"
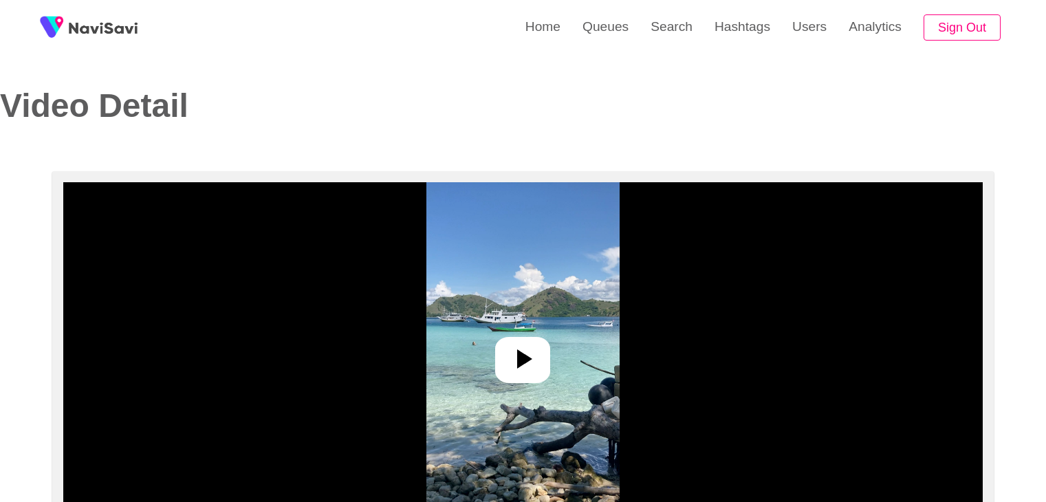
select select "**********"
select select "**"
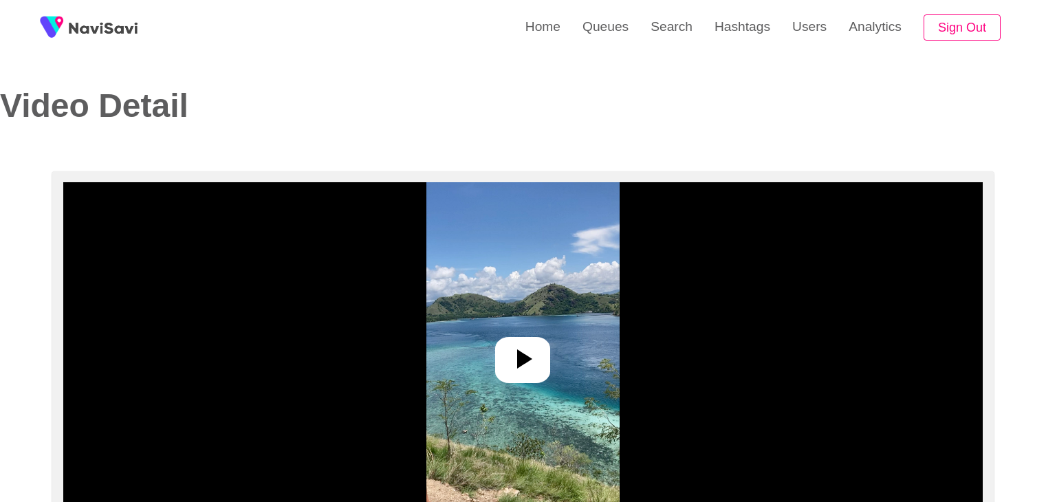
select select "**********"
select select "**"
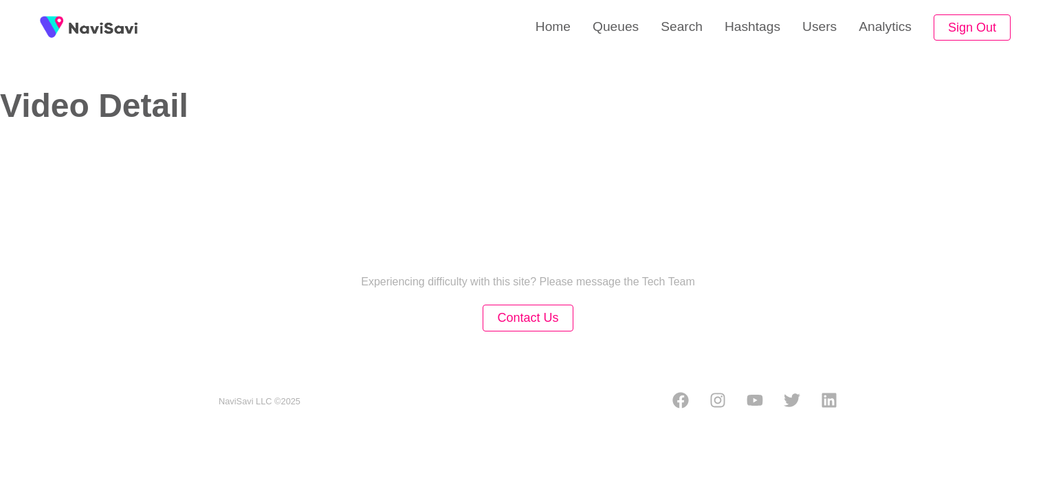
select select "**"
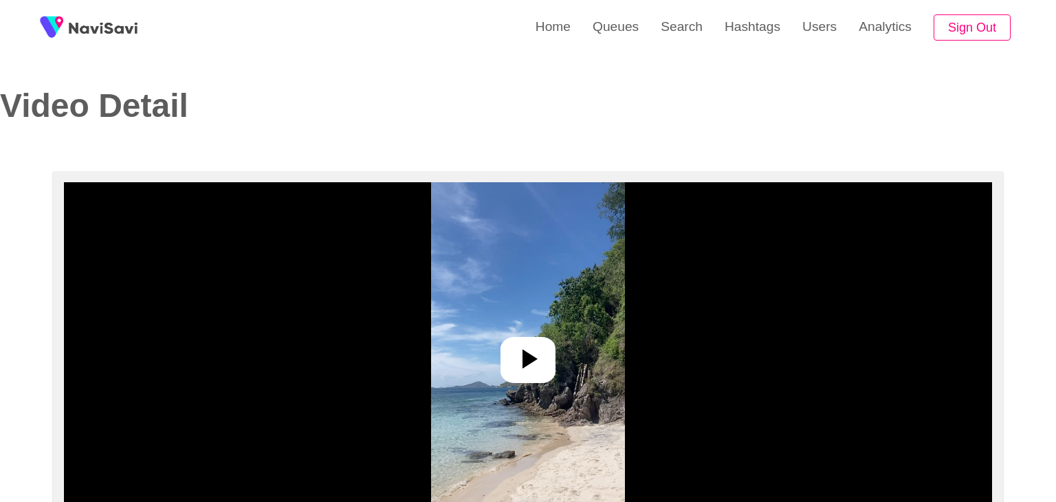
select select "**********"
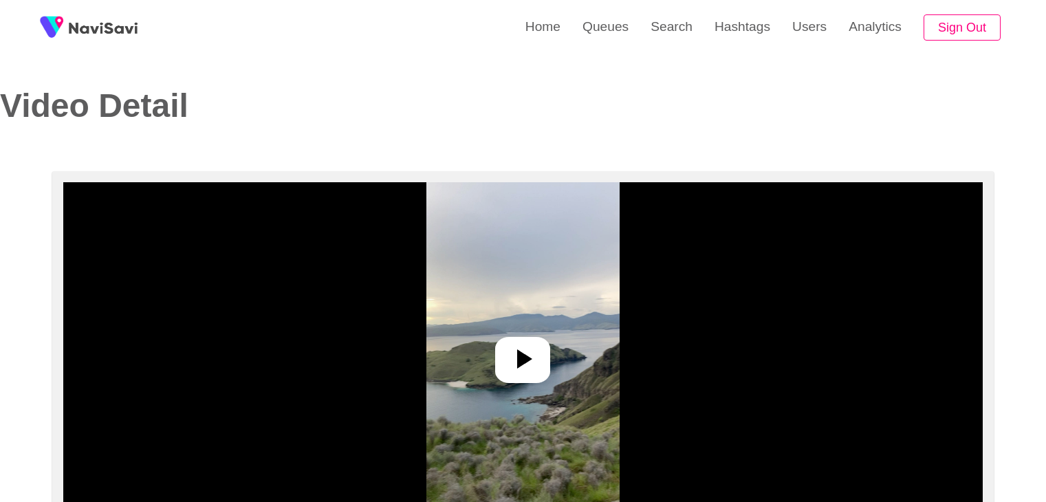
select select "**********"
select select "**"
click at [525, 379] on div at bounding box center [522, 360] width 55 height 46
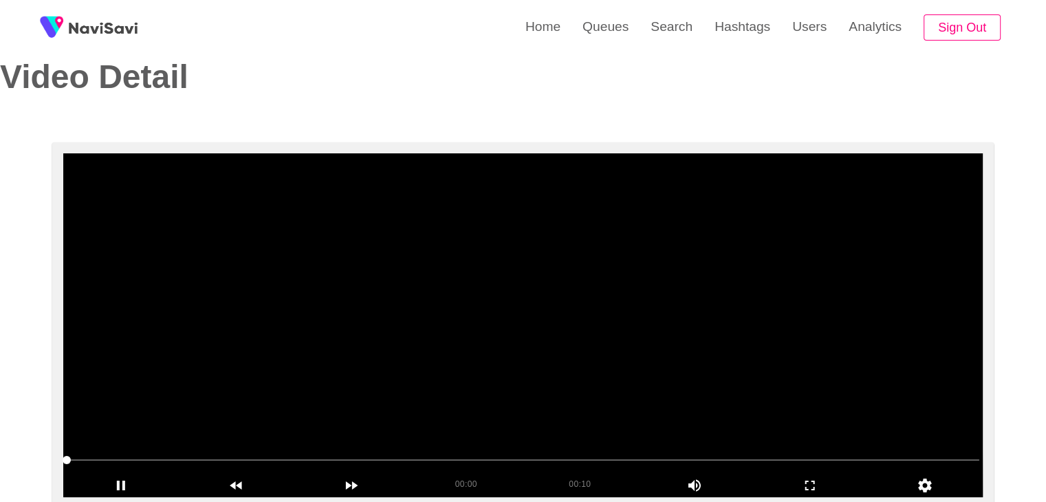
scroll to position [69, 0]
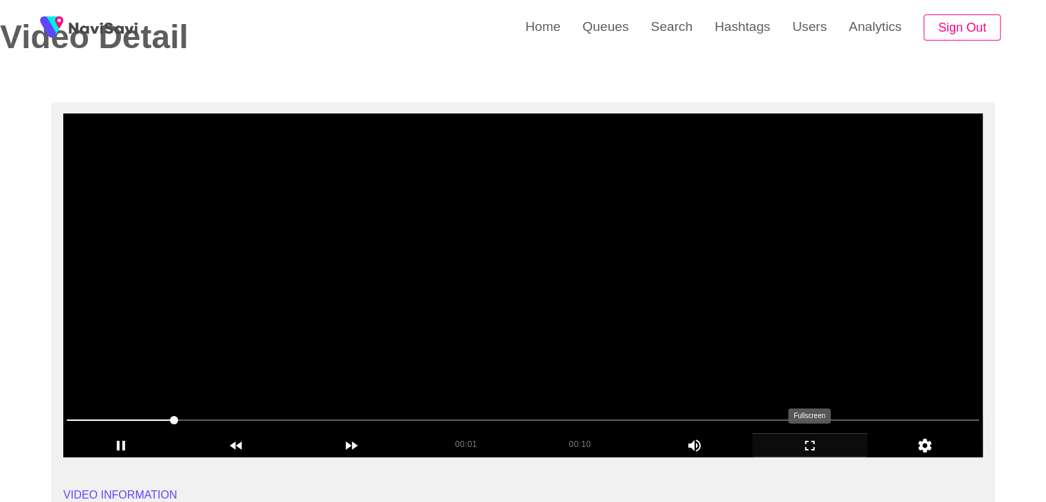
click at [800, 437] on icon "add" at bounding box center [810, 445] width 114 height 17
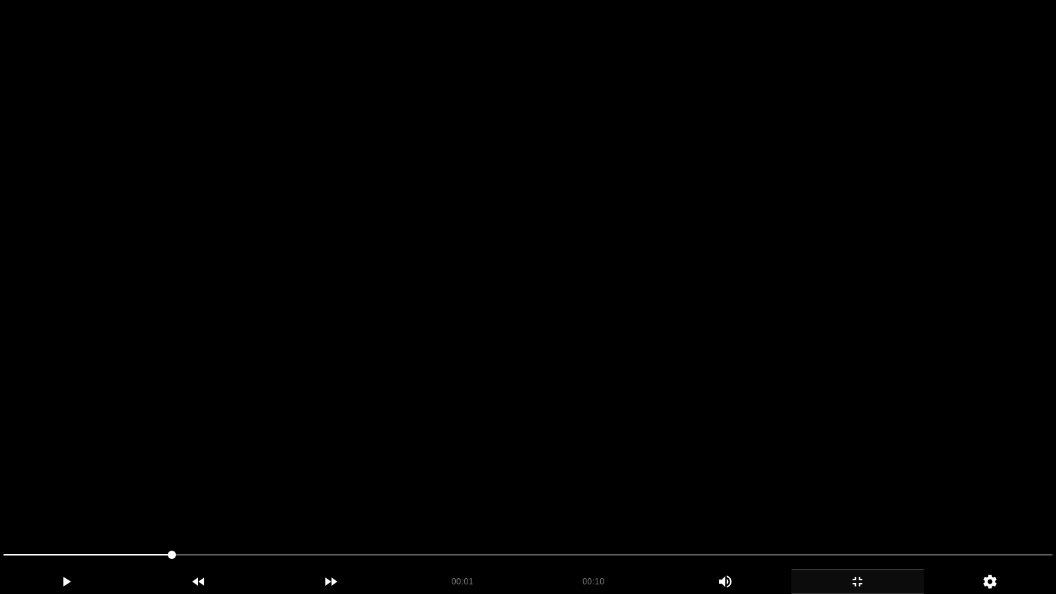
click at [868, 501] on icon "add" at bounding box center [857, 582] width 131 height 17
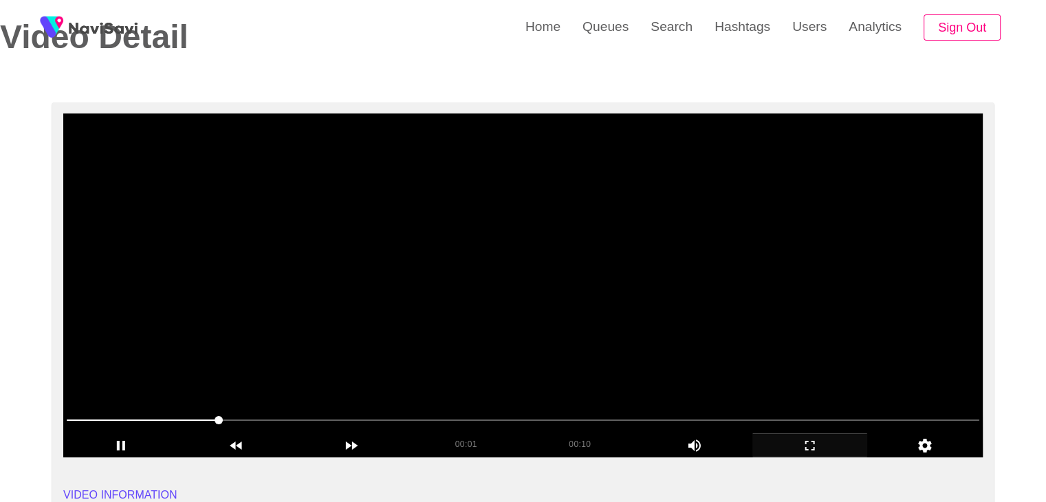
click at [627, 300] on video at bounding box center [522, 285] width 919 height 344
drag, startPoint x: 628, startPoint y: 300, endPoint x: 625, endPoint y: 317, distance: 17.4
click at [628, 305] on video at bounding box center [522, 285] width 919 height 344
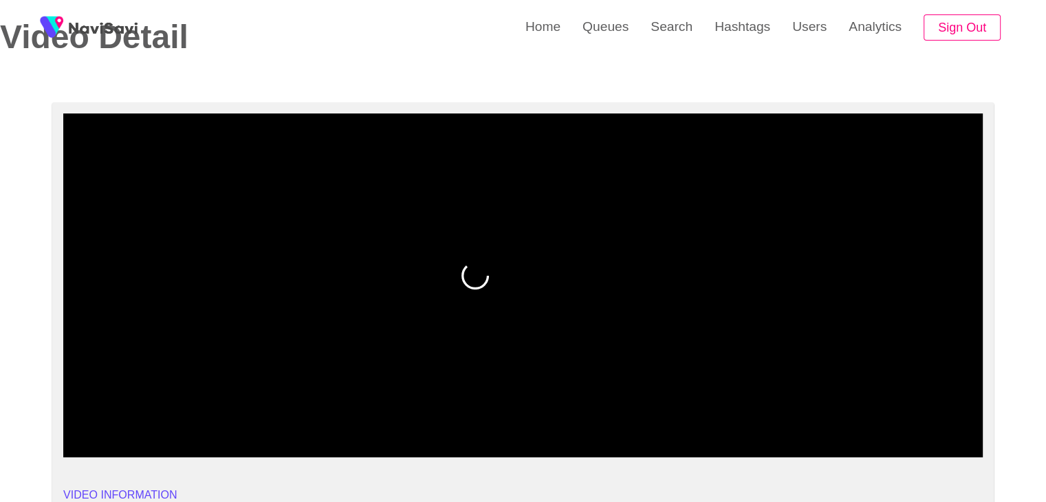
drag, startPoint x: 206, startPoint y: 416, endPoint x: 0, endPoint y: 416, distance: 206.3
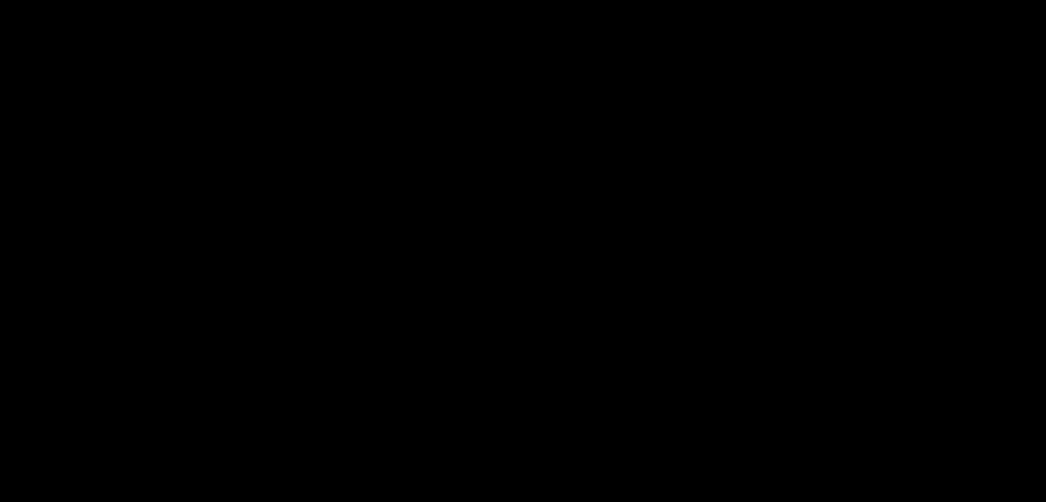
click at [524, 278] on video at bounding box center [522, 285] width 919 height 344
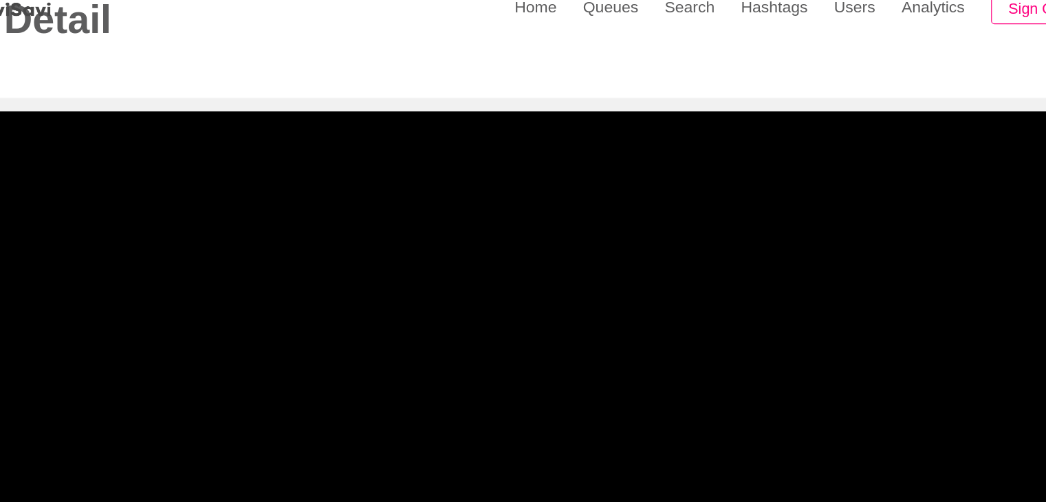
drag, startPoint x: 177, startPoint y: 417, endPoint x: 95, endPoint y: 432, distance: 83.2
click at [495, 295] on video at bounding box center [522, 285] width 919 height 344
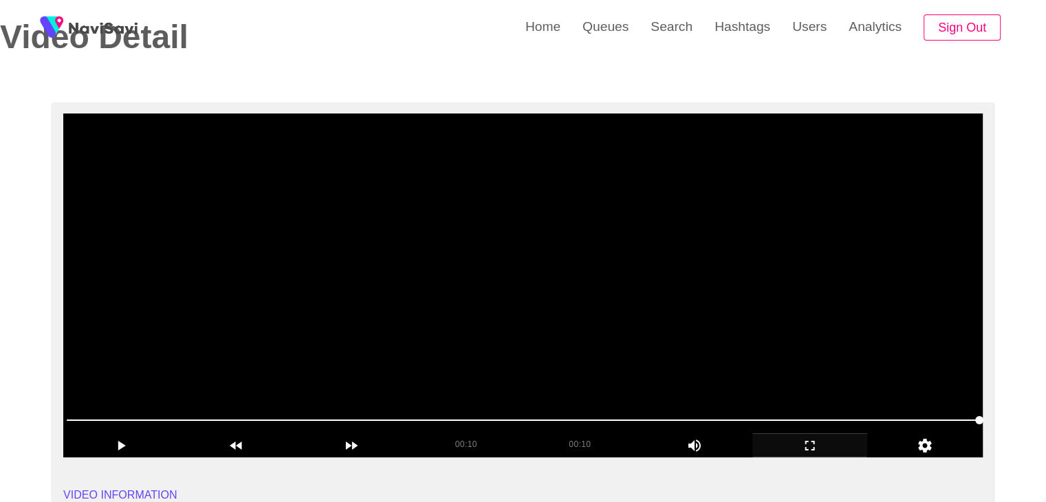
click at [624, 303] on video at bounding box center [522, 285] width 919 height 344
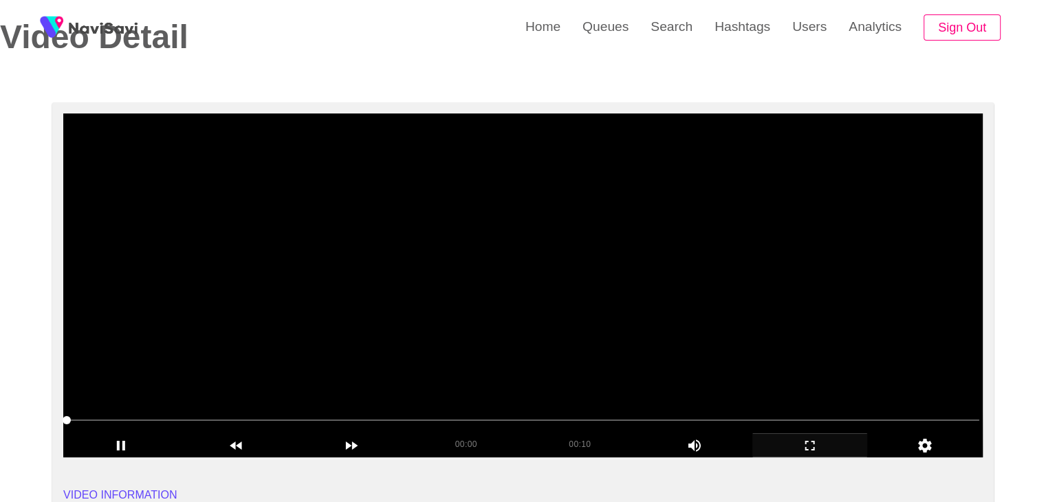
click at [624, 303] on video at bounding box center [522, 285] width 919 height 344
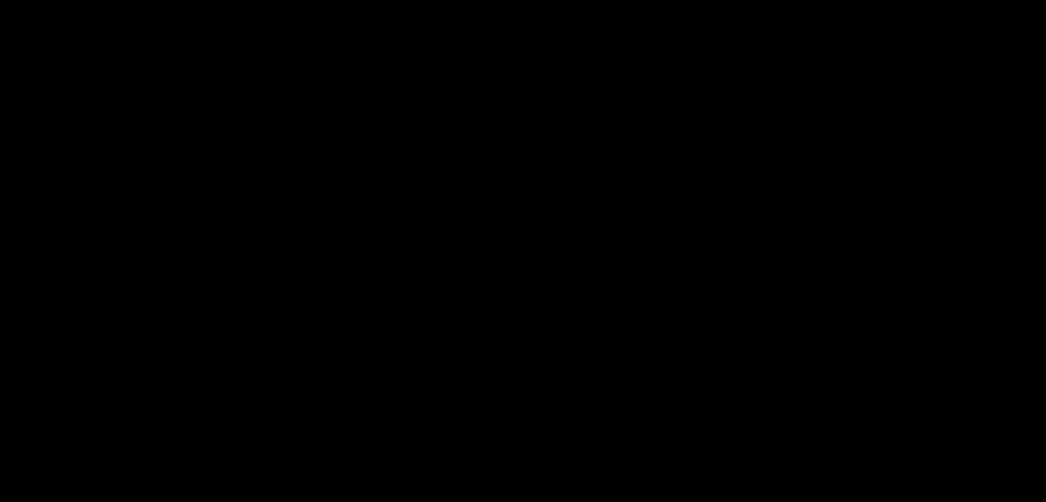
click at [624, 303] on video at bounding box center [522, 285] width 919 height 344
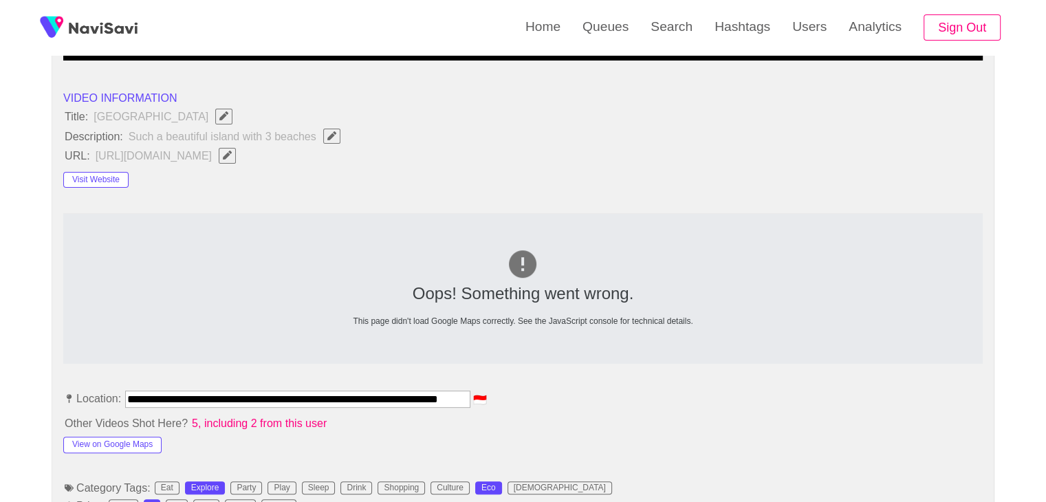
scroll to position [481, 0]
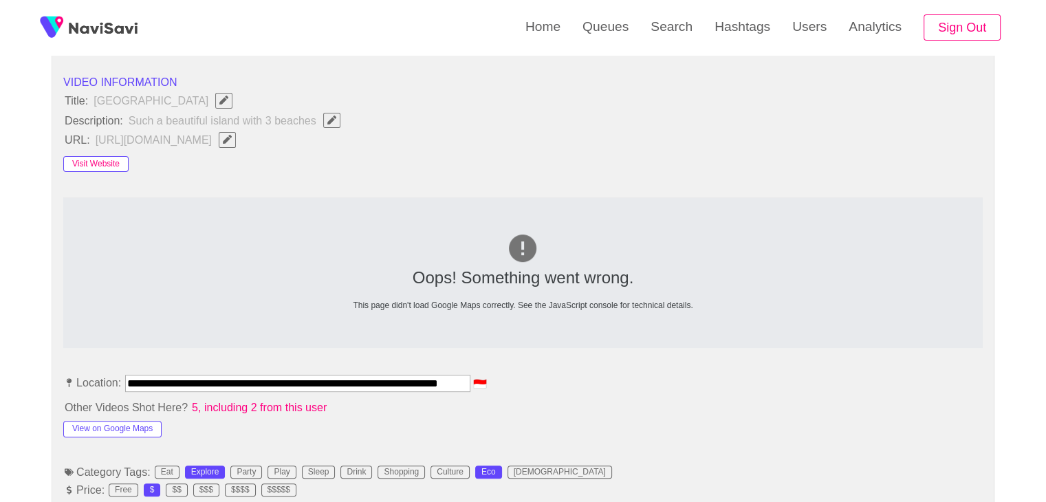
click at [91, 156] on button "Visit Website" at bounding box center [95, 164] width 65 height 17
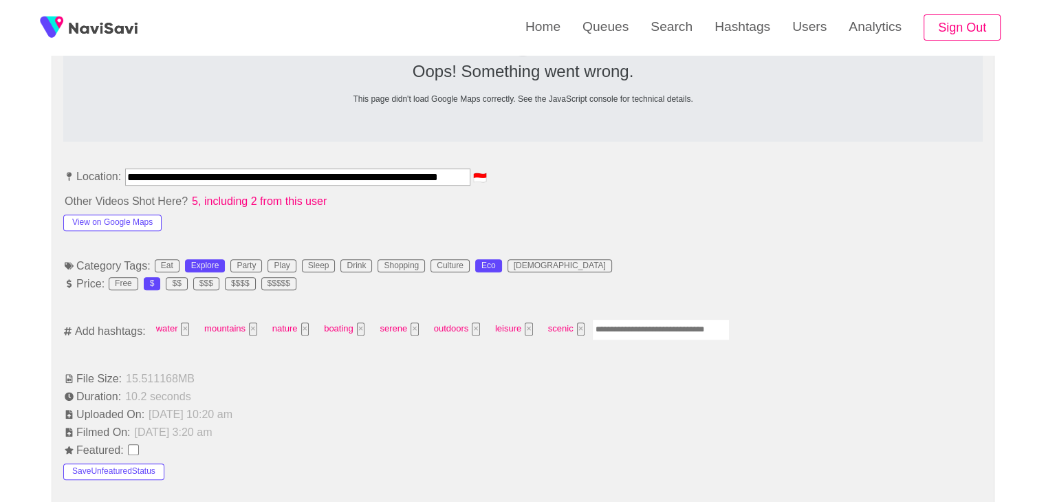
click at [624, 326] on input "Enter tag here and press return" at bounding box center [661, 329] width 138 height 21
type input "*********"
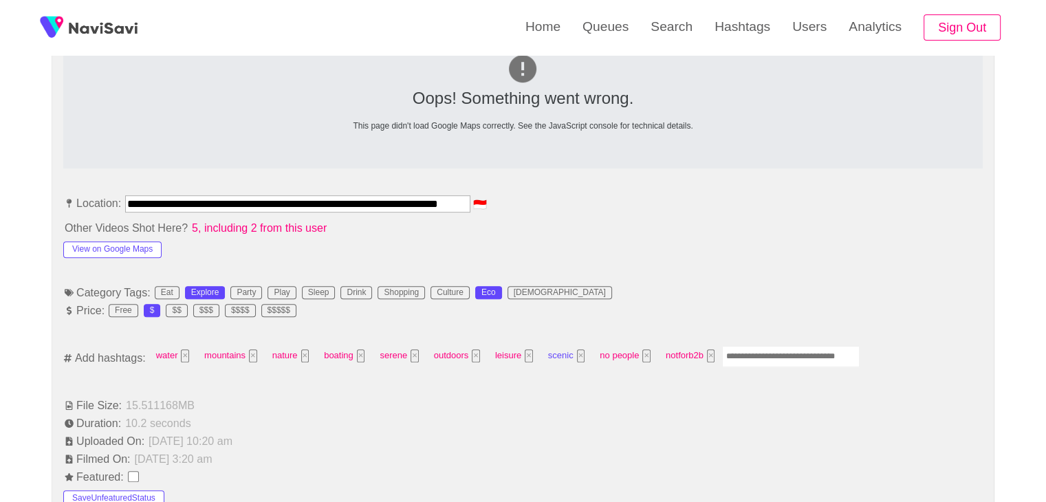
scroll to position [550, 0]
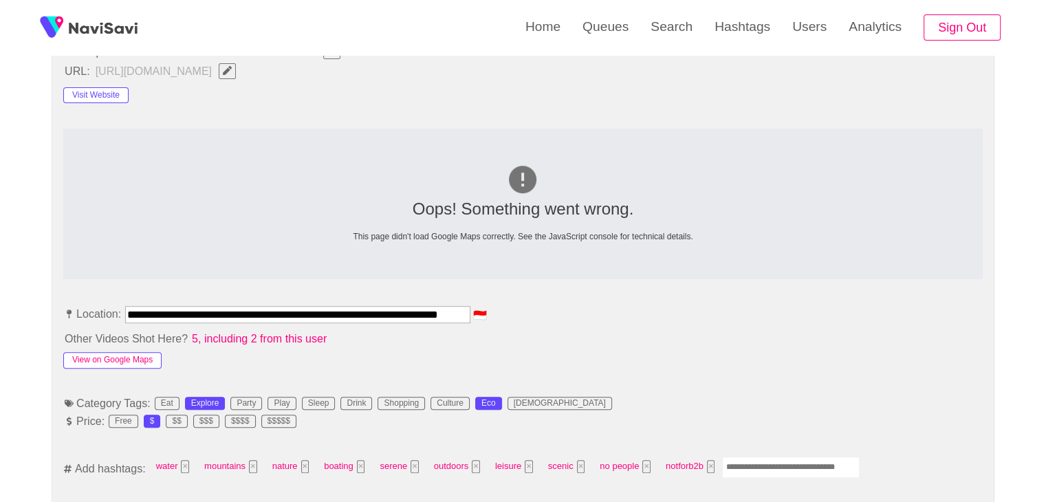
click at [128, 359] on button "View on Google Maps" at bounding box center [112, 360] width 98 height 17
drag, startPoint x: 198, startPoint y: 314, endPoint x: 635, endPoint y: 298, distance: 437.0
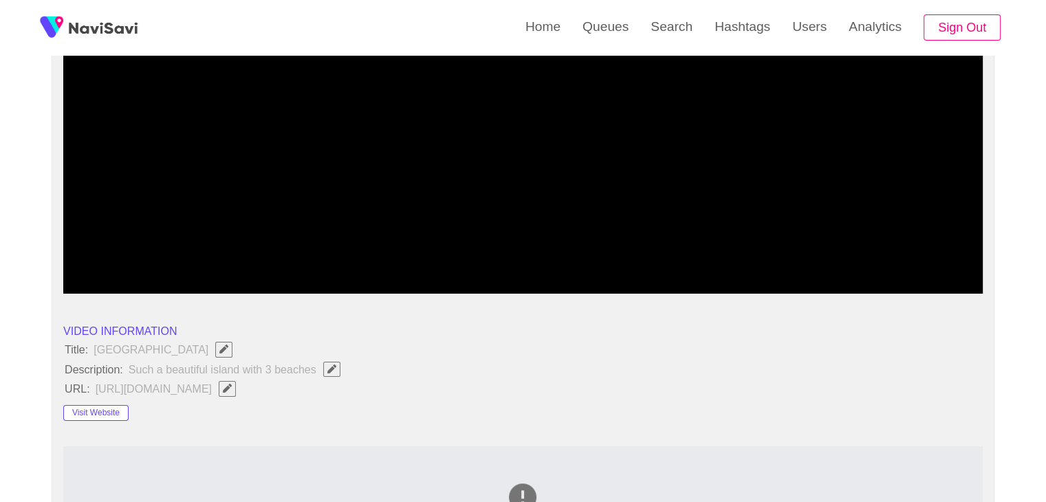
scroll to position [275, 0]
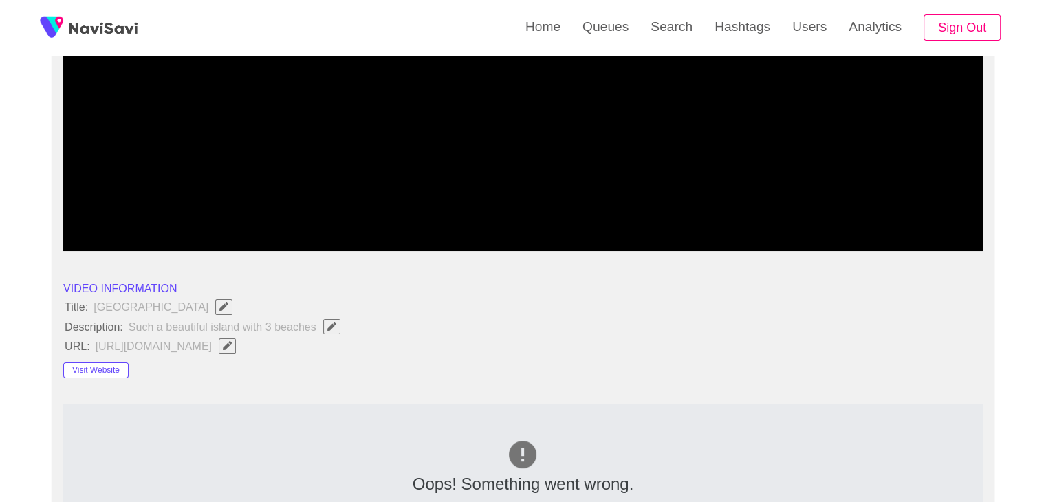
click at [236, 346] on button "button" at bounding box center [227, 345] width 17 height 15
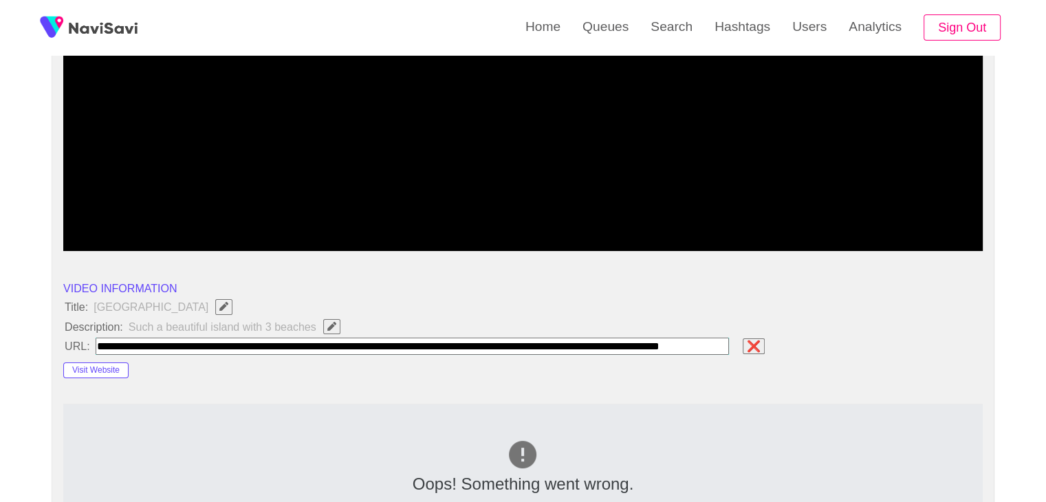
type input "**********"
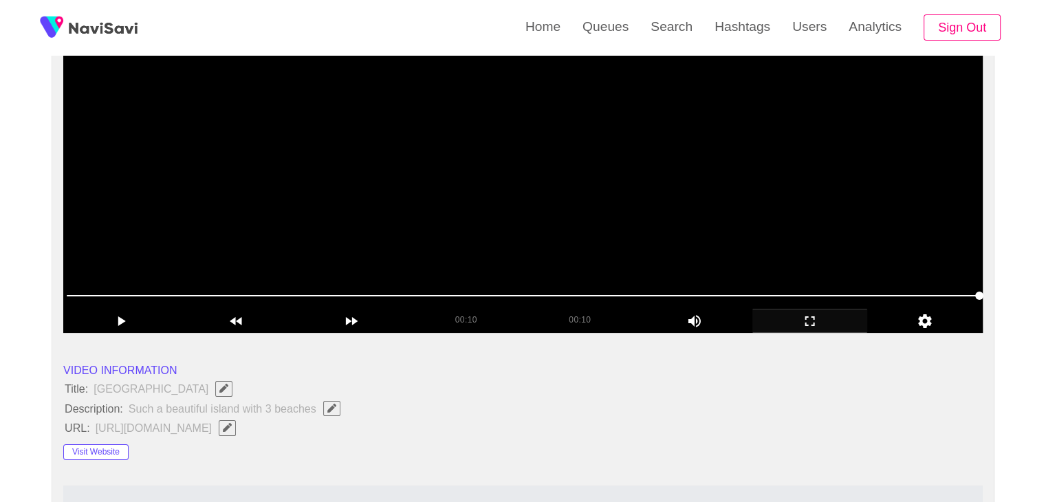
scroll to position [69, 0]
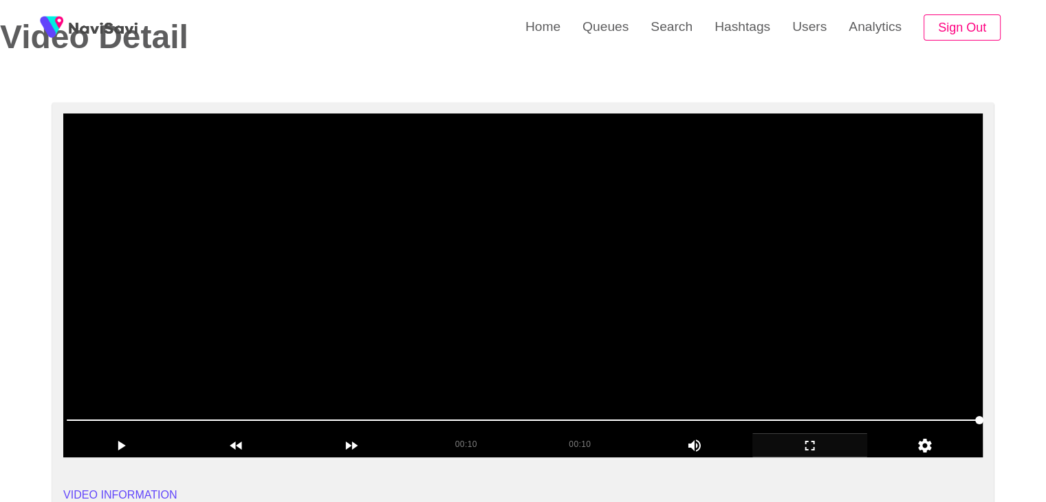
click at [693, 311] on video at bounding box center [522, 285] width 919 height 344
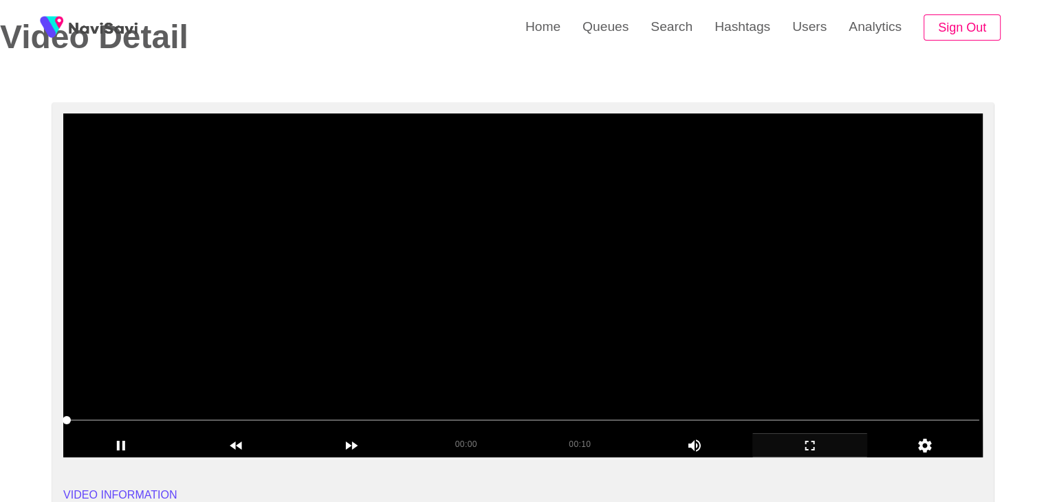
click at [681, 320] on video at bounding box center [522, 285] width 919 height 344
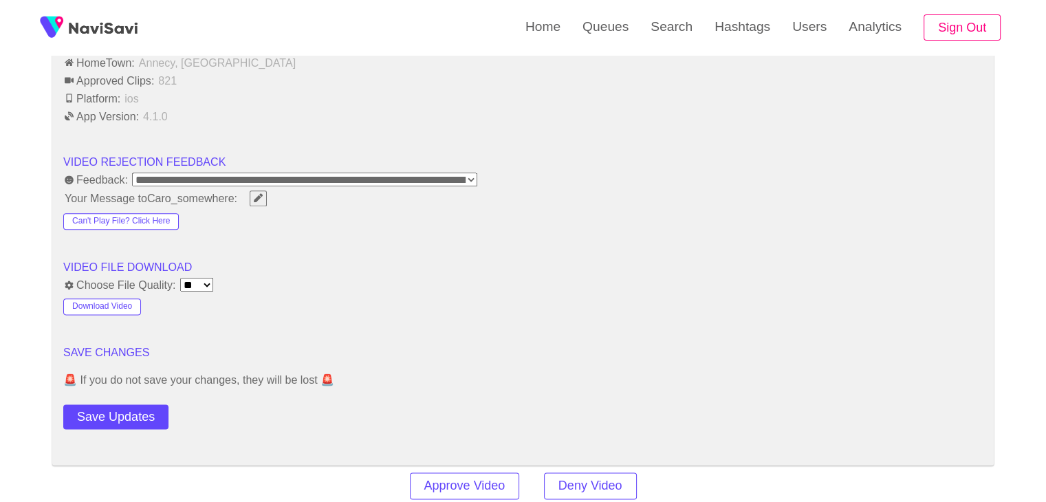
scroll to position [1651, 0]
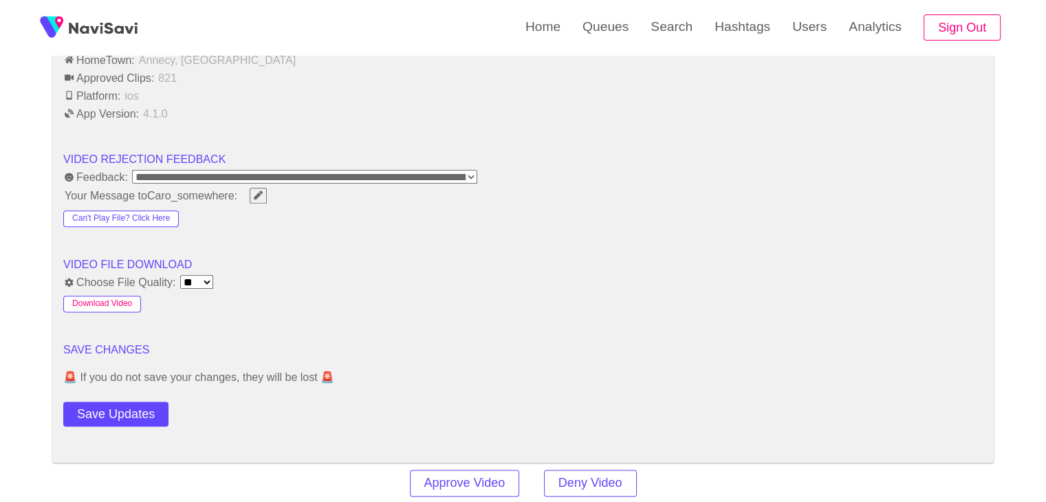
click at [124, 299] on button "Download Video" at bounding box center [102, 304] width 78 height 17
drag, startPoint x: 118, startPoint y: 401, endPoint x: 124, endPoint y: 387, distance: 15.4
click at [118, 402] on button "Save Updates" at bounding box center [115, 414] width 105 height 25
drag, startPoint x: 146, startPoint y: 409, endPoint x: 184, endPoint y: 368, distance: 56.4
click at [146, 402] on button "Save Updates" at bounding box center [115, 414] width 105 height 25
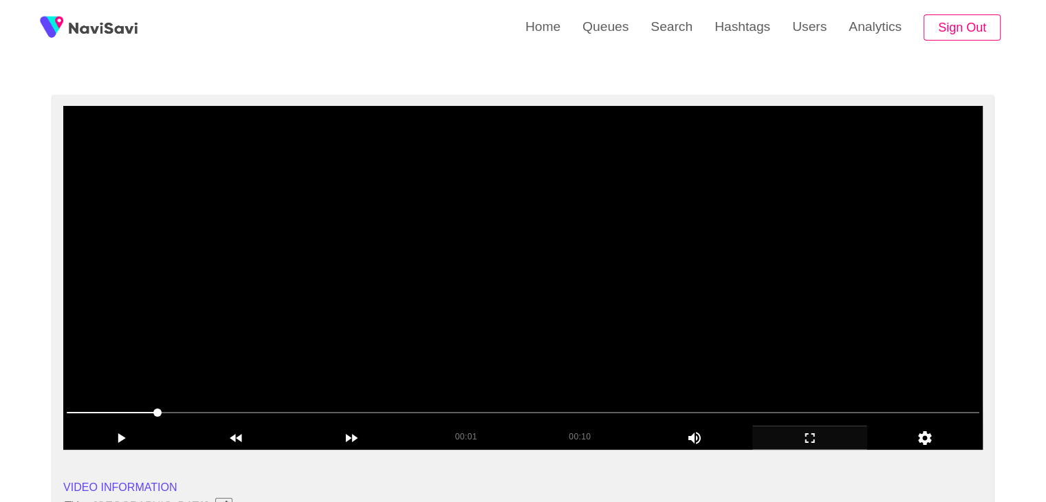
scroll to position [69, 0]
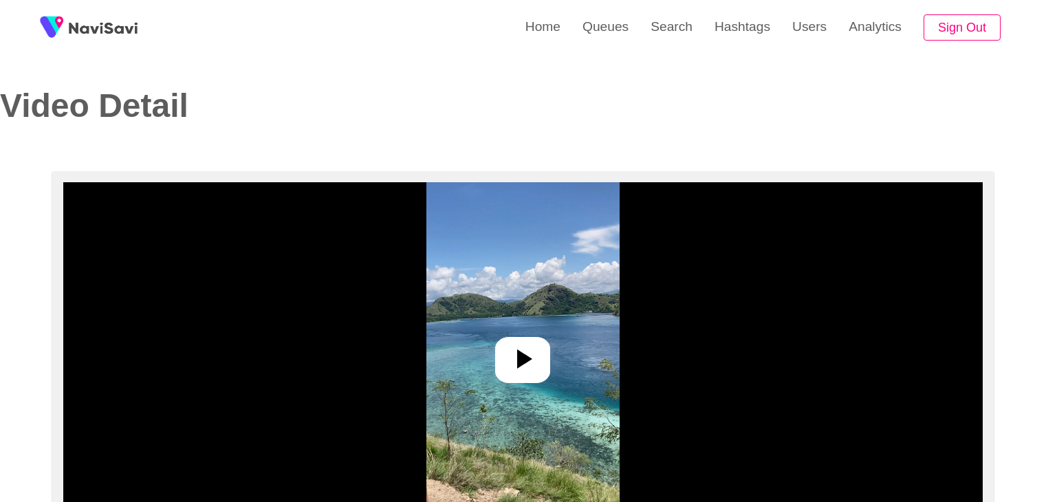
select select "**********"
select select "**"
click at [534, 376] on div at bounding box center [522, 360] width 55 height 46
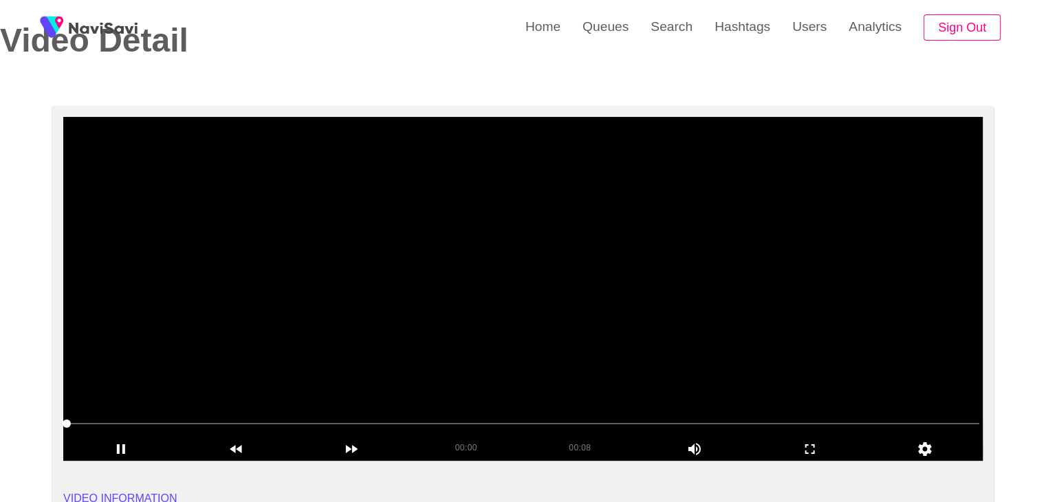
scroll to position [69, 0]
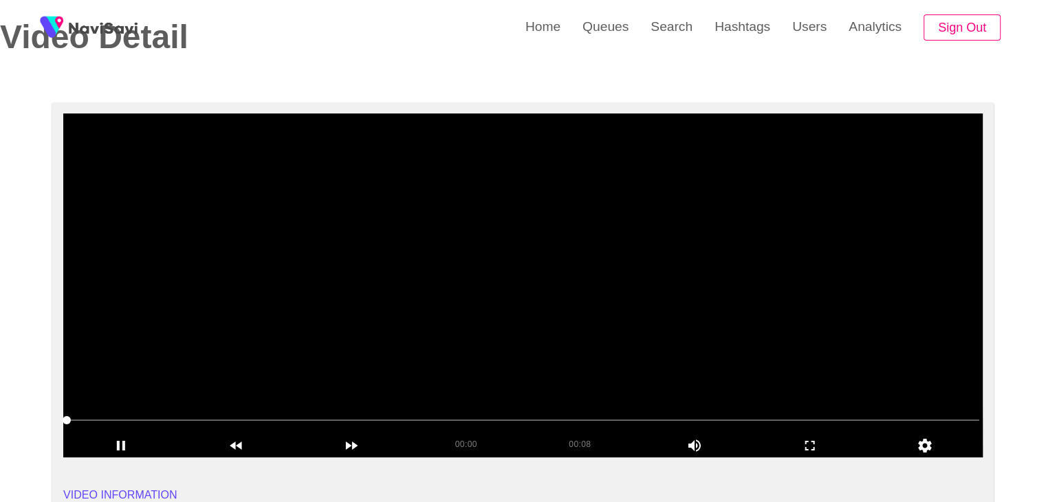
drag, startPoint x: 804, startPoint y: 446, endPoint x: 764, endPoint y: 484, distance: 55.4
click at [801, 444] on icon "add" at bounding box center [810, 445] width 114 height 17
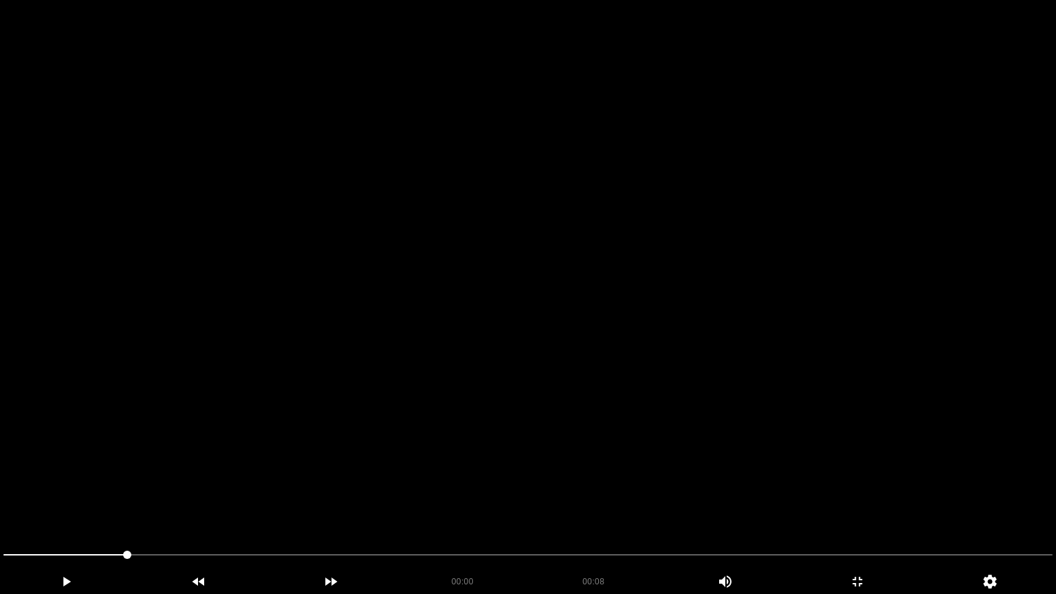
click at [651, 442] on video at bounding box center [528, 297] width 1056 height 594
drag, startPoint x: 864, startPoint y: 578, endPoint x: 737, endPoint y: 430, distance: 195.6
click at [861, 501] on icon "add" at bounding box center [857, 582] width 131 height 17
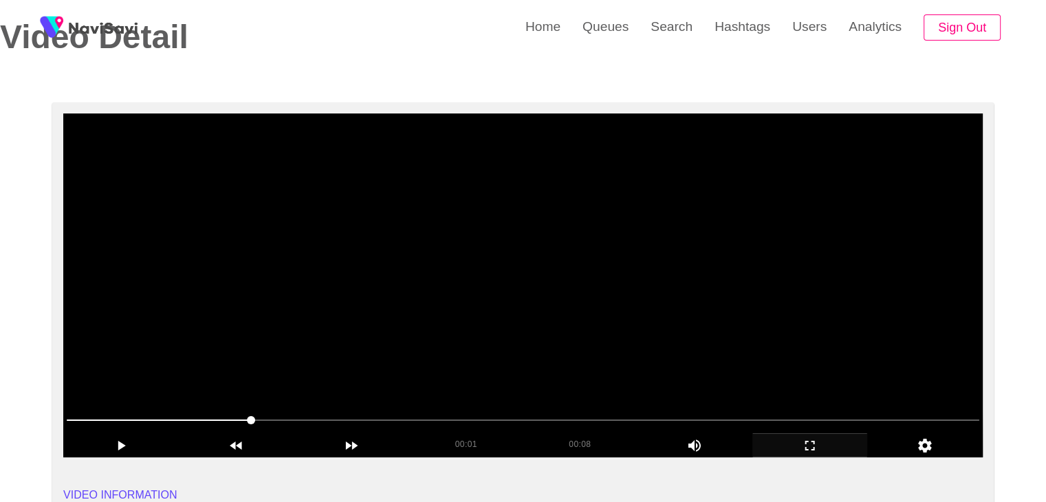
click at [624, 339] on video at bounding box center [522, 285] width 919 height 344
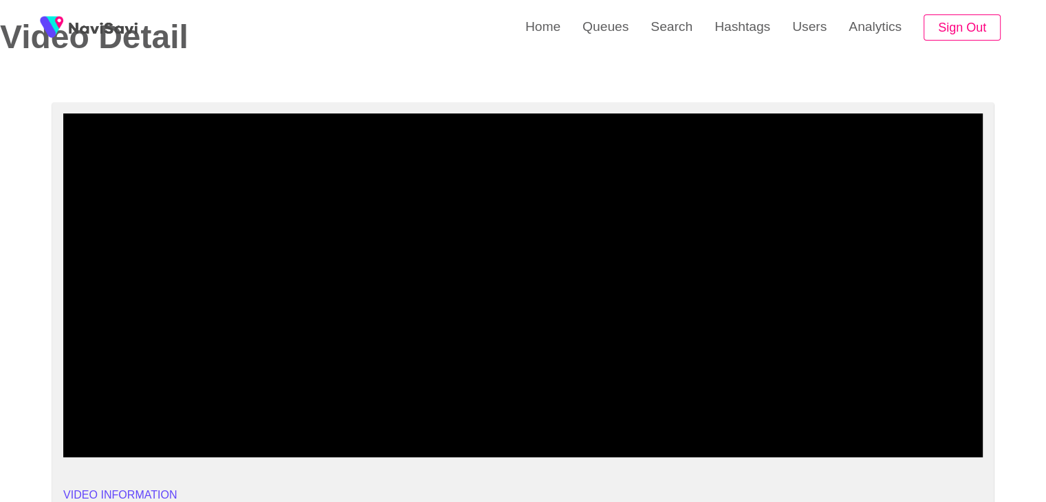
drag, startPoint x: 305, startPoint y: 422, endPoint x: 0, endPoint y: 415, distance: 305.4
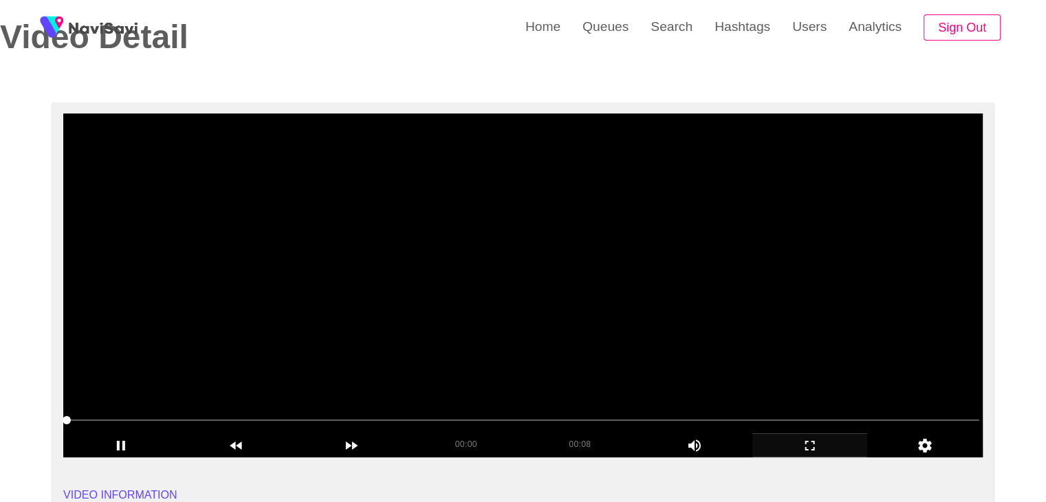
click at [453, 342] on video at bounding box center [522, 285] width 919 height 344
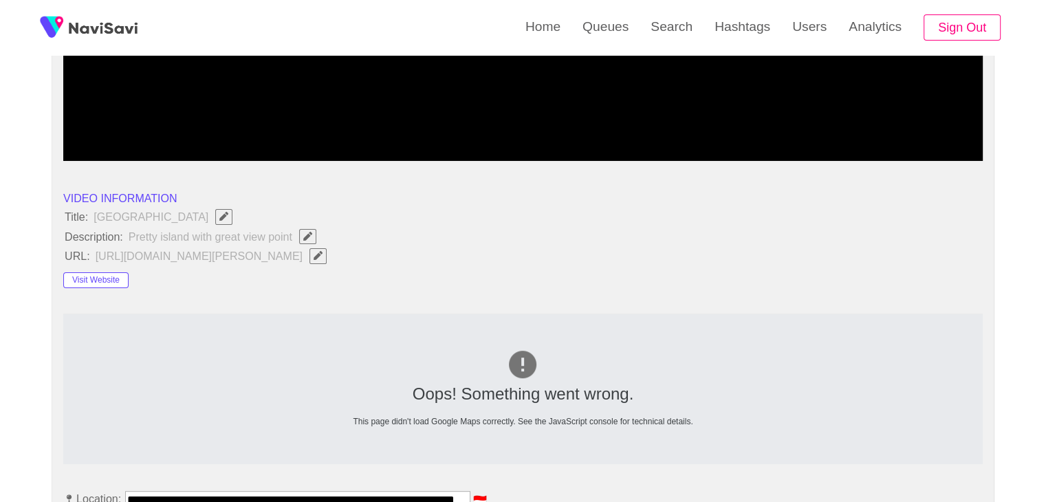
scroll to position [413, 0]
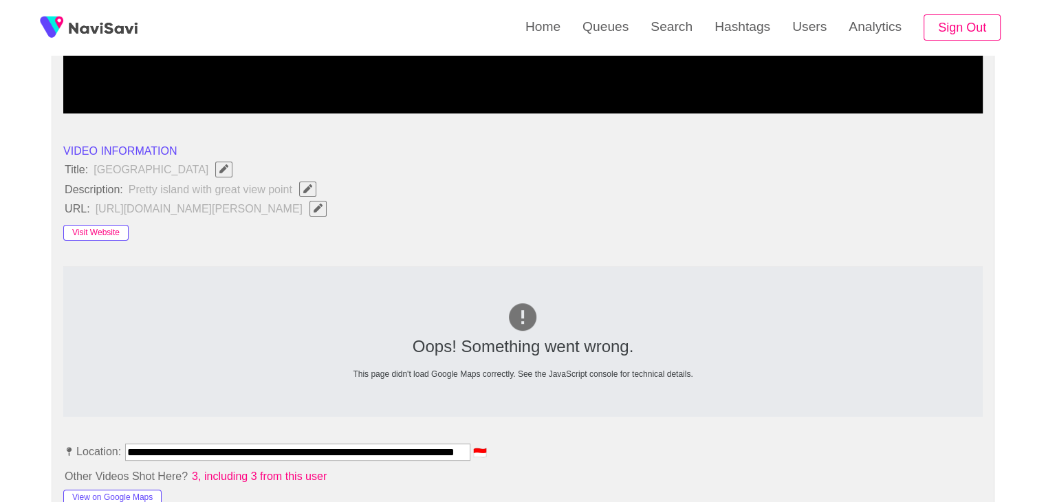
click at [108, 228] on button "Visit Website" at bounding box center [95, 233] width 65 height 17
click at [327, 213] on button "button" at bounding box center [317, 208] width 17 height 15
type input "**********"
click at [305, 188] on icon "Edit Field" at bounding box center [307, 188] width 9 height 9
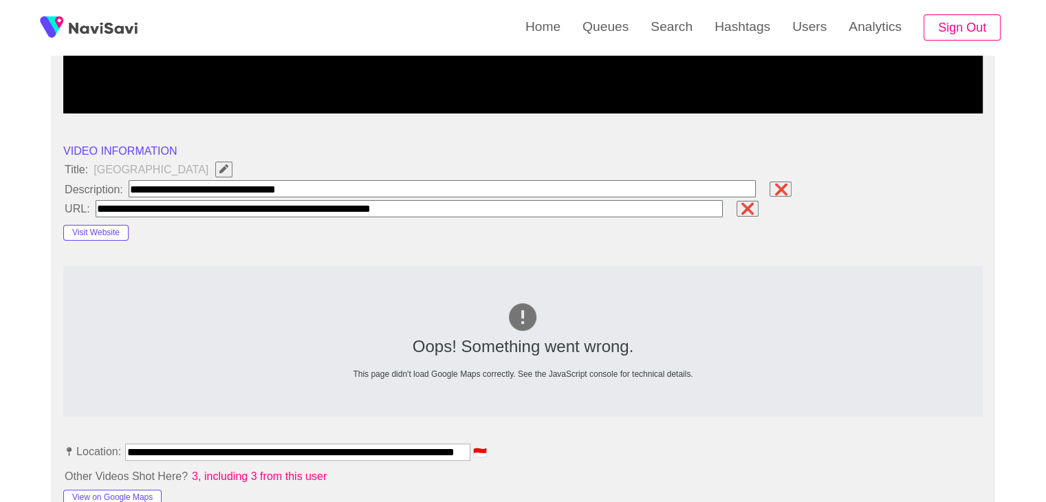
type input "**********"
click at [463, 211] on input "field" at bounding box center [410, 208] width 628 height 17
paste input "**********"
type input "**********"
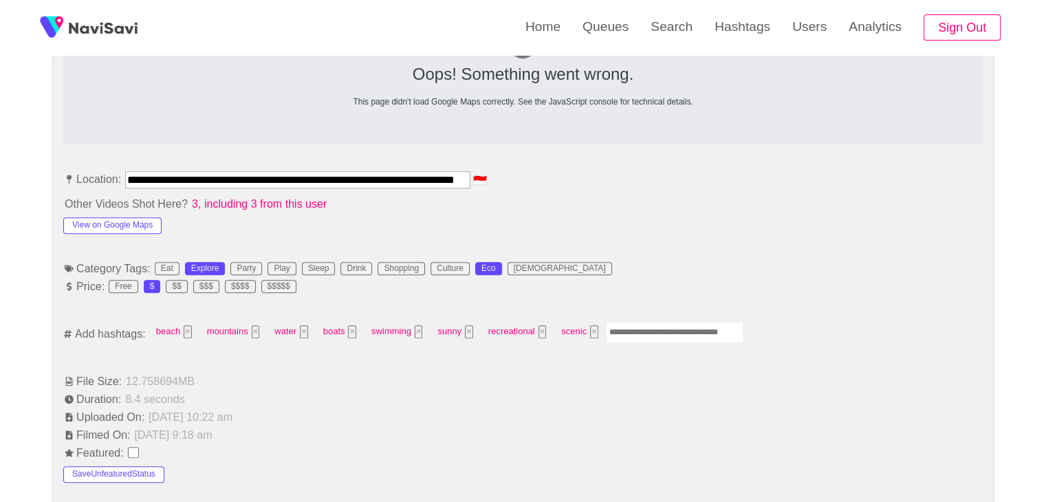
scroll to position [688, 0]
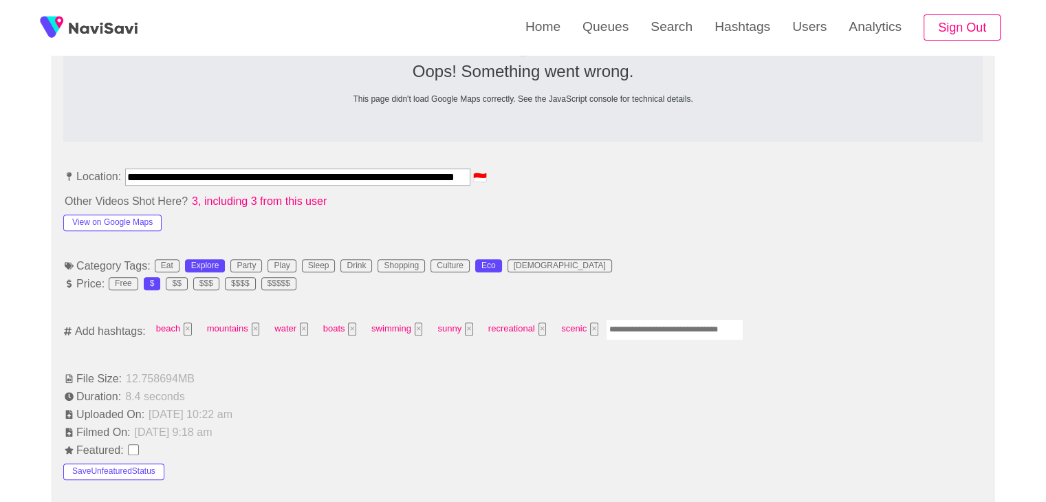
click at [668, 327] on input "Enter tag here and press return" at bounding box center [675, 329] width 138 height 21
type input "*********"
type input "**********"
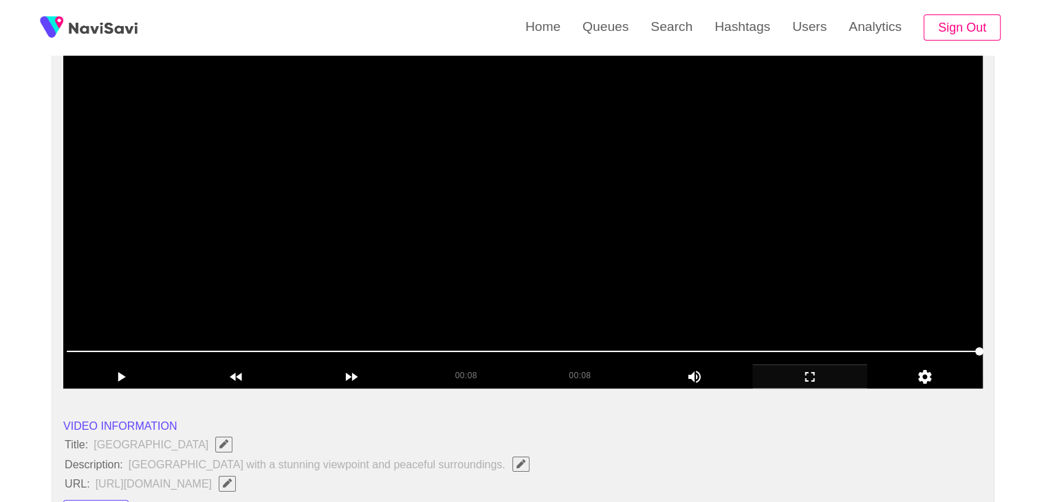
click at [583, 287] on video at bounding box center [522, 217] width 919 height 344
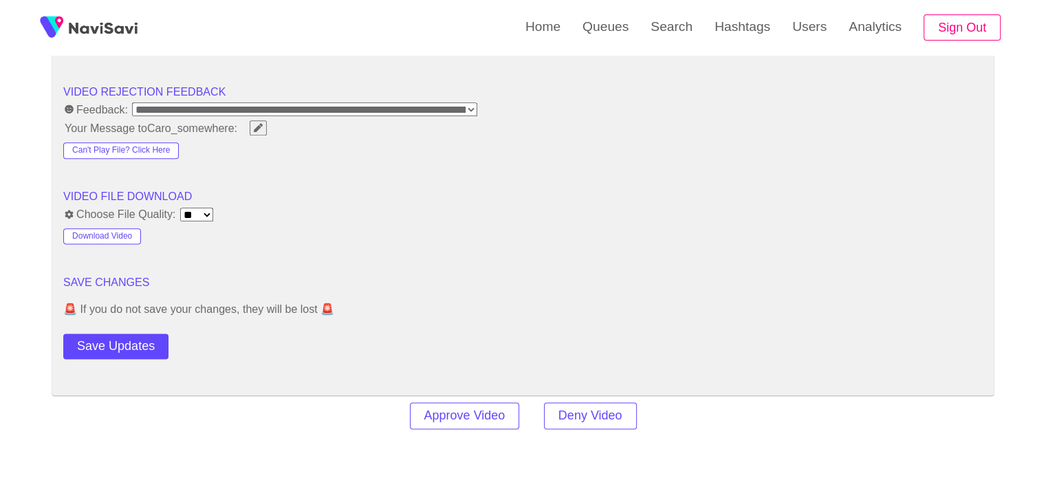
scroll to position [1719, 0]
click at [124, 327] on div "Save Updates" at bounding box center [155, 342] width 184 height 31
click at [121, 349] on button "Save Updates" at bounding box center [115, 345] width 105 height 25
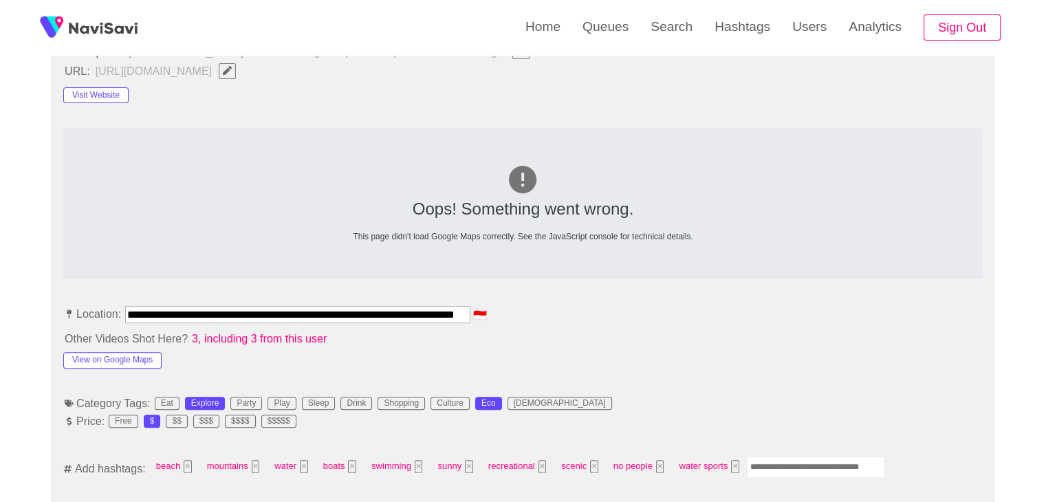
scroll to position [275, 0]
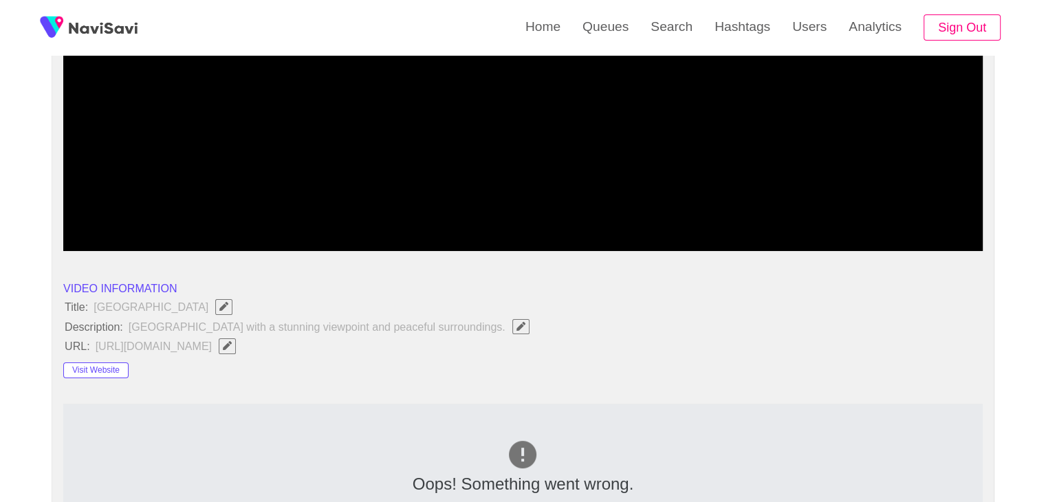
click at [516, 327] on icon "Edit Field" at bounding box center [520, 326] width 9 height 9
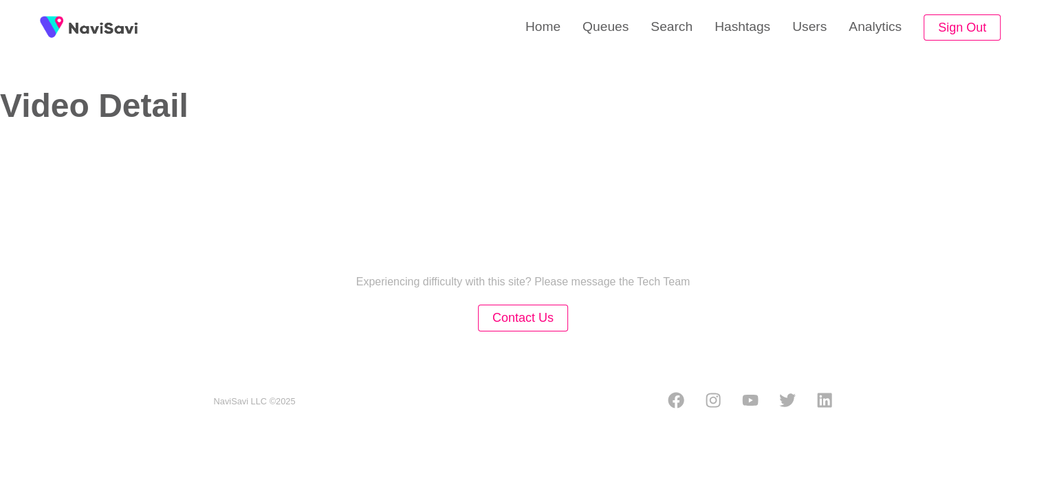
select select "**"
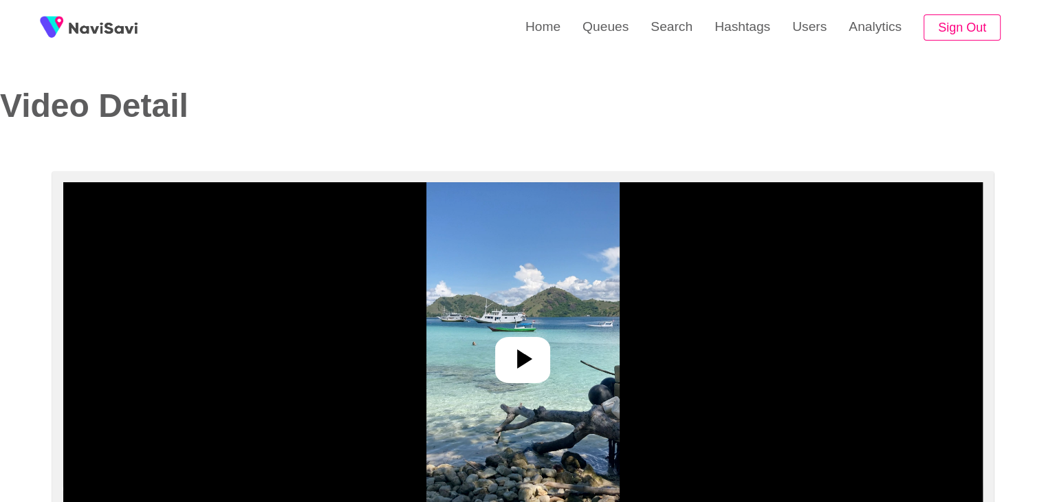
select select "**********"
click at [543, 349] on div at bounding box center [522, 360] width 55 height 46
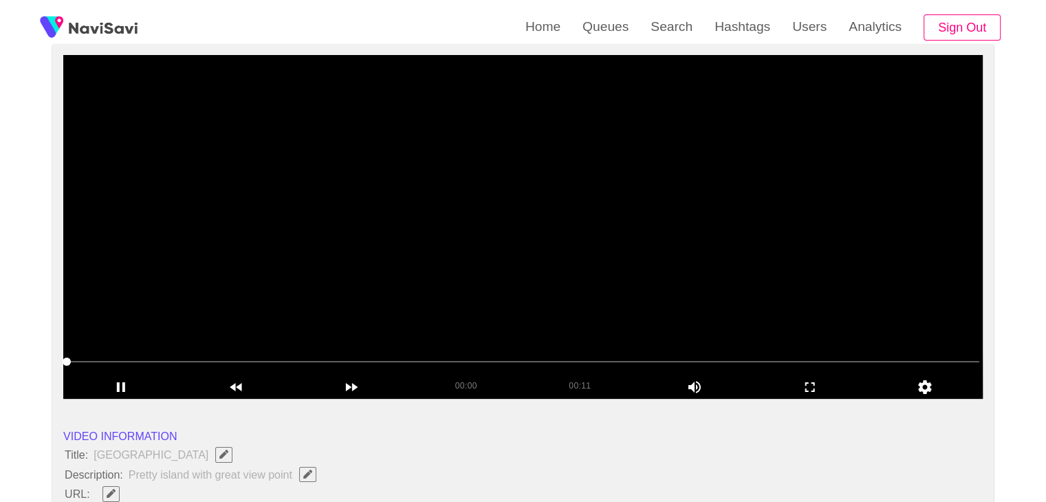
scroll to position [206, 0]
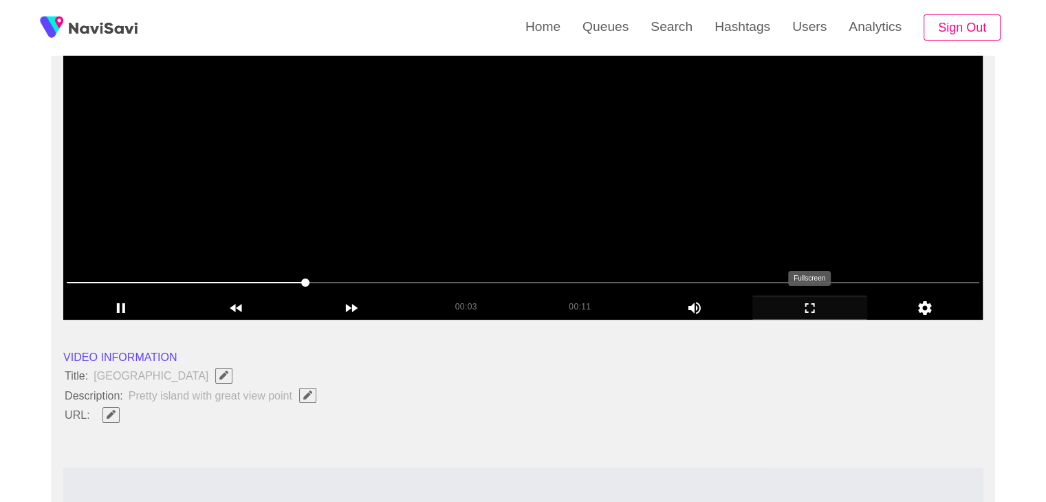
click at [804, 303] on icon "add" at bounding box center [810, 308] width 114 height 17
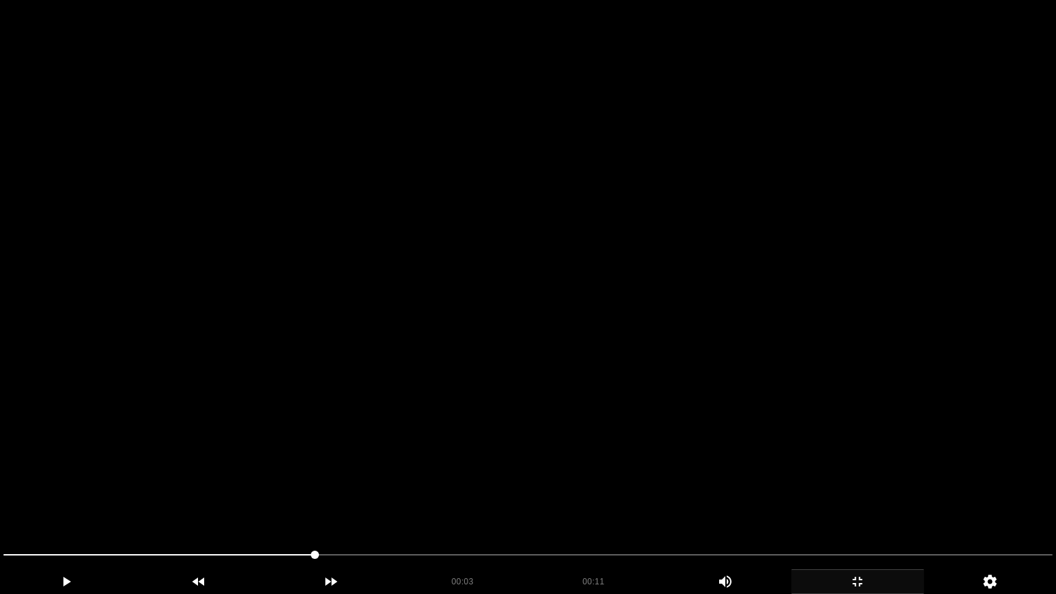
click at [602, 382] on video at bounding box center [528, 297] width 1056 height 594
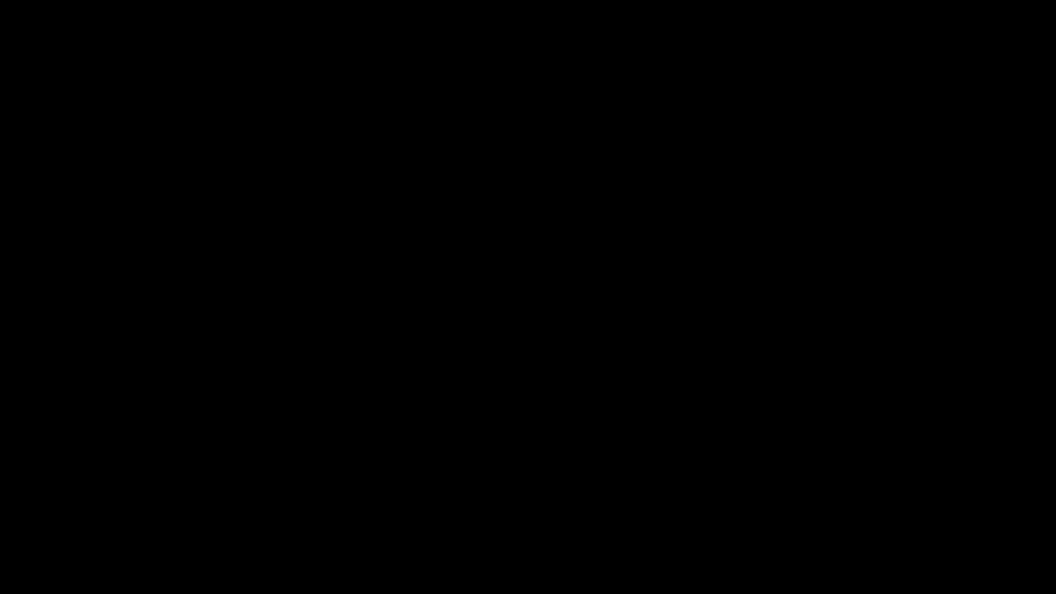
click at [849, 501] on icon "add" at bounding box center [857, 582] width 131 height 17
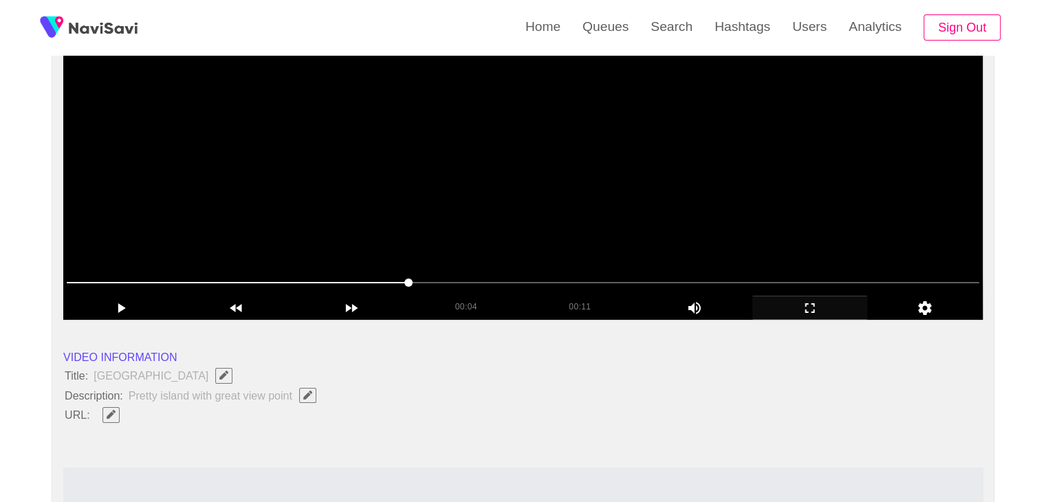
click at [426, 228] on video at bounding box center [522, 148] width 919 height 344
click at [539, 230] on video at bounding box center [522, 148] width 919 height 344
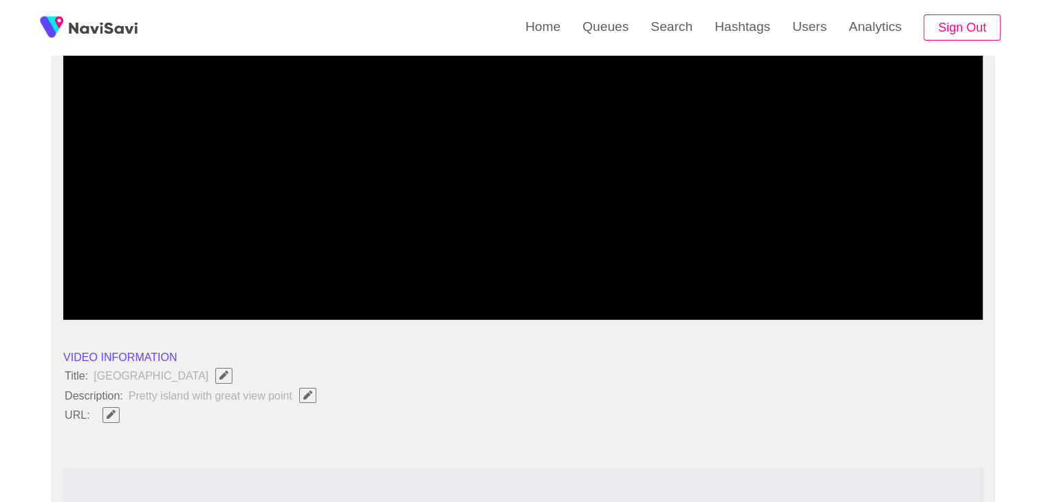
drag, startPoint x: 65, startPoint y: 276, endPoint x: 44, endPoint y: 276, distance: 21.3
click at [402, 223] on video at bounding box center [522, 148] width 919 height 344
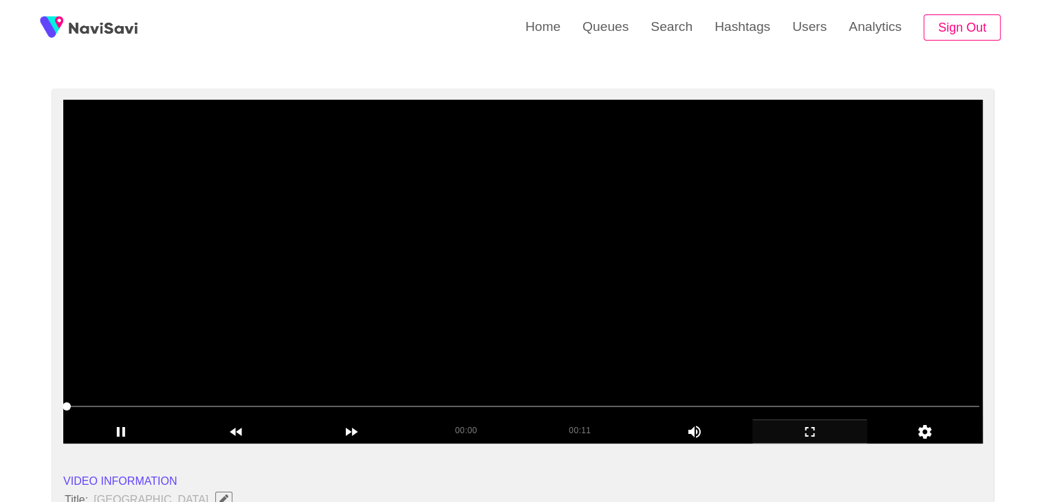
scroll to position [69, 0]
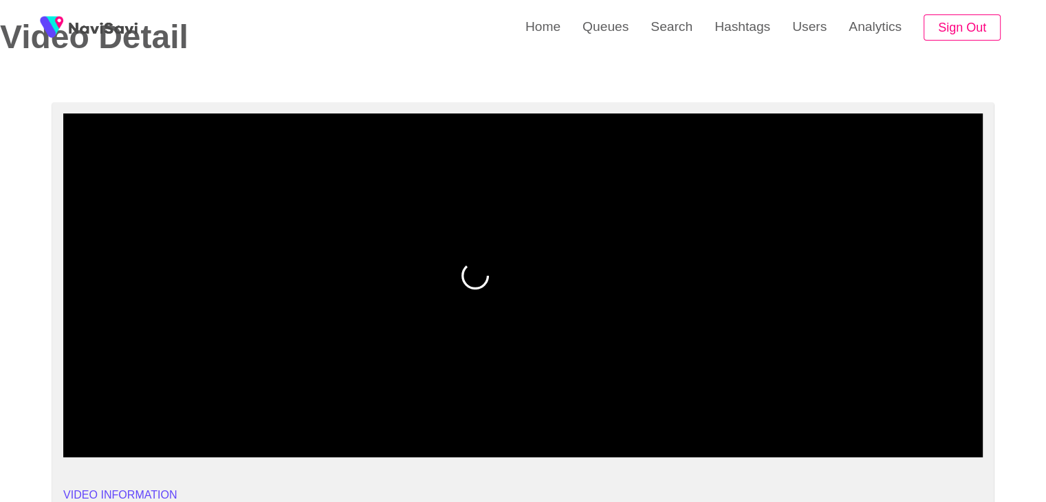
drag, startPoint x: 28, startPoint y: 406, endPoint x: 6, endPoint y: 364, distance: 48.0
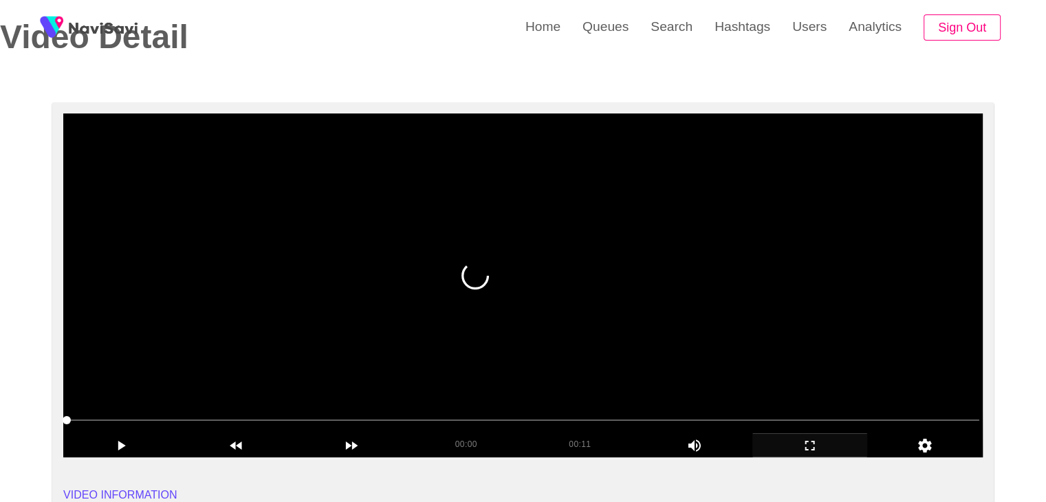
click at [493, 342] on video at bounding box center [522, 285] width 919 height 344
click at [818, 365] on video at bounding box center [522, 285] width 919 height 344
click at [820, 360] on video at bounding box center [522, 285] width 919 height 344
click at [825, 359] on video at bounding box center [522, 285] width 919 height 344
click at [826, 358] on video at bounding box center [522, 285] width 919 height 344
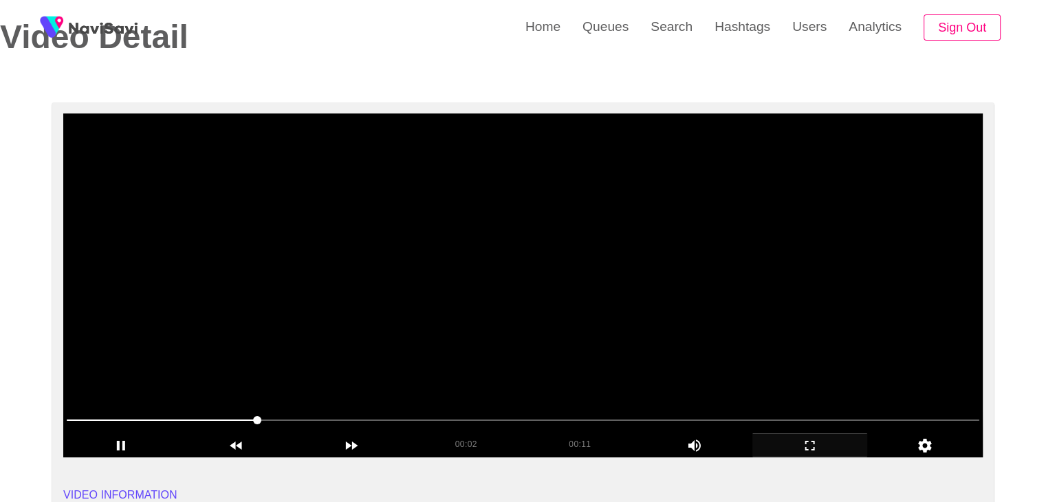
click at [826, 358] on video at bounding box center [522, 285] width 919 height 344
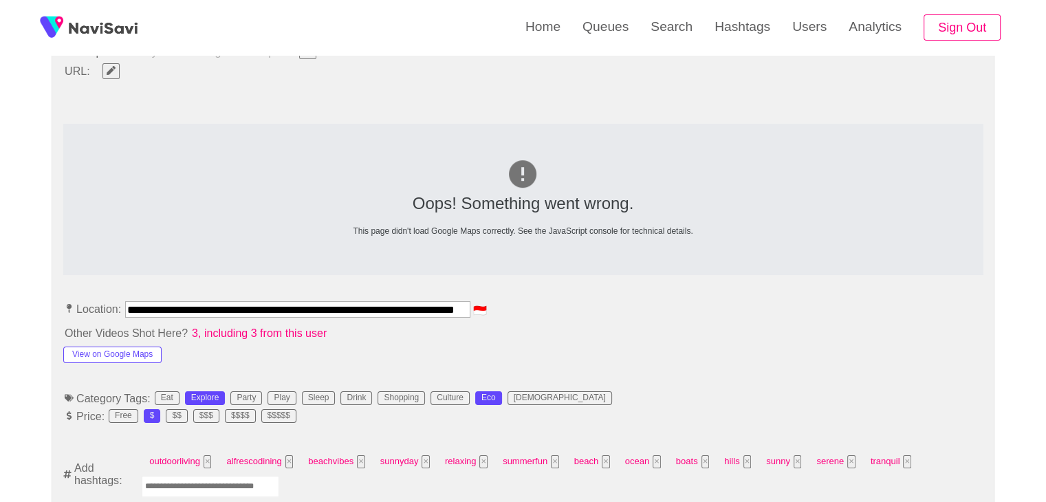
scroll to position [0, 63]
drag, startPoint x: 124, startPoint y: 301, endPoint x: 668, endPoint y: 307, distance: 543.3
click at [668, 307] on li "**********" at bounding box center [522, 312] width 919 height 22
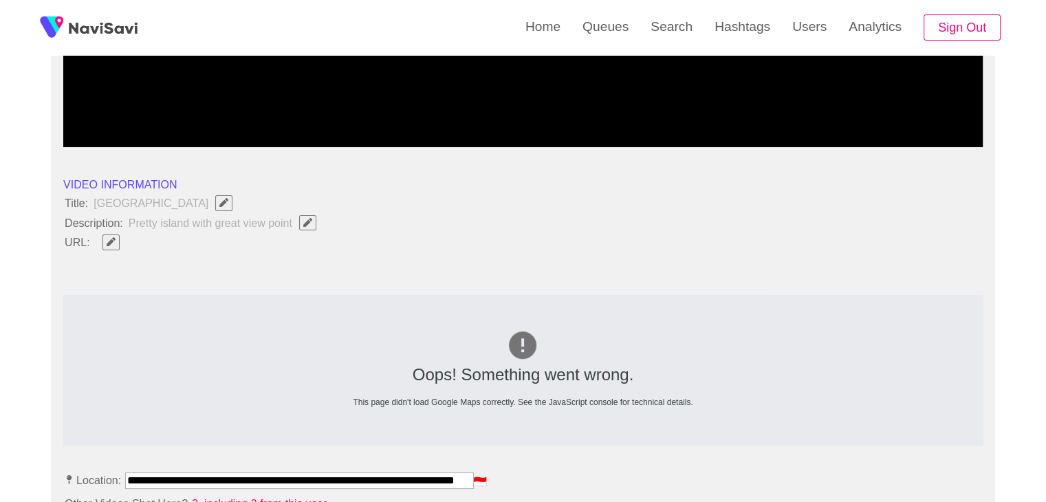
scroll to position [344, 0]
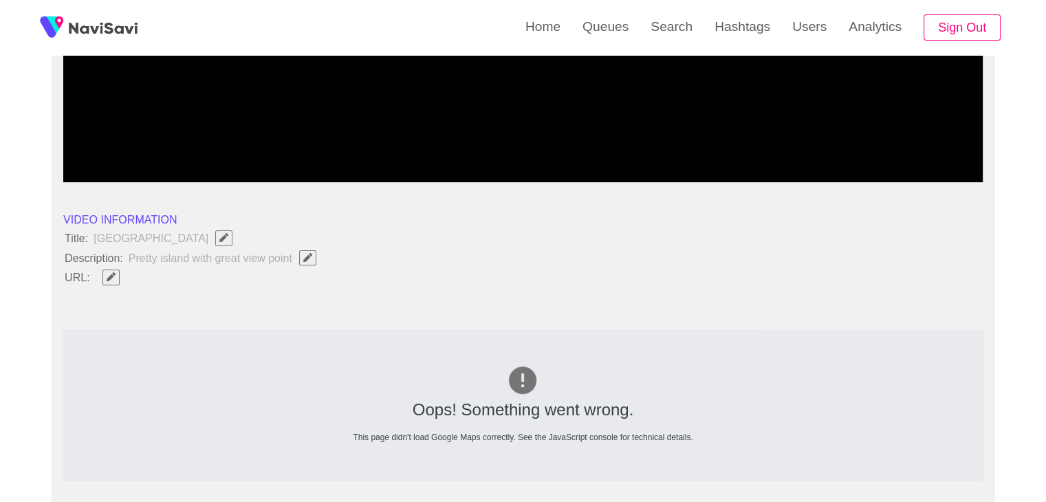
click at [107, 281] on button "button" at bounding box center [110, 277] width 17 height 15
type input "**********"
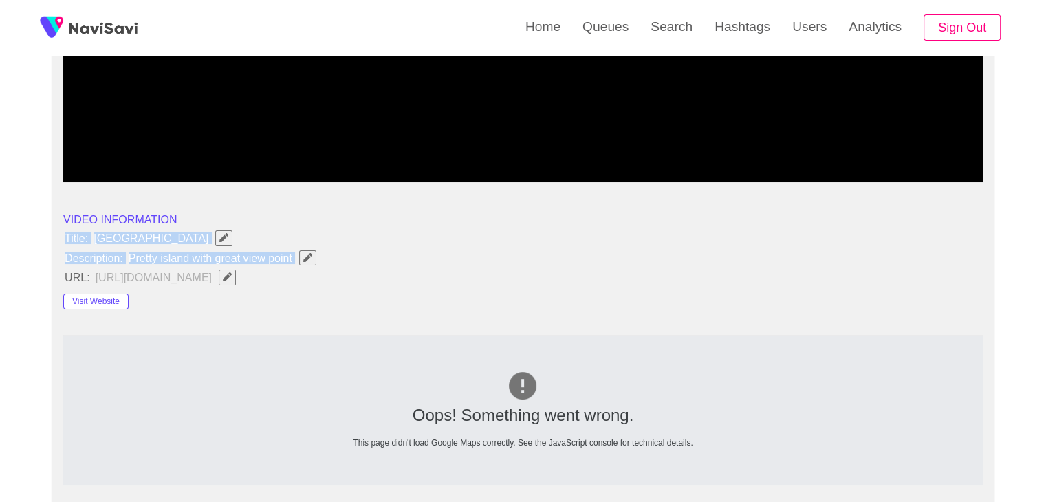
drag, startPoint x: 86, startPoint y: 240, endPoint x: 312, endPoint y: 262, distance: 227.3
copy ul "Title: Pulau Kelor Description: Pretty island with great view point"
click at [301, 257] on span "button" at bounding box center [308, 257] width 14 height 9
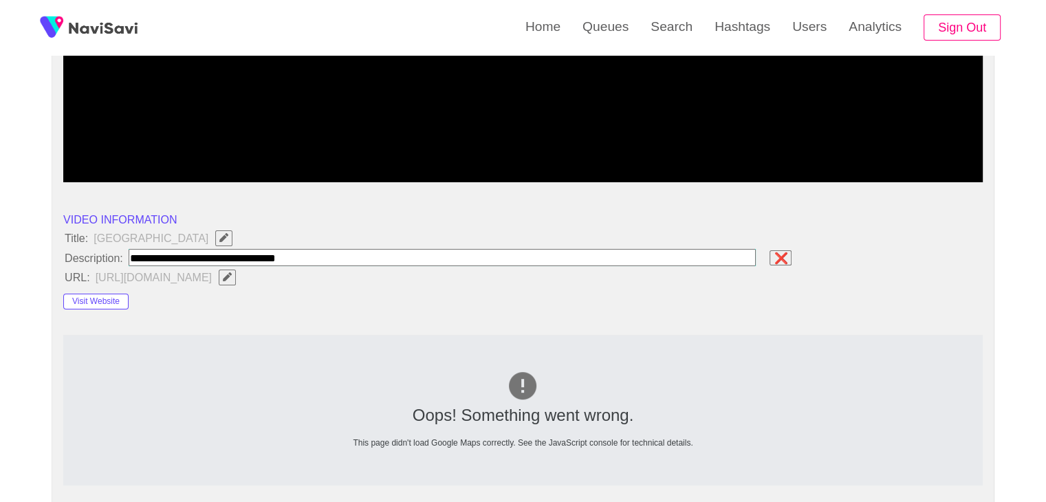
type input "**********"
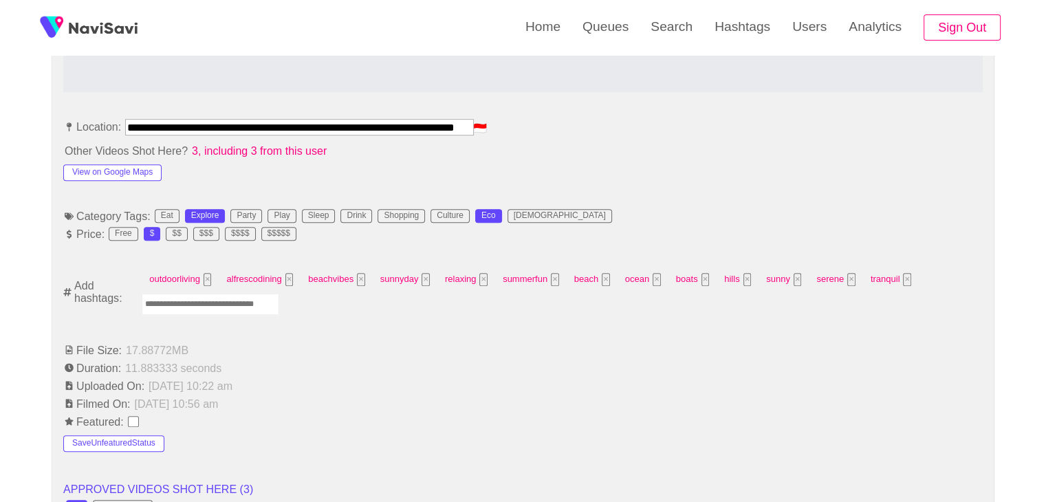
scroll to position [756, 0]
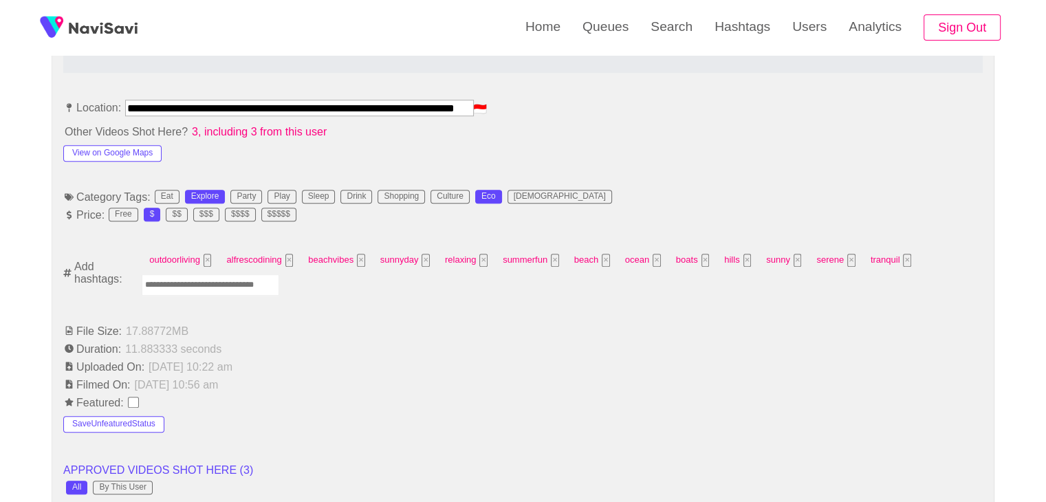
click at [212, 280] on input "Enter tag here and press return" at bounding box center [211, 284] width 138 height 21
type input "*********"
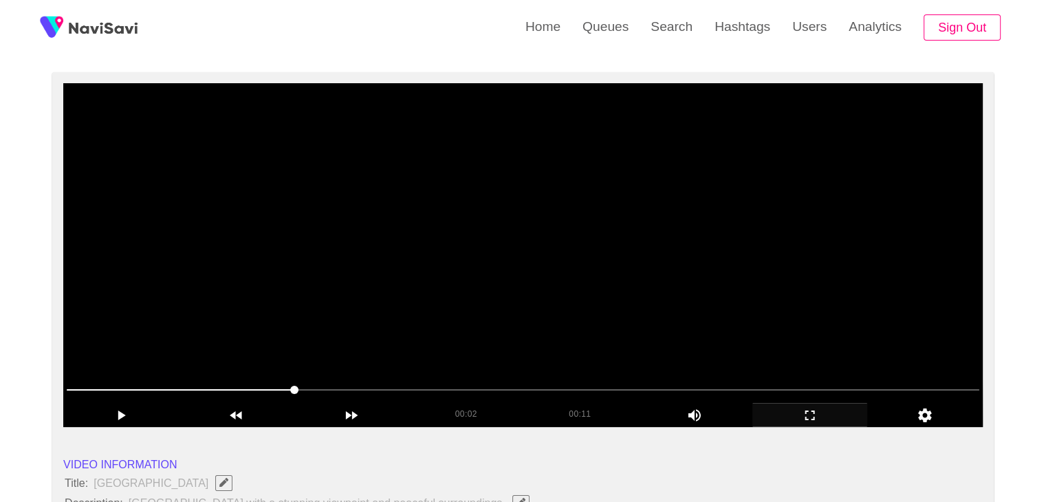
scroll to position [69, 0]
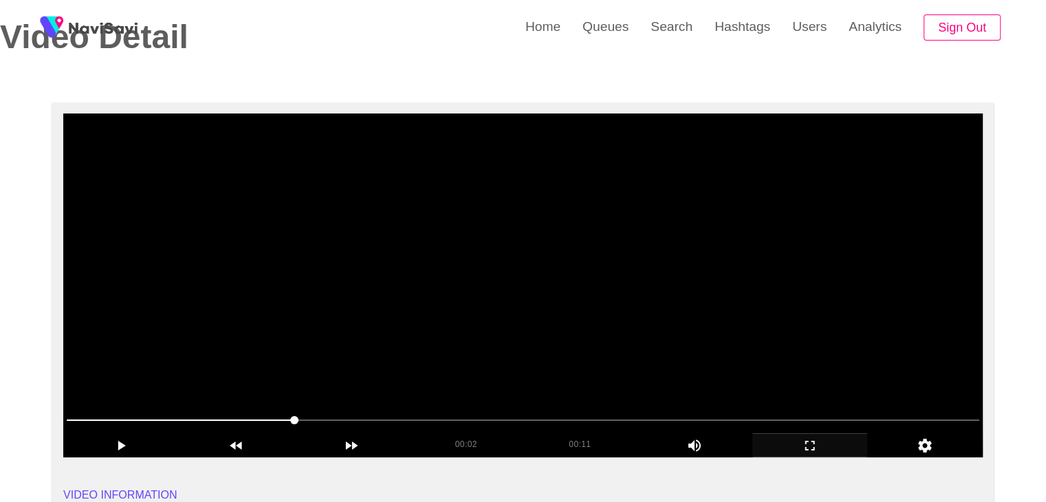
click at [498, 288] on video at bounding box center [522, 285] width 919 height 344
click at [556, 269] on video at bounding box center [522, 285] width 919 height 344
click at [554, 272] on video at bounding box center [522, 285] width 919 height 344
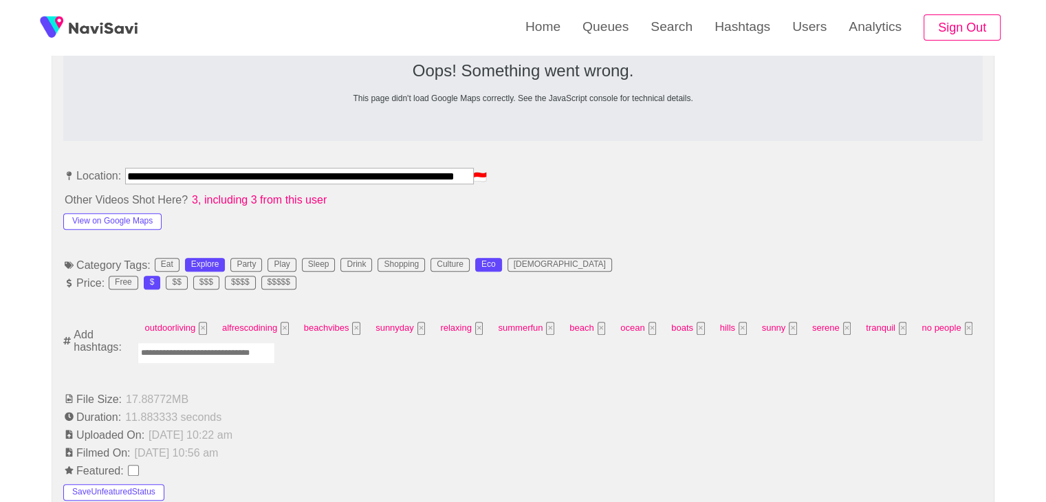
scroll to position [825, 0]
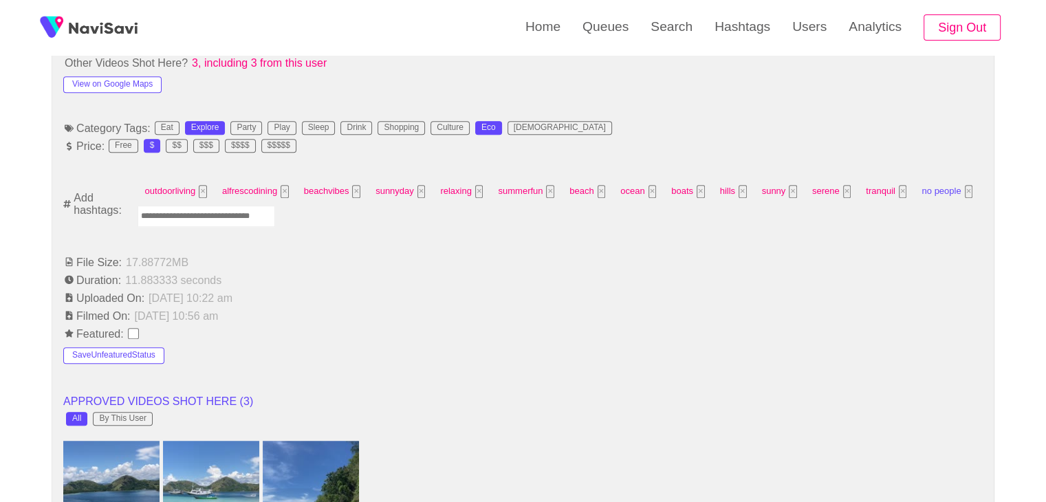
click at [965, 190] on button "×" at bounding box center [969, 191] width 8 height 13
click at [237, 221] on input "Enter tag here and press return" at bounding box center [211, 216] width 138 height 21
type input "*****"
type input "**********"
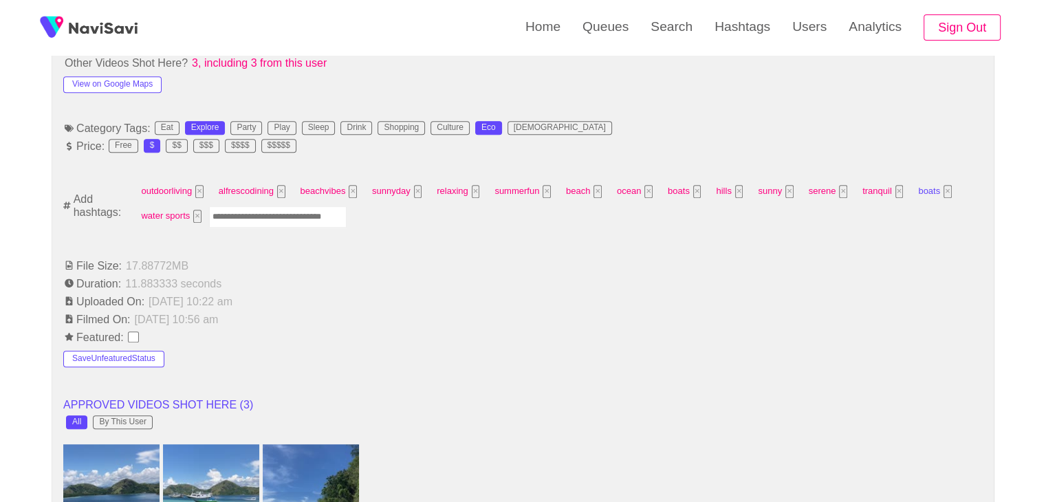
click at [944, 190] on button "×" at bounding box center [948, 191] width 8 height 13
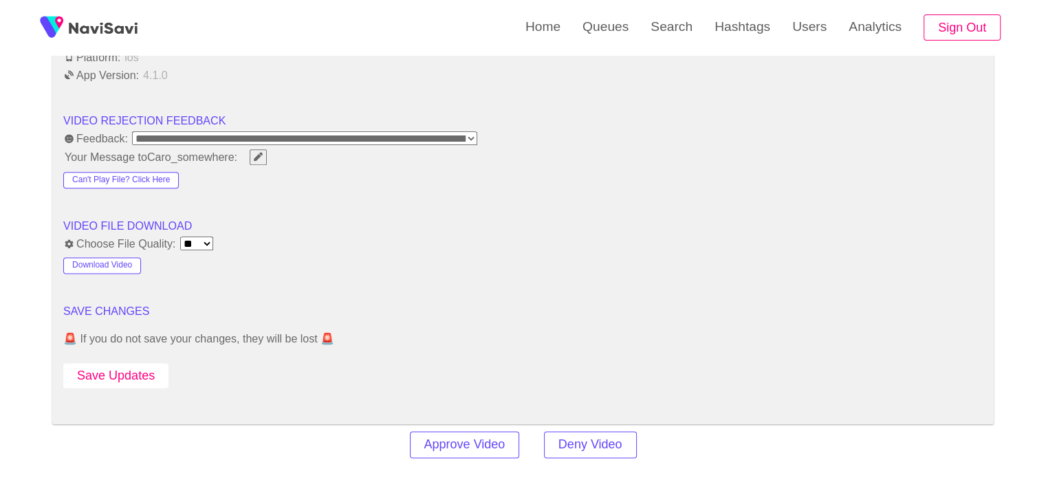
scroll to position [1719, 0]
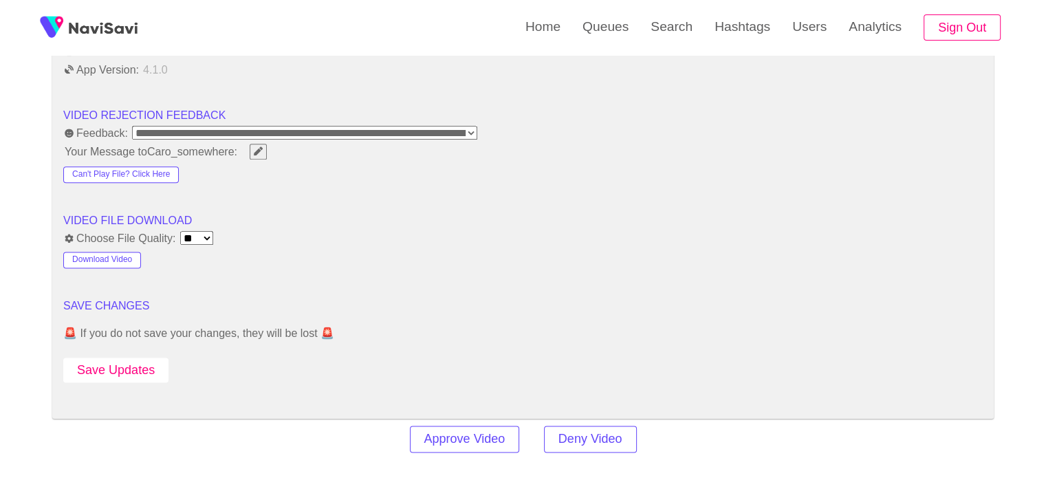
click at [138, 361] on button "Save Updates" at bounding box center [115, 370] width 105 height 25
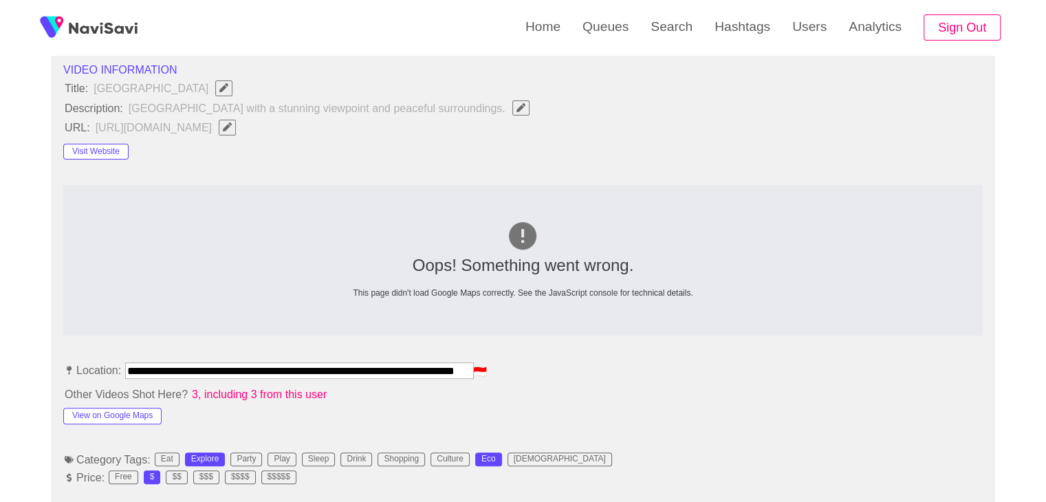
scroll to position [481, 0]
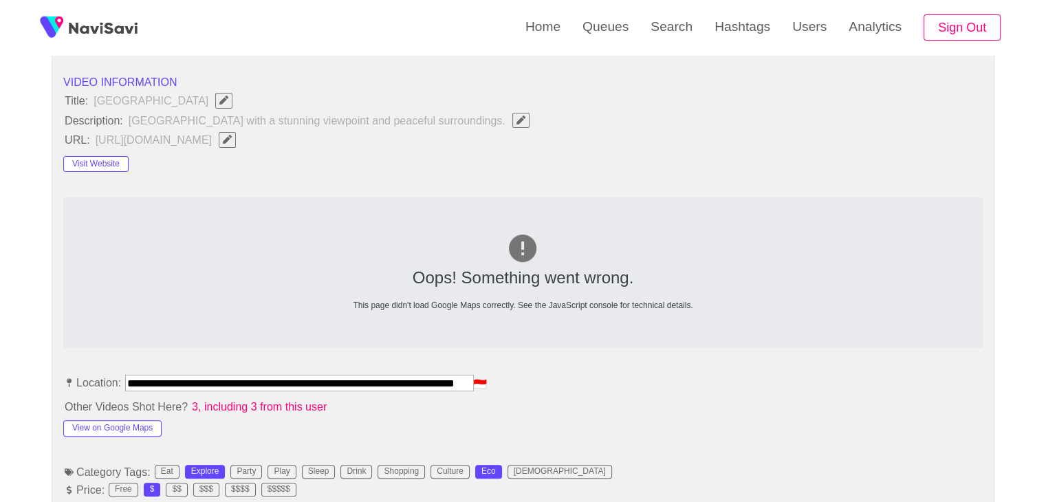
click at [232, 138] on icon "Edit Field" at bounding box center [227, 139] width 9 height 9
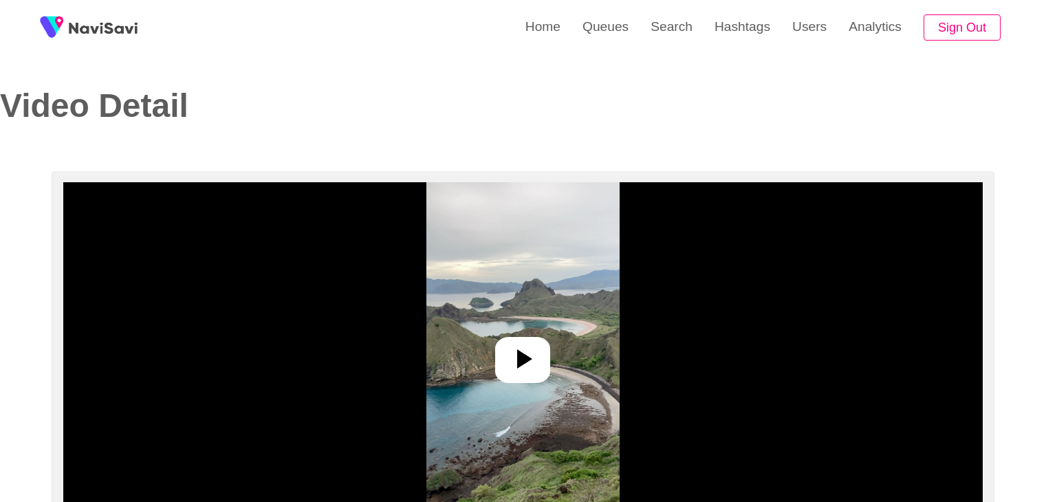
select select "**********"
select select "**"
click at [512, 347] on icon at bounding box center [522, 358] width 33 height 33
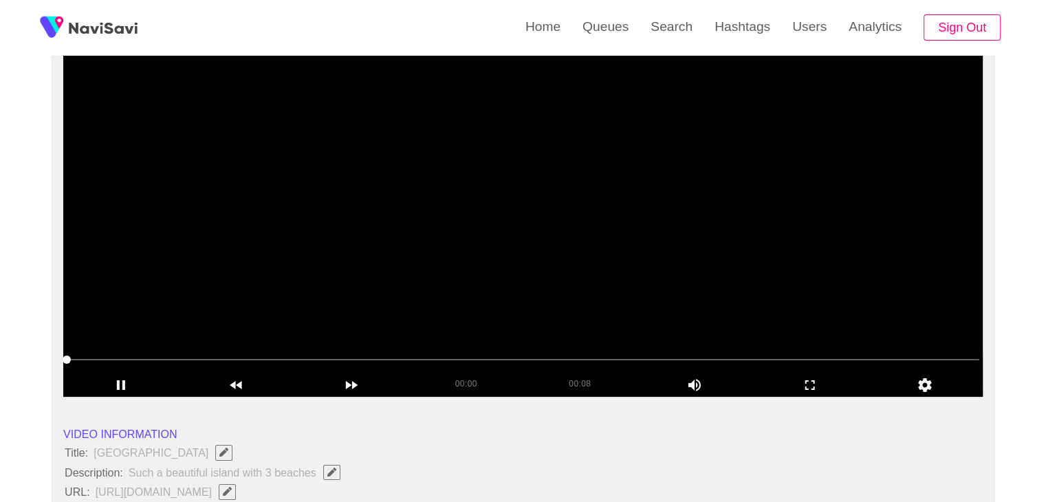
scroll to position [138, 0]
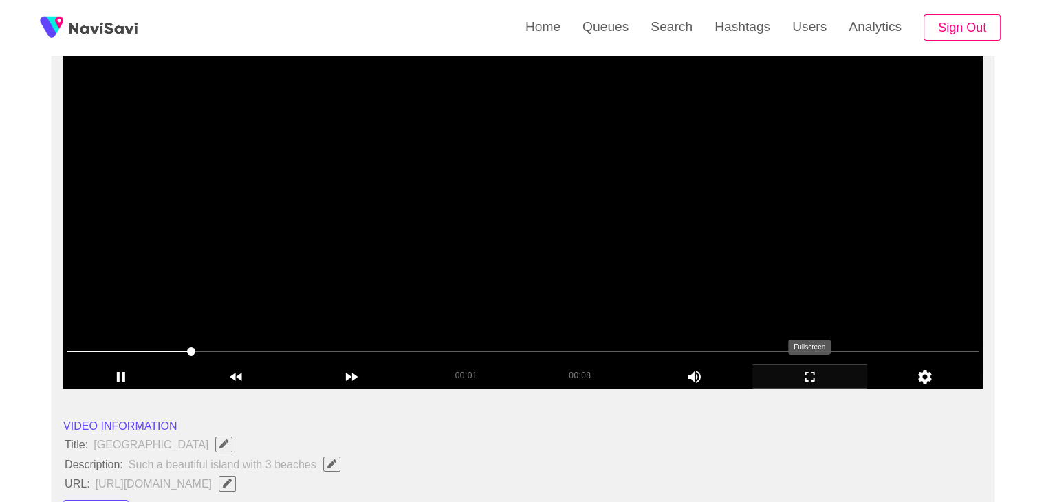
click at [806, 378] on icon "add" at bounding box center [810, 377] width 114 height 17
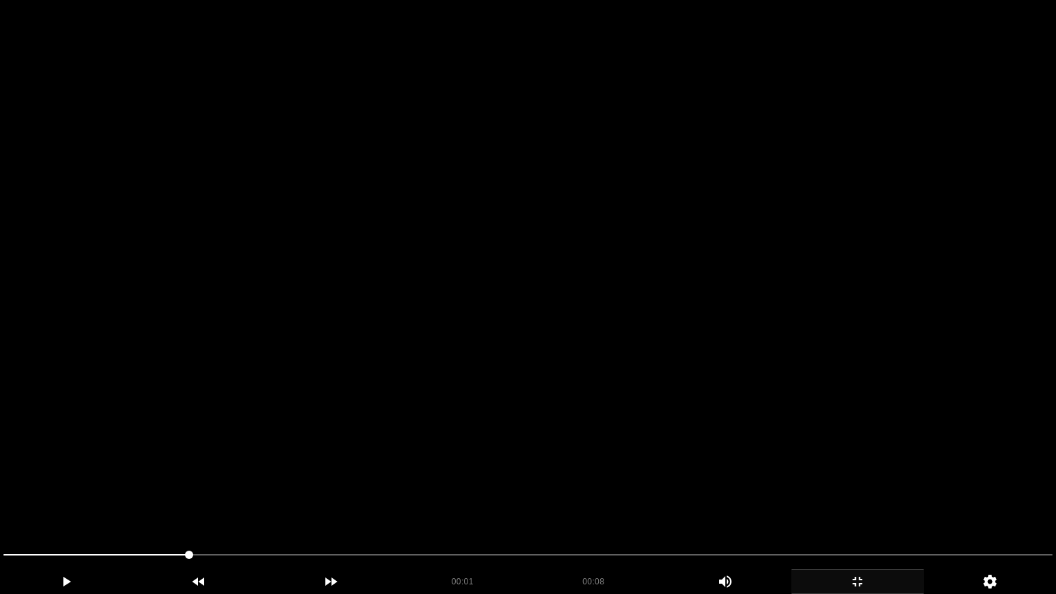
click at [861, 501] on icon "add" at bounding box center [857, 582] width 131 height 17
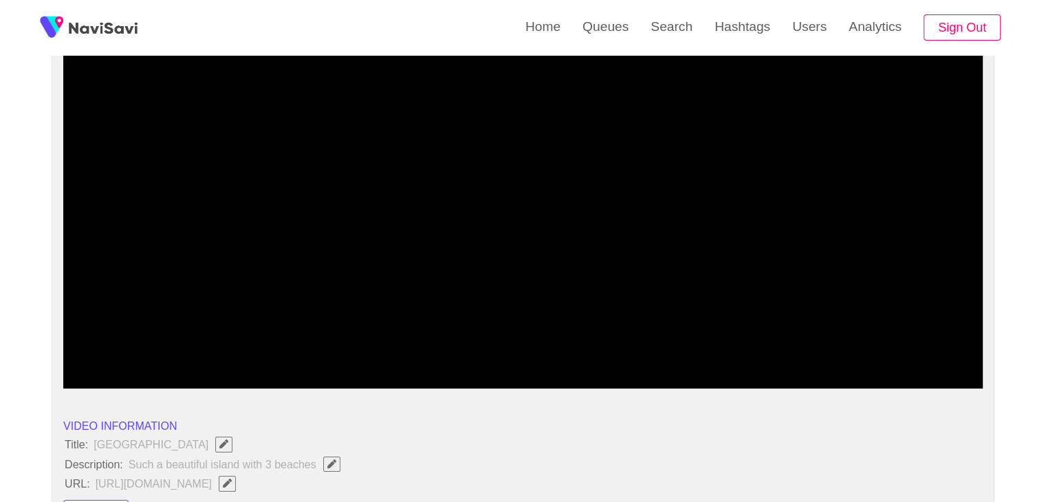
drag, startPoint x: 284, startPoint y: 351, endPoint x: 0, endPoint y: 353, distance: 284.0
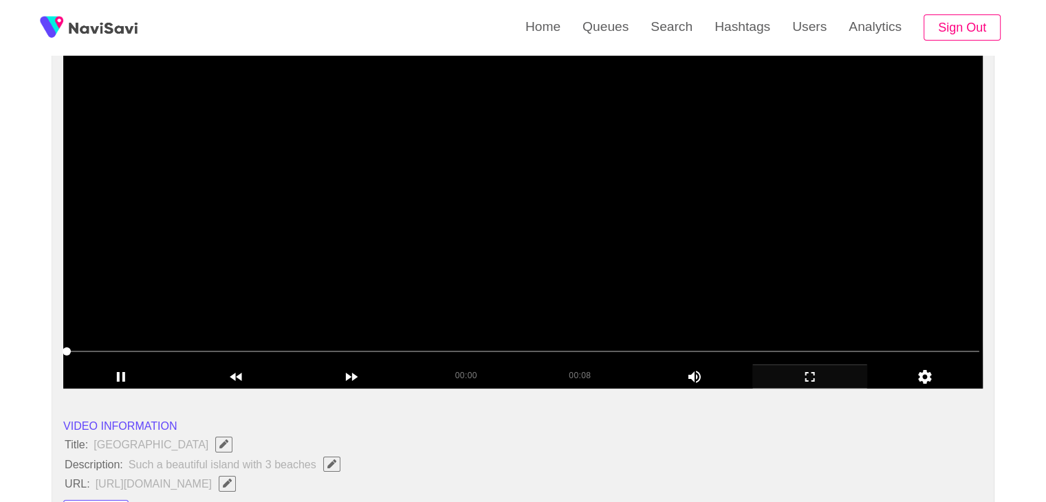
click at [612, 251] on video at bounding box center [522, 217] width 919 height 344
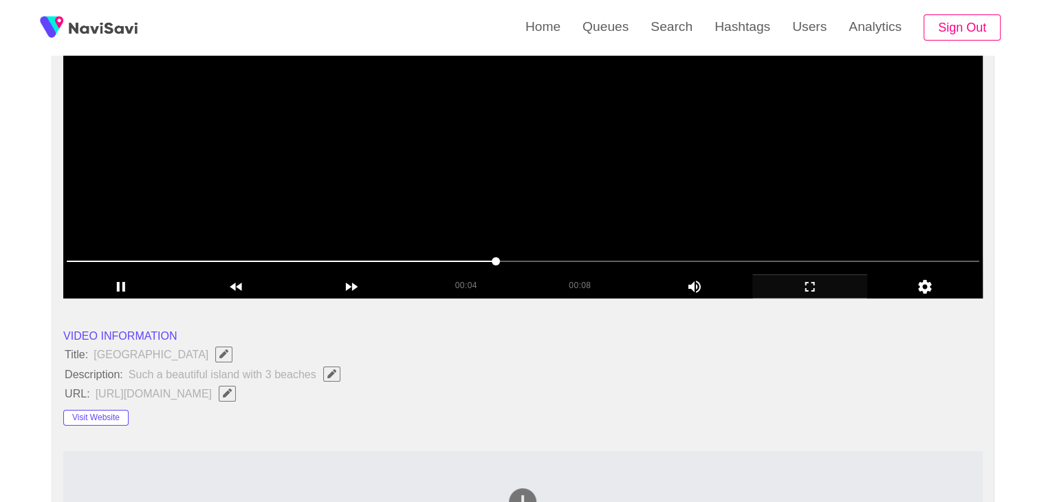
scroll to position [275, 0]
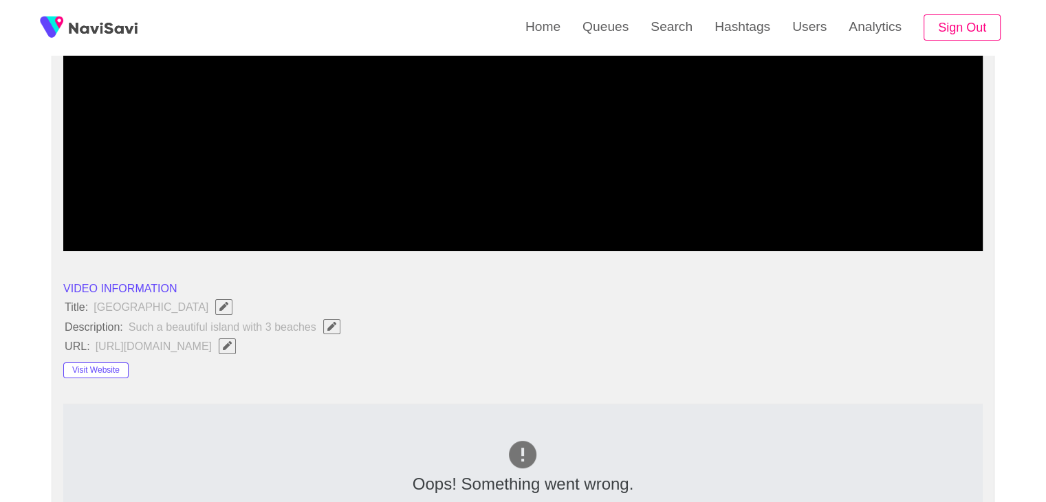
click at [232, 345] on icon "Edit Field" at bounding box center [227, 345] width 9 height 9
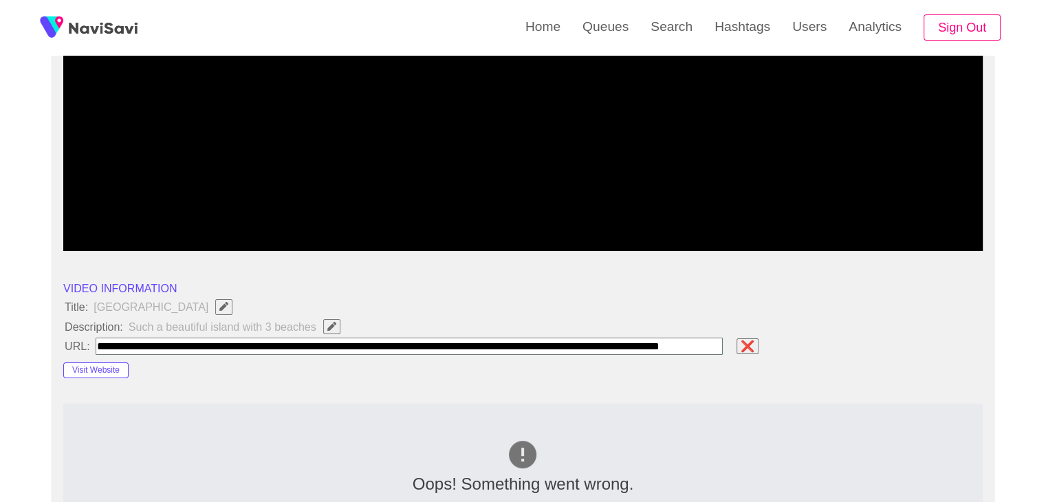
scroll to position [0, 33]
type input "**********"
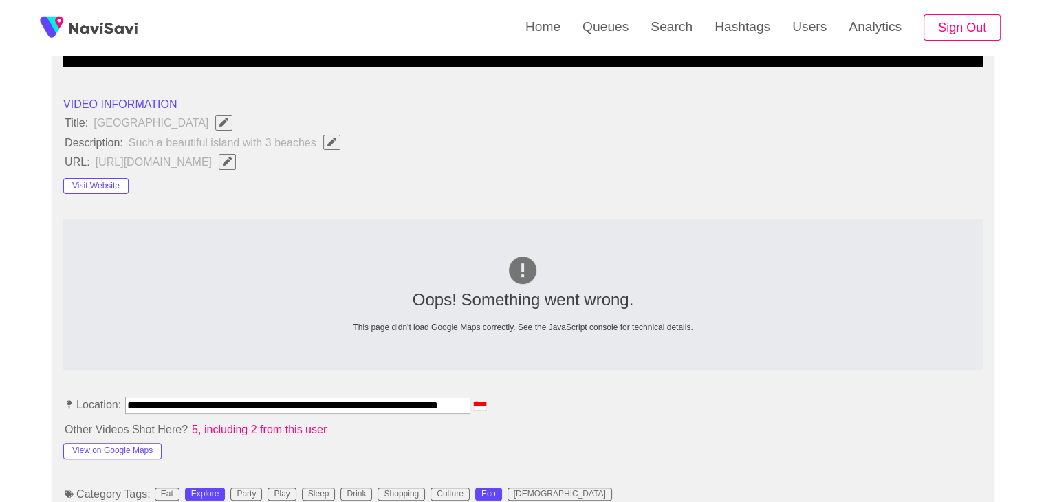
scroll to position [619, 0]
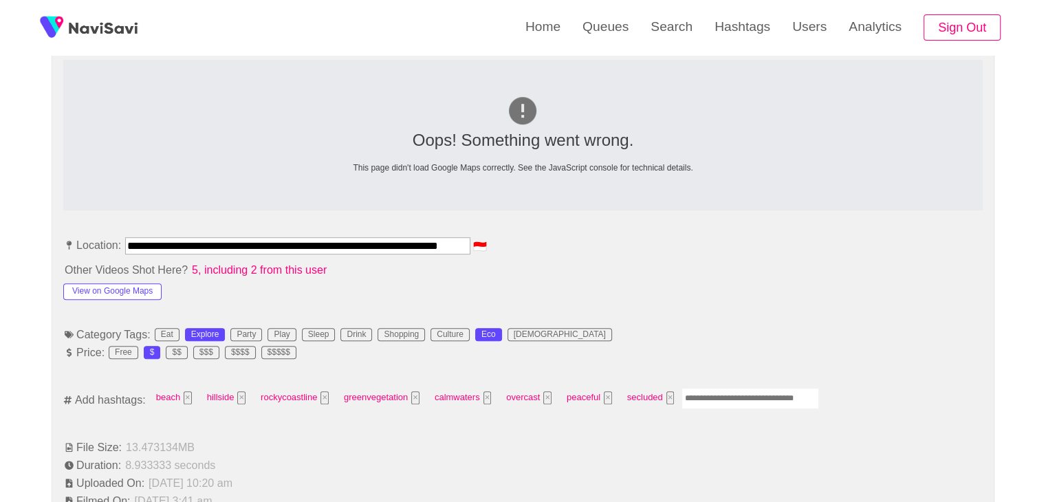
click at [740, 397] on input "Enter tag here and press return" at bounding box center [751, 398] width 138 height 21
type input "*********"
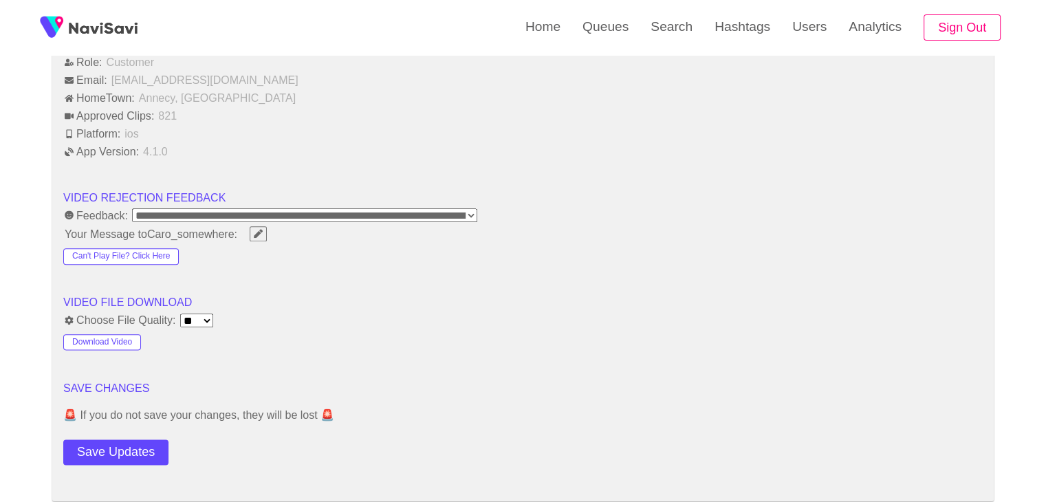
scroll to position [1651, 0]
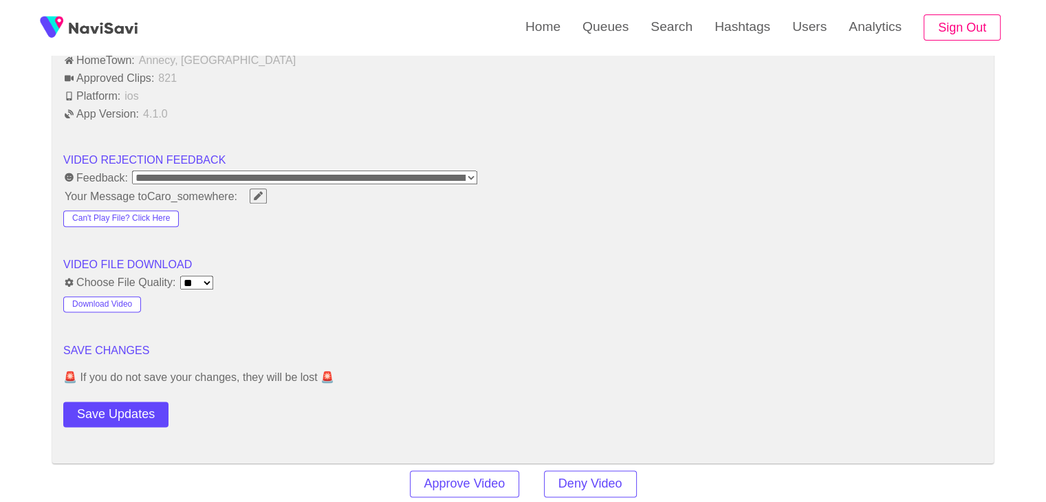
drag, startPoint x: 154, startPoint y: 415, endPoint x: 171, endPoint y: 395, distance: 25.9
click at [154, 415] on button "Save Updates" at bounding box center [115, 414] width 105 height 25
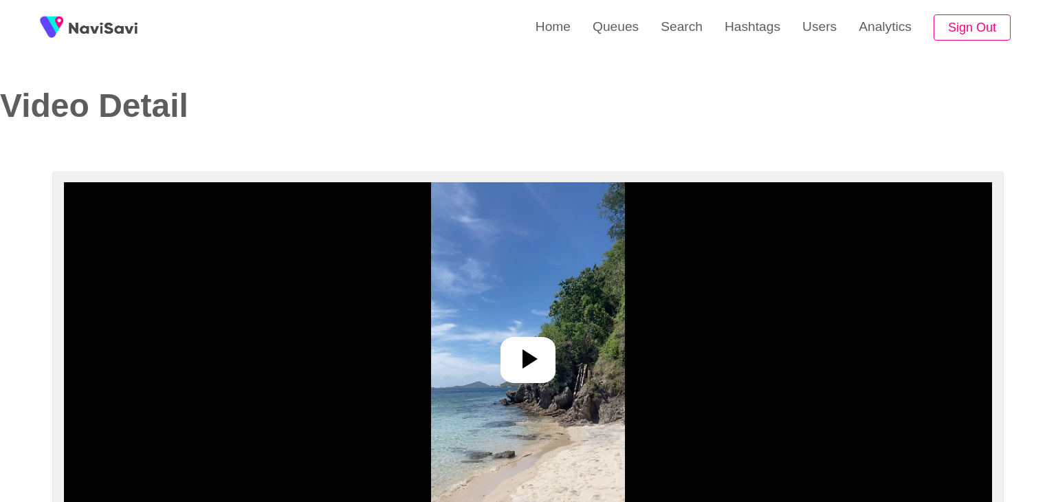
select select "**"
select select "**********"
click at [536, 364] on icon at bounding box center [522, 358] width 33 height 33
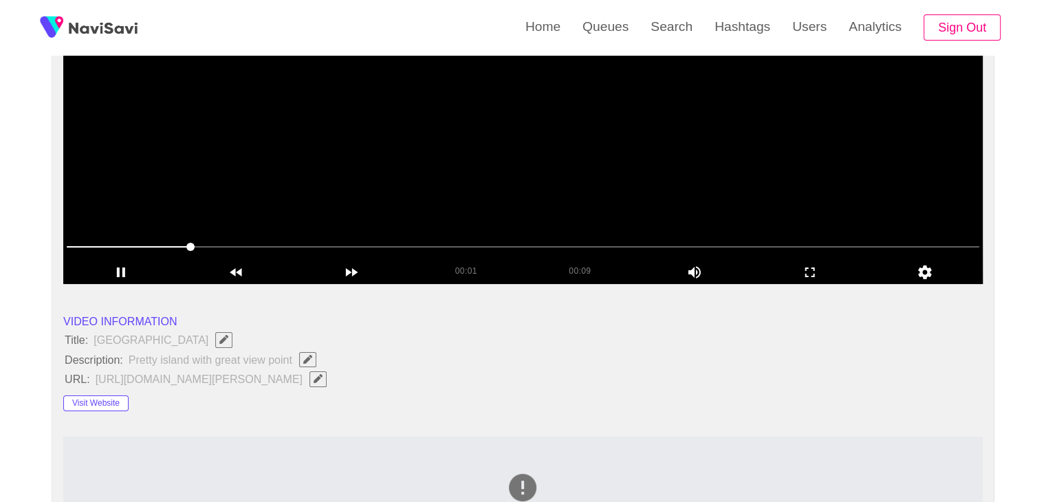
scroll to position [275, 0]
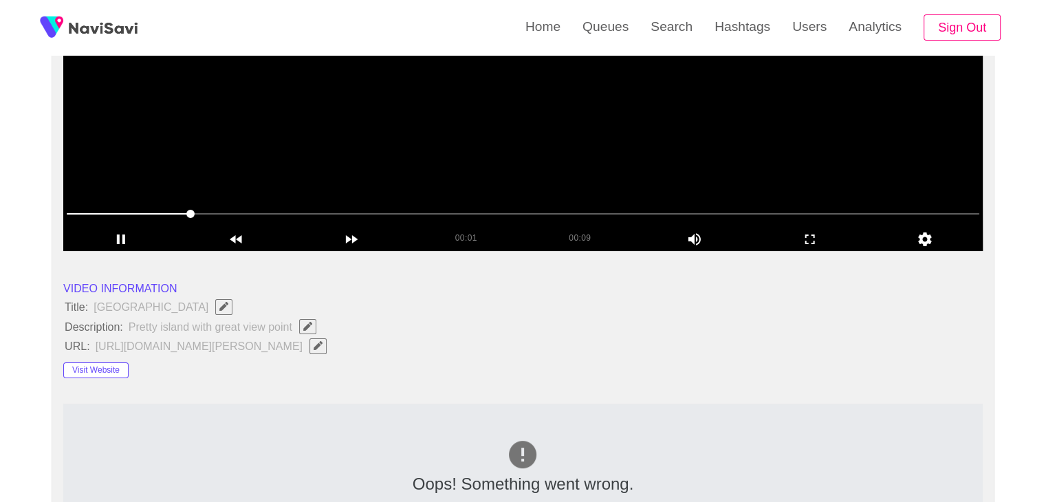
click at [306, 323] on icon "Edit Field" at bounding box center [307, 326] width 9 height 9
type input "**********"
click at [323, 341] on icon "Edit Field" at bounding box center [318, 345] width 9 height 9
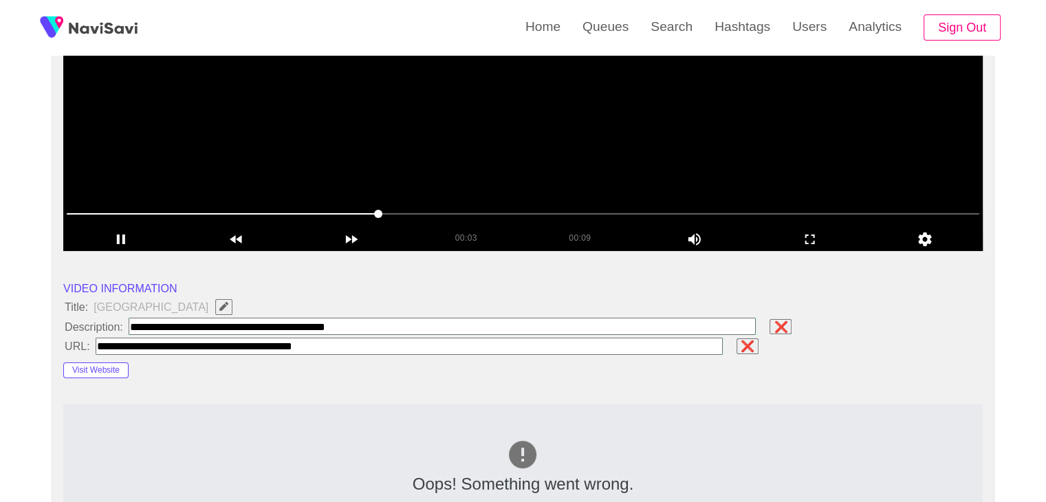
type input "**********"
paste input "**********"
type input "**********"
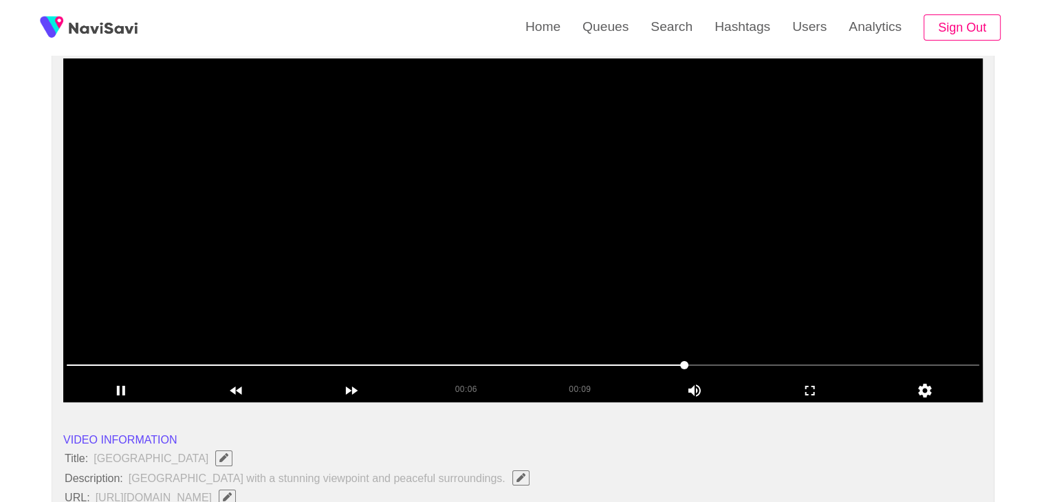
scroll to position [138, 0]
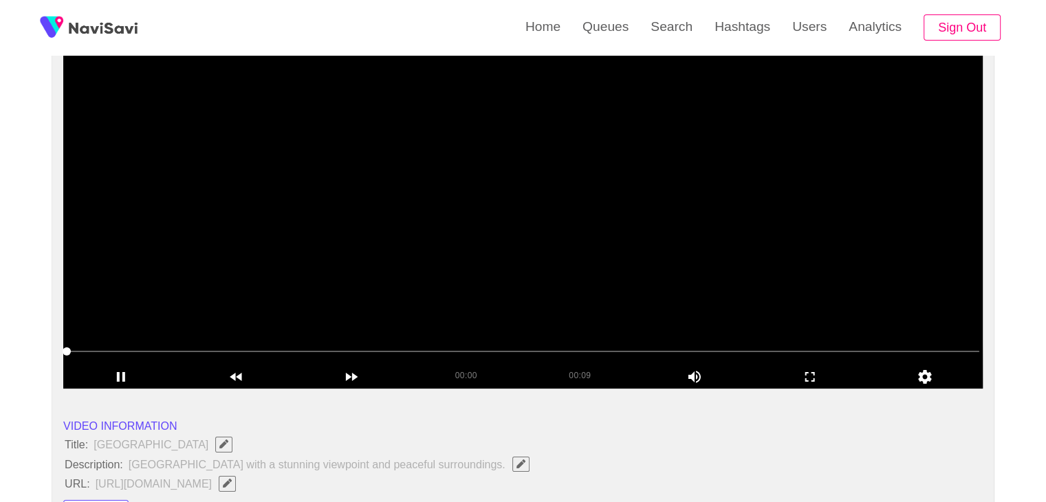
drag, startPoint x: 77, startPoint y: 352, endPoint x: 1, endPoint y: 353, distance: 76.3
click at [550, 302] on video at bounding box center [522, 217] width 919 height 344
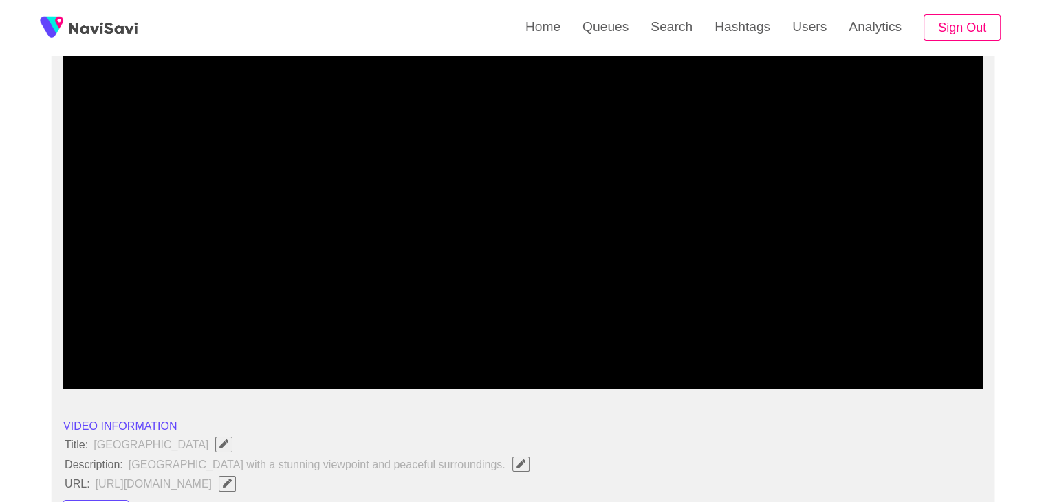
drag, startPoint x: 468, startPoint y: 347, endPoint x: 455, endPoint y: 349, distance: 13.2
click at [455, 349] on span at bounding box center [523, 351] width 913 height 22
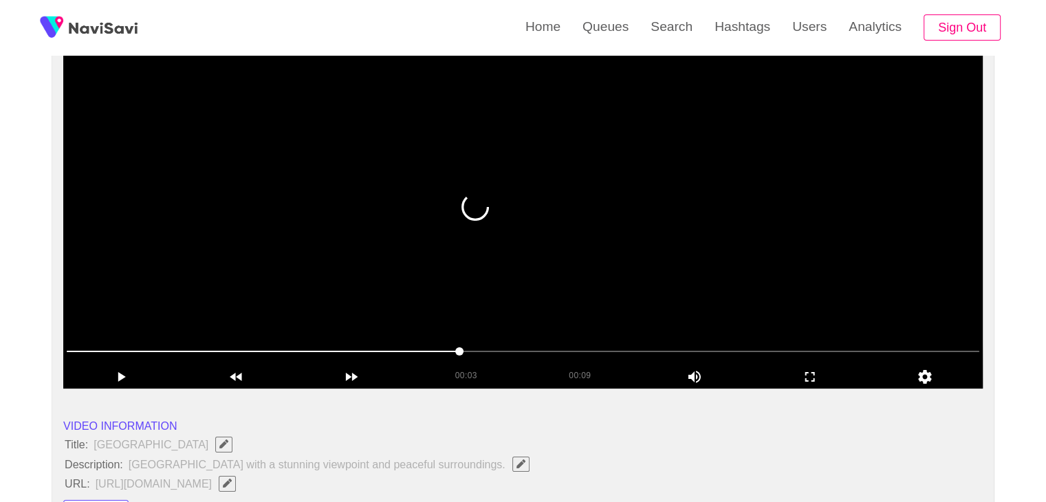
click at [640, 279] on video at bounding box center [522, 217] width 919 height 344
click at [635, 287] on video at bounding box center [522, 217] width 919 height 344
click at [634, 288] on video at bounding box center [522, 217] width 919 height 344
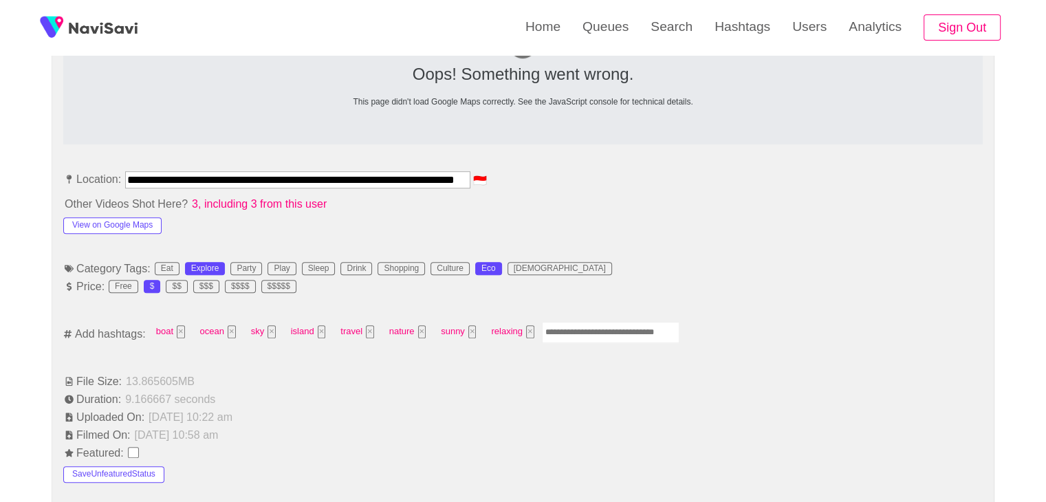
scroll to position [688, 0]
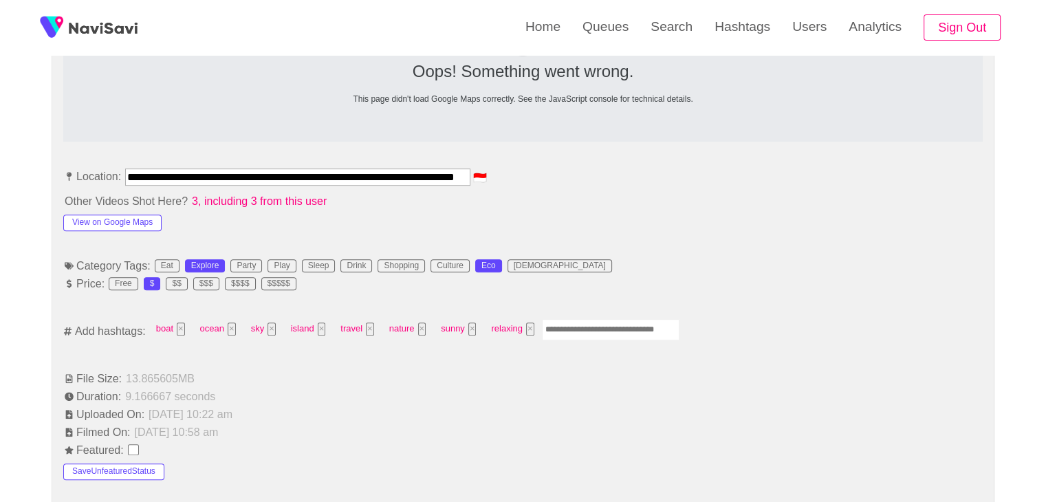
click at [586, 331] on input "Enter tag here and press return" at bounding box center [611, 329] width 138 height 21
type input "*********"
type input "**********"
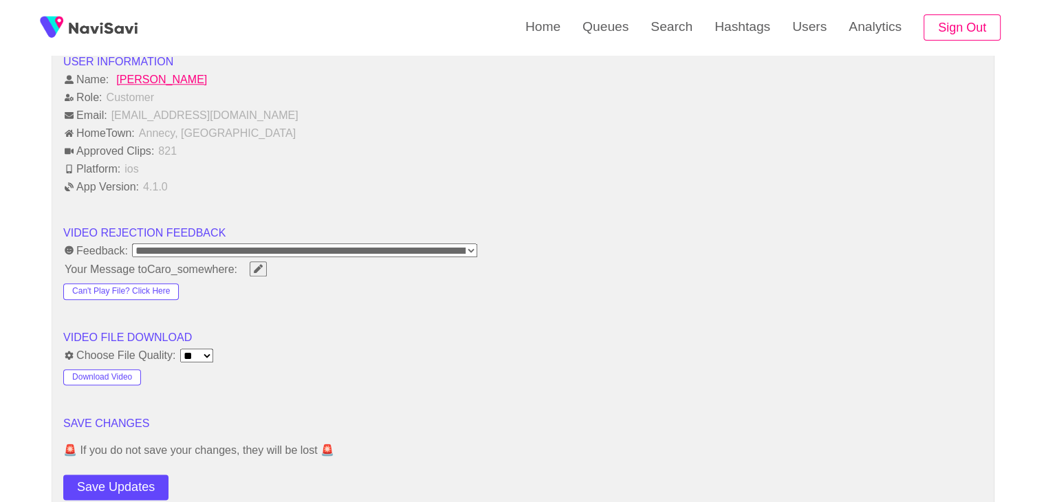
scroll to position [1719, 0]
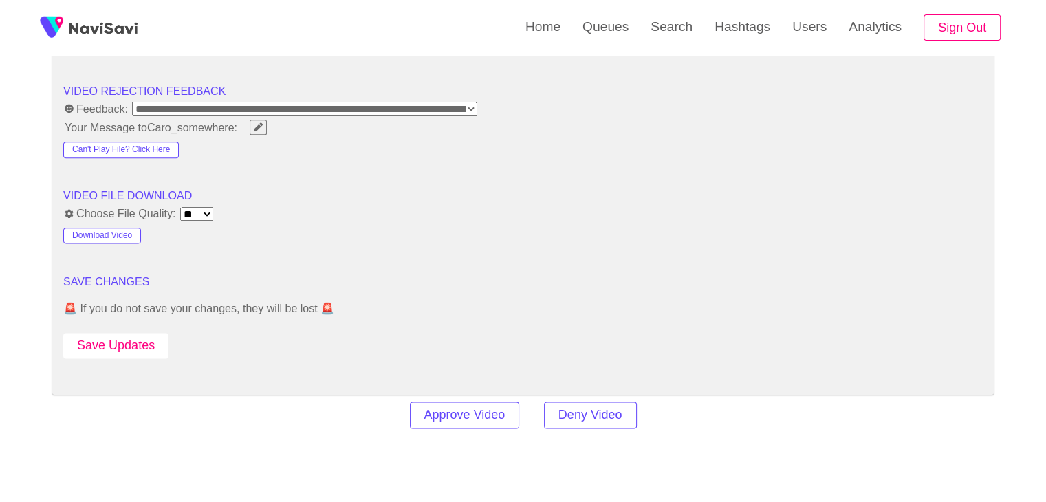
drag, startPoint x: 151, startPoint y: 355, endPoint x: 157, endPoint y: 334, distance: 21.4
click at [146, 347] on button "Save Updates" at bounding box center [115, 345] width 105 height 25
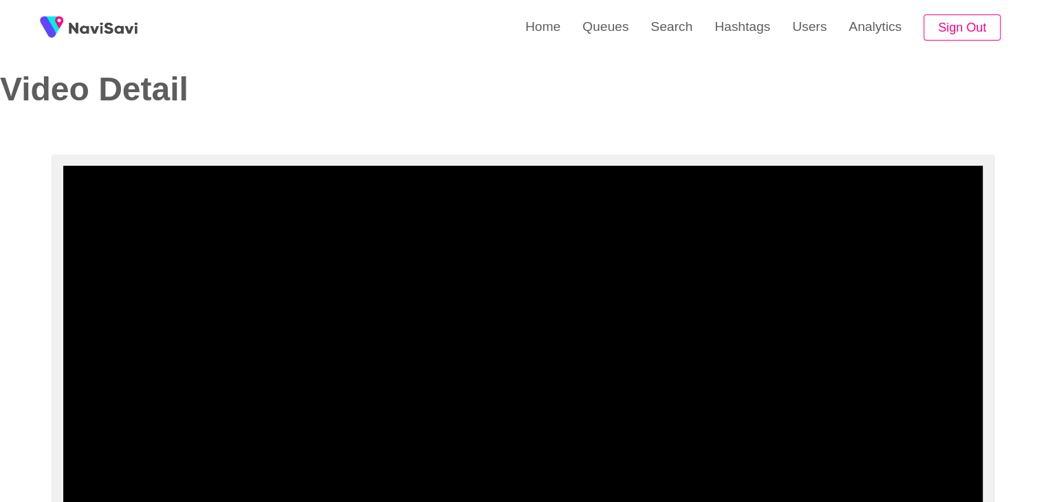
scroll to position [0, 0]
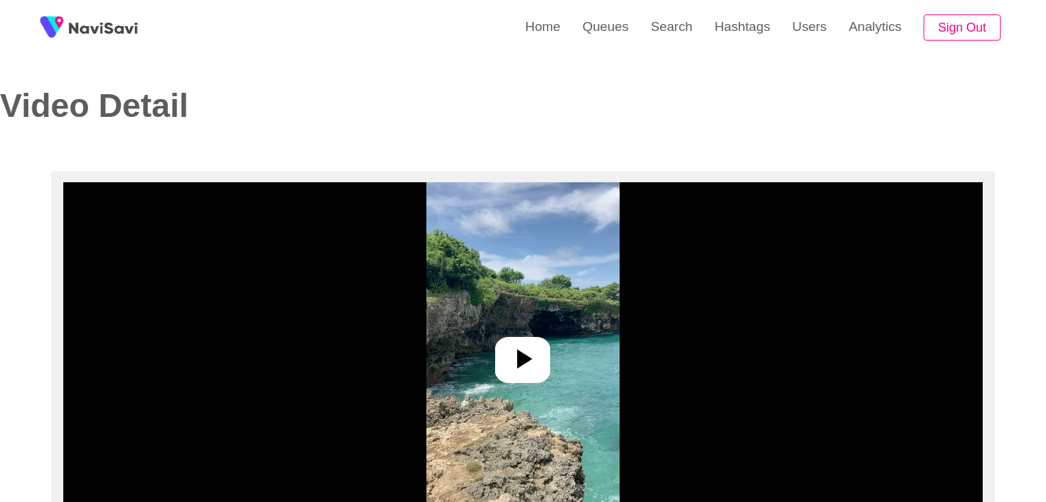
select select "**********"
select select "**"
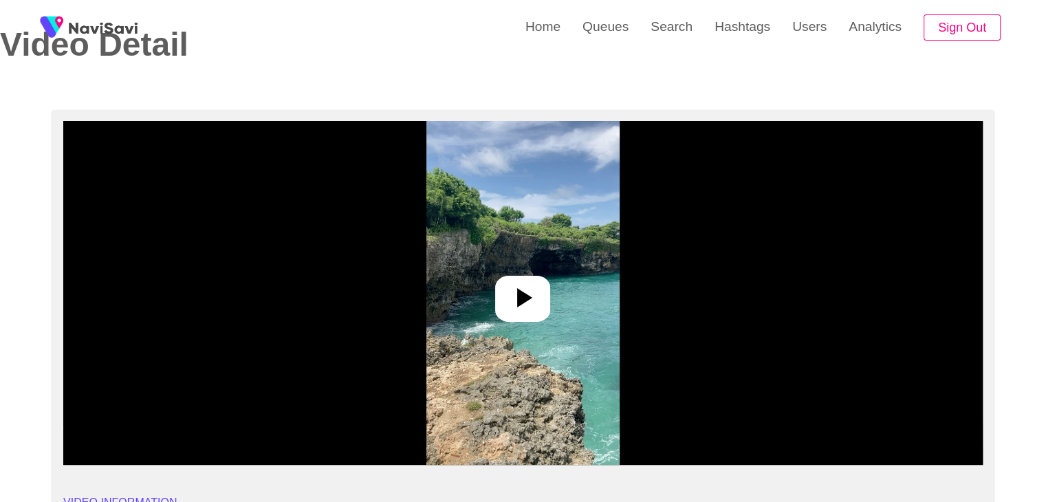
scroll to position [69, 0]
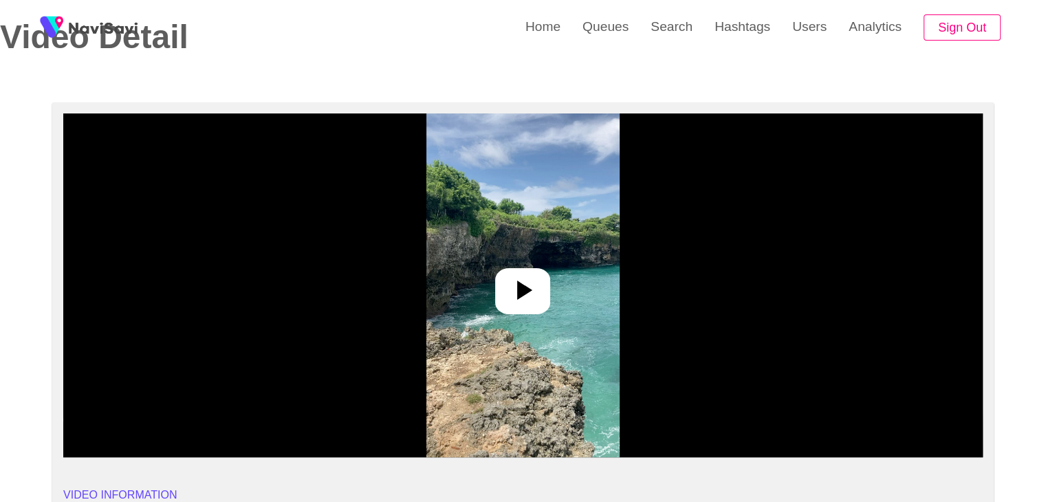
click at [513, 274] on icon at bounding box center [522, 290] width 33 height 33
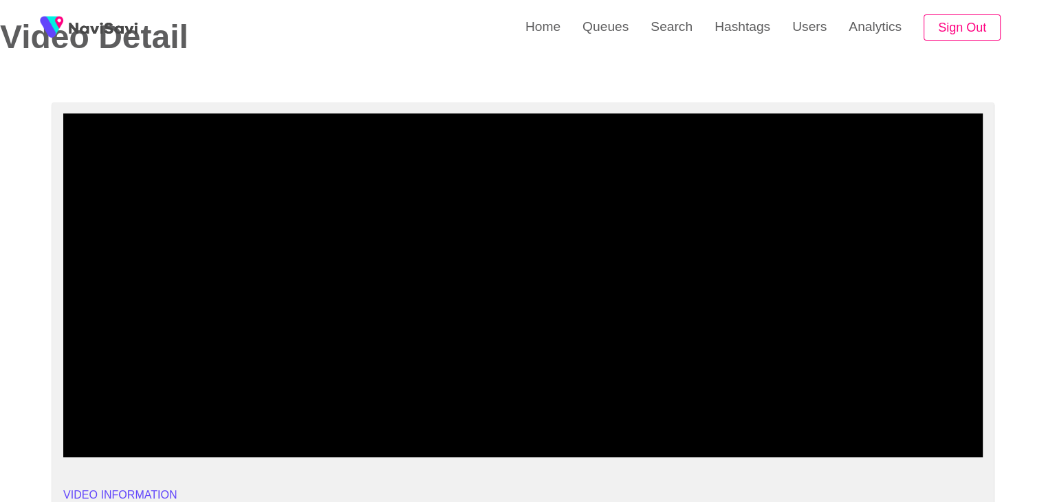
drag, startPoint x: 66, startPoint y: 424, endPoint x: 19, endPoint y: 420, distance: 47.0
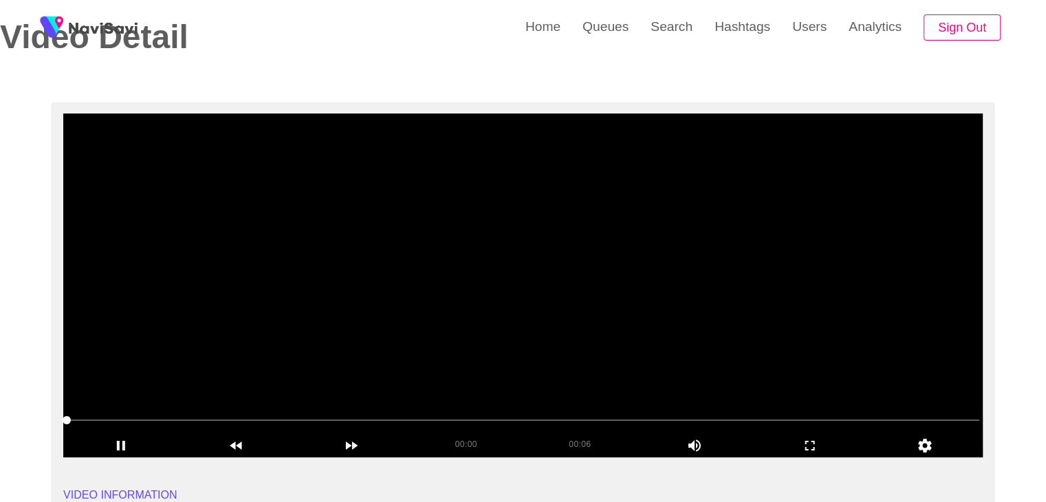
click at [323, 320] on video at bounding box center [522, 285] width 919 height 344
click at [342, 319] on video at bounding box center [522, 285] width 919 height 344
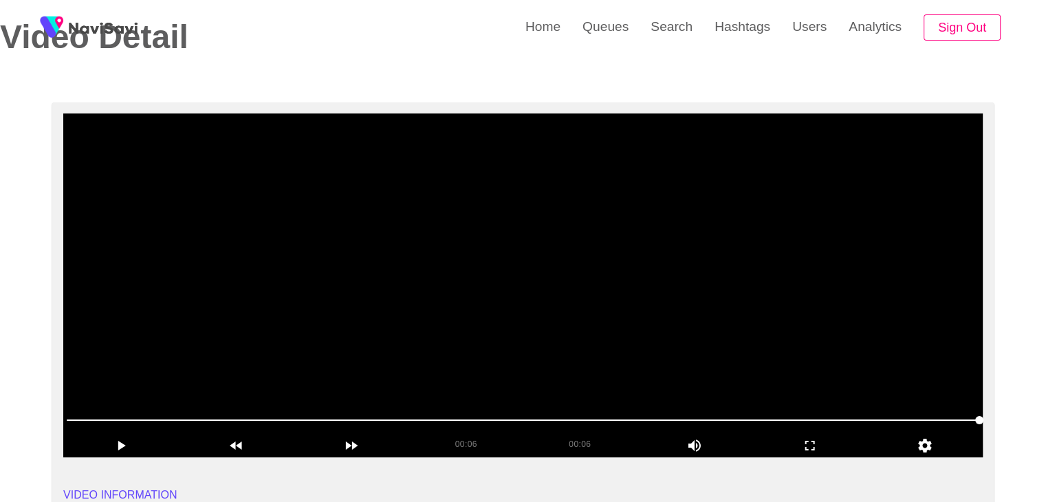
click at [546, 312] on video at bounding box center [522, 285] width 919 height 344
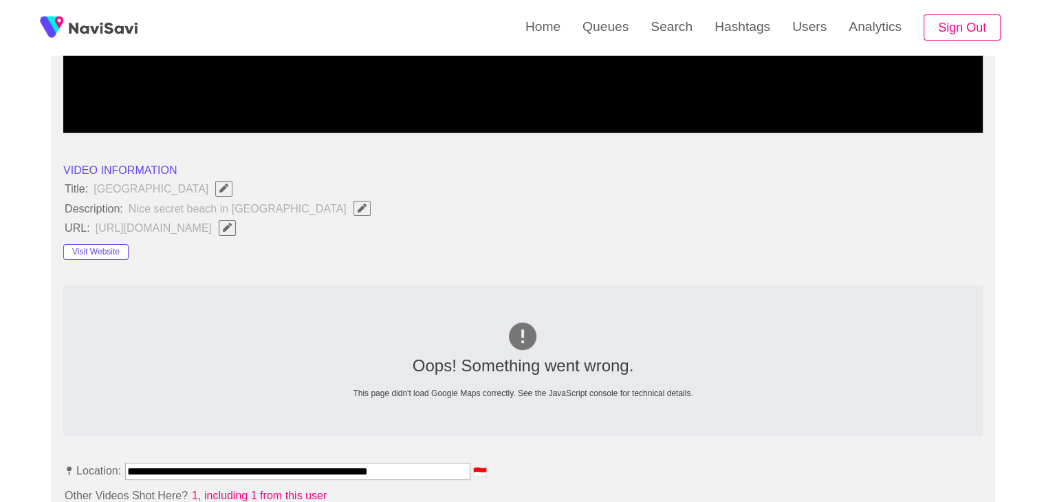
scroll to position [413, 0]
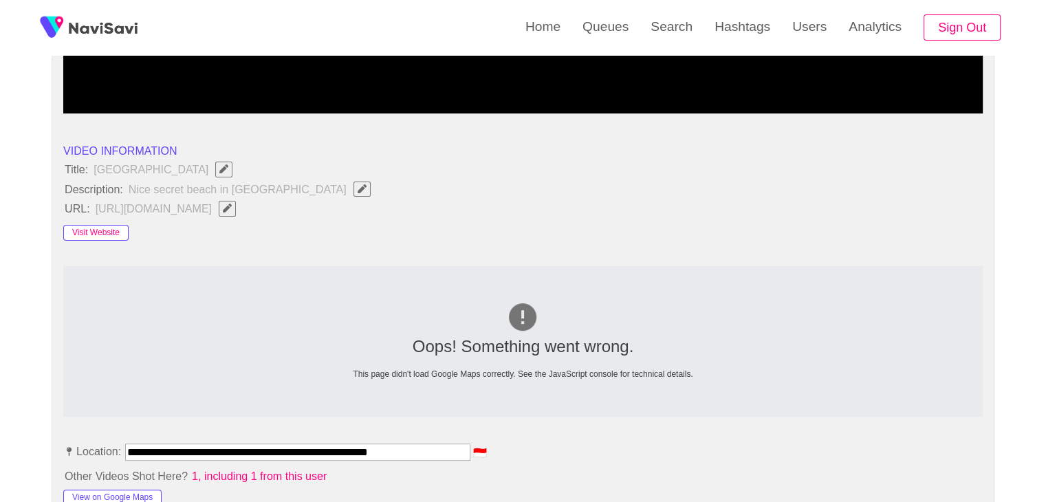
click at [111, 229] on button "Visit Website" at bounding box center [95, 233] width 65 height 17
drag, startPoint x: 65, startPoint y: 164, endPoint x: 283, endPoint y: 186, distance: 218.4
copy ul "Title: Honeymoon Beach Description: Nice secret beach in Uluwatu"
click at [274, 193] on span "Nice secret beach in Uluwatu" at bounding box center [253, 189] width 252 height 18
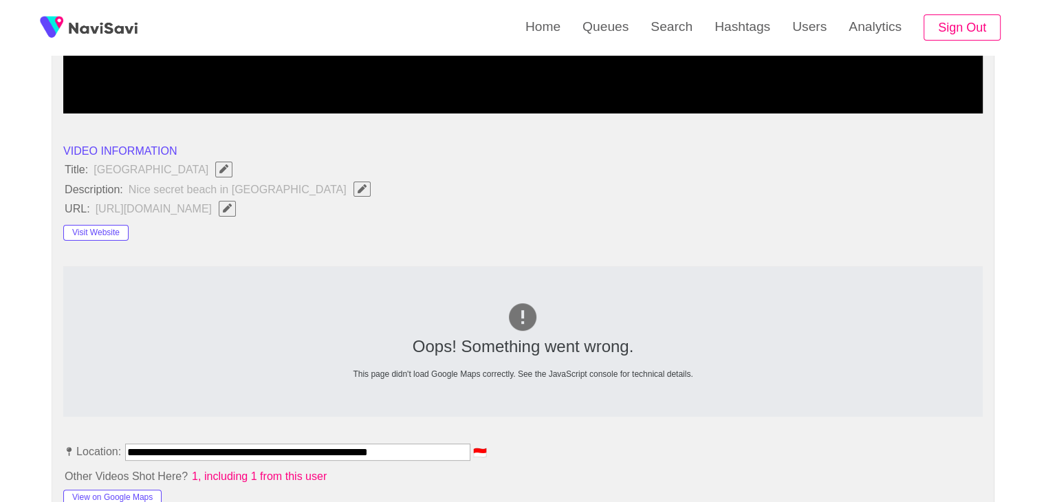
click at [358, 186] on icon "Edit Field" at bounding box center [362, 188] width 9 height 9
type input "**********"
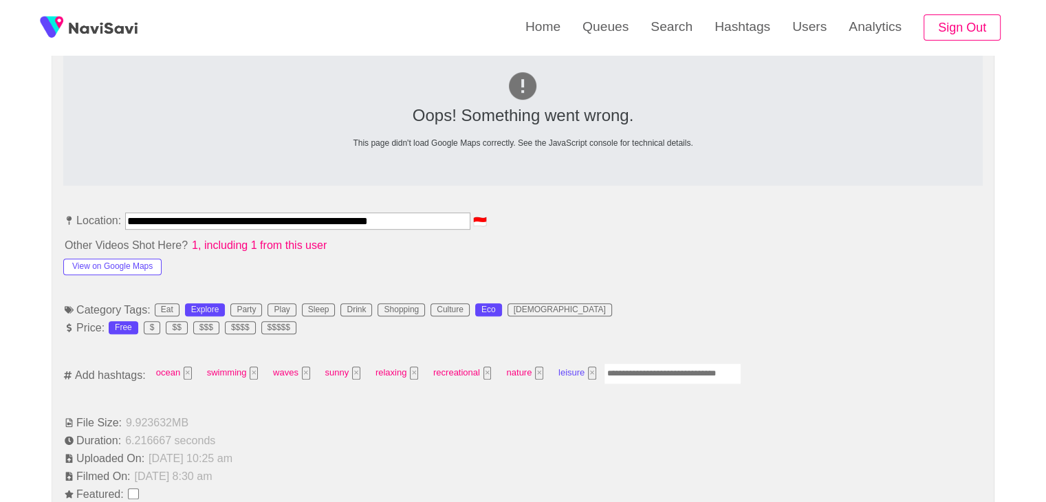
scroll to position [688, 0]
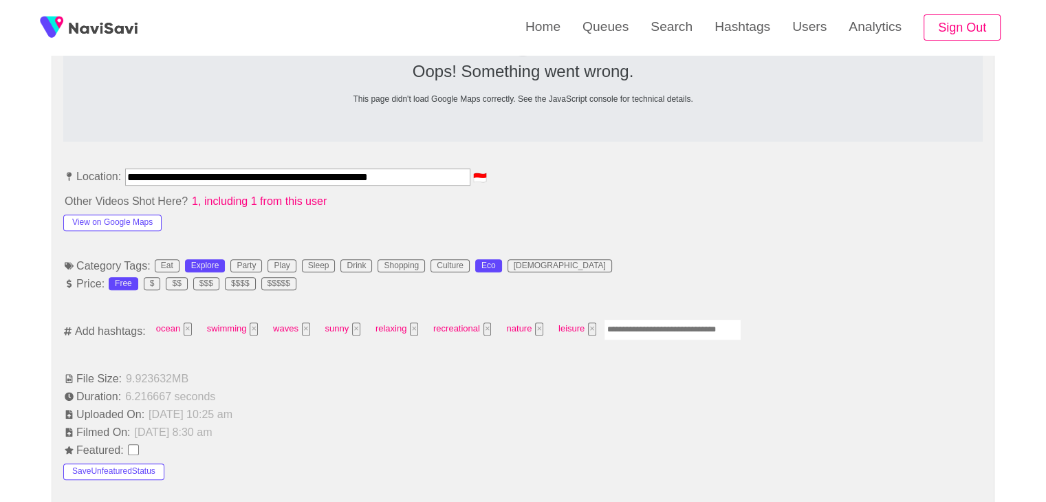
click at [653, 331] on input "Enter tag here and press return" at bounding box center [673, 329] width 138 height 21
type input "*********"
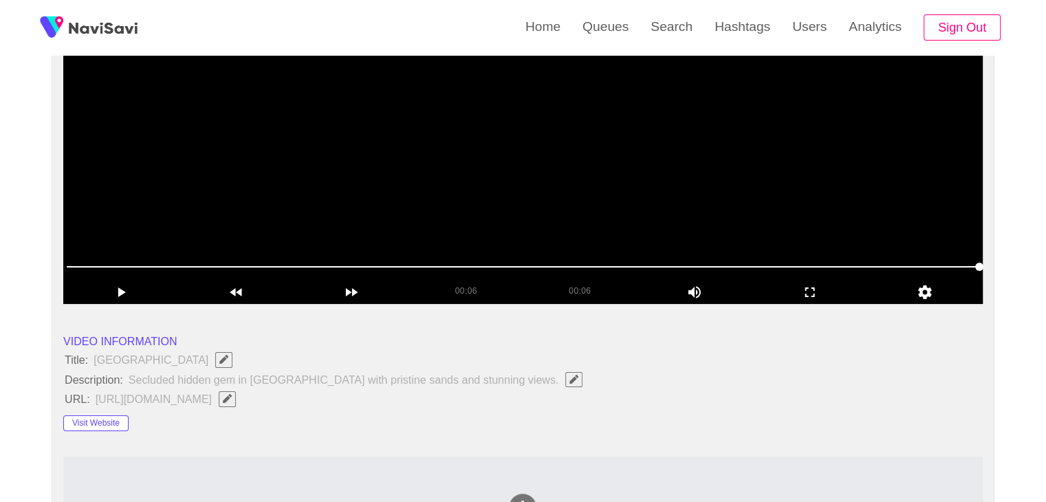
scroll to position [206, 0]
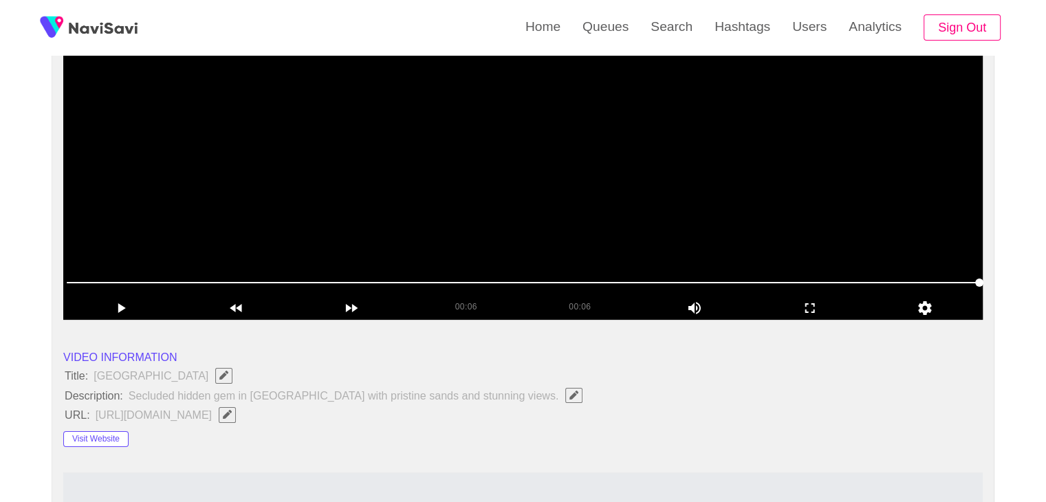
click at [582, 215] on video at bounding box center [522, 148] width 919 height 344
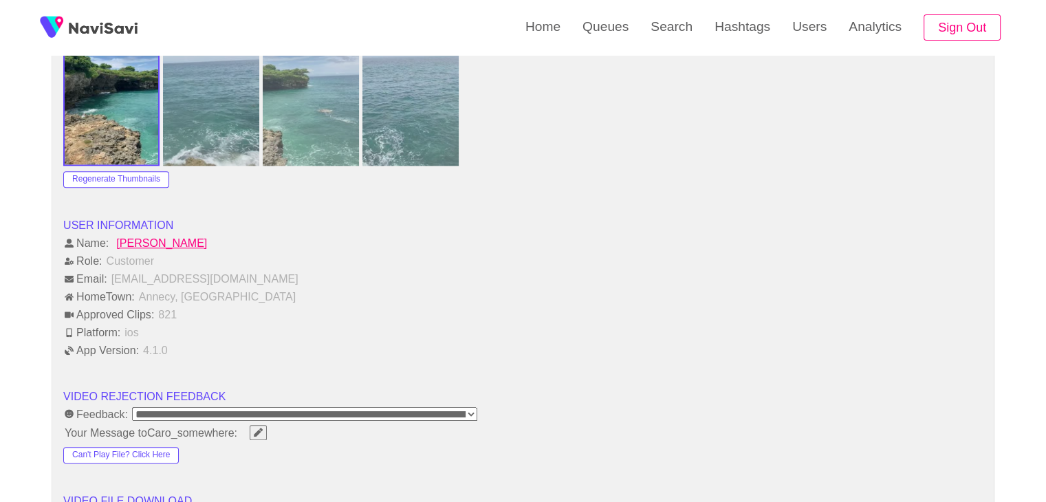
scroll to position [1582, 0]
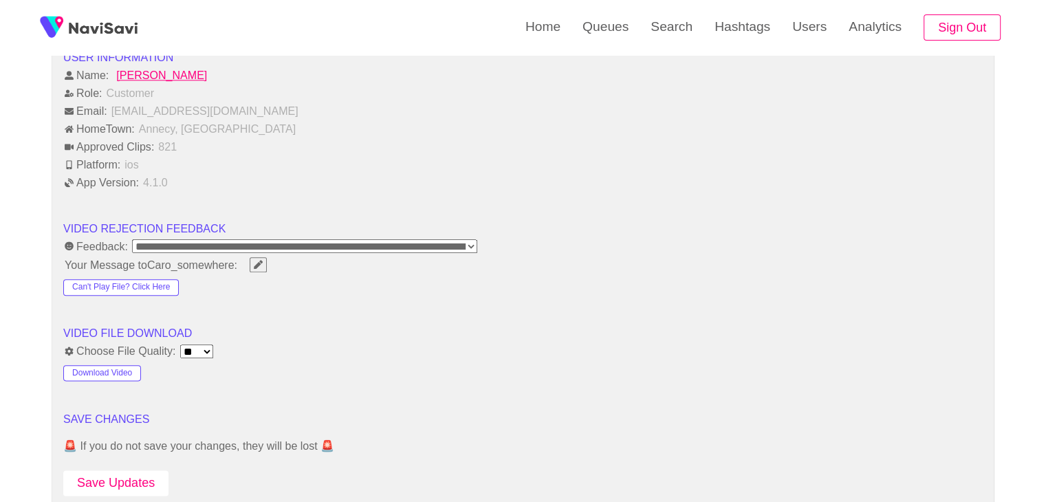
click at [124, 470] on button "Save Updates" at bounding box center [115, 482] width 105 height 25
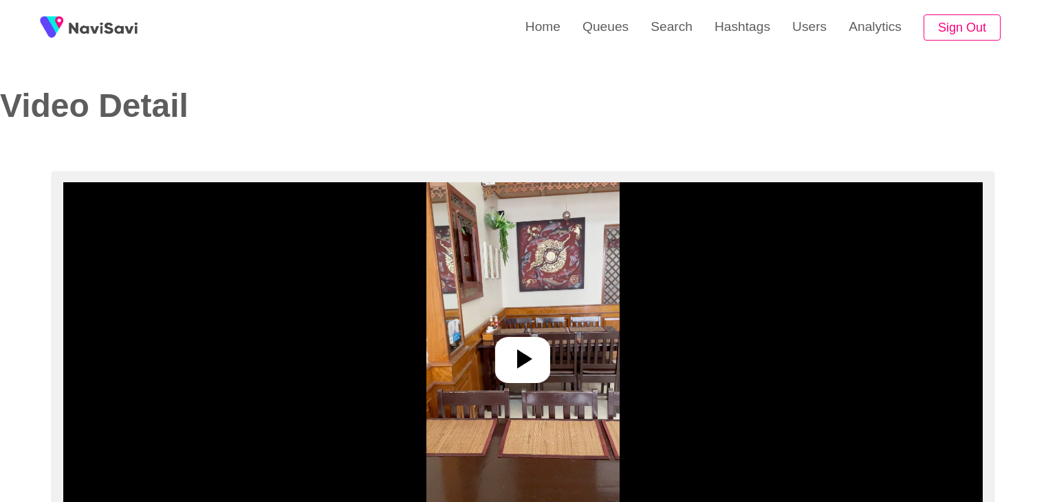
select select "**********"
select select "**"
drag, startPoint x: 517, startPoint y: 383, endPoint x: 578, endPoint y: 353, distance: 67.7
click at [517, 380] on div at bounding box center [522, 360] width 55 height 46
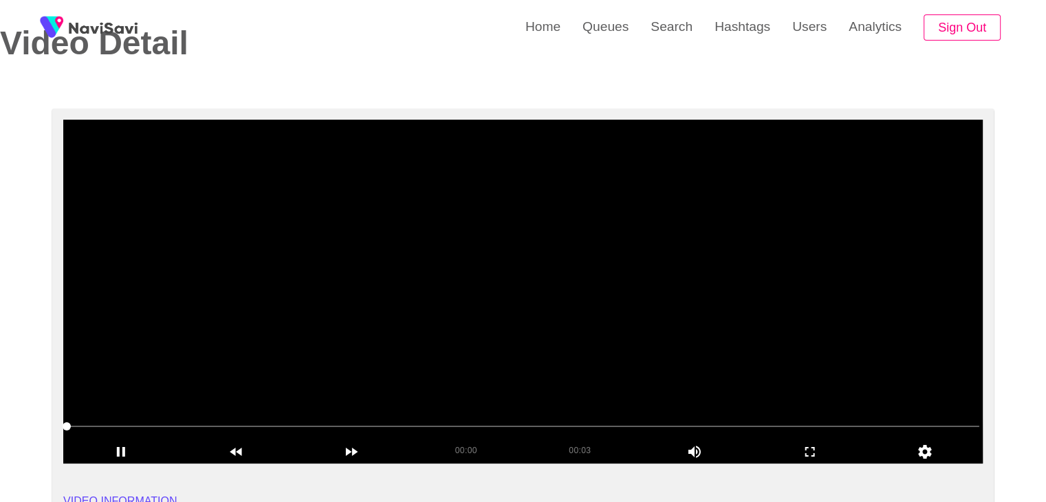
scroll to position [69, 0]
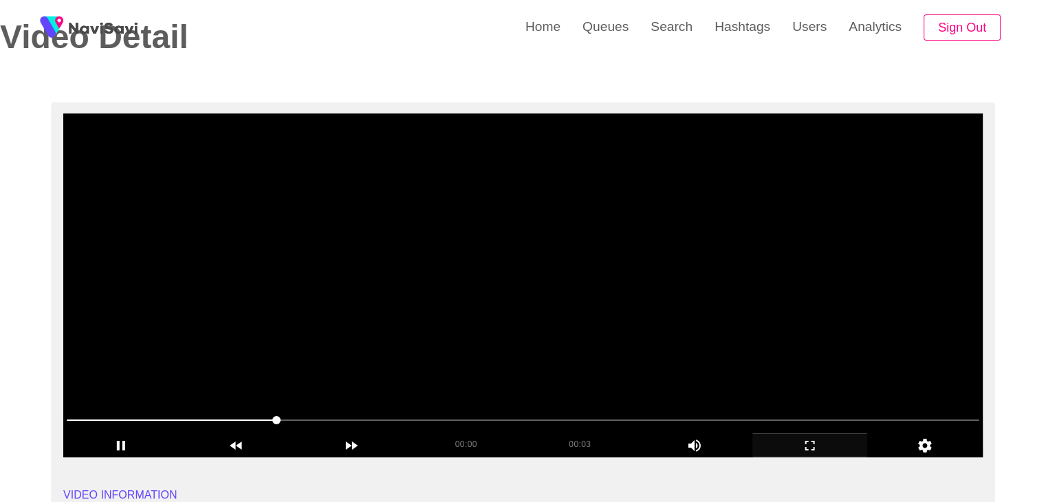
click at [805, 442] on icon "add" at bounding box center [810, 446] width 10 height 10
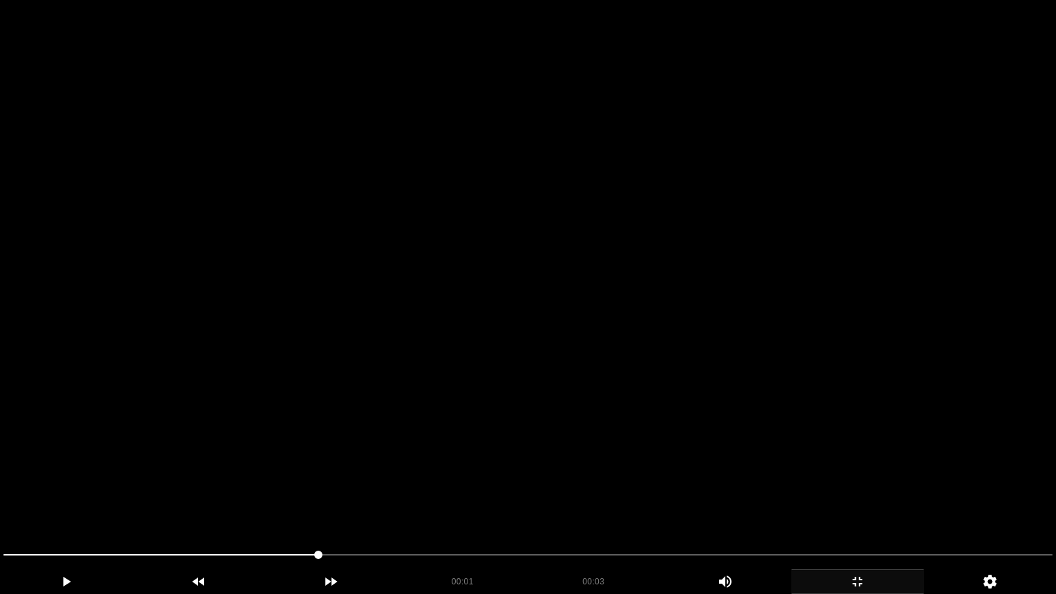
click at [508, 447] on video at bounding box center [528, 297] width 1056 height 594
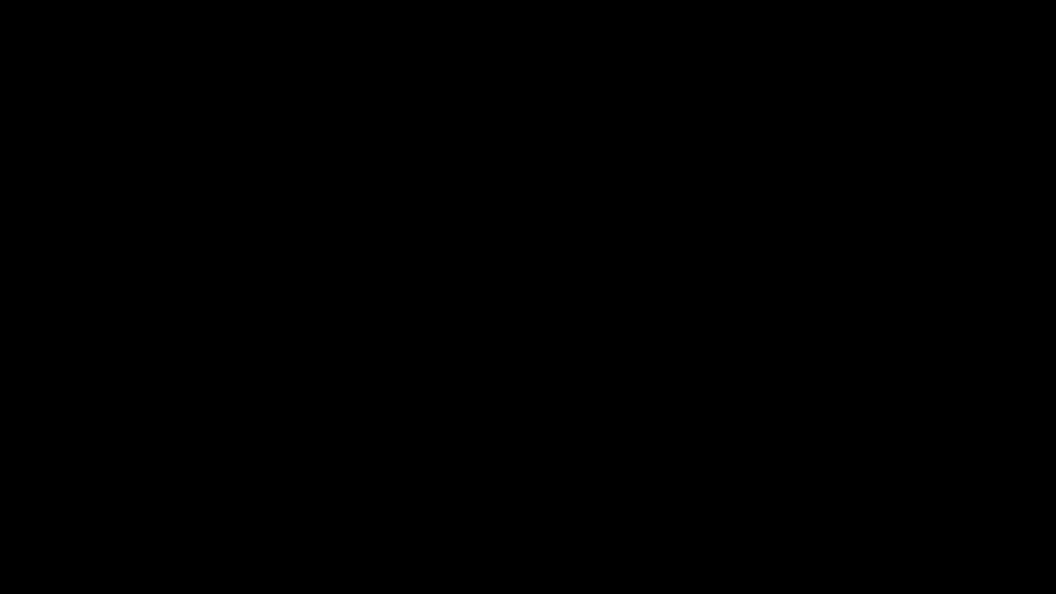
click at [851, 501] on icon "add" at bounding box center [857, 582] width 131 height 17
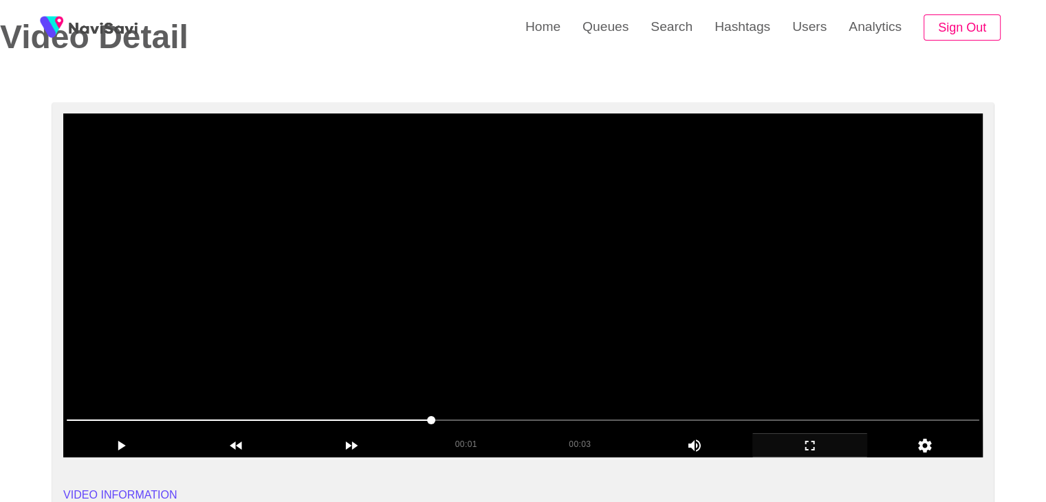
click at [684, 338] on video at bounding box center [522, 285] width 919 height 344
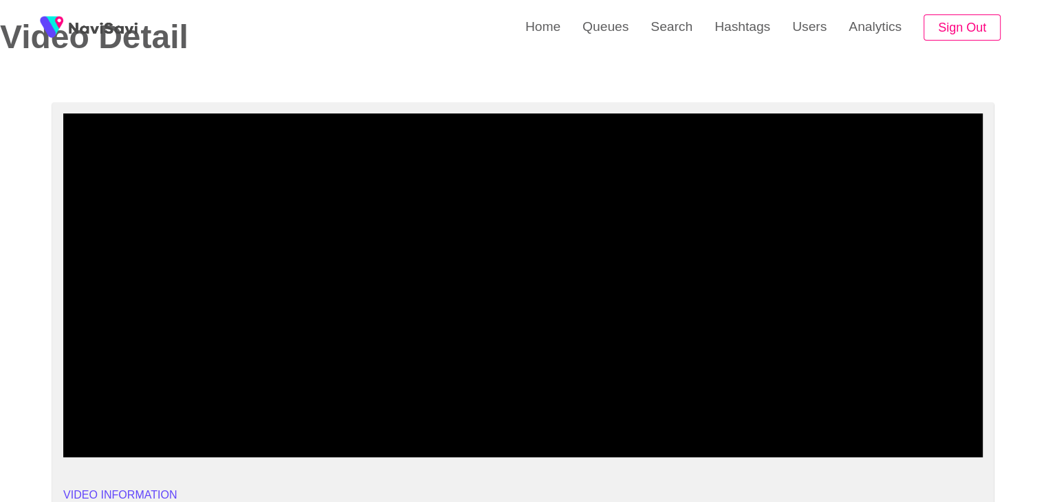
drag, startPoint x: 165, startPoint y: 420, endPoint x: 0, endPoint y: 416, distance: 165.1
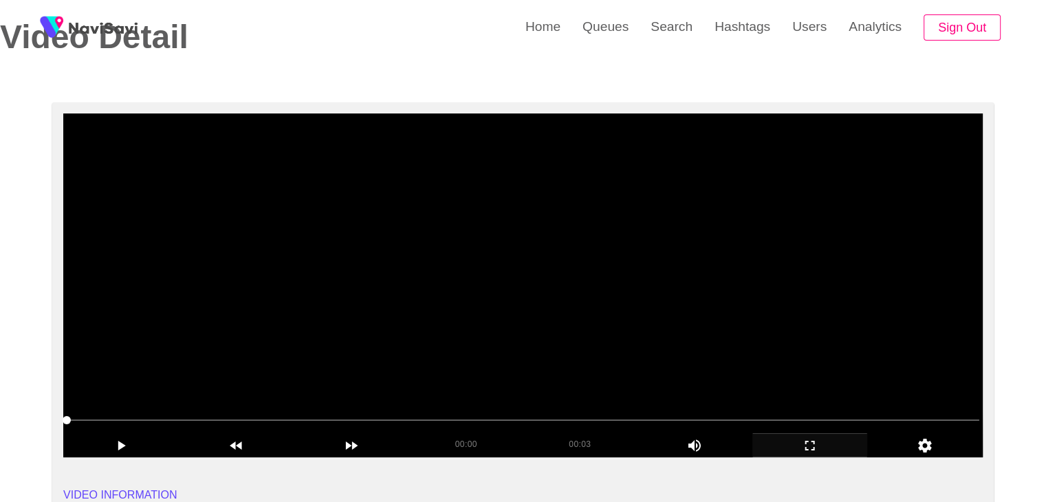
click at [521, 322] on video at bounding box center [522, 285] width 919 height 344
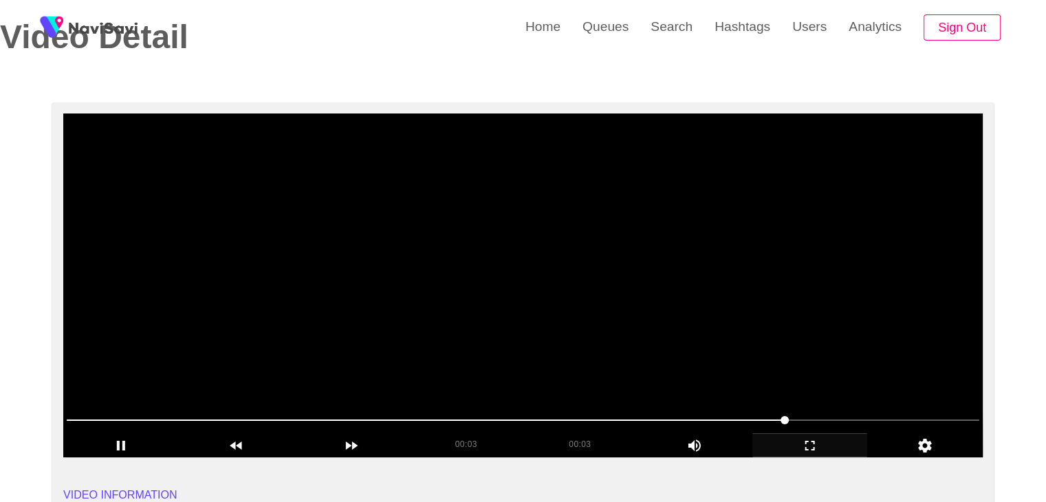
drag, startPoint x: 108, startPoint y: 415, endPoint x: 85, endPoint y: 414, distance: 22.7
click at [85, 414] on span at bounding box center [523, 420] width 913 height 22
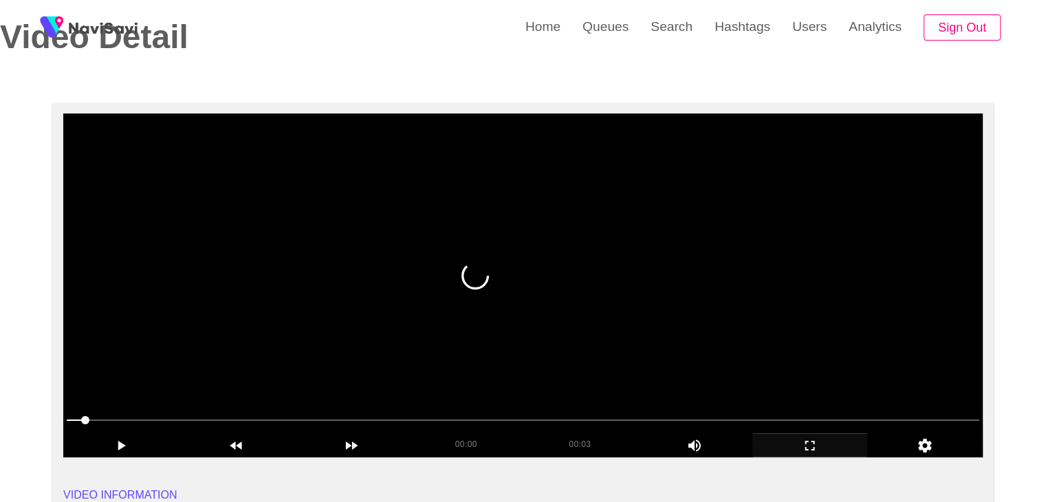
click at [534, 339] on video at bounding box center [522, 285] width 919 height 344
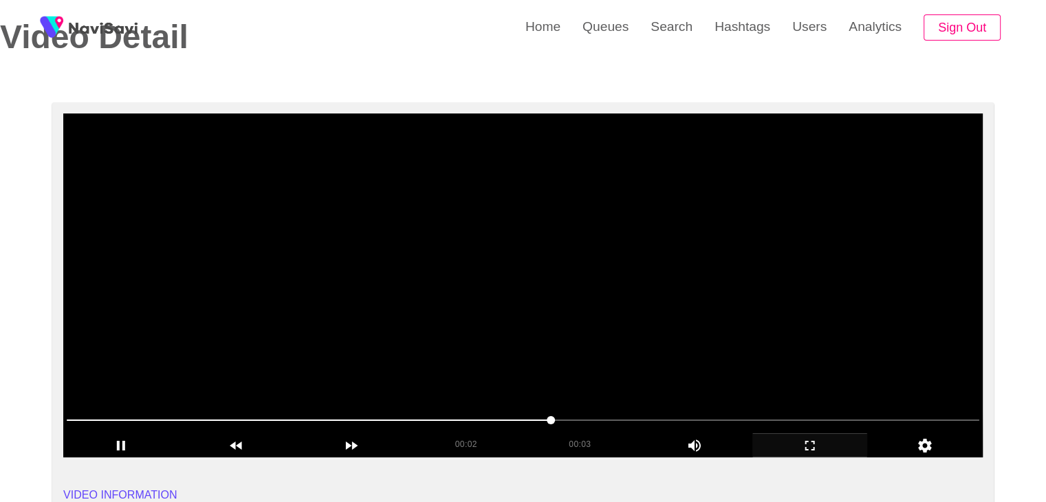
drag, startPoint x: 534, startPoint y: 339, endPoint x: 526, endPoint y: 339, distance: 7.6
click at [526, 339] on video at bounding box center [522, 285] width 919 height 344
click at [581, 338] on video at bounding box center [522, 285] width 919 height 344
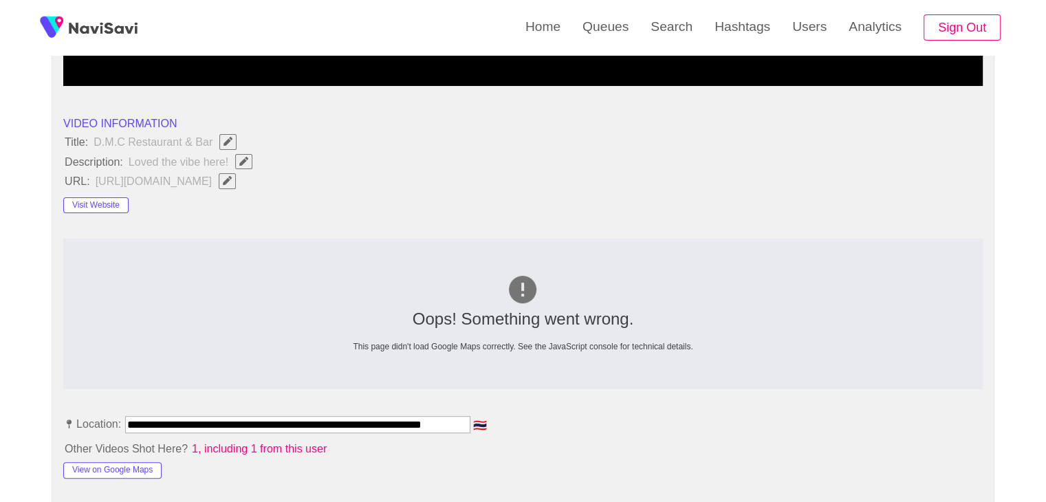
scroll to position [413, 0]
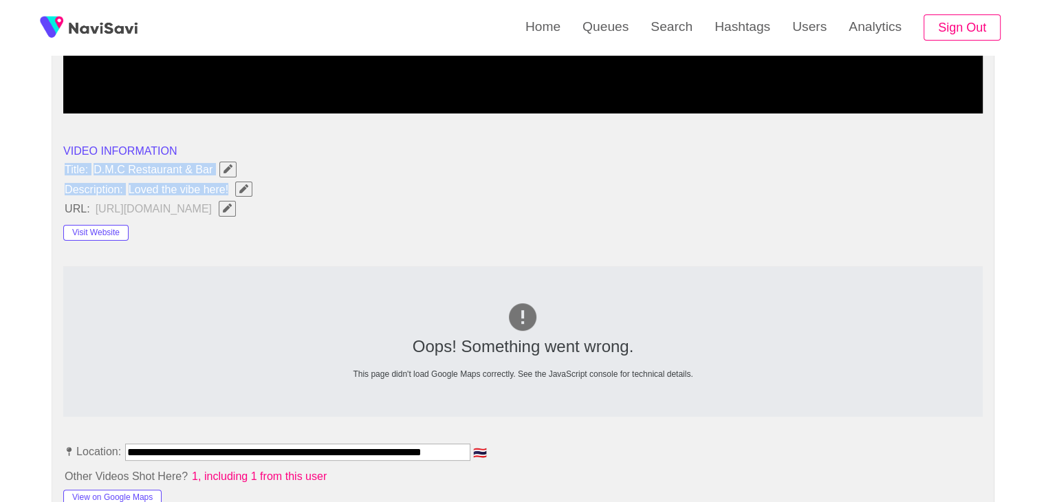
drag, startPoint x: 80, startPoint y: 171, endPoint x: 230, endPoint y: 186, distance: 150.7
copy ul "Title: D.M.C Restaurant & Bar Description: Loved the vibe here!"
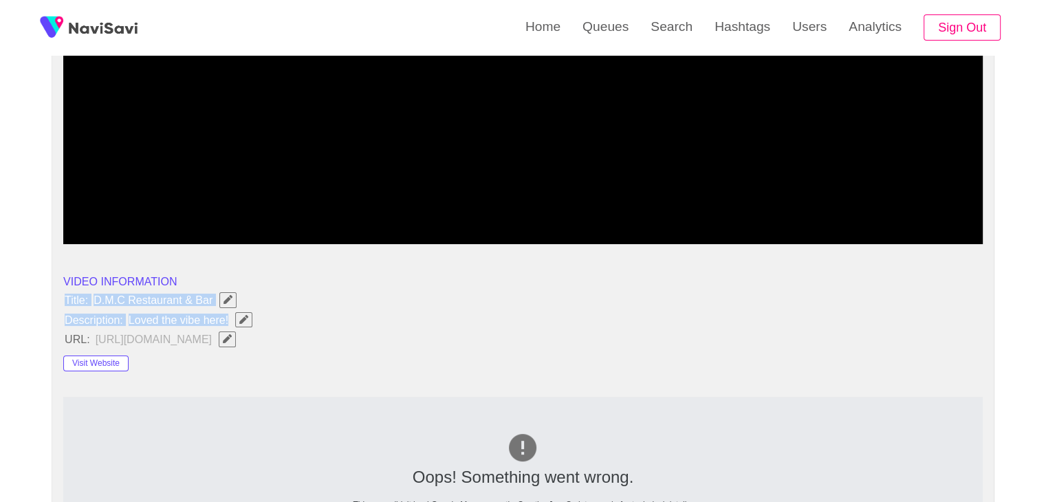
scroll to position [275, 0]
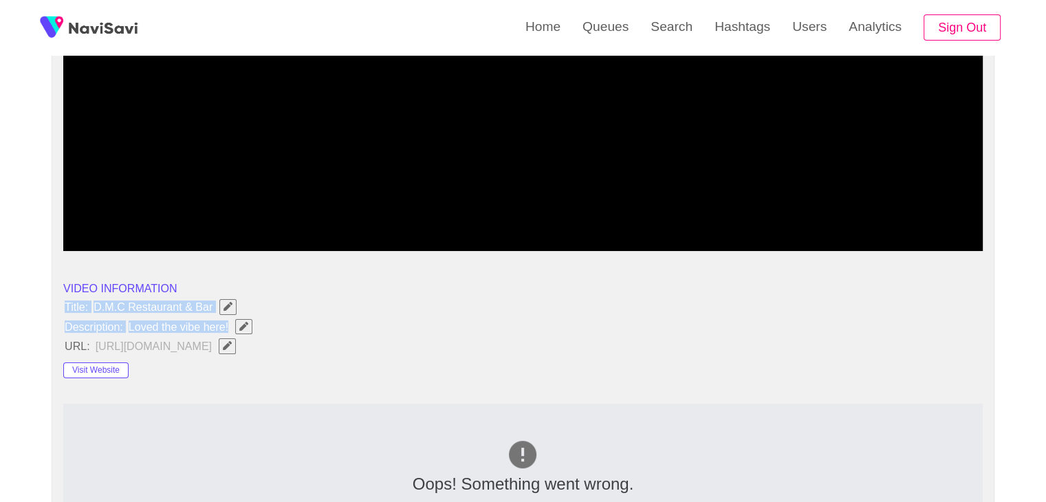
click at [245, 325] on icon "Edit Field" at bounding box center [243, 326] width 9 height 9
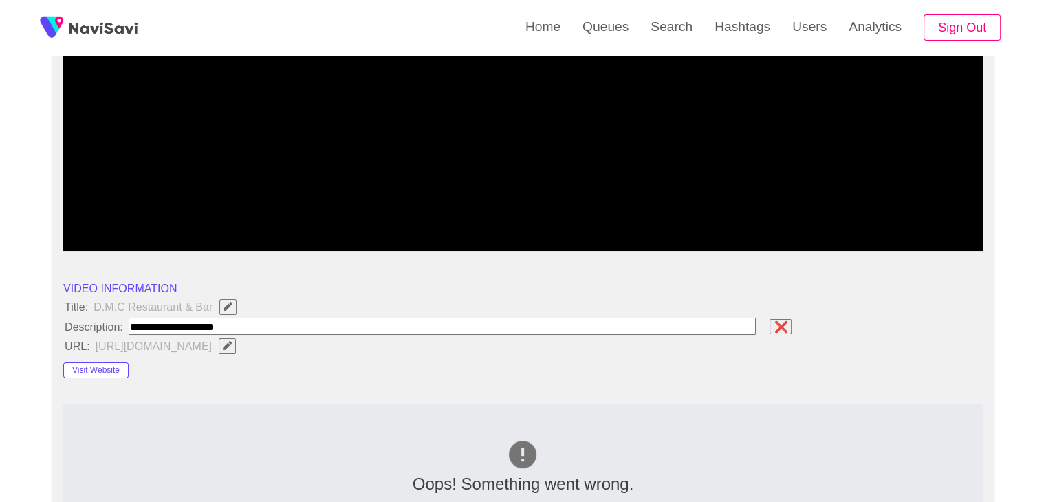
type input "**********"
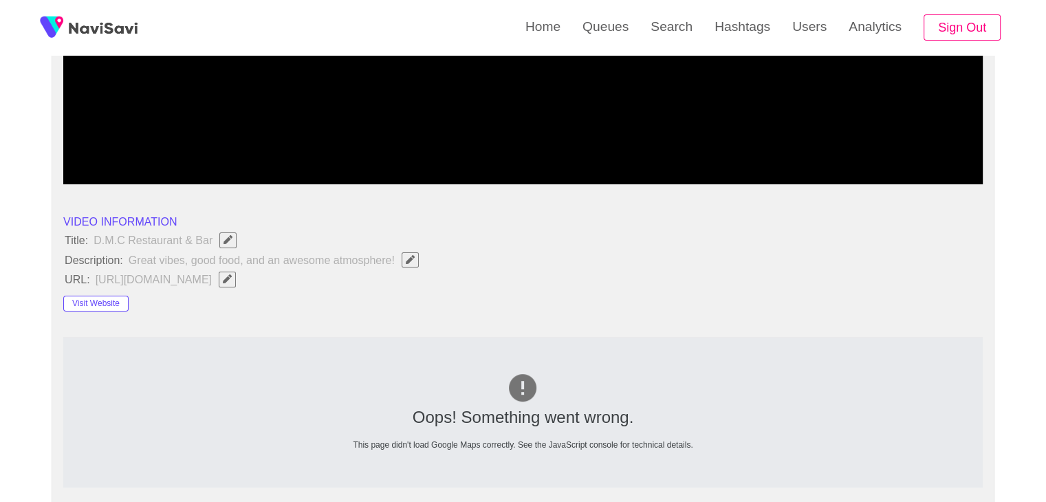
scroll to position [344, 0]
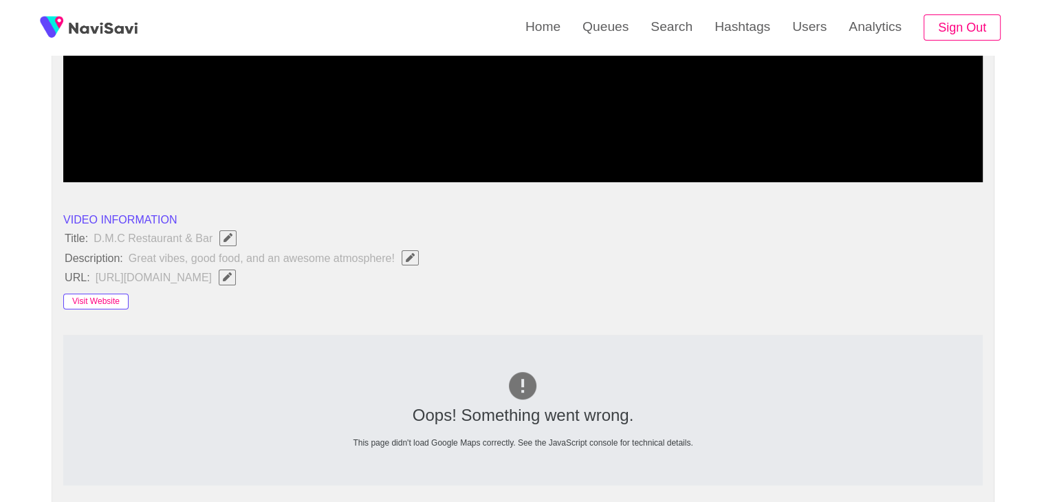
click at [101, 302] on button "Visit Website" at bounding box center [95, 302] width 65 height 17
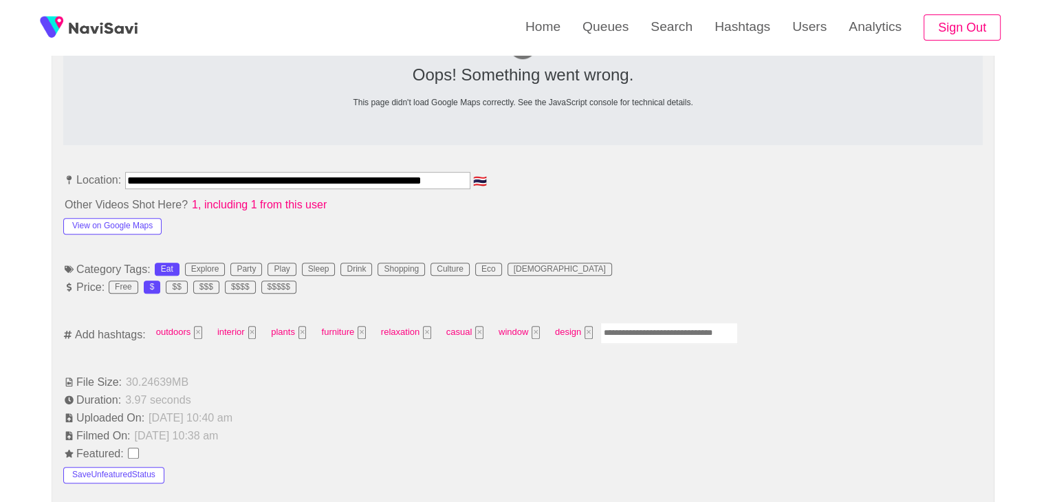
scroll to position [688, 0]
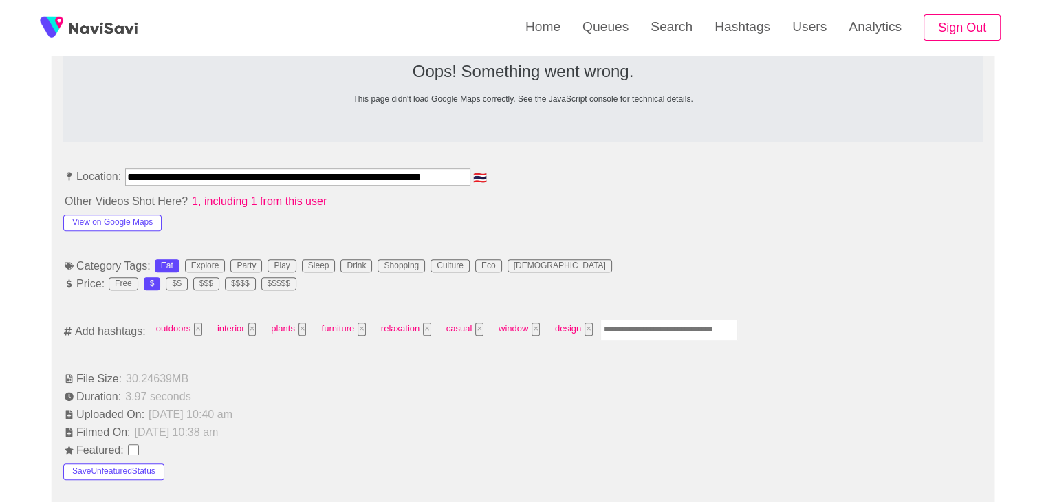
click at [636, 323] on input "Enter tag here and press return" at bounding box center [669, 329] width 138 height 21
type input "*********"
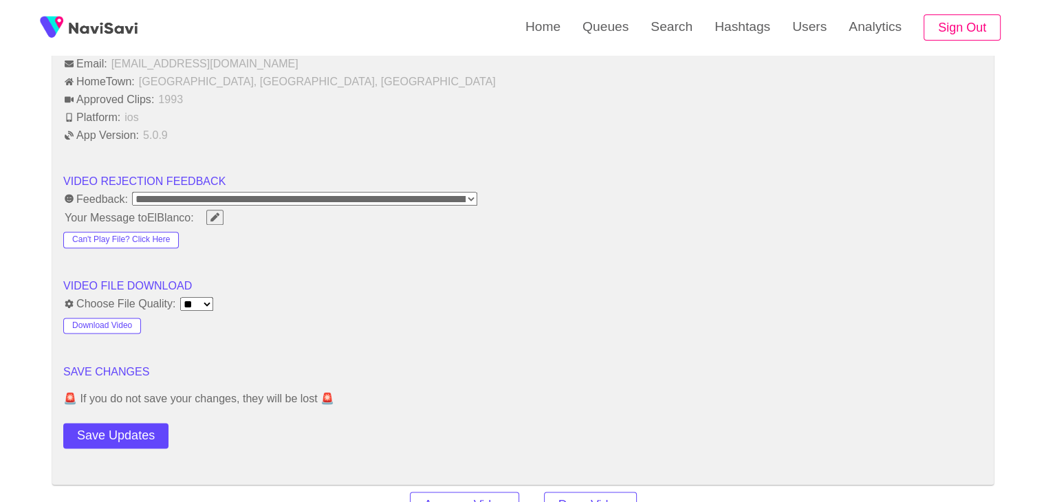
scroll to position [1651, 0]
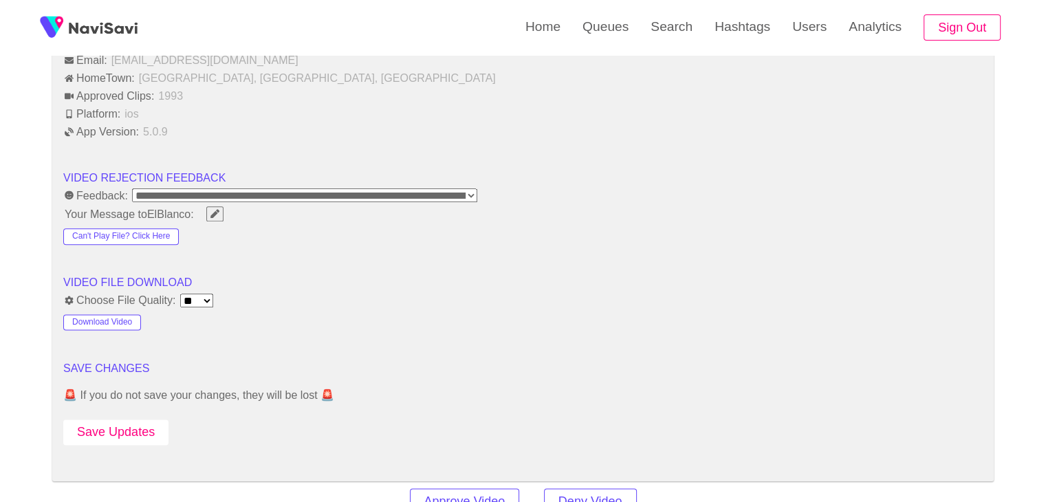
click at [162, 424] on button "Save Updates" at bounding box center [115, 432] width 105 height 25
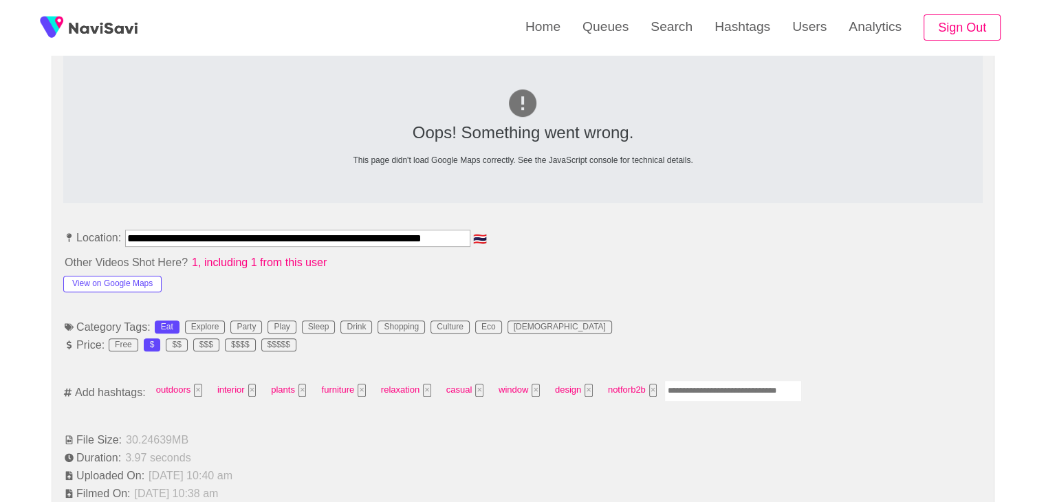
scroll to position [619, 0]
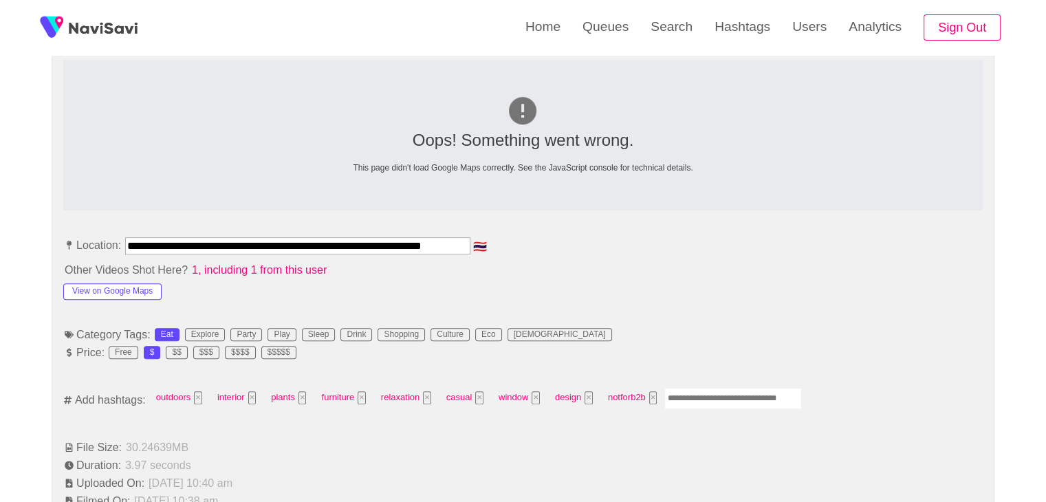
click at [705, 395] on input "Enter tag here and press return" at bounding box center [733, 398] width 138 height 21
type input "*********"
type input "***"
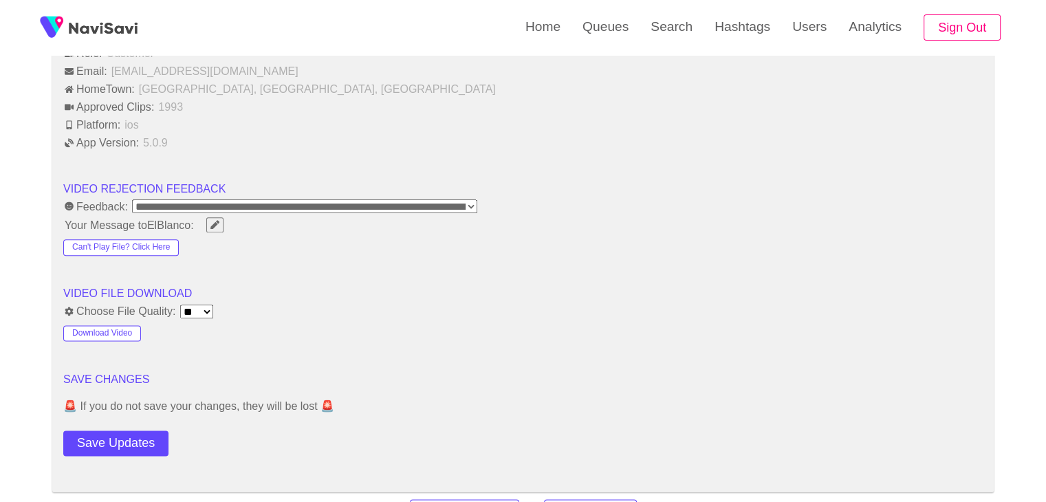
scroll to position [1651, 0]
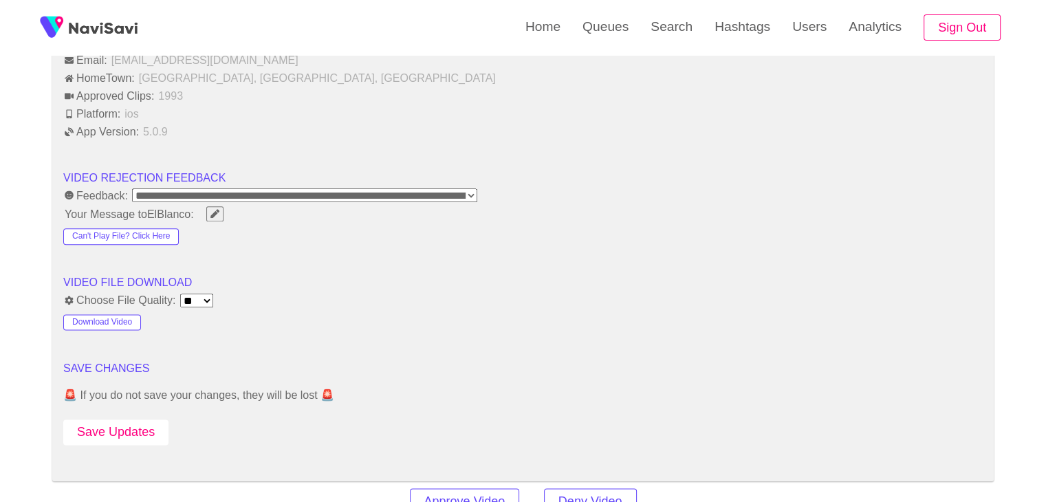
drag, startPoint x: 118, startPoint y: 430, endPoint x: 162, endPoint y: 400, distance: 52.5
click at [119, 429] on button "Save Updates" at bounding box center [115, 432] width 105 height 25
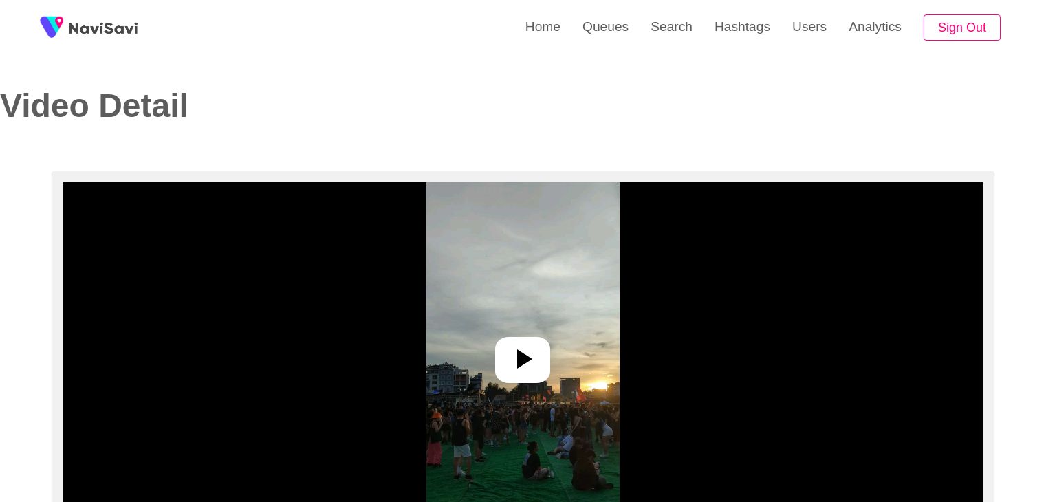
select select "**********"
select select "**"
click at [532, 356] on icon at bounding box center [522, 358] width 33 height 33
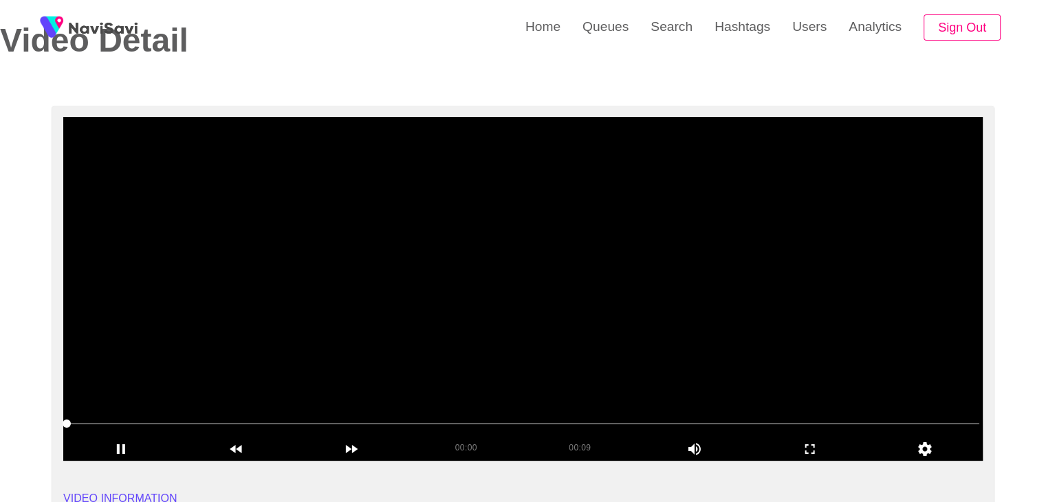
scroll to position [69, 0]
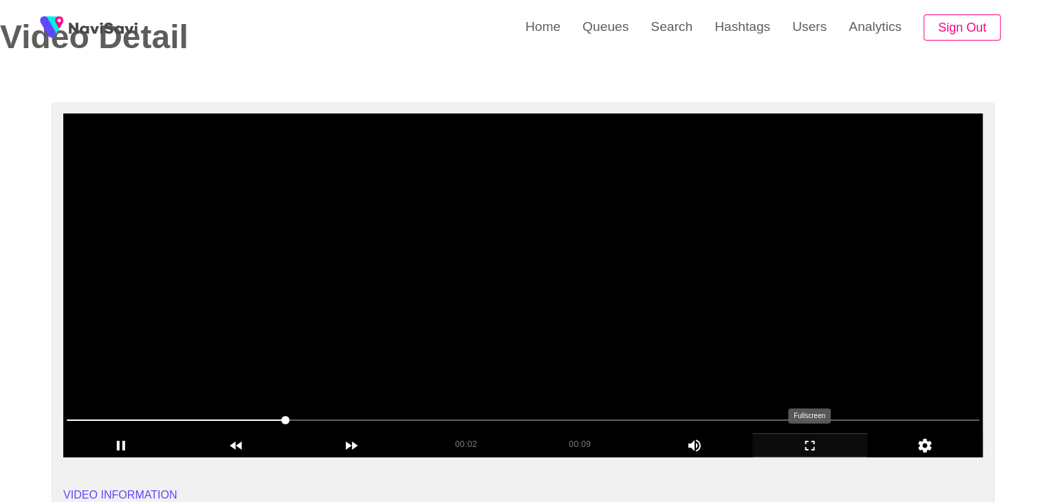
click at [806, 441] on icon "add" at bounding box center [810, 446] width 10 height 10
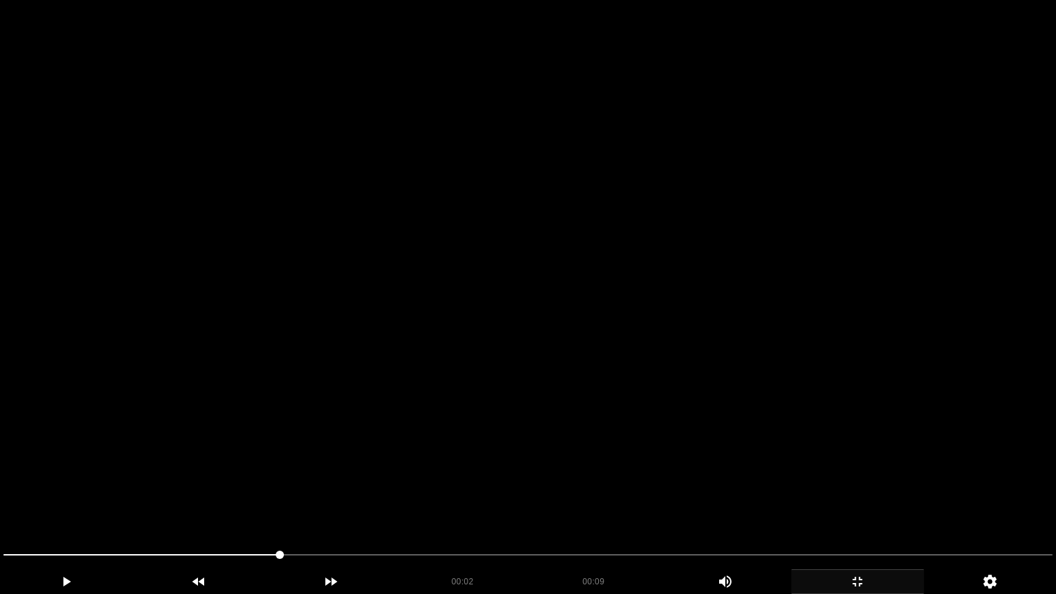
click at [516, 430] on video at bounding box center [528, 297] width 1056 height 594
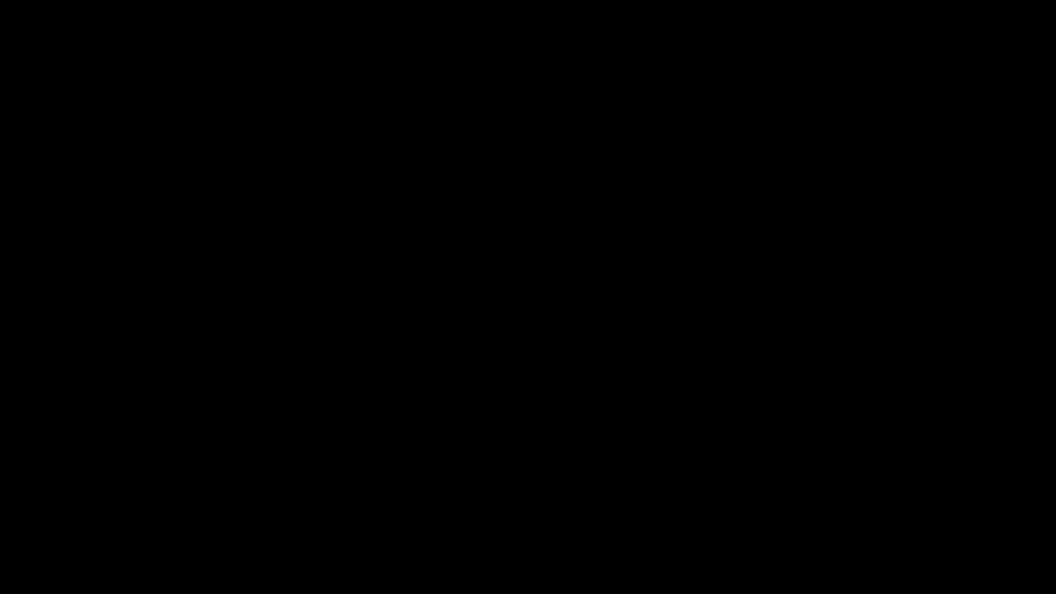
click at [869, 501] on icon "add" at bounding box center [857, 582] width 131 height 17
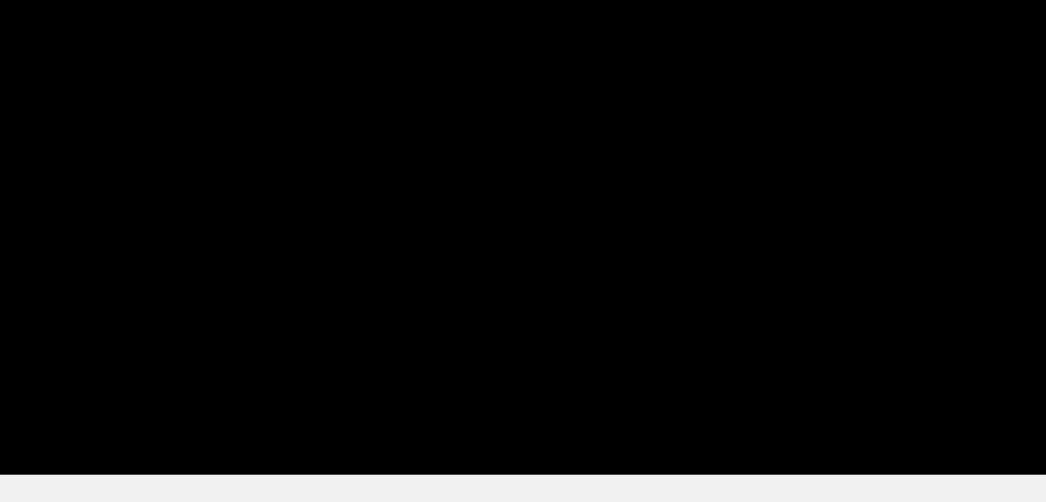
drag, startPoint x: 325, startPoint y: 420, endPoint x: 284, endPoint y: 395, distance: 47.9
click at [234, 415] on span at bounding box center [523, 420] width 913 height 22
click at [600, 345] on video at bounding box center [522, 285] width 919 height 344
click at [648, 339] on video at bounding box center [522, 285] width 919 height 344
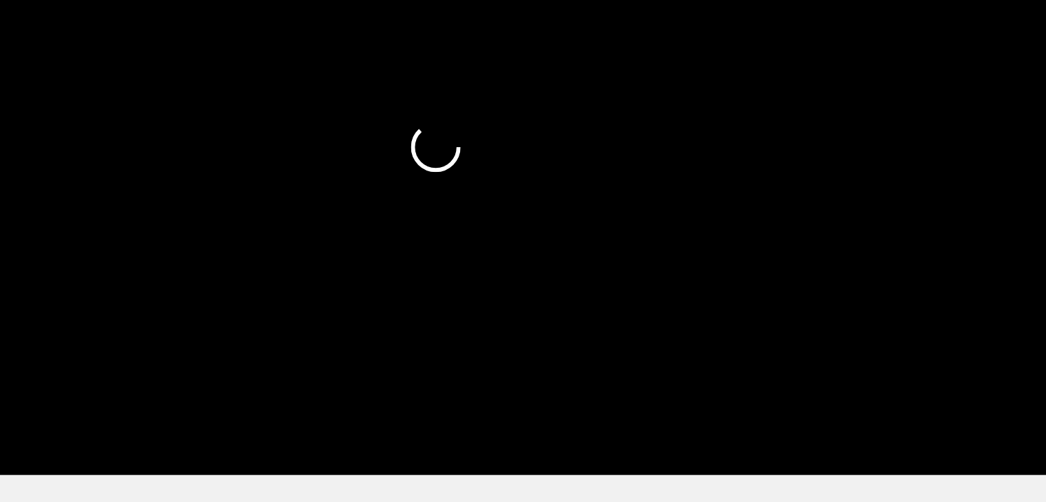
click at [648, 339] on video at bounding box center [522, 285] width 919 height 344
click at [648, 336] on video at bounding box center [522, 285] width 919 height 344
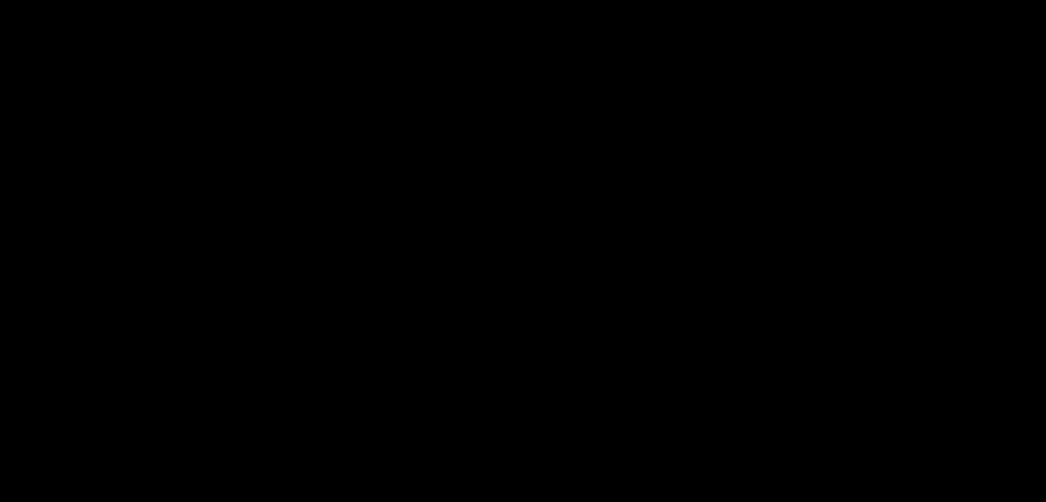
scroll to position [64, 0]
click at [552, 327] on video at bounding box center [522, 290] width 919 height 344
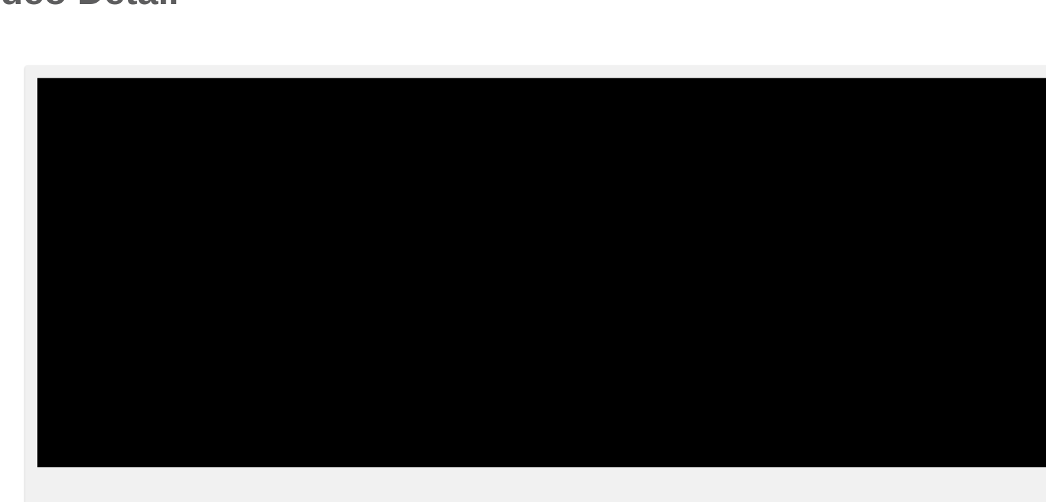
scroll to position [54, 0]
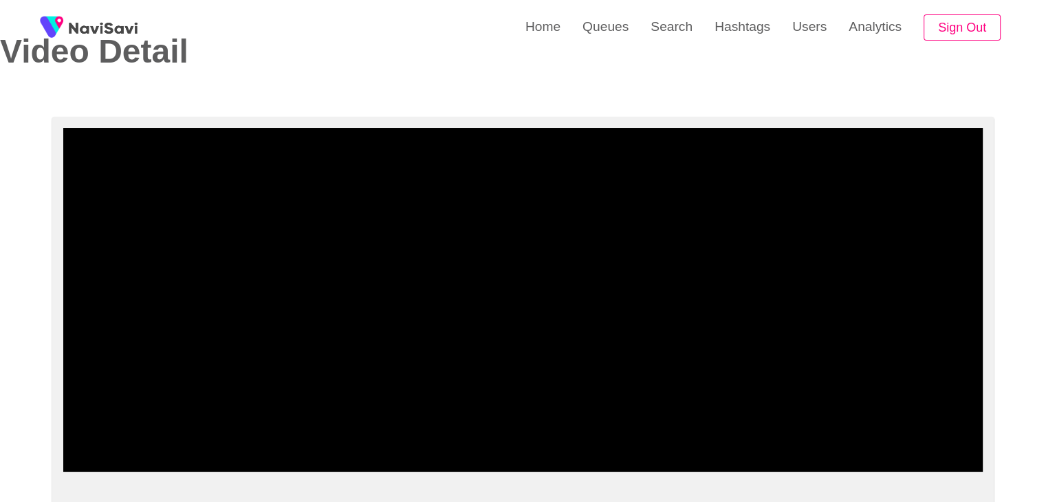
click at [621, 272] on video at bounding box center [522, 300] width 919 height 344
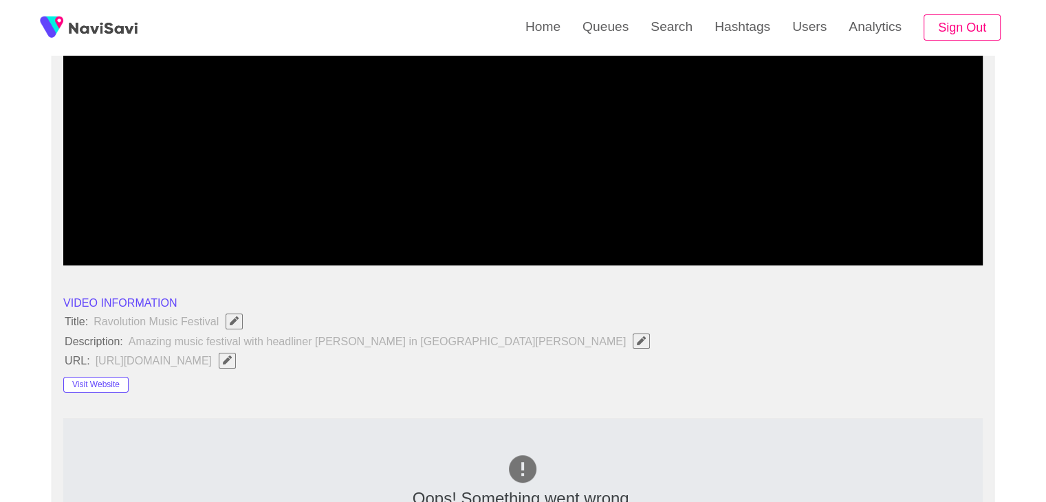
click at [501, 164] on video at bounding box center [522, 94] width 919 height 344
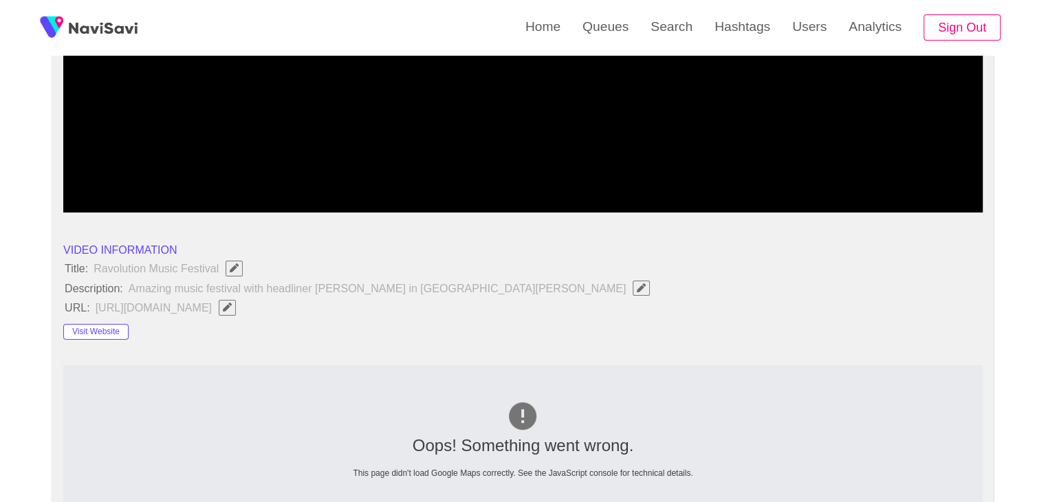
scroll to position [398, 0]
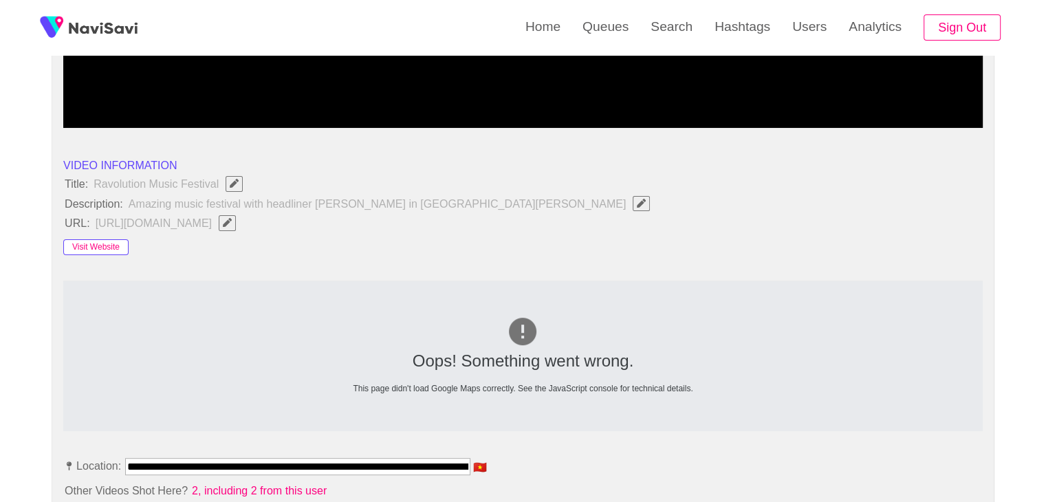
click at [105, 243] on button "Visit Website" at bounding box center [95, 247] width 65 height 17
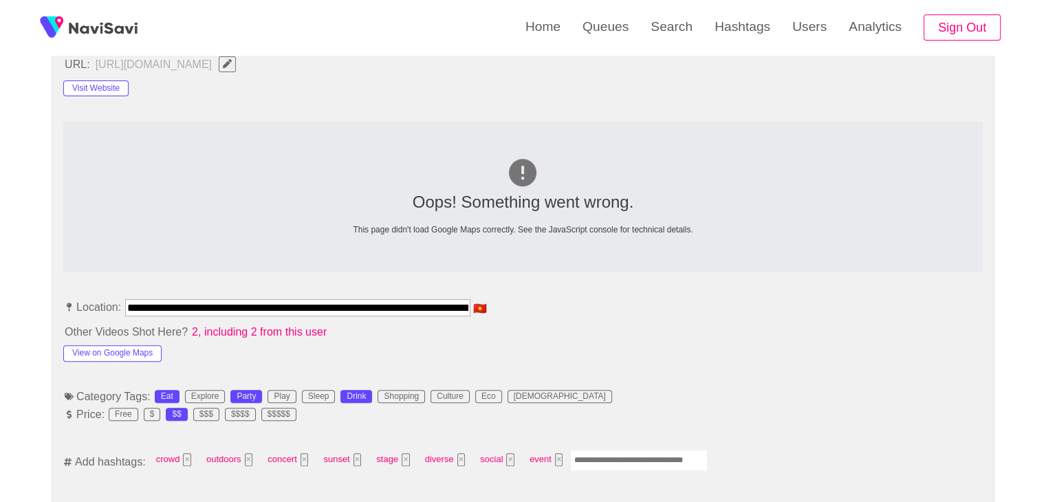
scroll to position [604, 0]
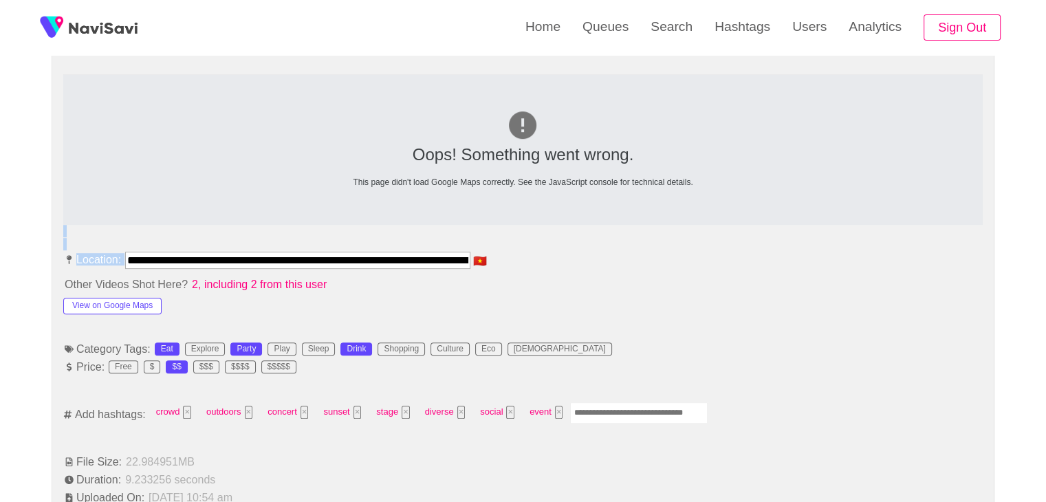
drag, startPoint x: 124, startPoint y: 254, endPoint x: 325, endPoint y: 242, distance: 201.2
click at [135, 269] on div at bounding box center [297, 272] width 345 height 6
drag, startPoint x: 127, startPoint y: 257, endPoint x: 628, endPoint y: 239, distance: 501.0
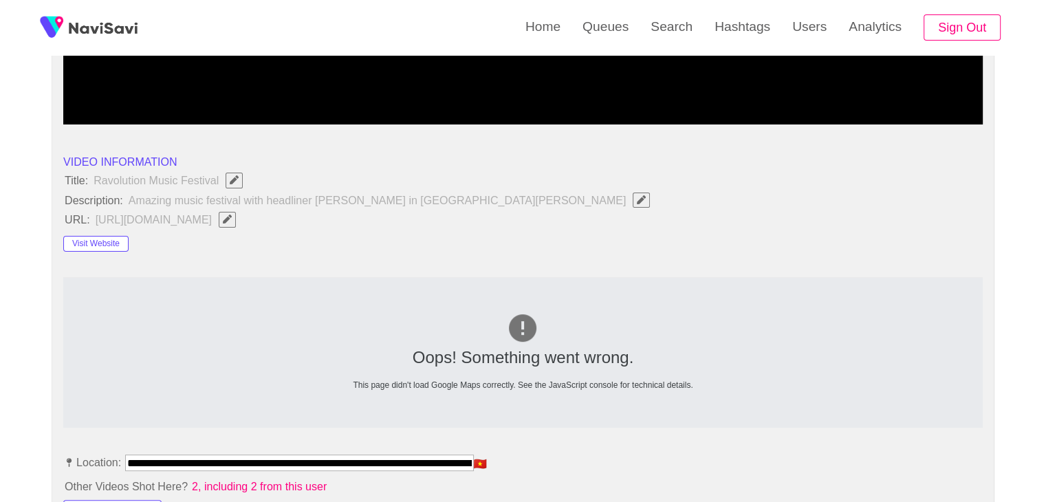
scroll to position [398, 0]
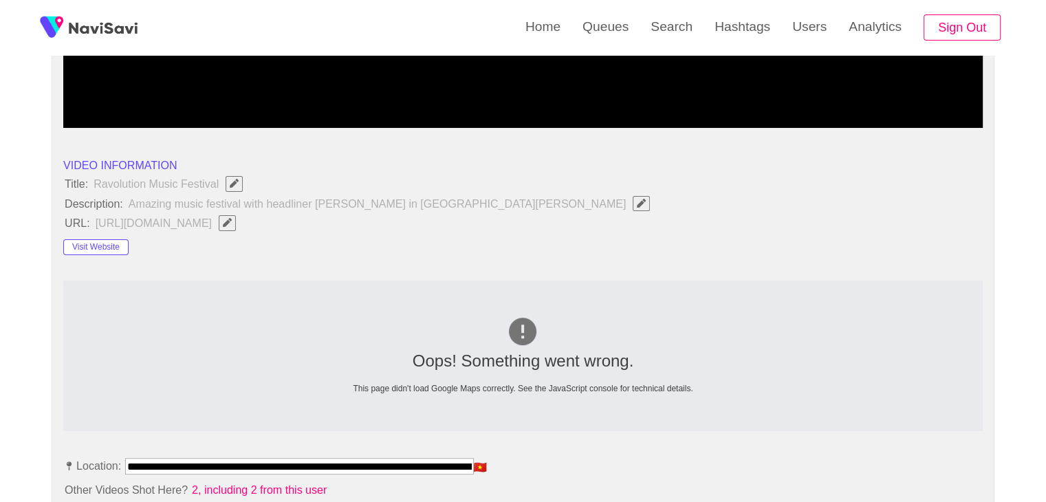
click at [233, 221] on span "Edit Field" at bounding box center [227, 222] width 12 height 9
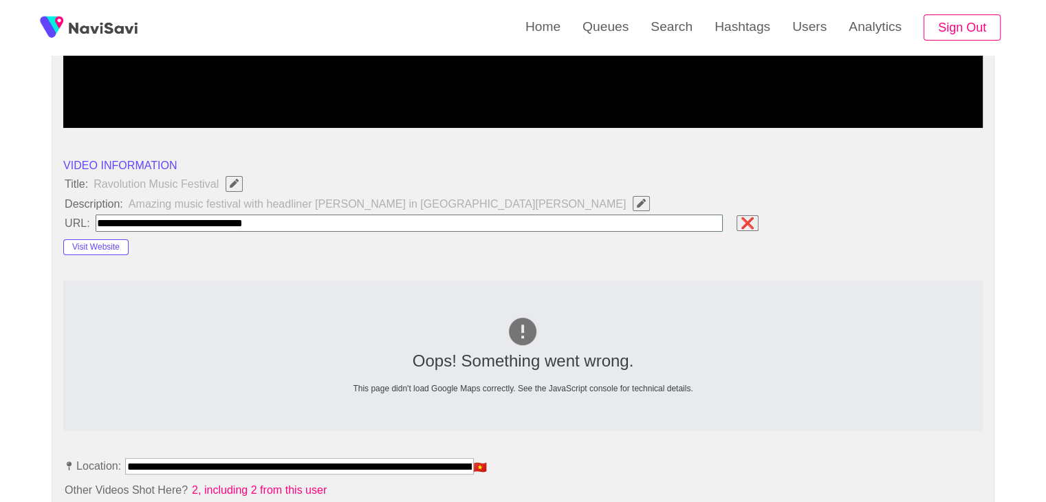
type input "**********"
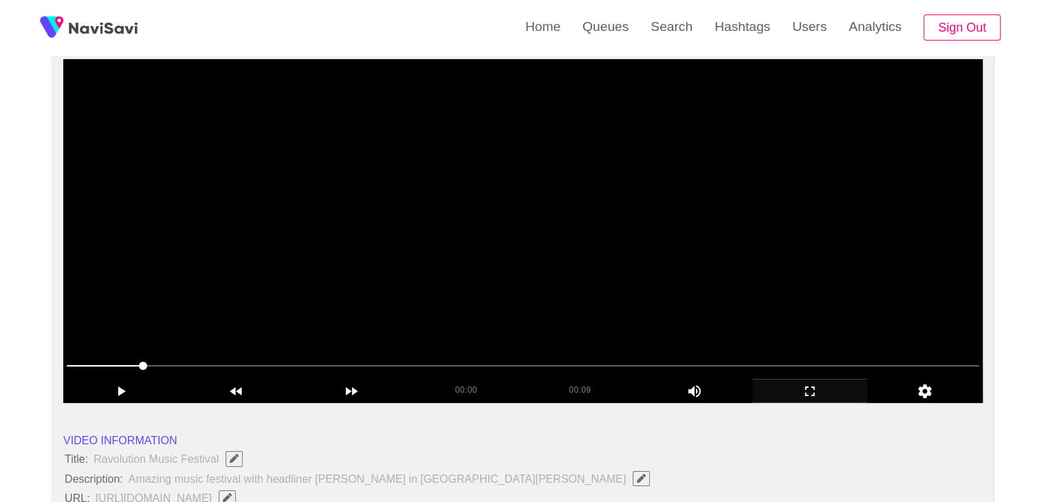
click at [488, 184] on video at bounding box center [522, 231] width 919 height 344
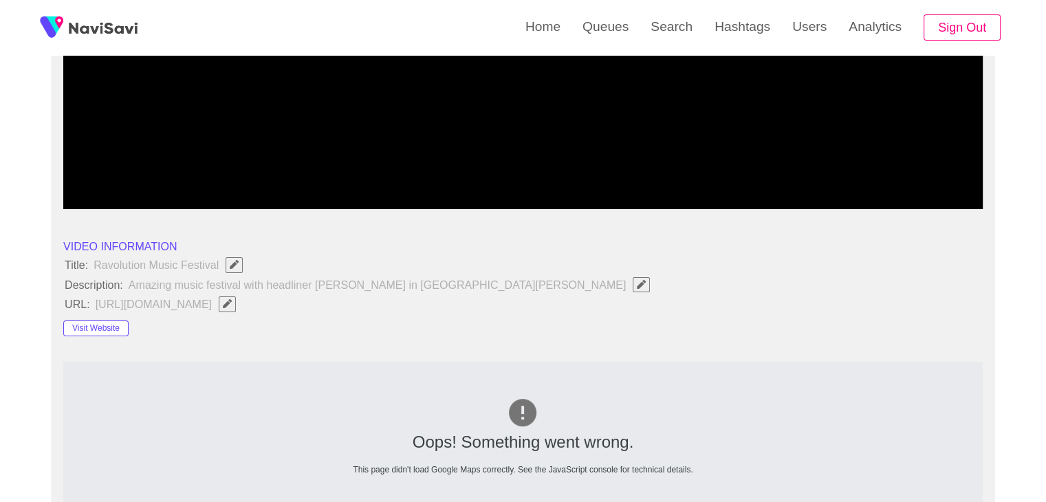
scroll to position [329, 0]
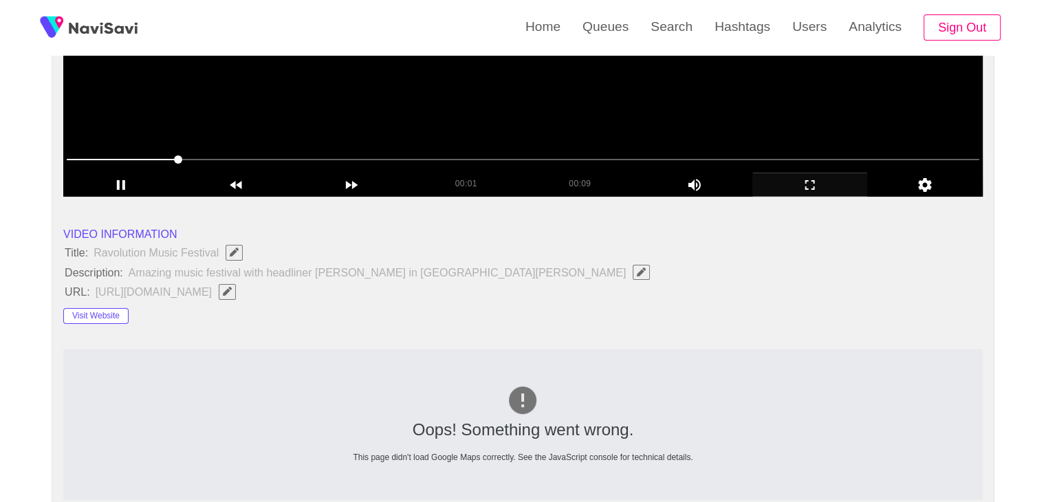
click at [431, 111] on video at bounding box center [522, 25] width 919 height 344
click at [485, 129] on video at bounding box center [522, 25] width 919 height 344
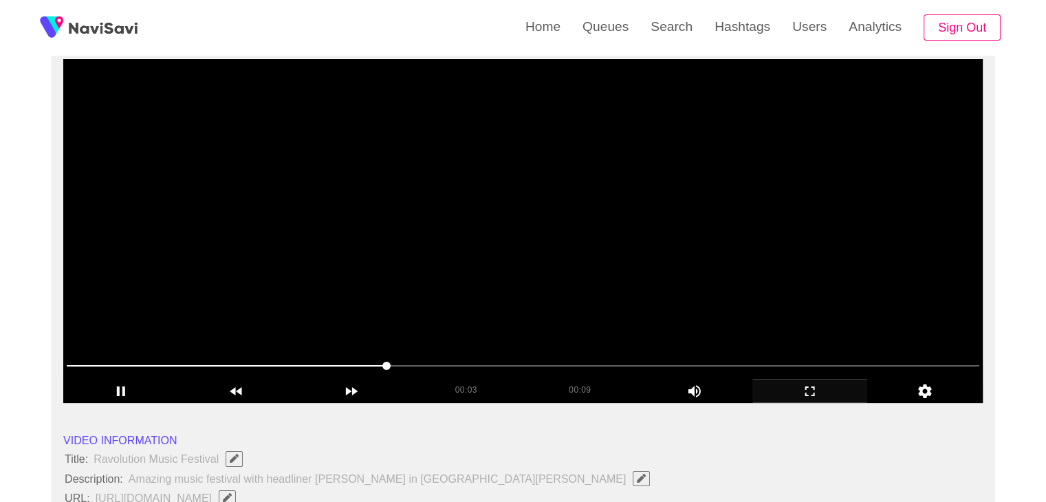
click at [617, 213] on video at bounding box center [522, 231] width 919 height 344
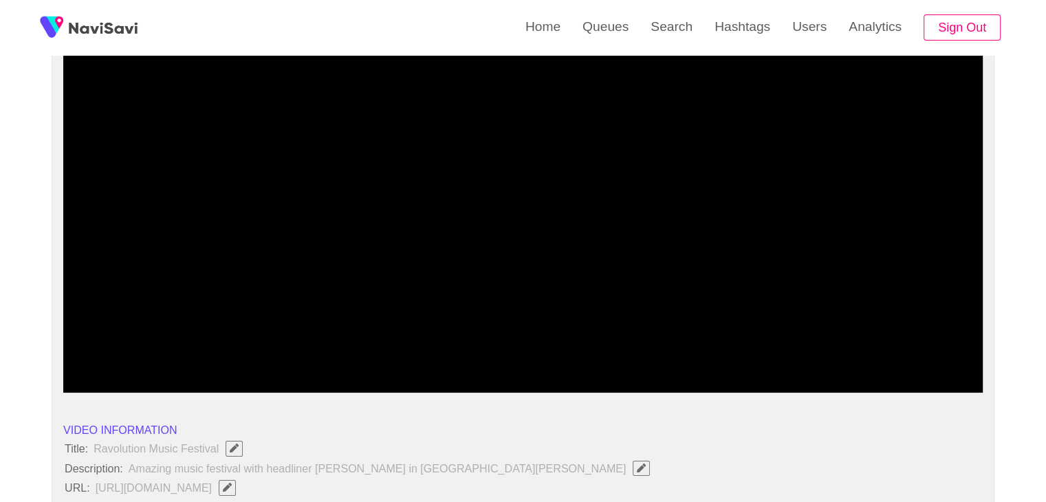
scroll to position [123, 0]
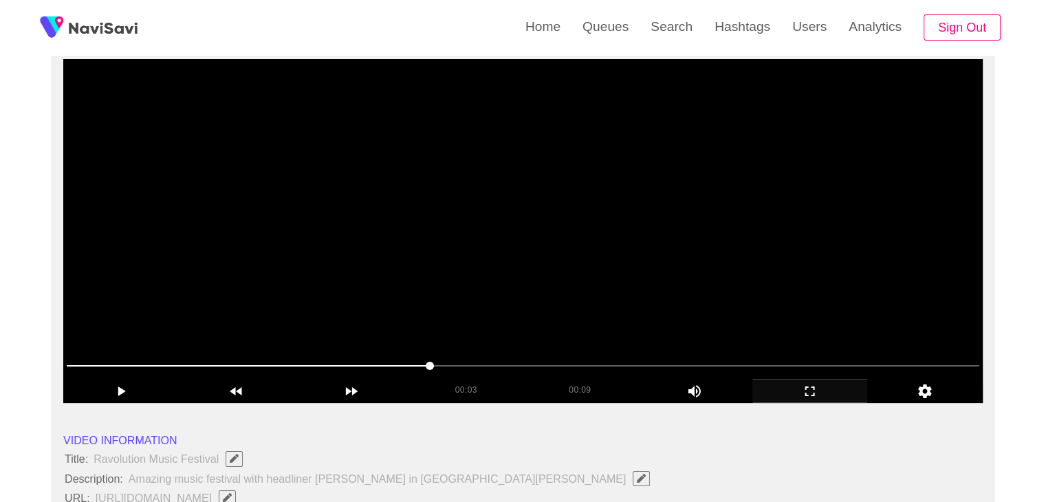
click at [593, 276] on video at bounding box center [522, 231] width 919 height 344
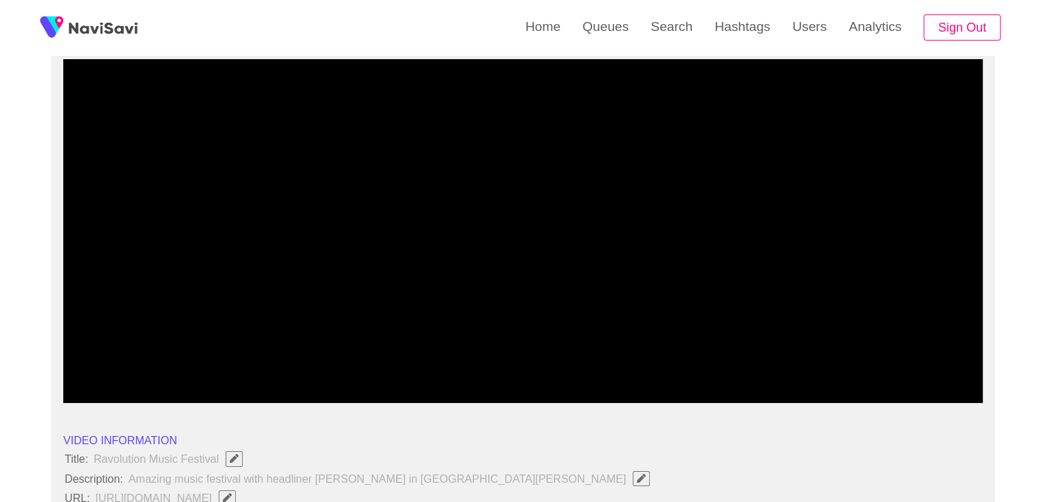
click at [823, 391] on icon "add" at bounding box center [810, 391] width 114 height 17
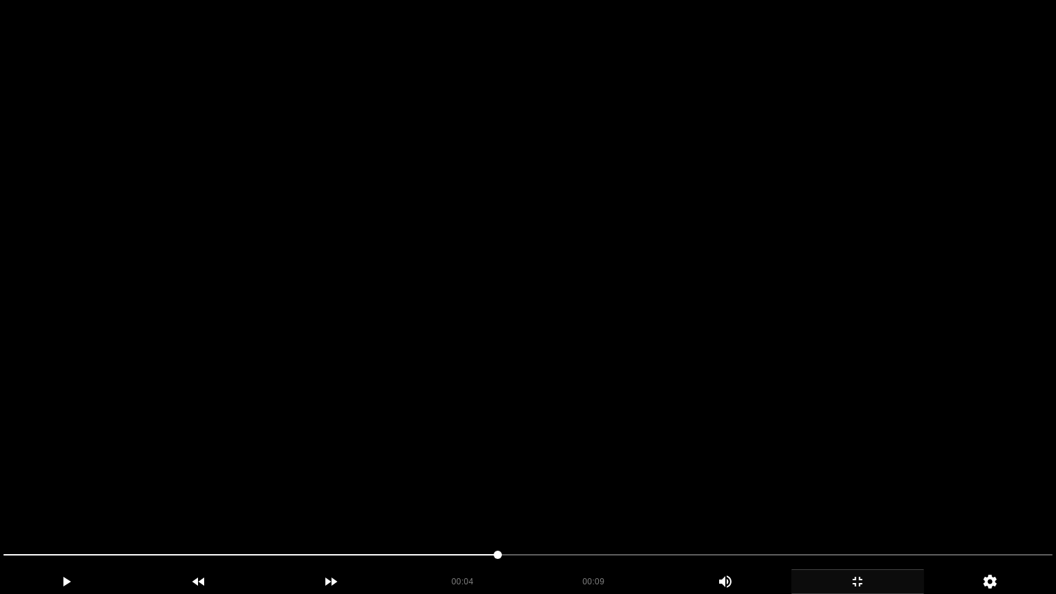
click at [747, 369] on video at bounding box center [528, 297] width 1056 height 594
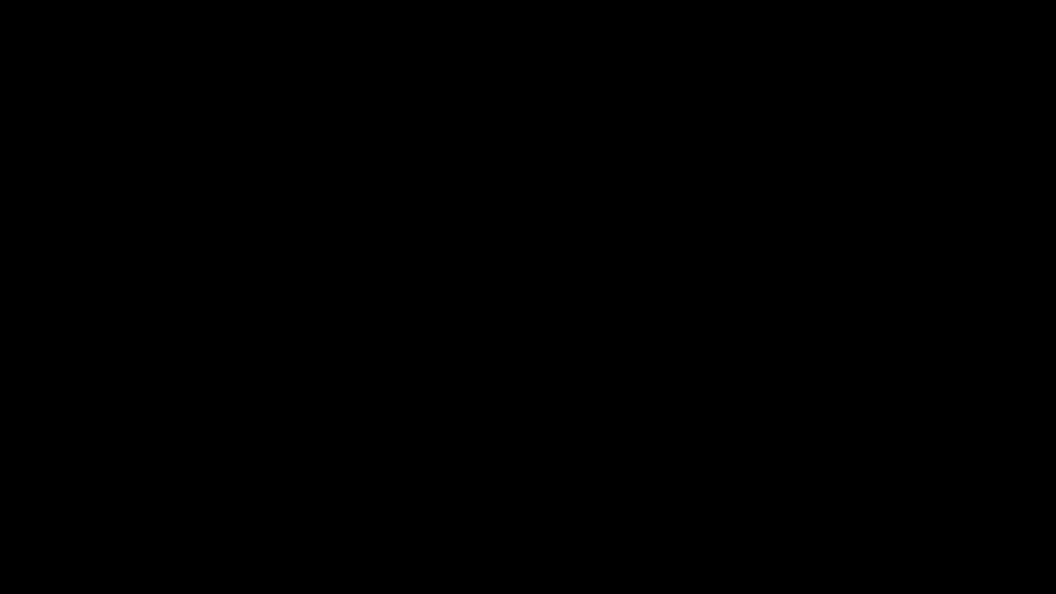
click at [844, 501] on div "add" at bounding box center [858, 581] width 133 height 25
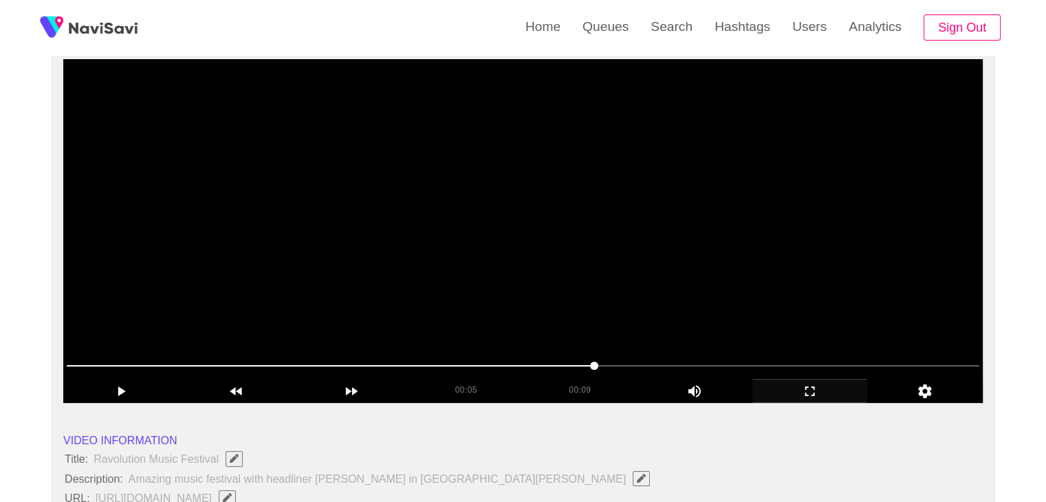
click at [537, 322] on video at bounding box center [522, 231] width 919 height 344
click at [617, 303] on video at bounding box center [522, 231] width 919 height 344
click at [646, 298] on video at bounding box center [522, 231] width 919 height 344
click at [509, 254] on video at bounding box center [522, 231] width 919 height 344
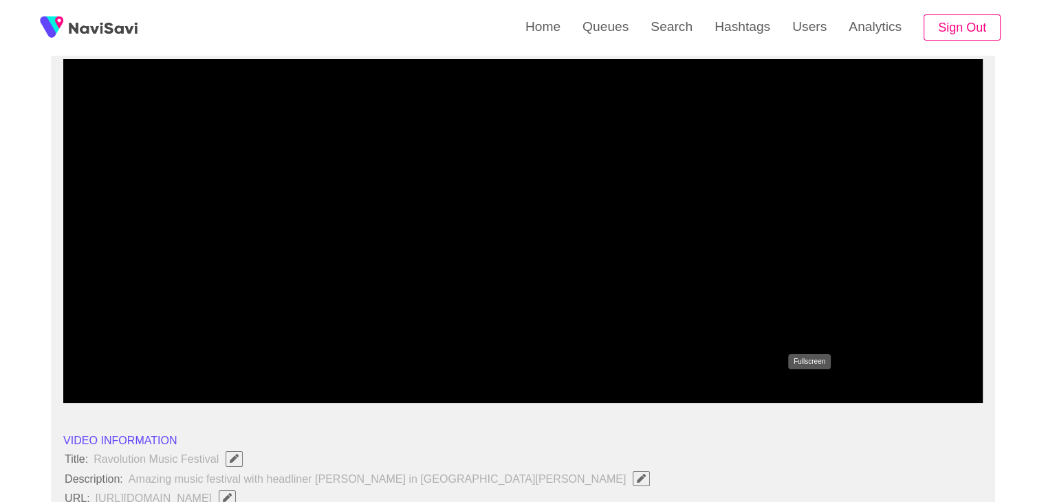
click at [835, 397] on icon "add" at bounding box center [810, 391] width 114 height 17
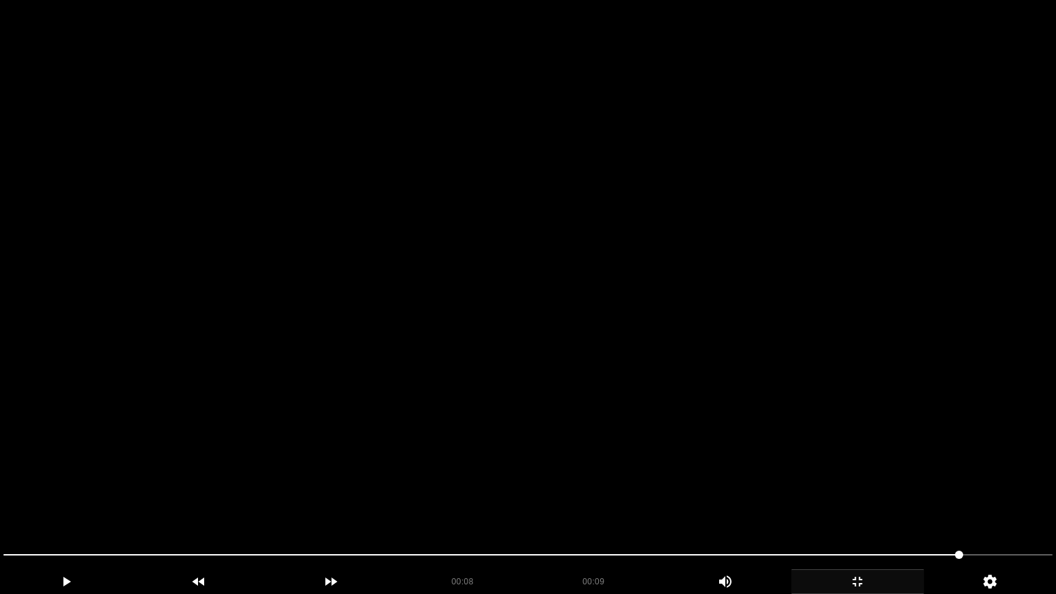
click at [470, 452] on video at bounding box center [528, 297] width 1056 height 594
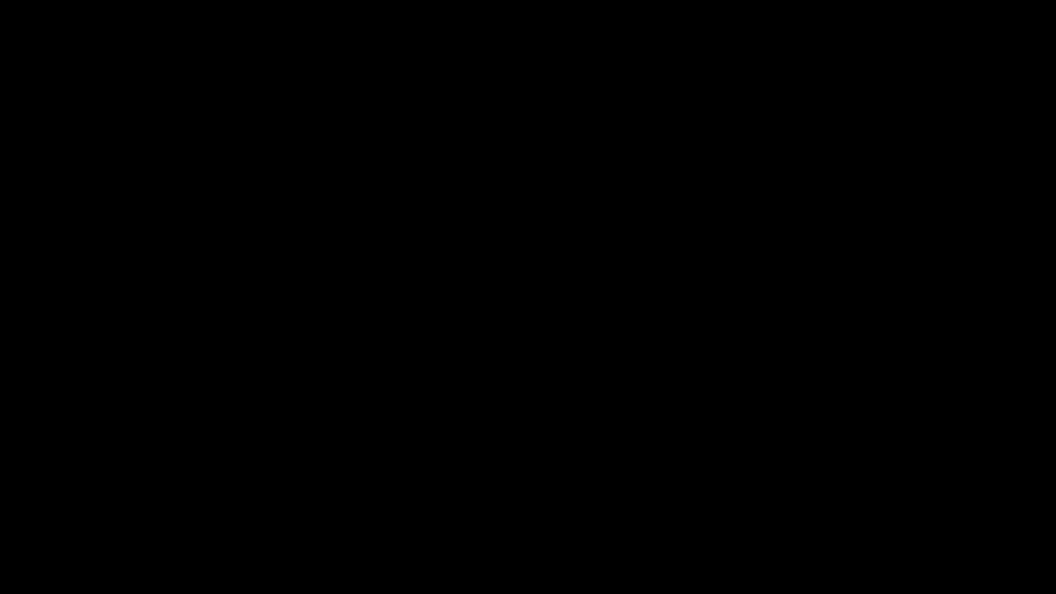
click at [869, 501] on icon "add" at bounding box center [857, 582] width 131 height 17
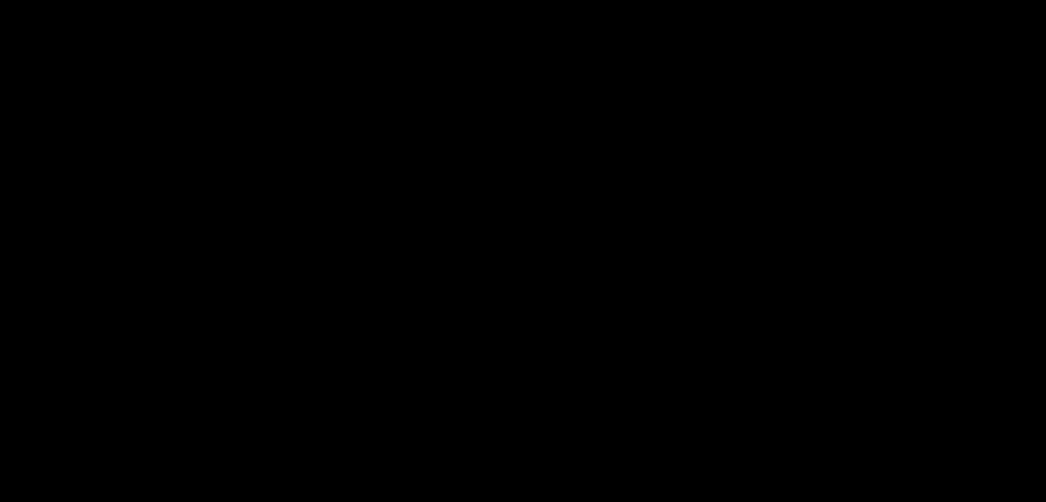
scroll to position [673, 0]
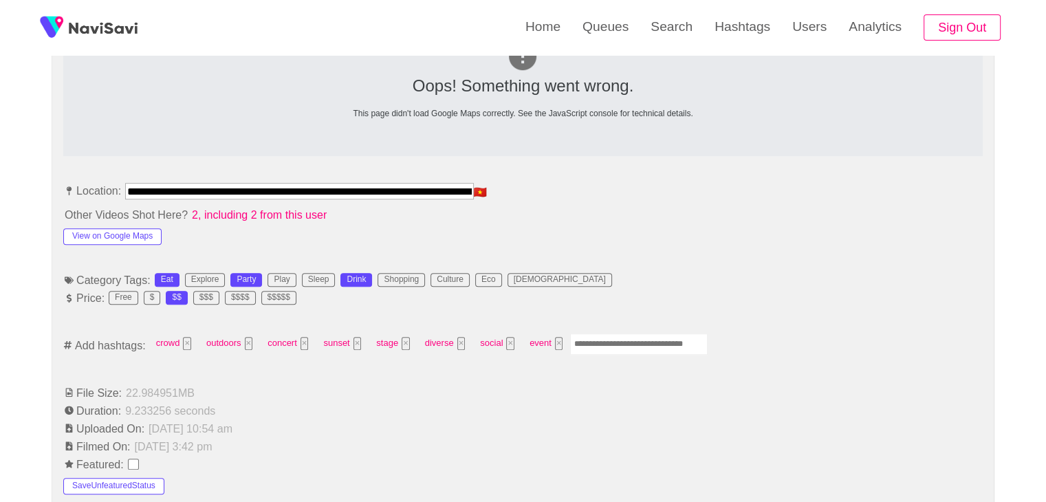
click at [613, 342] on input "Enter tag here and press return" at bounding box center [639, 344] width 138 height 21
type input "****"
type input "*****"
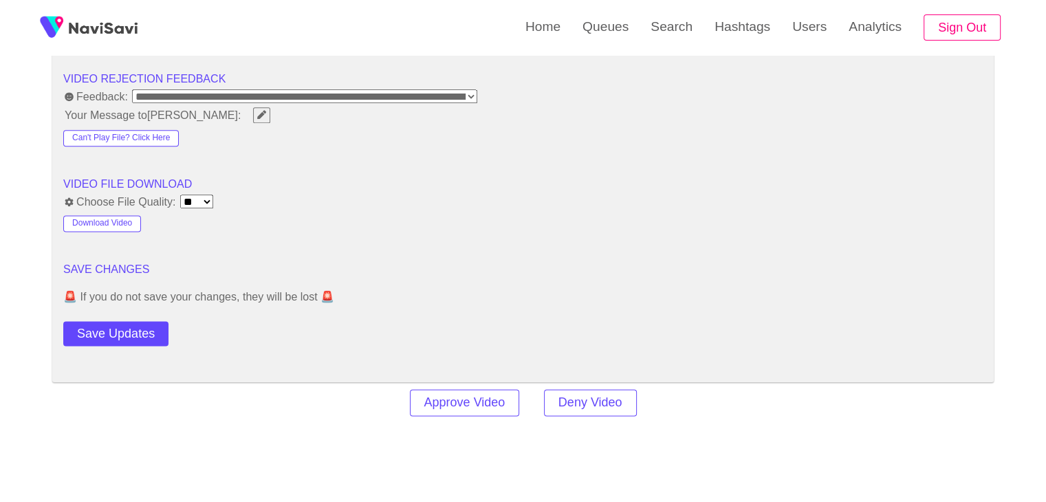
scroll to position [1774, 0]
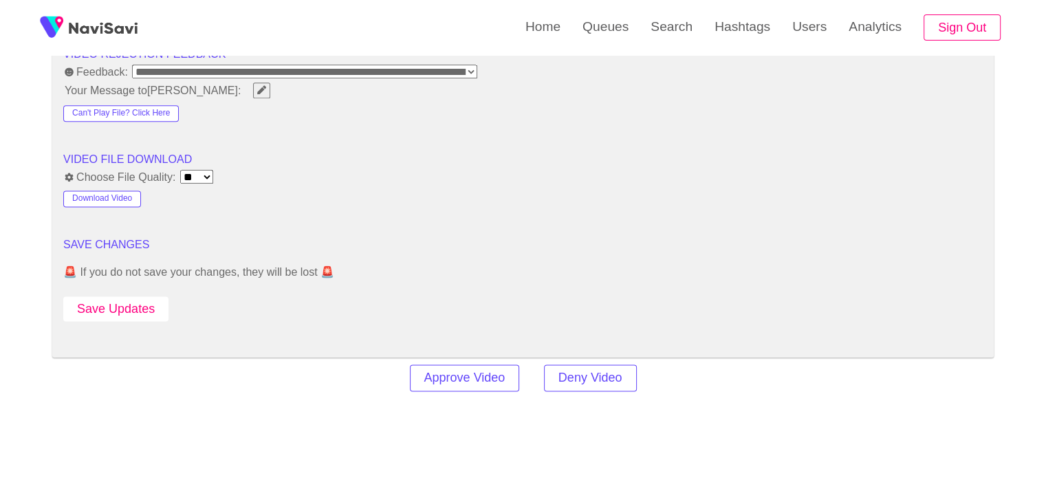
click at [128, 305] on button "Save Updates" at bounding box center [115, 308] width 105 height 25
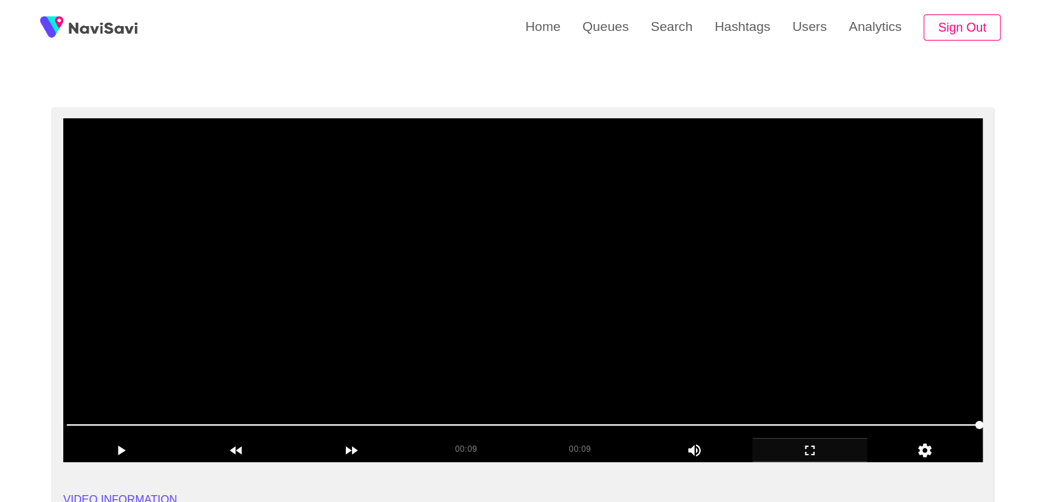
scroll to position [54, 0]
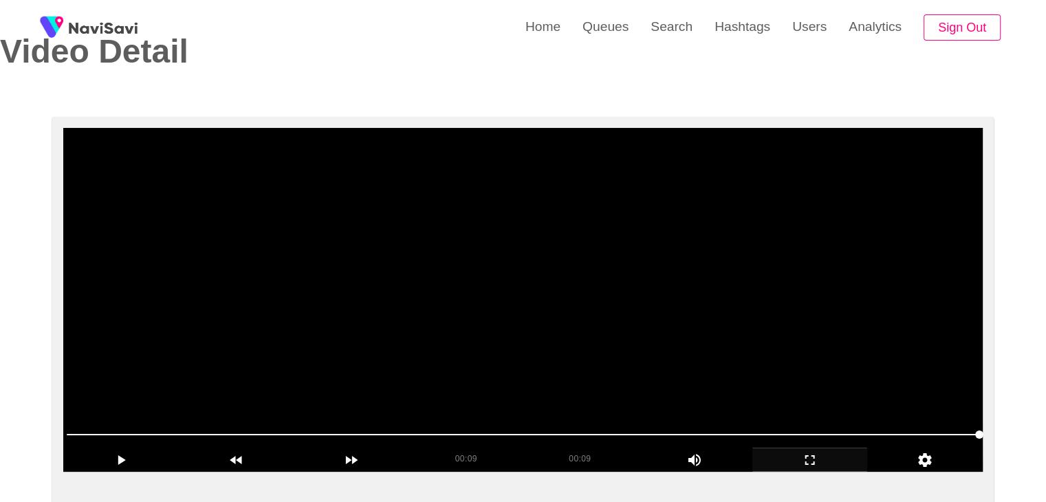
click at [508, 349] on video at bounding box center [522, 300] width 919 height 344
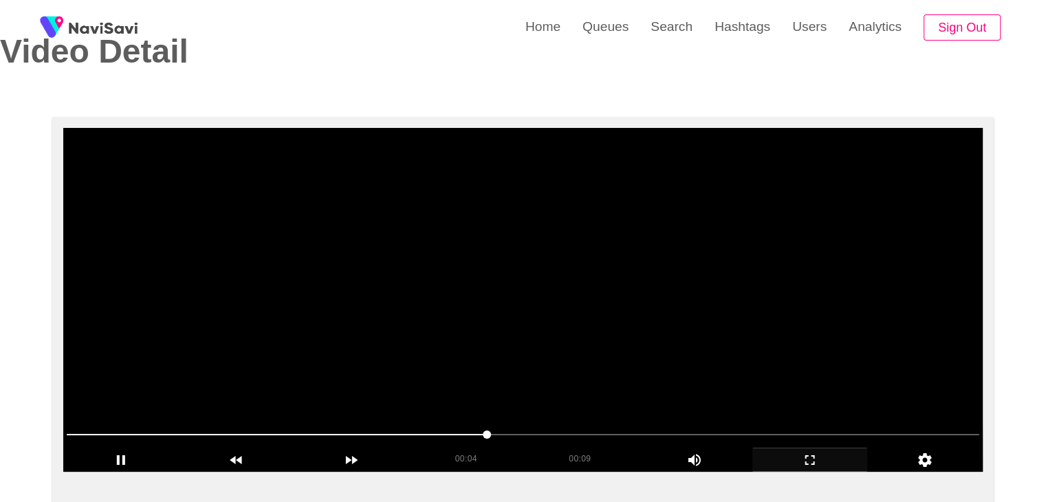
click at [602, 382] on video at bounding box center [522, 300] width 919 height 344
click at [608, 382] on video at bounding box center [522, 300] width 919 height 344
click at [602, 377] on video at bounding box center [522, 300] width 919 height 344
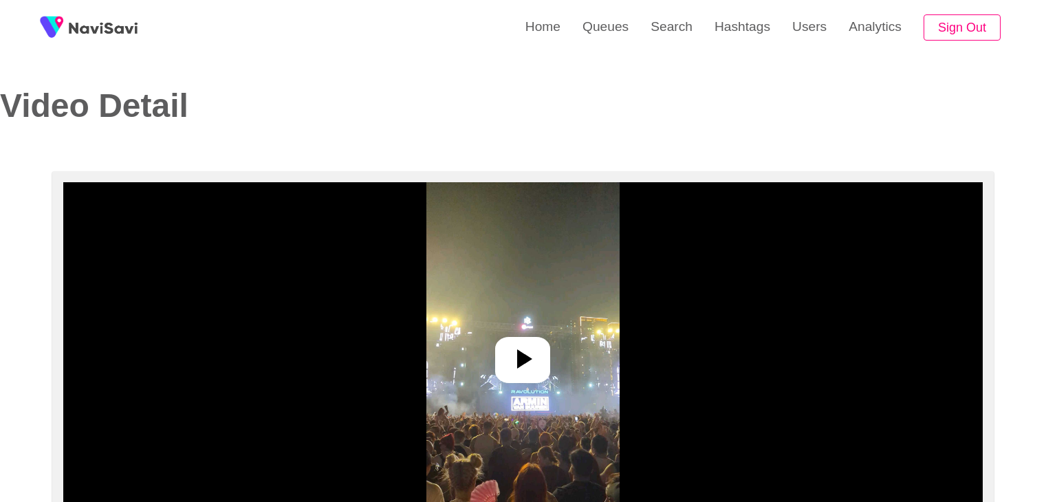
select select "**********"
select select "**"
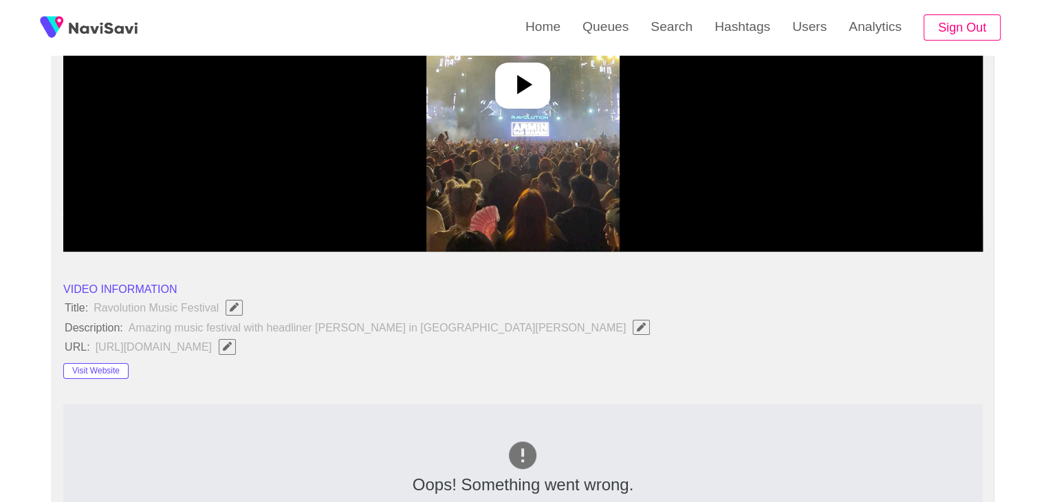
scroll to position [275, 0]
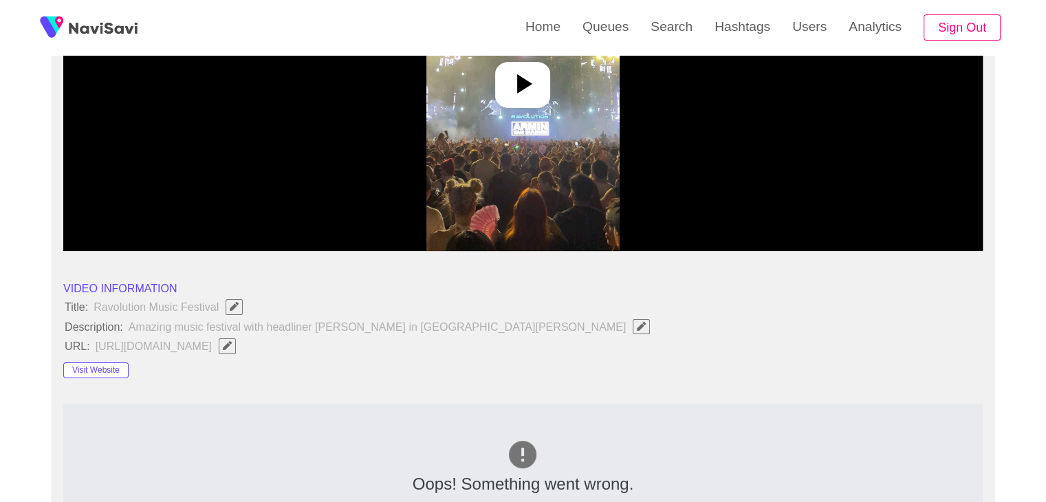
click at [235, 344] on span "button" at bounding box center [227, 345] width 14 height 9
type input "**********"
click at [558, 126] on img at bounding box center [522, 79] width 193 height 344
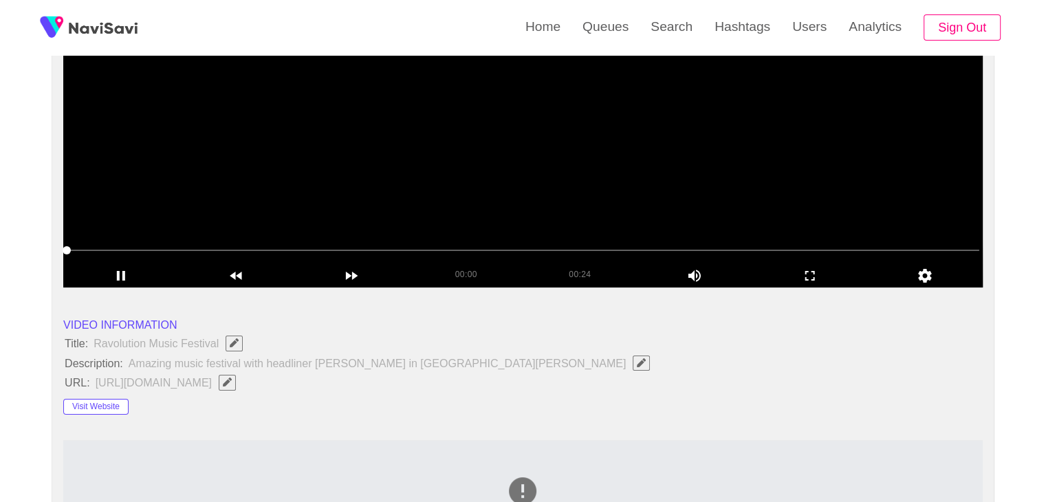
scroll to position [138, 0]
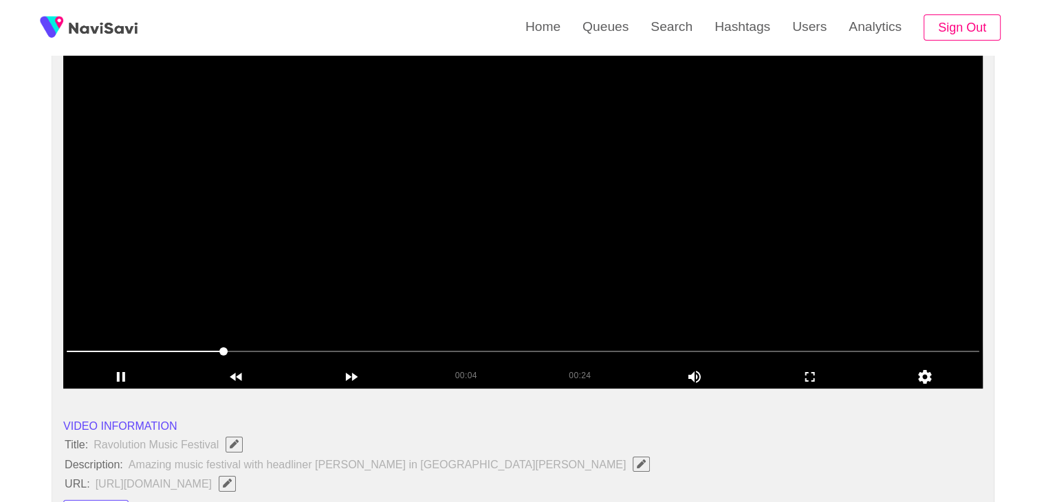
click at [539, 241] on video at bounding box center [522, 217] width 919 height 344
click at [449, 251] on video at bounding box center [522, 217] width 919 height 344
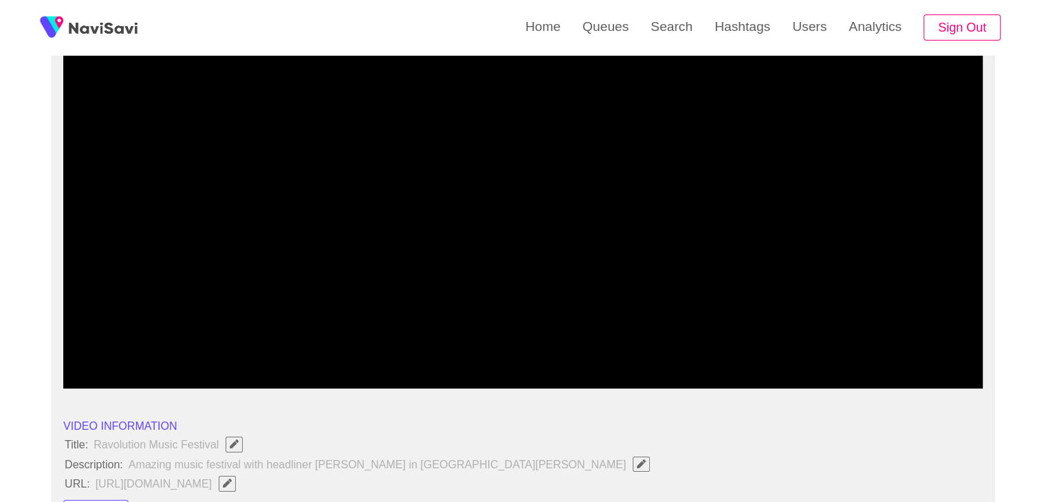
drag, startPoint x: 338, startPoint y: 142, endPoint x: 333, endPoint y: 3, distance: 139.0
click at [338, 129] on video at bounding box center [522, 217] width 919 height 344
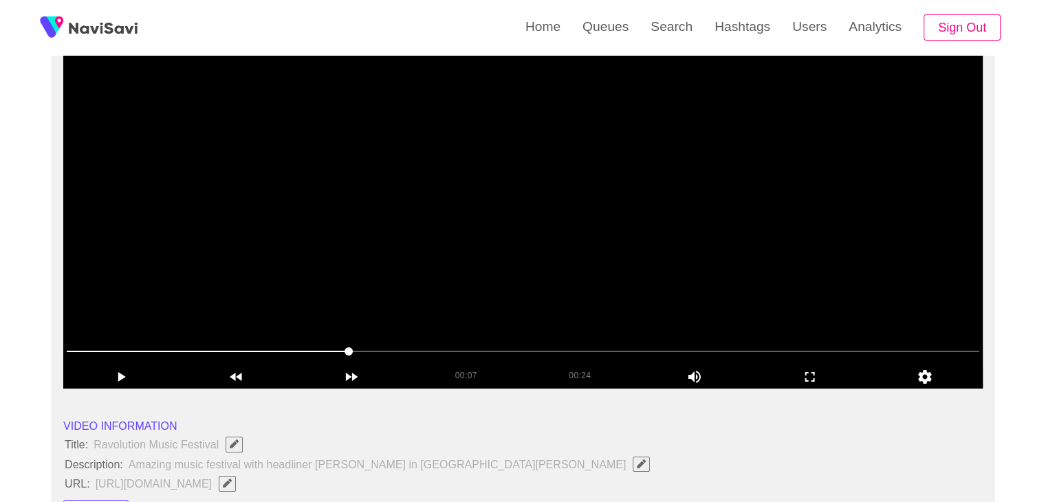
click at [569, 247] on video at bounding box center [522, 217] width 919 height 344
click at [723, 256] on video at bounding box center [522, 217] width 919 height 344
click at [723, 255] on video at bounding box center [522, 217] width 919 height 344
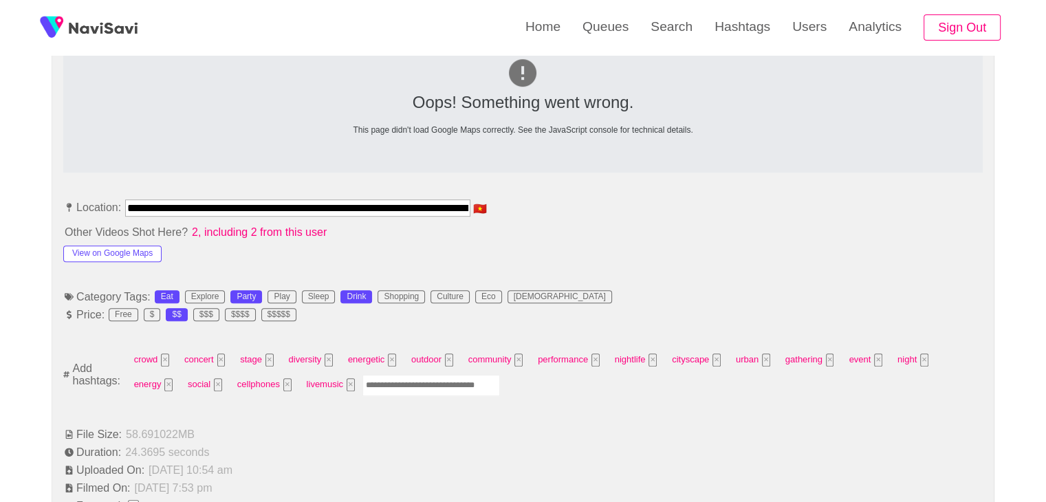
scroll to position [756, 0]
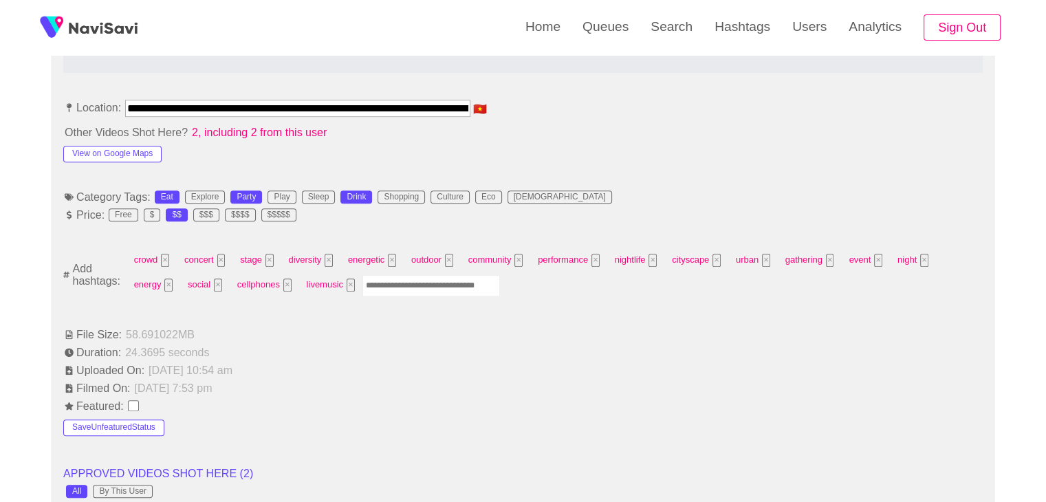
click at [413, 287] on input "Enter tag here and press return" at bounding box center [431, 285] width 138 height 21
type input "****"
type input "*****"
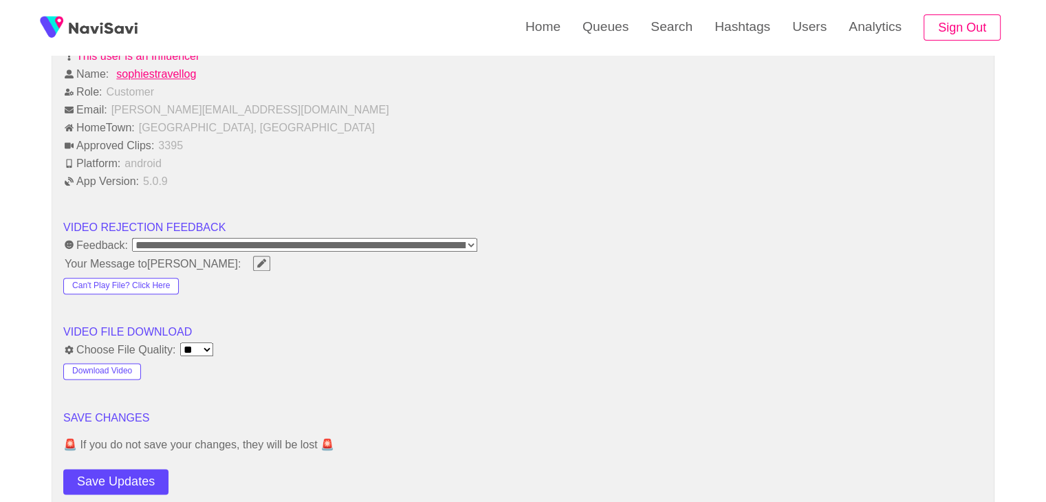
scroll to position [1788, 0]
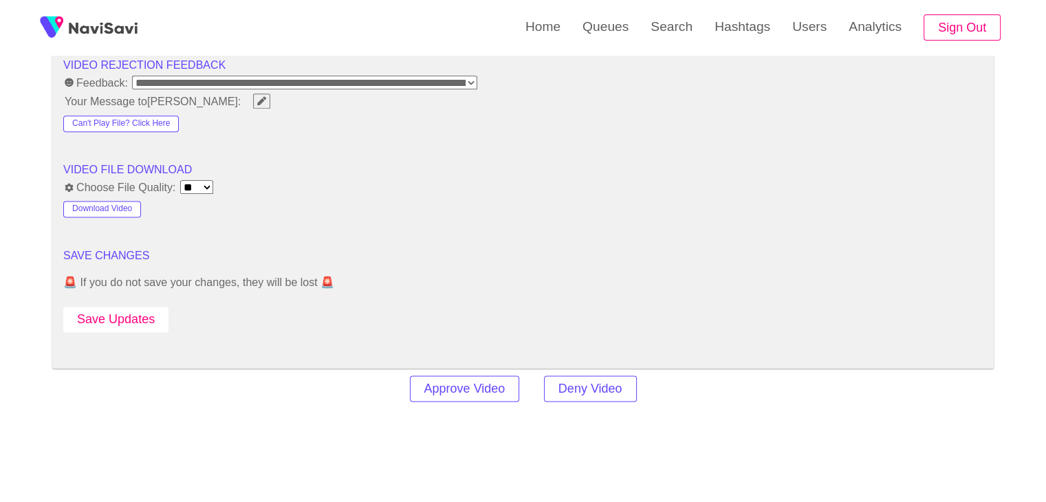
click at [124, 320] on button "Save Updates" at bounding box center [115, 319] width 105 height 25
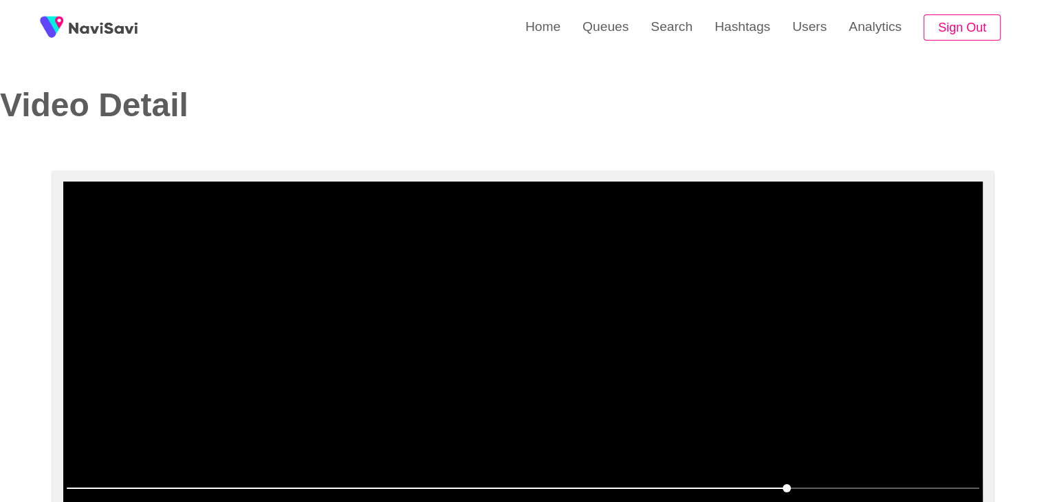
scroll to position [0, 0]
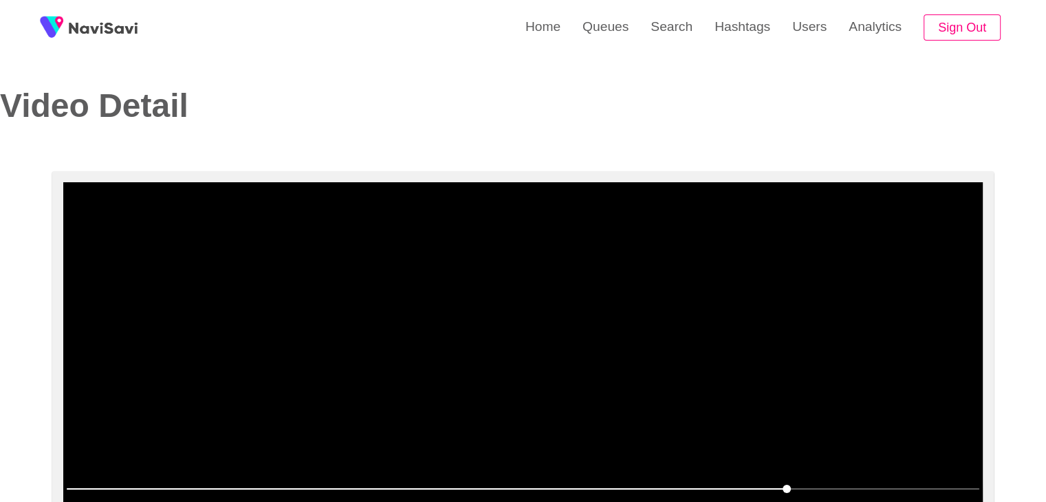
click at [596, 355] on video at bounding box center [522, 354] width 919 height 344
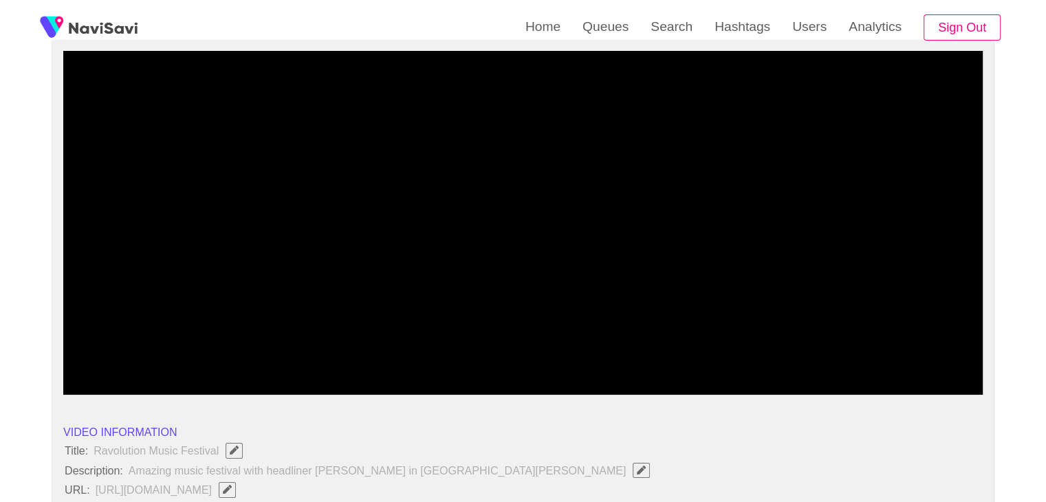
scroll to position [138, 0]
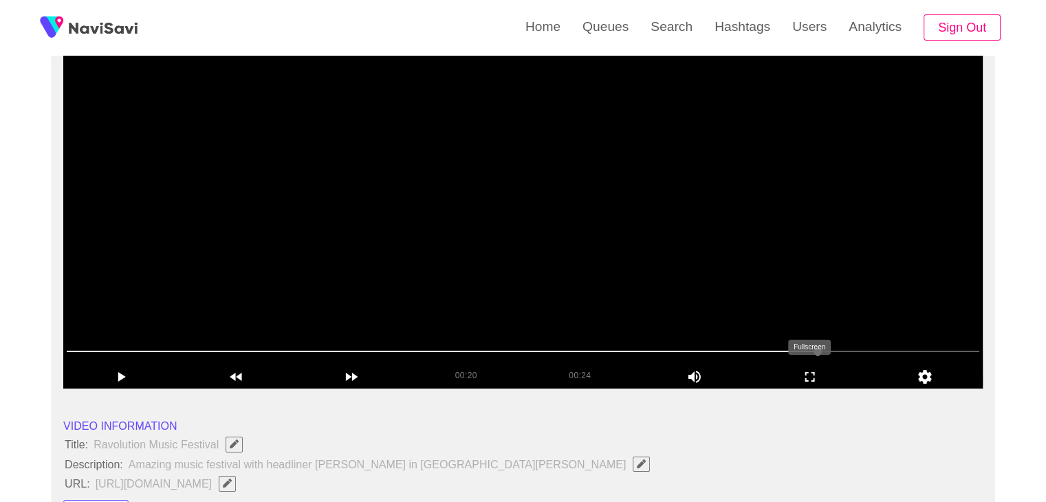
click at [838, 375] on icon "add" at bounding box center [810, 377] width 114 height 17
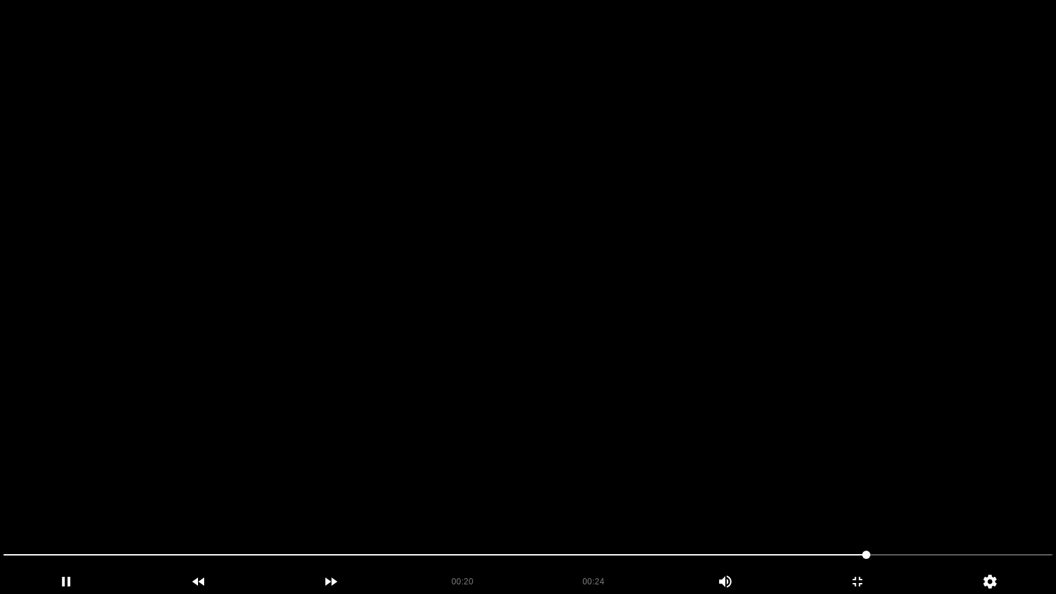
click at [448, 490] on video at bounding box center [528, 297] width 1056 height 594
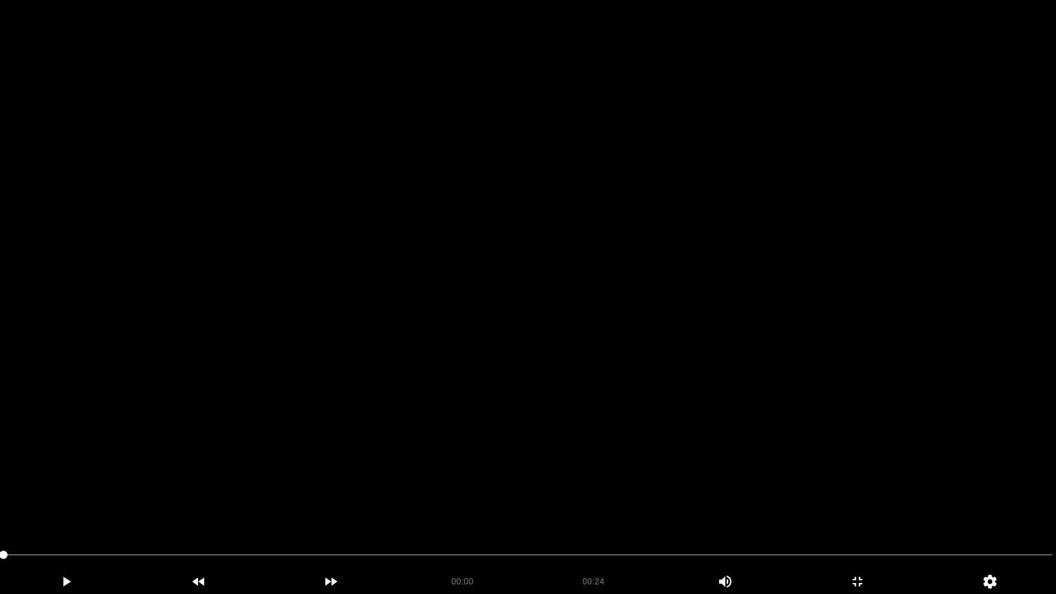
drag, startPoint x: 87, startPoint y: 555, endPoint x: 0, endPoint y: 555, distance: 87.3
click at [756, 459] on video at bounding box center [528, 297] width 1056 height 594
click at [860, 501] on icon "add" at bounding box center [857, 582] width 131 height 17
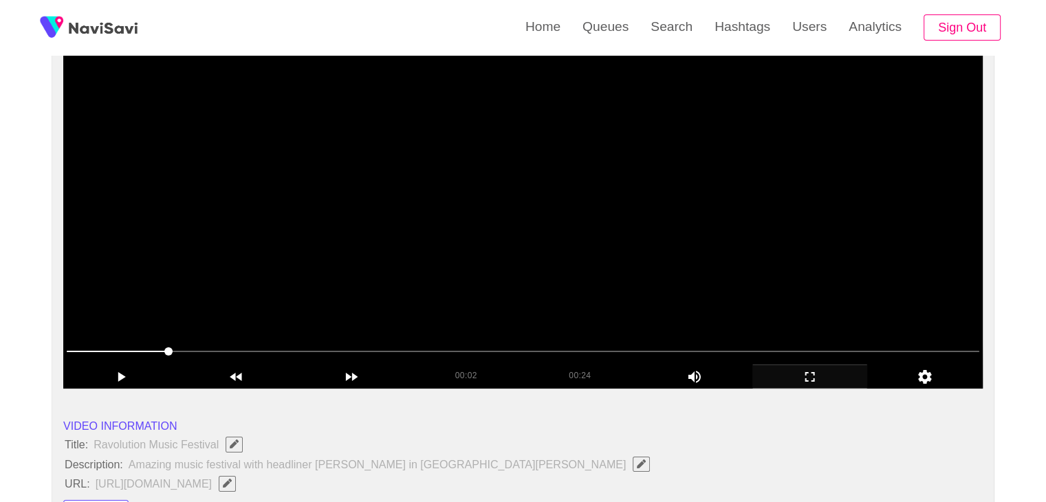
click at [589, 281] on video at bounding box center [522, 217] width 919 height 344
click at [845, 232] on video at bounding box center [522, 217] width 919 height 344
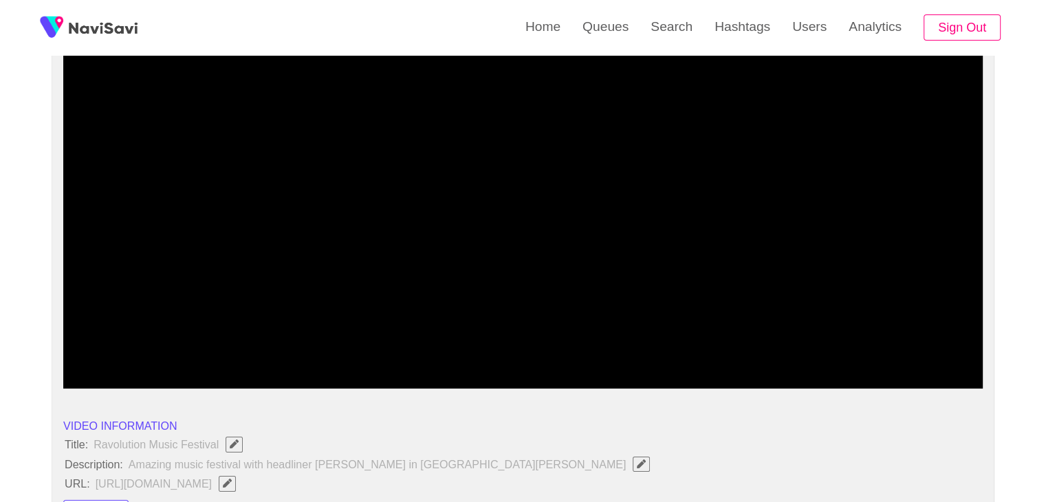
click at [799, 347] on span at bounding box center [795, 351] width 8 height 8
click at [846, 347] on span at bounding box center [523, 351] width 913 height 22
click at [875, 347] on span at bounding box center [523, 351] width 913 height 22
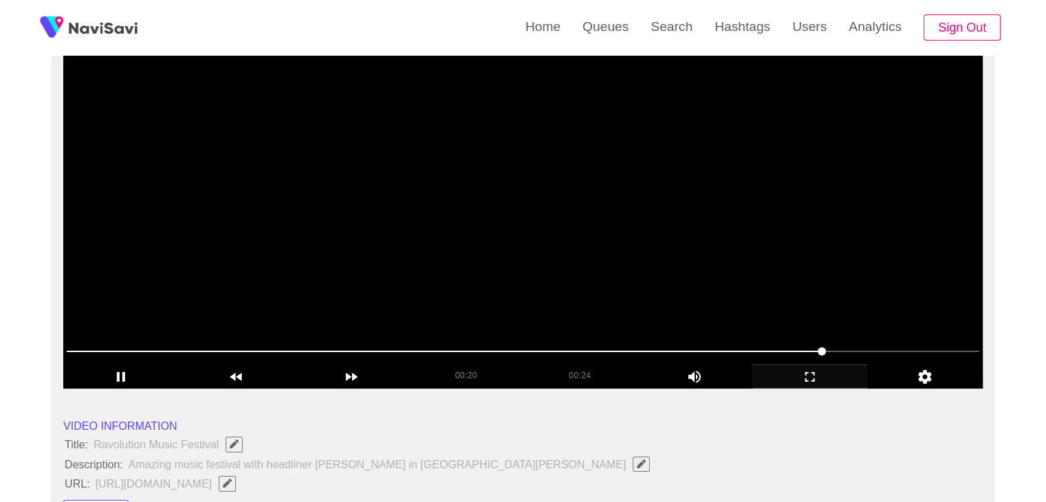
click at [816, 274] on video at bounding box center [522, 217] width 919 height 344
click at [798, 334] on video at bounding box center [522, 217] width 919 height 344
click at [742, 320] on video at bounding box center [522, 217] width 919 height 344
click at [717, 302] on video at bounding box center [522, 217] width 919 height 344
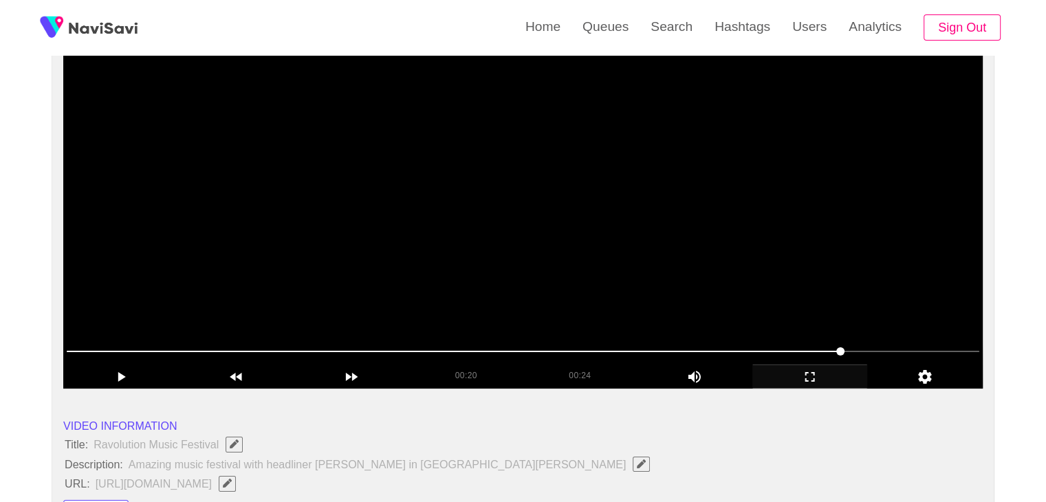
click at [790, 293] on video at bounding box center [522, 217] width 919 height 344
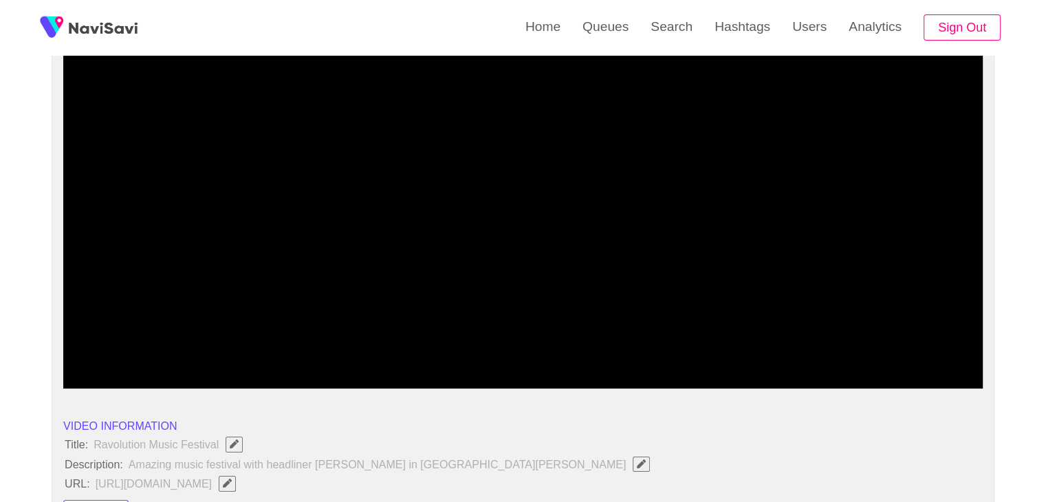
click at [939, 347] on span at bounding box center [523, 351] width 913 height 22
drag, startPoint x: 820, startPoint y: 347, endPoint x: 793, endPoint y: 351, distance: 27.7
click at [818, 296] on video at bounding box center [522, 217] width 919 height 344
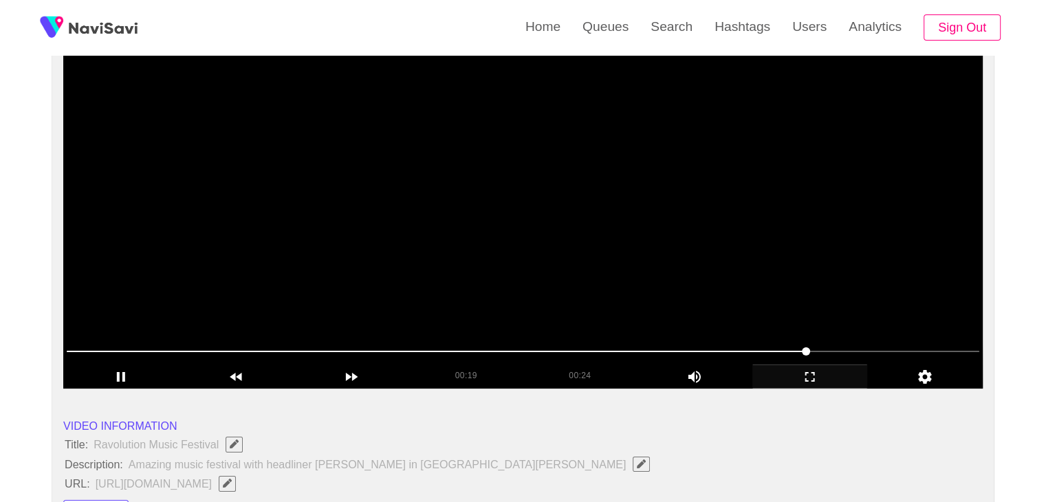
click at [768, 293] on video at bounding box center [522, 217] width 919 height 344
click at [777, 292] on video at bounding box center [522, 217] width 919 height 344
click at [844, 298] on video at bounding box center [522, 217] width 919 height 344
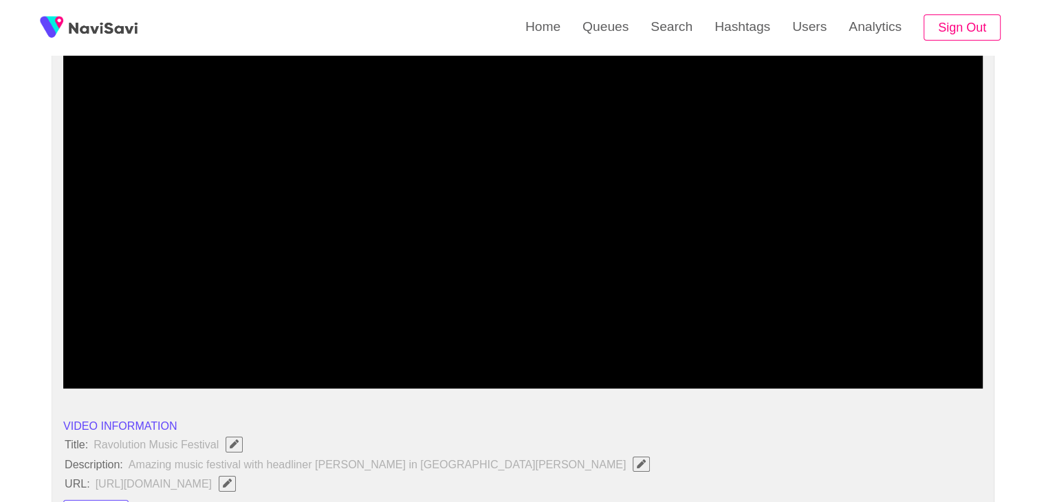
drag, startPoint x: 0, startPoint y: 361, endPoint x: 49, endPoint y: 345, distance: 51.3
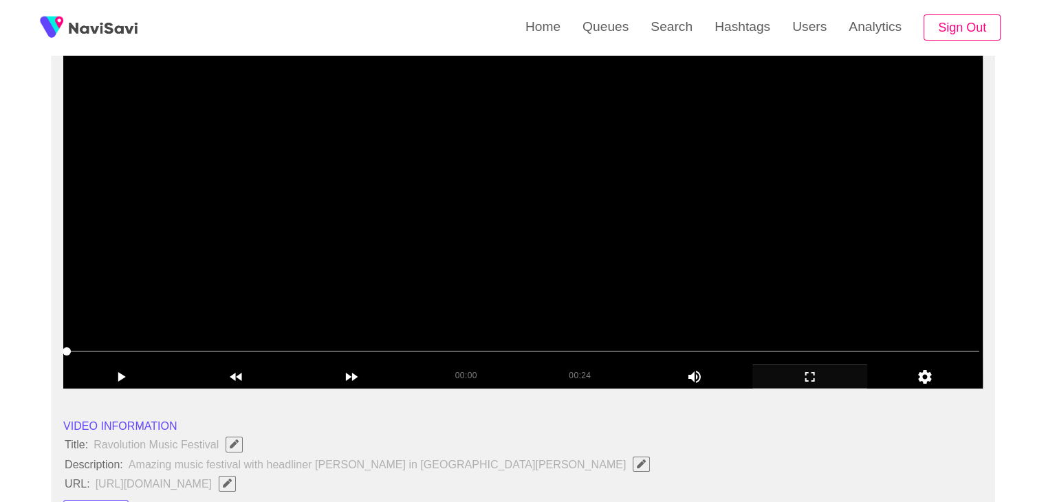
click at [289, 294] on video at bounding box center [522, 217] width 919 height 344
click at [466, 291] on video at bounding box center [522, 217] width 919 height 344
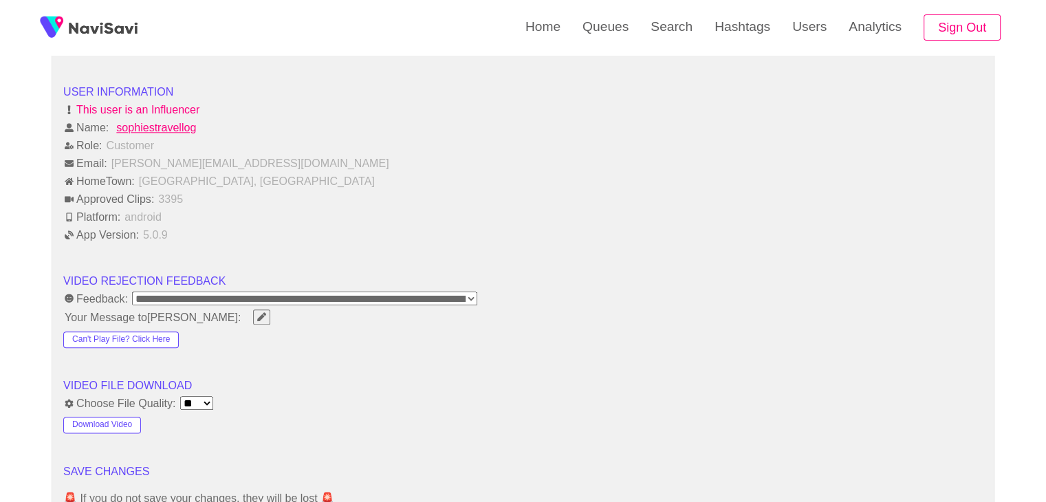
scroll to position [1651, 0]
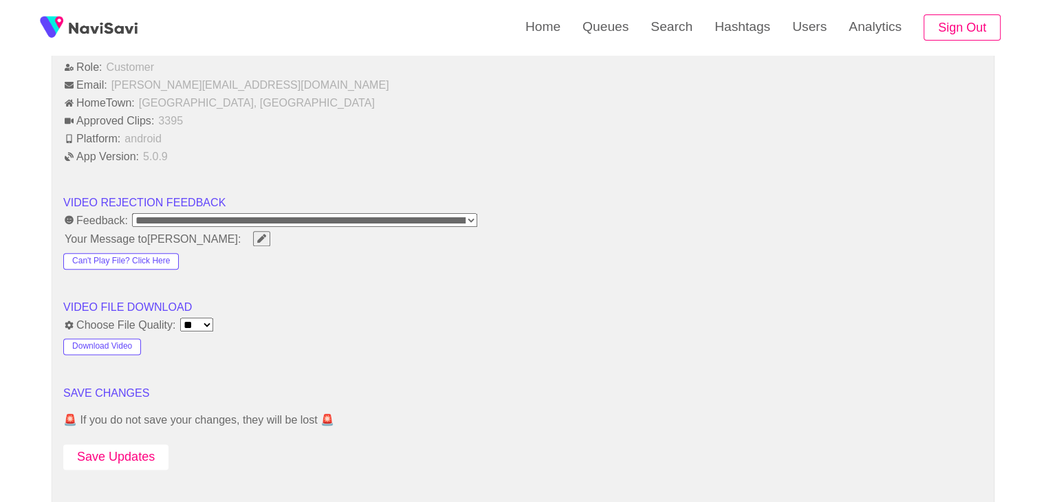
click at [142, 444] on button "Save Updates" at bounding box center [115, 456] width 105 height 25
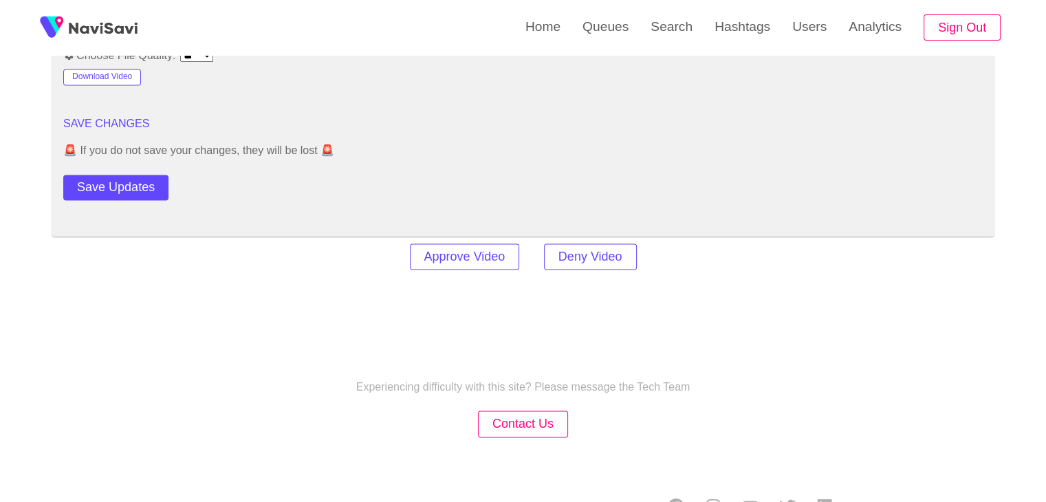
scroll to position [1926, 0]
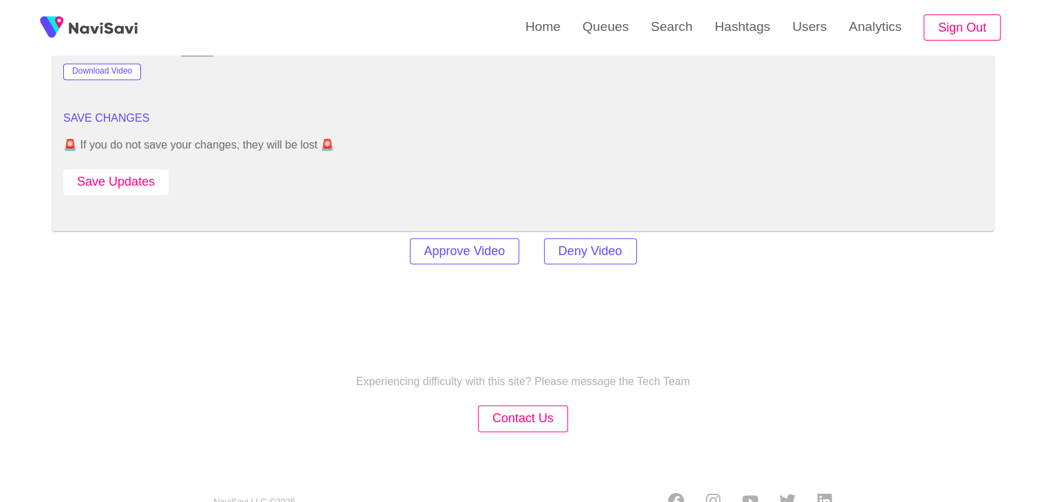
click at [139, 181] on button "Save Updates" at bounding box center [115, 181] width 105 height 25
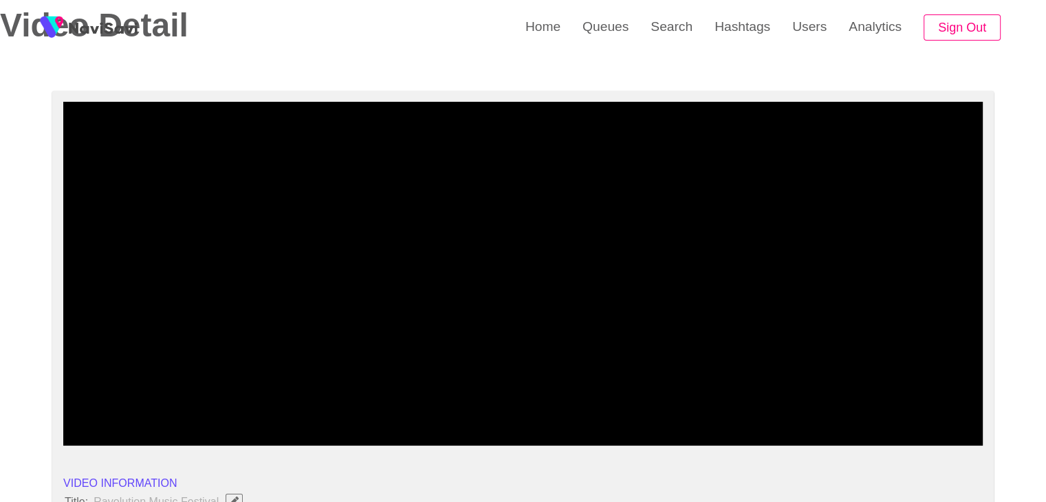
scroll to position [69, 0]
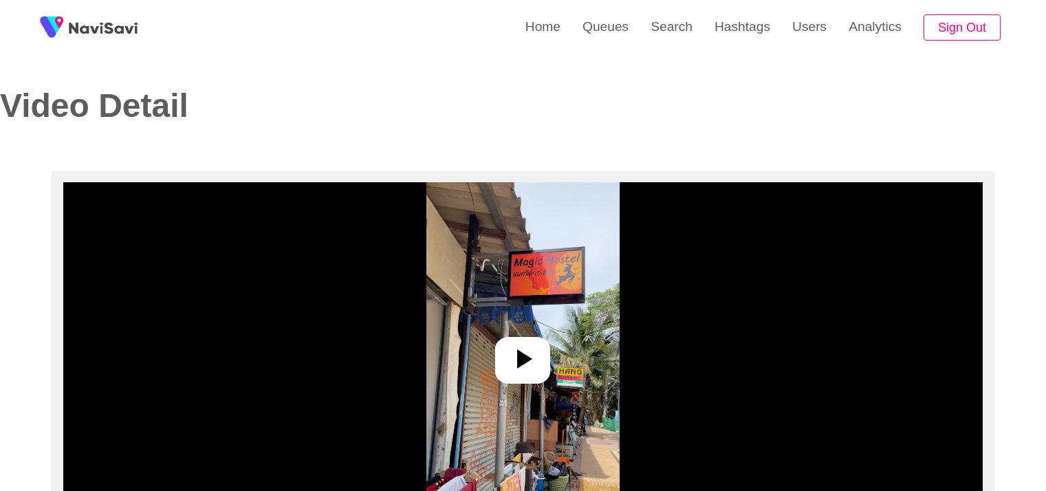
select select "**********"
select select "**"
click at [509, 347] on icon at bounding box center [522, 358] width 33 height 33
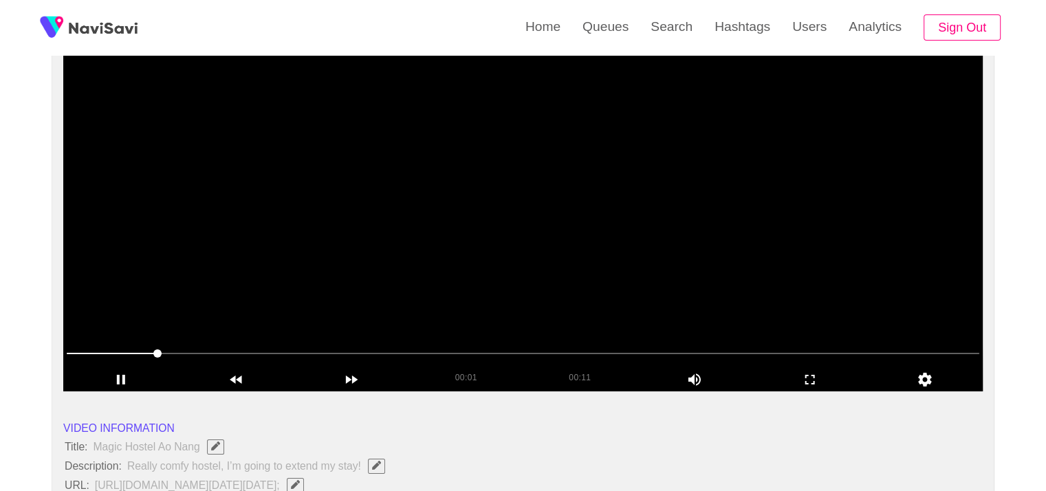
scroll to position [138, 0]
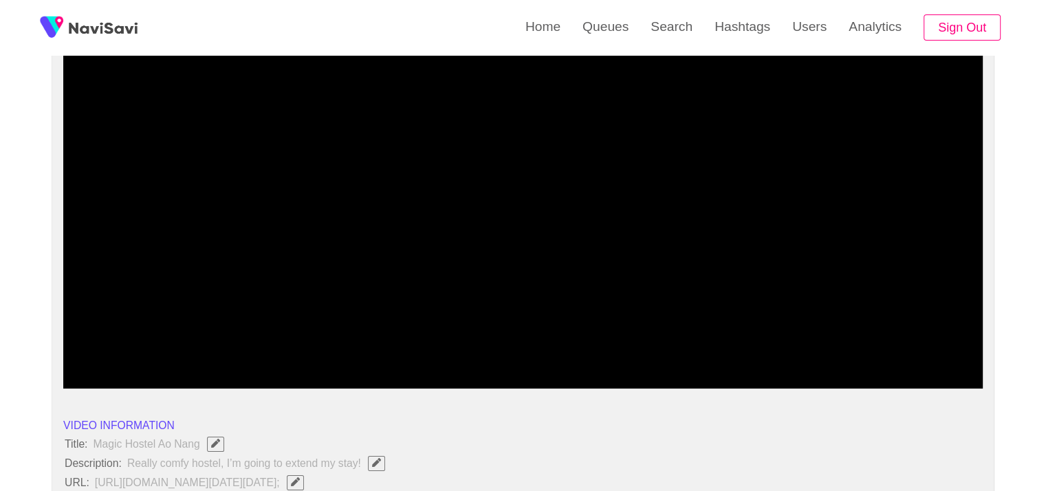
drag, startPoint x: 85, startPoint y: 347, endPoint x: 0, endPoint y: 331, distance: 86.7
click at [479, 253] on video at bounding box center [522, 217] width 919 height 344
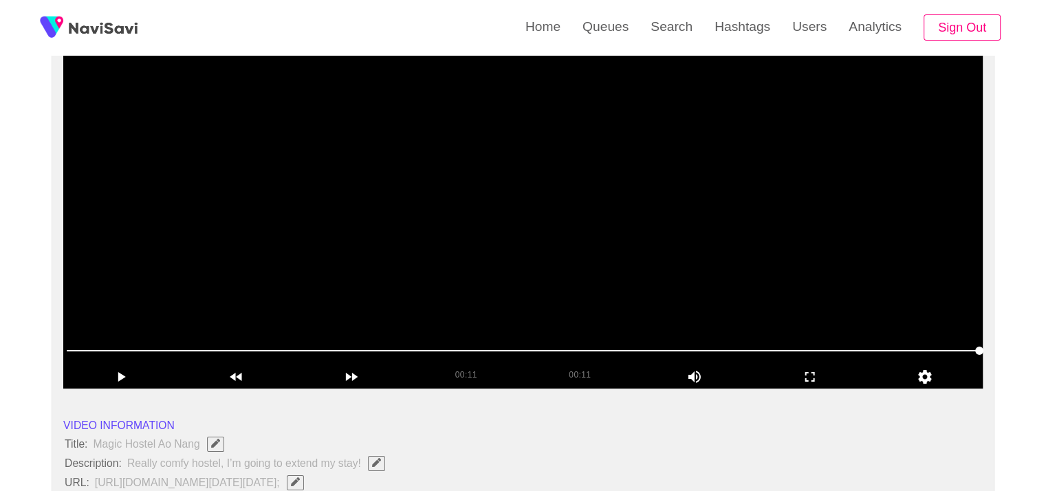
click at [470, 234] on video at bounding box center [522, 217] width 919 height 344
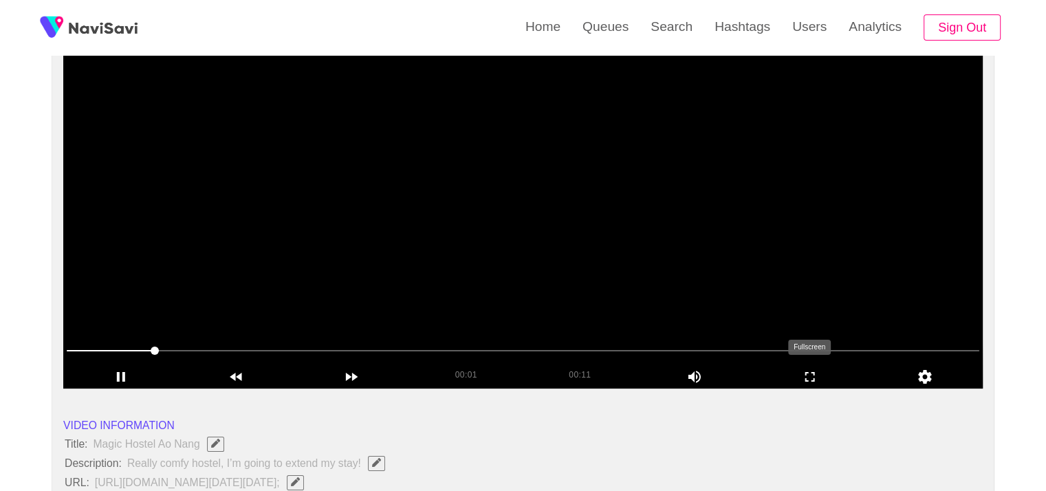
click at [796, 373] on icon "add" at bounding box center [810, 377] width 114 height 17
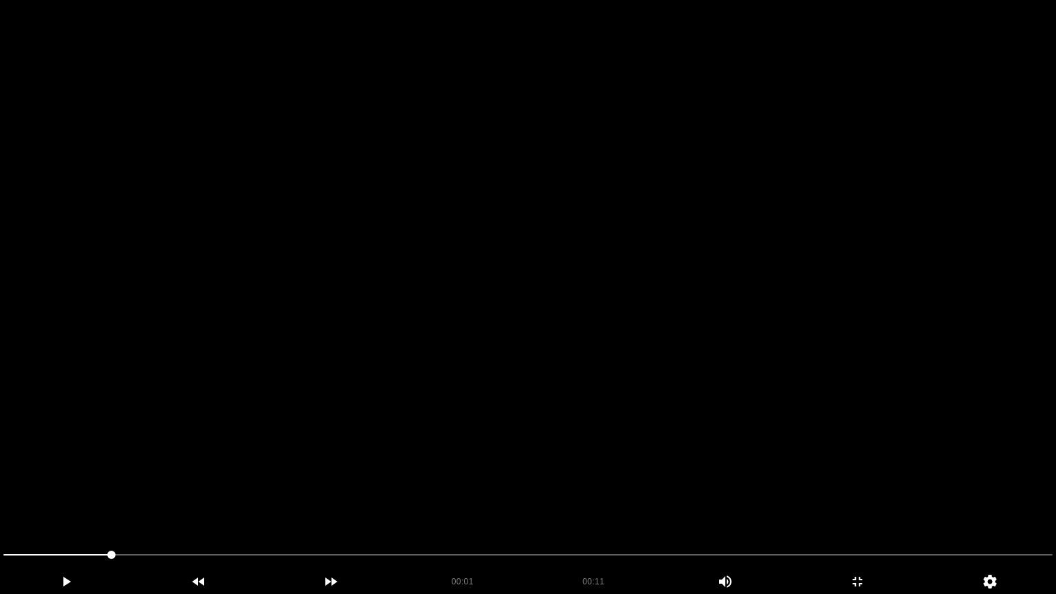
click at [707, 409] on video at bounding box center [528, 297] width 1056 height 594
click at [872, 490] on icon "add" at bounding box center [857, 582] width 131 height 17
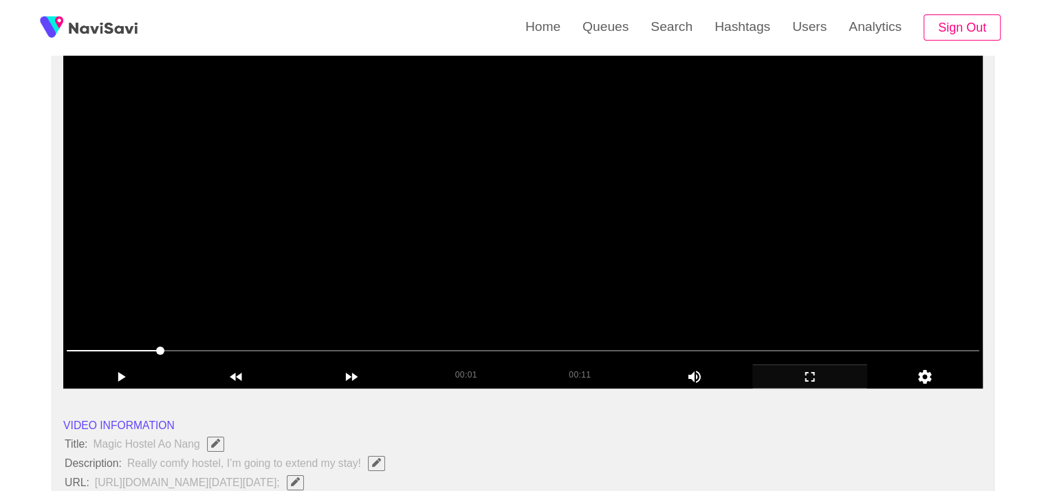
click at [521, 246] on video at bounding box center [522, 217] width 919 height 344
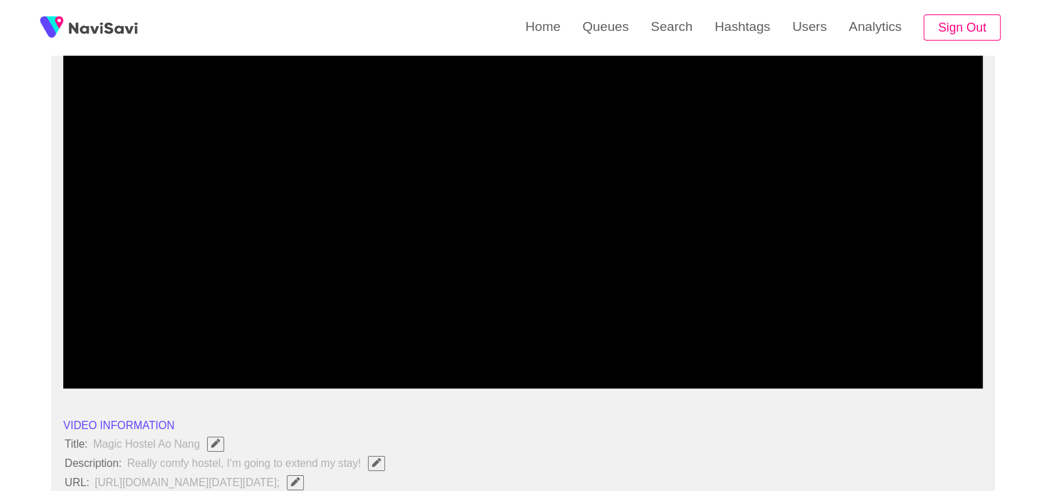
drag, startPoint x: 149, startPoint y: 347, endPoint x: 0, endPoint y: 345, distance: 149.2
click at [292, 295] on video at bounding box center [522, 217] width 919 height 344
drag, startPoint x: 133, startPoint y: 345, endPoint x: 47, endPoint y: 348, distance: 86.7
click at [417, 263] on video at bounding box center [522, 217] width 919 height 344
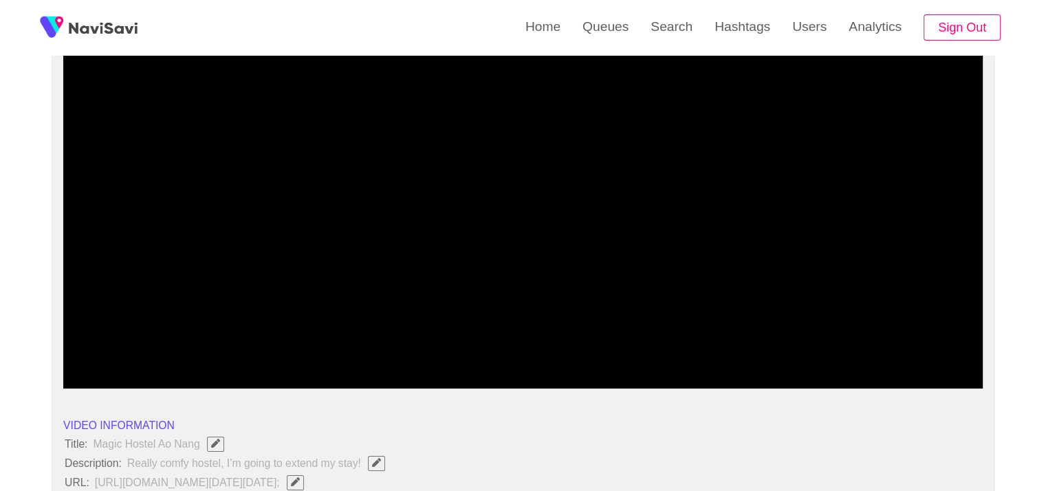
drag, startPoint x: 261, startPoint y: 349, endPoint x: 0, endPoint y: 339, distance: 261.5
click at [591, 249] on video at bounding box center [522, 217] width 919 height 344
drag, startPoint x: 0, startPoint y: 342, endPoint x: 0, endPoint y: 327, distance: 14.4
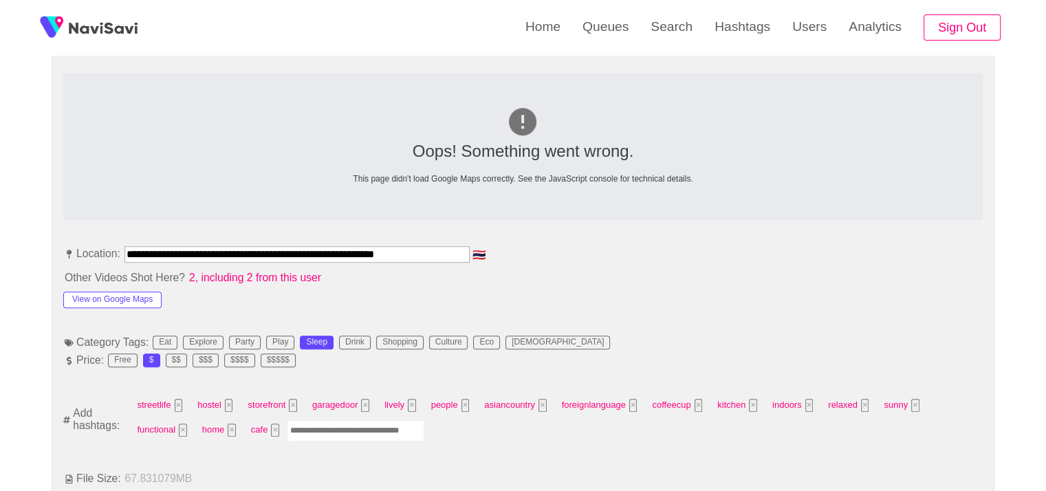
scroll to position [619, 0]
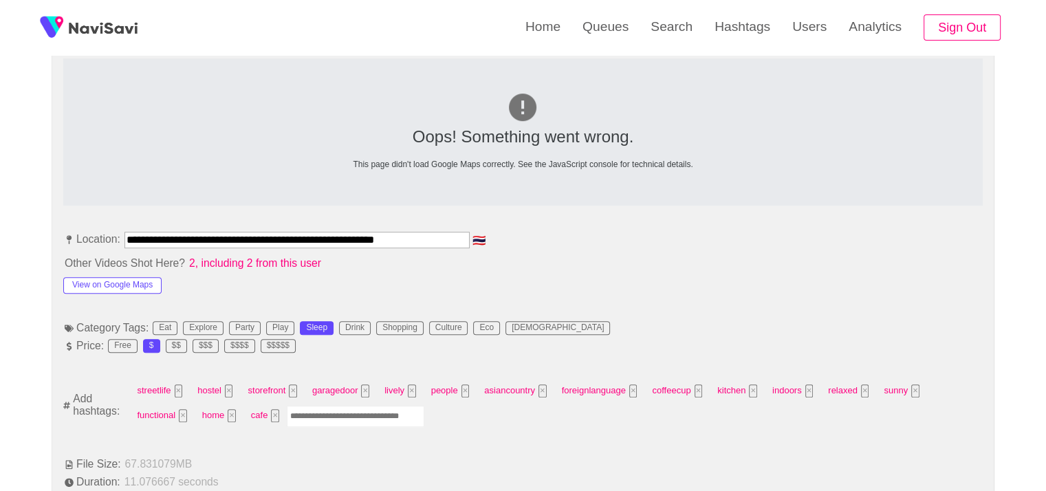
drag, startPoint x: 223, startPoint y: 274, endPoint x: 0, endPoint y: 232, distance: 226.7
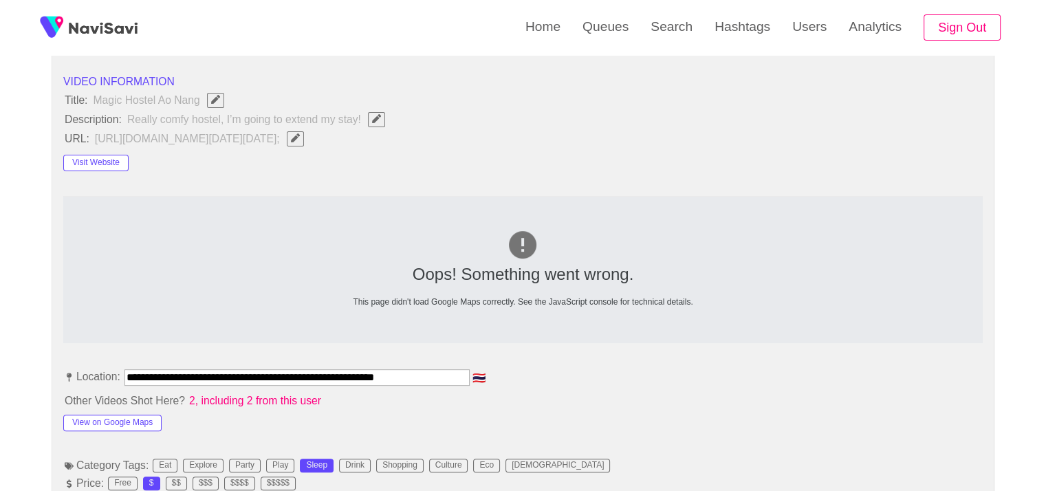
scroll to position [481, 665]
click at [304, 146] on button "button" at bounding box center [295, 138] width 17 height 15
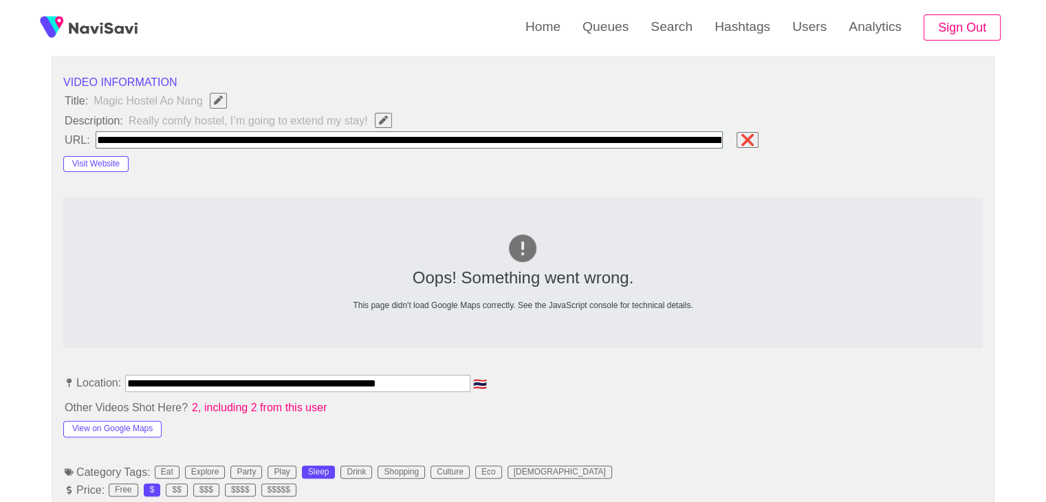
scroll to position [0, 3882]
type input "**********"
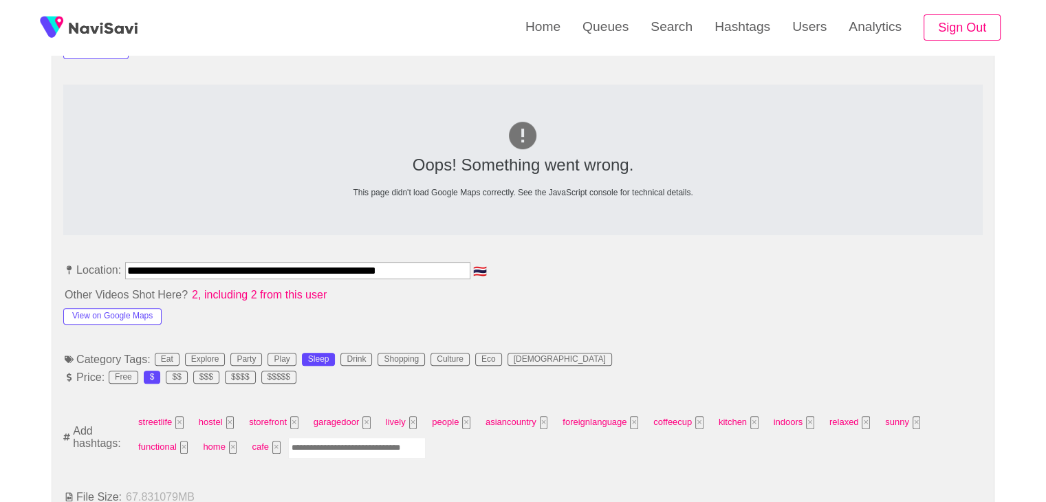
scroll to position [619, 0]
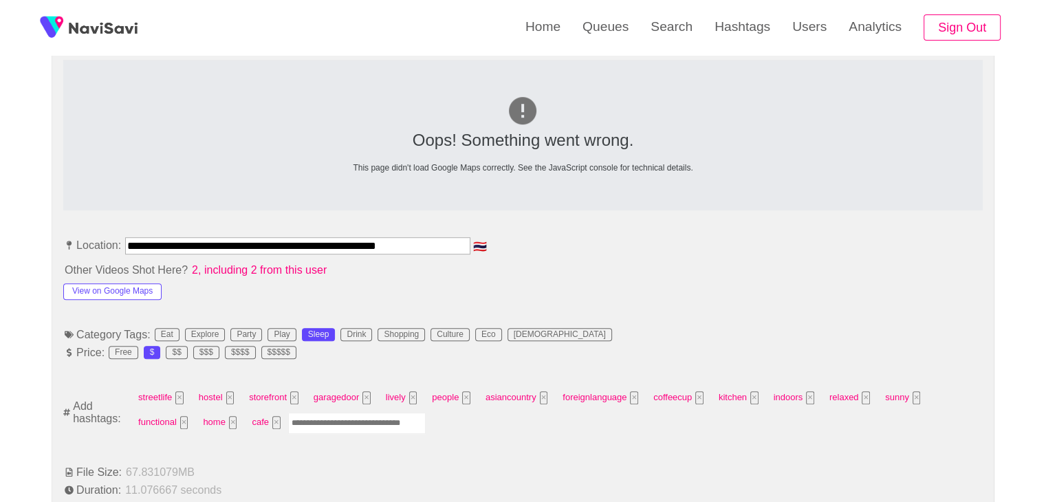
click at [336, 424] on input "Enter tag here and press return" at bounding box center [357, 423] width 138 height 21
type input "*********"
type input "****"
type input "******"
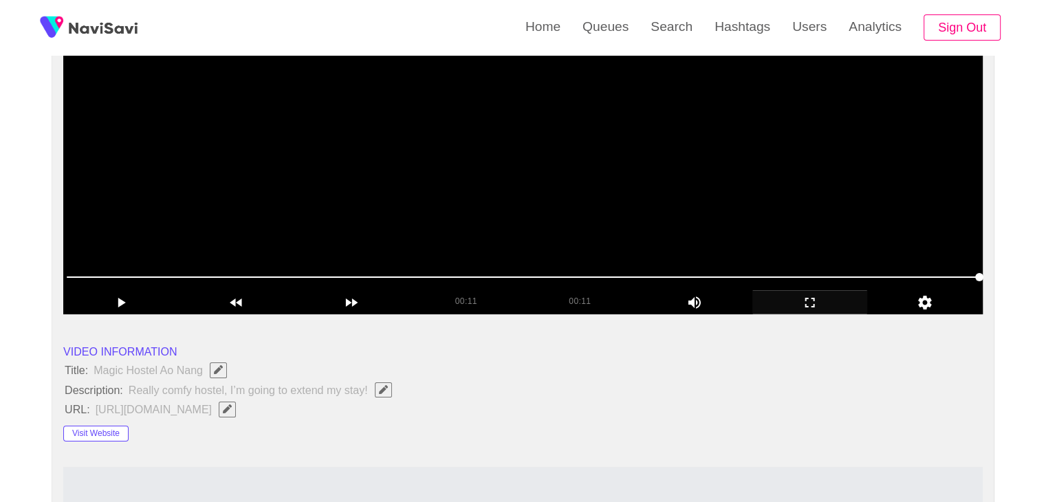
scroll to position [69, 0]
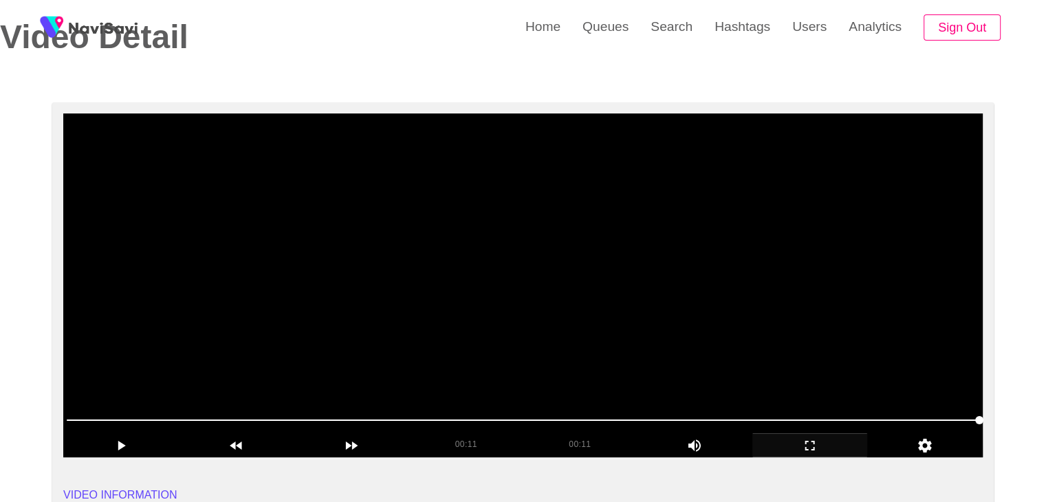
click at [463, 274] on video at bounding box center [522, 285] width 919 height 344
drag, startPoint x: 266, startPoint y: 421, endPoint x: 205, endPoint y: 422, distance: 61.2
click at [205, 422] on span at bounding box center [523, 420] width 913 height 22
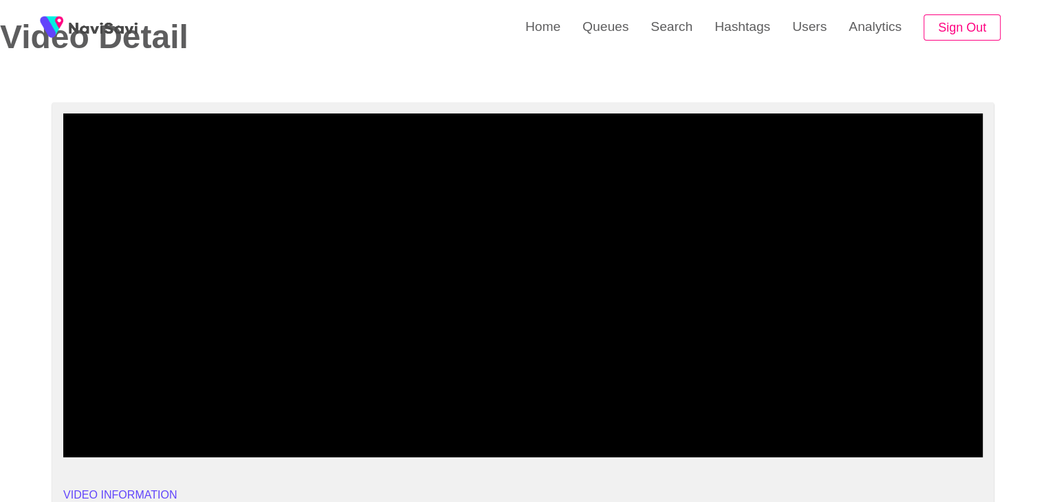
drag, startPoint x: 69, startPoint y: 423, endPoint x: 44, endPoint y: 424, distance: 24.8
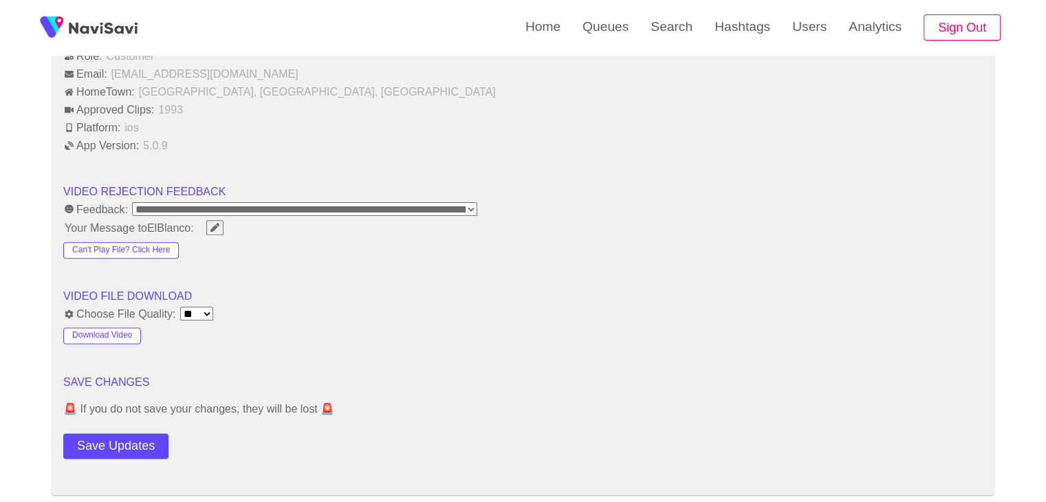
scroll to position [1788, 0]
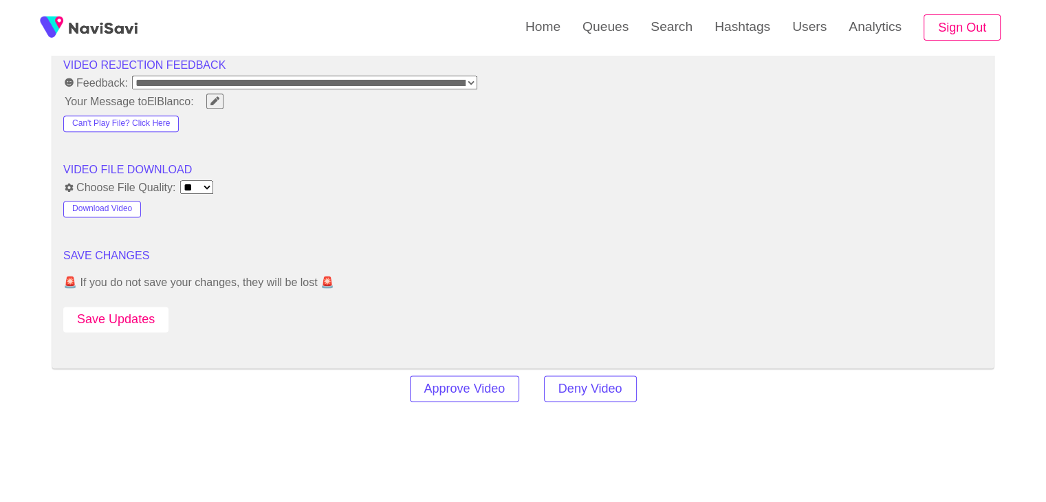
click at [137, 315] on button "Save Updates" at bounding box center [115, 319] width 105 height 25
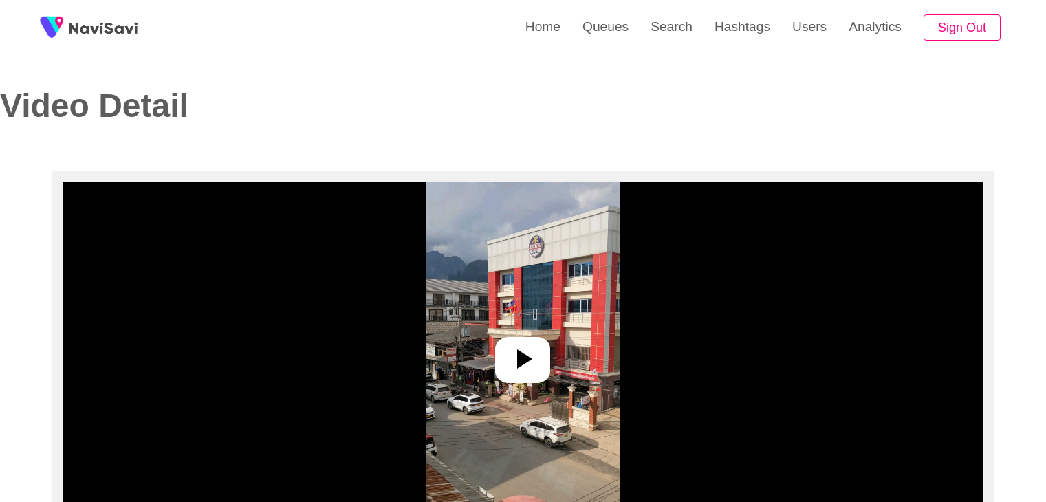
select select "**********"
select select "**"
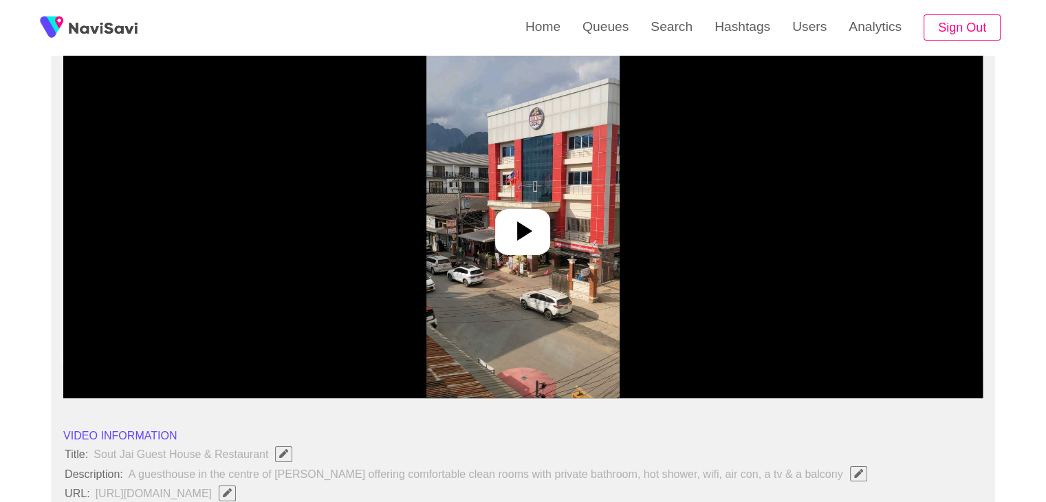
scroll to position [138, 0]
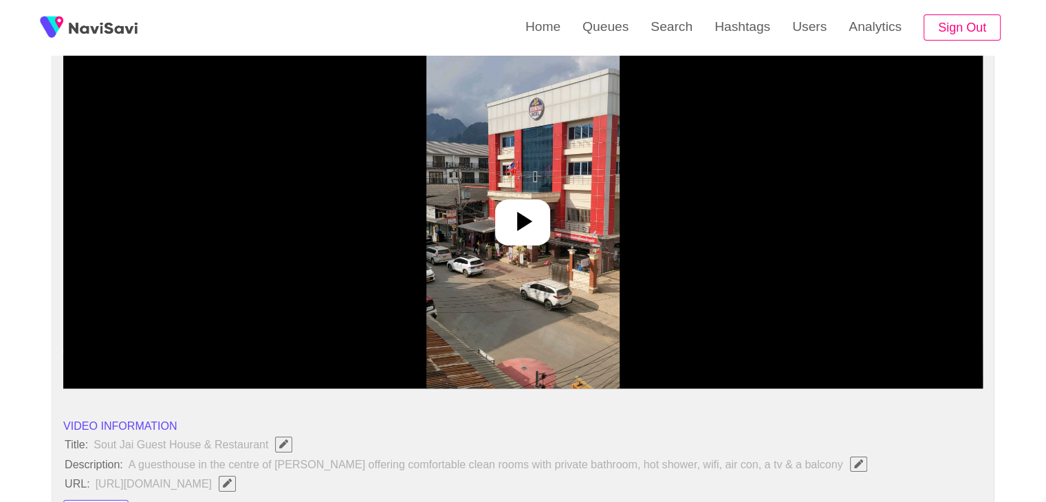
click at [534, 232] on icon at bounding box center [522, 221] width 33 height 33
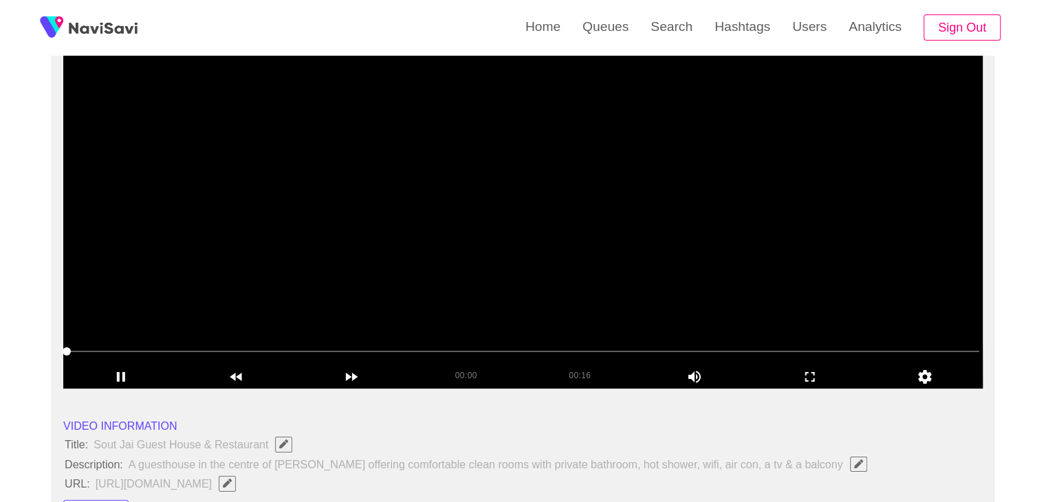
drag, startPoint x: 811, startPoint y: 371, endPoint x: 765, endPoint y: 418, distance: 65.7
click at [811, 372] on icon "add" at bounding box center [810, 377] width 114 height 17
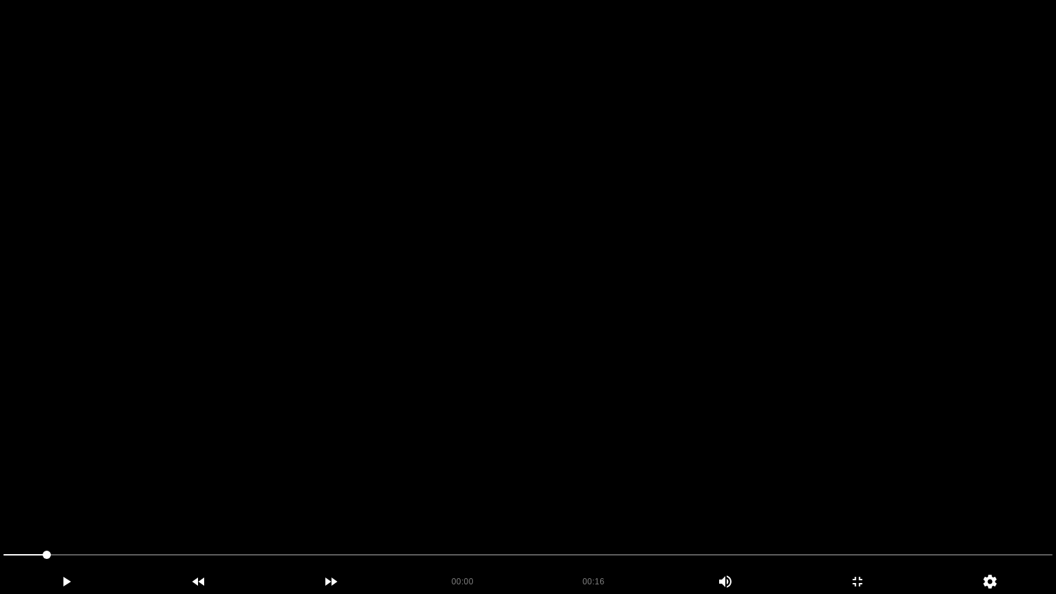
click at [686, 400] on video at bounding box center [528, 297] width 1056 height 594
click at [853, 501] on icon "add" at bounding box center [857, 582] width 131 height 17
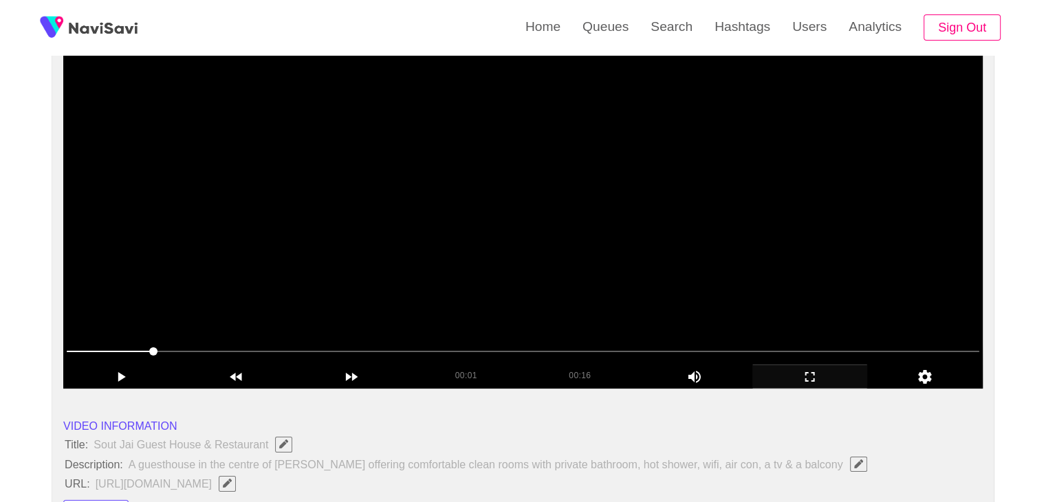
click at [448, 335] on div at bounding box center [523, 352] width 924 height 35
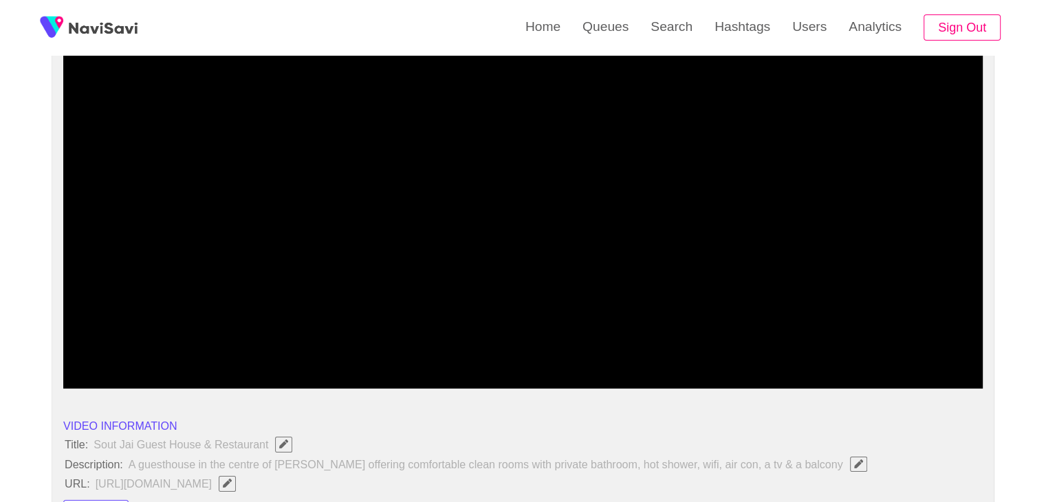
drag, startPoint x: 69, startPoint y: 345, endPoint x: 18, endPoint y: 340, distance: 51.1
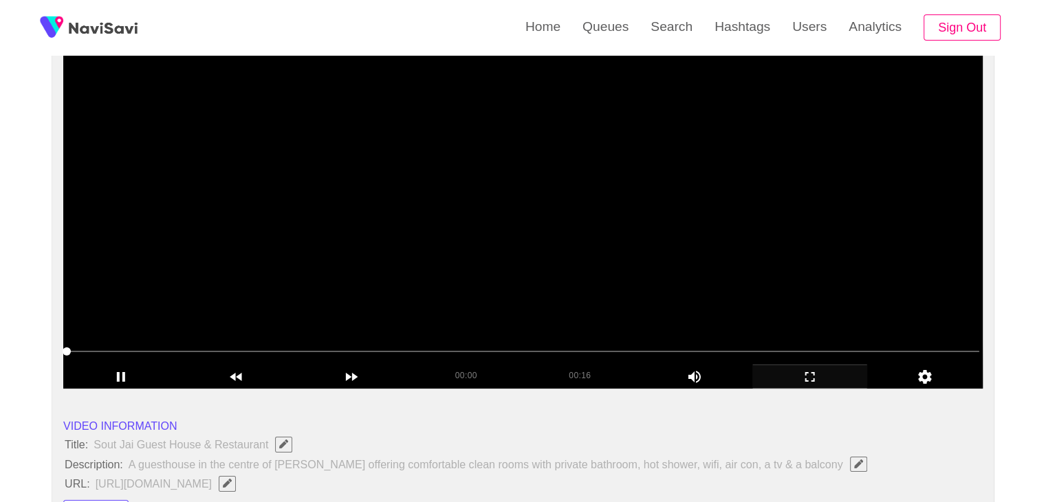
click at [316, 283] on video at bounding box center [522, 217] width 919 height 344
click at [316, 276] on video at bounding box center [522, 217] width 919 height 344
click at [444, 102] on video at bounding box center [522, 217] width 919 height 344
click at [381, 303] on video at bounding box center [522, 217] width 919 height 344
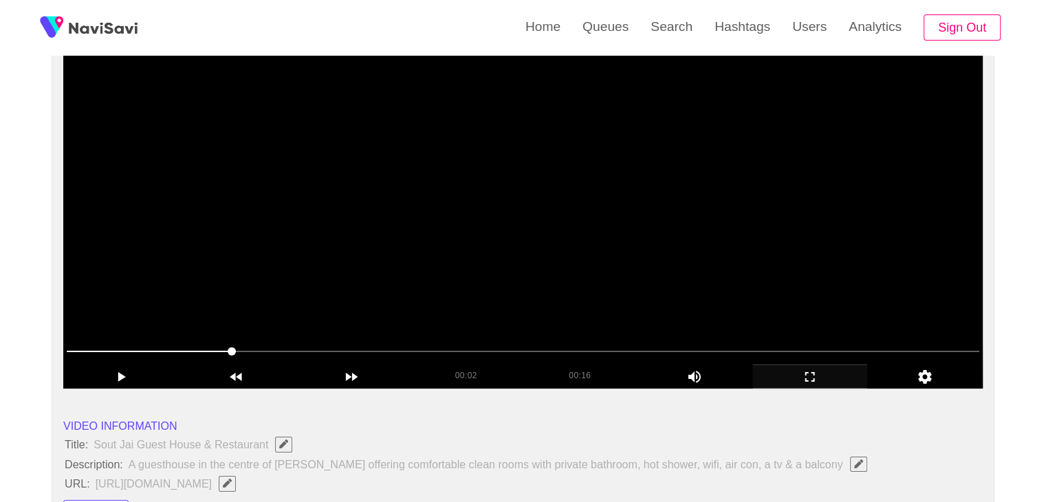
click at [442, 292] on video at bounding box center [522, 217] width 919 height 344
click at [556, 276] on video at bounding box center [522, 217] width 919 height 344
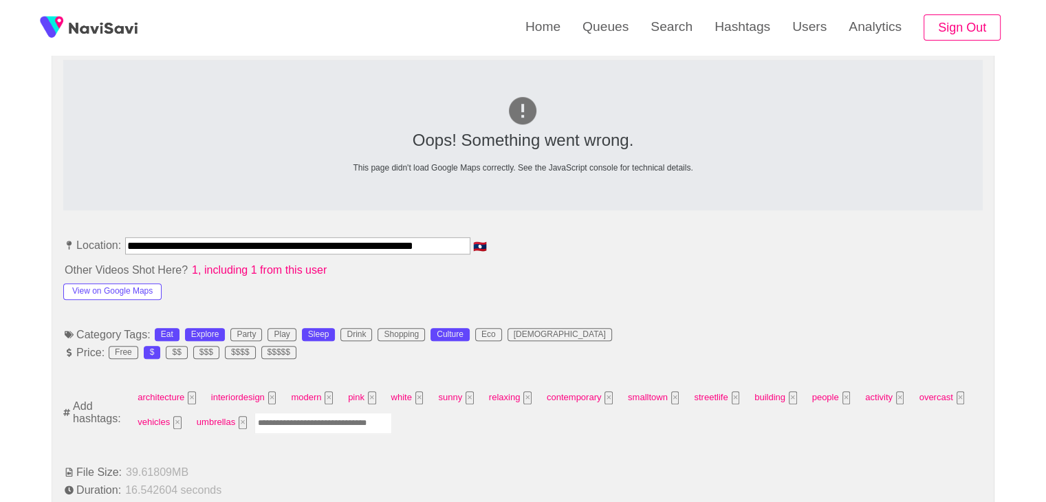
scroll to position [0, 20]
drag, startPoint x: 125, startPoint y: 246, endPoint x: 620, endPoint y: 243, distance: 495.2
click at [620, 243] on li "**********" at bounding box center [522, 248] width 919 height 22
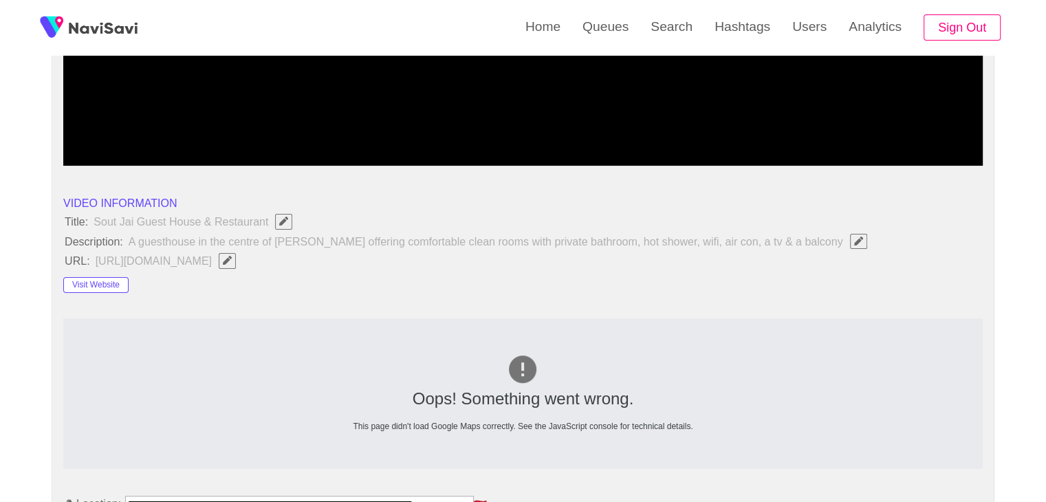
scroll to position [344, 0]
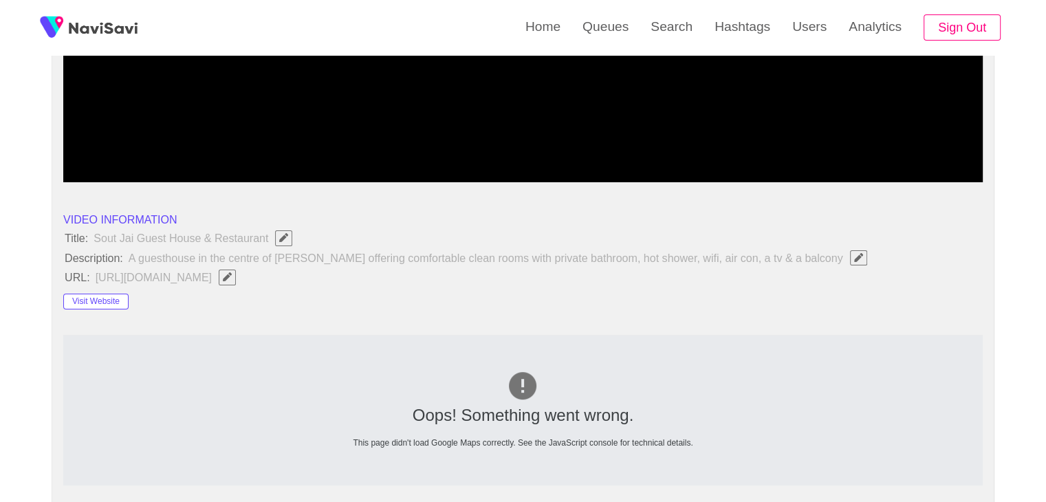
click at [236, 270] on button "button" at bounding box center [227, 277] width 17 height 15
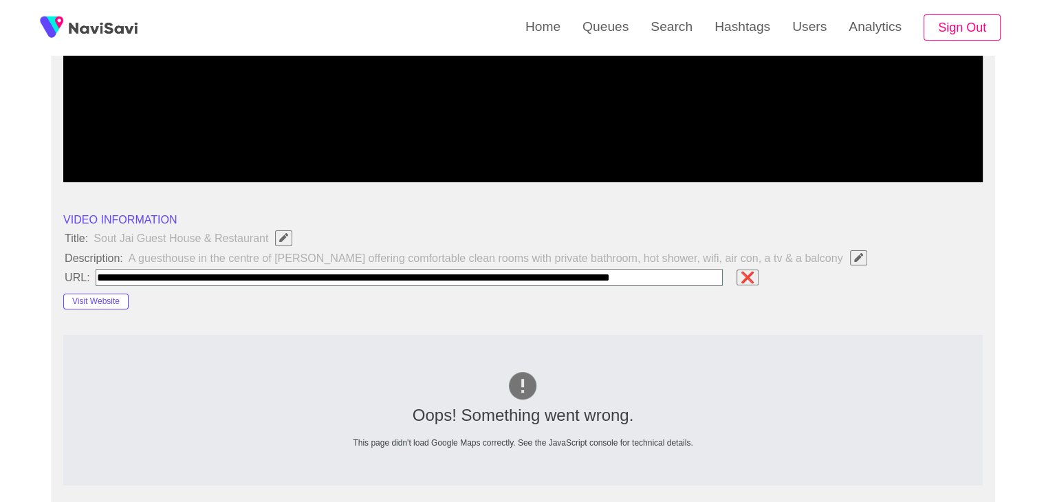
scroll to position [0, 31]
type input "**********"
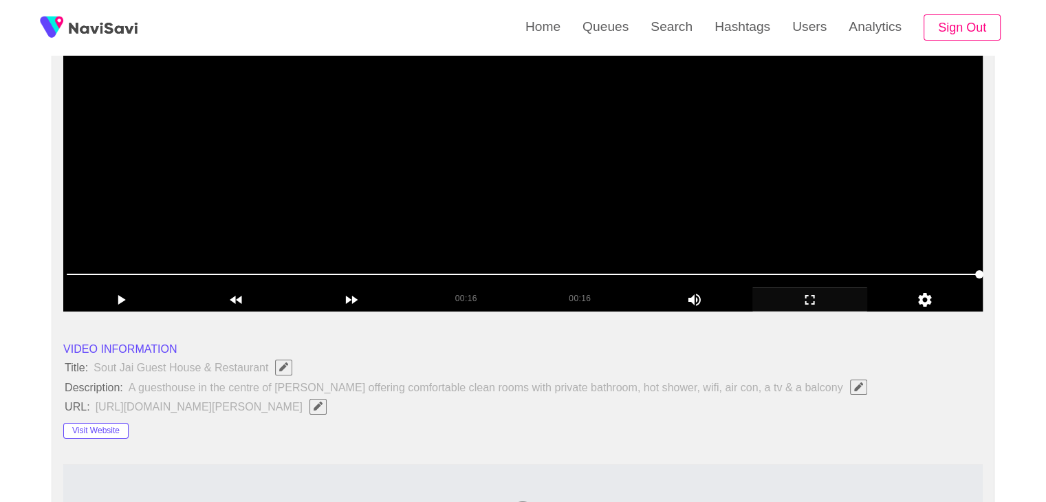
scroll to position [206, 0]
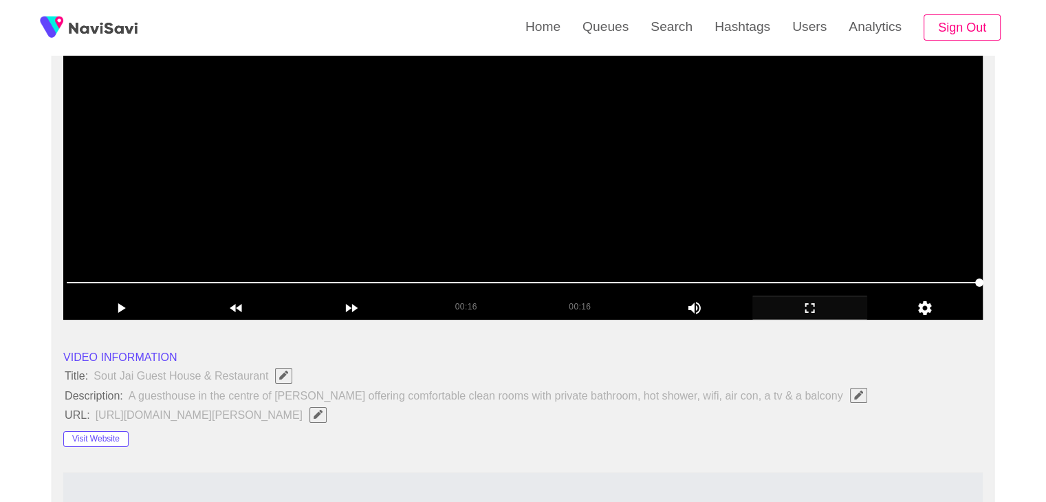
click at [549, 200] on video at bounding box center [522, 148] width 919 height 344
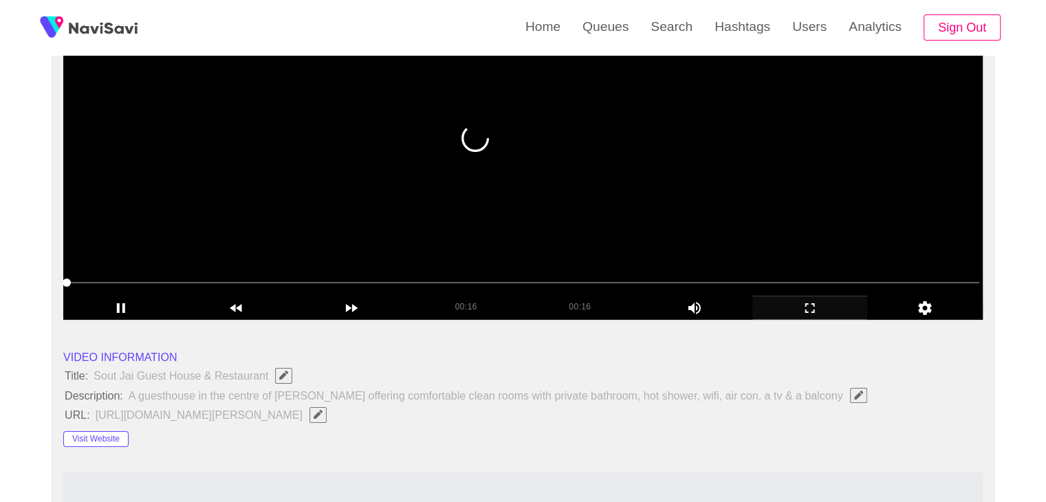
click at [516, 206] on video at bounding box center [522, 148] width 919 height 344
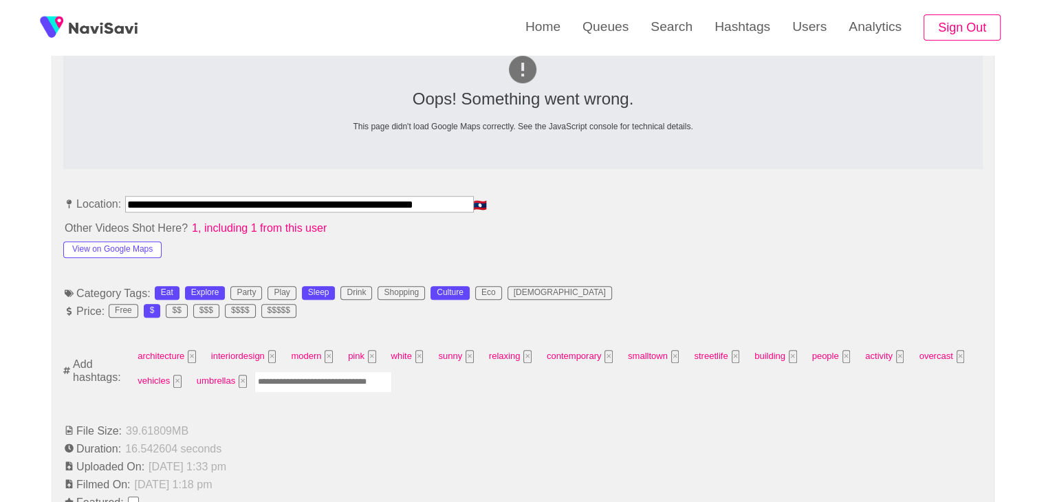
scroll to position [756, 0]
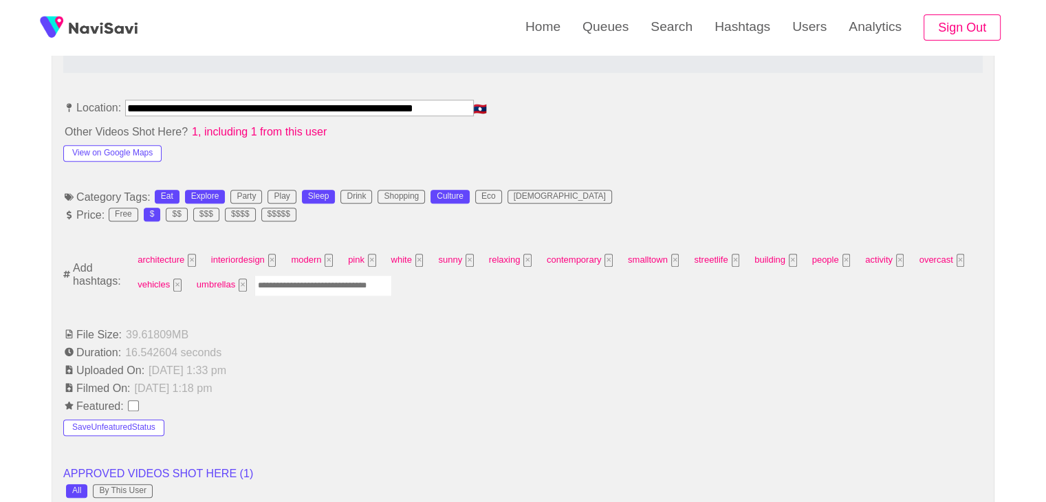
click at [295, 290] on input "Enter tag here and press return" at bounding box center [323, 285] width 138 height 21
type input "****"
type input "*********"
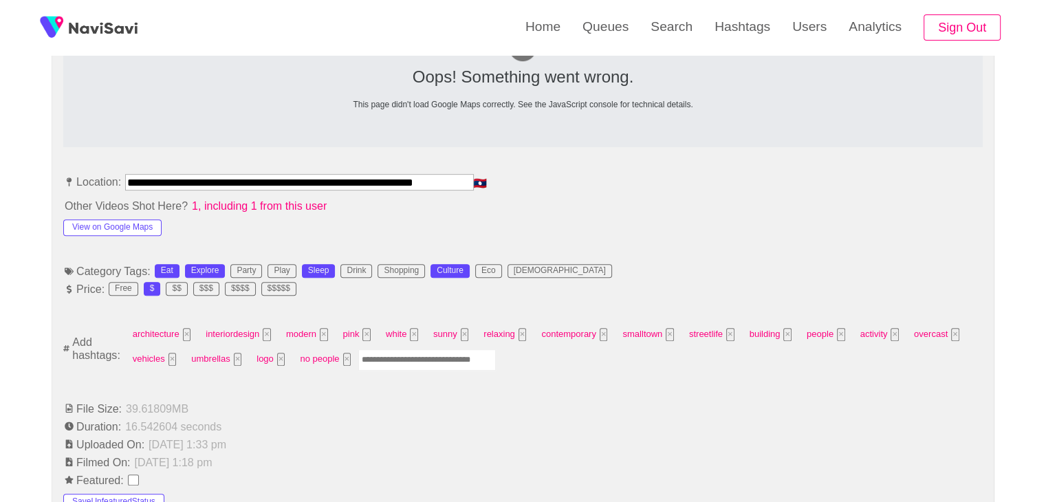
scroll to position [688, 0]
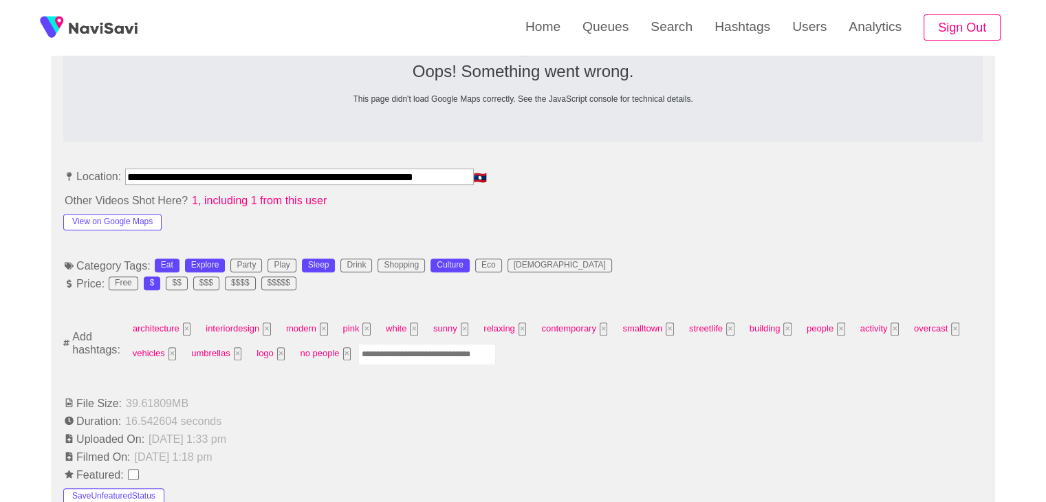
click at [400, 359] on input "Enter tag here and press return" at bounding box center [427, 354] width 138 height 21
type input "*********"
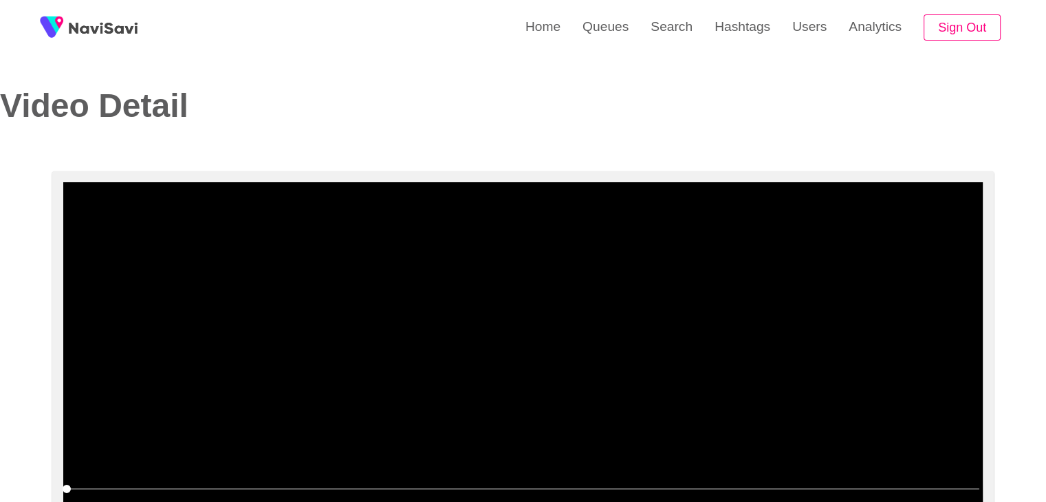
scroll to position [0, 0]
click at [400, 321] on video at bounding box center [522, 354] width 919 height 344
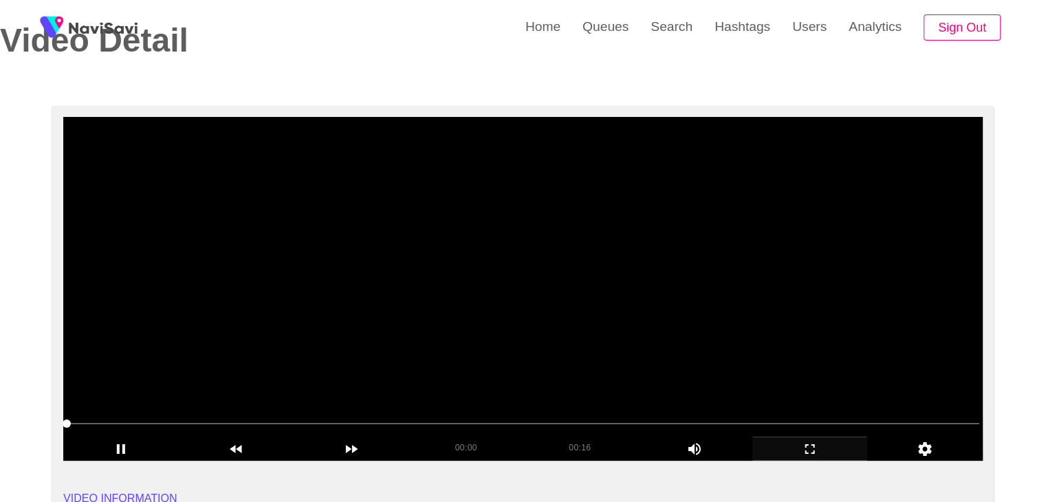
scroll to position [69, 0]
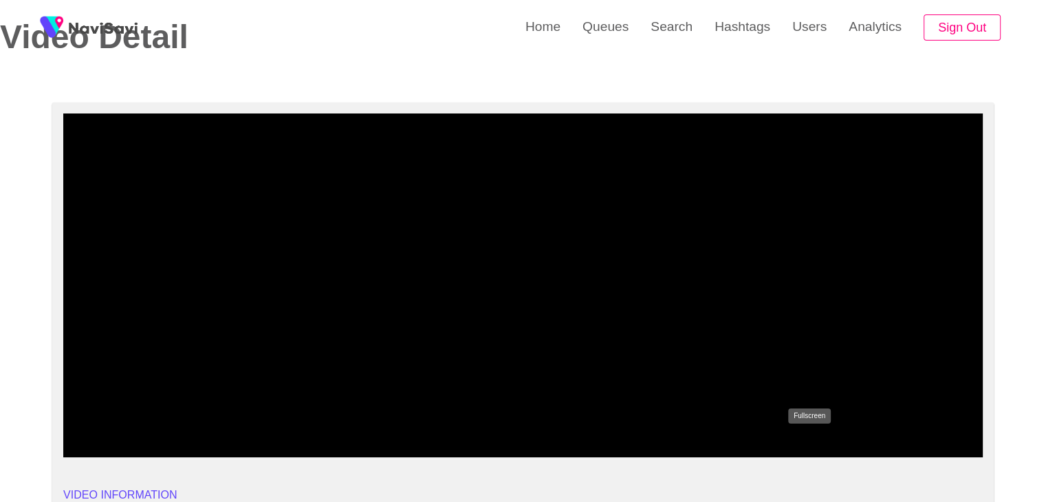
click at [802, 444] on icon "add" at bounding box center [810, 445] width 114 height 17
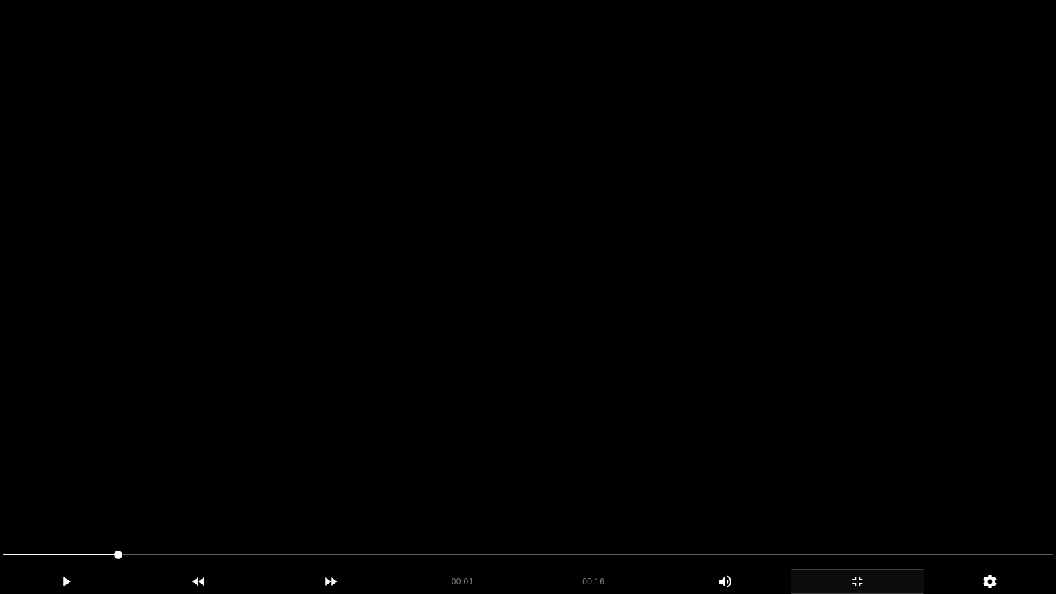
click at [803, 497] on video at bounding box center [528, 297] width 1056 height 594
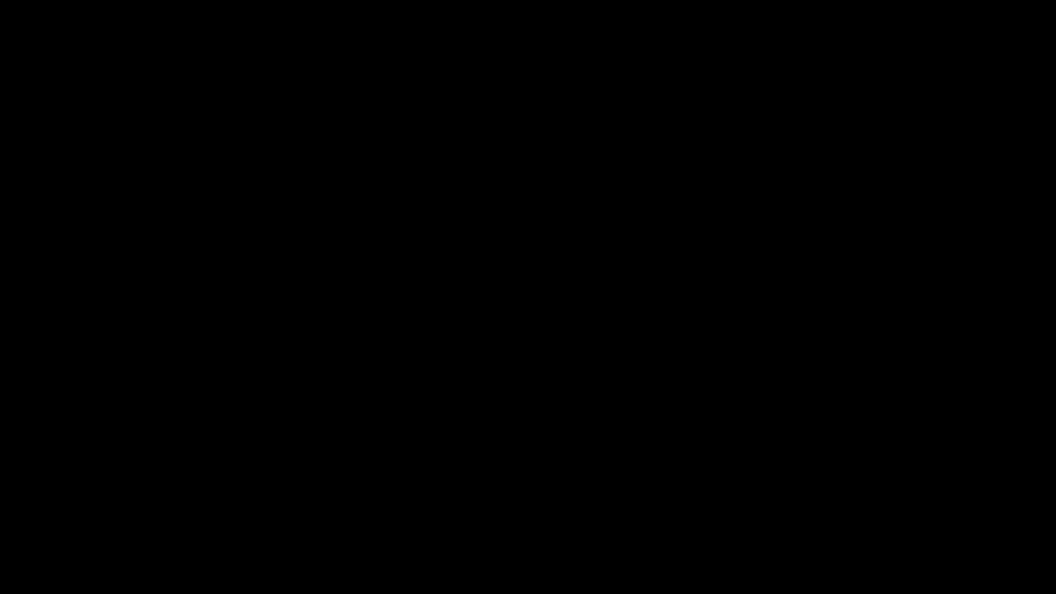
click at [875, 501] on icon "add" at bounding box center [857, 582] width 131 height 17
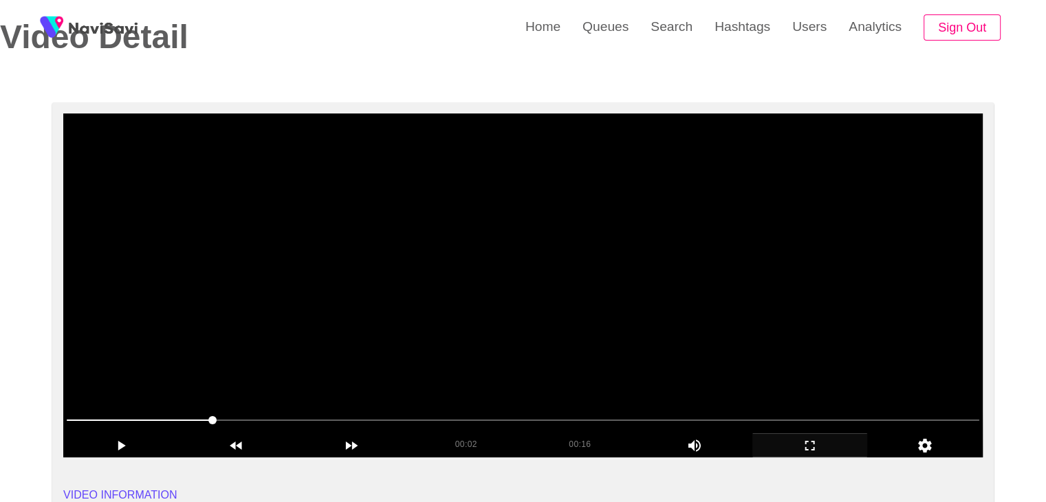
click at [762, 362] on video at bounding box center [522, 285] width 919 height 344
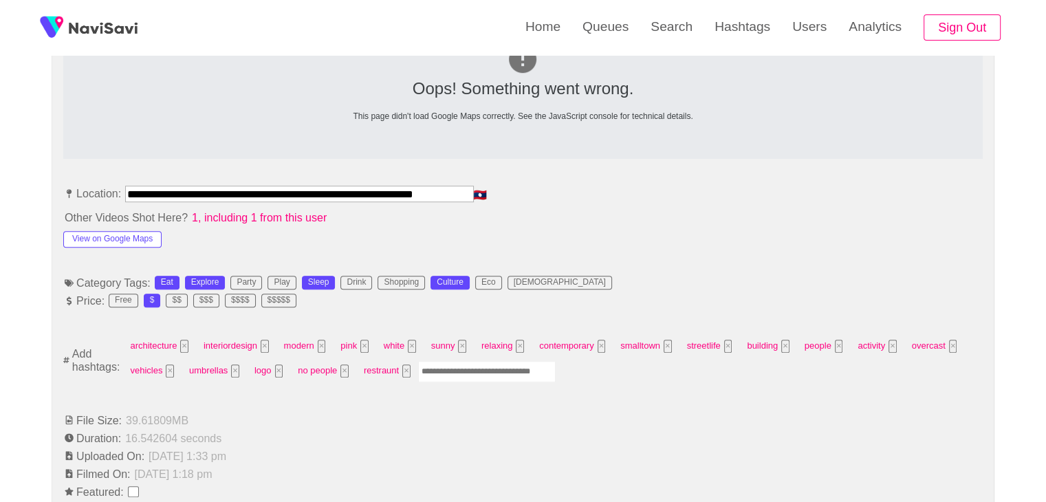
scroll to position [688, 0]
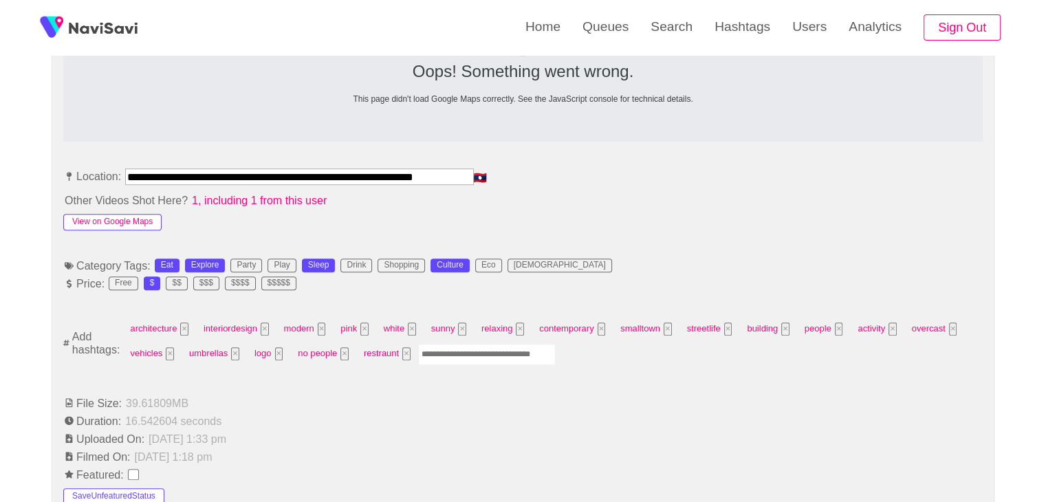
click at [116, 218] on button "View on Google Maps" at bounding box center [112, 222] width 98 height 17
click at [454, 356] on input "Enter tag here and press return" at bounding box center [487, 354] width 138 height 21
type input "*****"
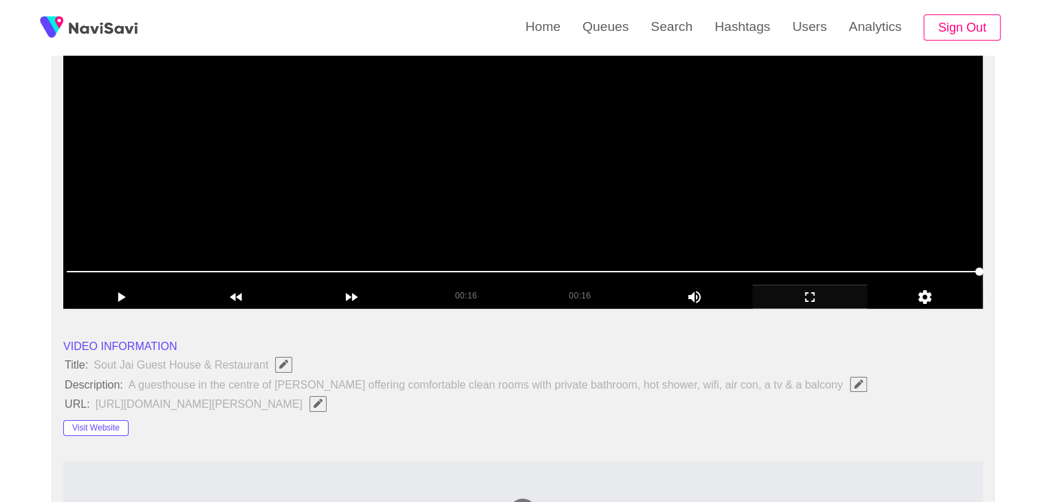
scroll to position [0, 0]
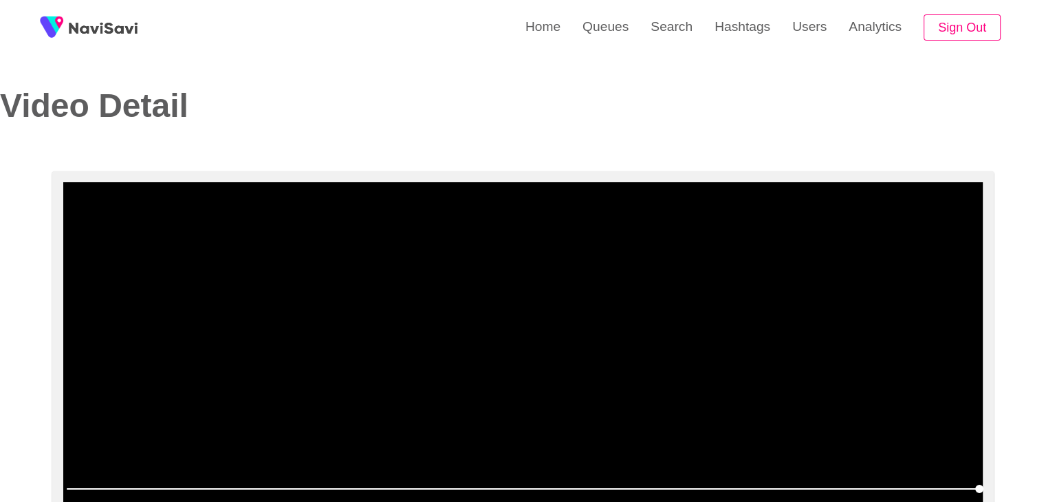
click at [476, 287] on video at bounding box center [522, 354] width 919 height 344
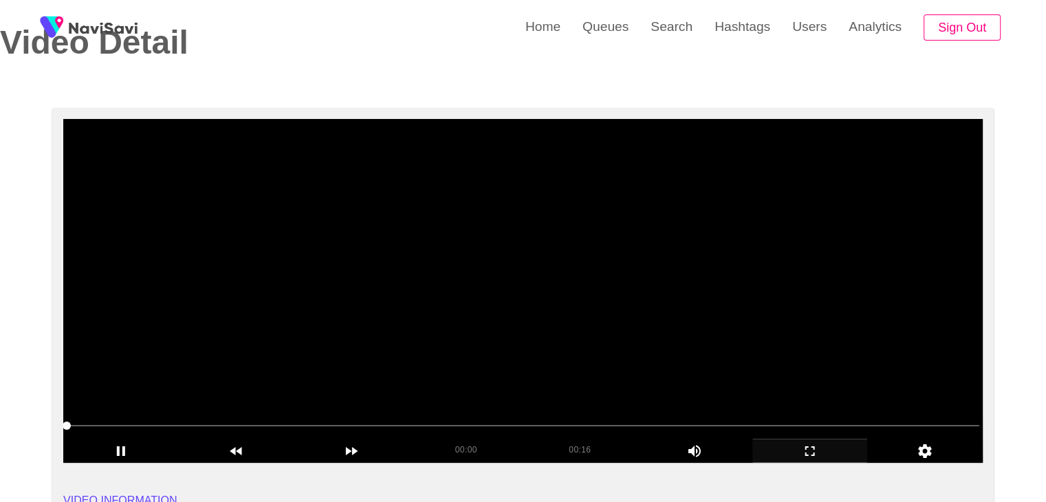
scroll to position [69, 0]
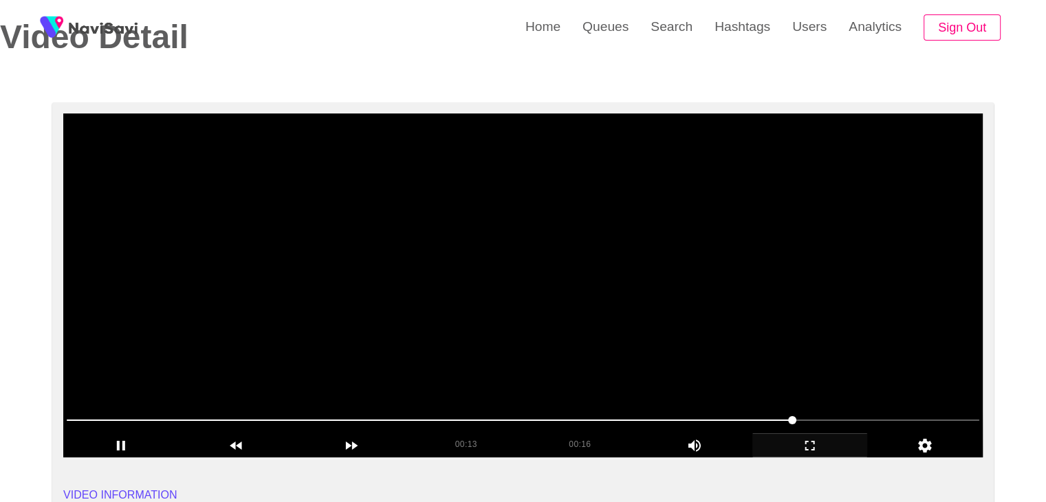
click at [532, 309] on video at bounding box center [522, 285] width 919 height 344
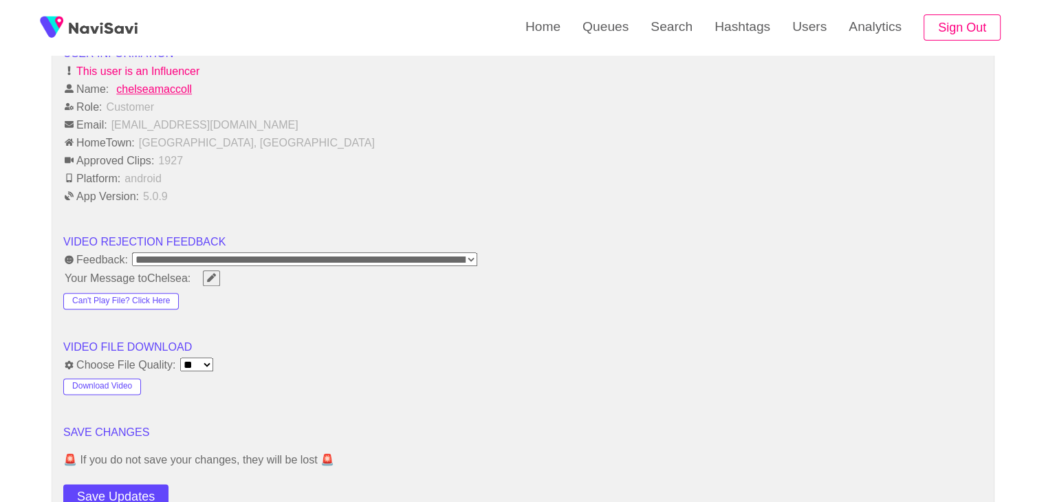
scroll to position [1719, 0]
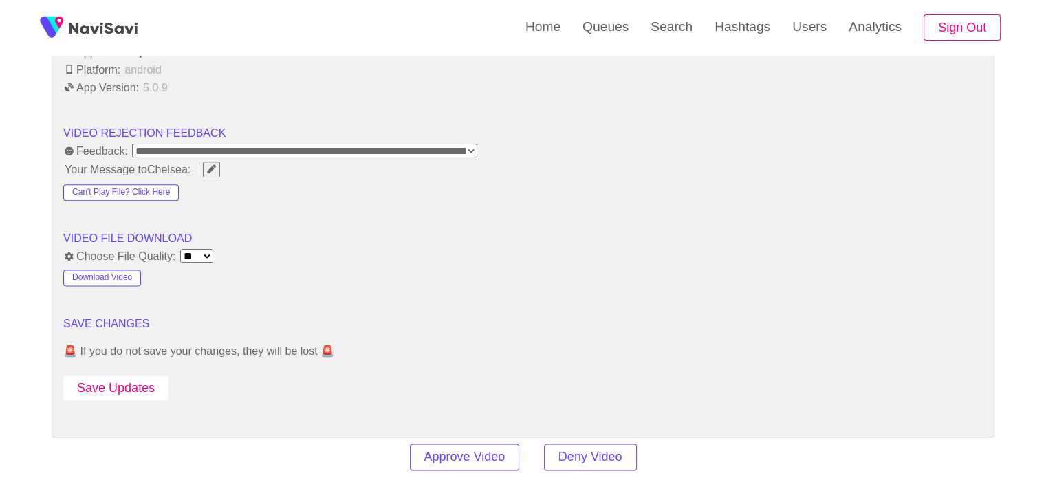
click at [121, 375] on button "Save Updates" at bounding box center [115, 387] width 105 height 25
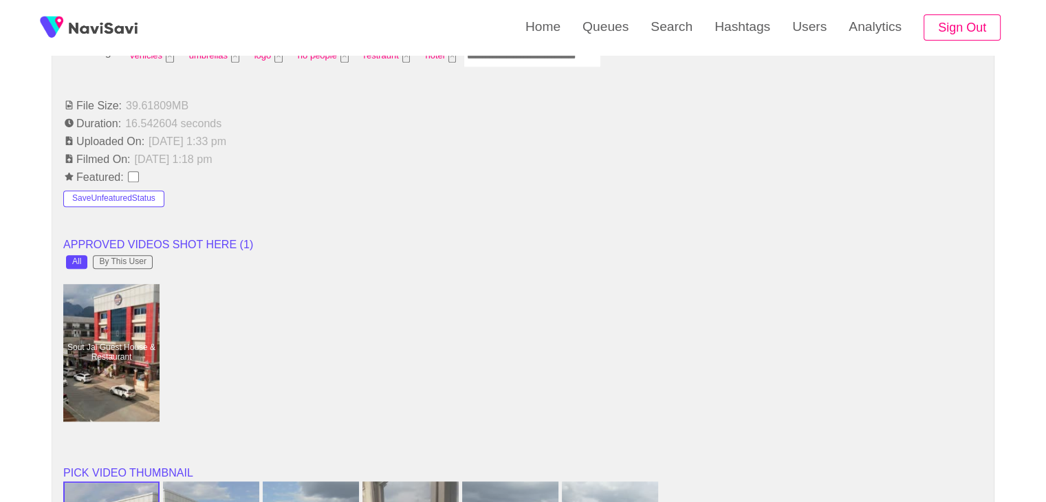
scroll to position [963, 0]
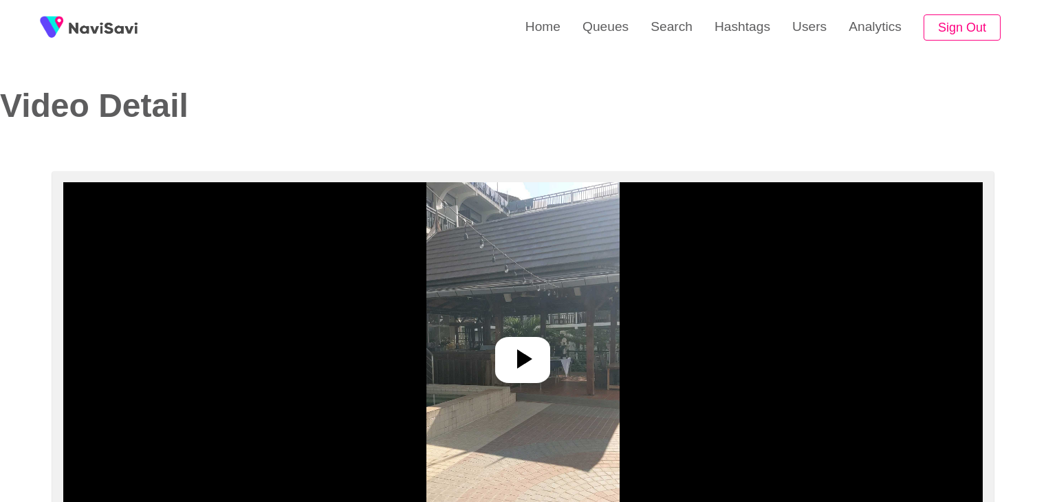
select select "**********"
select select "**"
click at [539, 360] on icon at bounding box center [522, 358] width 33 height 33
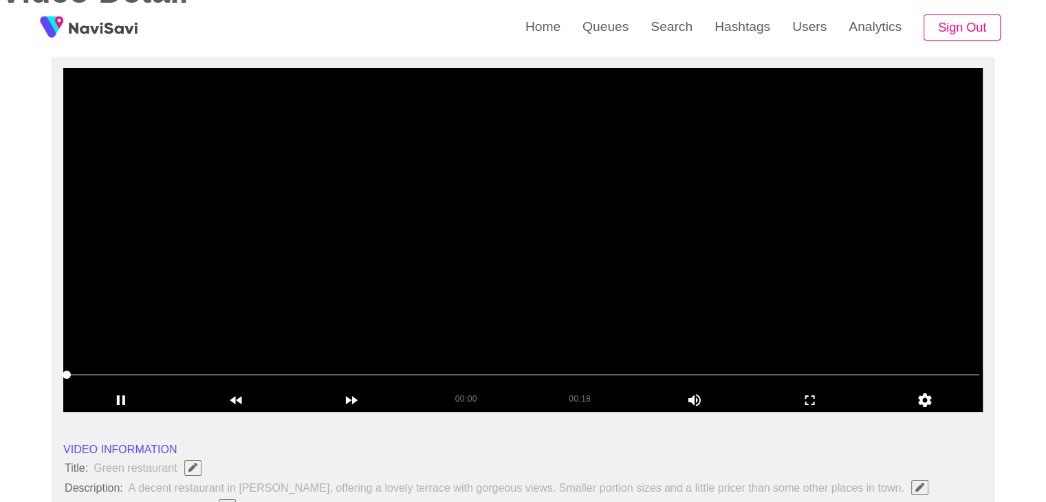
scroll to position [138, 0]
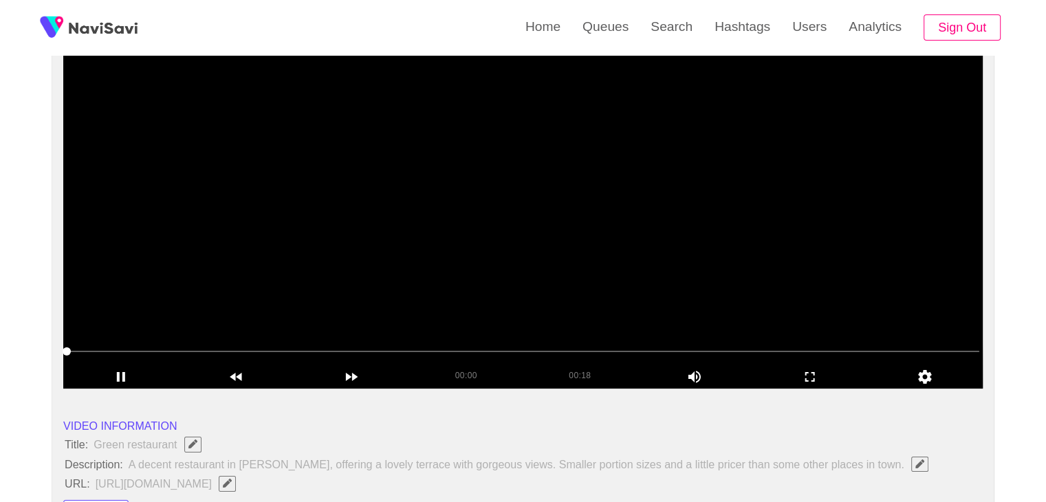
drag, startPoint x: 0, startPoint y: 342, endPoint x: 123, endPoint y: 313, distance: 126.4
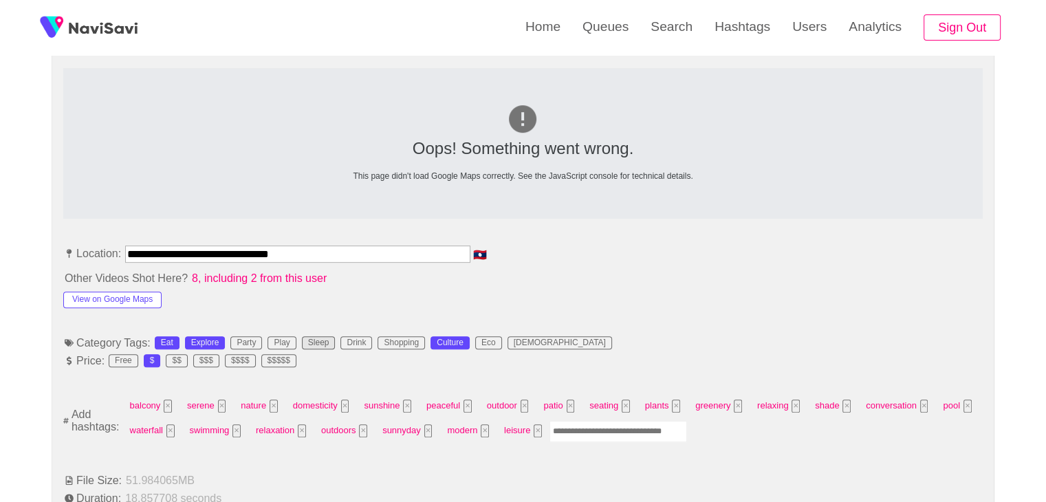
scroll to position [619, 0]
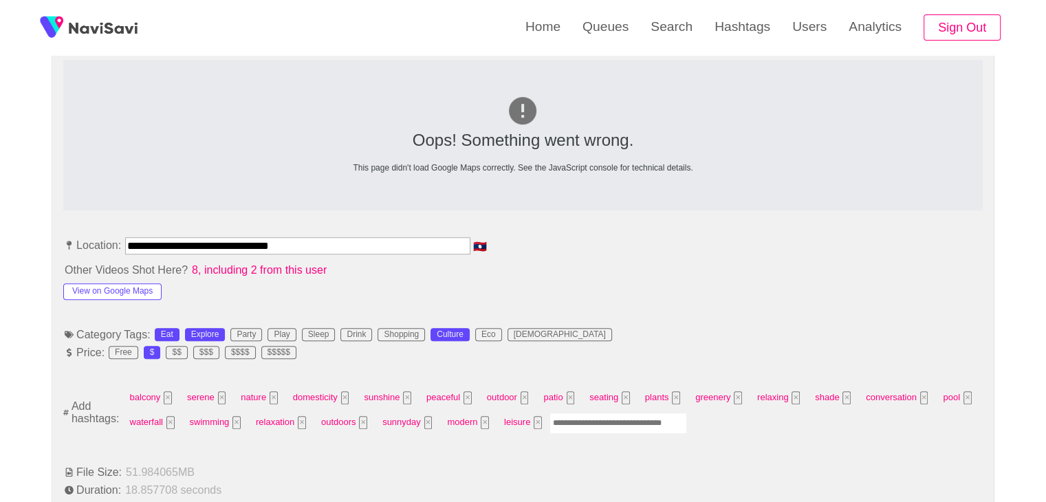
drag, startPoint x: 342, startPoint y: 247, endPoint x: 14, endPoint y: 224, distance: 328.8
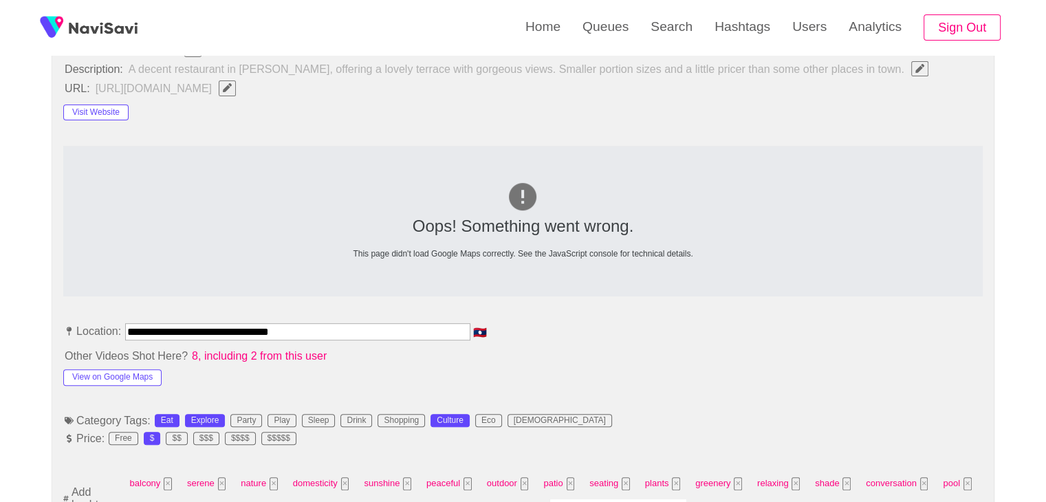
scroll to position [413, 0]
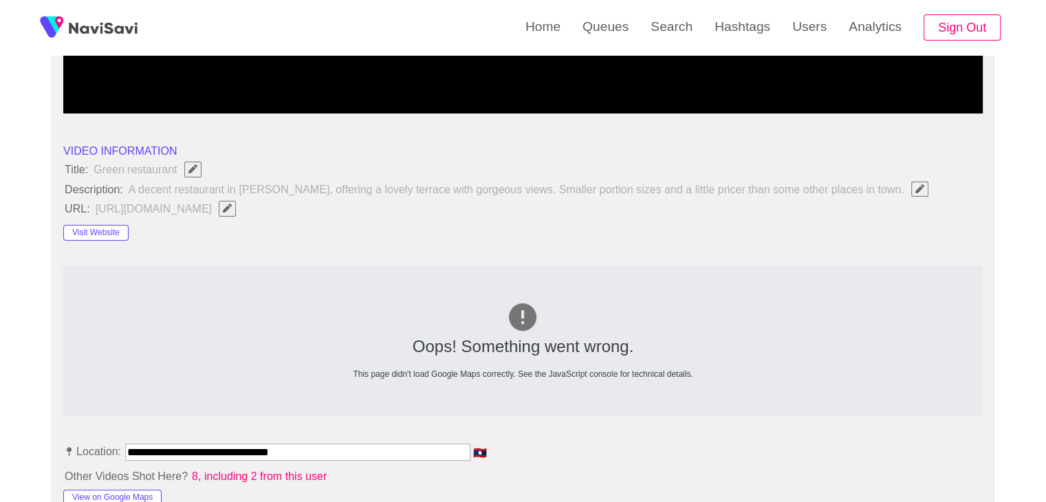
click at [236, 214] on button "button" at bounding box center [227, 208] width 17 height 15
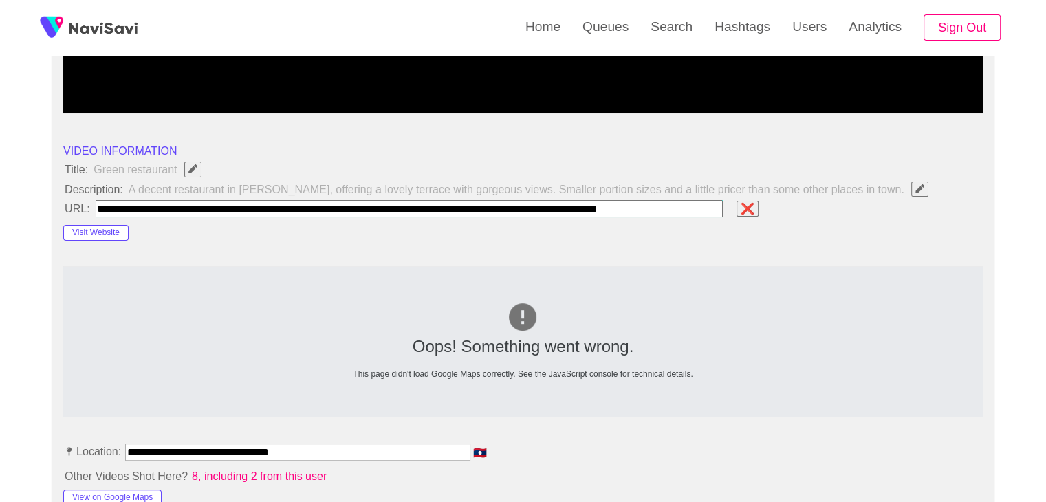
scroll to position [0, 17]
type input "**********"
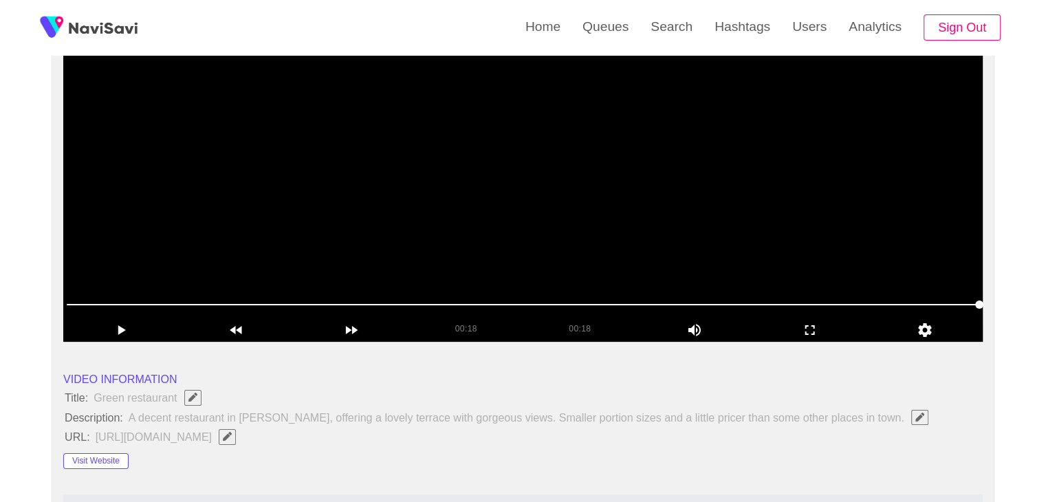
scroll to position [138, 0]
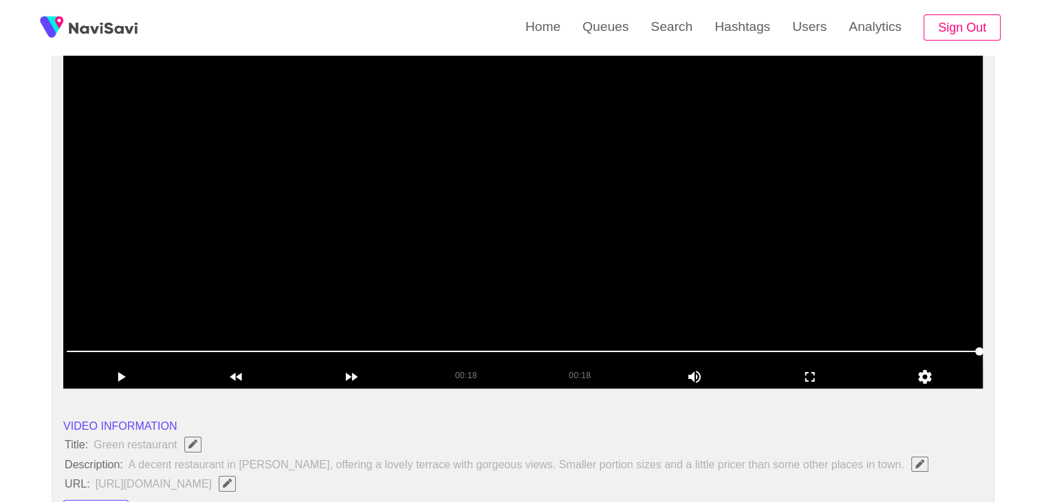
click at [547, 244] on video at bounding box center [522, 217] width 919 height 344
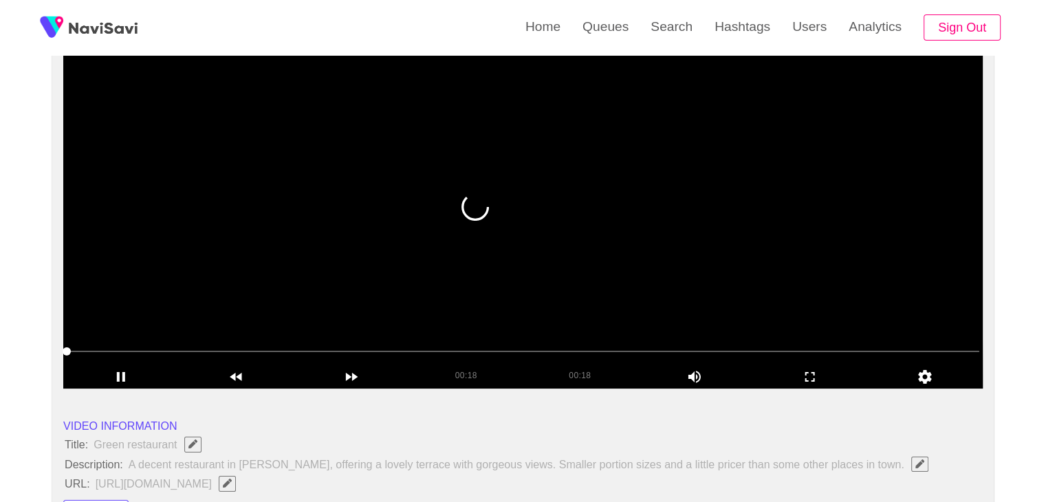
click at [743, 260] on video at bounding box center [522, 217] width 919 height 344
click at [814, 368] on div "add" at bounding box center [810, 375] width 116 height 23
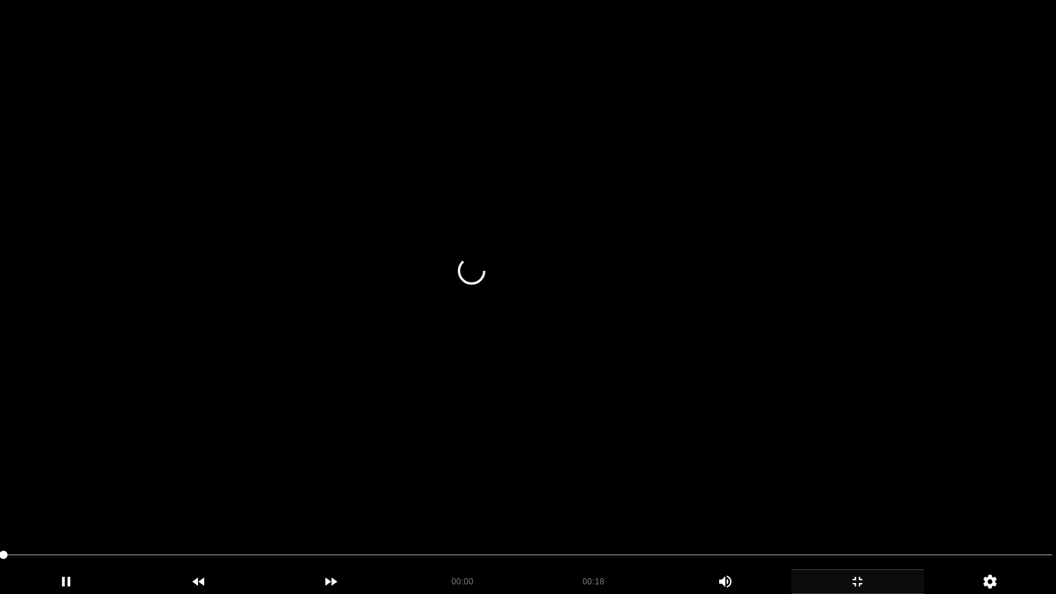
click at [746, 342] on video at bounding box center [528, 297] width 1056 height 594
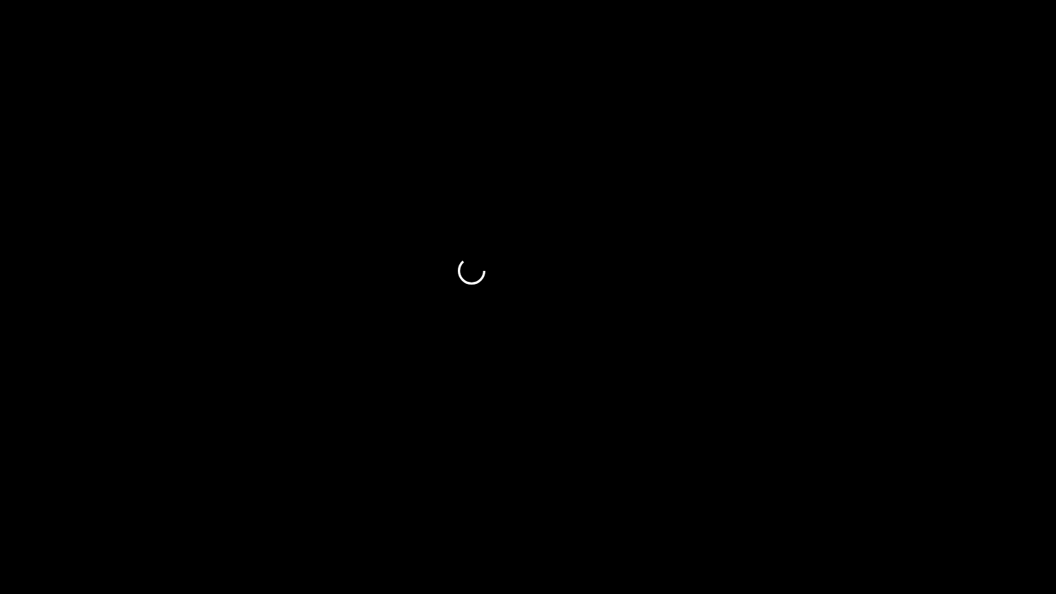
click at [853, 501] on div "add" at bounding box center [858, 581] width 133 height 25
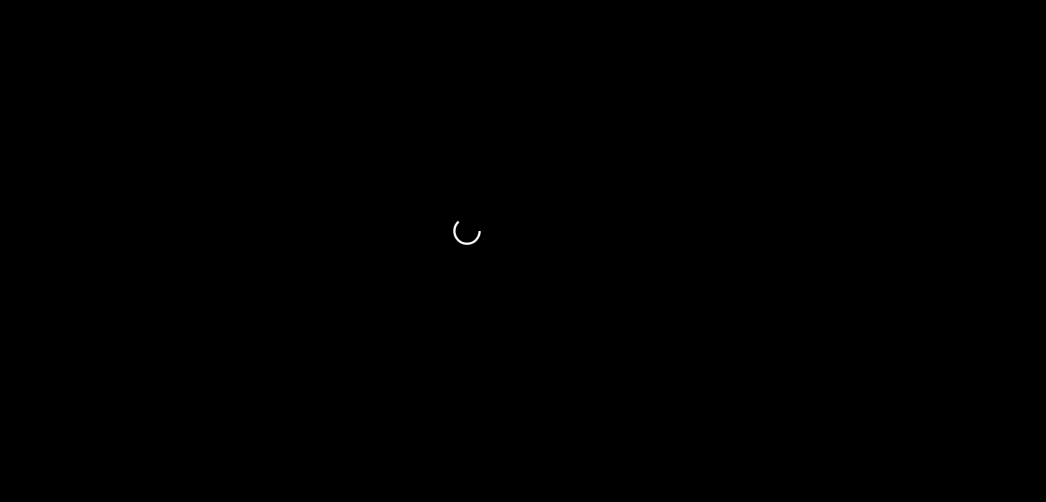
scroll to position [0, 0]
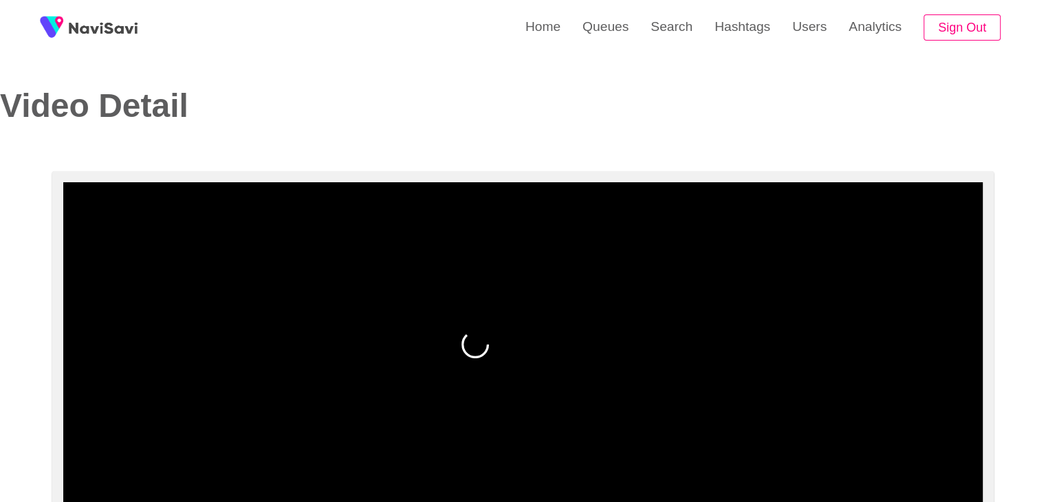
drag, startPoint x: 710, startPoint y: 373, endPoint x: 695, endPoint y: 380, distance: 17.0
click at [710, 373] on video at bounding box center [522, 354] width 919 height 344
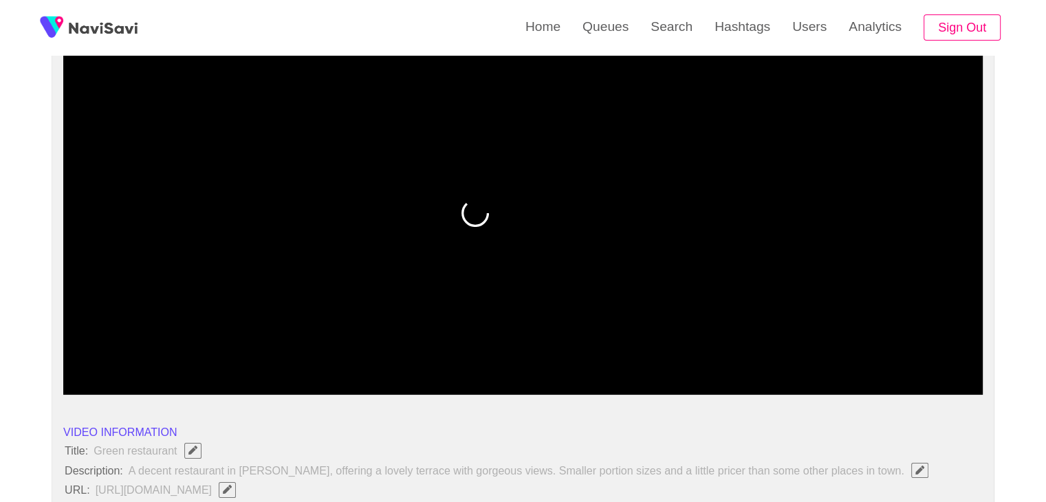
scroll to position [138, 0]
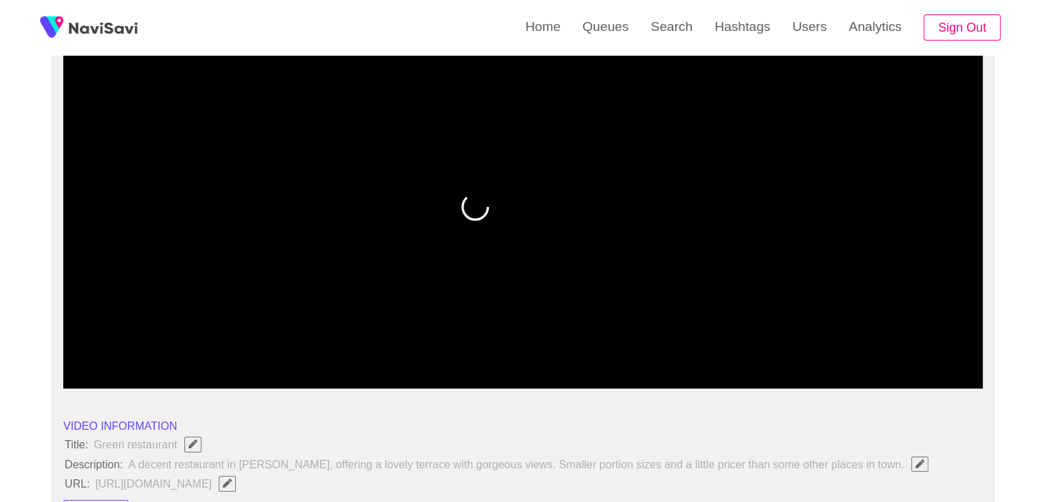
click at [265, 328] on video at bounding box center [522, 217] width 919 height 344
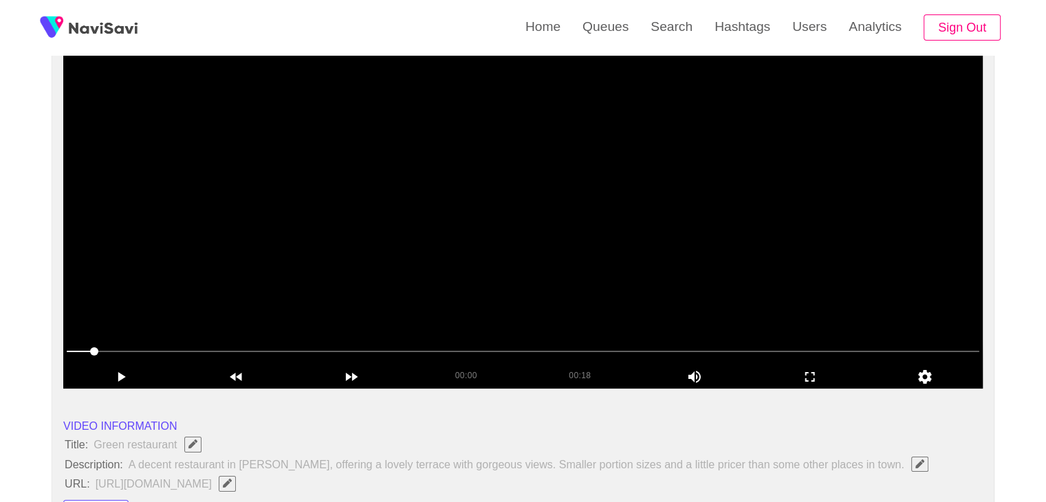
drag, startPoint x: 372, startPoint y: 356, endPoint x: 61, endPoint y: 350, distance: 311.6
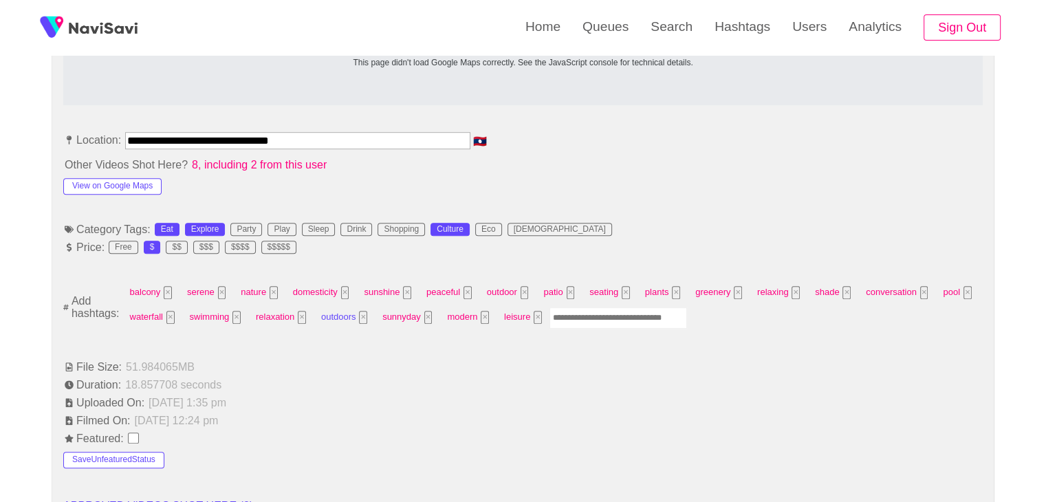
scroll to position [756, 0]
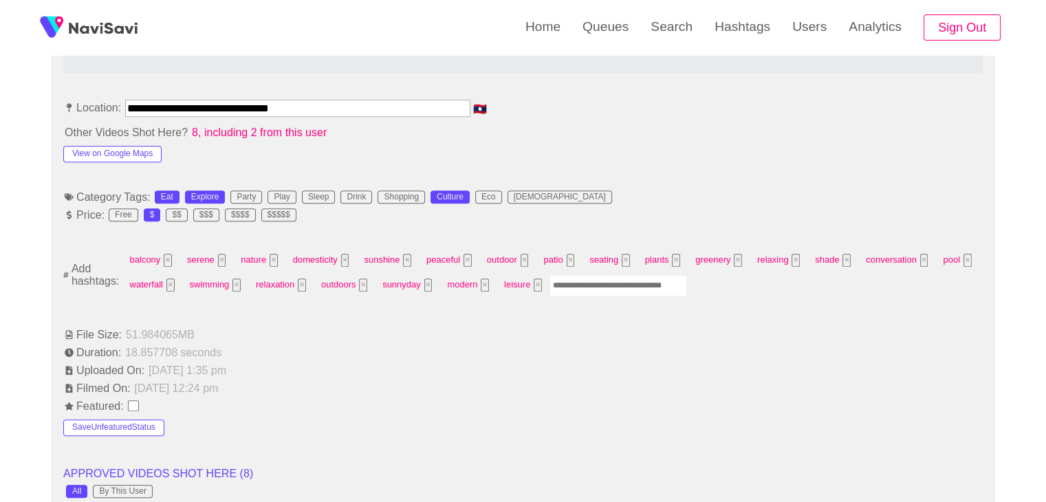
click at [576, 284] on input "Enter tag here and press return" at bounding box center [618, 285] width 138 height 21
type input "*********"
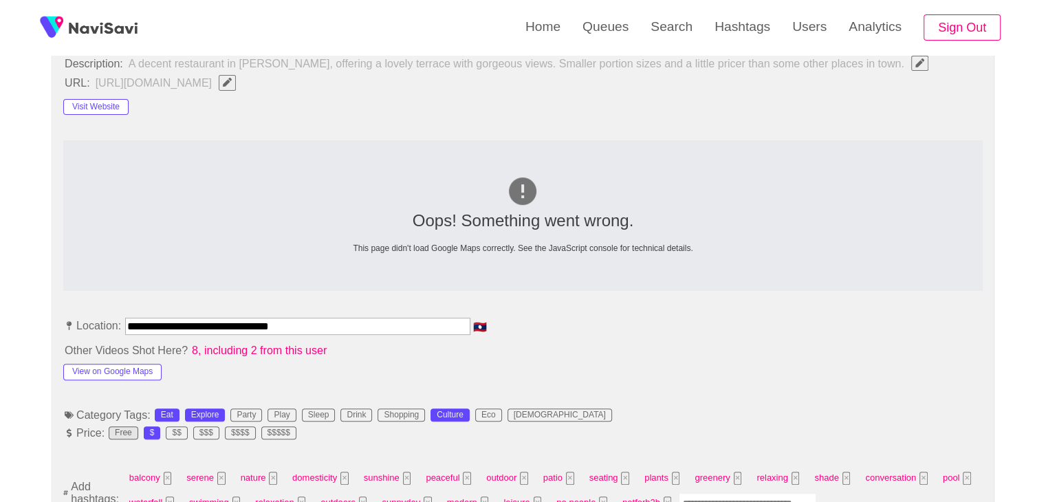
scroll to position [619, 0]
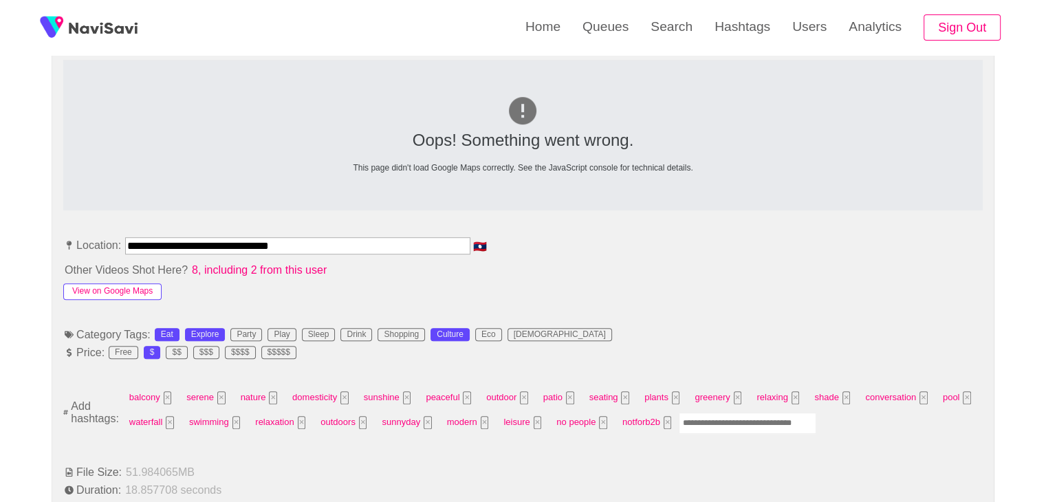
click at [101, 290] on button "View on Google Maps" at bounding box center [112, 291] width 98 height 17
click at [708, 417] on input "Enter tag here and press return" at bounding box center [748, 423] width 138 height 21
type input "*********"
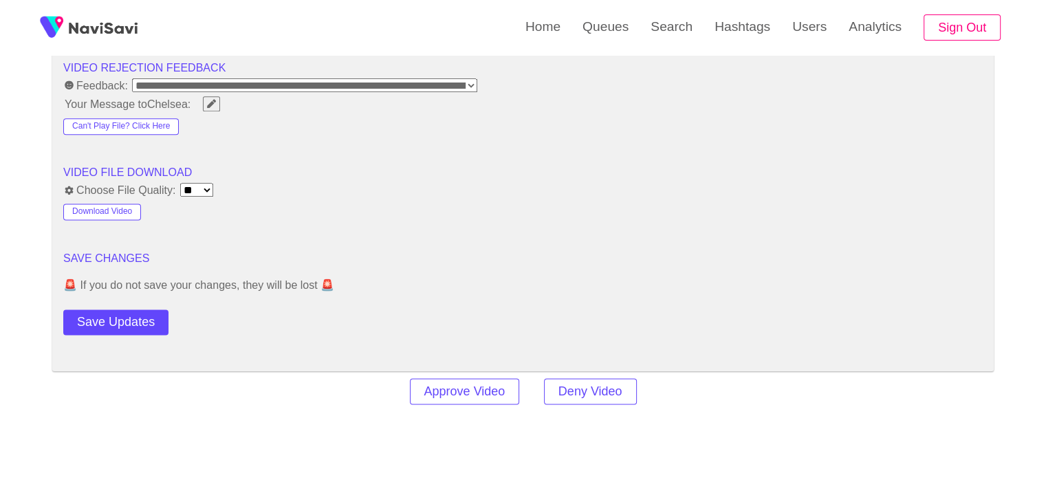
scroll to position [1788, 0]
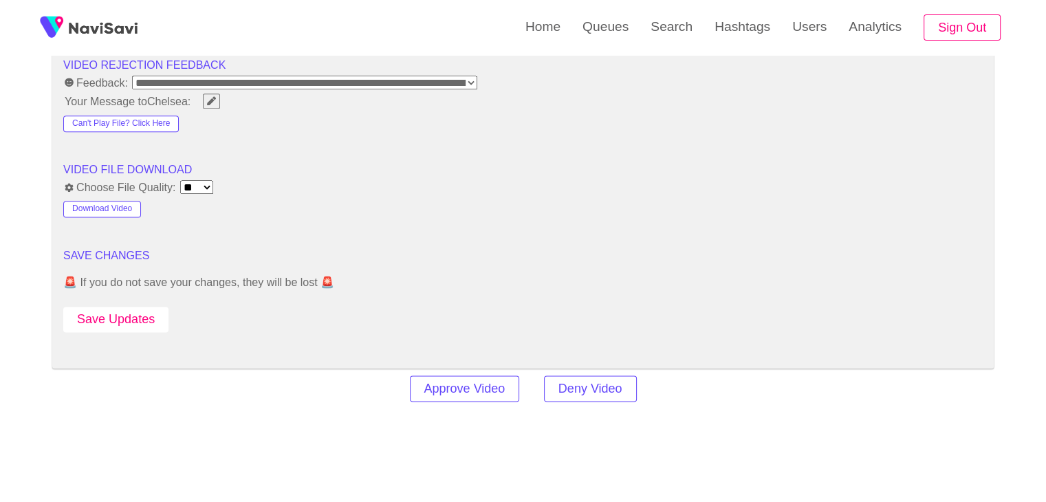
click at [116, 317] on button "Save Updates" at bounding box center [115, 319] width 105 height 25
